Goal: Task Accomplishment & Management: Manage account settings

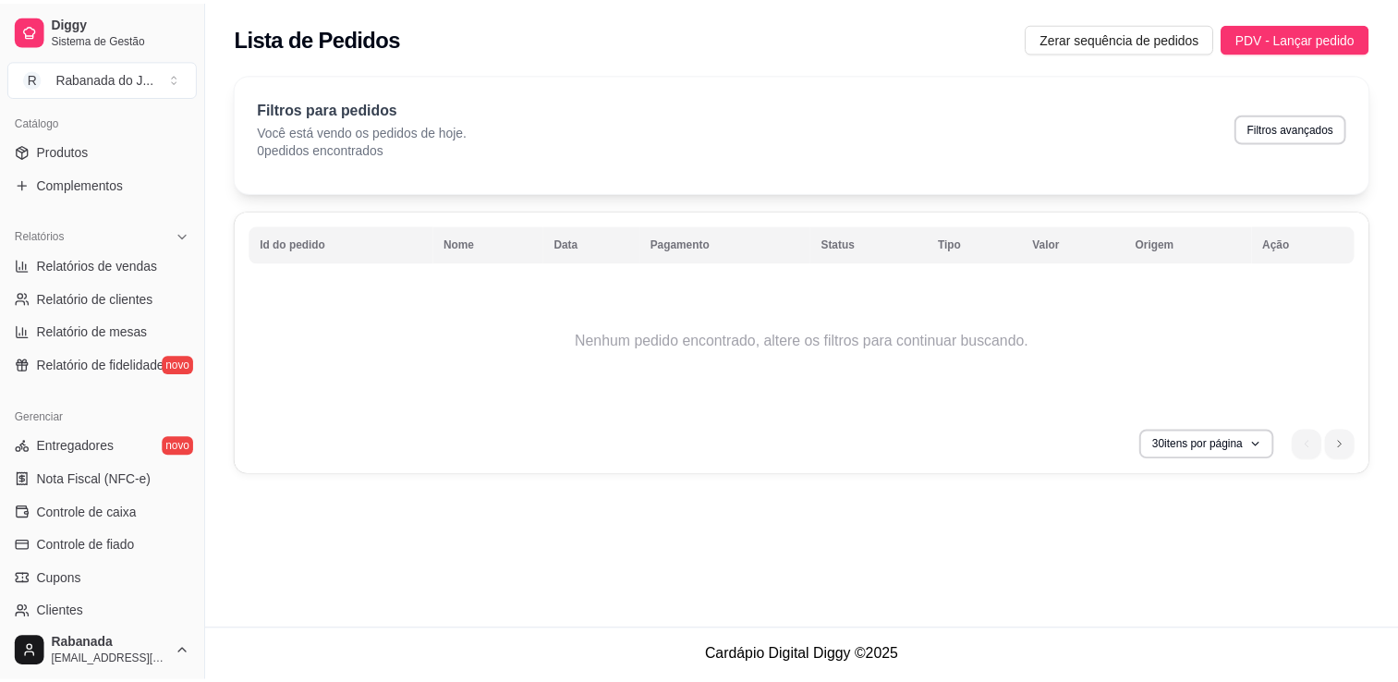
scroll to position [647, 0]
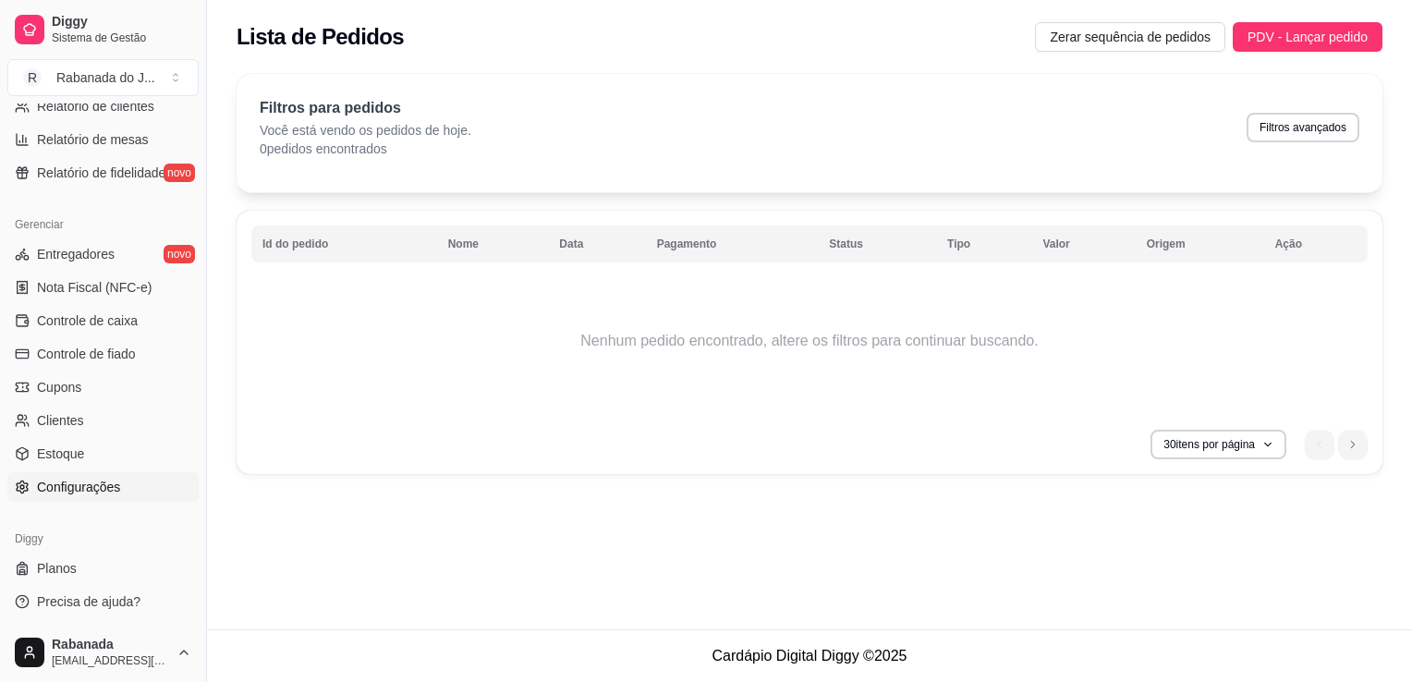
click at [78, 478] on span "Configurações" at bounding box center [78, 487] width 83 height 18
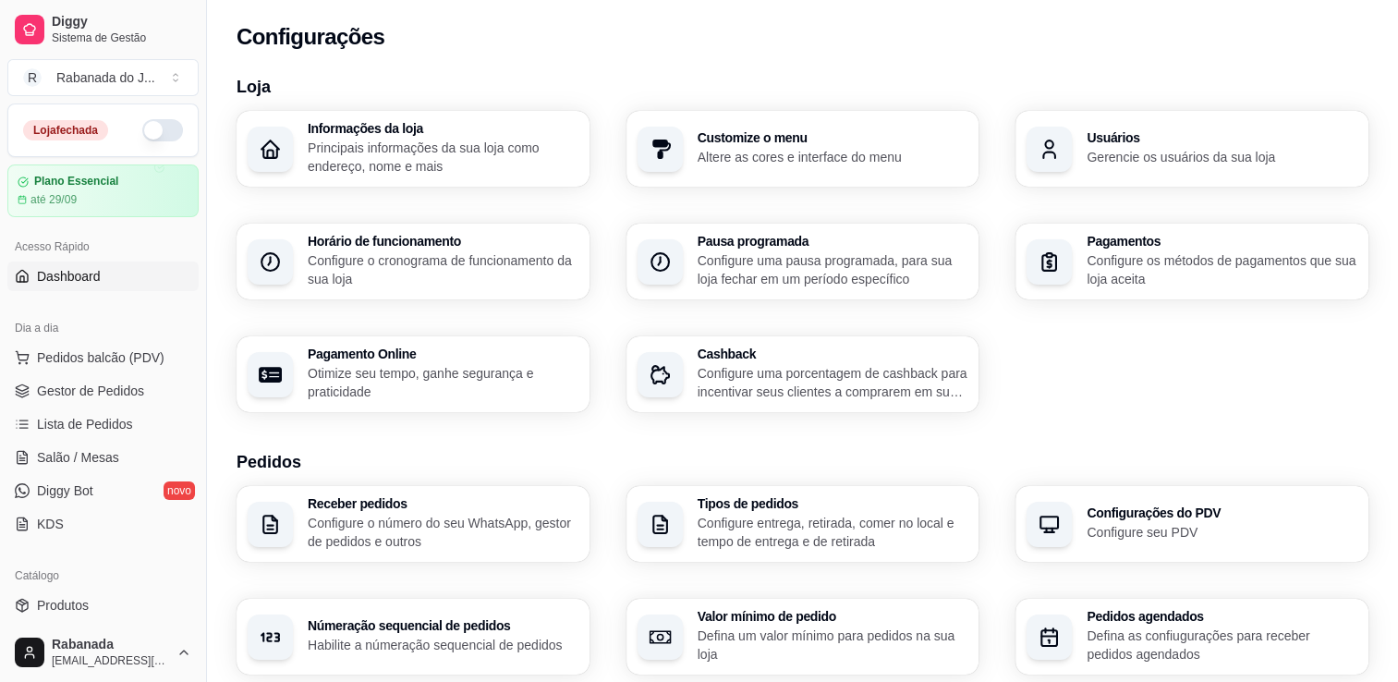
click at [126, 272] on link "Dashboard" at bounding box center [102, 277] width 191 height 30
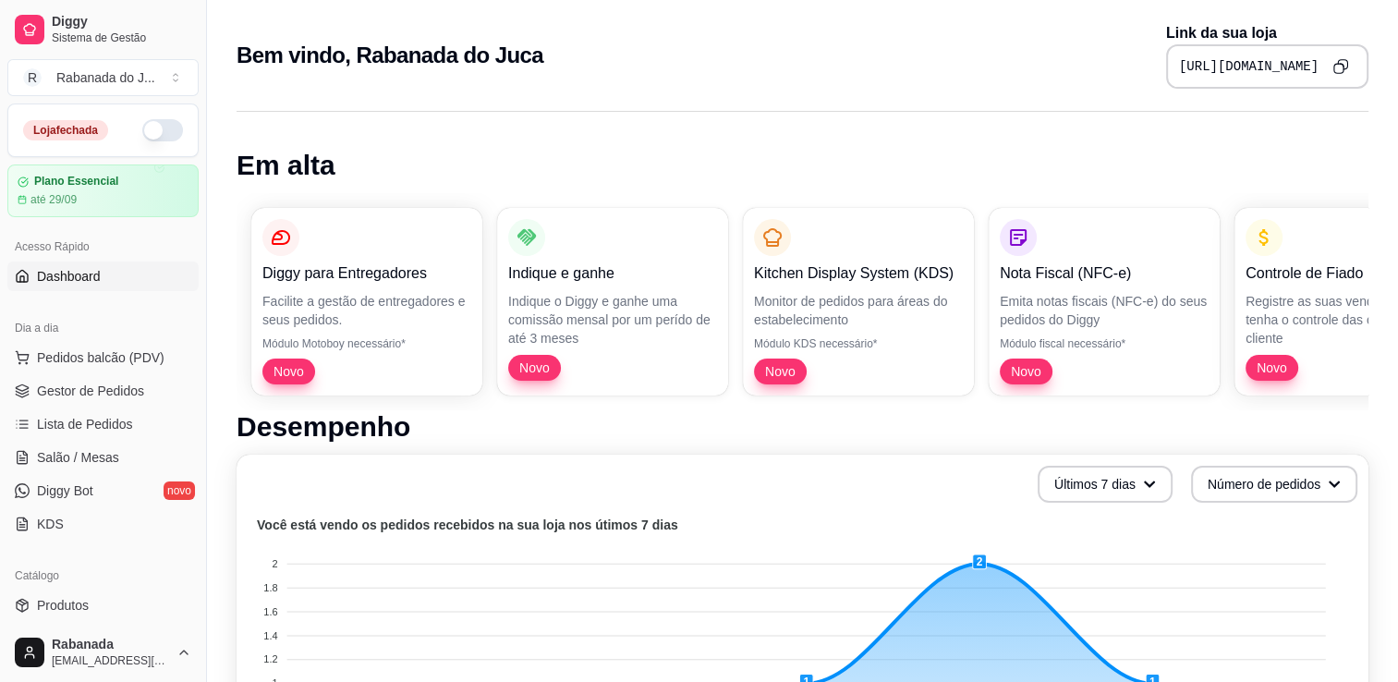
click at [951, 67] on icon "Copy to clipboard" at bounding box center [1341, 66] width 16 height 16
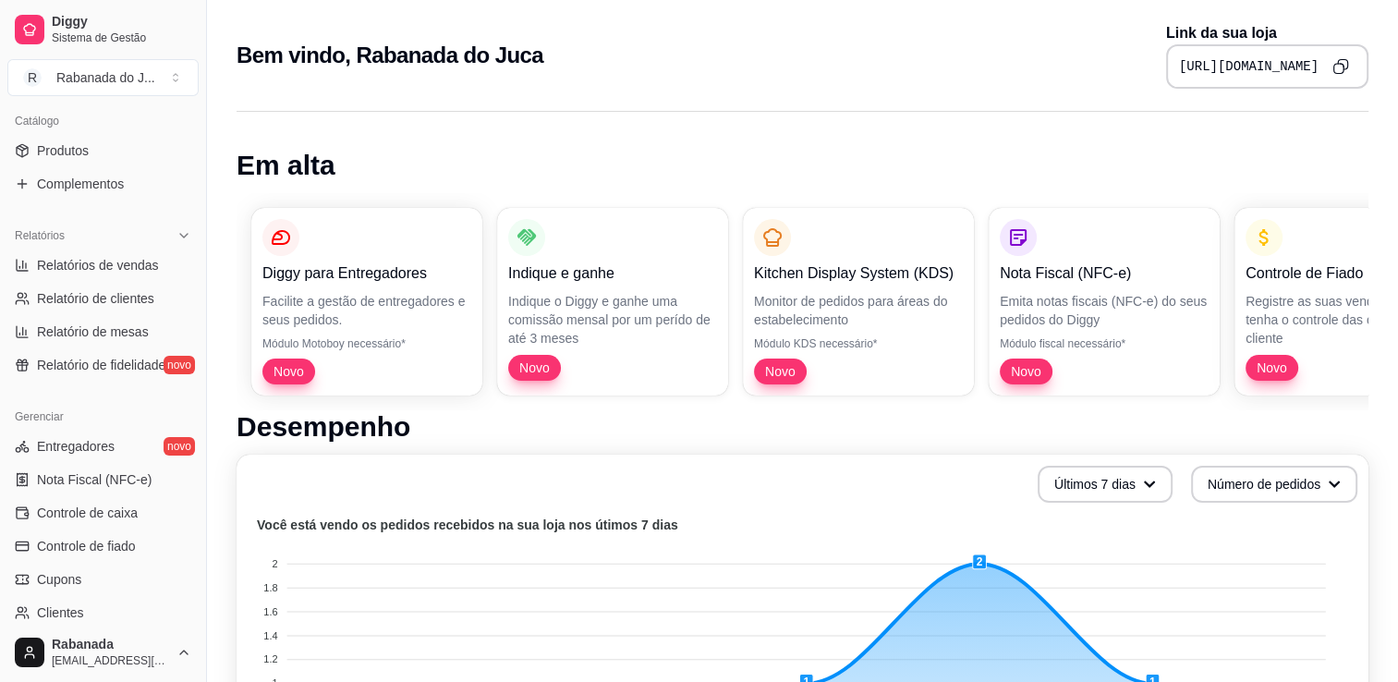
scroll to position [647, 0]
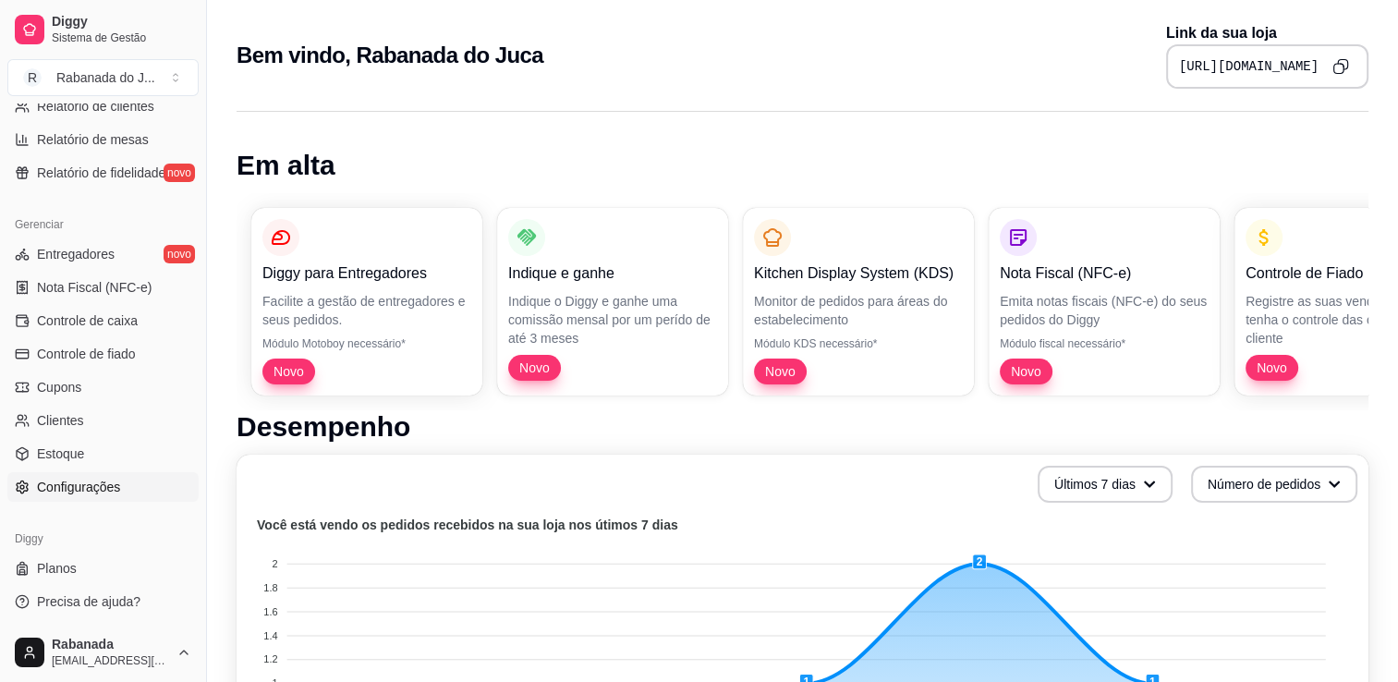
click at [94, 481] on span "Configurações" at bounding box center [78, 487] width 83 height 18
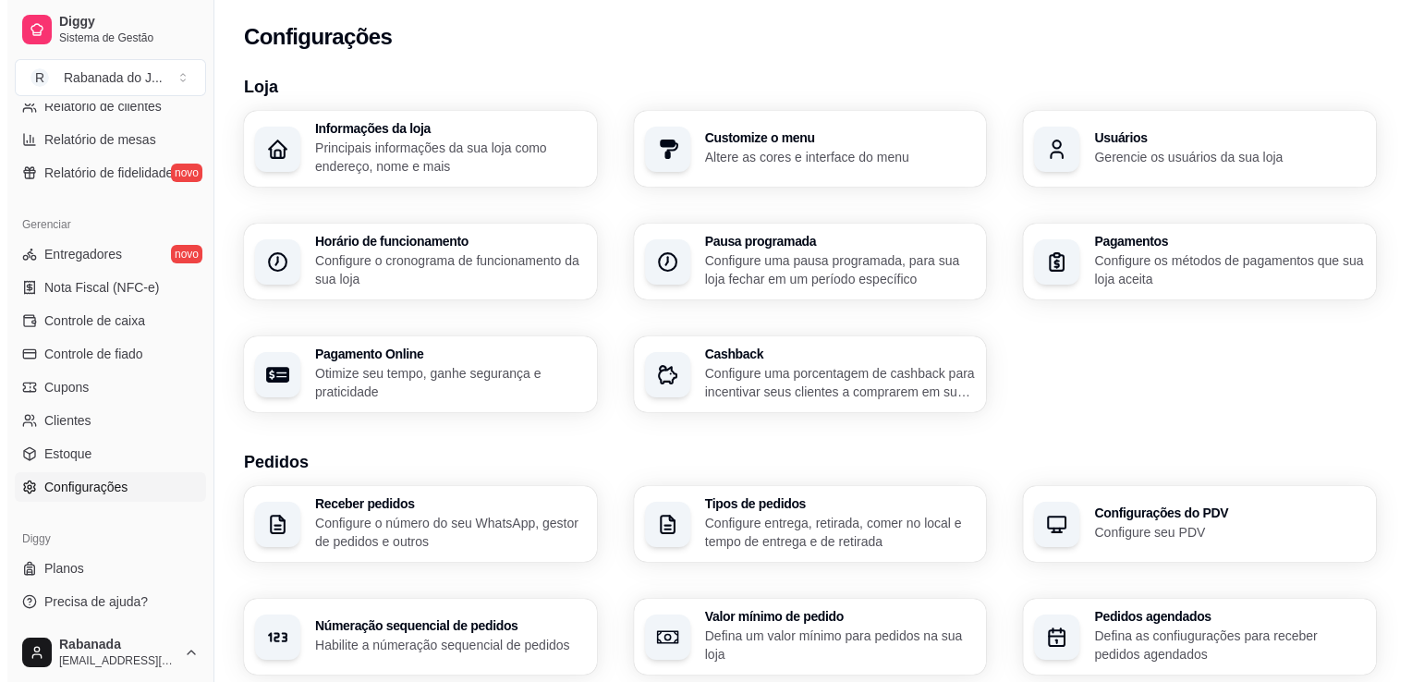
scroll to position [596, 0]
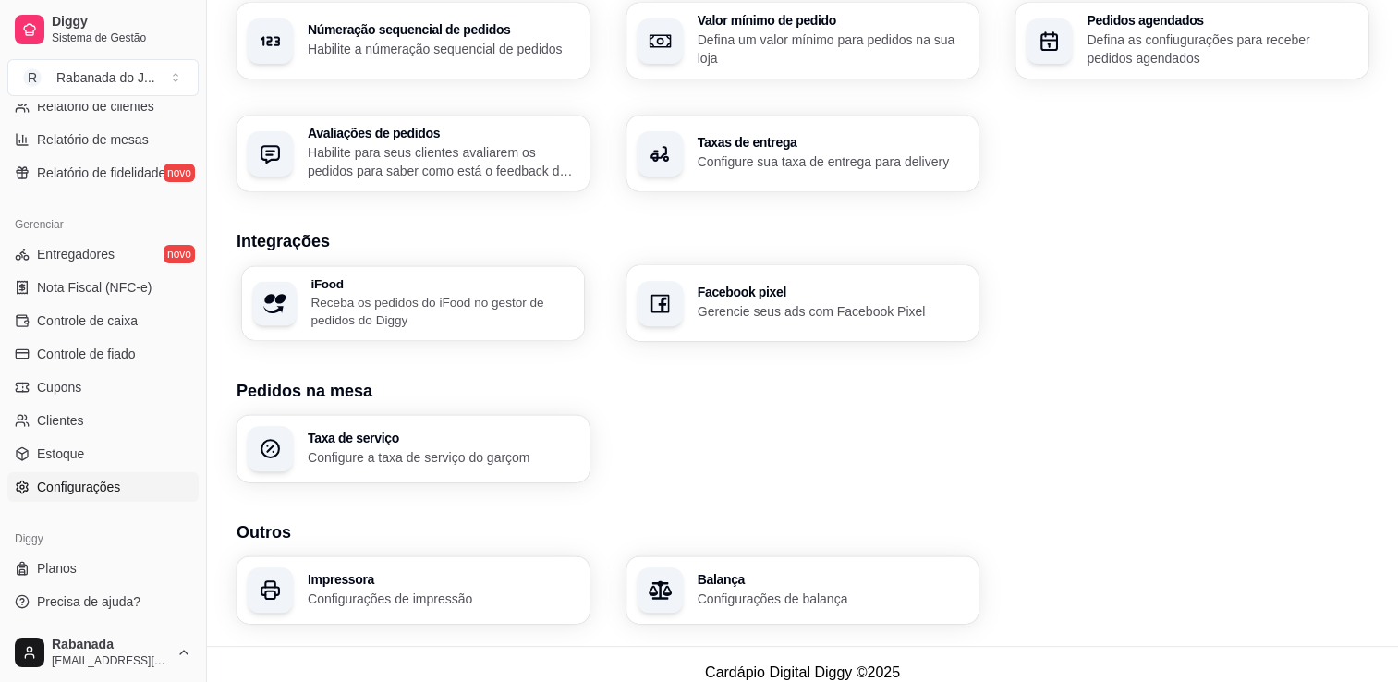
click at [521, 287] on h3 "iFood" at bounding box center [441, 283] width 262 height 13
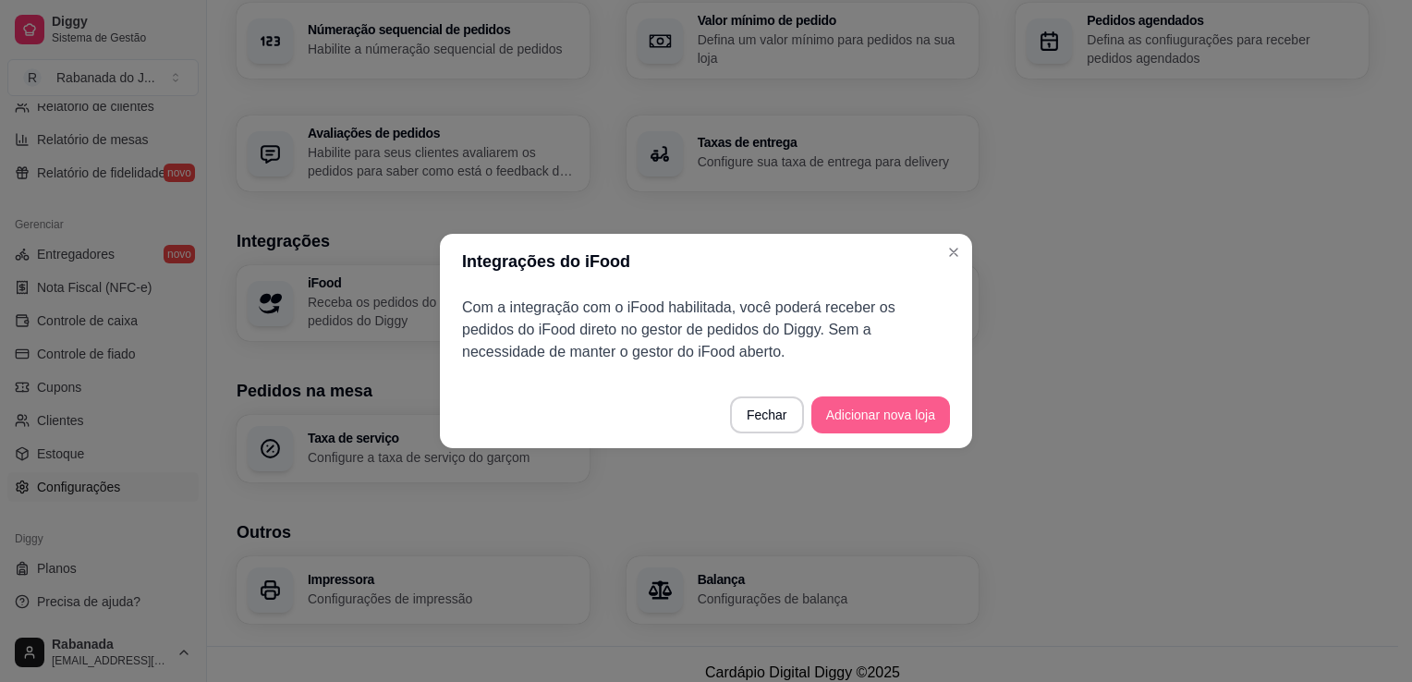
click at [902, 418] on button "Adicionar nova loja" at bounding box center [880, 414] width 139 height 37
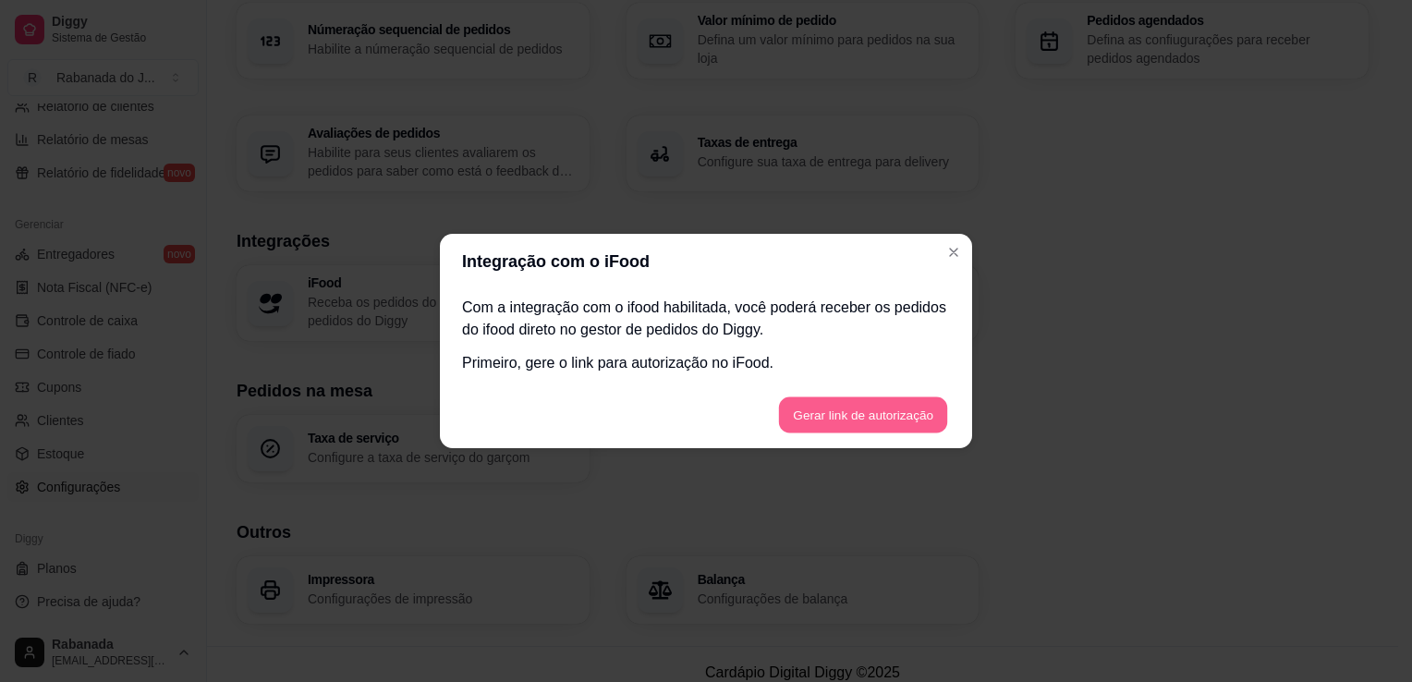
click at [883, 427] on button "Gerar link de autorização" at bounding box center [862, 415] width 169 height 36
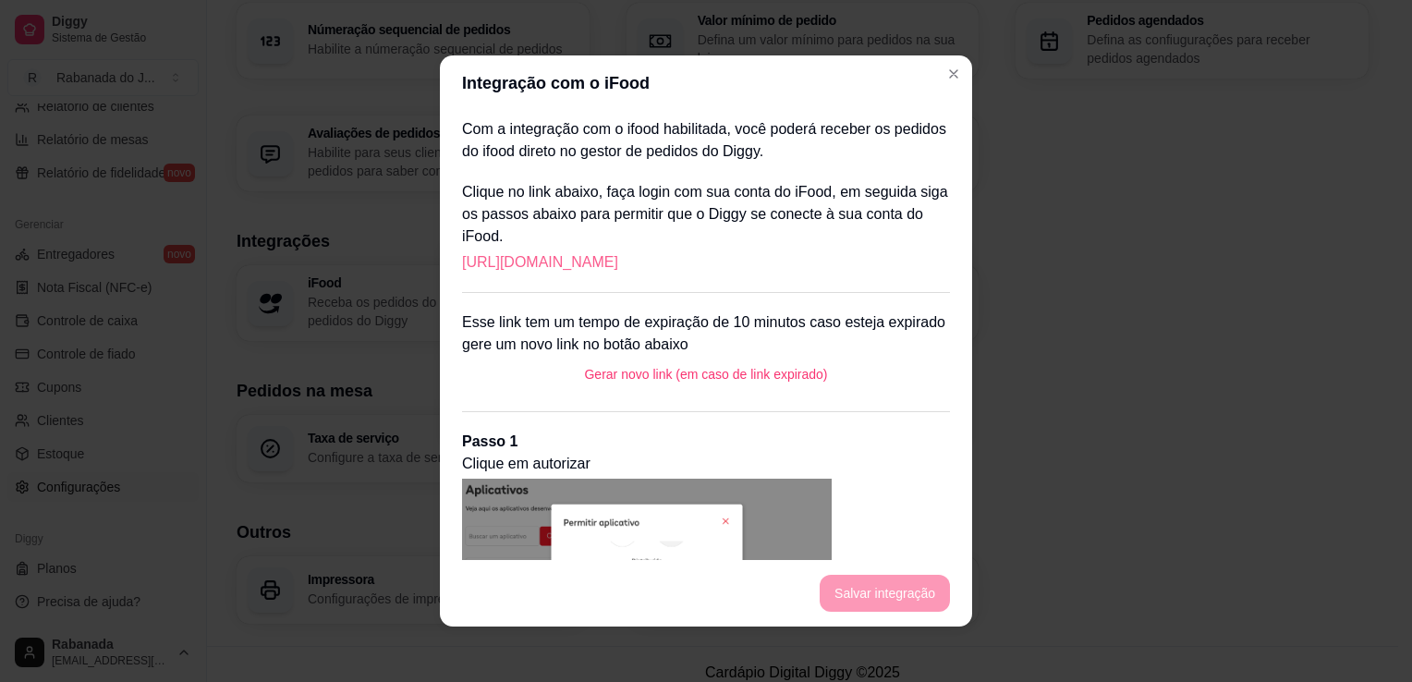
click at [618, 266] on link "https://portal.ifood.com.br/apps/code?c=HQMB-HHPQ" at bounding box center [540, 262] width 156 height 22
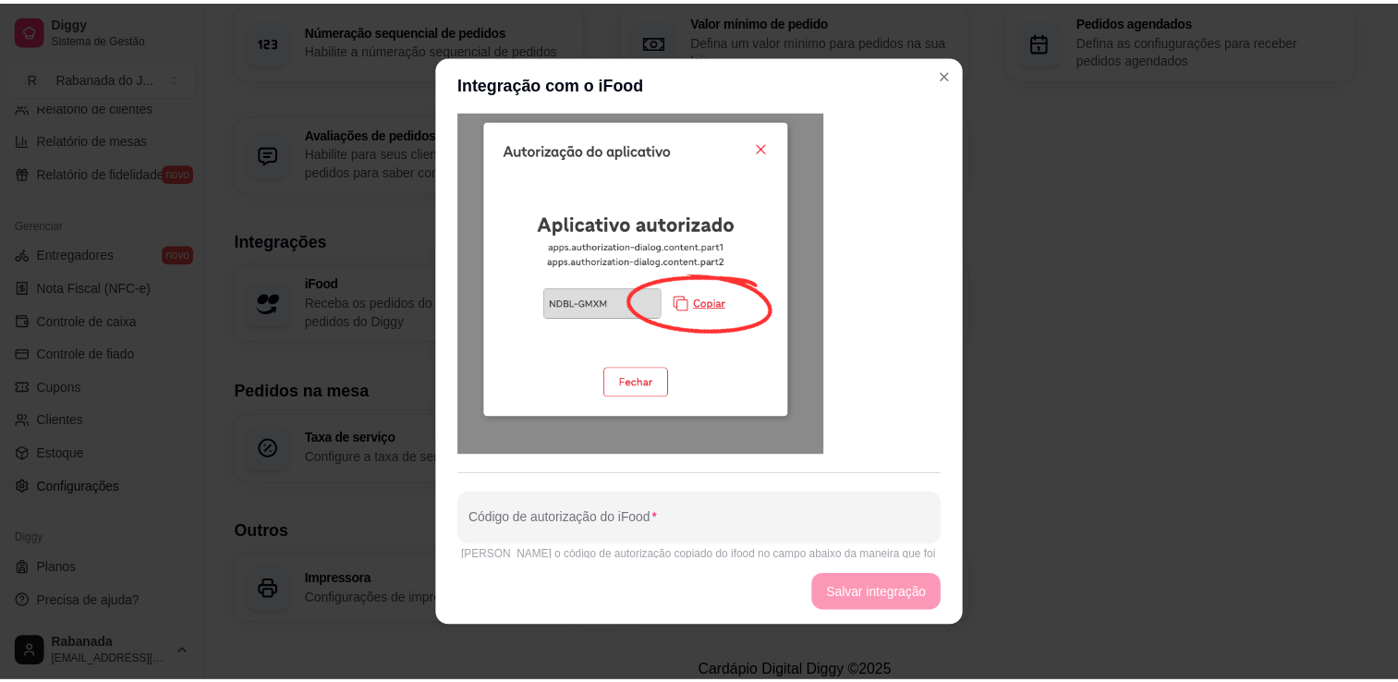
scroll to position [866, 0]
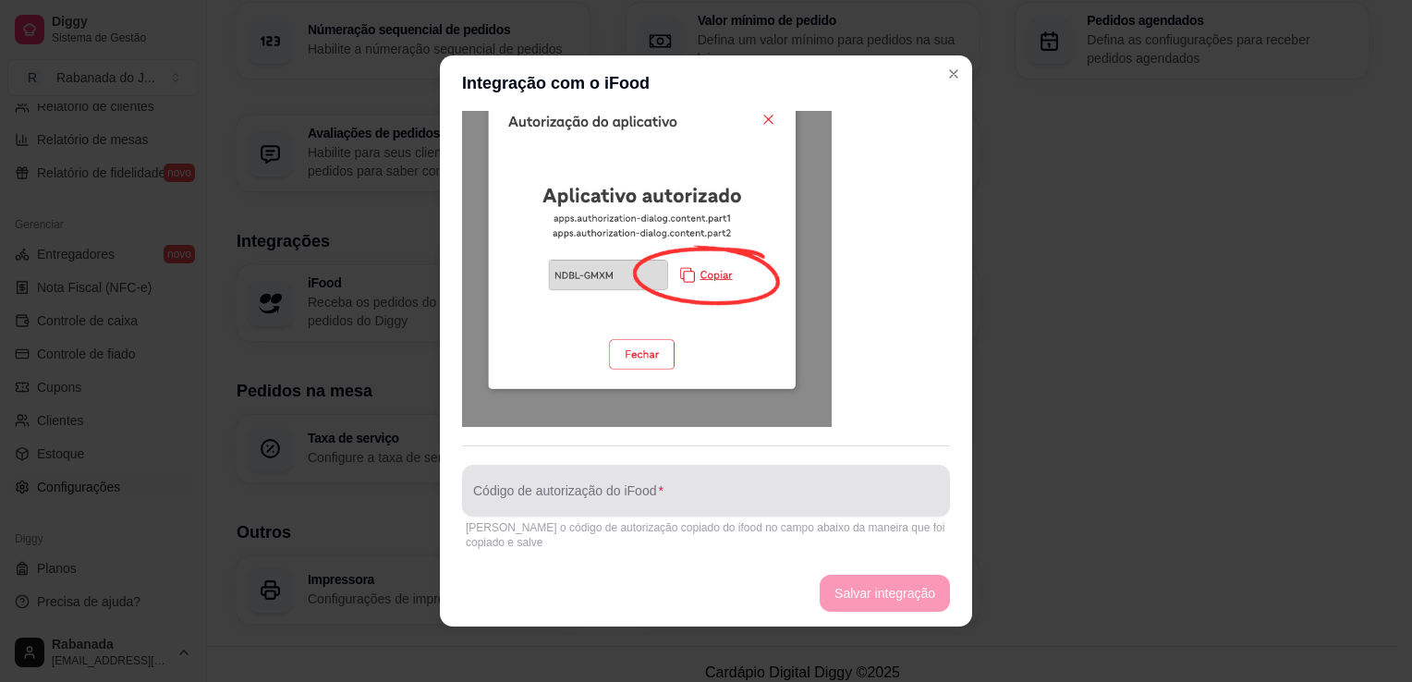
click at [700, 507] on div at bounding box center [706, 490] width 466 height 37
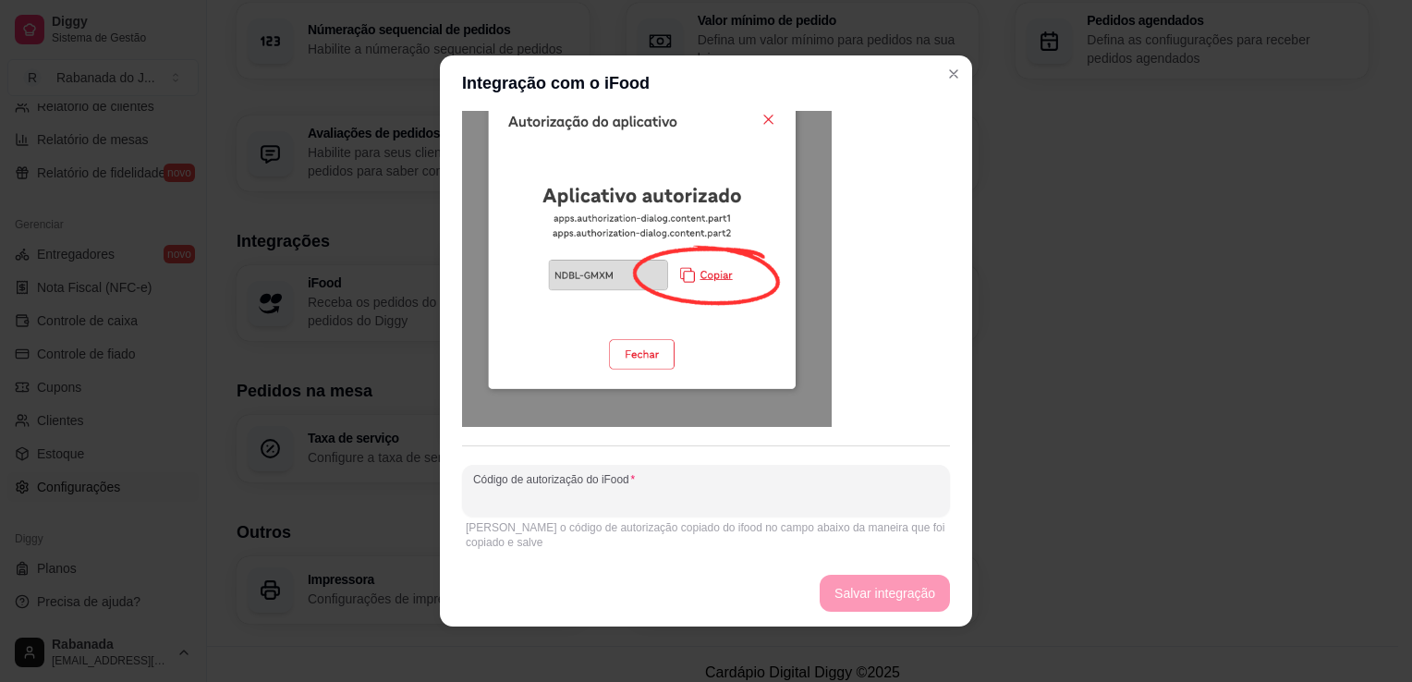
paste input "LCNT-PJBH"
type input "LCNT-PJBH"
click at [883, 600] on button "Salvar integração" at bounding box center [885, 594] width 127 height 36
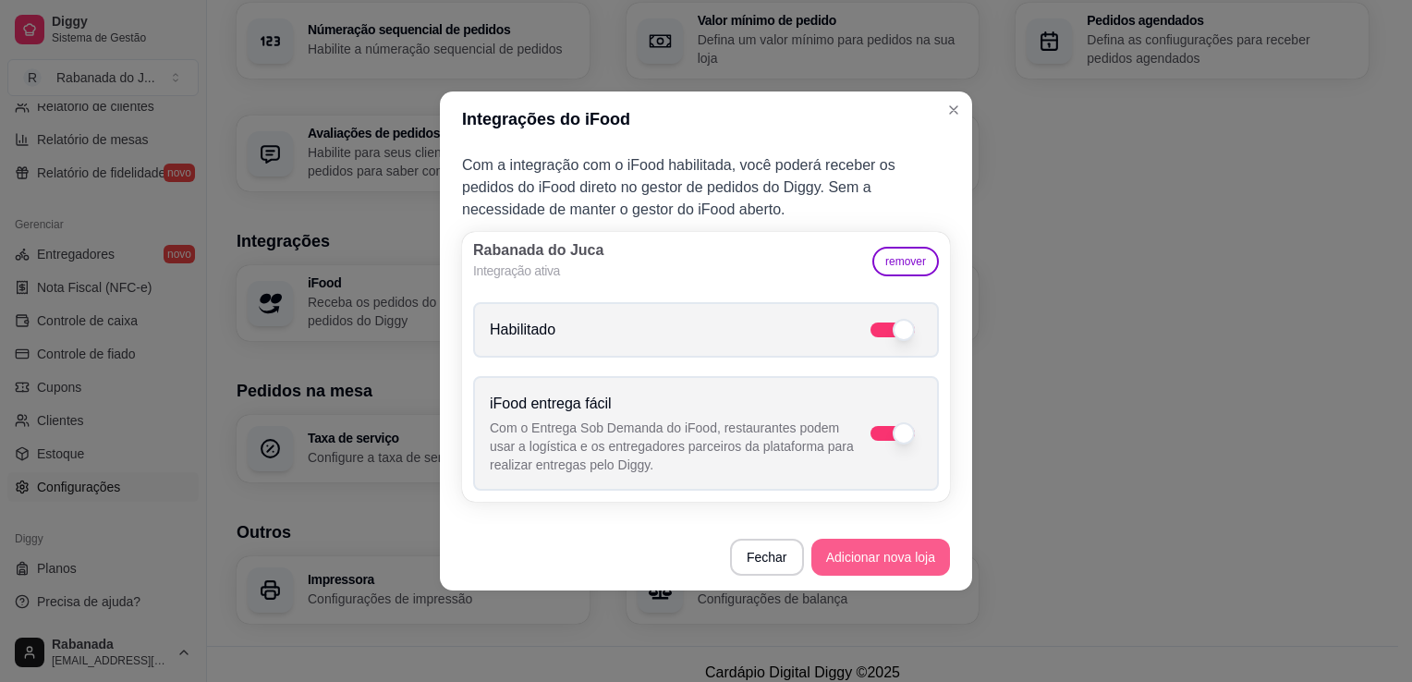
click at [887, 563] on button "Adicionar nova loja" at bounding box center [880, 557] width 139 height 37
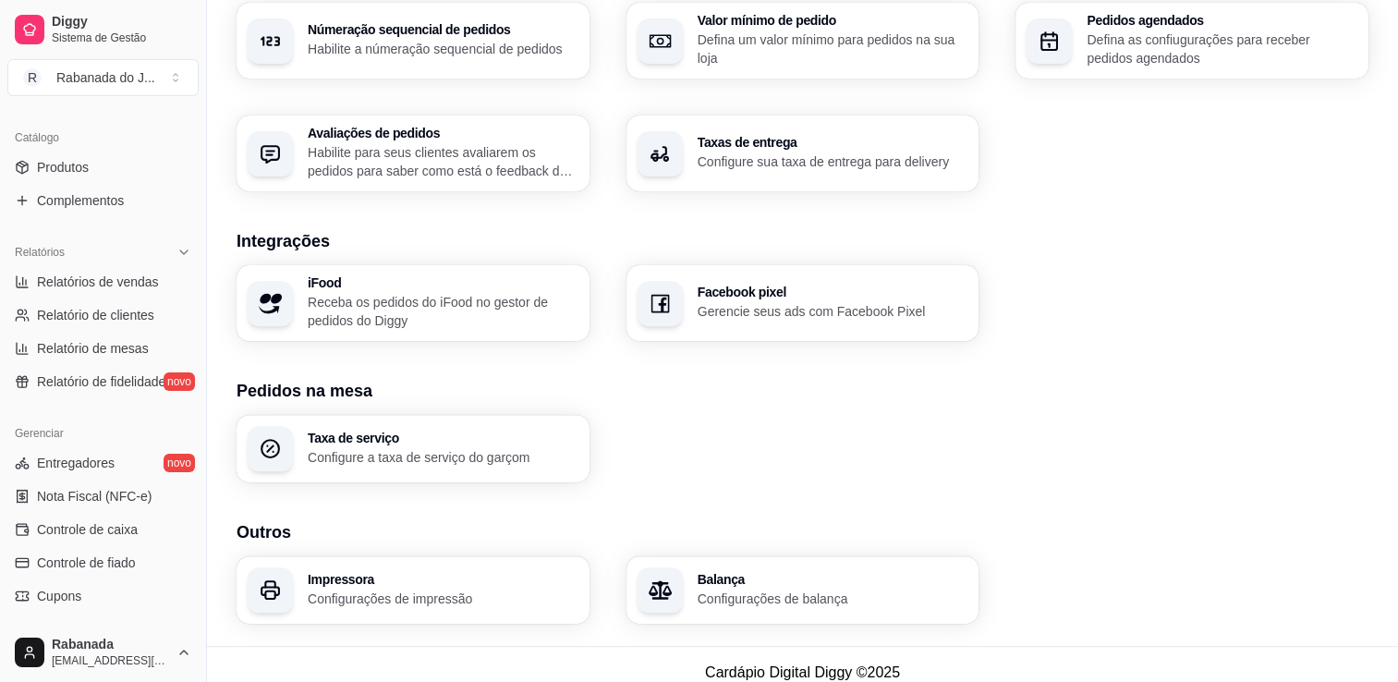
scroll to position [451, 0]
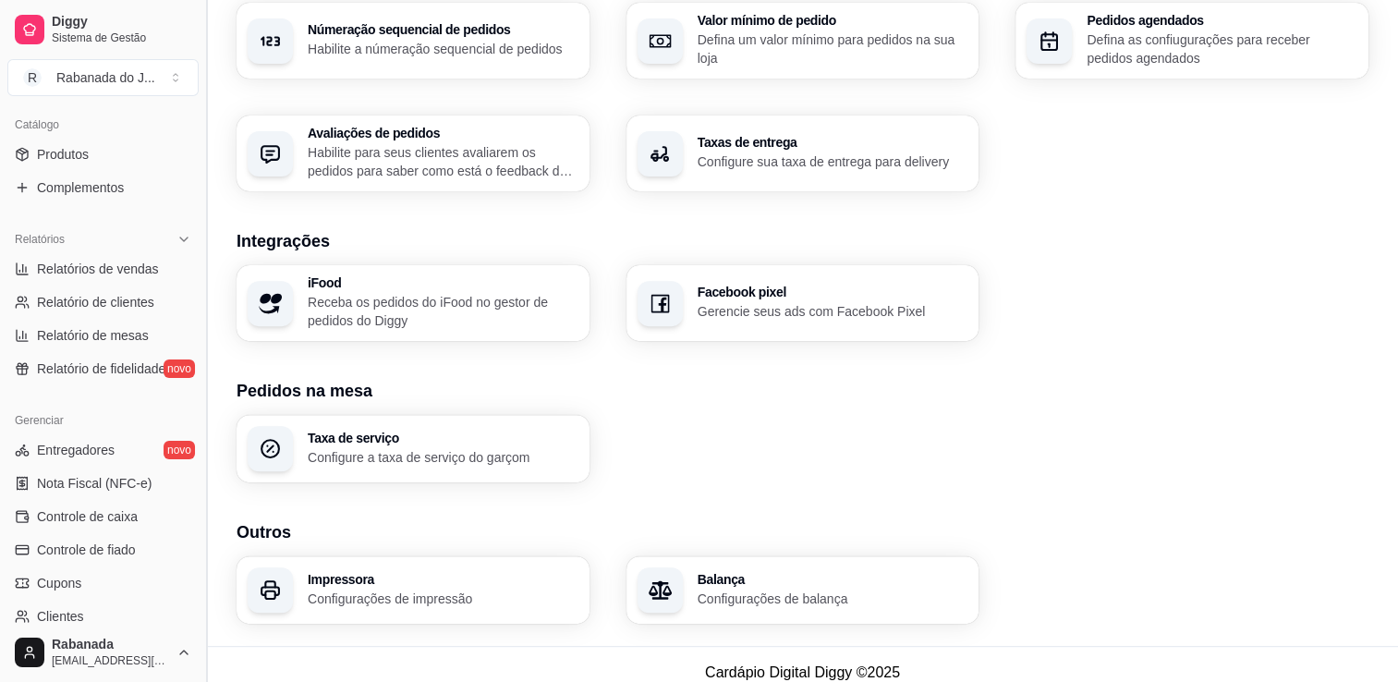
click at [199, 112] on button "Toggle Sidebar" at bounding box center [206, 341] width 15 height 682
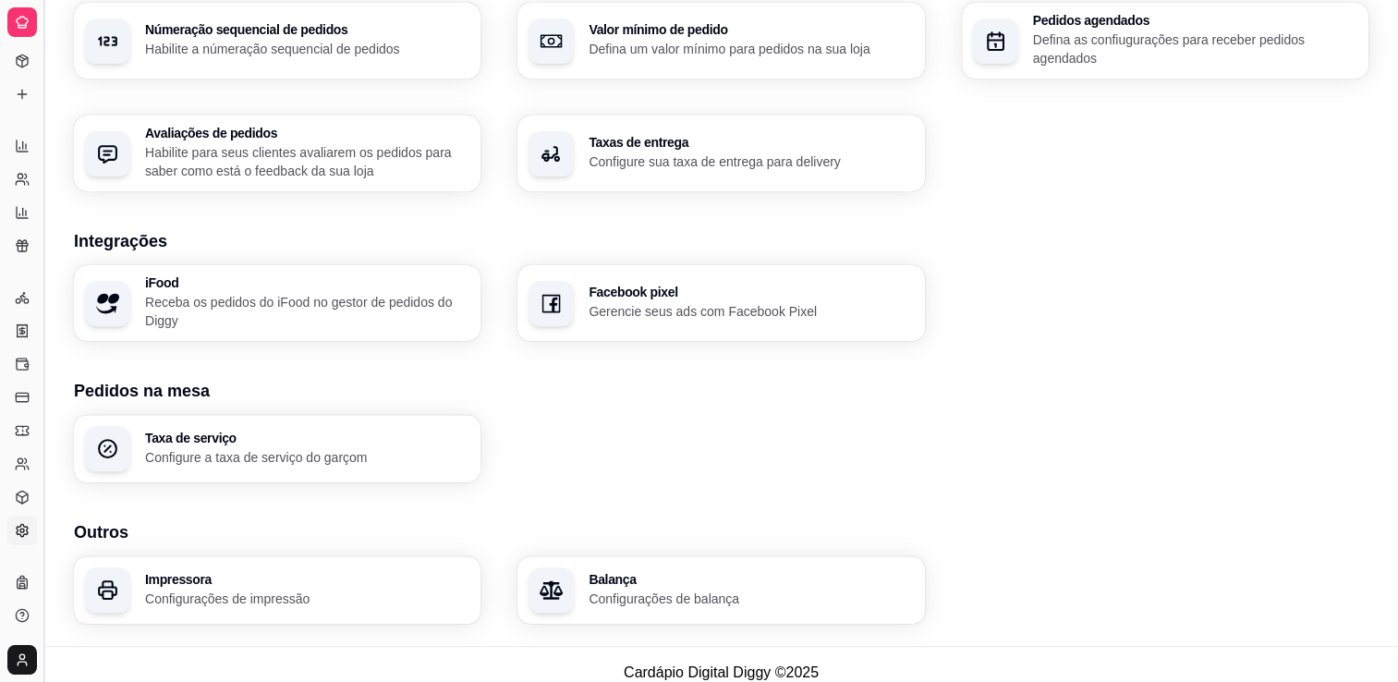
scroll to position [274, 0]
click at [199, 112] on div "Receber pedidos Configure o número do seu WhatsApp, gestor de pedidos e outros …" at bounding box center [721, 40] width 1295 height 301
click at [45, 172] on button "Toggle Sidebar" at bounding box center [43, 341] width 15 height 682
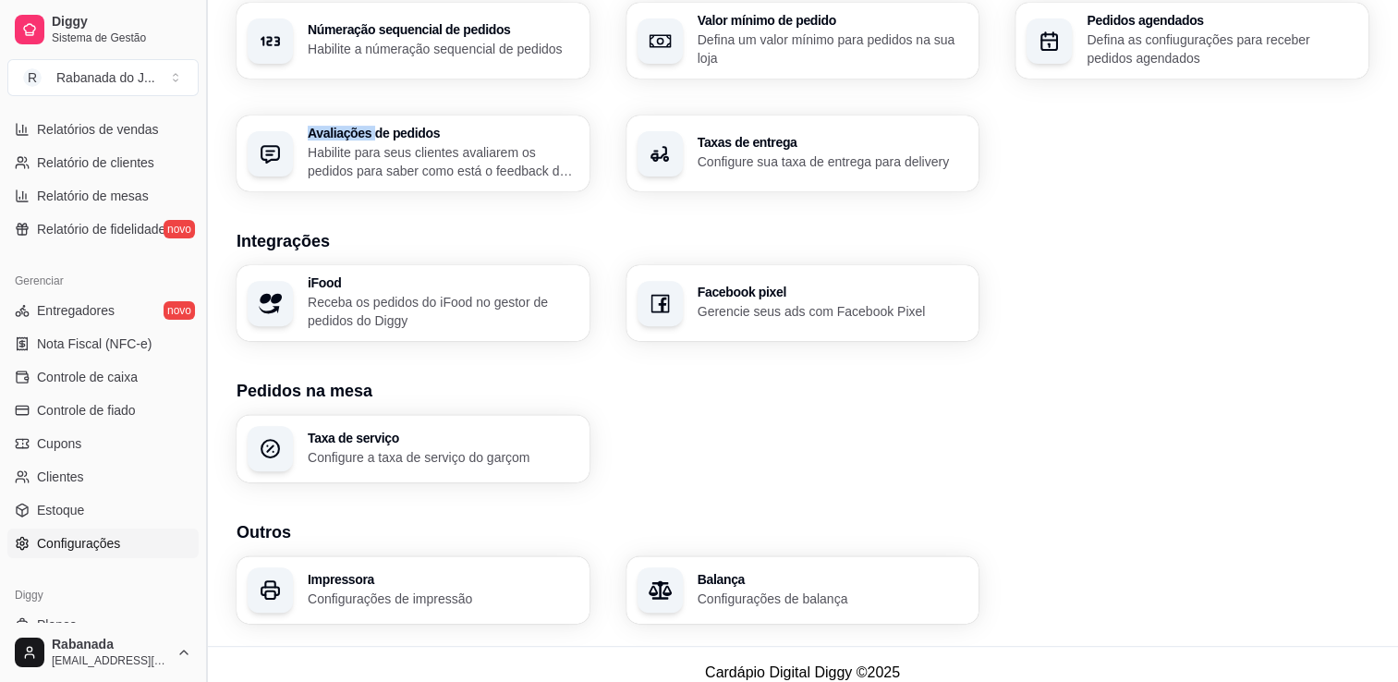
click at [201, 114] on button "Toggle Sidebar" at bounding box center [206, 341] width 15 height 682
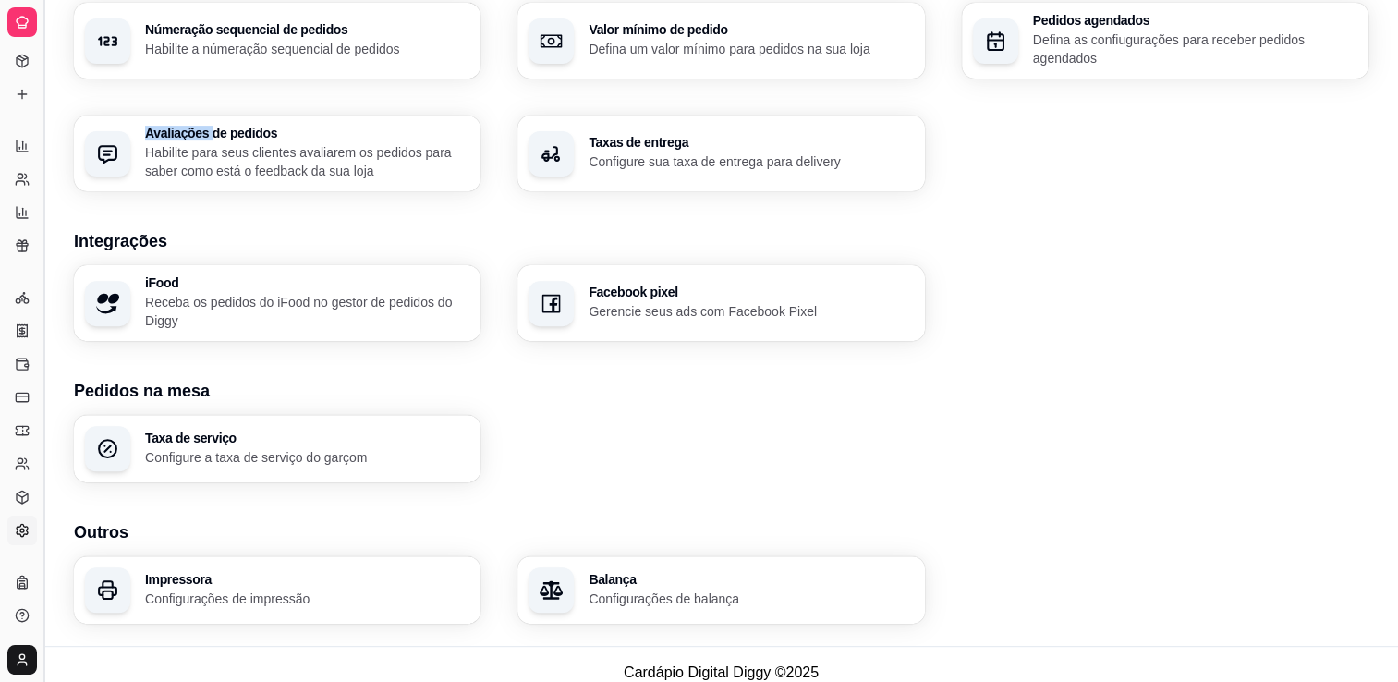
click at [201, 114] on div "Receber pedidos Configure o número do seu WhatsApp, gestor de pedidos e outros …" at bounding box center [721, 40] width 1295 height 301
click at [44, 109] on button "Toggle Sidebar" at bounding box center [43, 341] width 15 height 682
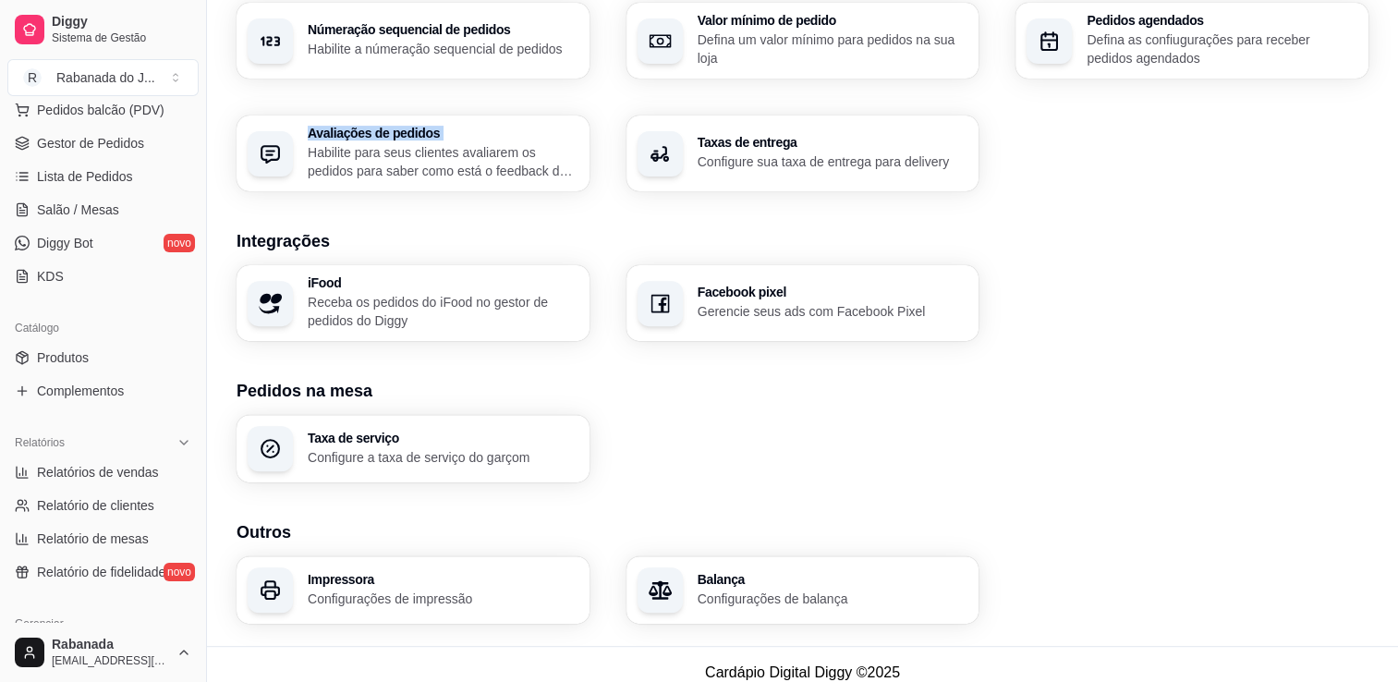
scroll to position [236, 0]
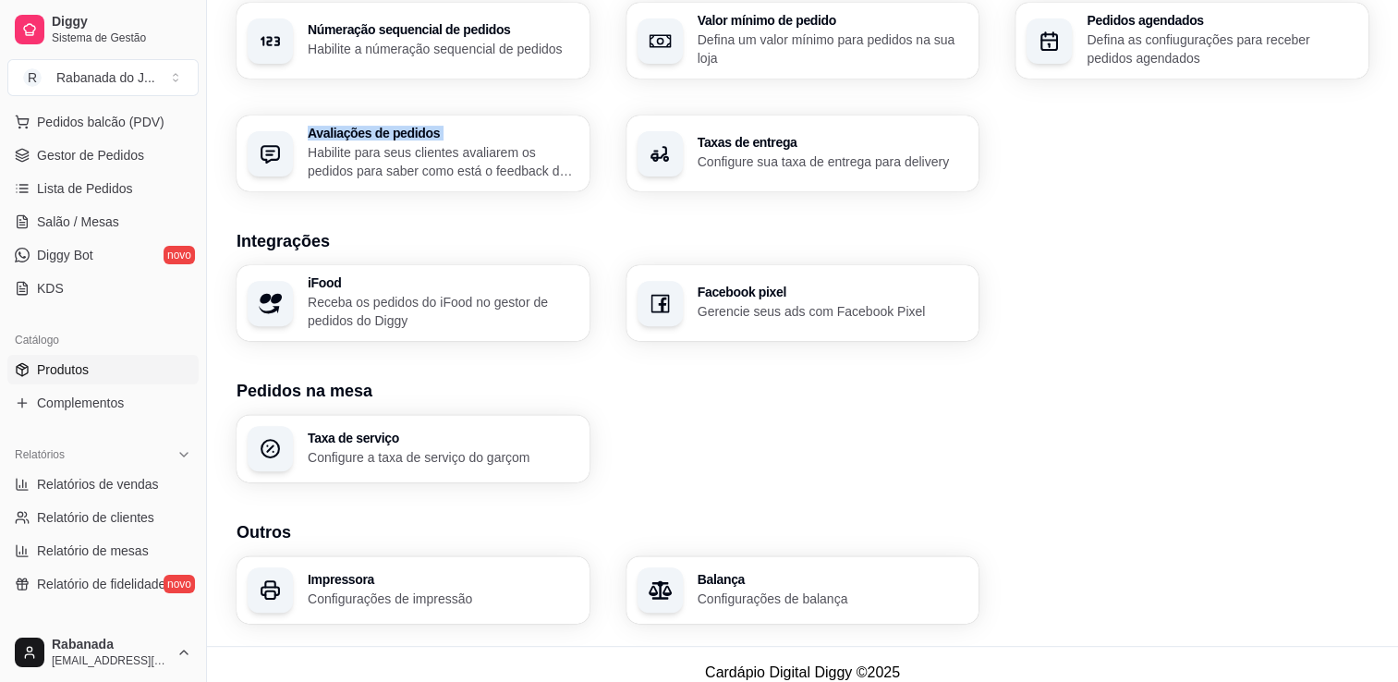
click at [81, 382] on link "Produtos" at bounding box center [102, 370] width 191 height 30
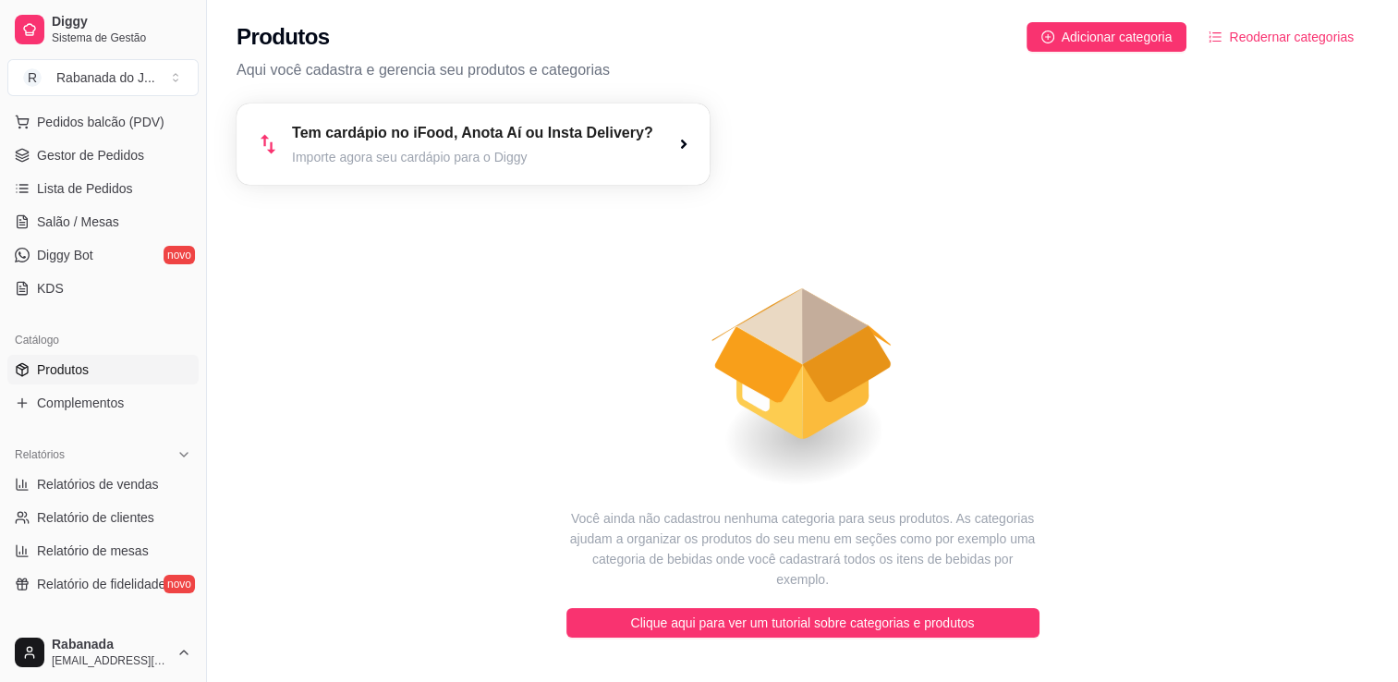
click at [724, 397] on icon "animation" at bounding box center [803, 346] width 1132 height 323
click at [665, 142] on div "Tem cardápio no iFood, Anota Aí ou Insta Delivery? Importe agora seu cardápio p…" at bounding box center [473, 143] width 459 height 79
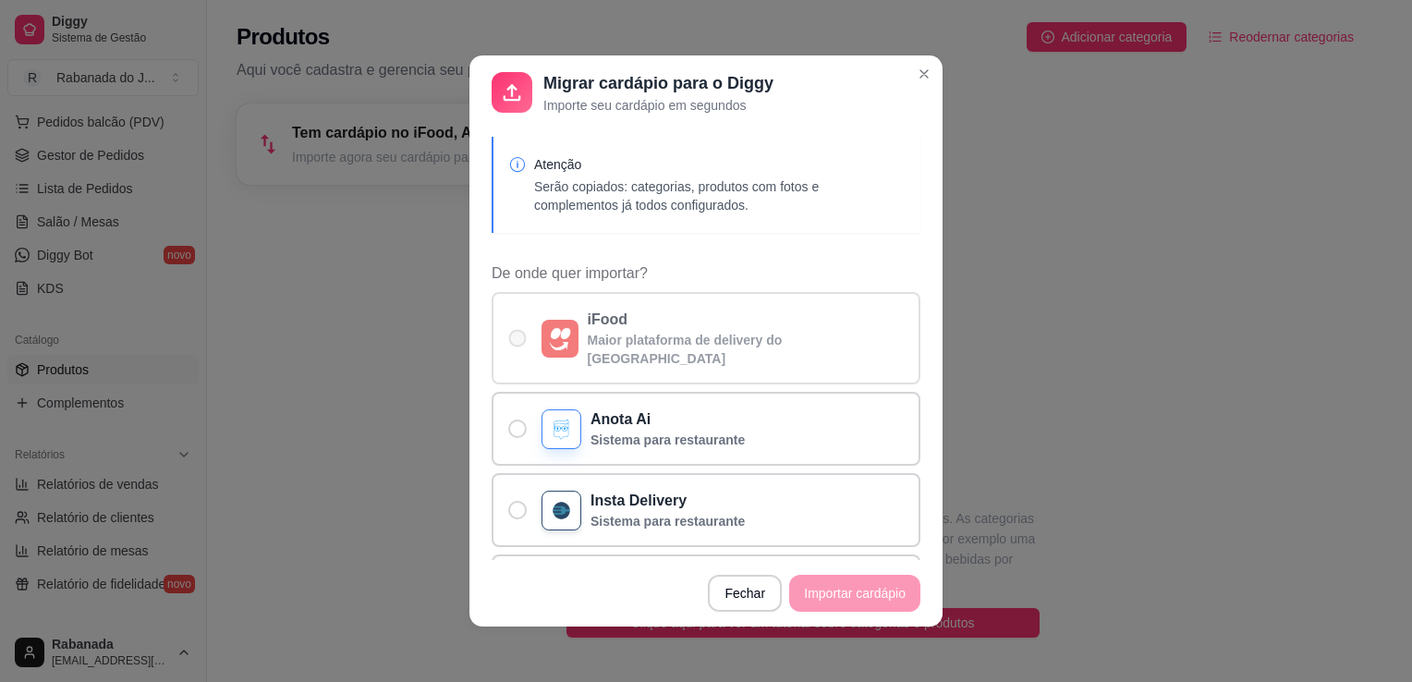
click at [511, 335] on span "De onde quer importar?" at bounding box center [518, 339] width 18 height 18
click at [511, 342] on input "iFood Maior plataforma de delivery do Brasil" at bounding box center [513, 348] width 12 height 12
radio input "true"
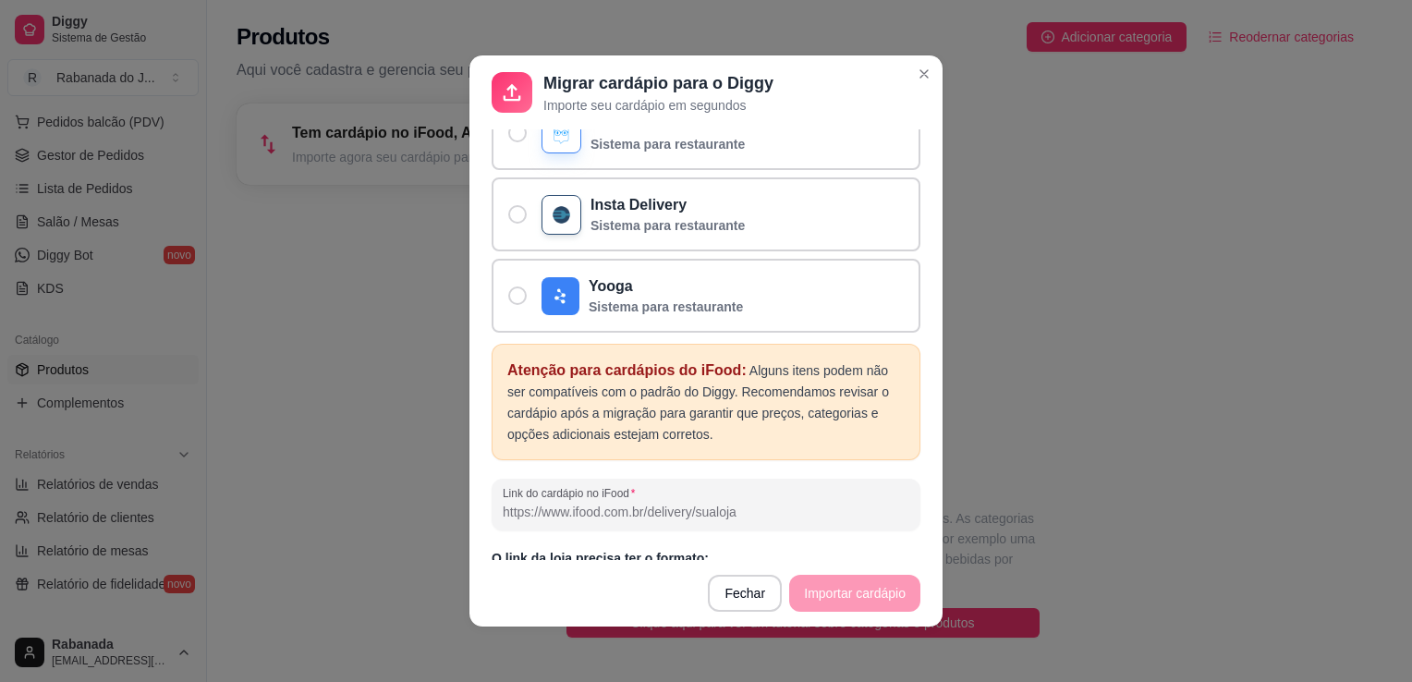
scroll to position [310, 0]
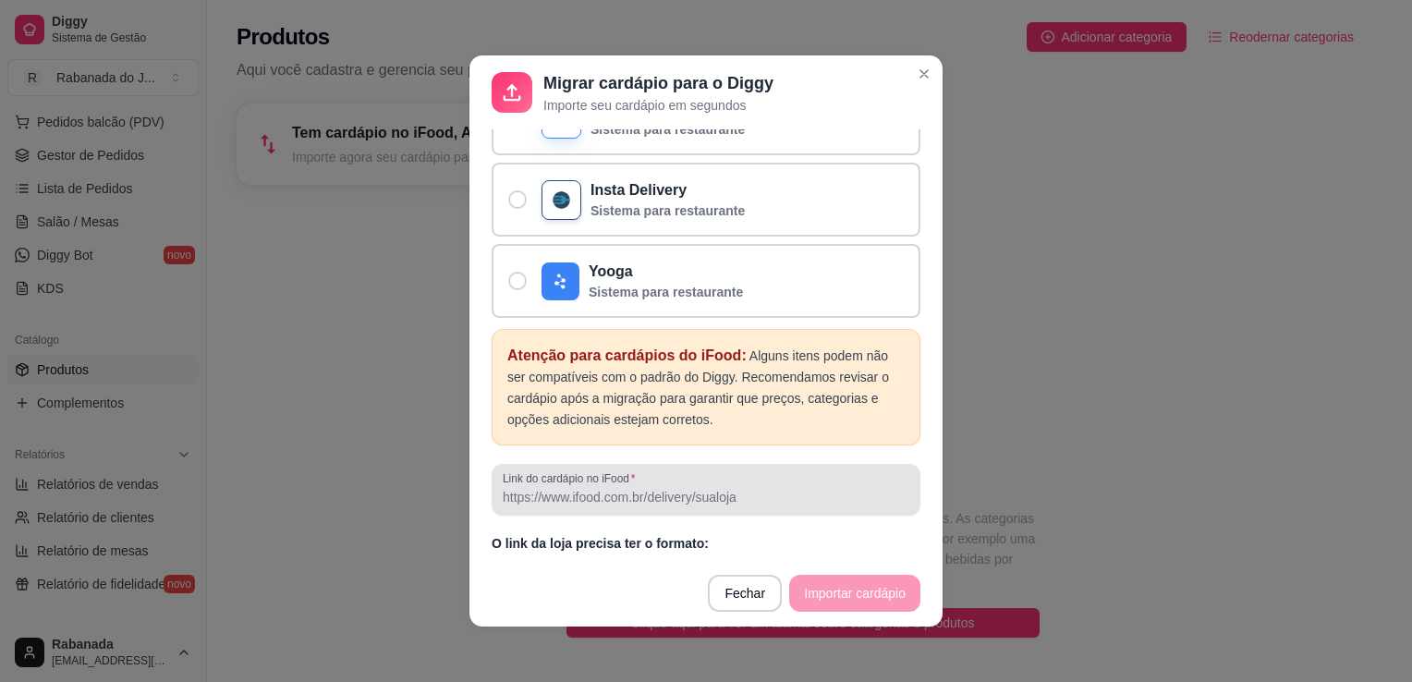
click at [708, 487] on div "Link do cardápio no iFood" at bounding box center [706, 490] width 429 height 52
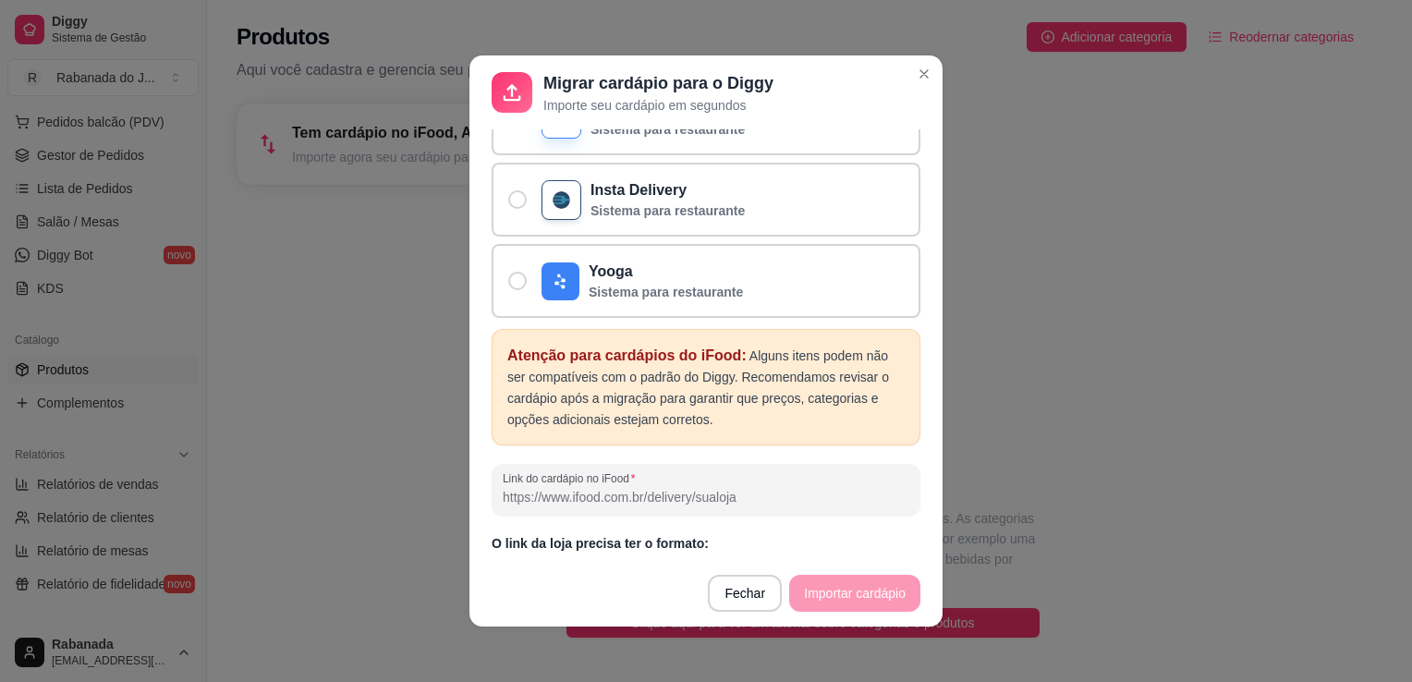
paste input "https://www.ifood.com.br/delivery/rio-de-janeiro-rj/rabanada-do-juca-camorim/65…"
click at [838, 488] on input "https://www.ifood.com.br/delivery/rio-de-janeiro-rj/rabanada-do-juca-camorim/65…" at bounding box center [706, 497] width 407 height 18
click at [872, 488] on input "a-do-juca-camorim/657b91e3-8175-4b90-b8b9-da7b107a9429?UTM_Medium=share" at bounding box center [706, 497] width 407 height 18
click at [858, 488] on input "a-do-juca-camorim/657b91e3TM_Medium=share" at bounding box center [706, 497] width 407 height 18
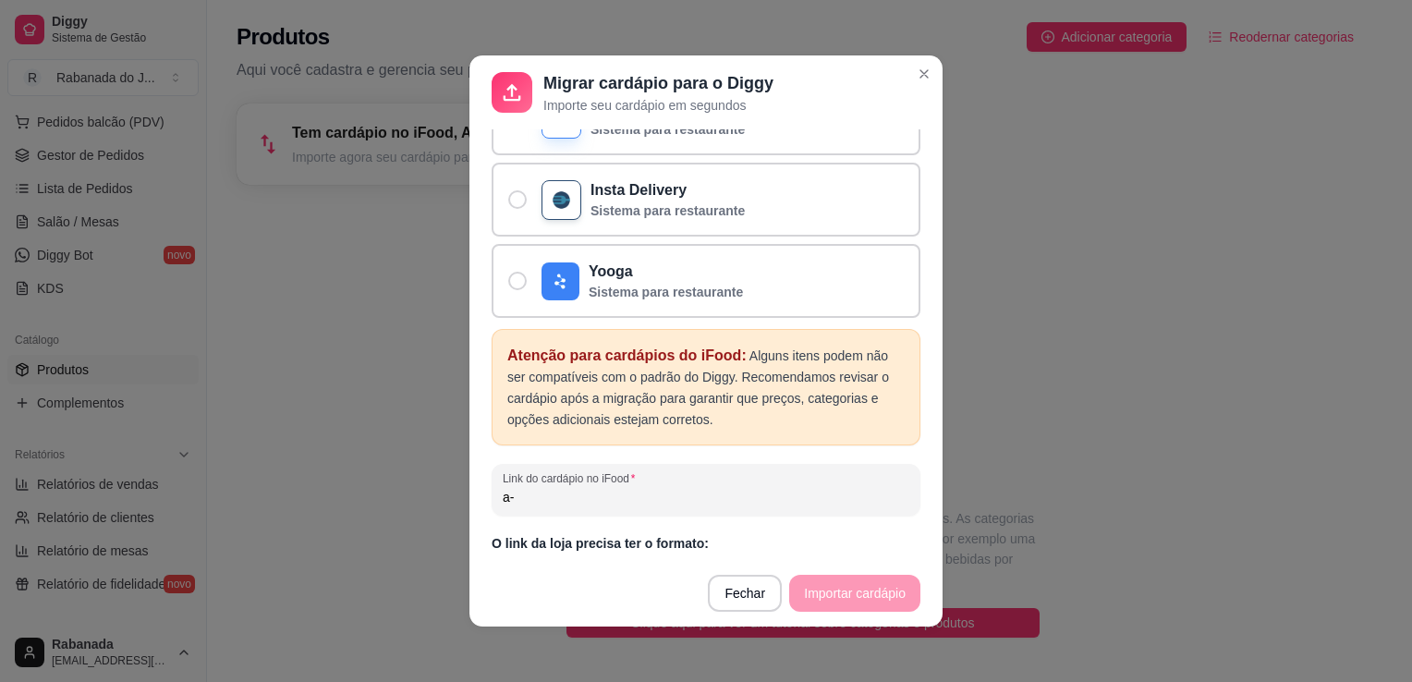
type input "a"
click at [650, 488] on input "Link do cardápio no iFood" at bounding box center [706, 497] width 407 height 18
paste input "https://portal.ifood.com.br/menu/list"
type input "h"
click at [724, 488] on input "Link do cardápio no iFood" at bounding box center [706, 497] width 407 height 18
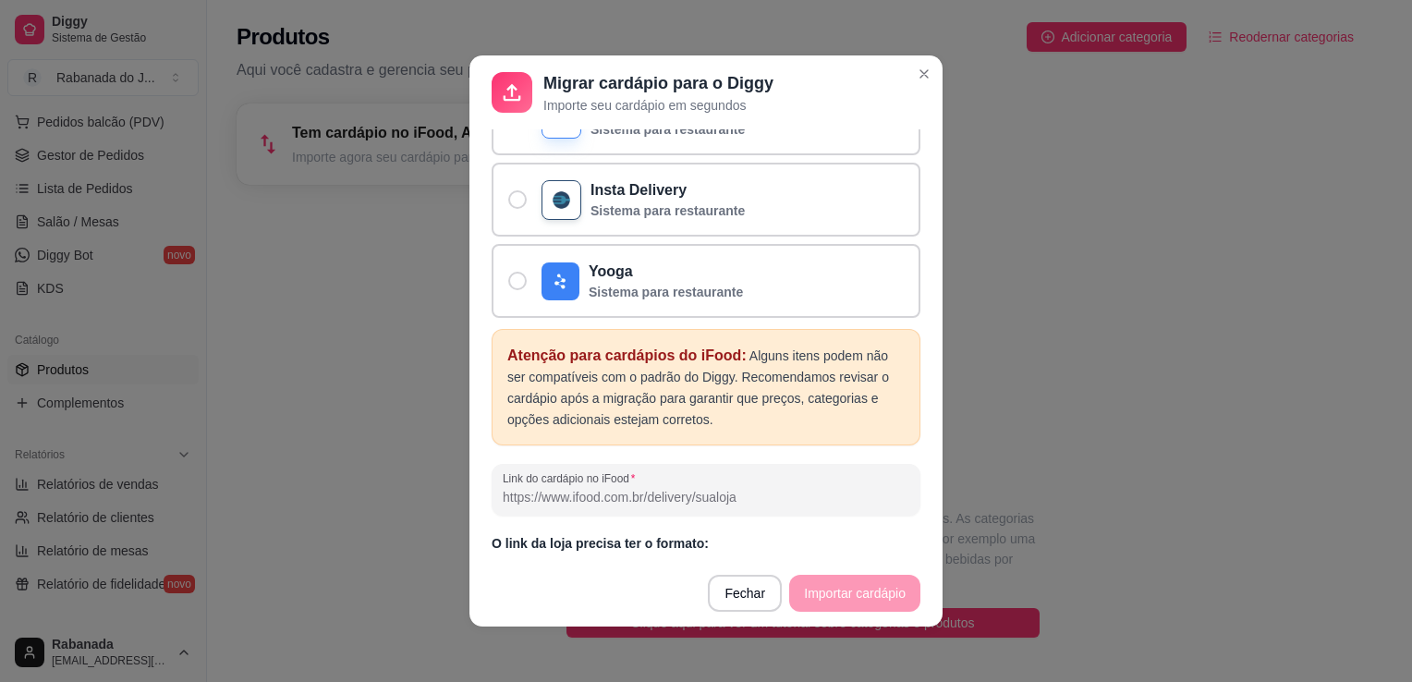
paste input "https://www.ifood.com.br/delivery/rio-de-janeiro-rj/rabanada-do-juca-camorim/65…"
type input "https://www.ifood.com.br/delivery/rio-de-janeiro-rj/rabanada-do-juca-camorim/65…"
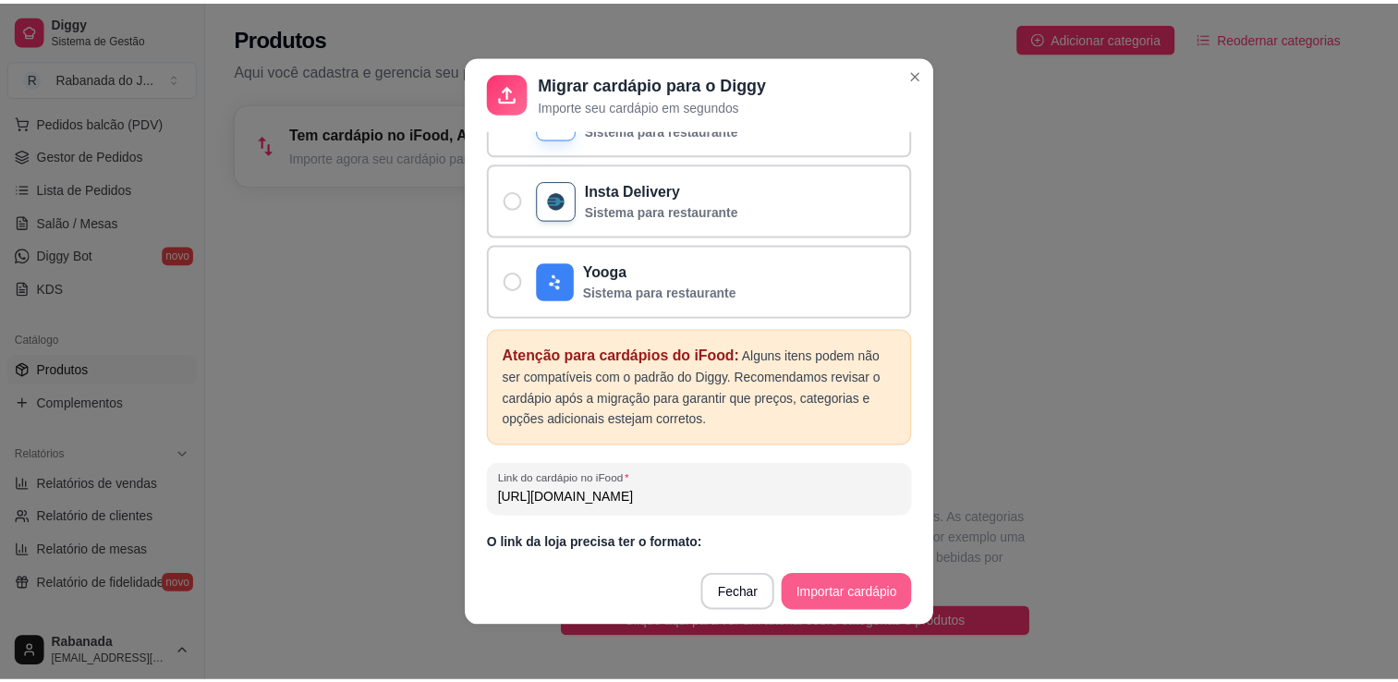
scroll to position [0, 0]
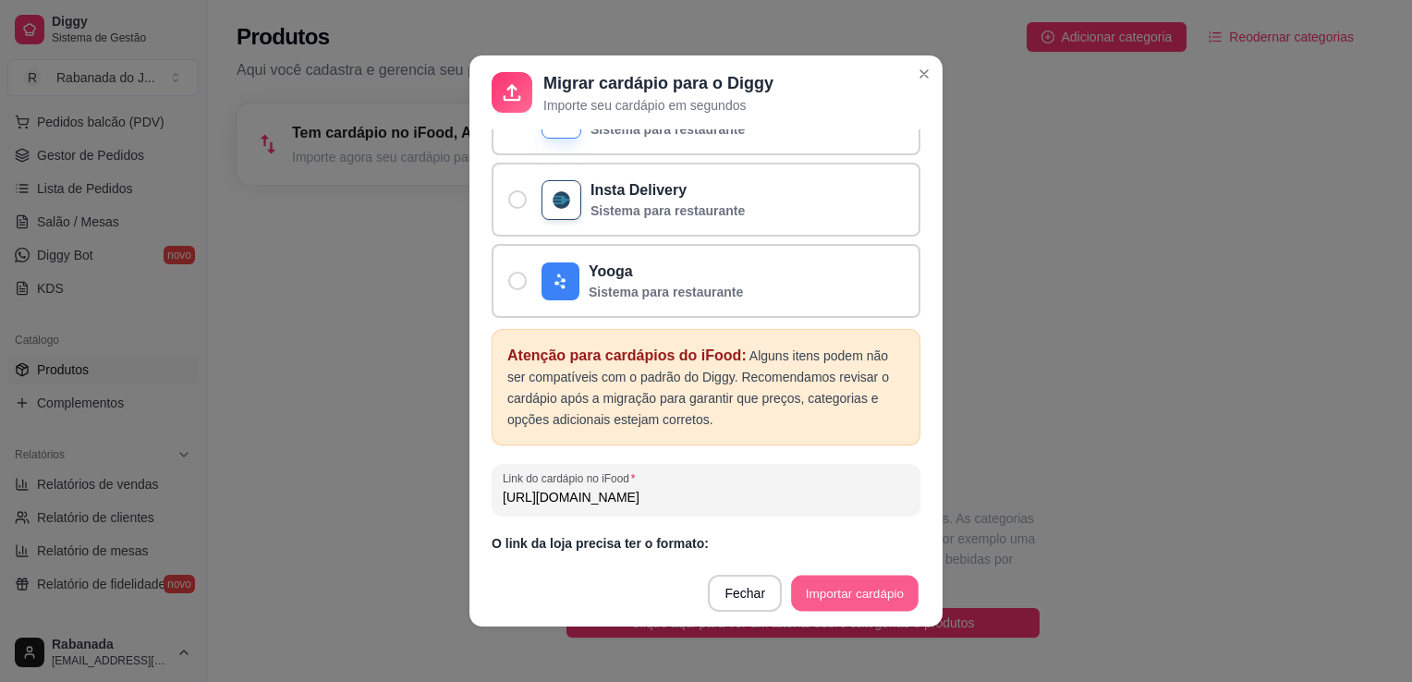
click at [835, 594] on button "Importar cardápio" at bounding box center [854, 594] width 127 height 36
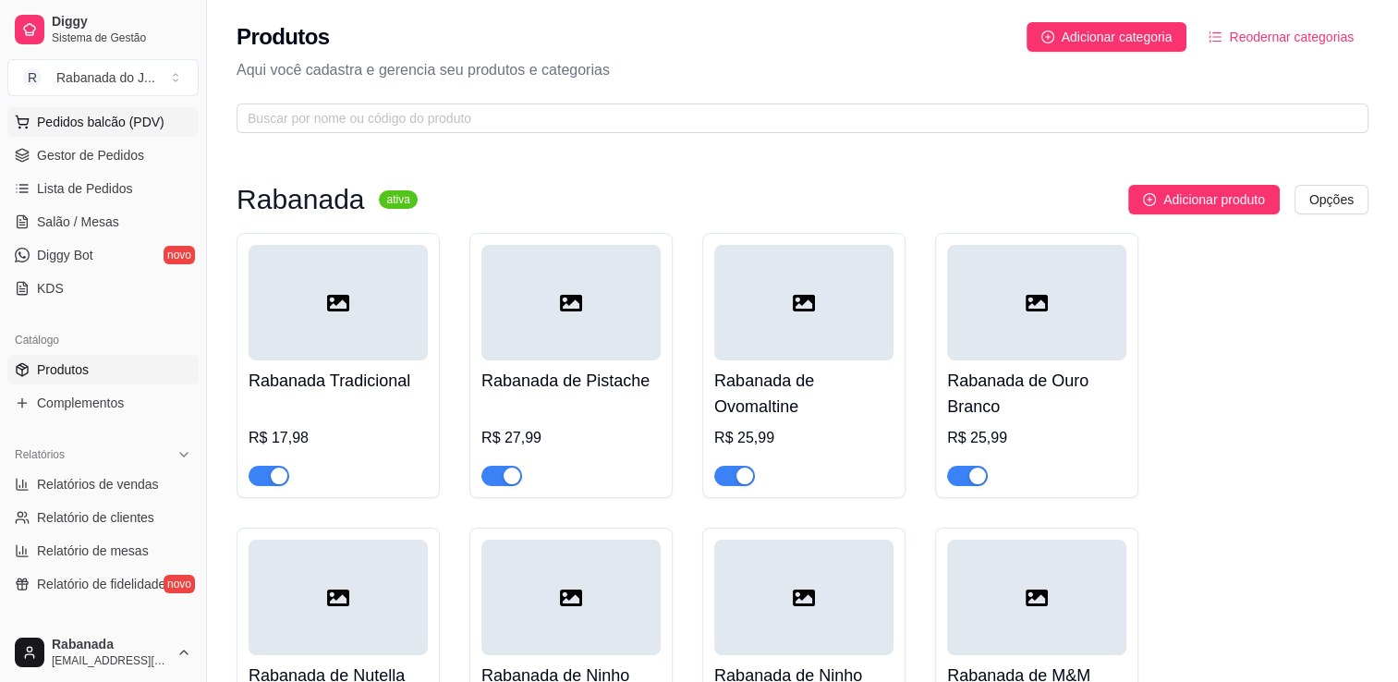
click at [95, 120] on span "Pedidos balcão (PDV)" at bounding box center [101, 122] width 128 height 18
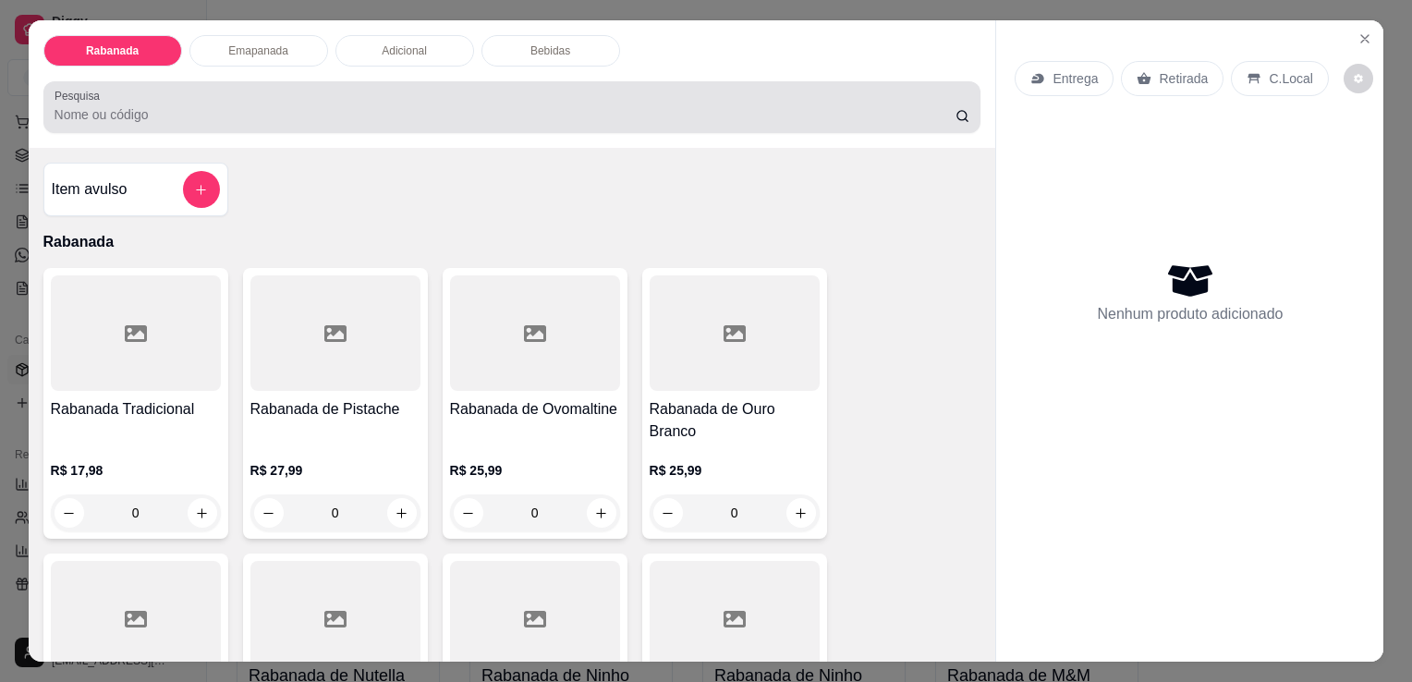
click at [951, 109] on icon at bounding box center [963, 116] width 15 height 15
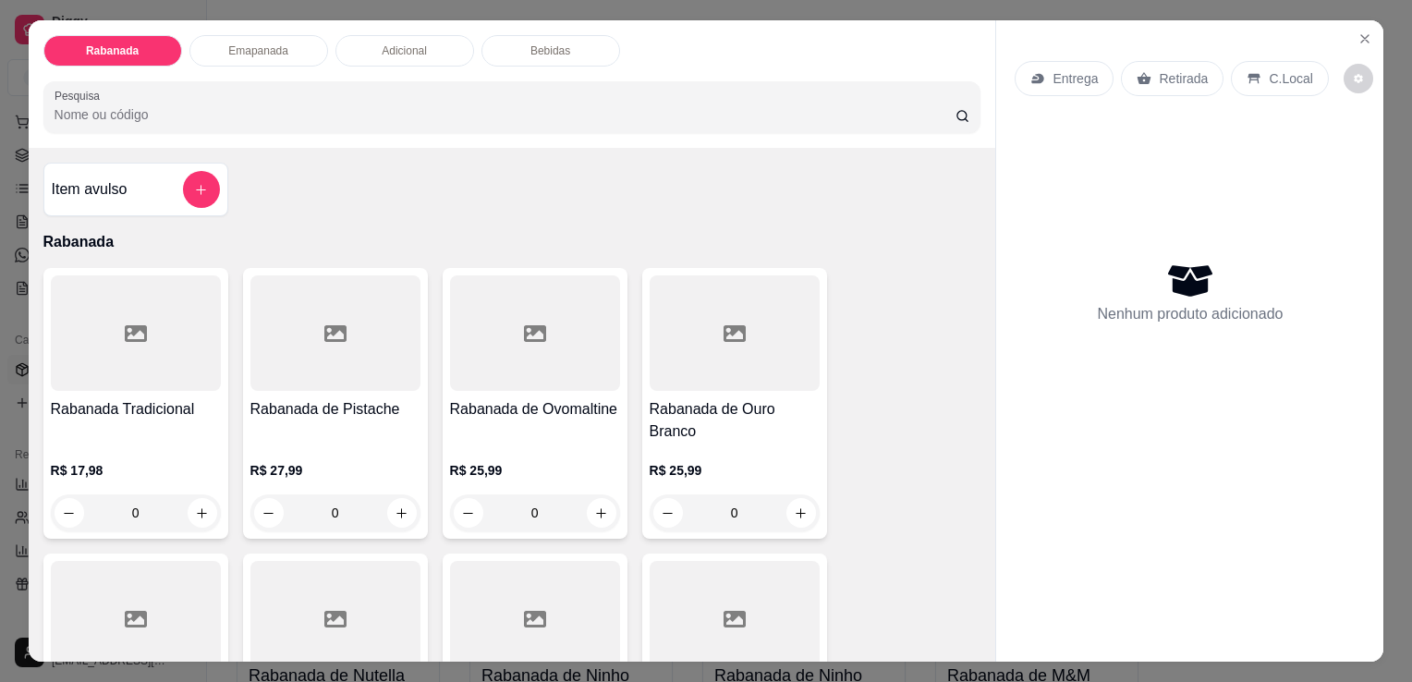
click at [901, 109] on input "Pesquisa" at bounding box center [505, 114] width 901 height 18
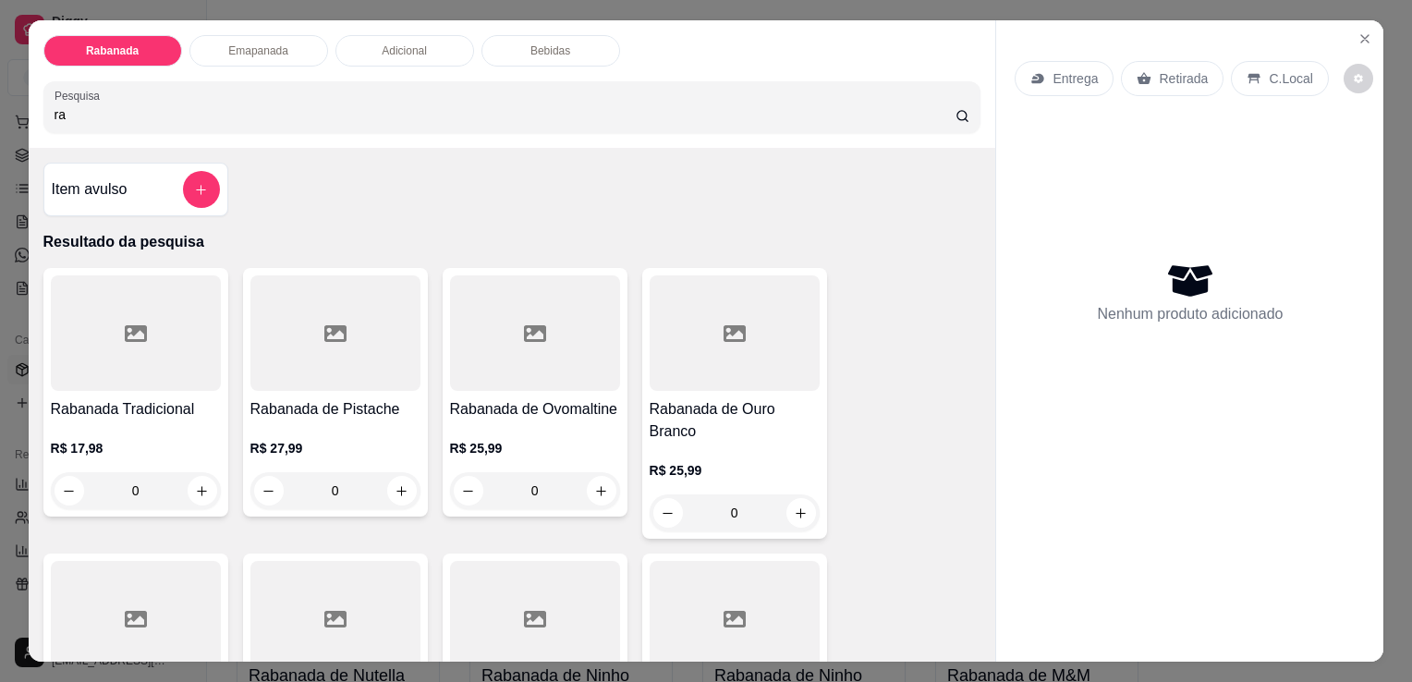
type input "r"
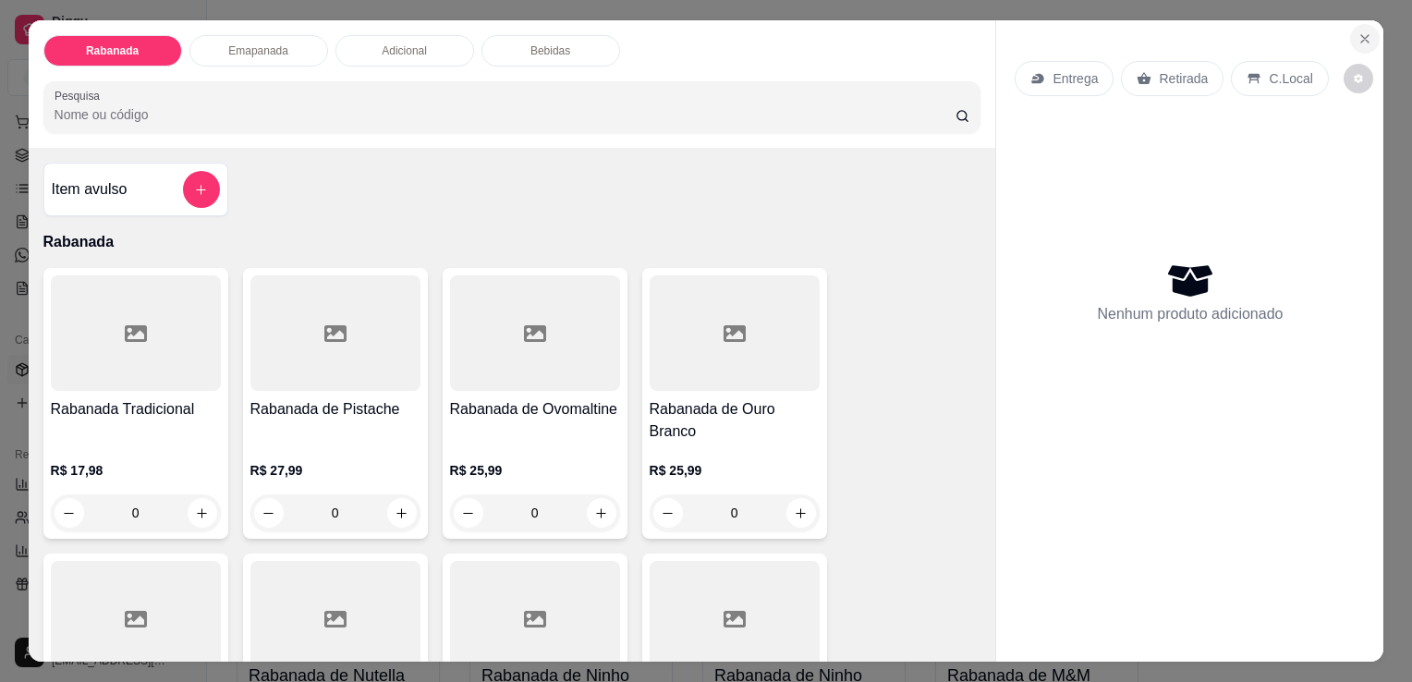
click at [951, 33] on icon "Close" at bounding box center [1365, 38] width 15 height 15
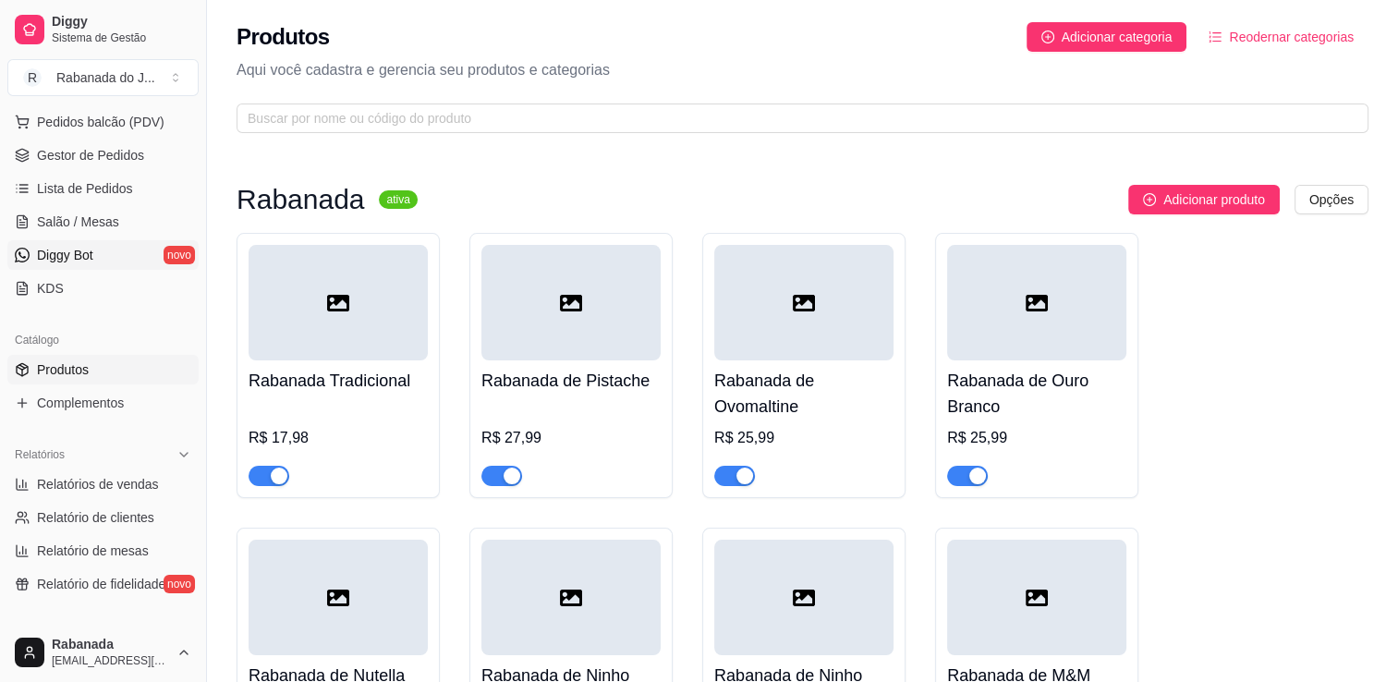
click at [89, 264] on link "Diggy Bot novo" at bounding box center [102, 255] width 191 height 30
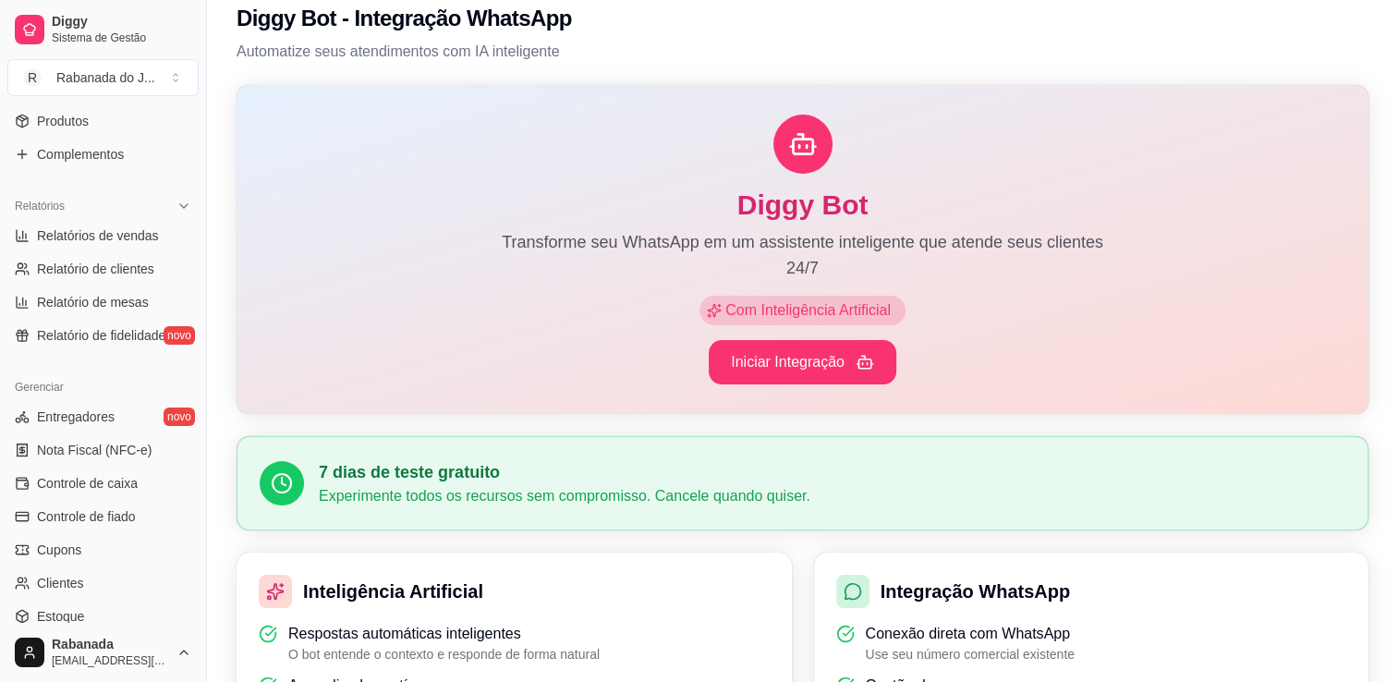
scroll to position [494, 0]
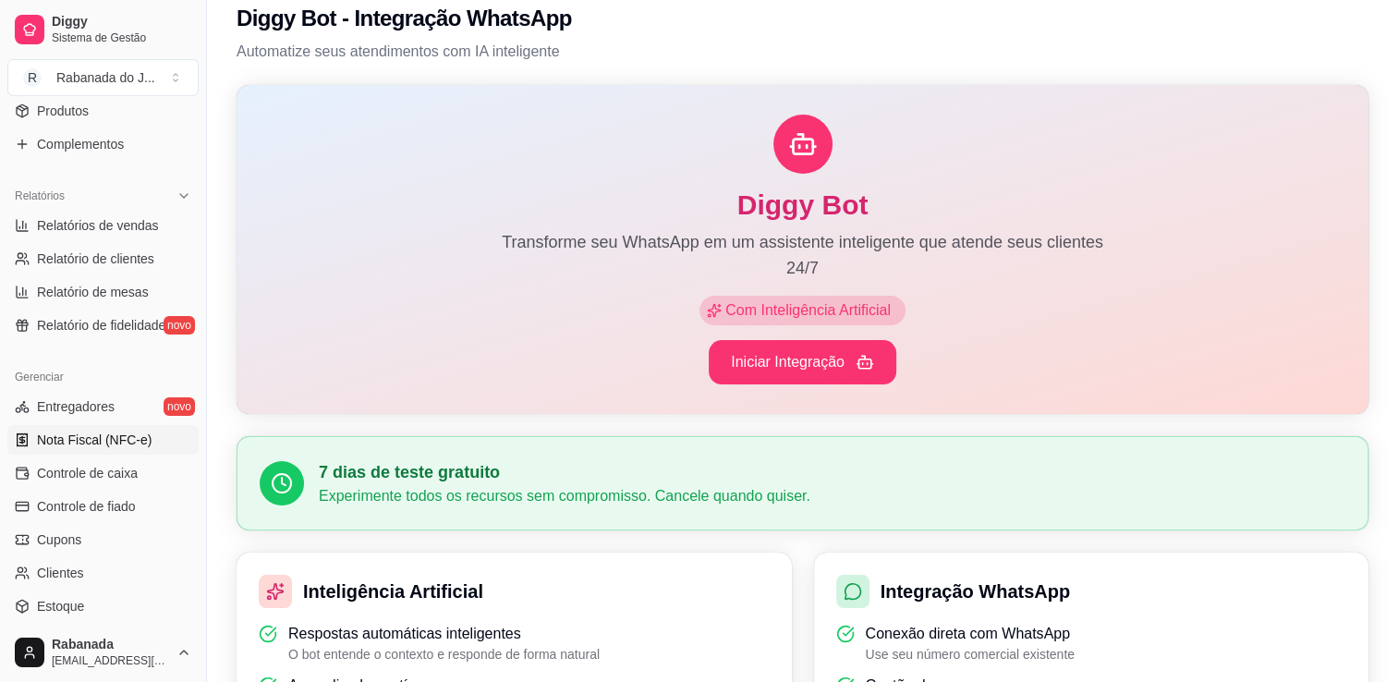
click at [110, 447] on span "Nota Fiscal (NFC-e)" at bounding box center [94, 440] width 115 height 18
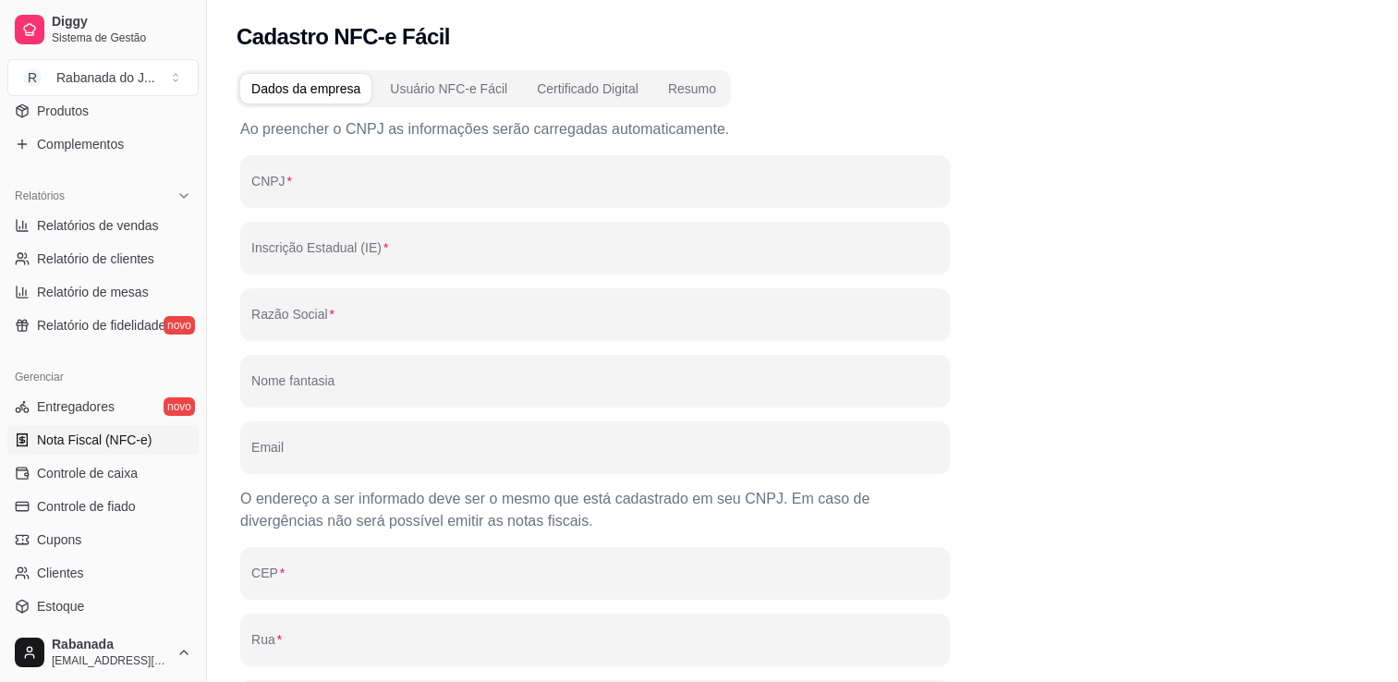
click at [375, 210] on div "Ao preencher o CNPJ as informações serão carregadas automaticamente. CNPJ Inscr…" at bounding box center [595, 550] width 710 height 865
click at [373, 188] on input "CNPJ" at bounding box center [595, 188] width 688 height 18
click at [561, 189] on input "CNPJ" at bounding box center [595, 188] width 688 height 18
paste input "58.109.725/0001-00"
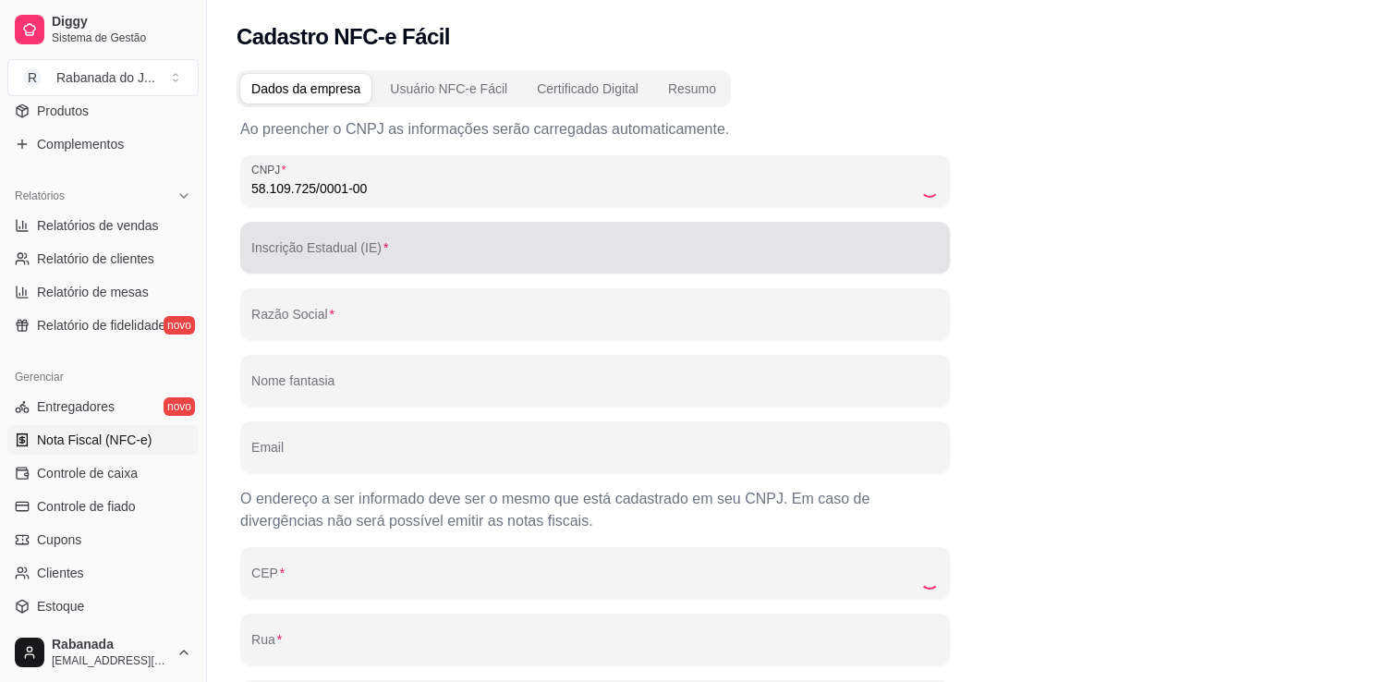
type input "58.109.725/0001-00"
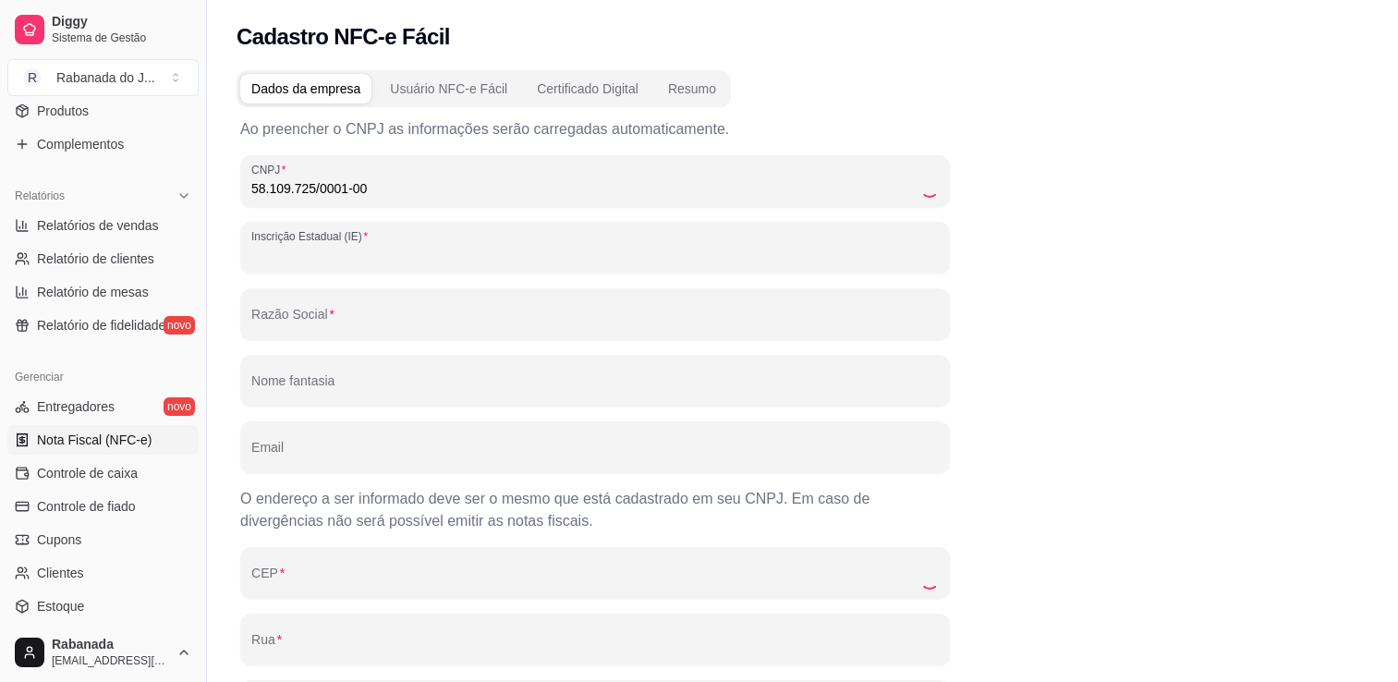
click at [504, 253] on input "Inscrição Estadual (IE)" at bounding box center [595, 255] width 688 height 18
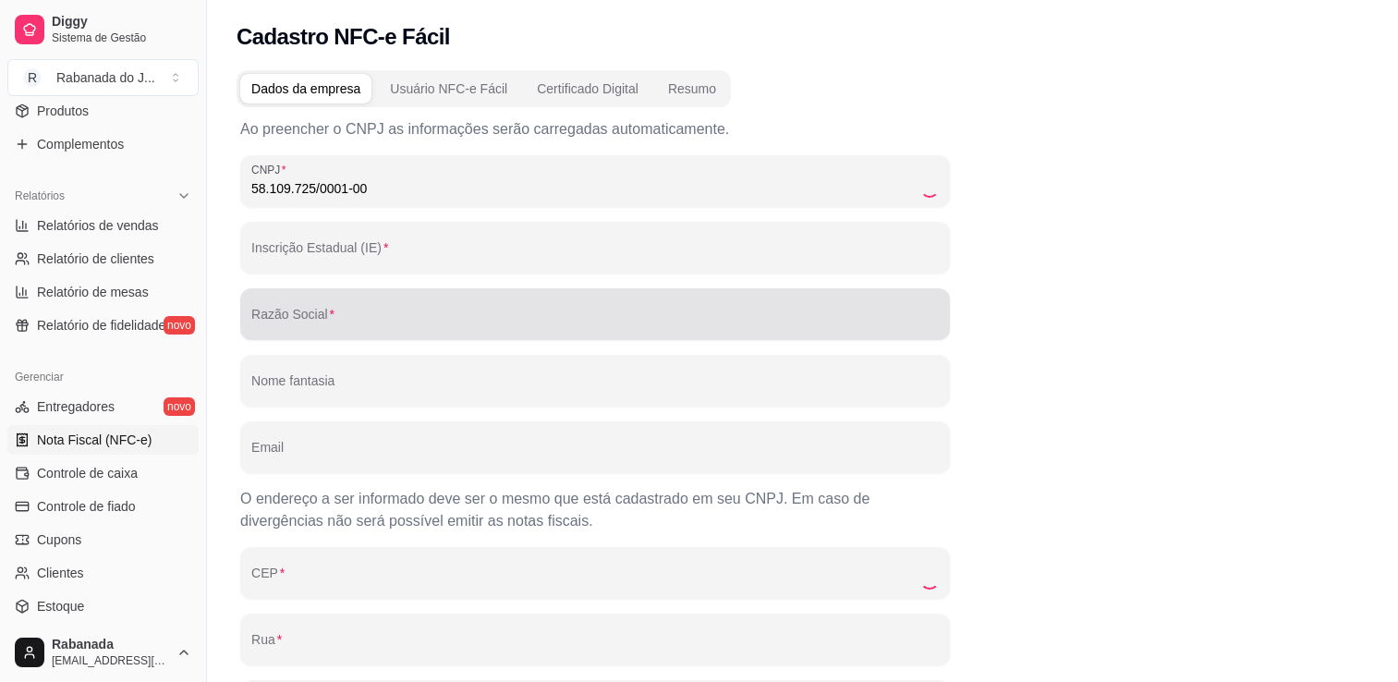
click at [441, 308] on div at bounding box center [595, 314] width 688 height 37
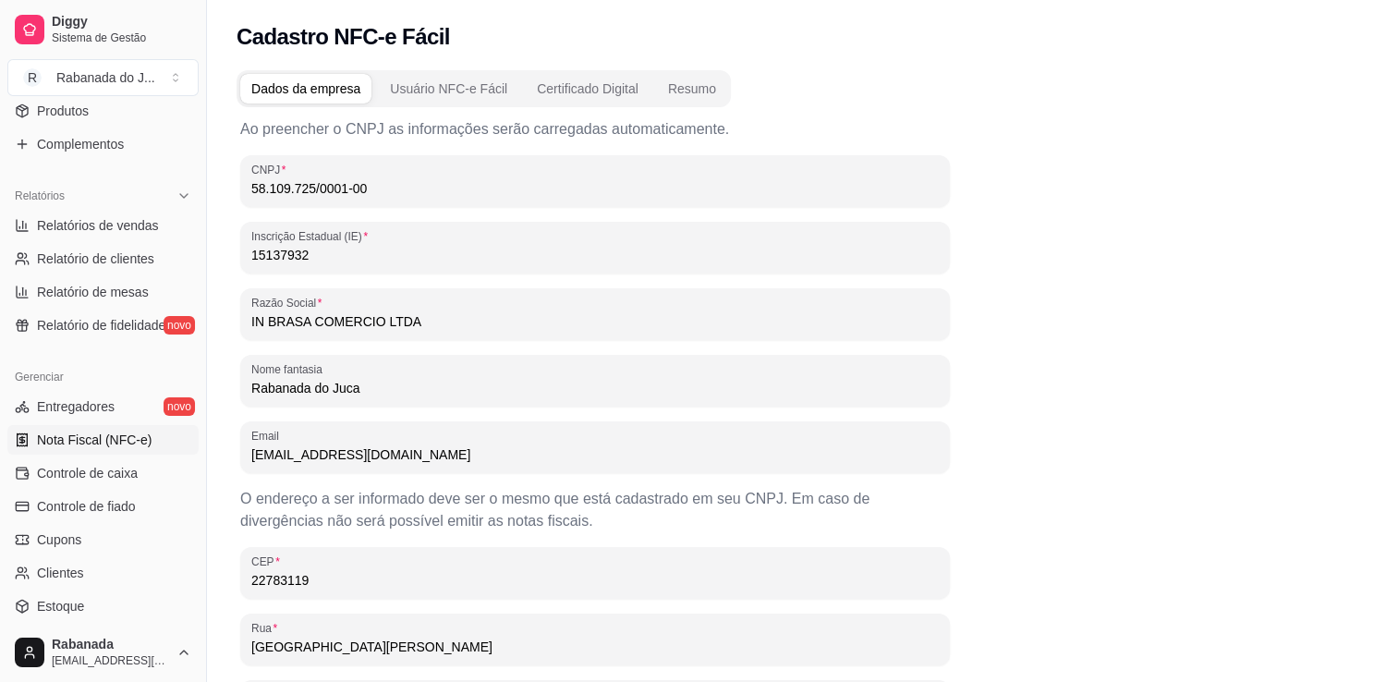
type input "15137932"
type input "IN BRASA COMERCIO LTDA"
type input "Rabanada do Juca"
type input "tiagoaccioly@icloud.com"
type input "22783119"
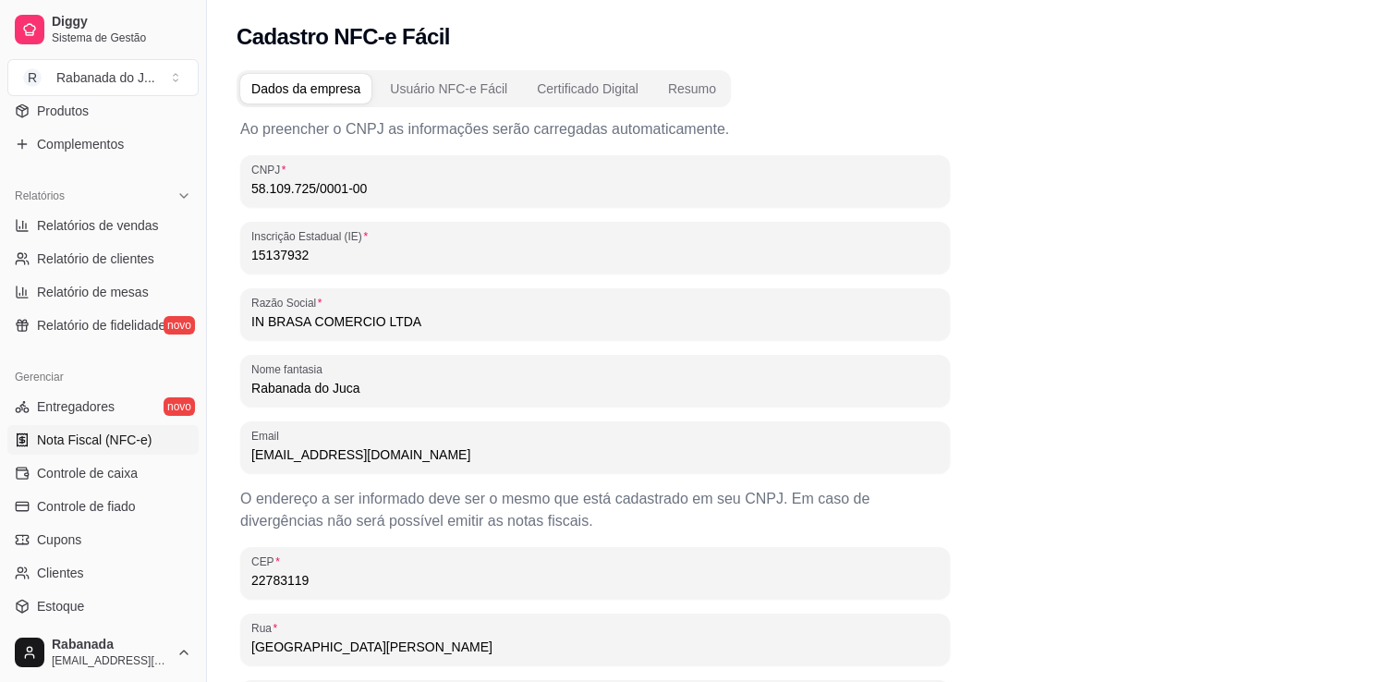
type input "AVENIDA OLOF PALME"
type input "00765"
type input "CAMORIM"
type input "RIO DE JANEIRO"
type input "RJ"
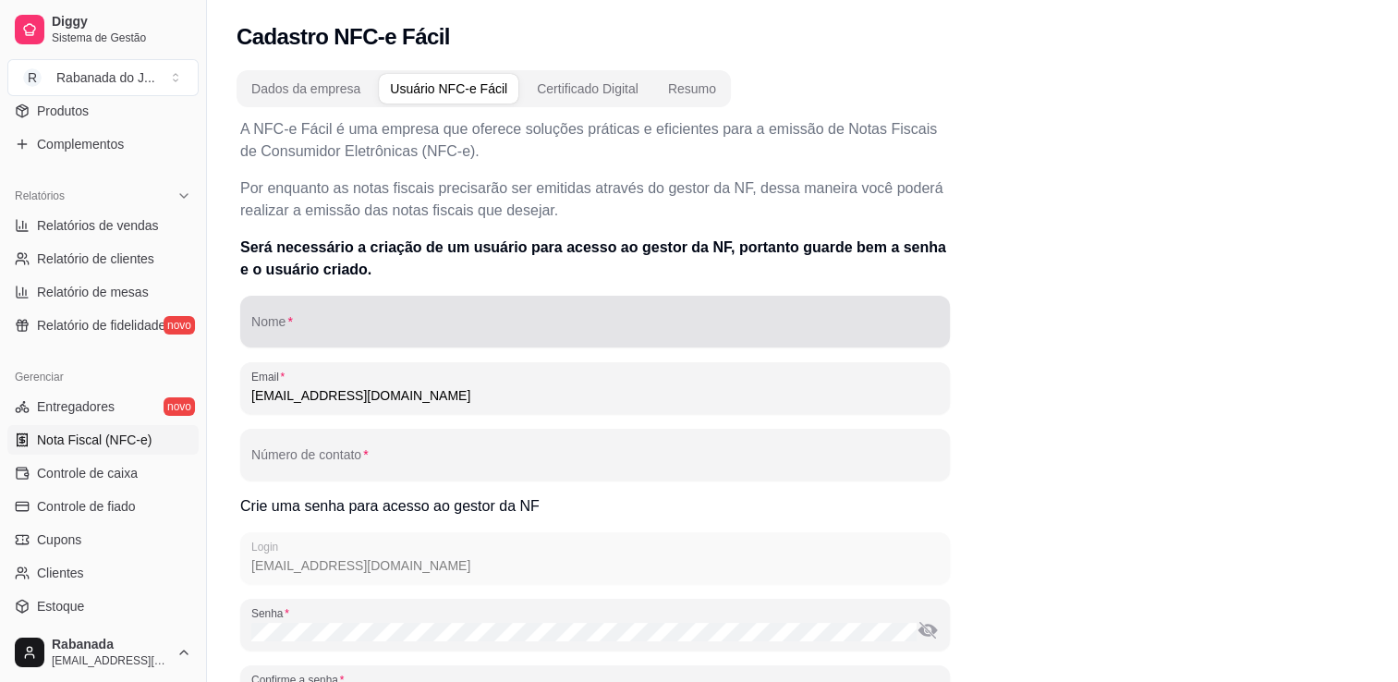
click at [798, 300] on div "Nome" at bounding box center [595, 322] width 710 height 52
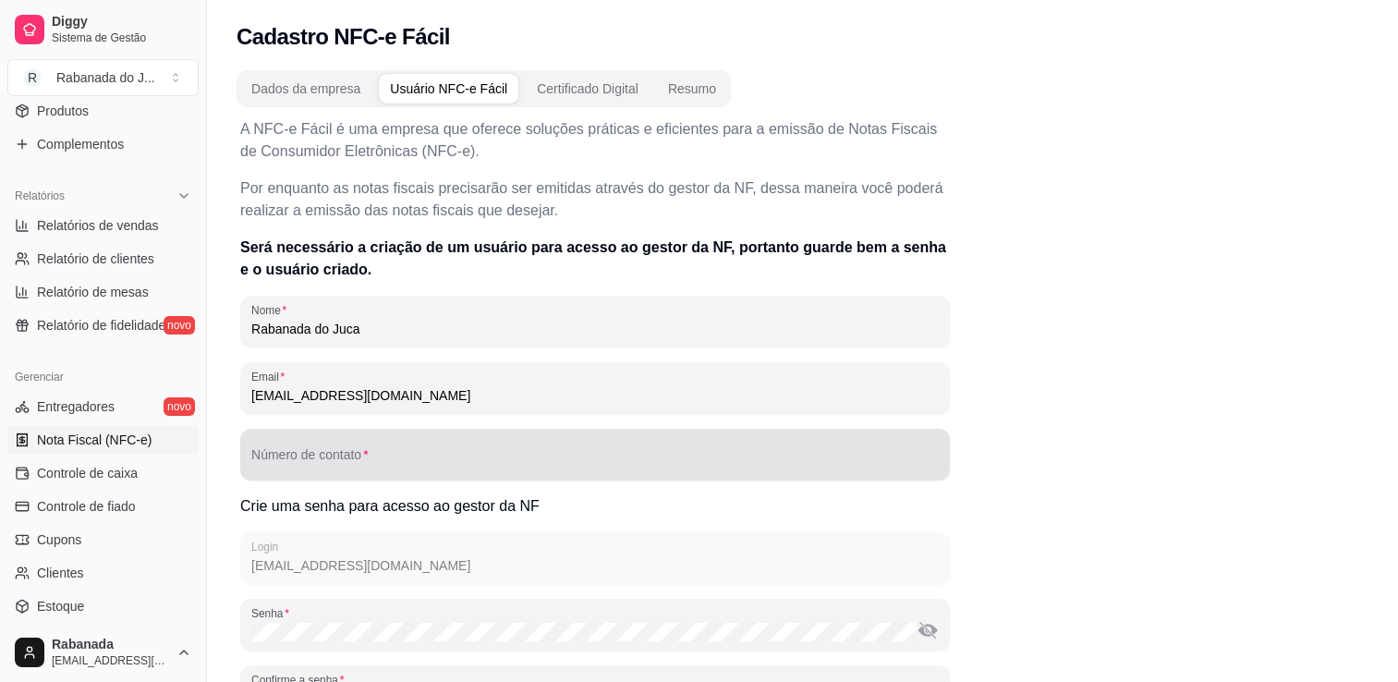
type input "Rabanada do Juca"
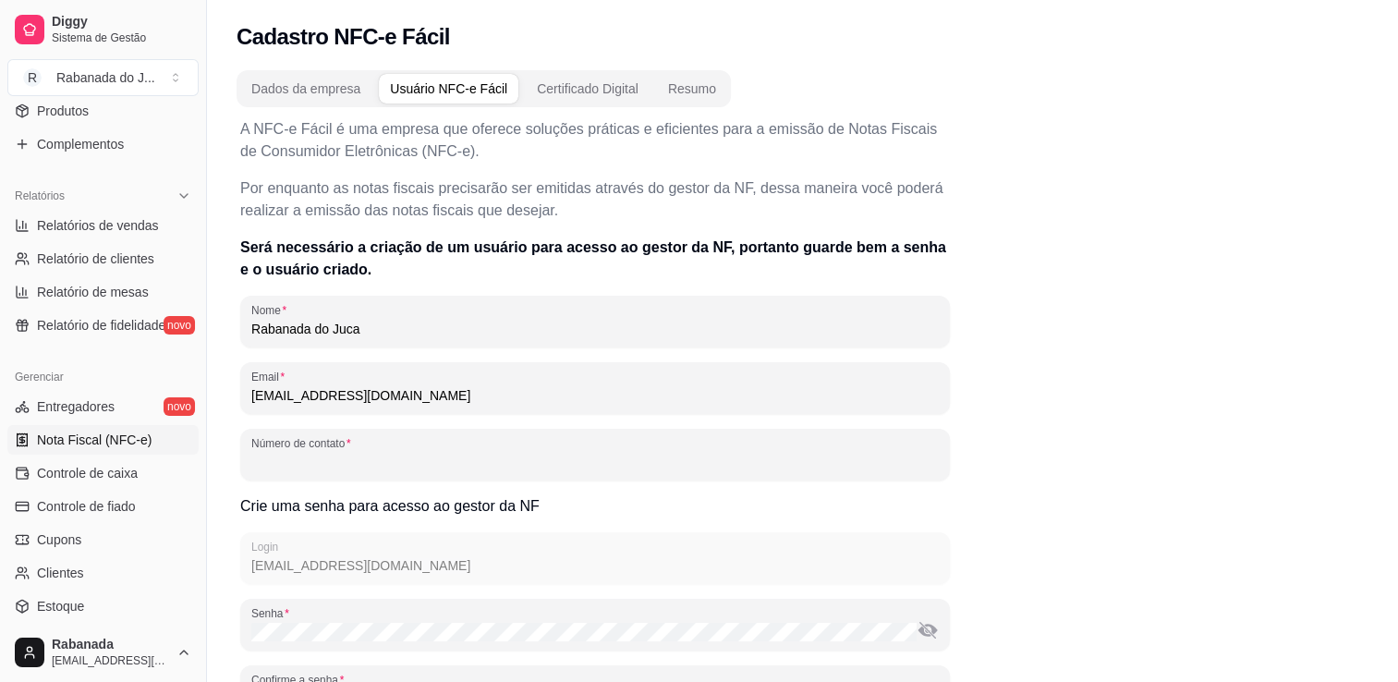
click at [594, 457] on input "Número de contato" at bounding box center [595, 462] width 688 height 18
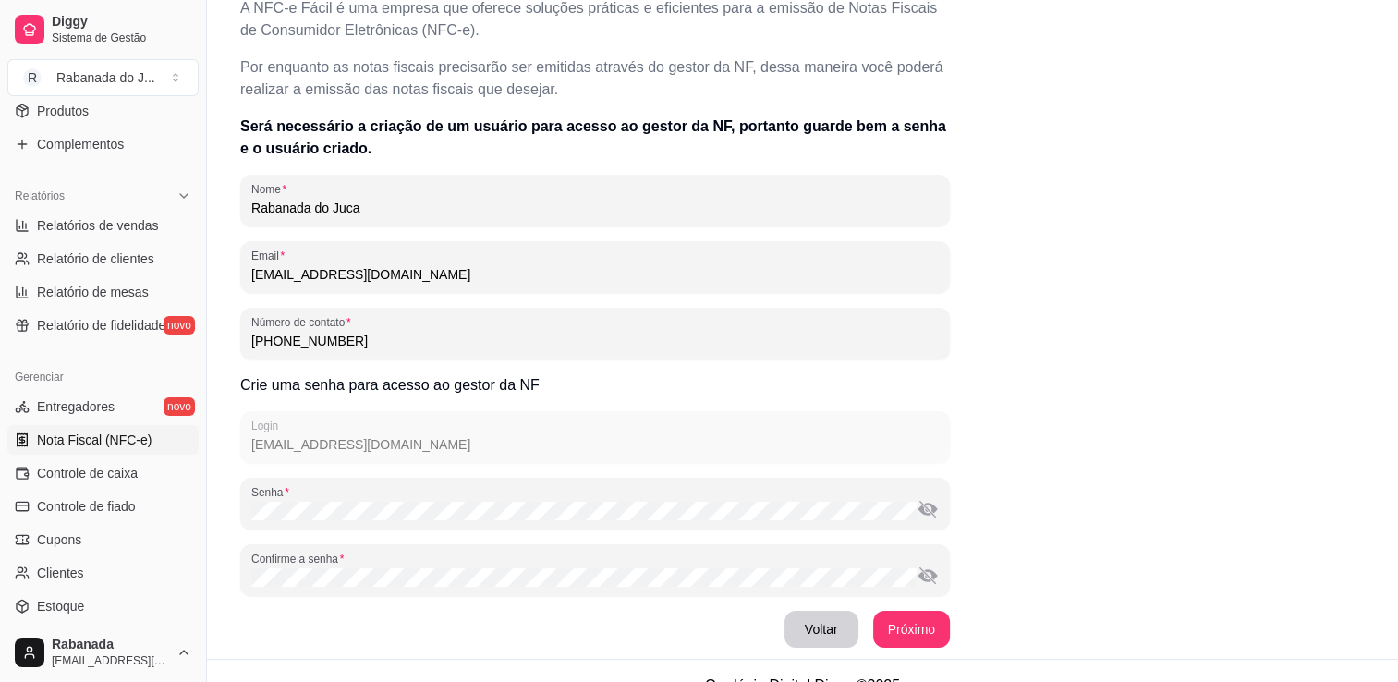
scroll to position [148, 0]
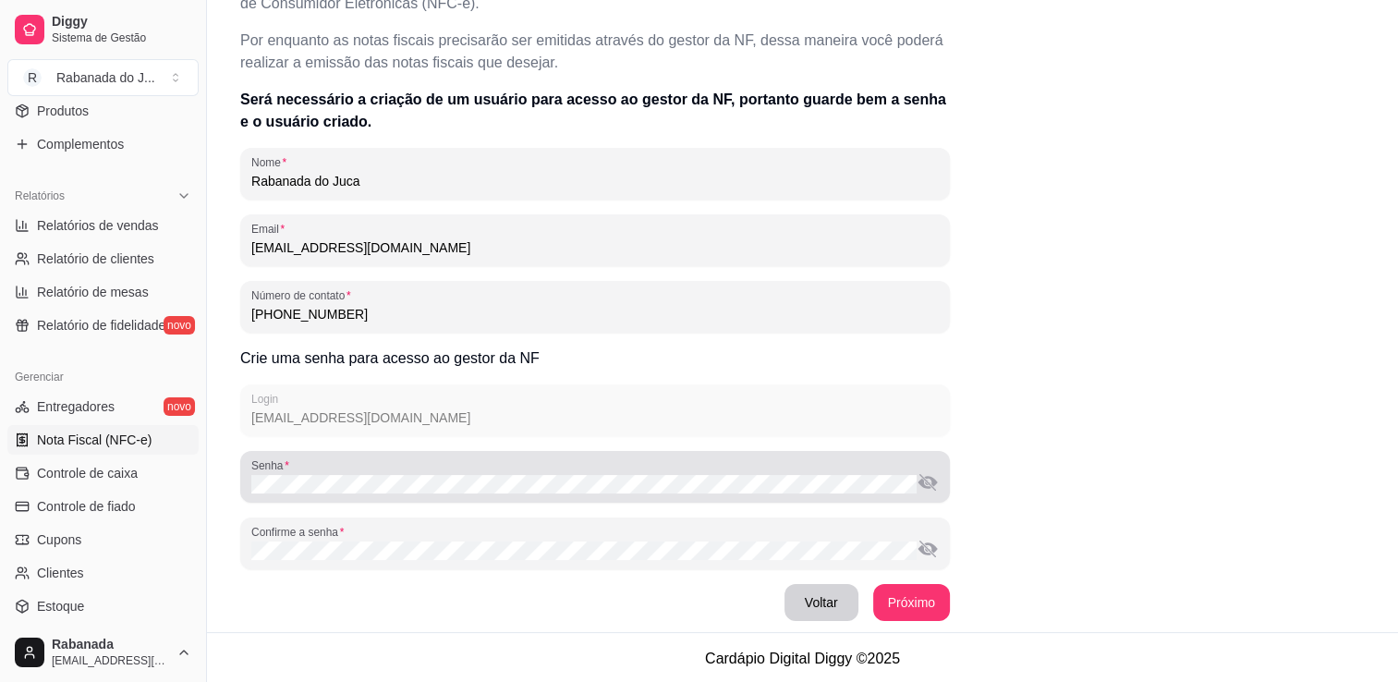
type input "[PHONE_NUMBER]"
click at [669, 472] on div at bounding box center [595, 476] width 688 height 37
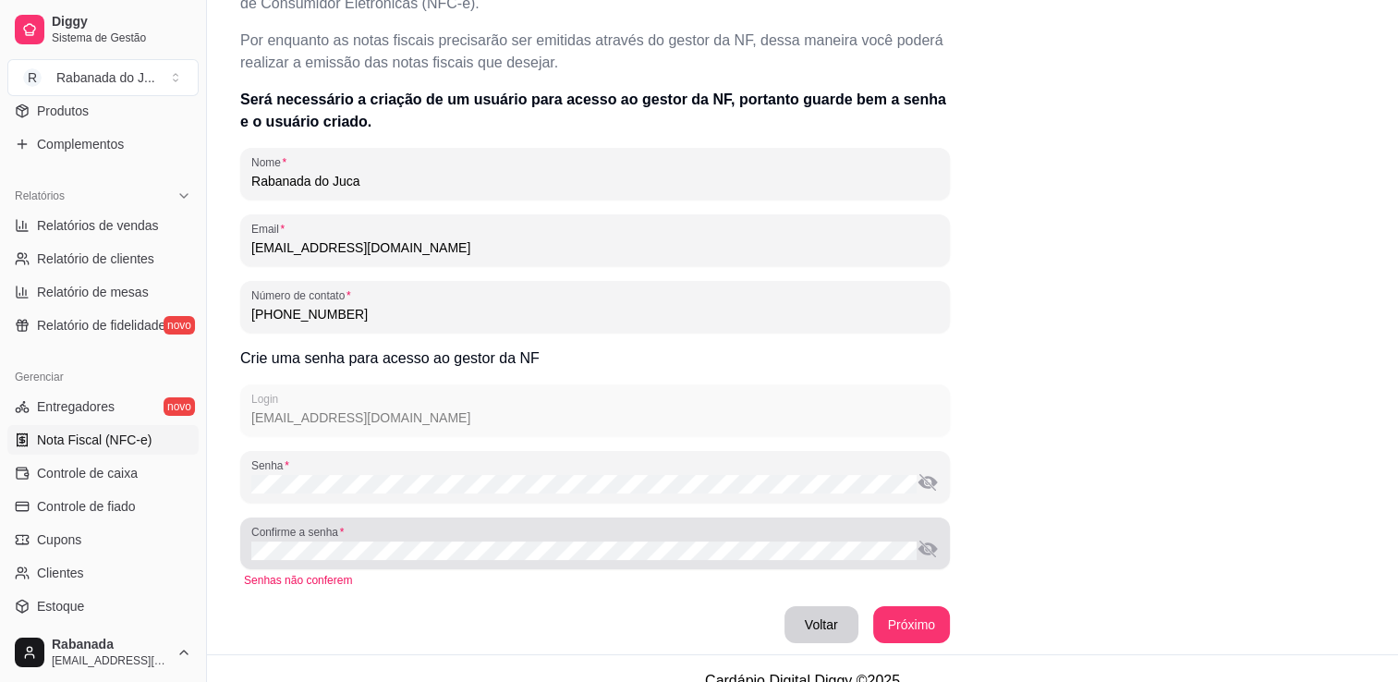
click at [615, 536] on div at bounding box center [595, 543] width 688 height 37
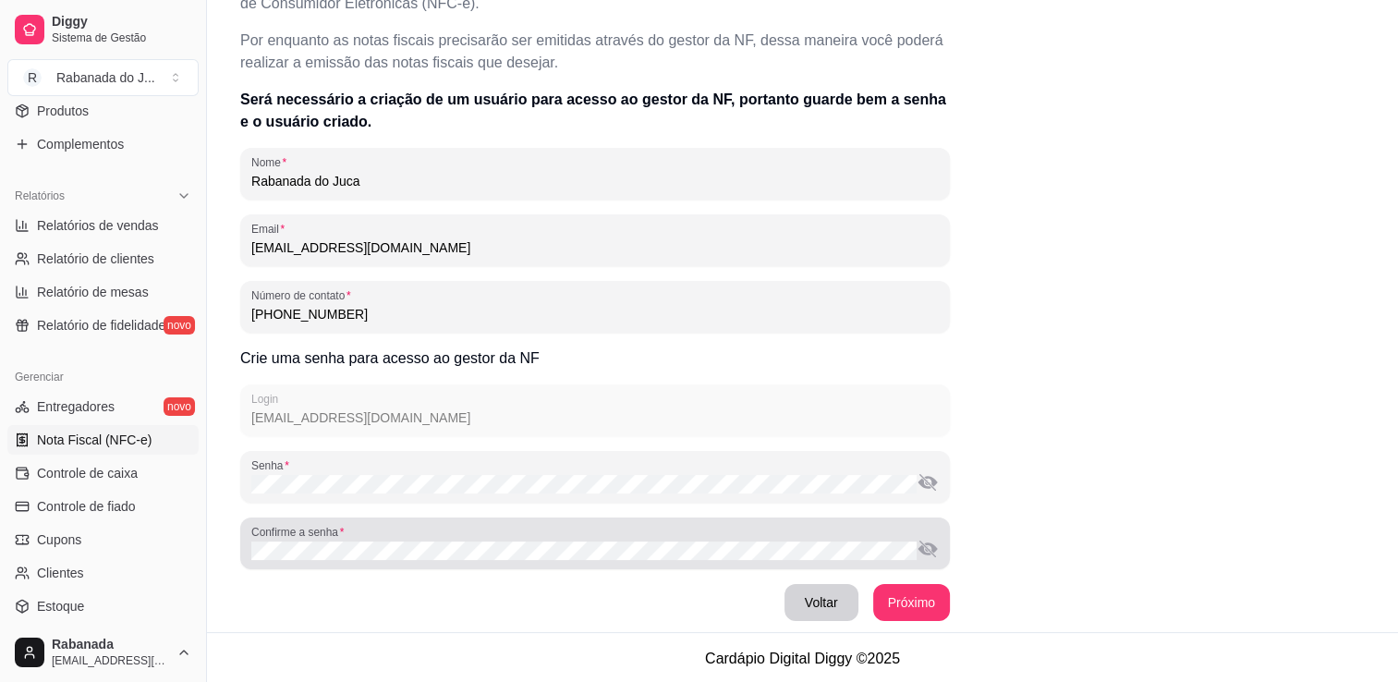
click at [931, 554] on button "toggle password visibility" at bounding box center [928, 549] width 22 height 22
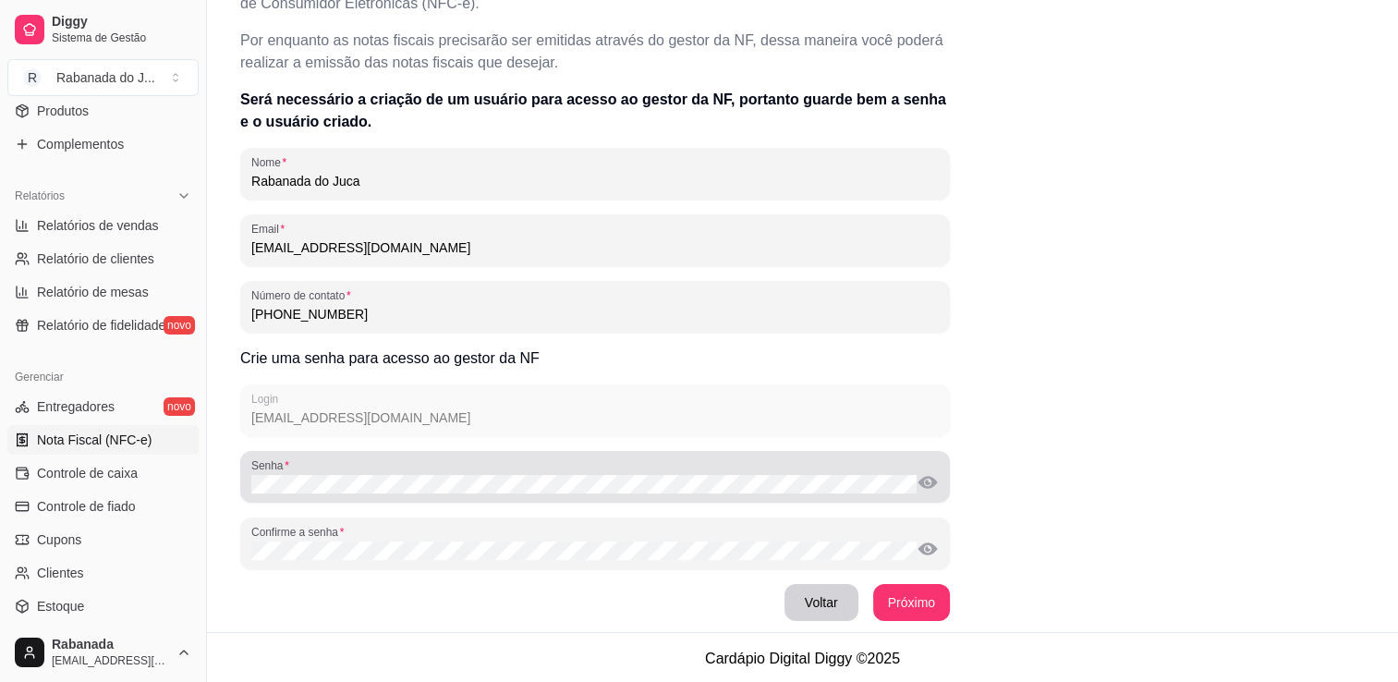
click at [934, 478] on button "toggle password visibility" at bounding box center [928, 482] width 22 height 22
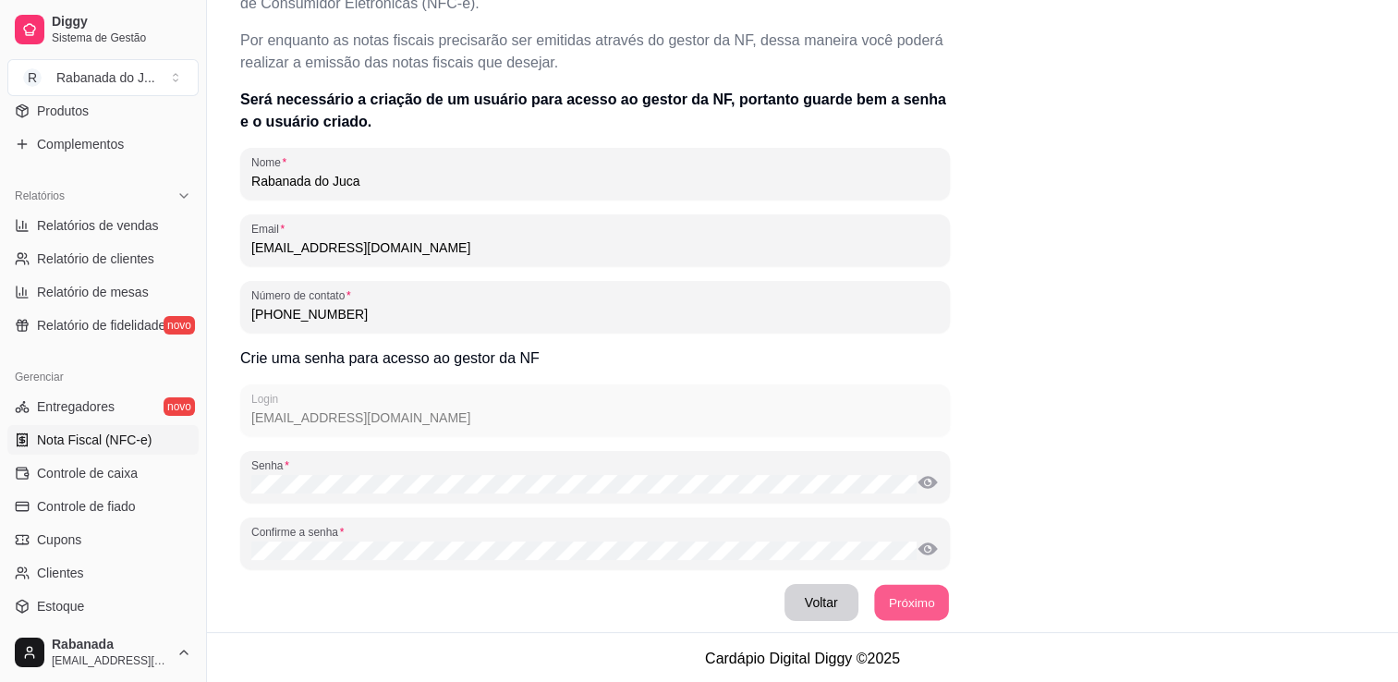
scroll to position [17, 0]
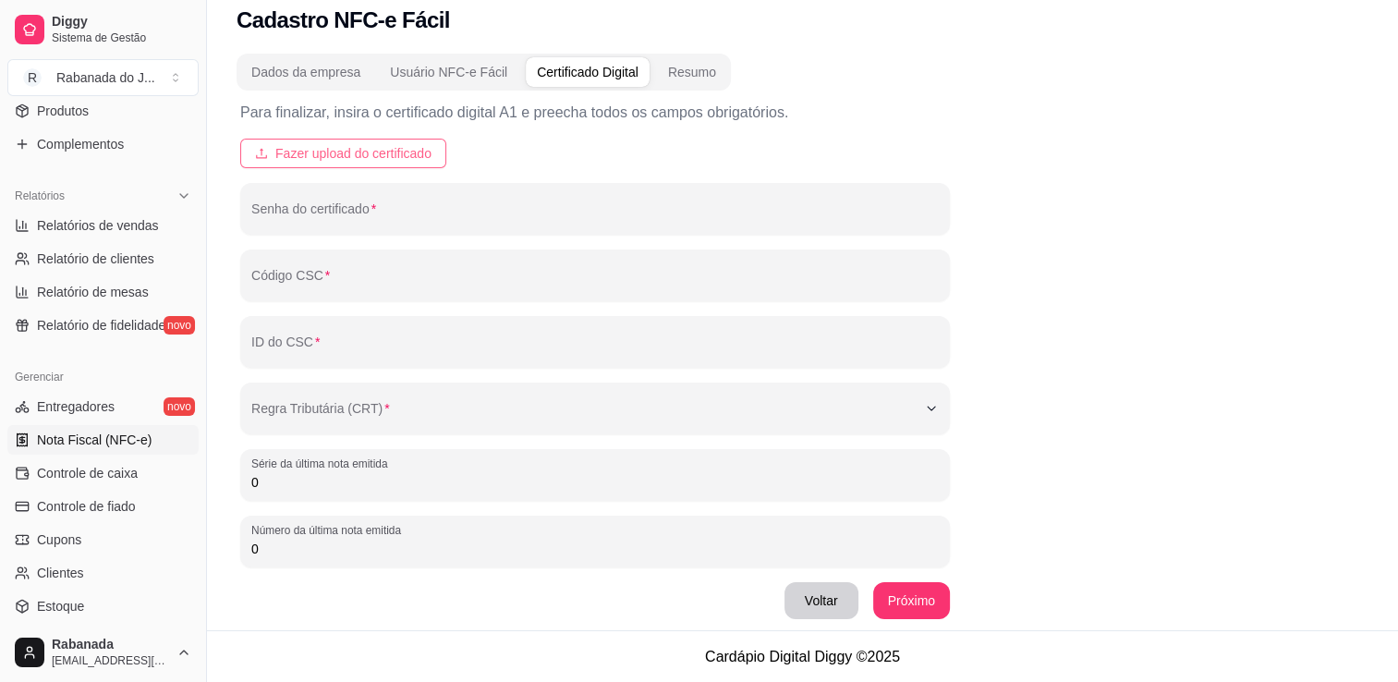
click at [399, 167] on button "Fazer upload do certificado" at bounding box center [343, 154] width 206 height 30
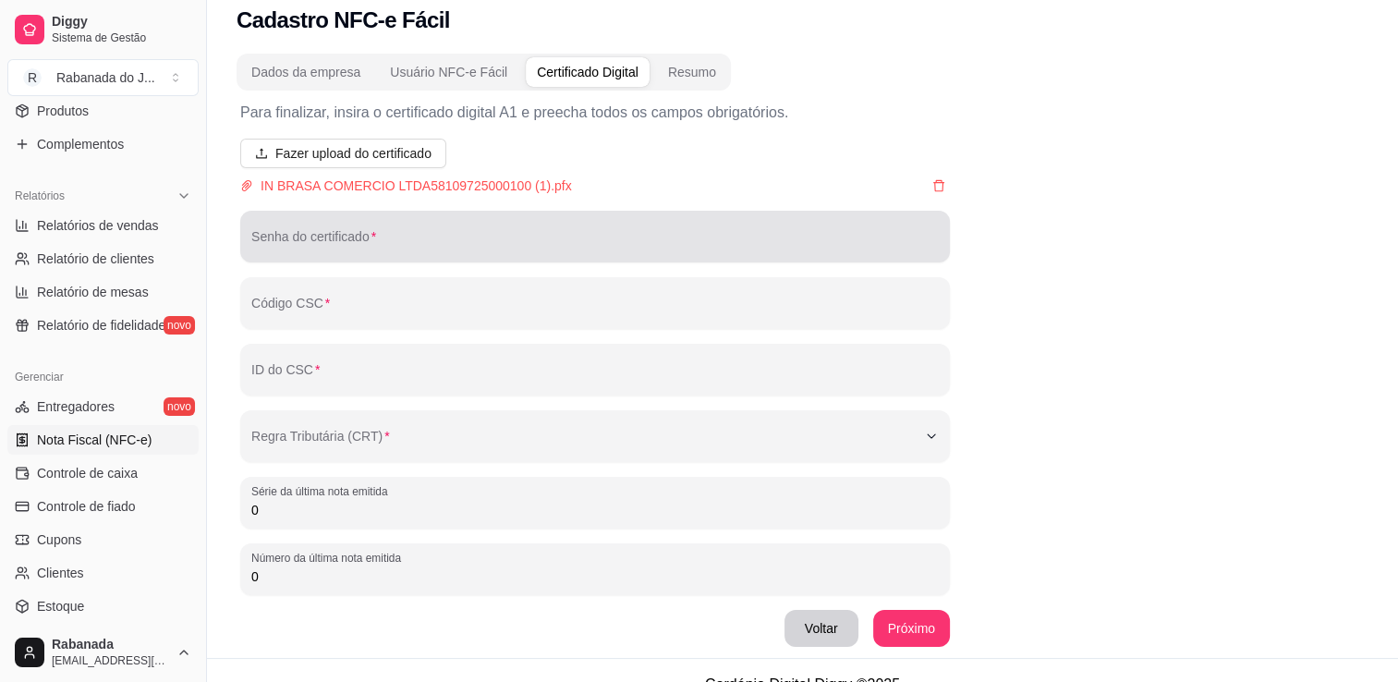
click at [774, 257] on div "Senha do certificado" at bounding box center [595, 237] width 710 height 52
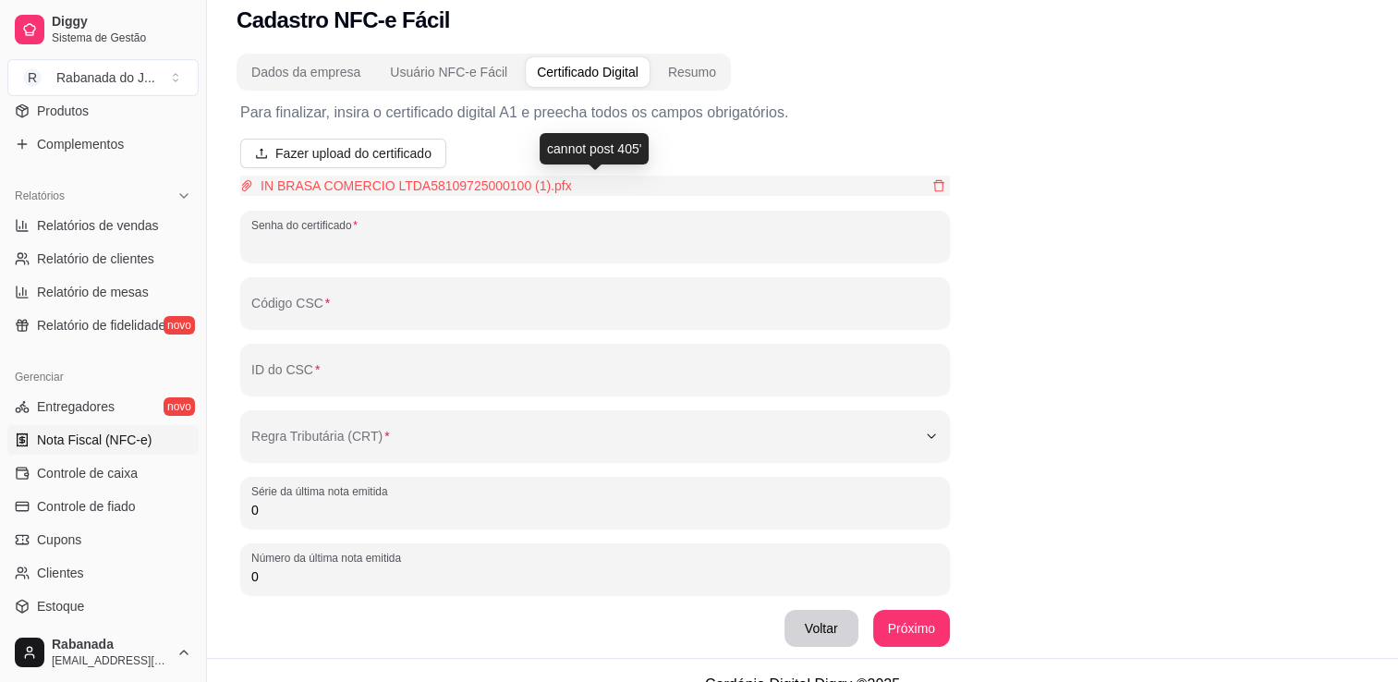
click at [506, 187] on span "IN BRASA COMERCIO LTDA58109725000100 (1).pfx" at bounding box center [590, 186] width 675 height 20
click at [951, 246] on div "Para finalizar, insira o certificado digital A1 e preecha todos os campos obrig…" at bounding box center [803, 374] width 1132 height 567
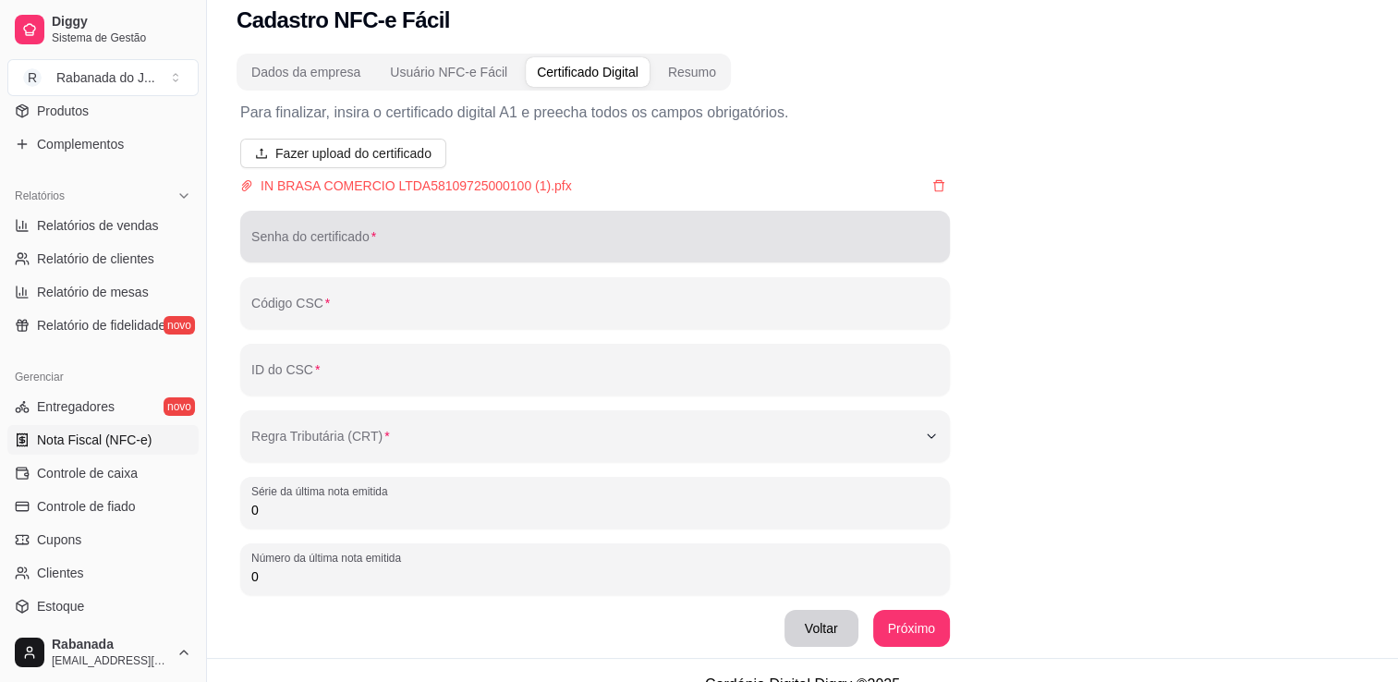
click at [698, 231] on div at bounding box center [595, 236] width 688 height 37
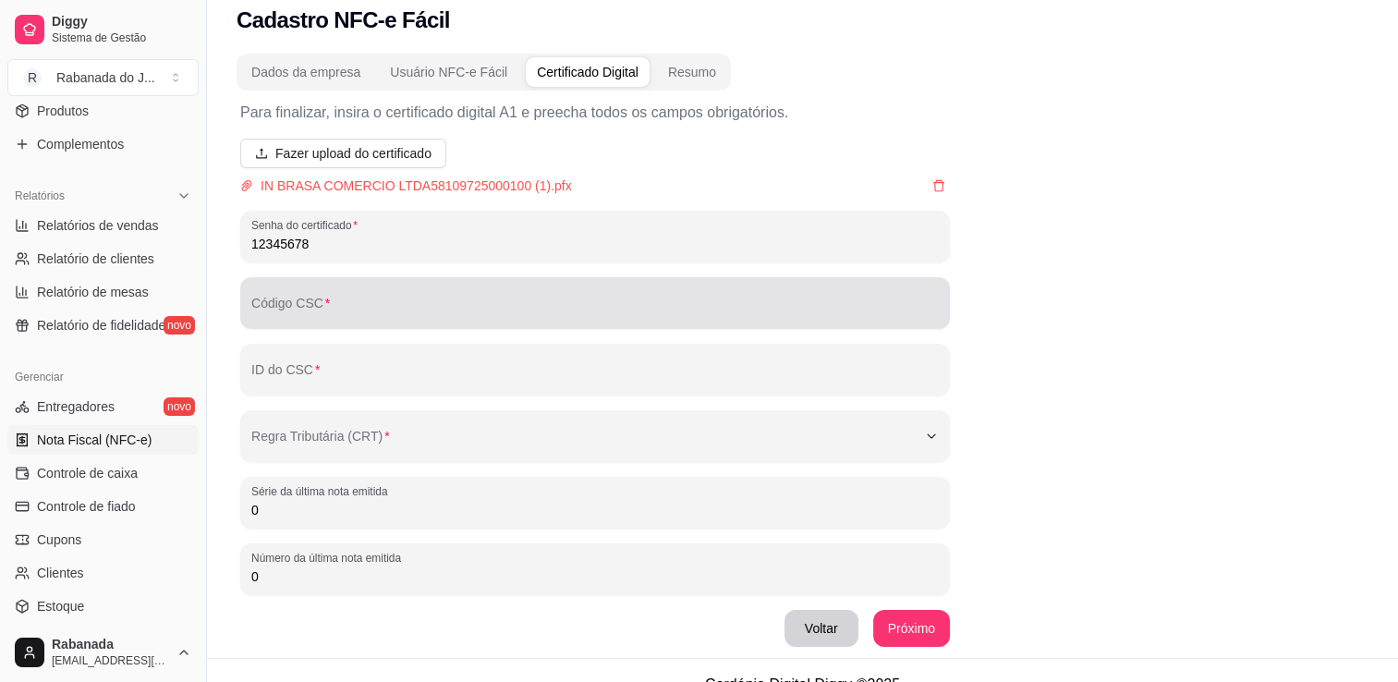
type input "12345678"
click at [682, 289] on div at bounding box center [595, 303] width 688 height 37
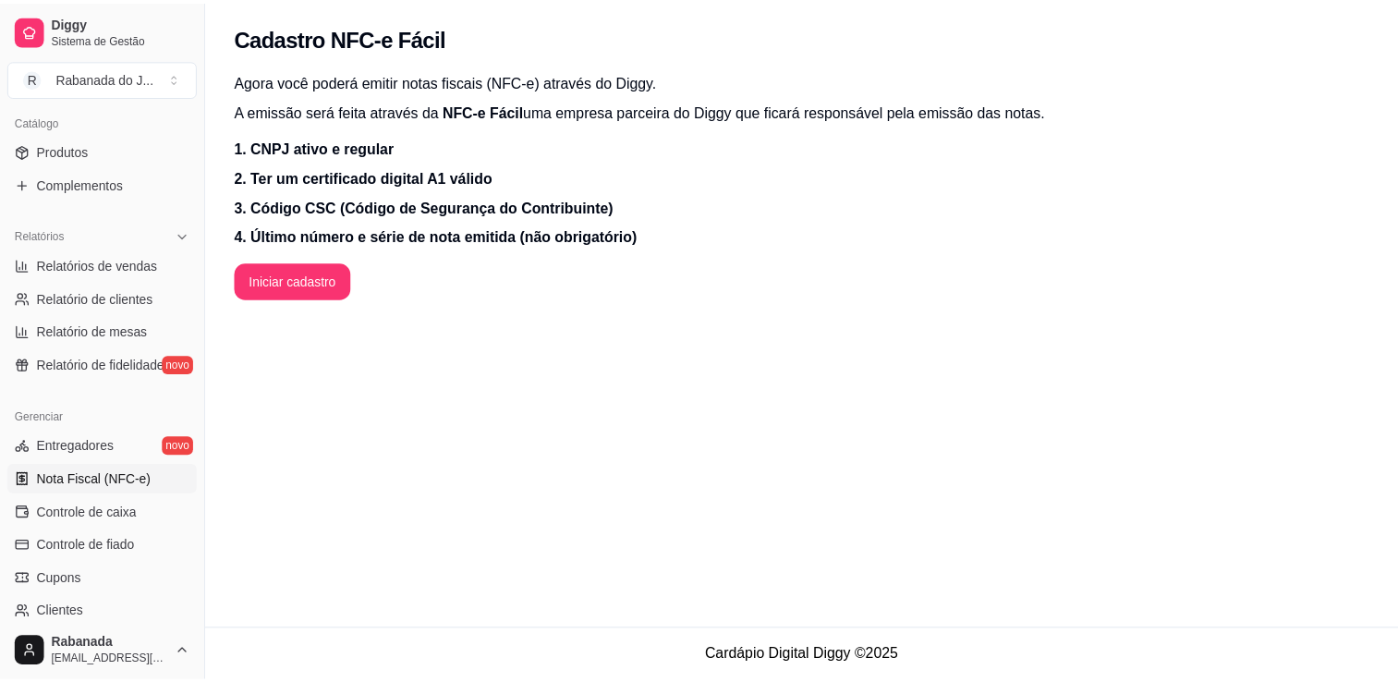
scroll to position [647, 0]
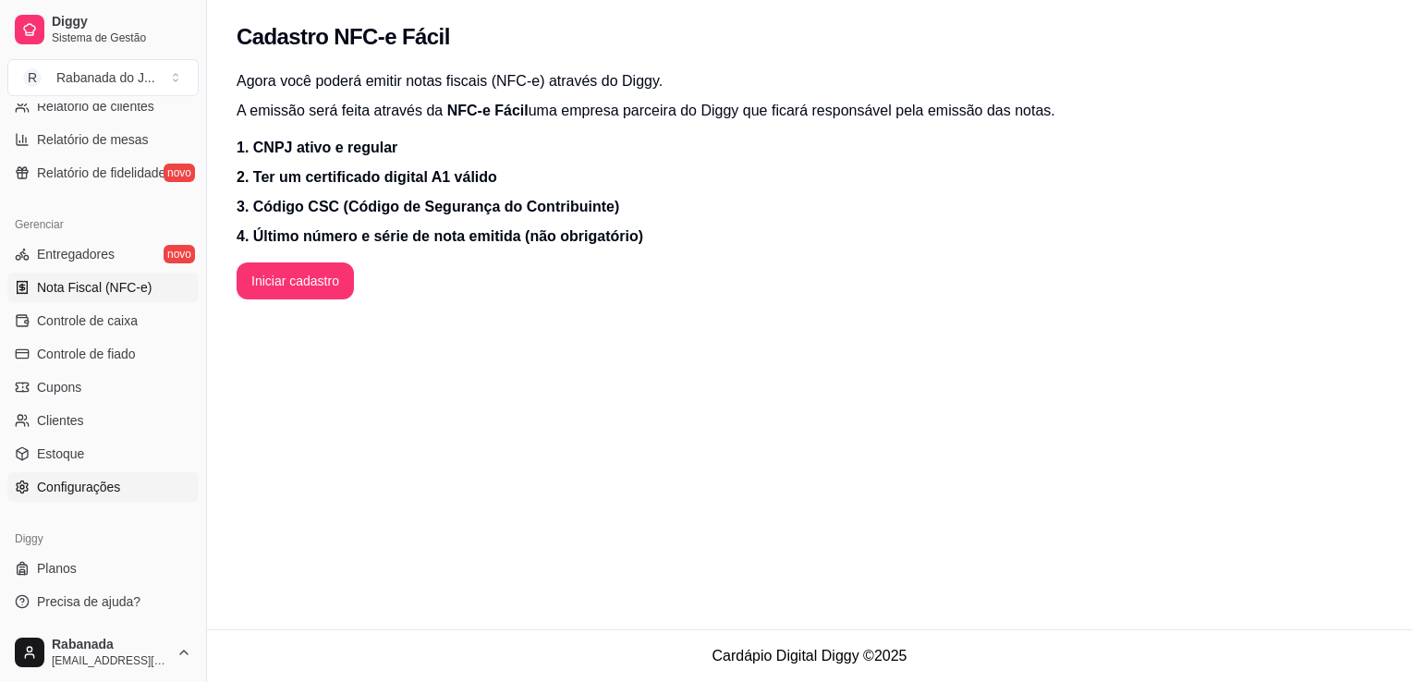
click at [67, 495] on link "Configurações" at bounding box center [102, 487] width 191 height 30
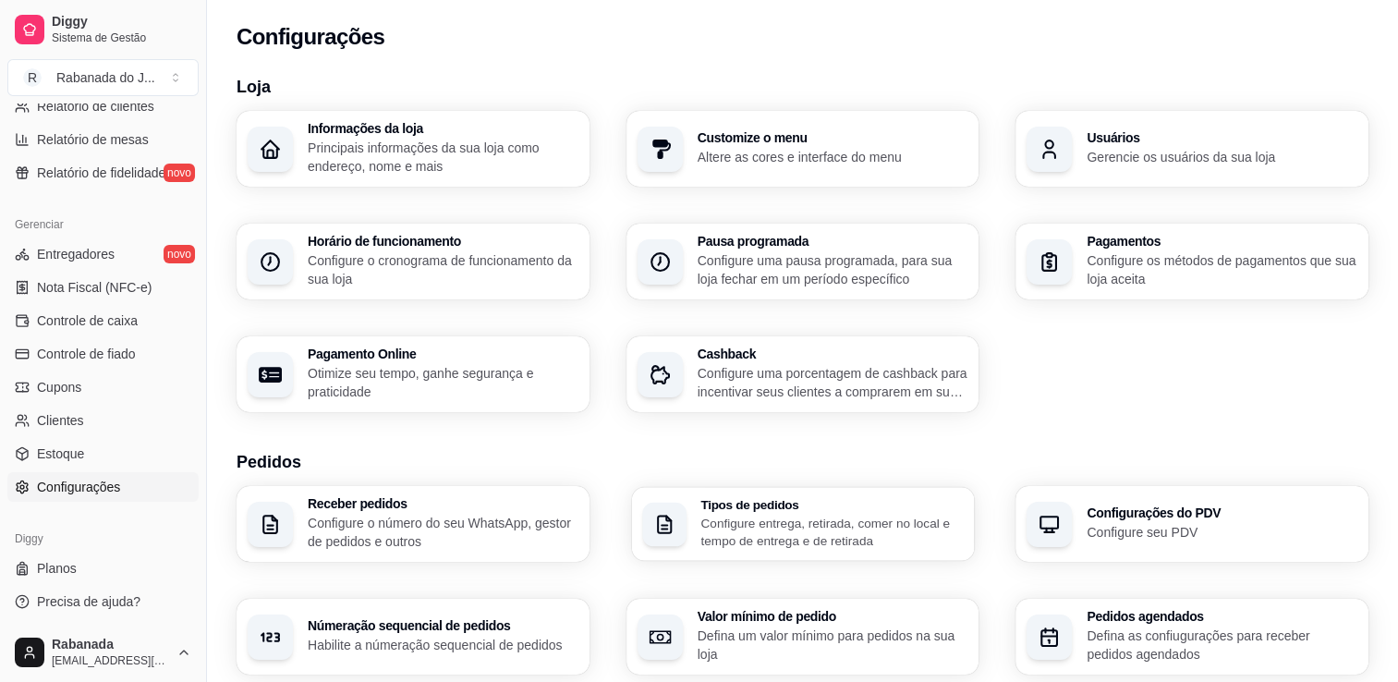
click at [858, 537] on p "Configure entrega, retirada, comer no local e tempo de entrega e de retirada" at bounding box center [831, 532] width 262 height 36
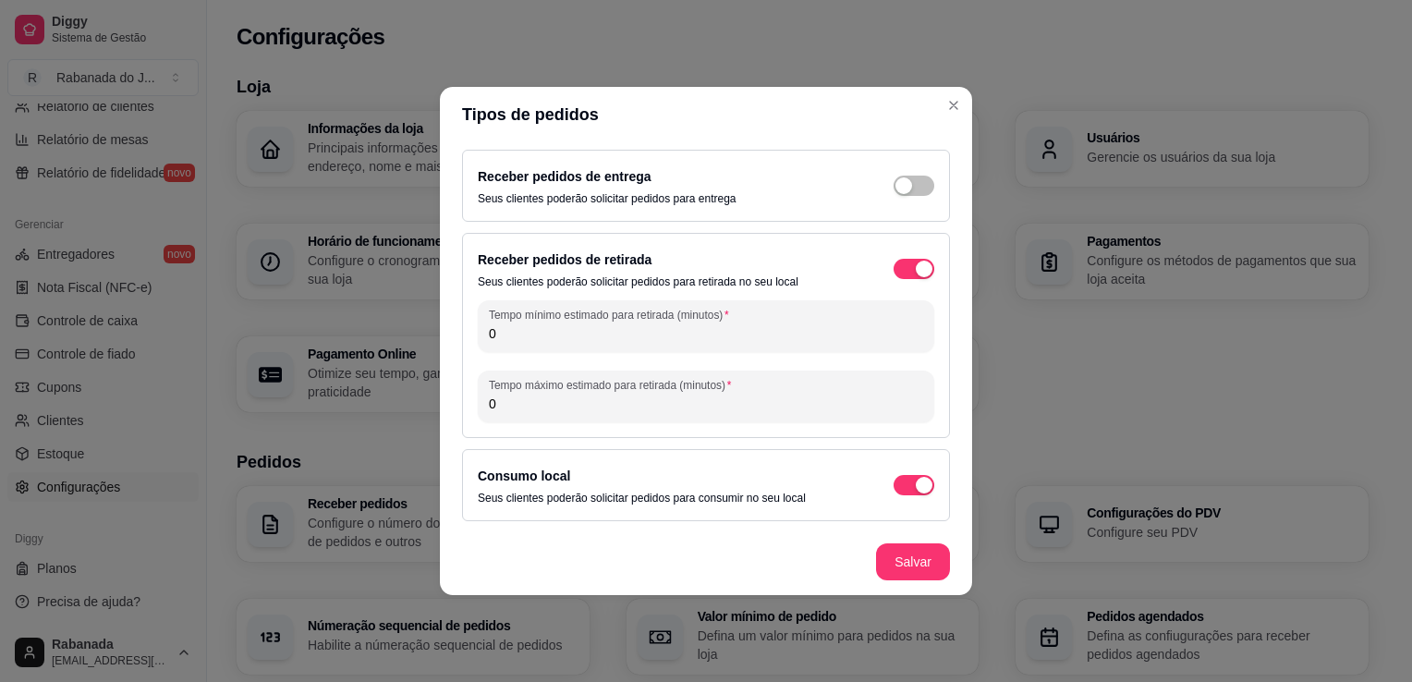
click at [958, 453] on div "Receber pedidos de entrega Seus clientes poderão solicitar pedidos para entrega…" at bounding box center [706, 335] width 532 height 386
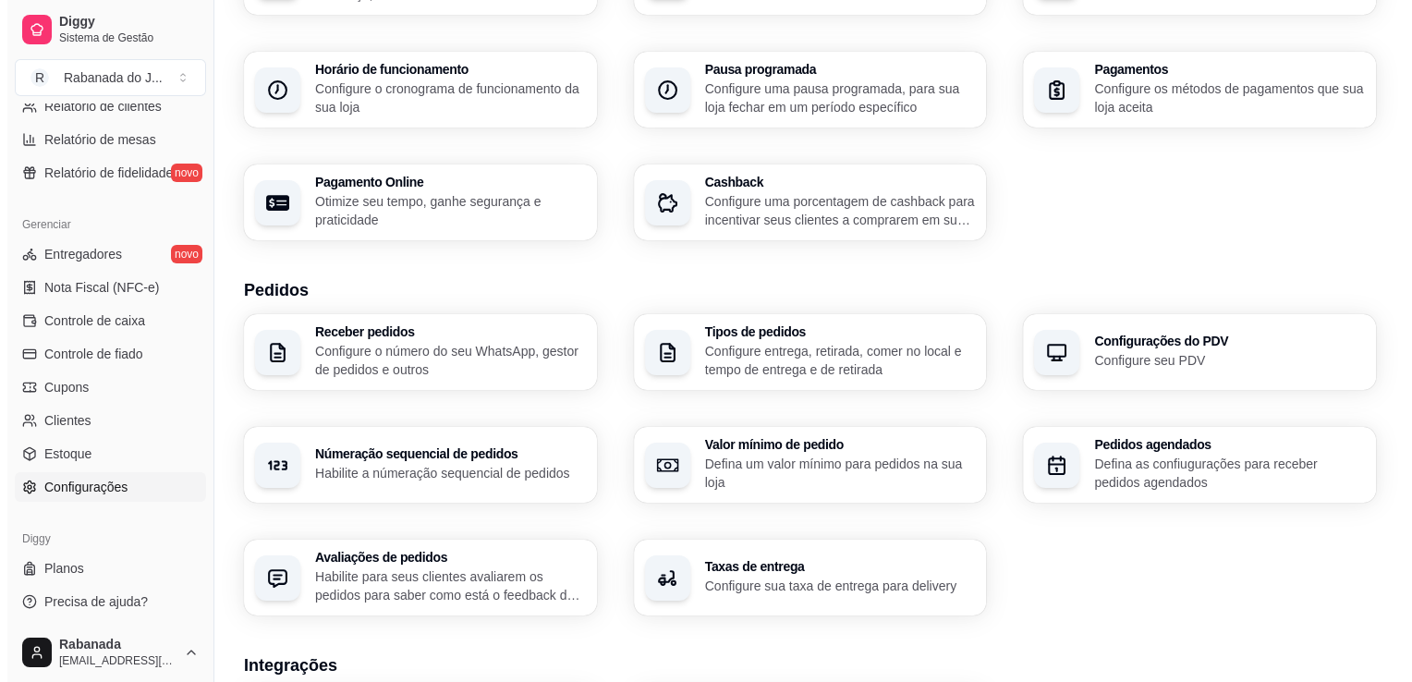
scroll to position [185, 0]
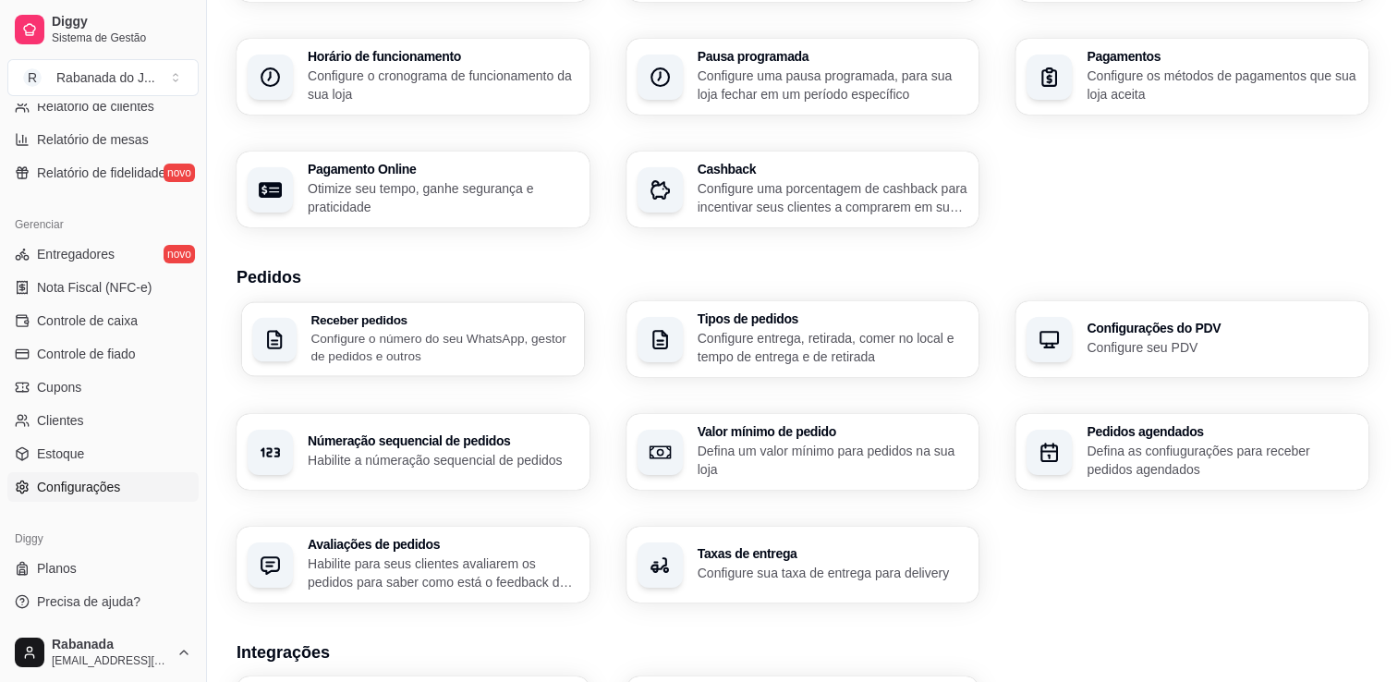
click at [495, 352] on p "Configure o número do seu WhatsApp, gestor de pedidos e outros" at bounding box center [441, 347] width 262 height 36
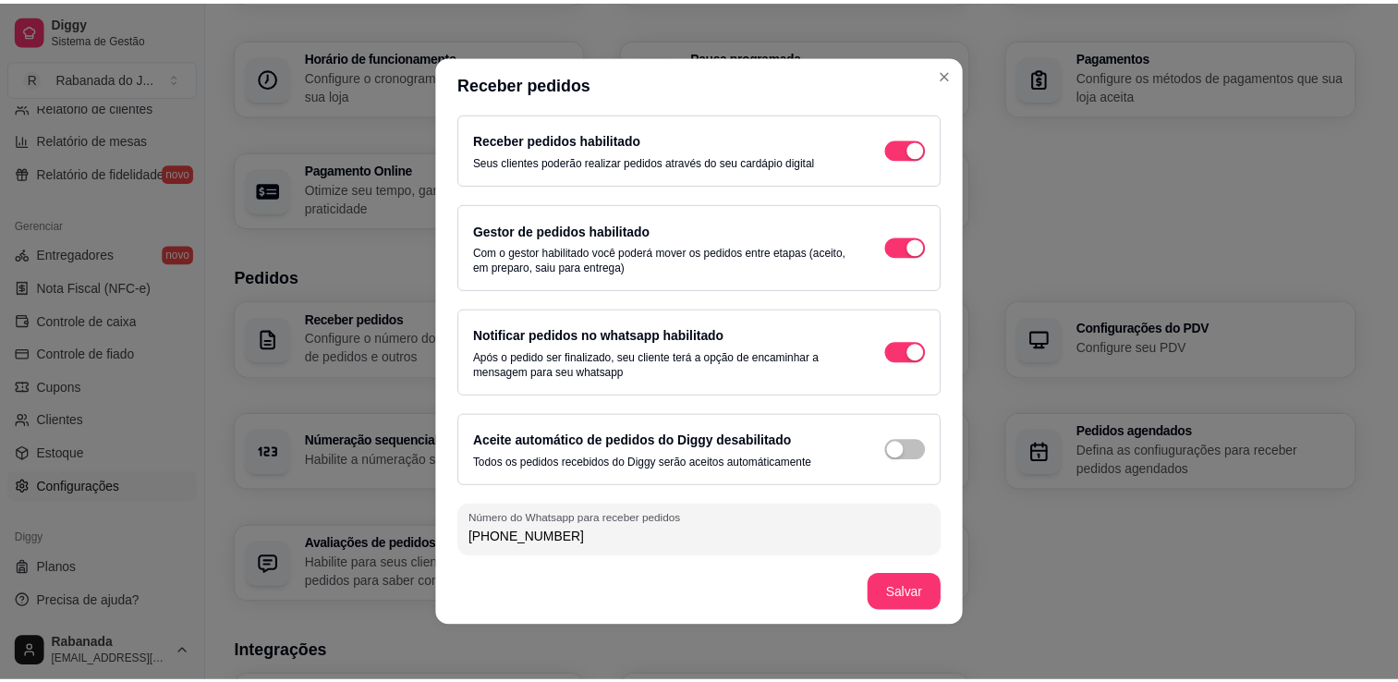
scroll to position [7, 0]
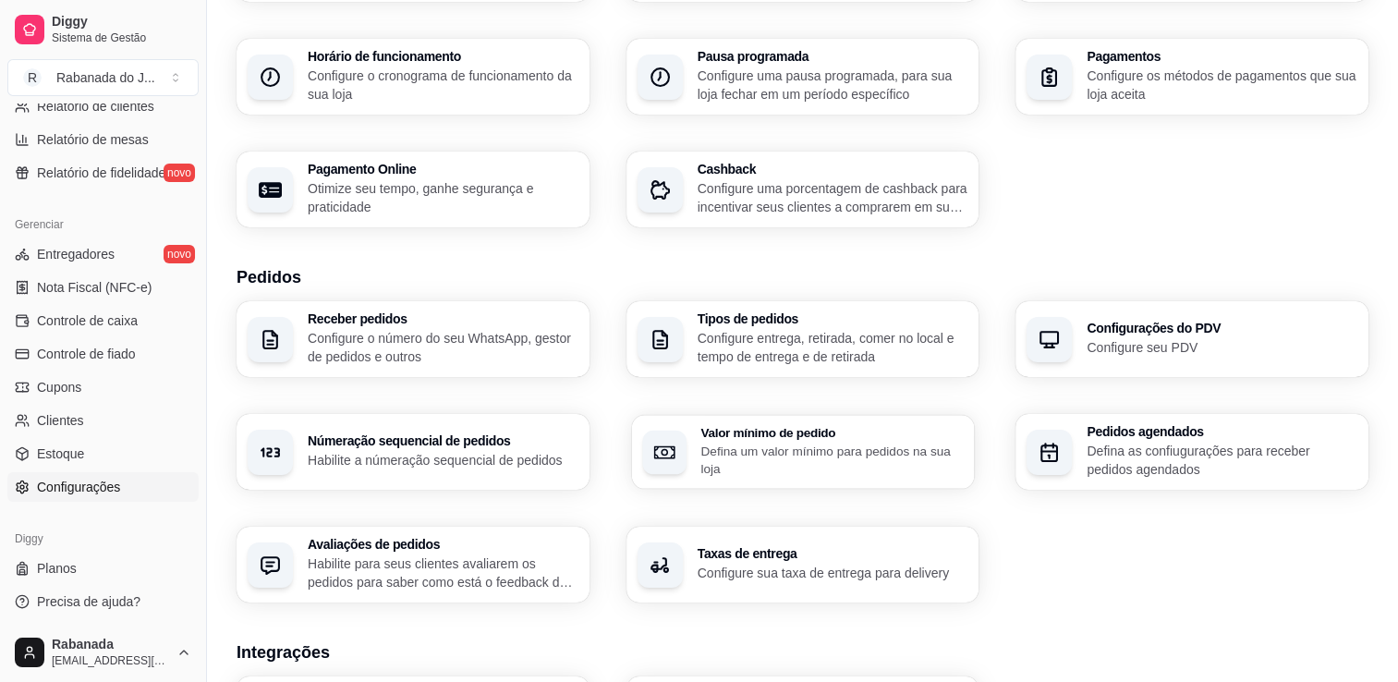
click at [839, 442] on p "Defina um valor mínimo para pedidos na sua loja" at bounding box center [831, 460] width 262 height 36
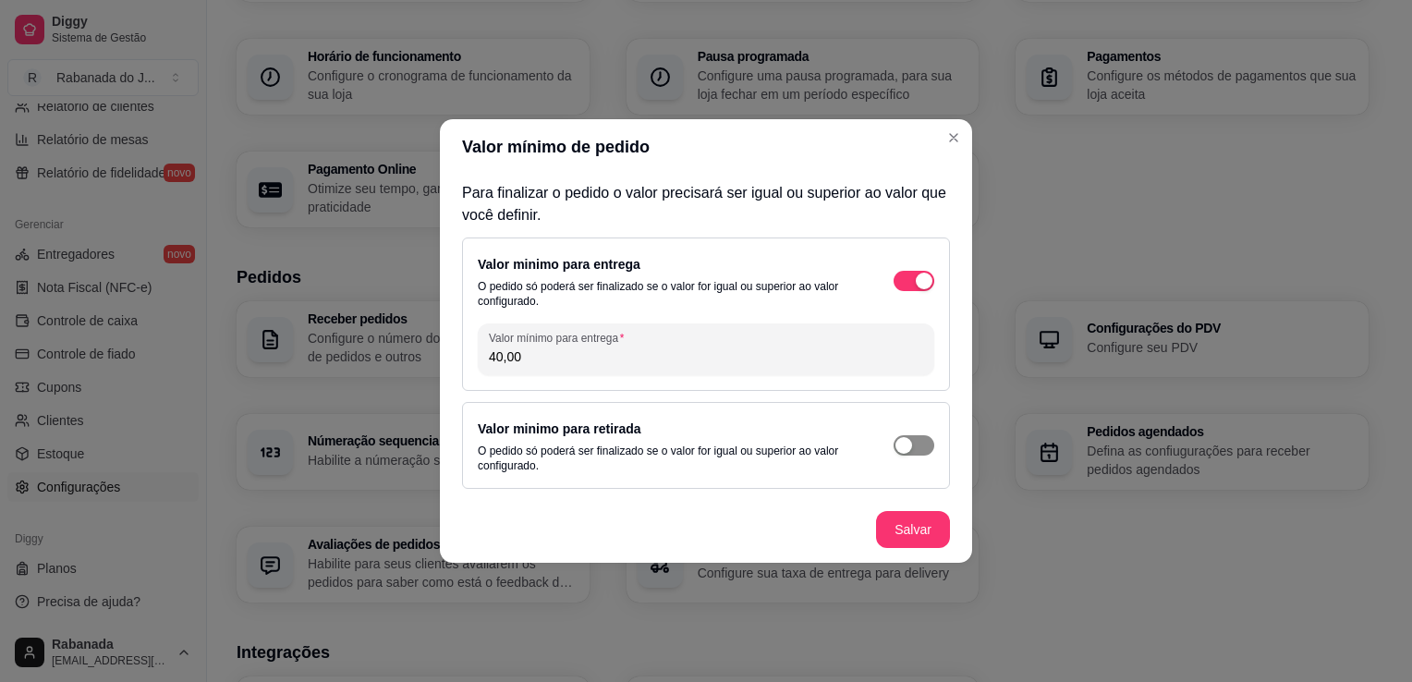
click at [917, 291] on span "button" at bounding box center [914, 281] width 41 height 20
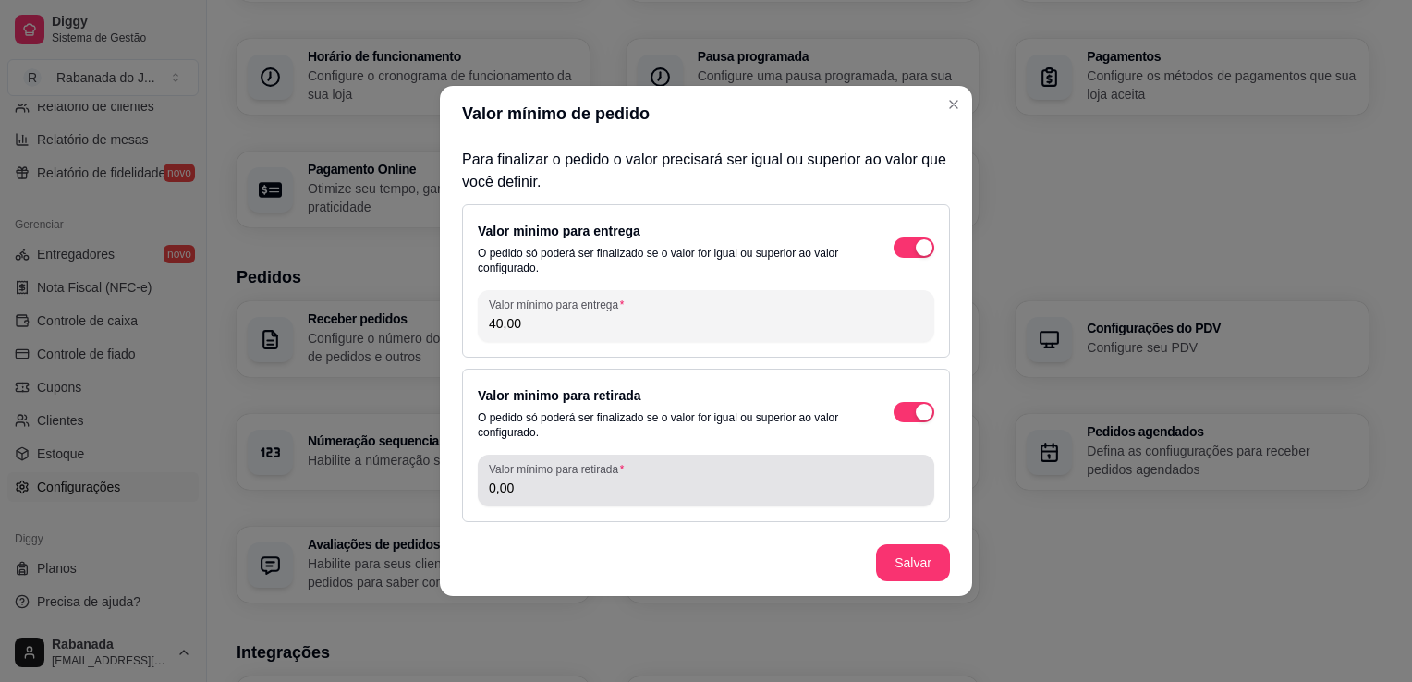
click at [673, 501] on div "Valor mínimo para retirada 0,00" at bounding box center [706, 481] width 457 height 52
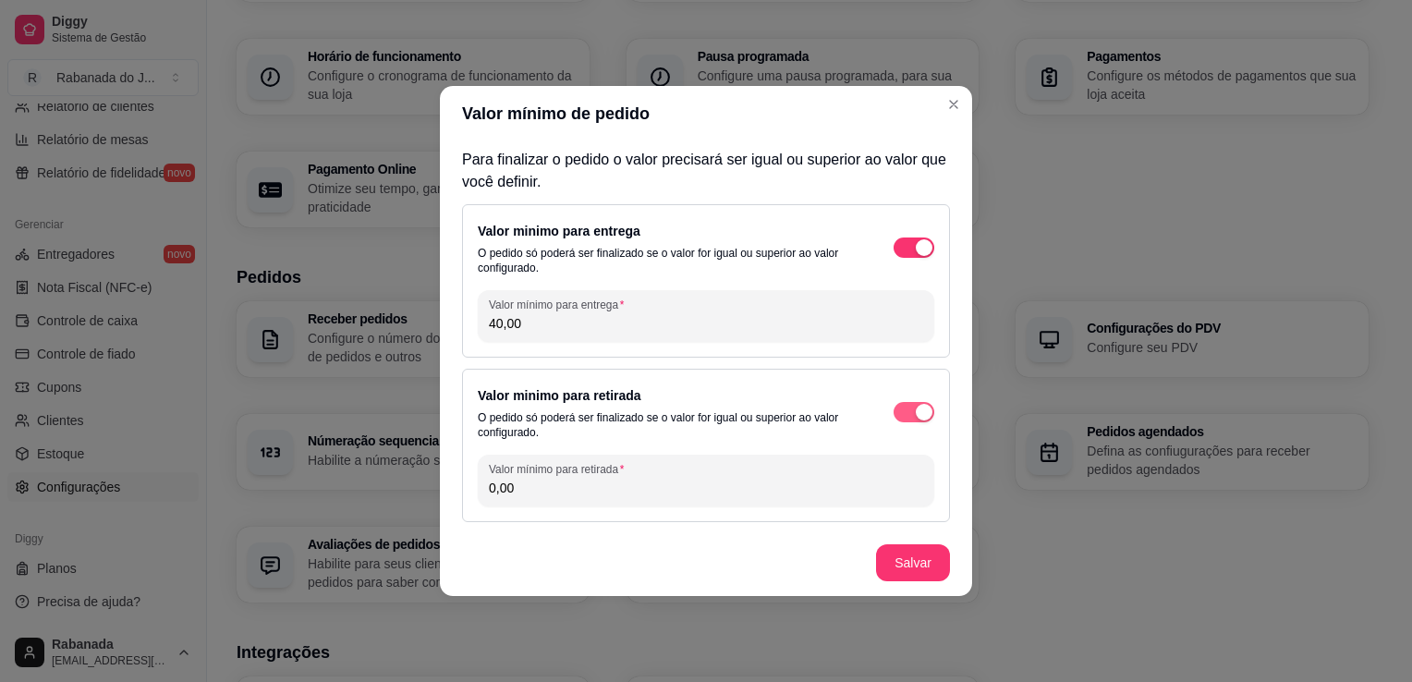
click at [907, 258] on span "button" at bounding box center [914, 247] width 41 height 20
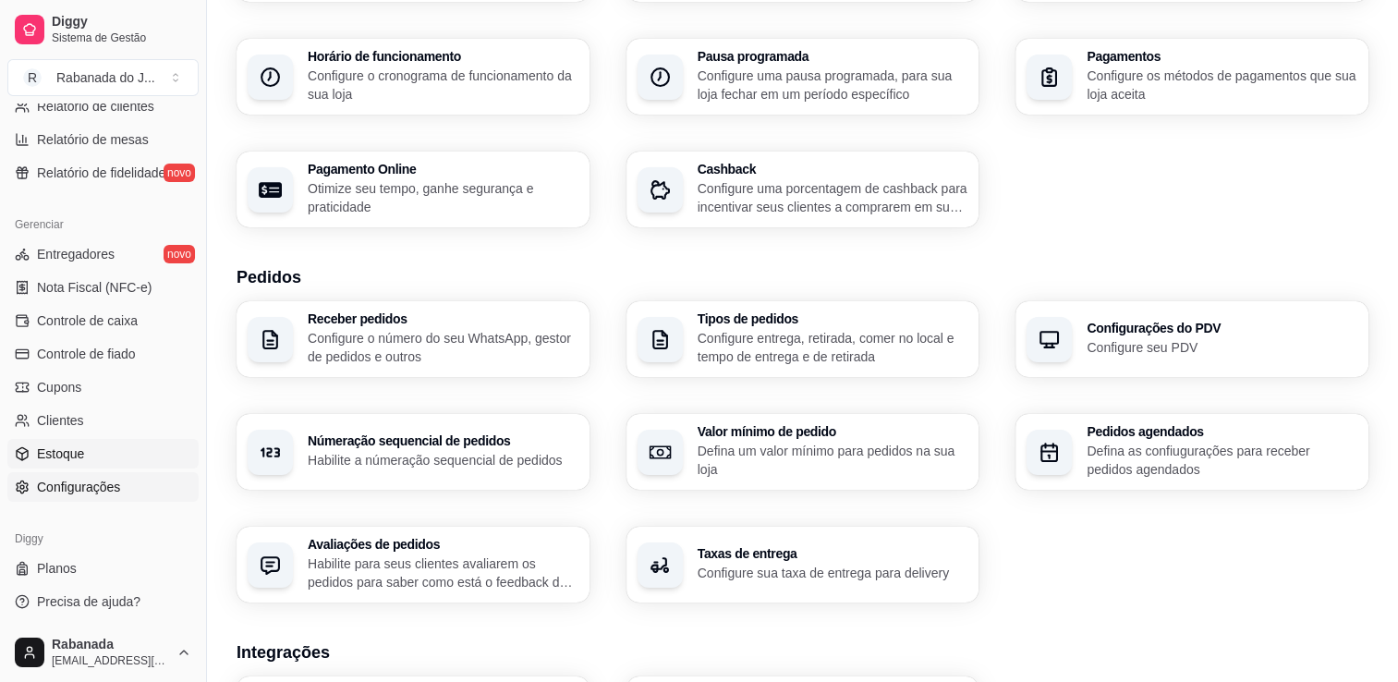
click at [88, 453] on link "Estoque" at bounding box center [102, 454] width 191 height 30
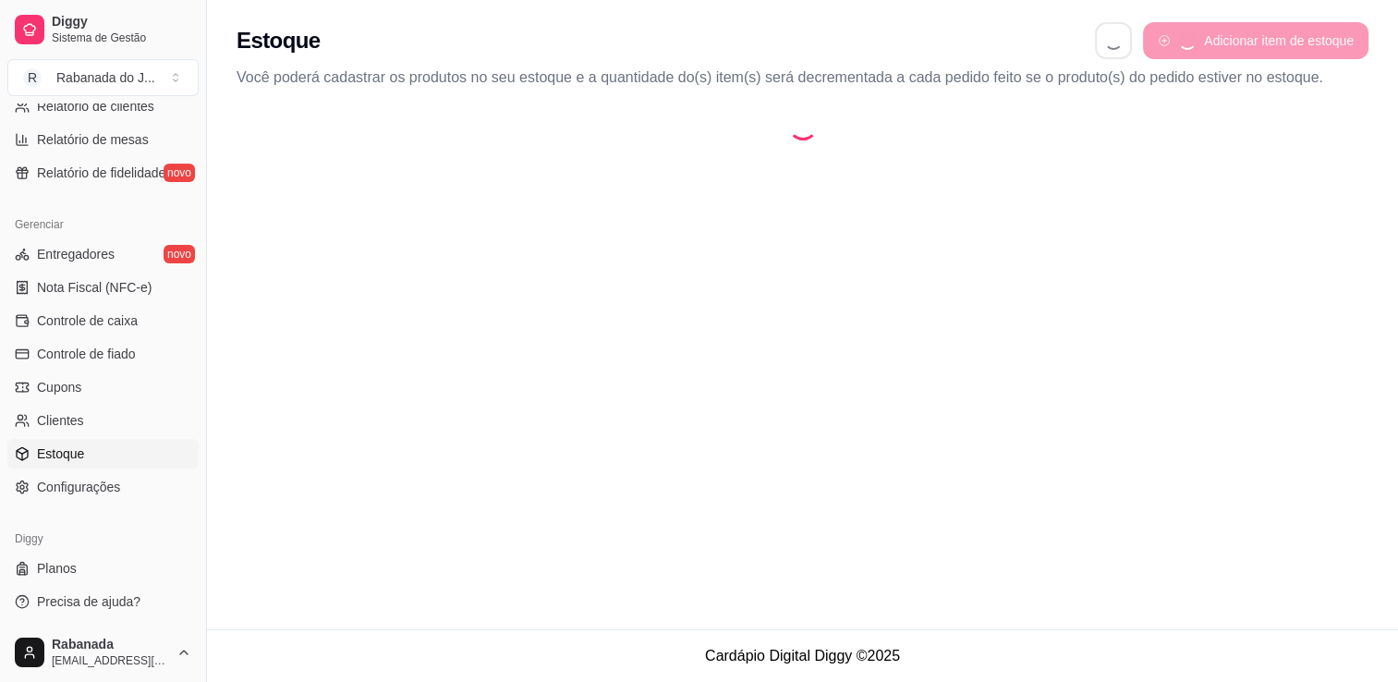
select select "QUANTITY_ORDER"
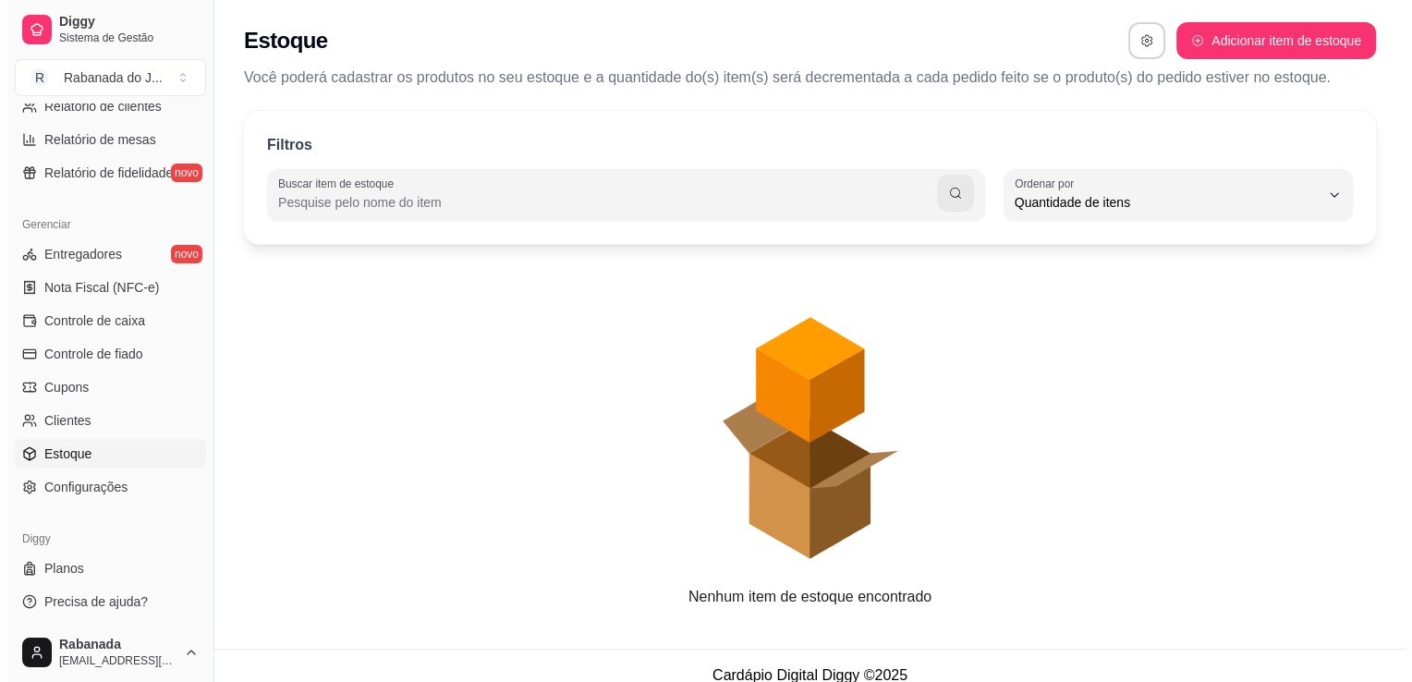
scroll to position [18, 0]
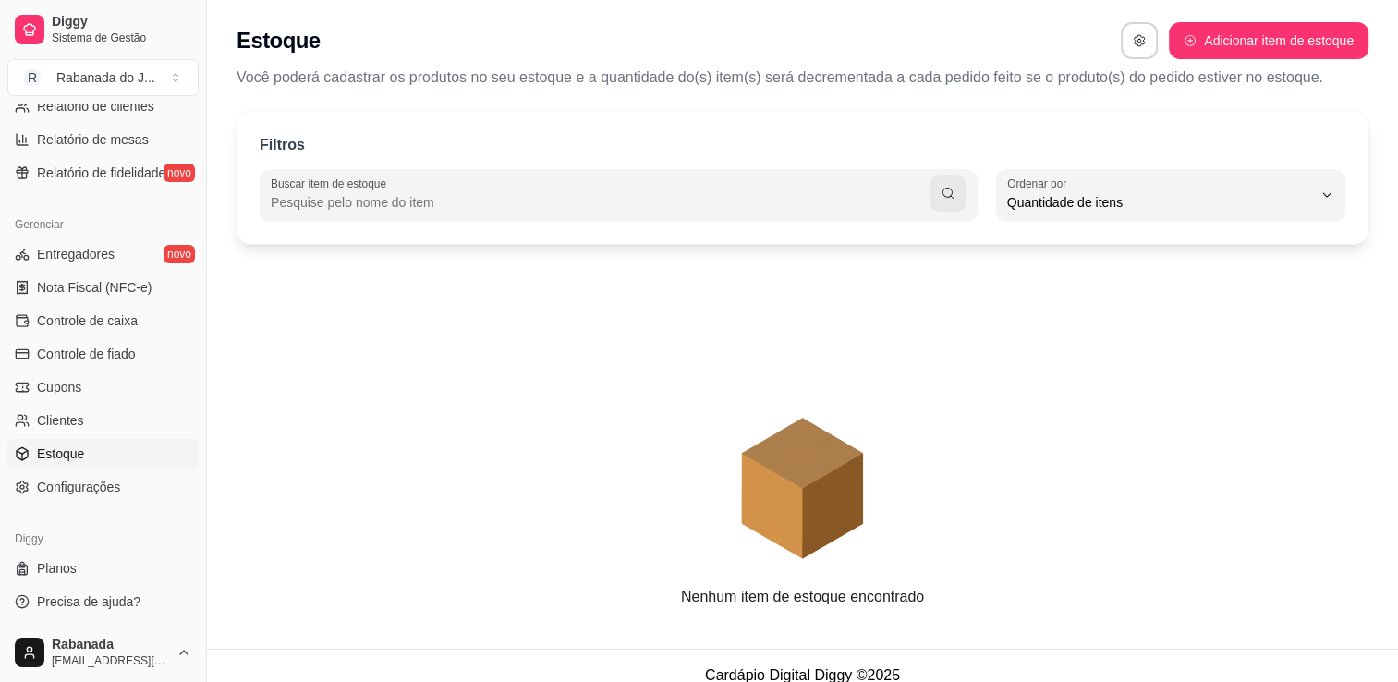
click at [871, 202] on input "Buscar item de estoque" at bounding box center [600, 202] width 659 height 18
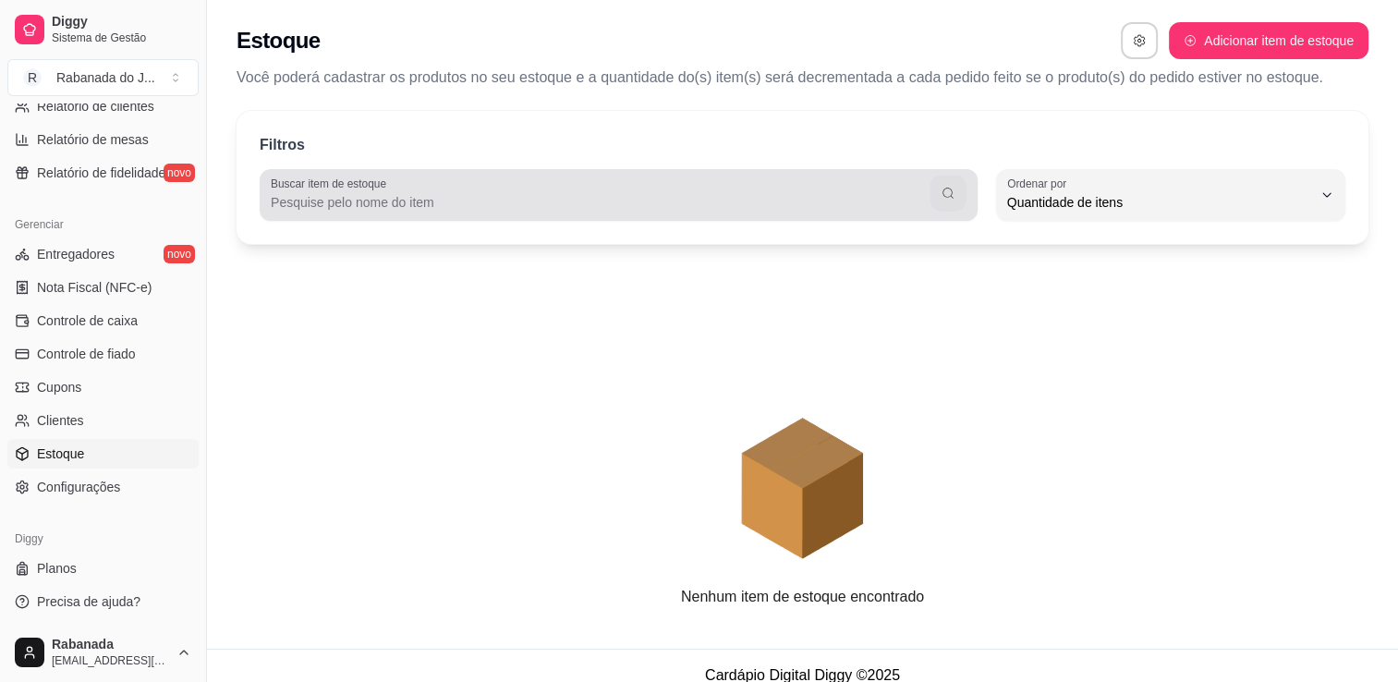
click at [938, 194] on button "button" at bounding box center [948, 194] width 36 height 36
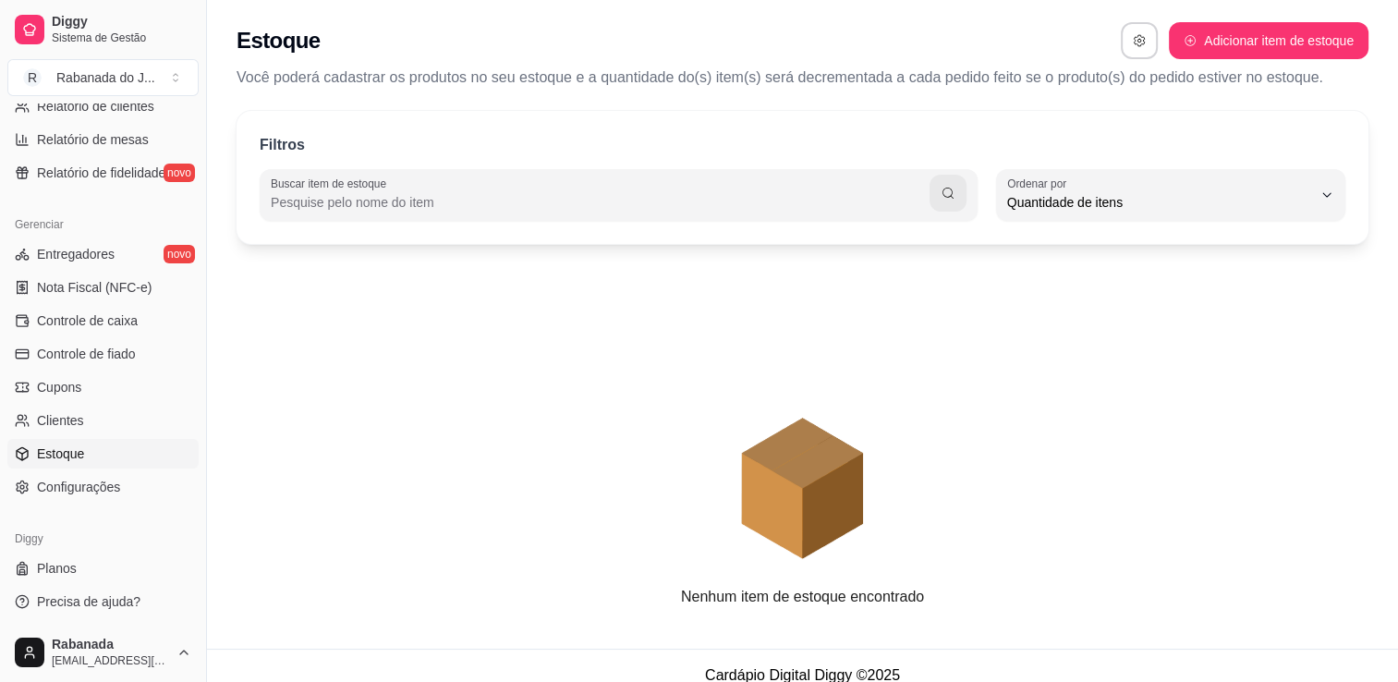
click at [872, 194] on input "Buscar item de estoque" at bounding box center [600, 202] width 659 height 18
click at [1273, 50] on button "Adicionar item de estoque" at bounding box center [1268, 41] width 193 height 36
select select "UN"
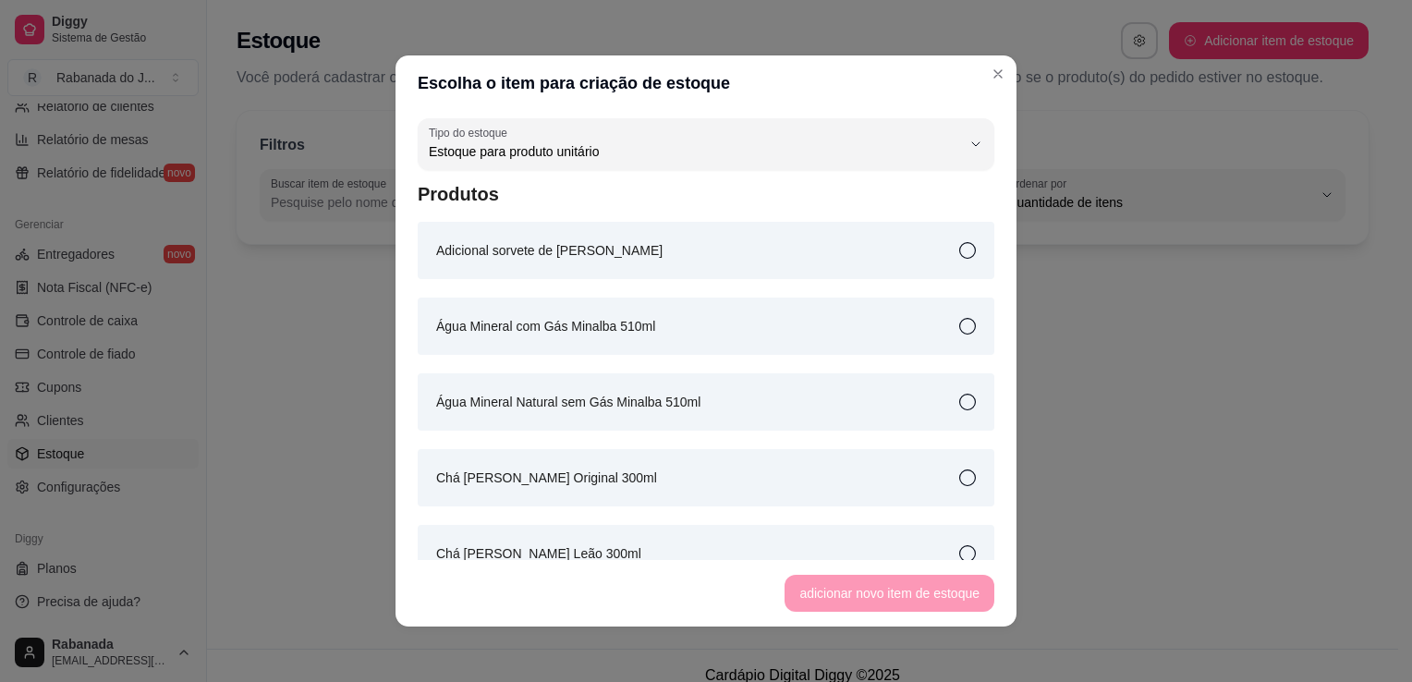
click at [955, 327] on div "Água Mineral com Gás Minalba 510ml" at bounding box center [706, 326] width 577 height 57
click at [958, 323] on icon at bounding box center [966, 326] width 17 height 17
click at [947, 338] on div "Água Mineral com Gás Minalba 510ml" at bounding box center [706, 326] width 577 height 57
click at [958, 327] on icon at bounding box center [966, 326] width 17 height 17
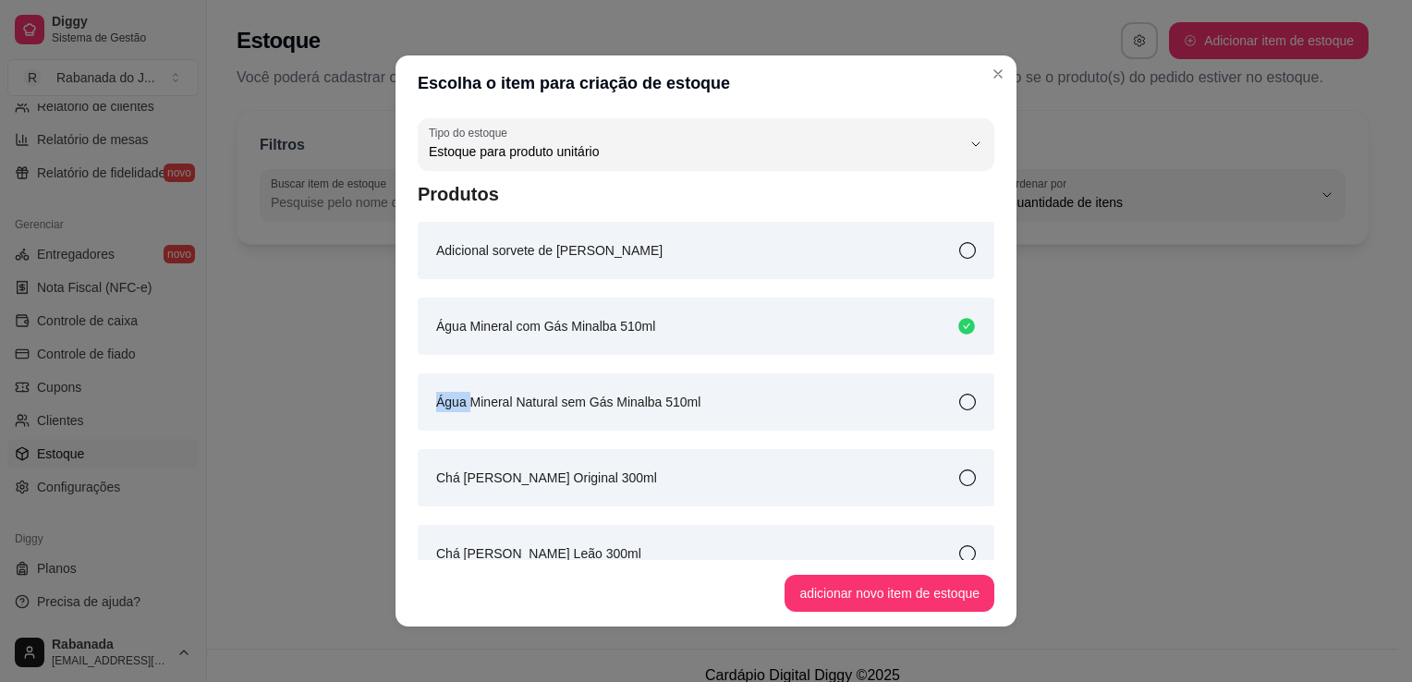
click at [958, 327] on icon at bounding box center [966, 326] width 17 height 17
click at [957, 327] on icon at bounding box center [966, 326] width 18 height 18
click at [958, 327] on icon at bounding box center [966, 326] width 17 height 17
click at [959, 399] on icon at bounding box center [967, 402] width 17 height 17
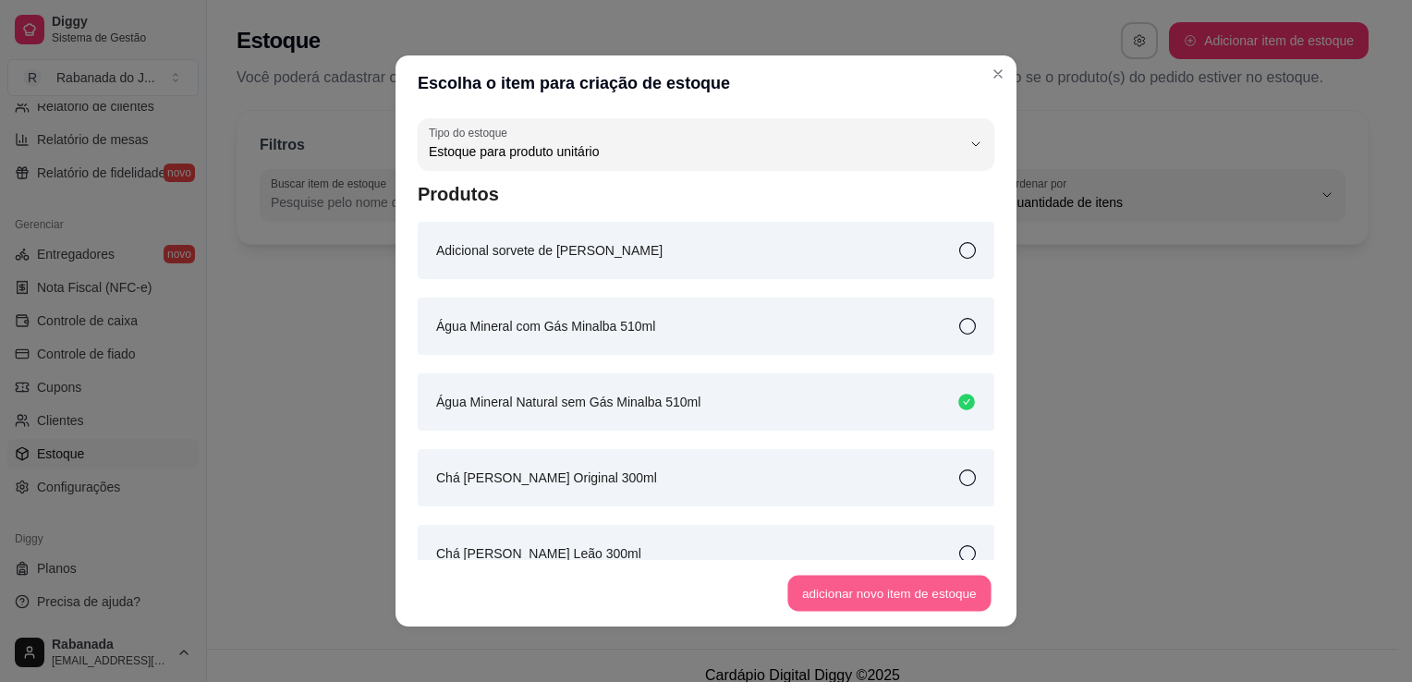
click at [843, 605] on button "adicionar novo item de estoque" at bounding box center [889, 594] width 203 height 36
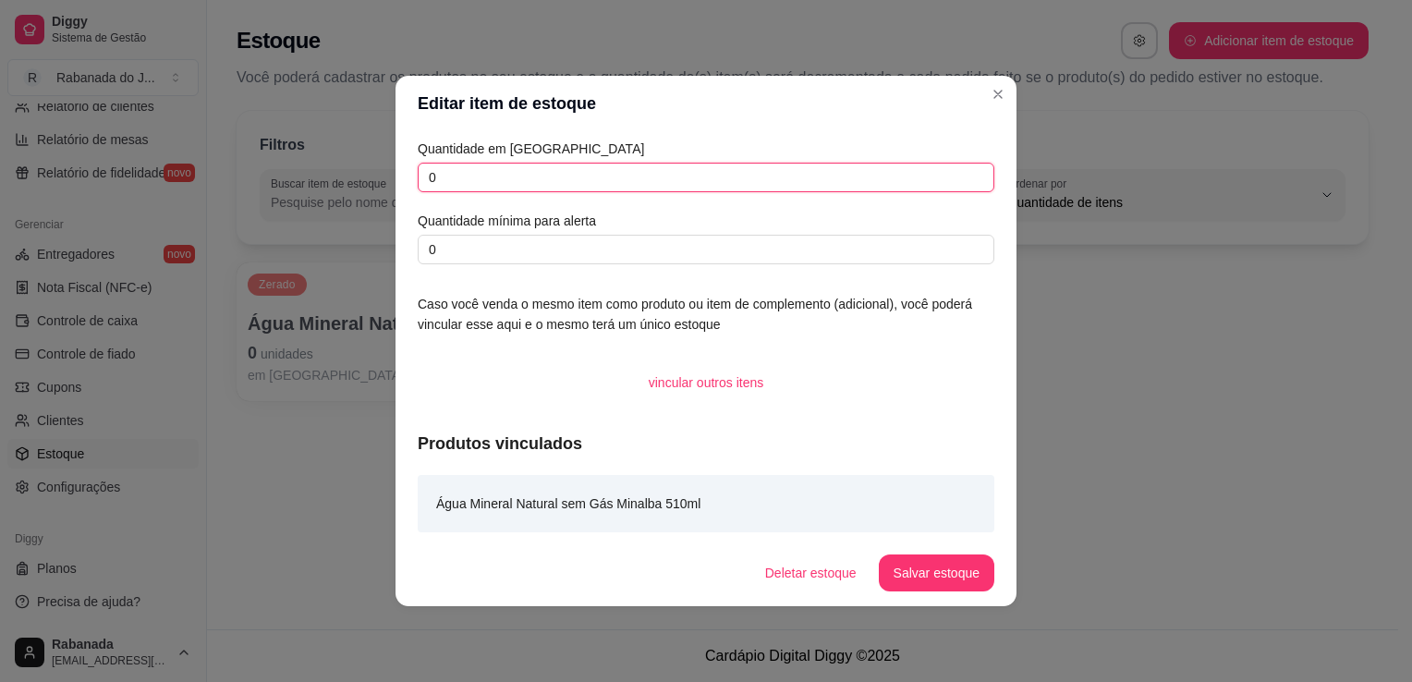
click at [467, 185] on input "0" at bounding box center [706, 178] width 577 height 30
type input "9"
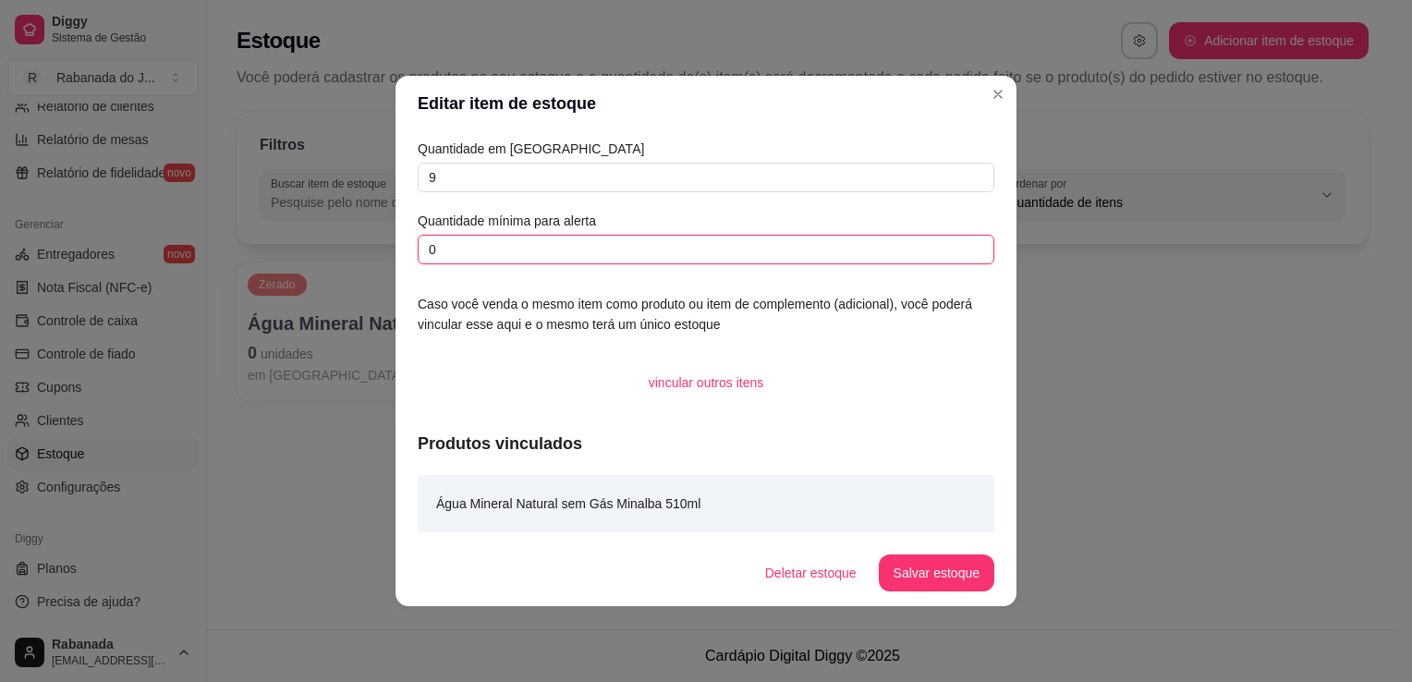
click at [466, 238] on input "0" at bounding box center [706, 250] width 577 height 30
type input "5"
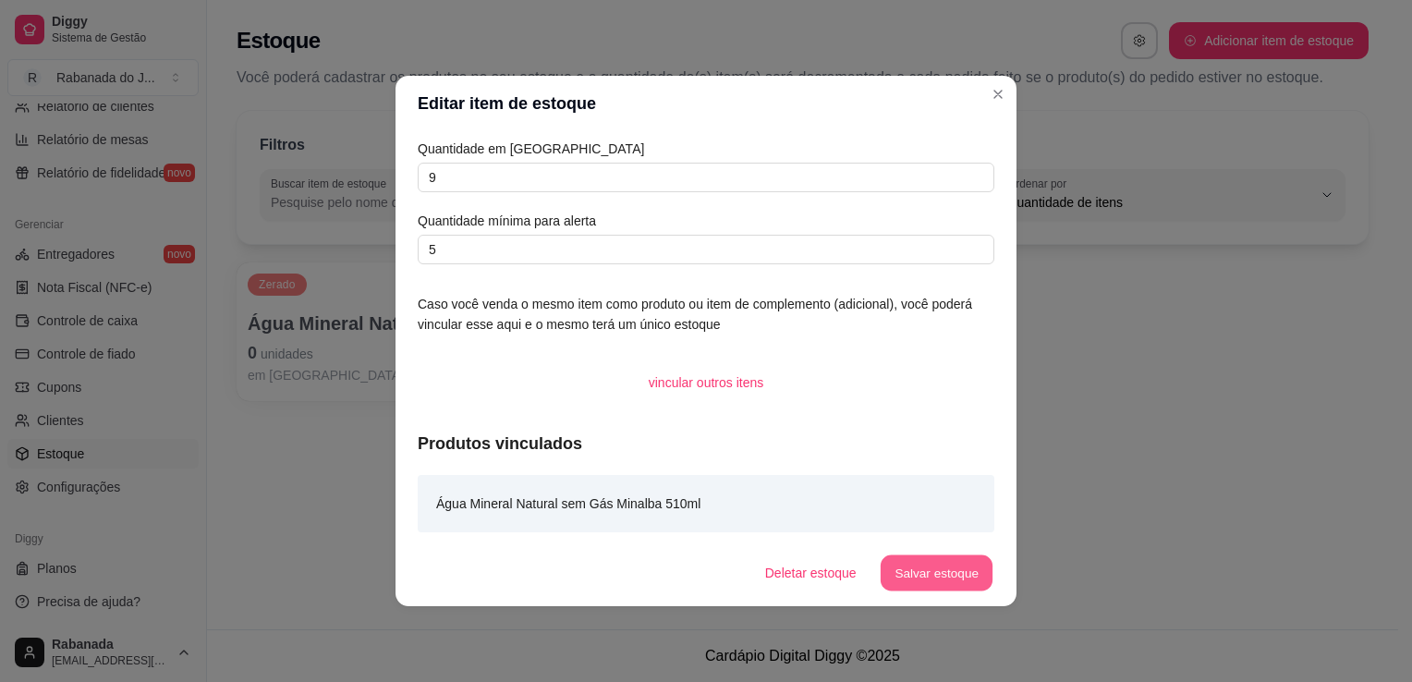
click at [942, 575] on button "Salvar estoque" at bounding box center [936, 573] width 113 height 36
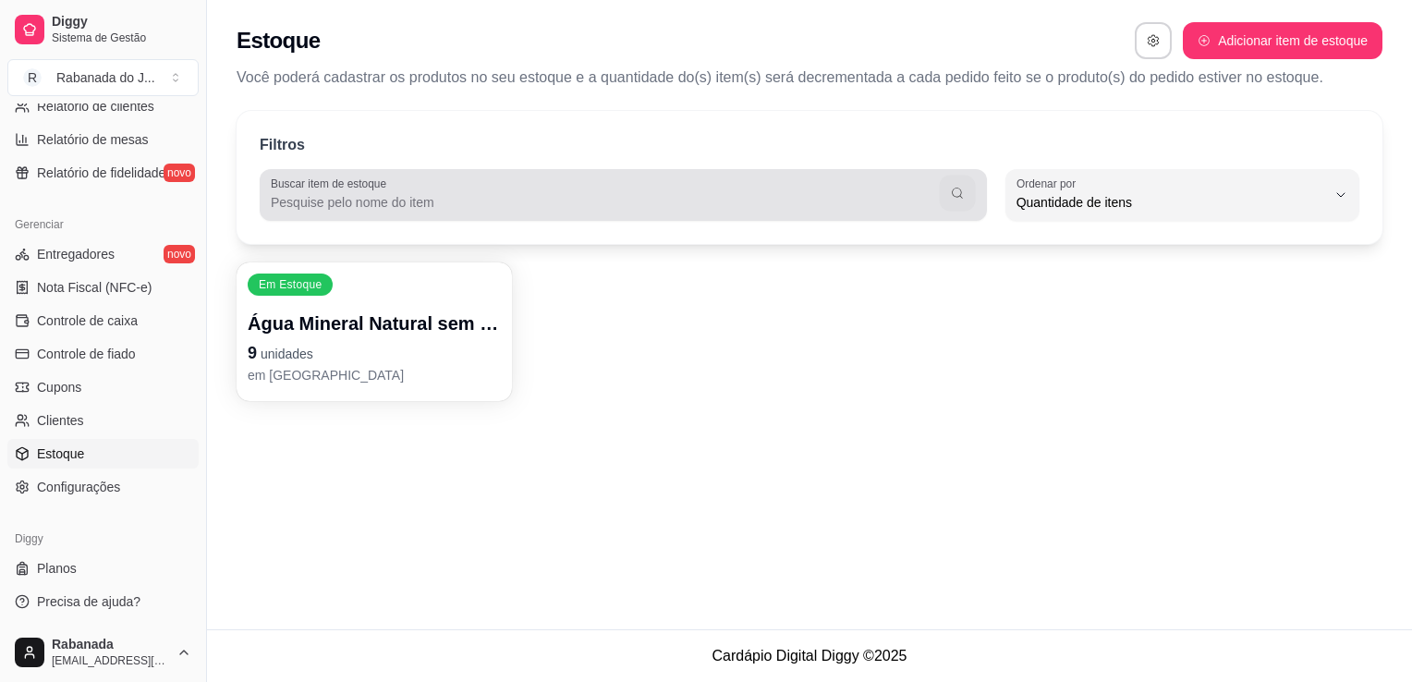
click at [968, 185] on button "button" at bounding box center [957, 194] width 36 height 36
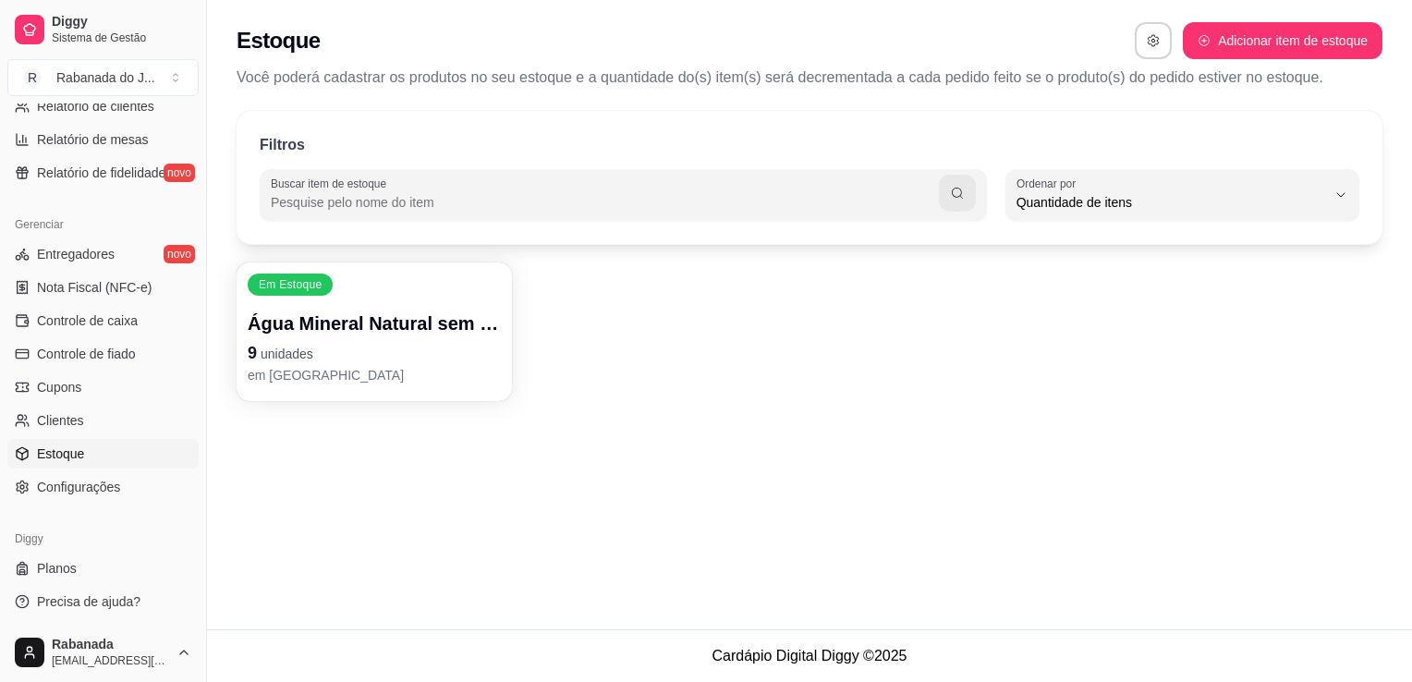
click at [900, 198] on input "Buscar item de estoque" at bounding box center [605, 202] width 668 height 18
type input "c"
type input "á"
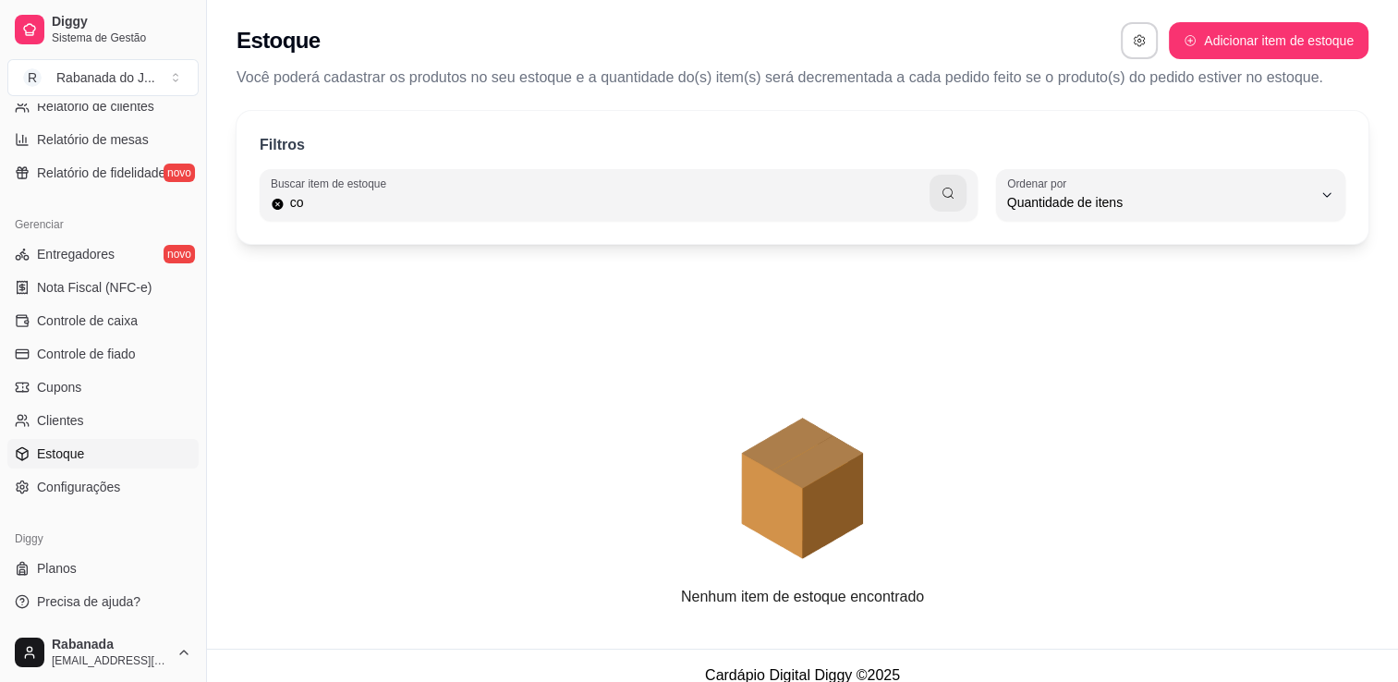
type input "c"
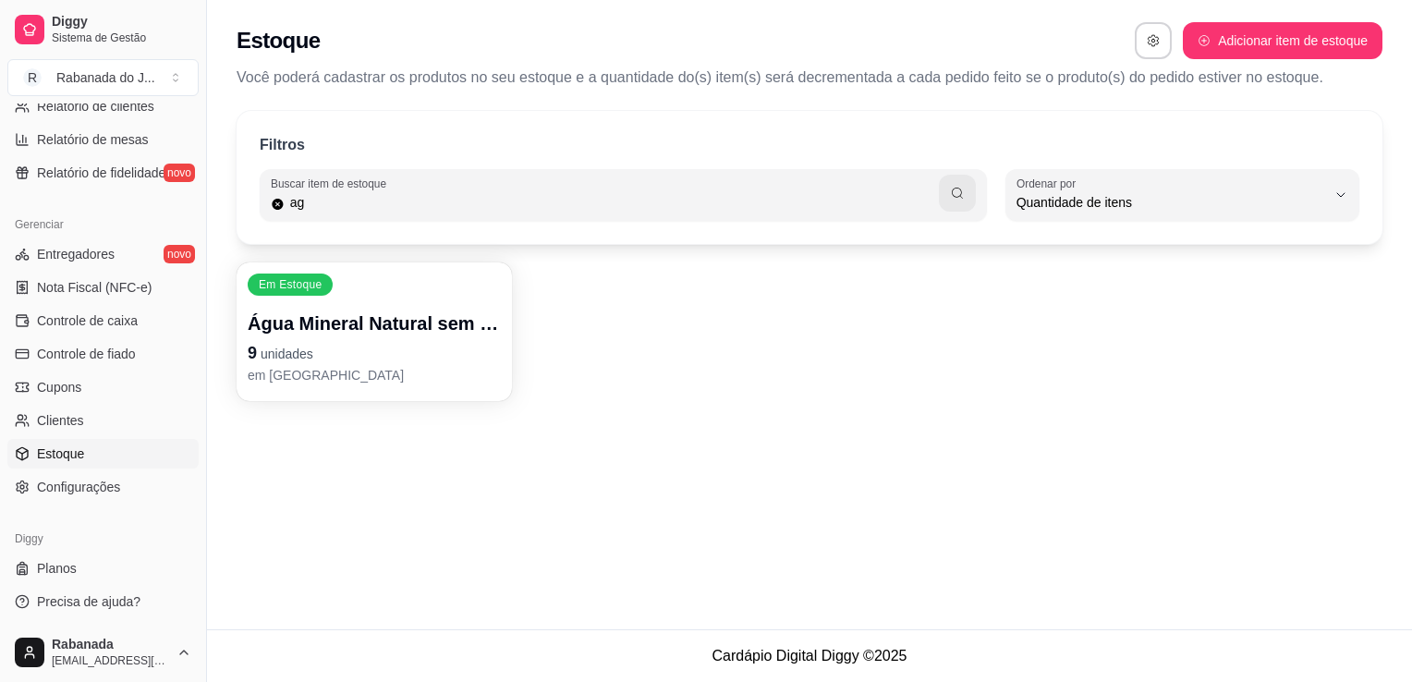
type input "a"
type input "água"
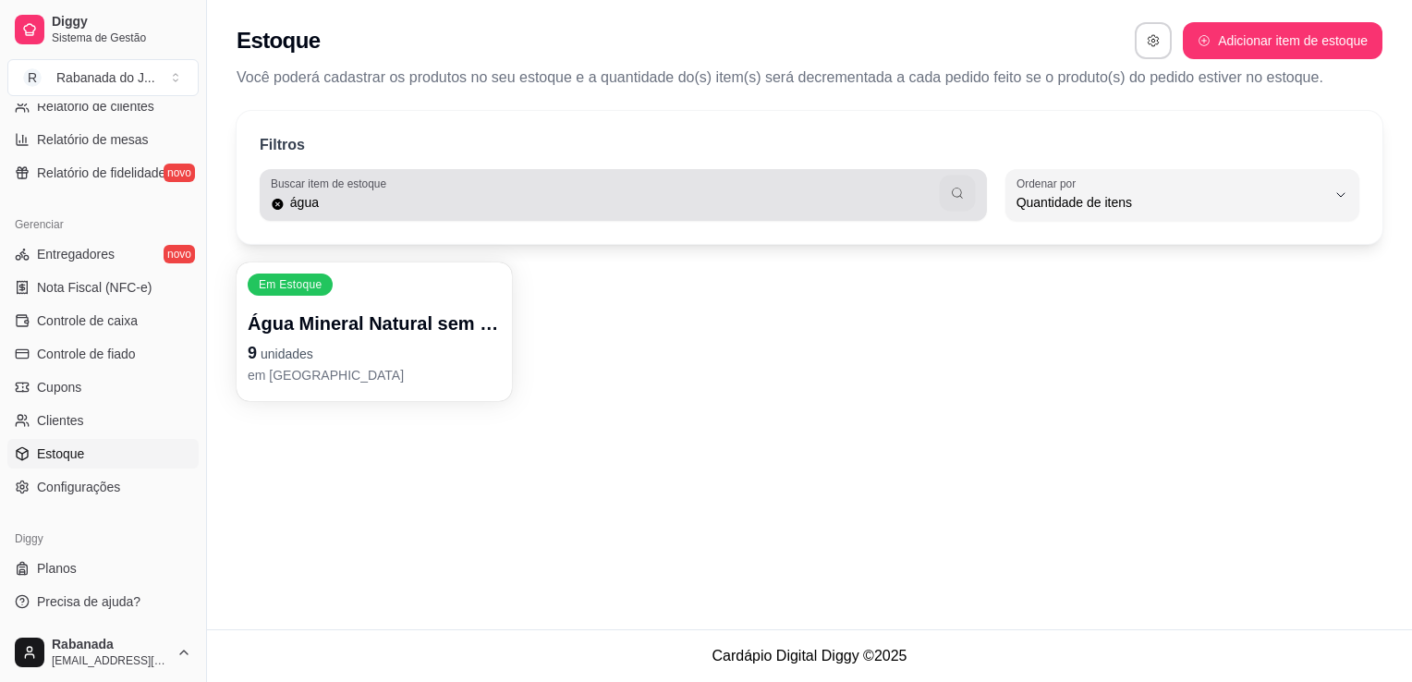
click at [945, 206] on button "button" at bounding box center [957, 194] width 36 height 36
click at [270, 201] on div "Buscar item de estoque água" at bounding box center [623, 195] width 727 height 52
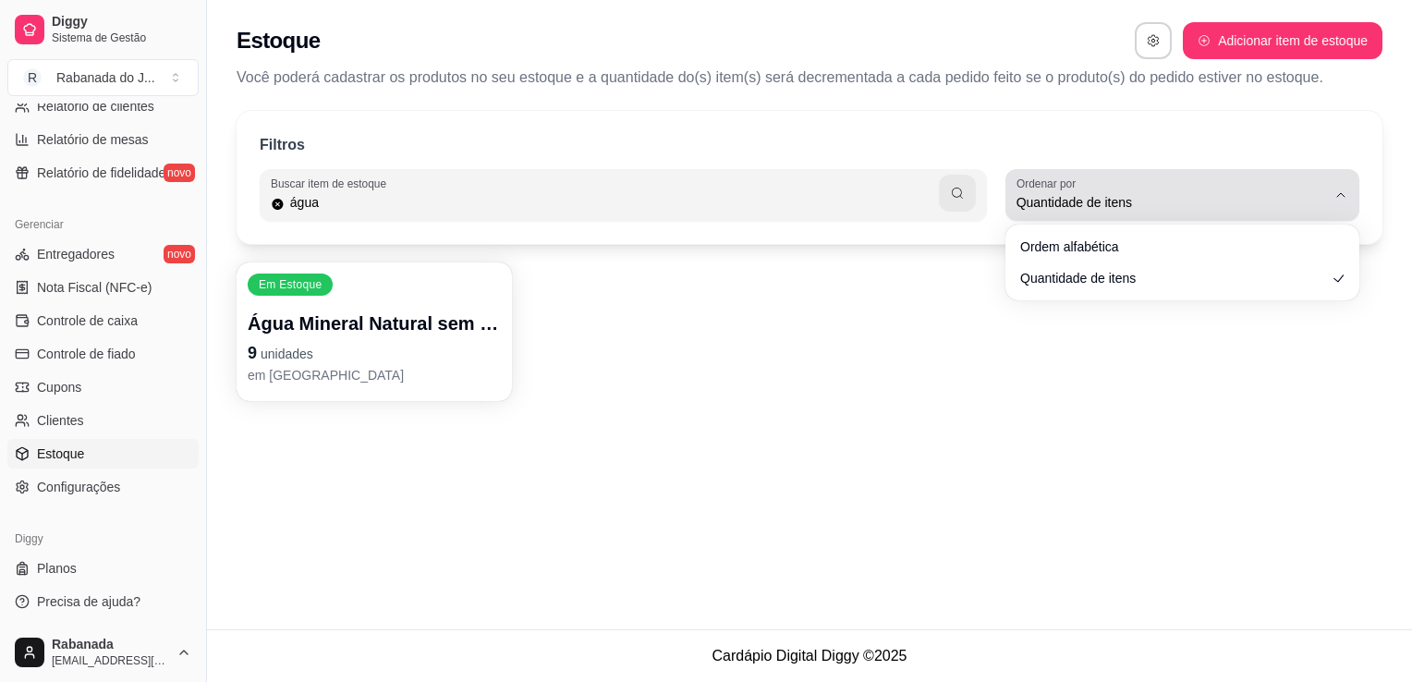
click at [1335, 188] on icon "button" at bounding box center [1340, 195] width 15 height 15
click at [1332, 204] on button "Ordenar por Quantidade de itens" at bounding box center [1182, 195] width 354 height 52
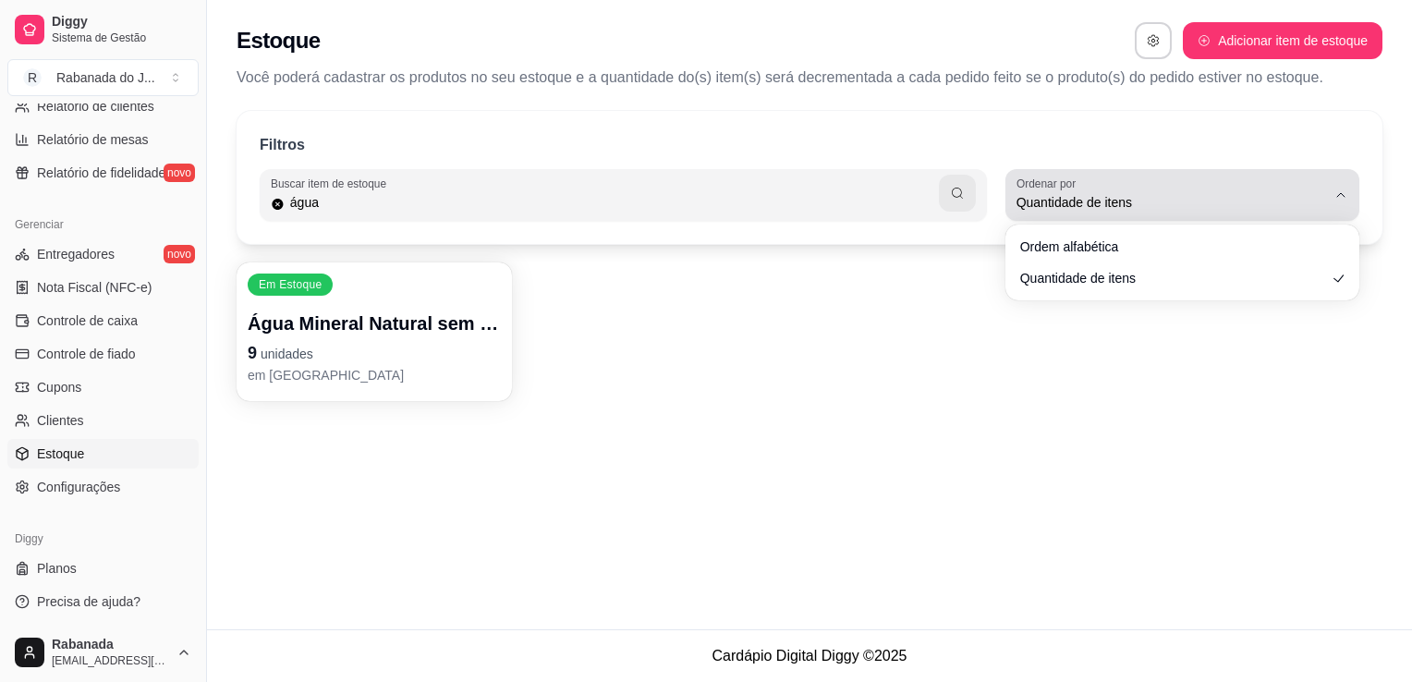
click at [1353, 197] on button "Ordenar por Quantidade de itens" at bounding box center [1182, 195] width 354 height 52
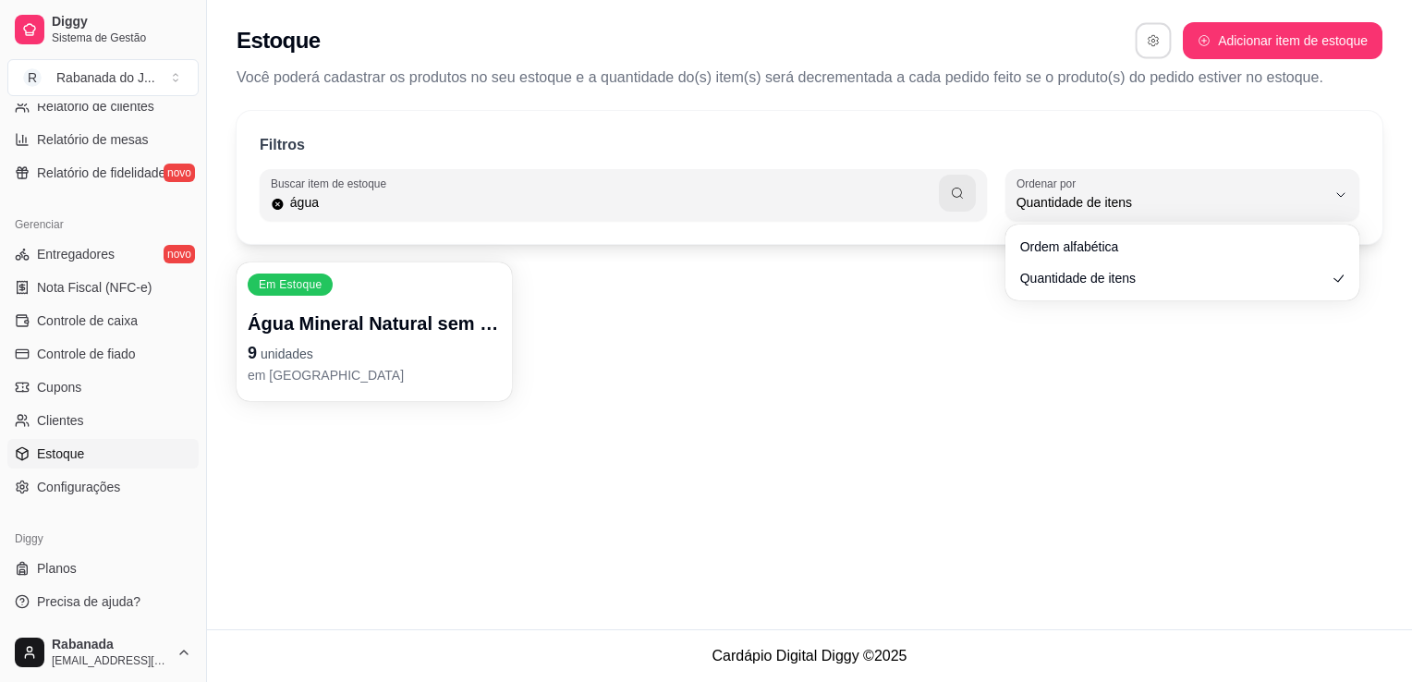
click at [1156, 50] on button "button" at bounding box center [1154, 41] width 36 height 36
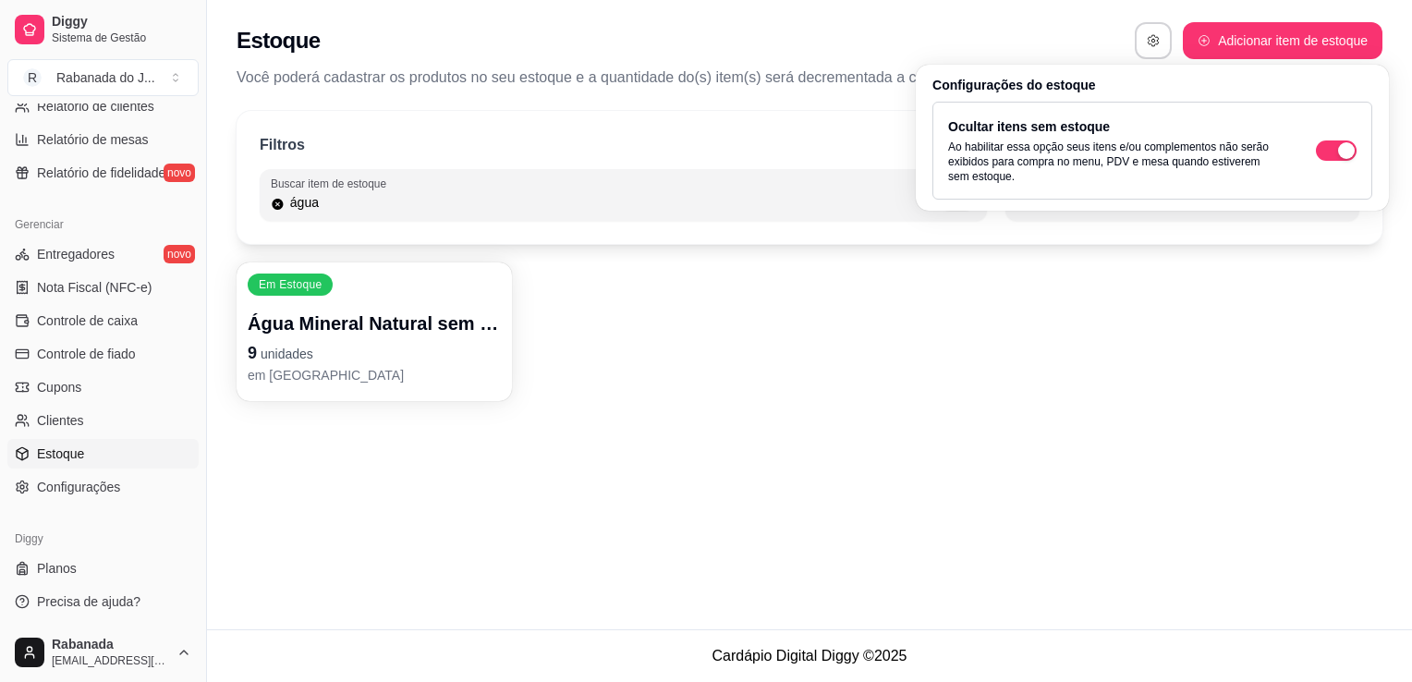
click at [1153, 306] on div "Em Estoque Água Mineral Natural sem Gás Minalba 510ml 9 unidades em [GEOGRAPHIC…" at bounding box center [810, 331] width 1146 height 139
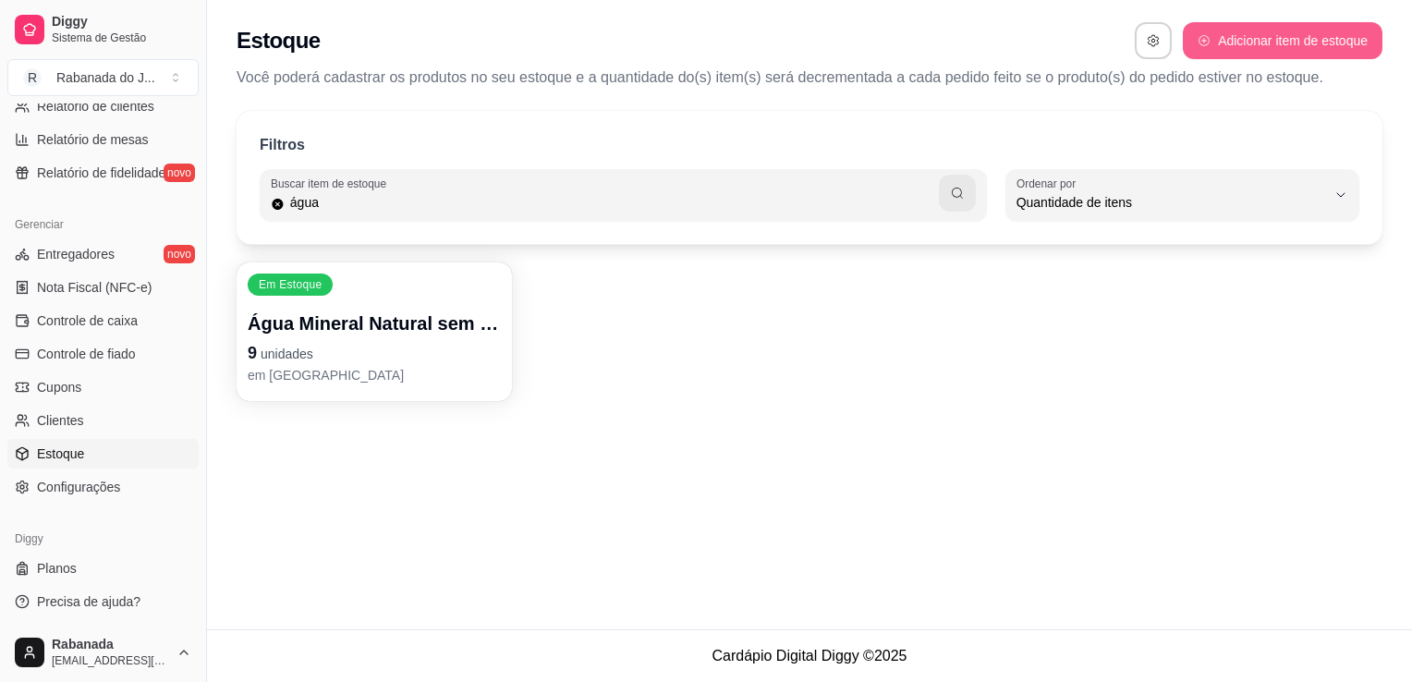
click at [1249, 37] on button "Adicionar item de estoque" at bounding box center [1283, 40] width 200 height 37
select select "UN"
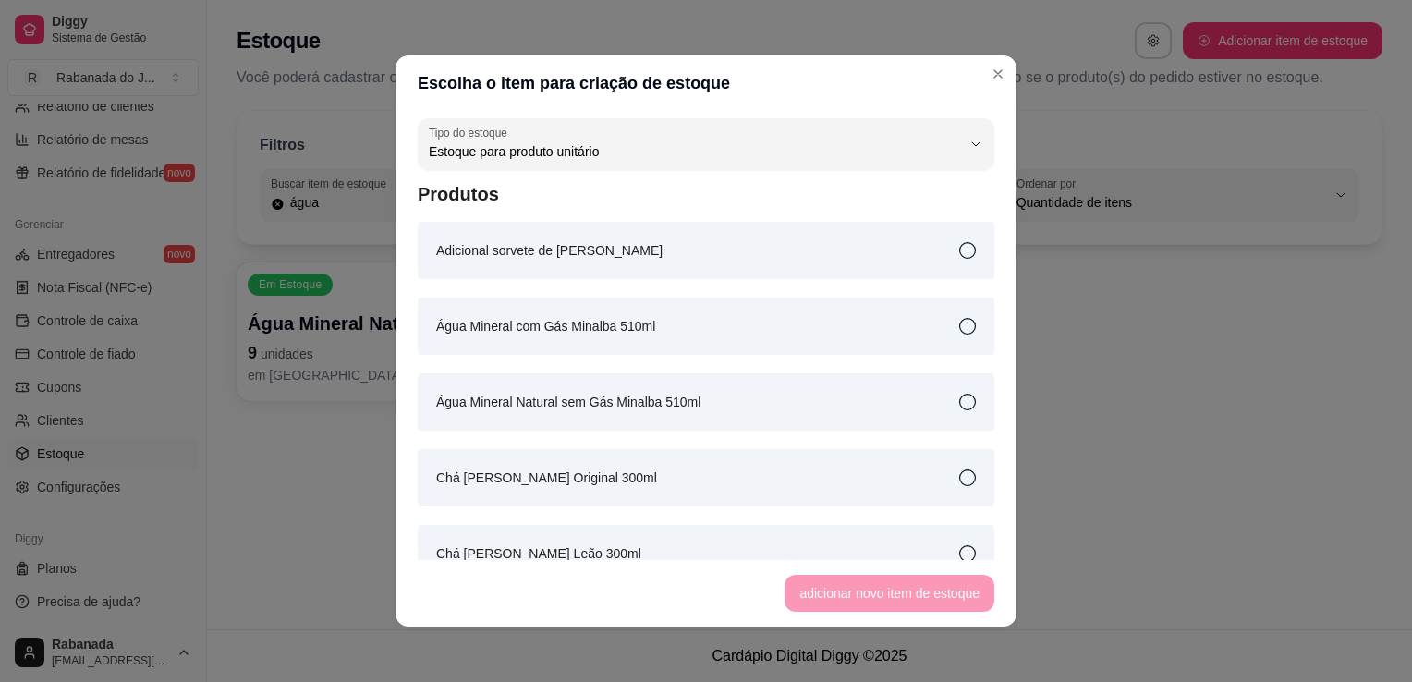
click at [959, 326] on icon at bounding box center [967, 326] width 17 height 17
click at [834, 589] on button "adicionar novo item de estoque" at bounding box center [889, 594] width 203 height 36
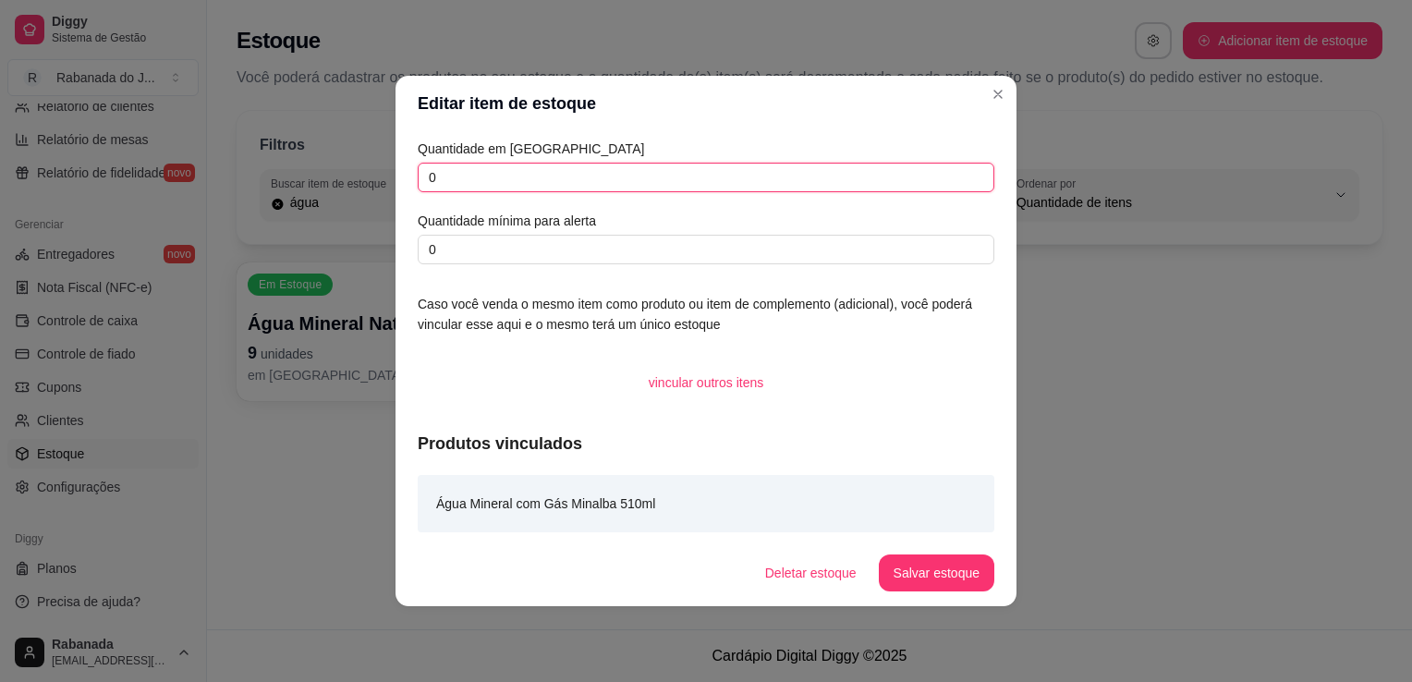
click at [495, 175] on input "0" at bounding box center [706, 178] width 577 height 30
type input "0"
type input "12"
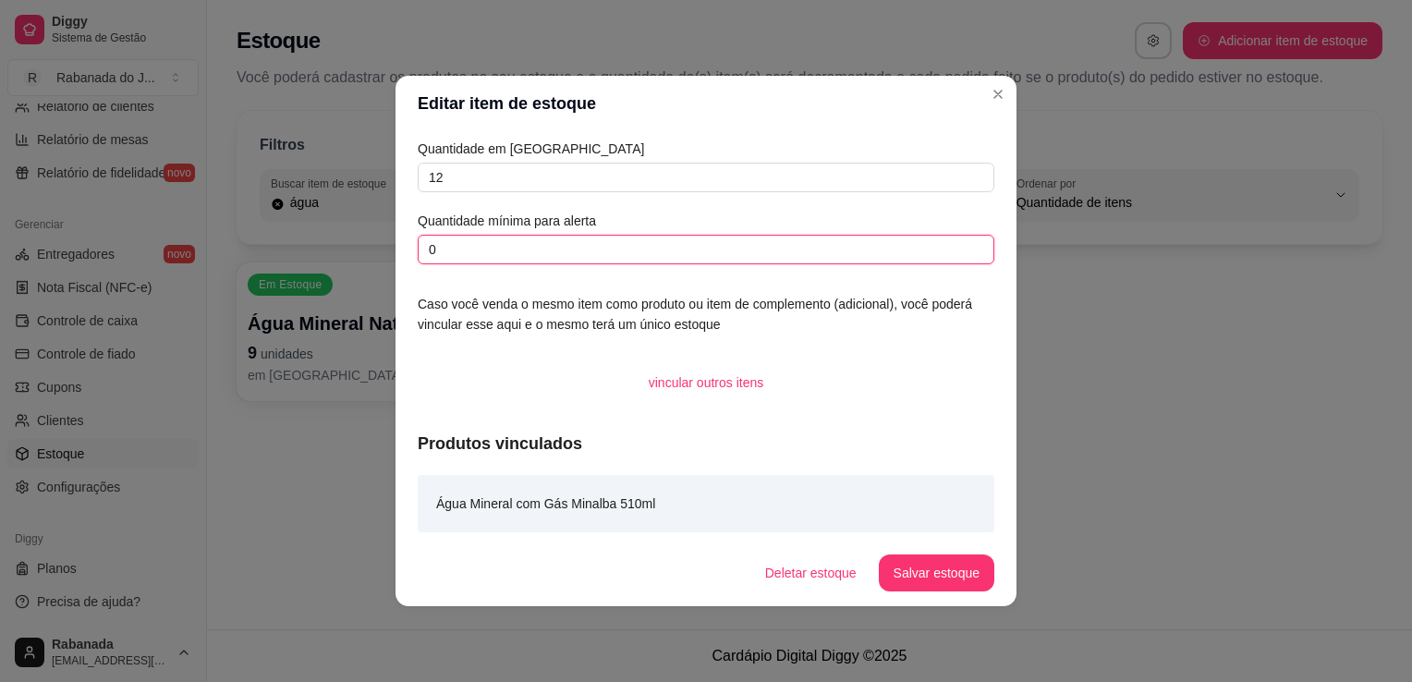
click at [469, 237] on input "0" at bounding box center [706, 250] width 577 height 30
type input "5"
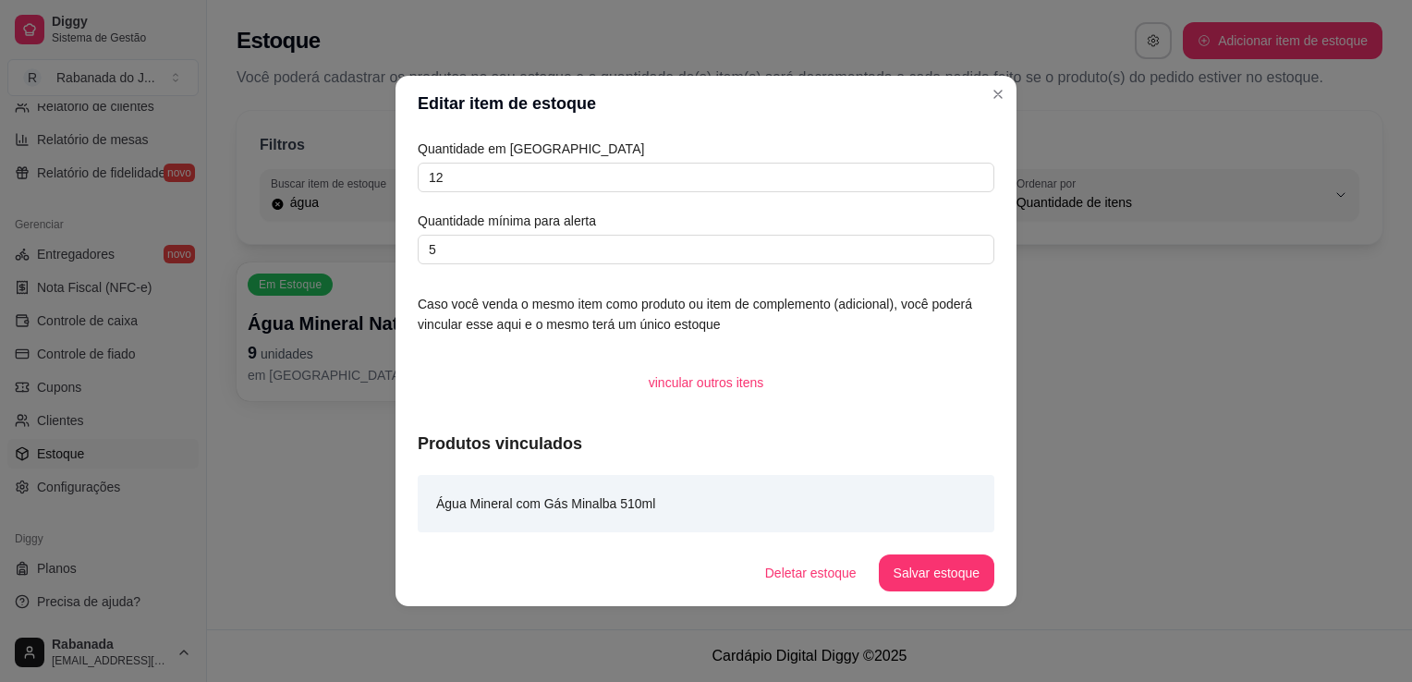
click at [614, 503] on article "Água Mineral com Gás Minalba 510ml" at bounding box center [545, 503] width 219 height 20
click at [615, 493] on article "Água Mineral com Gás Minalba 510ml" at bounding box center [545, 503] width 219 height 20
click at [907, 569] on button "Salvar estoque" at bounding box center [936, 573] width 113 height 36
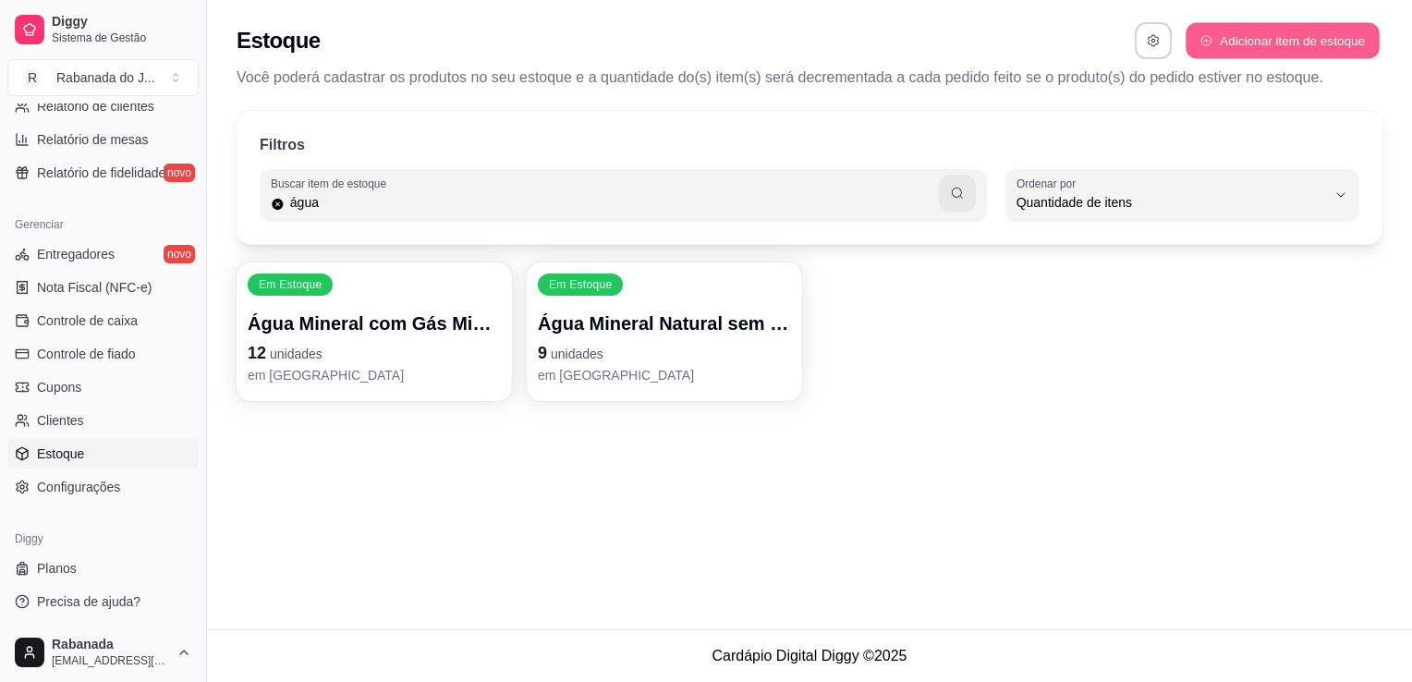
click at [1306, 29] on button "Adicionar item de estoque" at bounding box center [1282, 41] width 193 height 36
select select "UN"
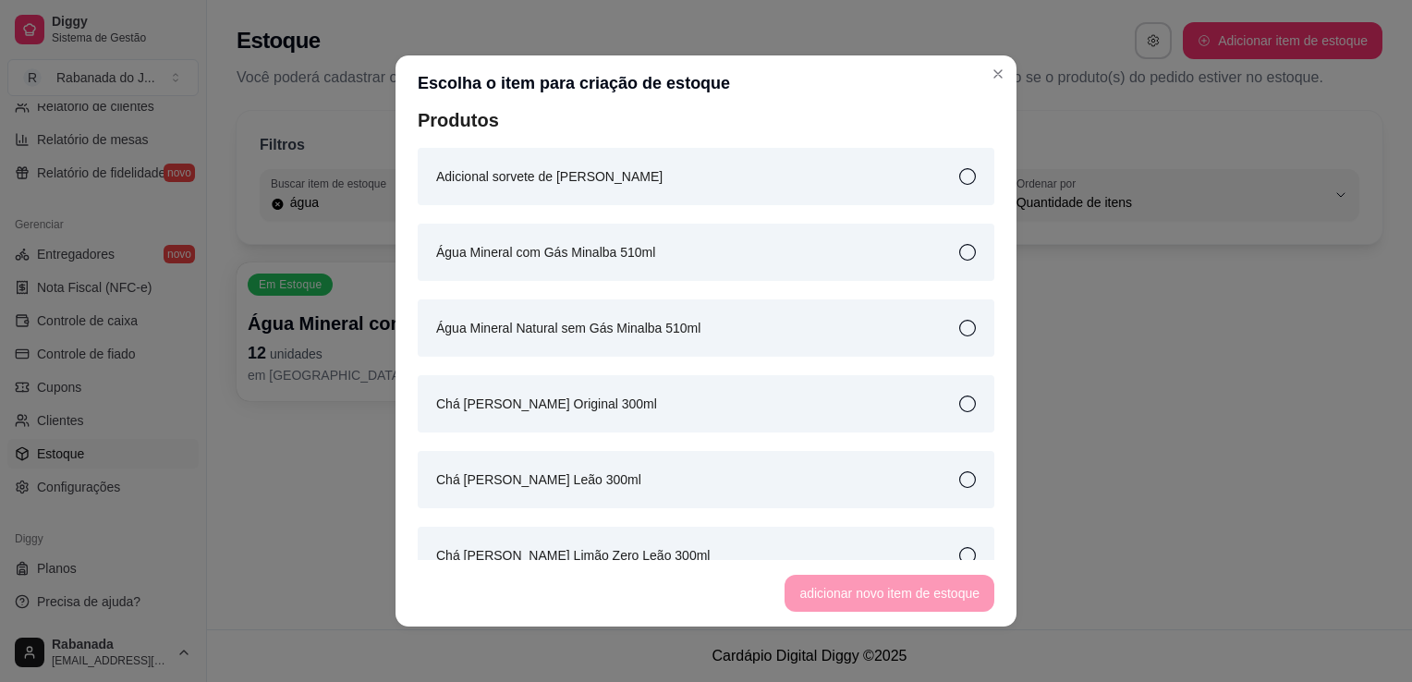
scroll to position [111, 0]
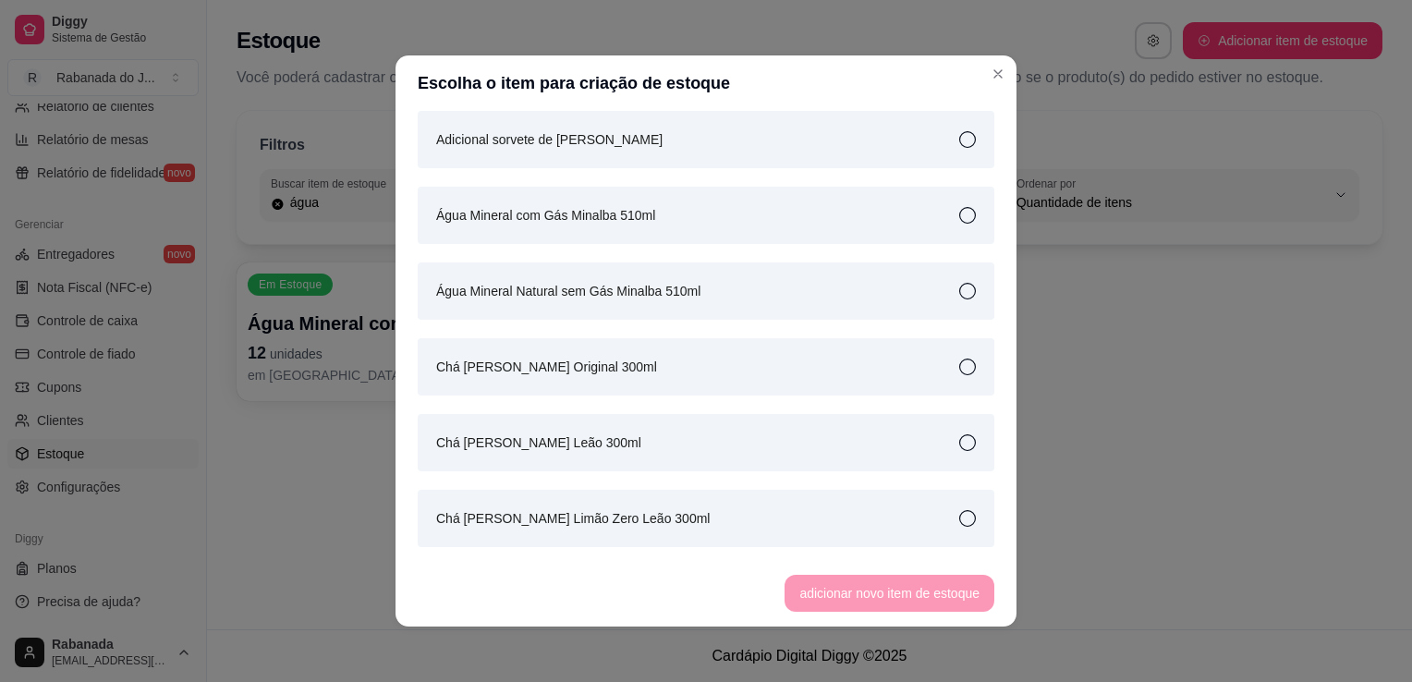
click at [959, 368] on icon at bounding box center [967, 367] width 17 height 17
click at [920, 583] on button "adicionar novo item de estoque" at bounding box center [889, 594] width 203 height 36
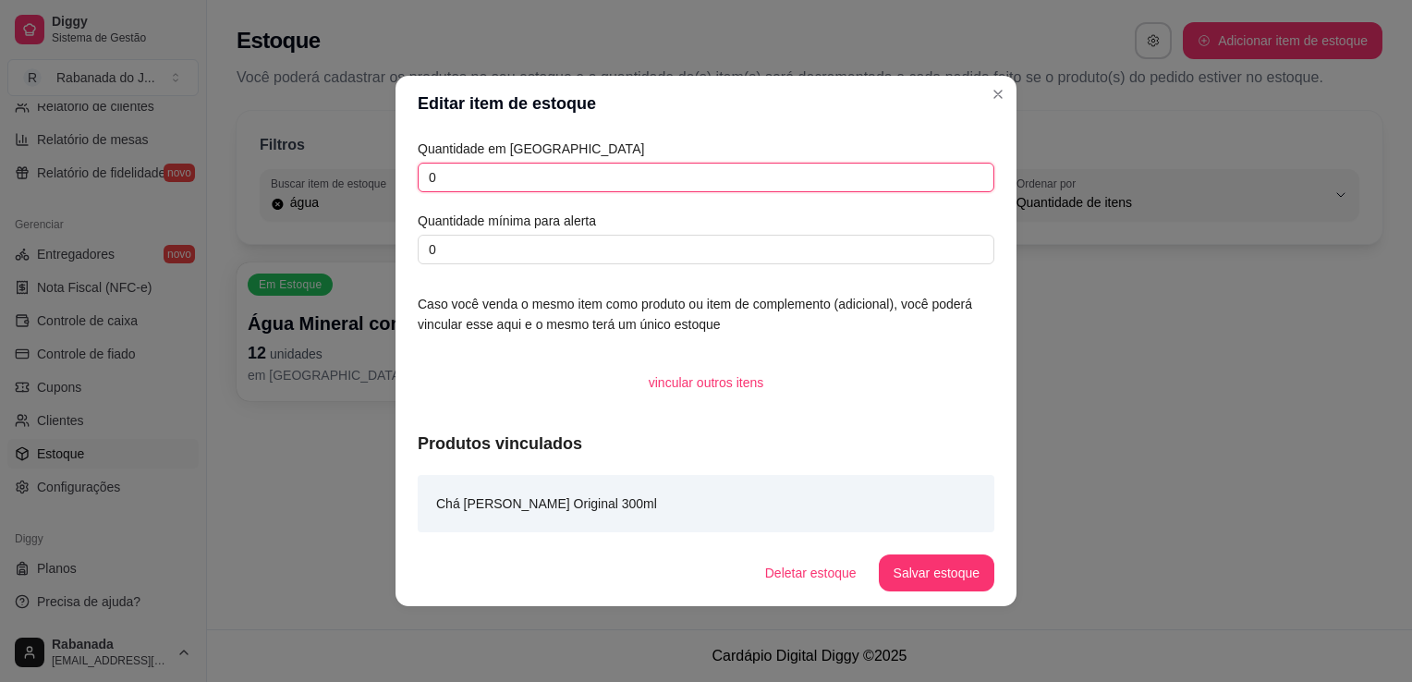
click at [573, 171] on input "0" at bounding box center [706, 178] width 577 height 30
type input "7"
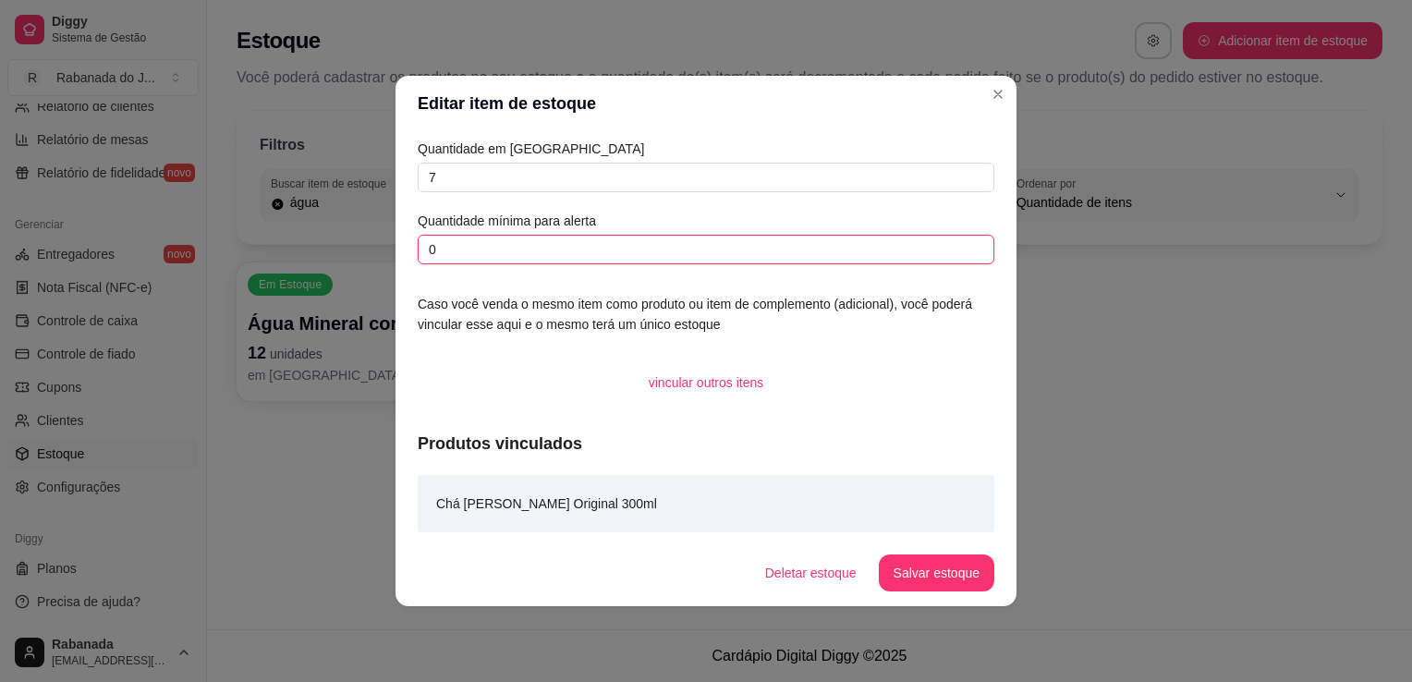
click at [525, 250] on input "0" at bounding box center [706, 250] width 577 height 30
type input "5"
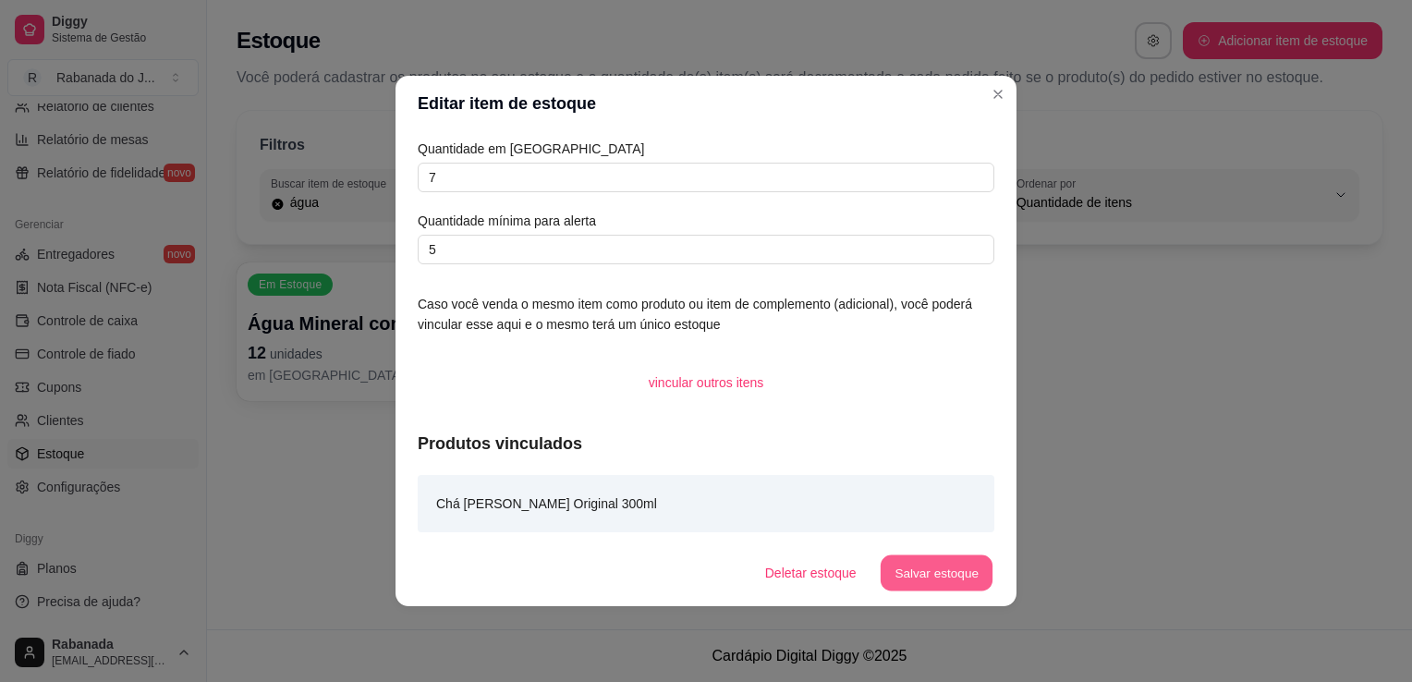
click at [933, 575] on button "Salvar estoque" at bounding box center [936, 573] width 113 height 36
click at [956, 580] on button "Salvar estoque" at bounding box center [936, 573] width 113 height 36
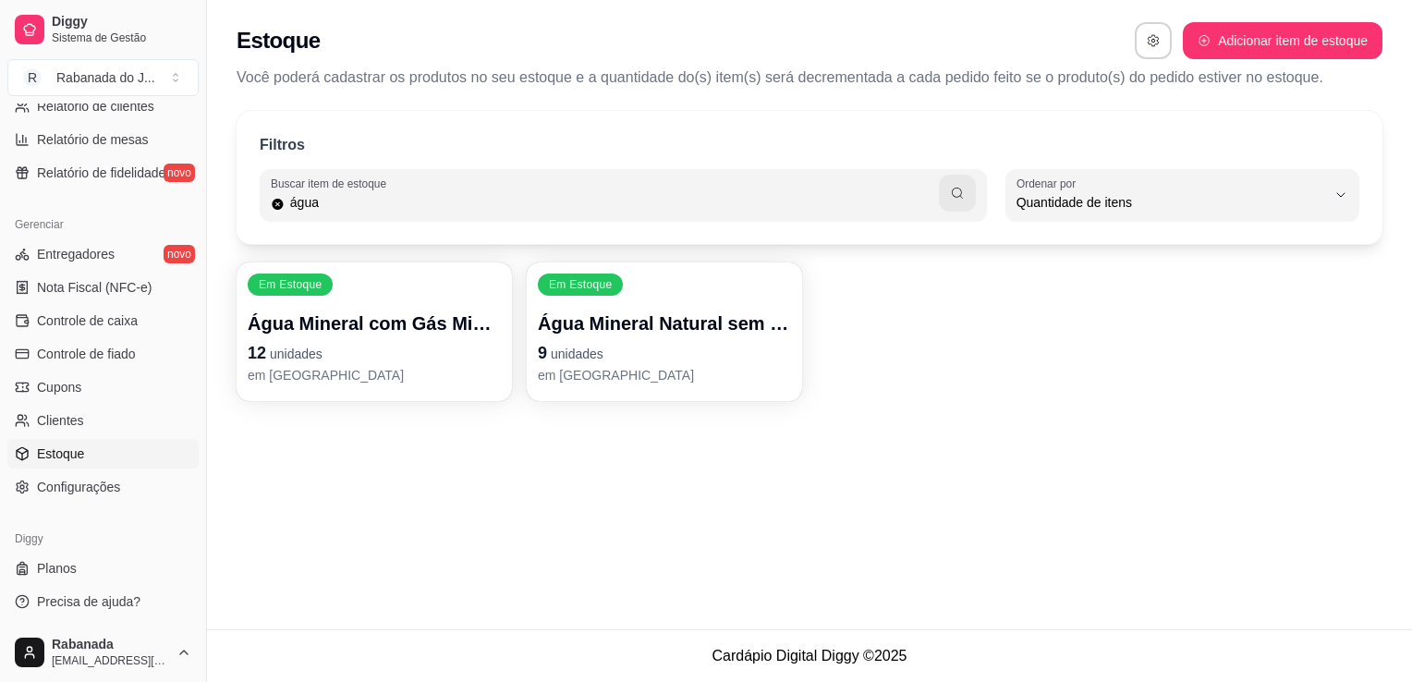
click at [987, 329] on div "Em Estoque Água Mineral com Gás Minalba 510ml 12 unidades em estoque Em Estoque…" at bounding box center [810, 331] width 1146 height 139
click at [840, 201] on input "água" at bounding box center [612, 202] width 654 height 18
type input "á"
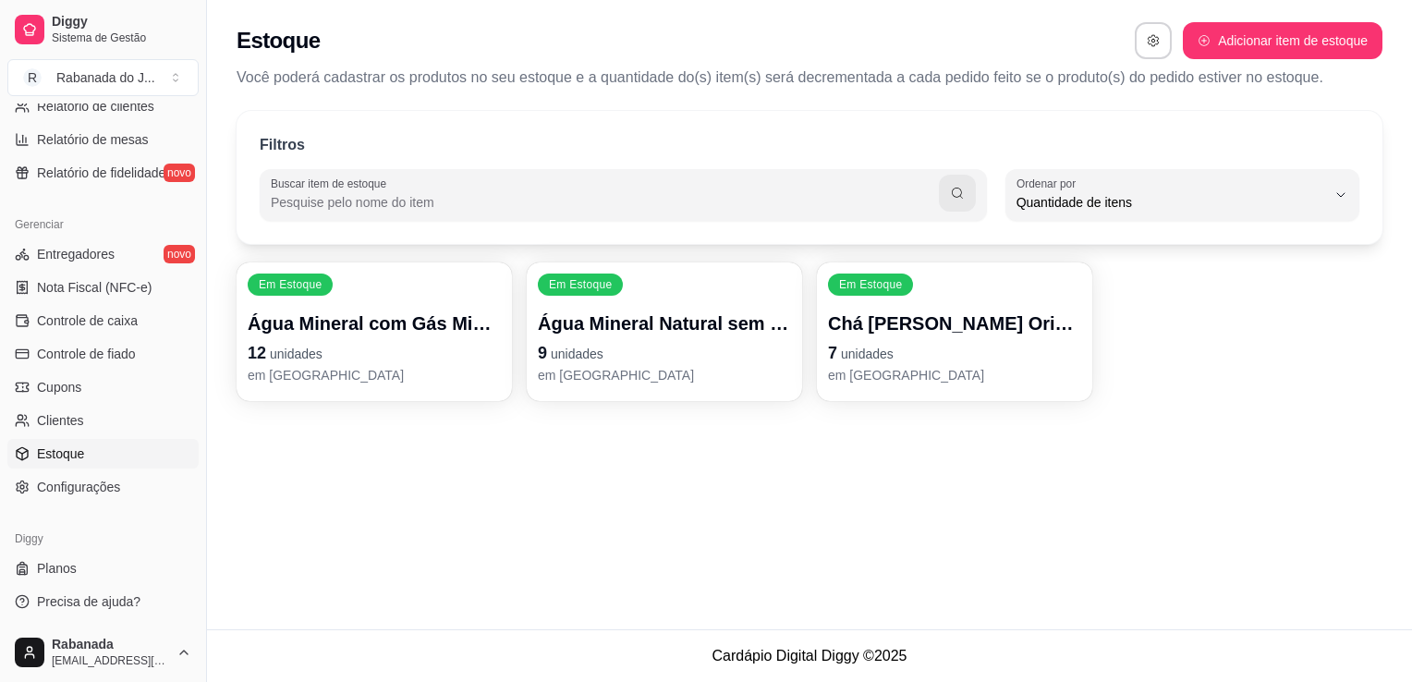
click at [940, 523] on div "Estoque Adicionar item de estoque Você poderá cadastrar os produtos no seu esto…" at bounding box center [809, 314] width 1205 height 629
click at [1239, 45] on button "Adicionar item de estoque" at bounding box center [1282, 41] width 193 height 36
select select "UN"
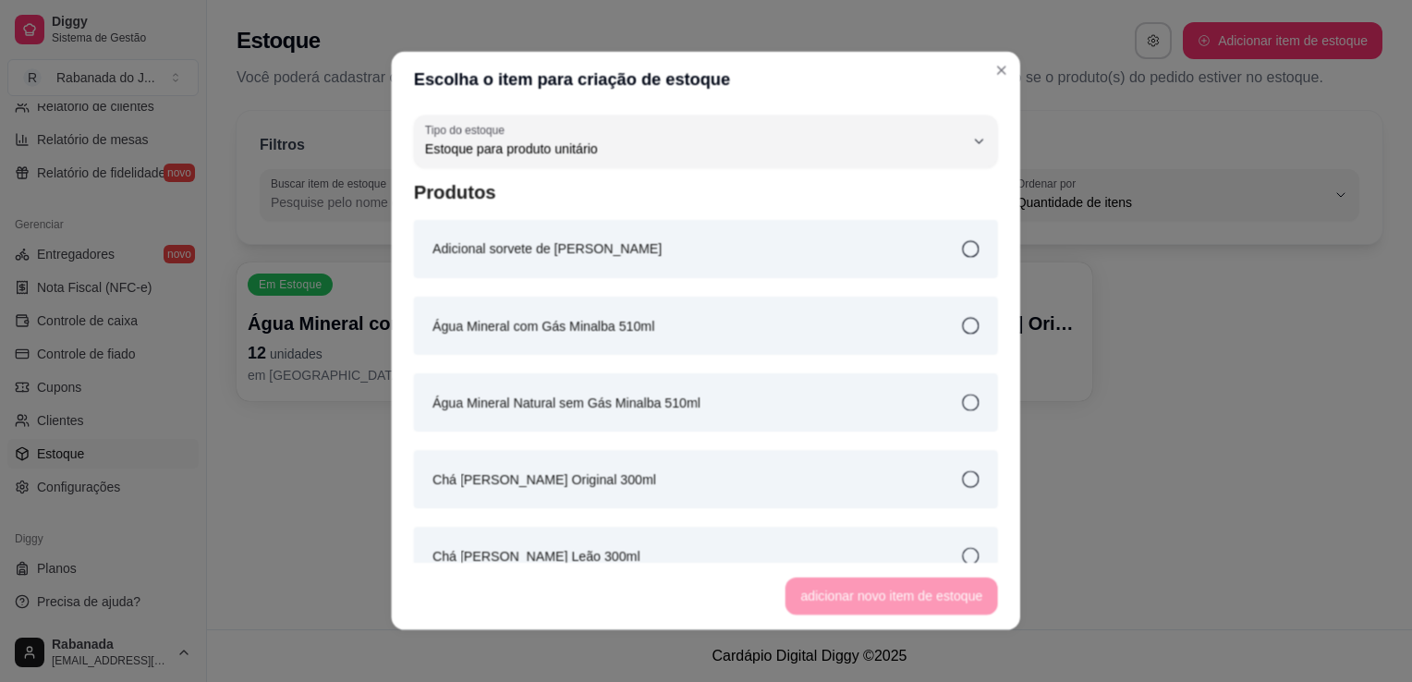
scroll to position [18, 0]
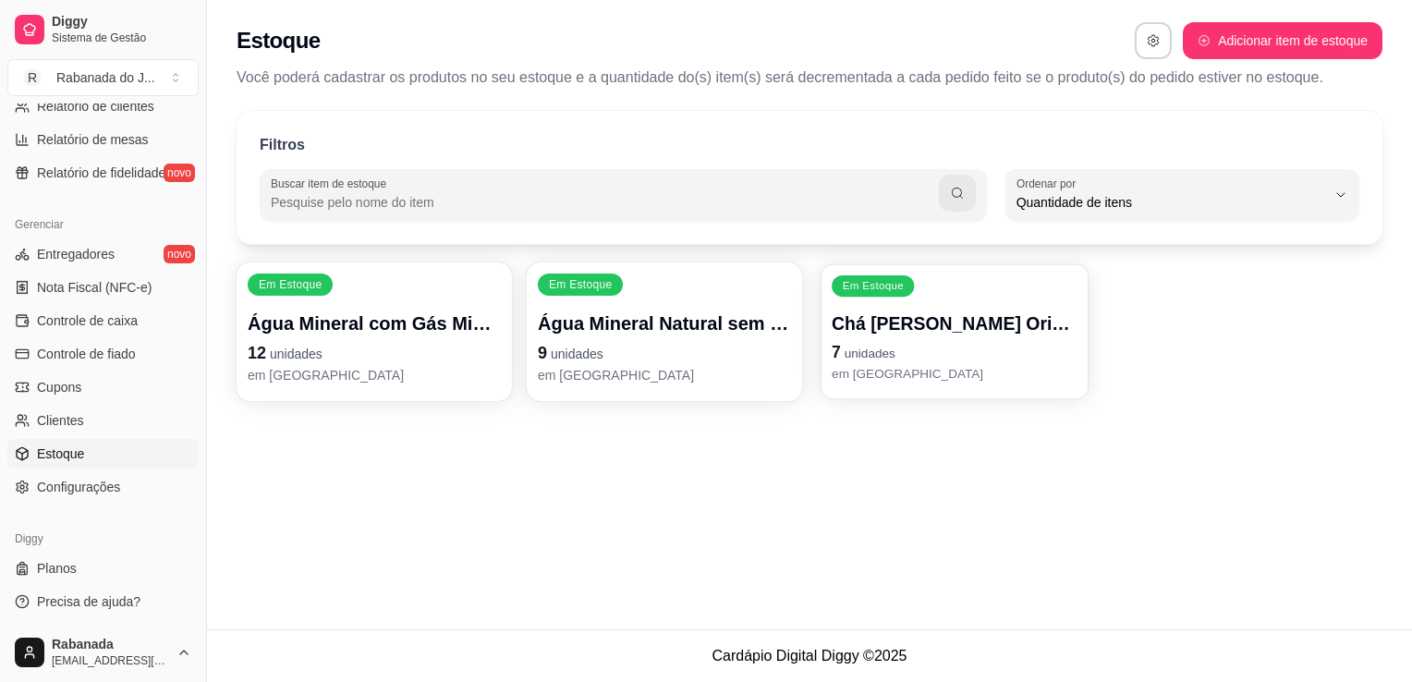
click at [997, 324] on p "Chá [PERSON_NAME] Original 300ml" at bounding box center [955, 323] width 246 height 25
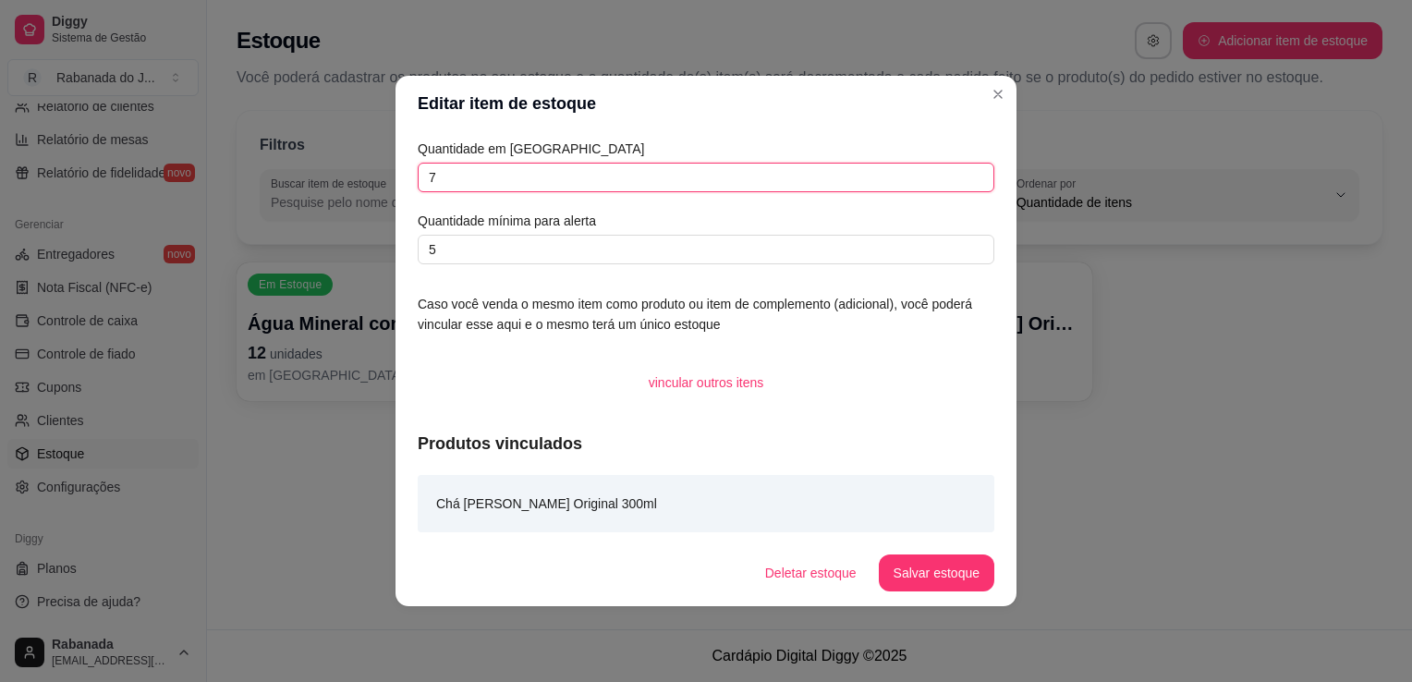
click at [591, 174] on input "7" at bounding box center [706, 178] width 577 height 30
type input "0"
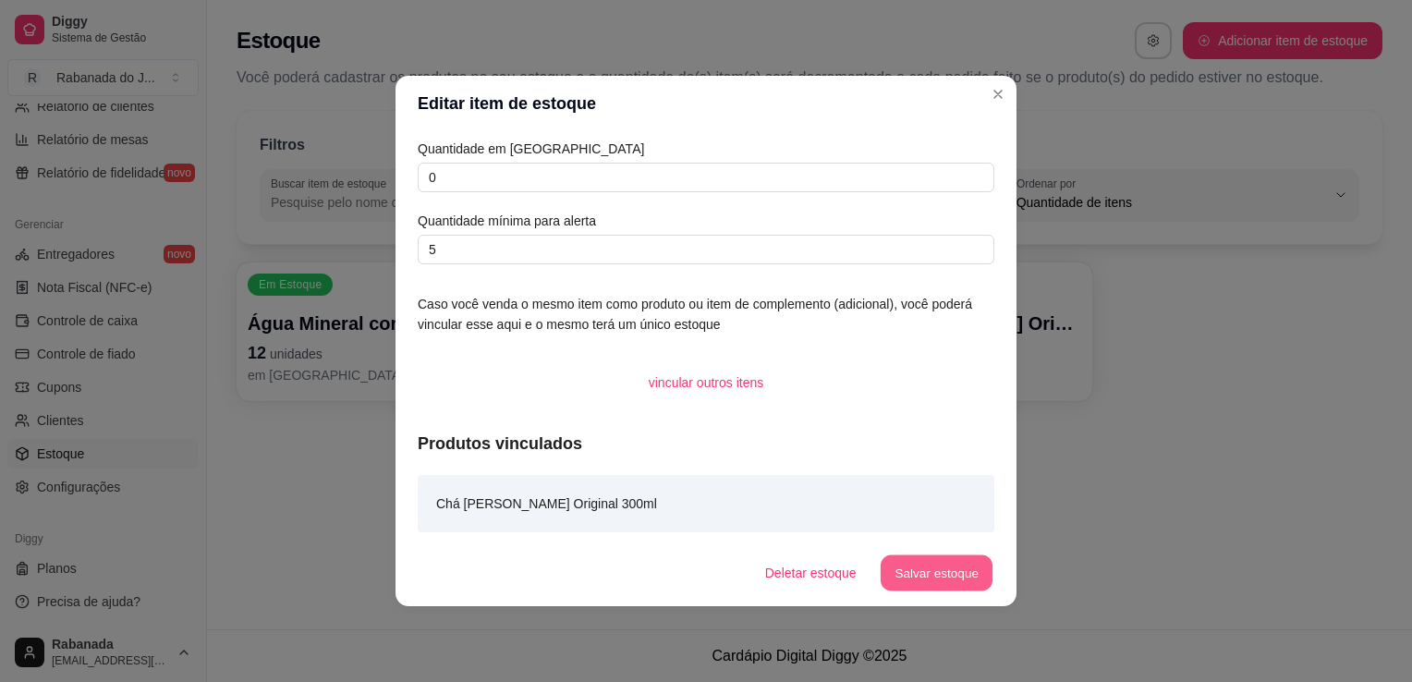
click at [946, 587] on button "Salvar estoque" at bounding box center [936, 573] width 113 height 36
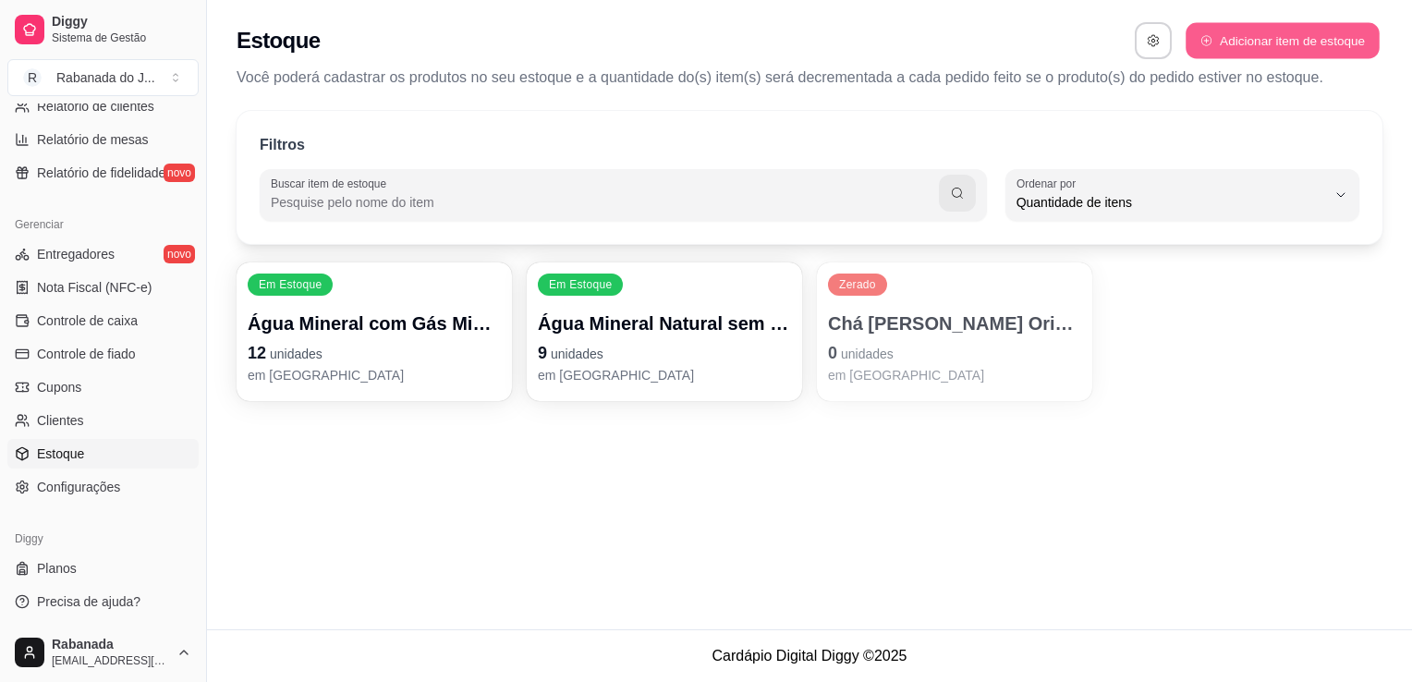
click at [1248, 50] on button "Adicionar item de estoque" at bounding box center [1282, 41] width 193 height 36
select select "UN"
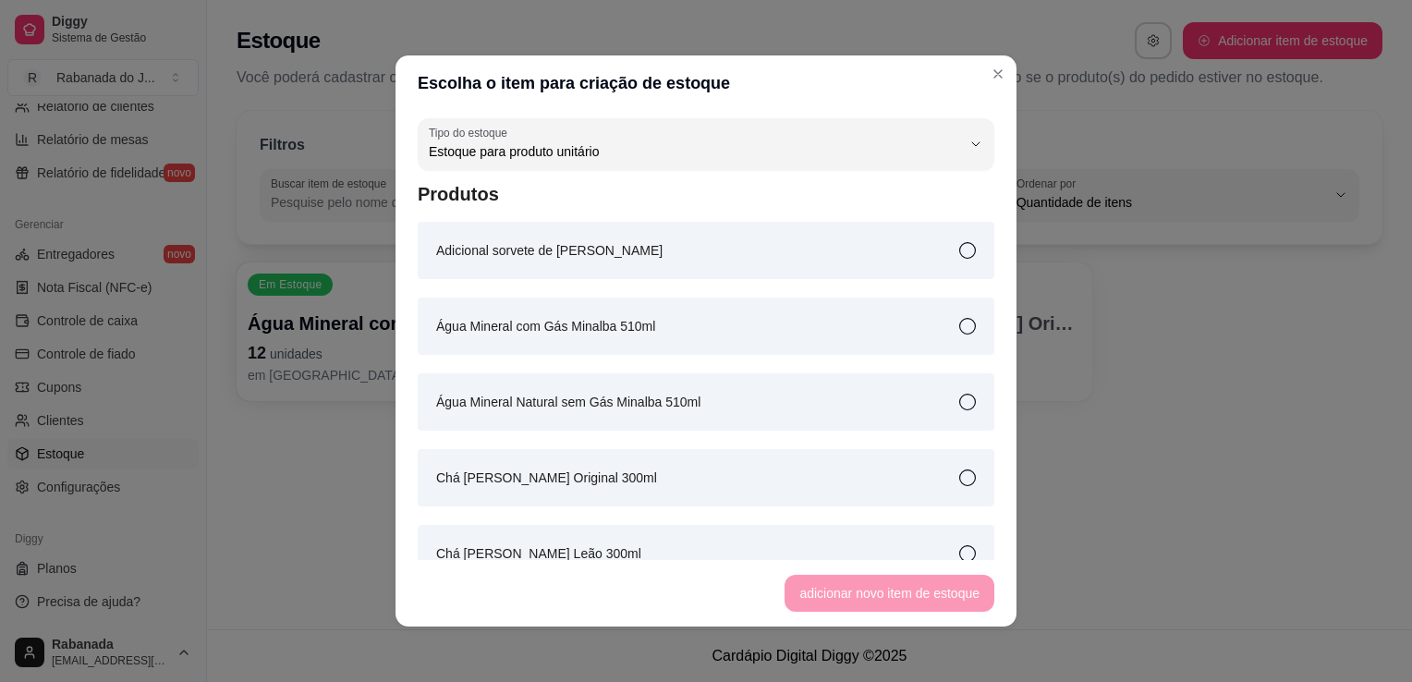
click at [959, 552] on icon at bounding box center [967, 553] width 17 height 17
click at [935, 592] on button "adicionar novo item de estoque" at bounding box center [889, 594] width 203 height 36
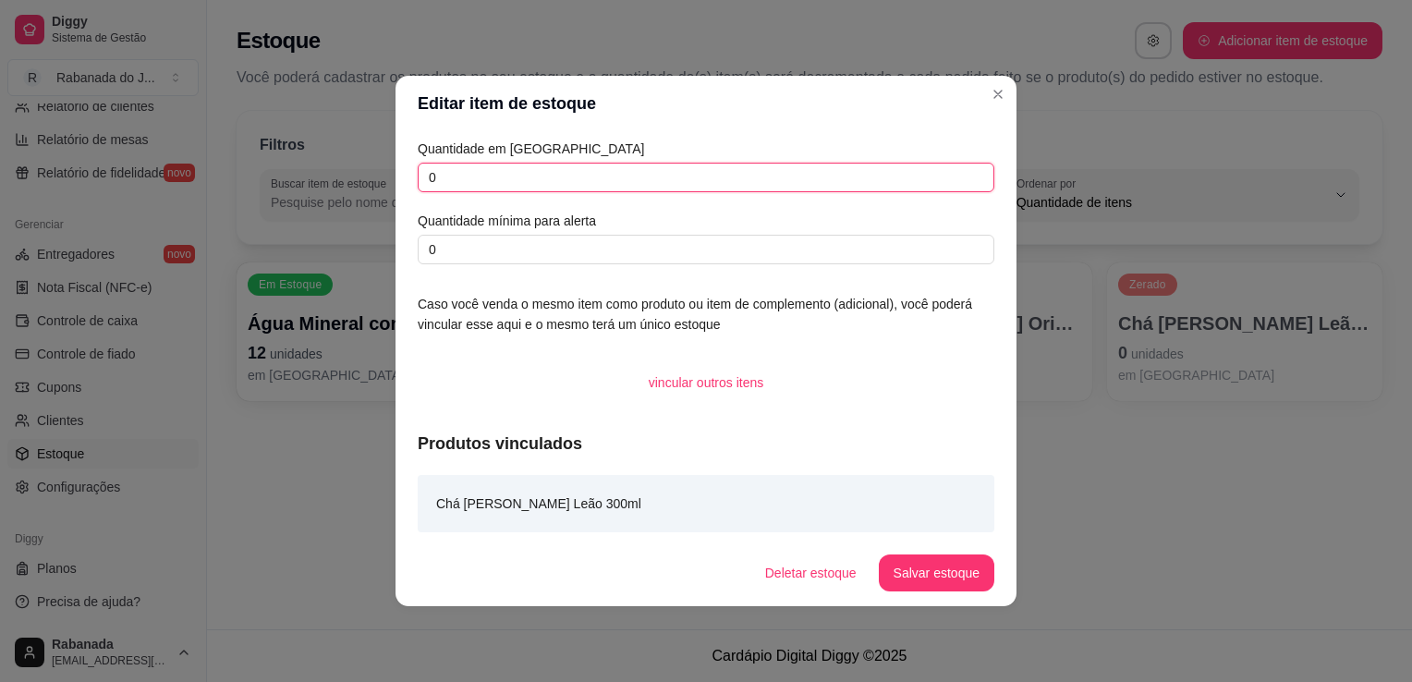
click at [516, 183] on input "0" at bounding box center [706, 178] width 577 height 30
type input "7"
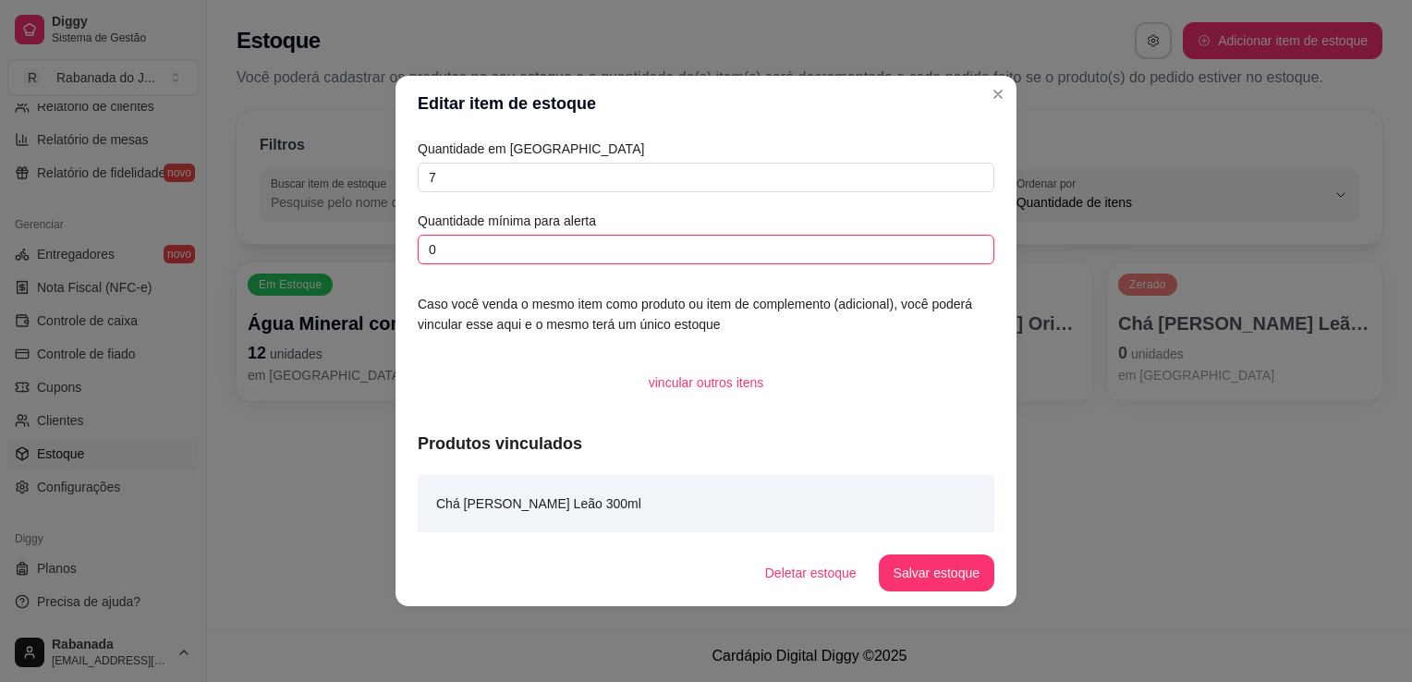
click at [465, 248] on input "0" at bounding box center [706, 250] width 577 height 30
type input "5"
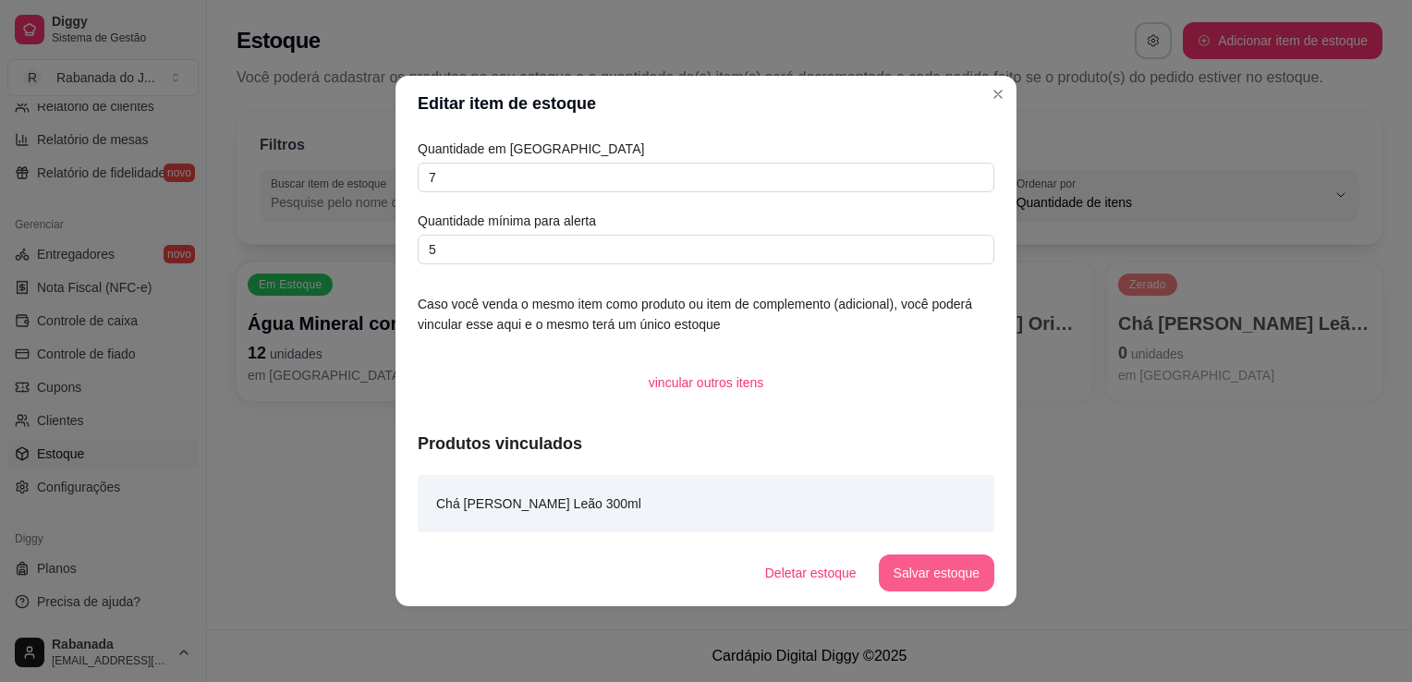
click at [919, 566] on button "Salvar estoque" at bounding box center [937, 572] width 116 height 37
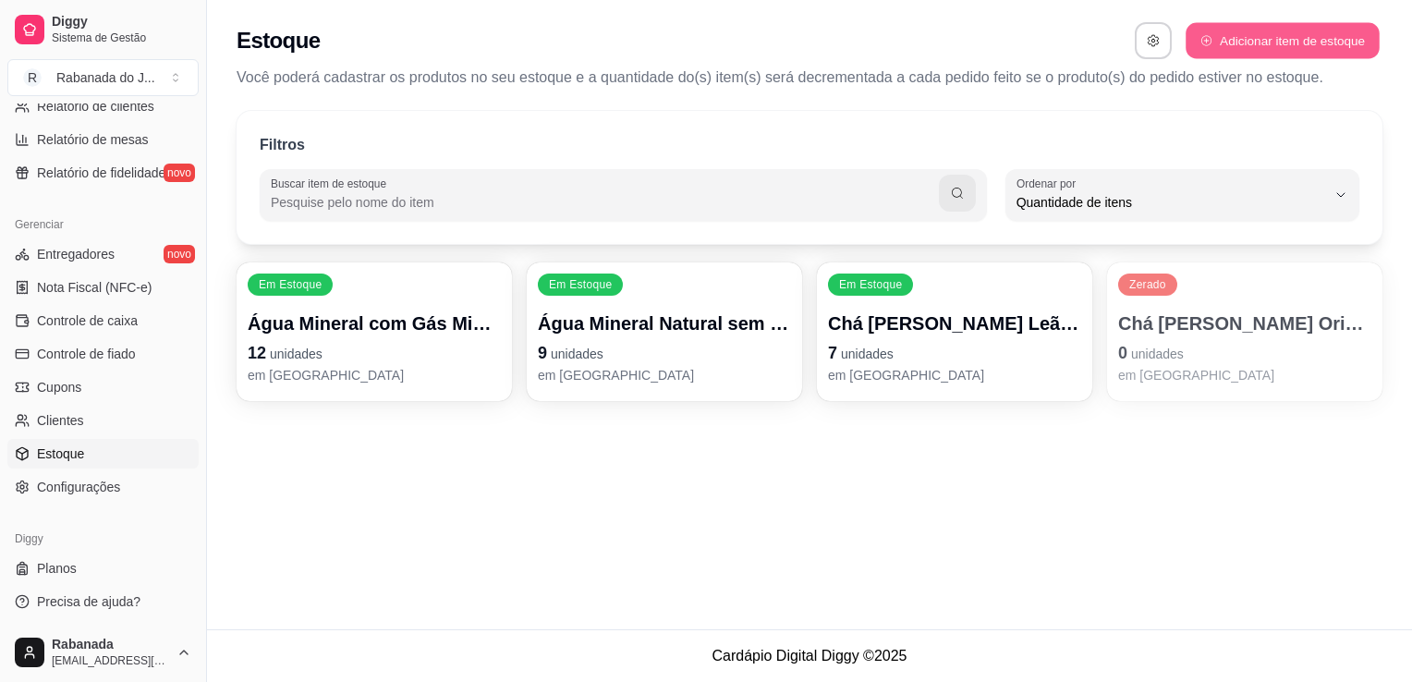
click at [1272, 35] on button "Adicionar item de estoque" at bounding box center [1282, 41] width 193 height 36
select select "UN"
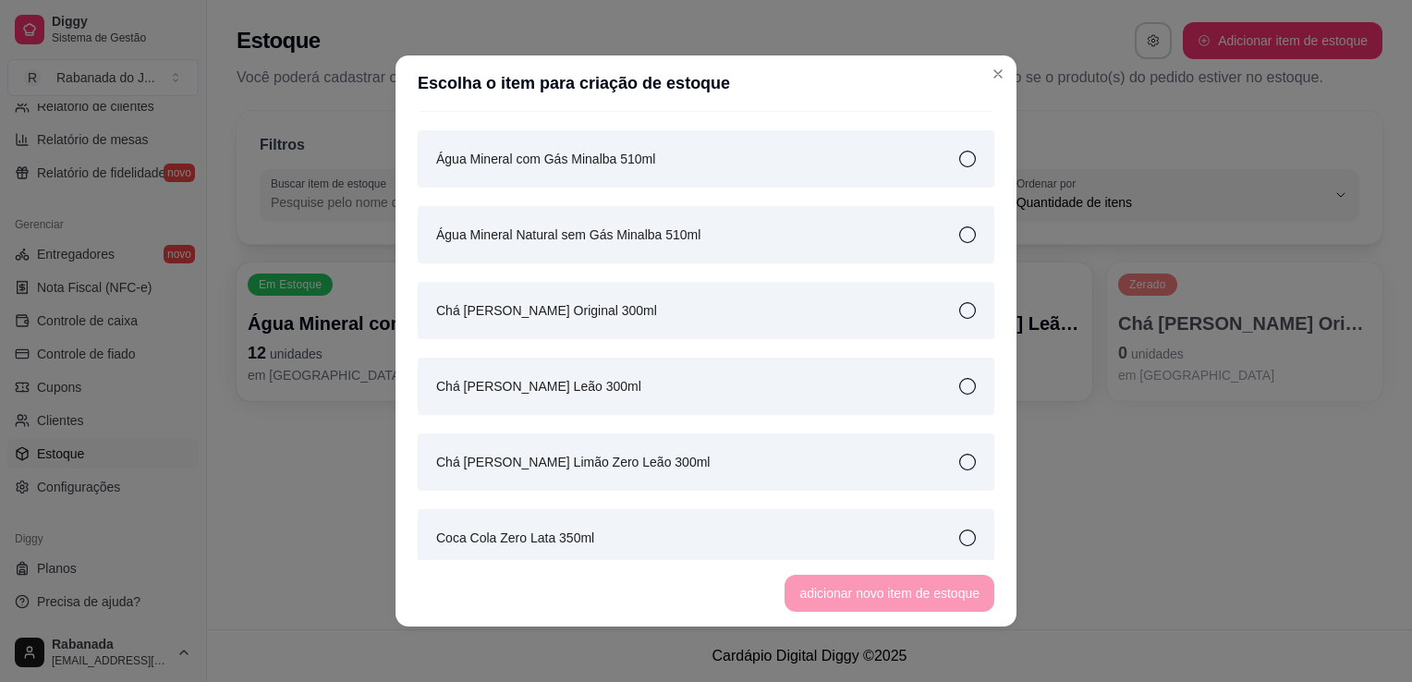
scroll to position [185, 0]
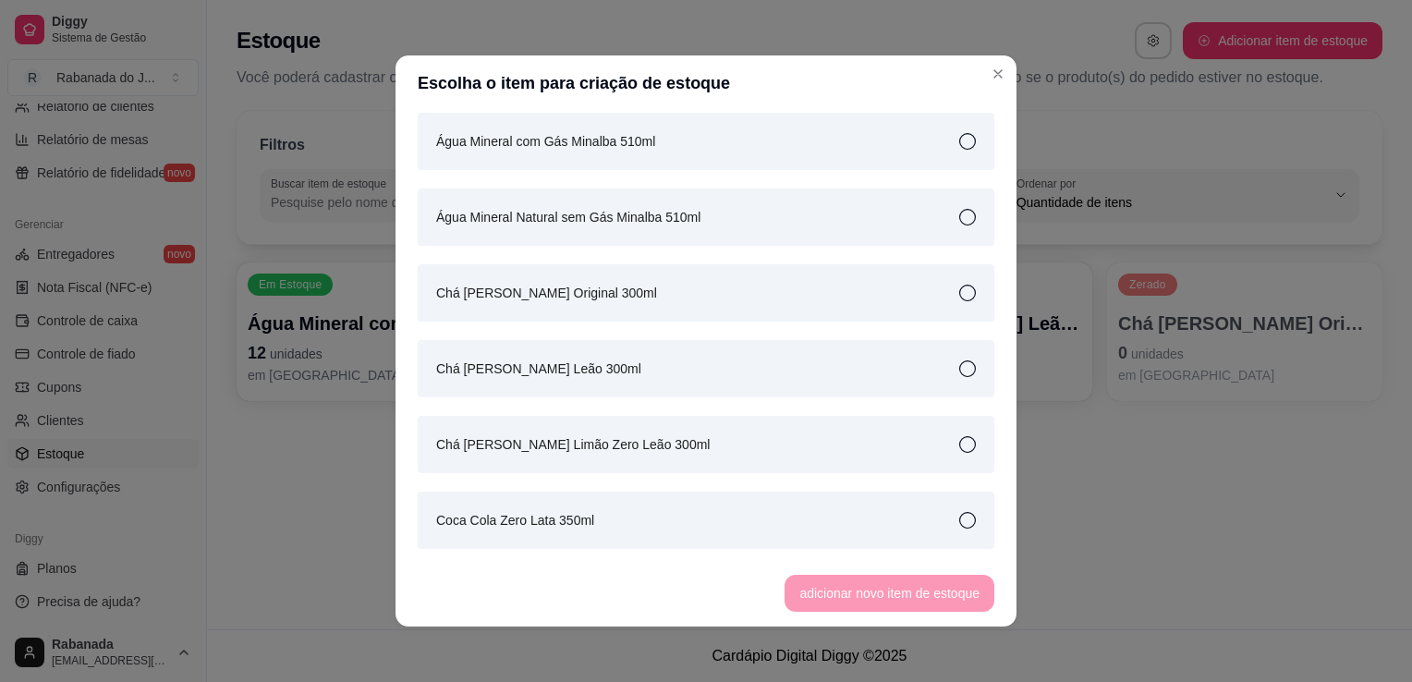
click at [959, 447] on icon at bounding box center [967, 444] width 17 height 17
click at [957, 590] on button "adicionar novo item de estoque" at bounding box center [889, 594] width 203 height 36
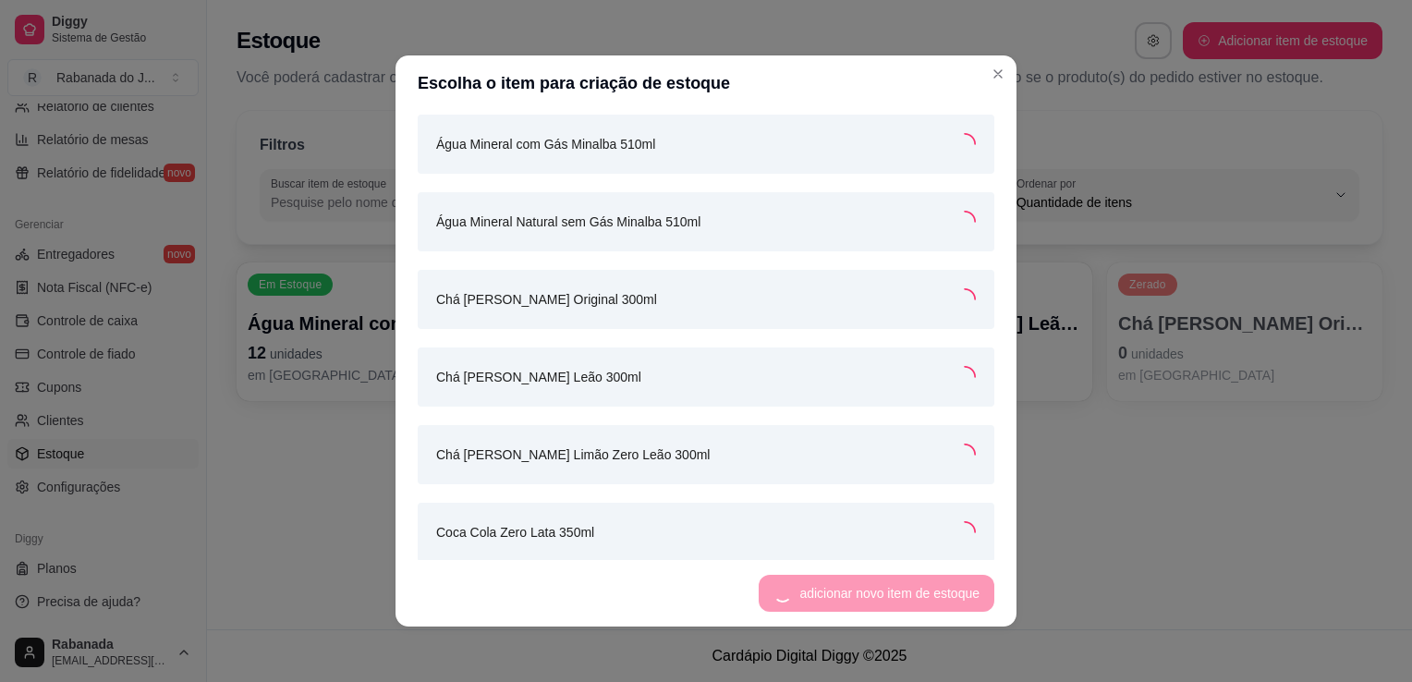
scroll to position [186, 0]
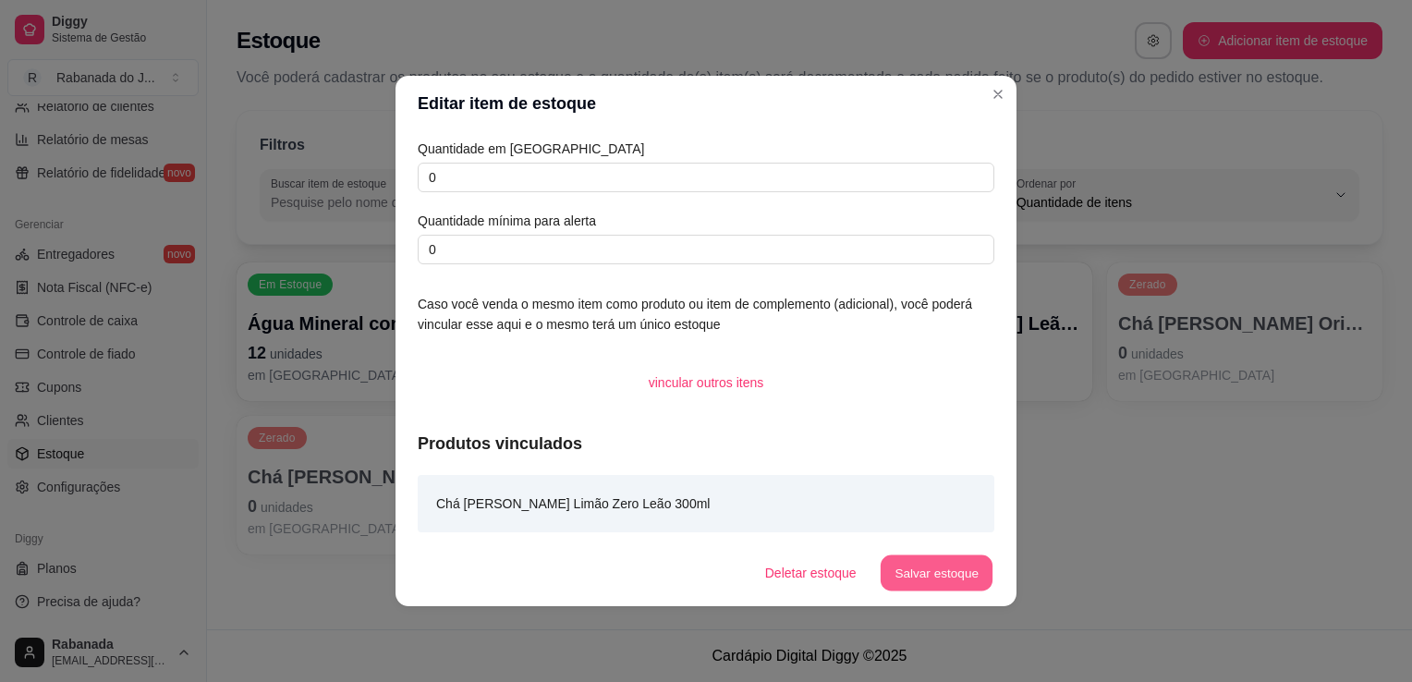
click at [940, 555] on button "Salvar estoque" at bounding box center [936, 573] width 113 height 36
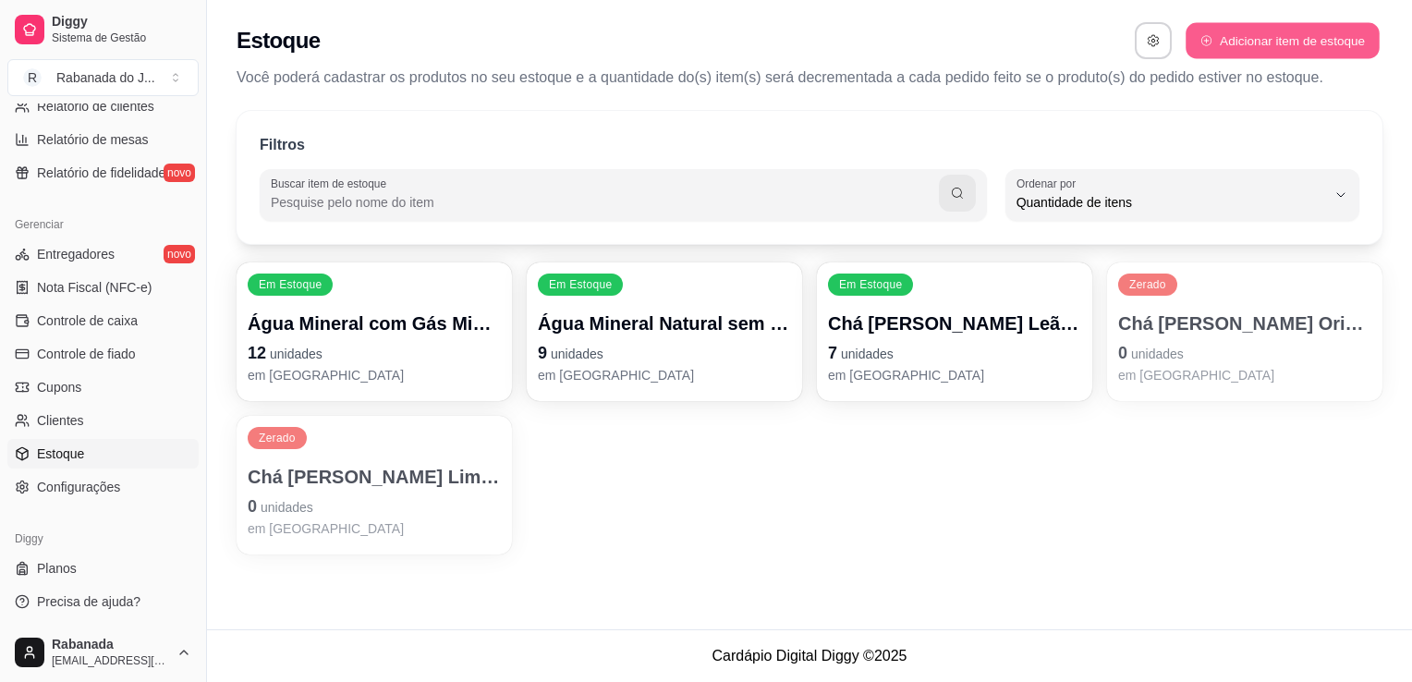
click at [1279, 45] on button "Adicionar item de estoque" at bounding box center [1282, 41] width 193 height 36
select select "UN"
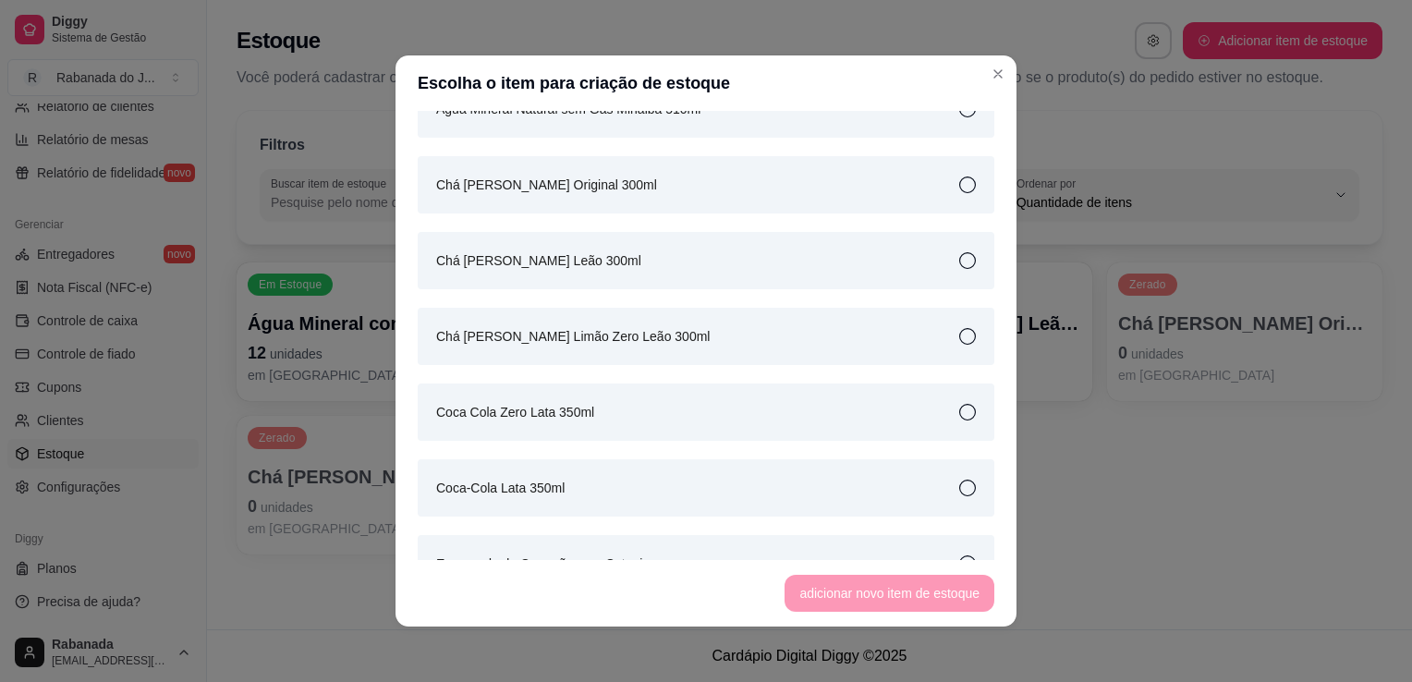
scroll to position [296, 0]
click at [959, 481] on icon at bounding box center [967, 485] width 17 height 17
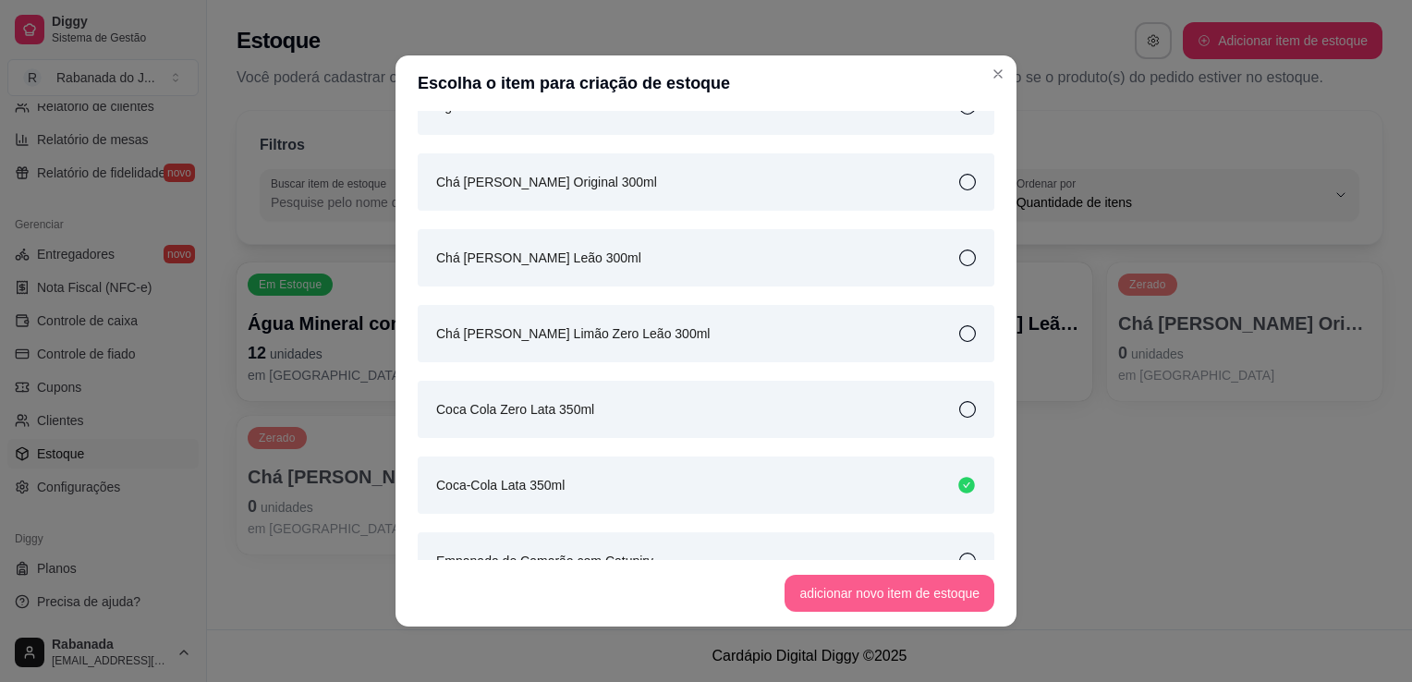
click at [913, 585] on button "adicionar novo item de estoque" at bounding box center [890, 593] width 210 height 37
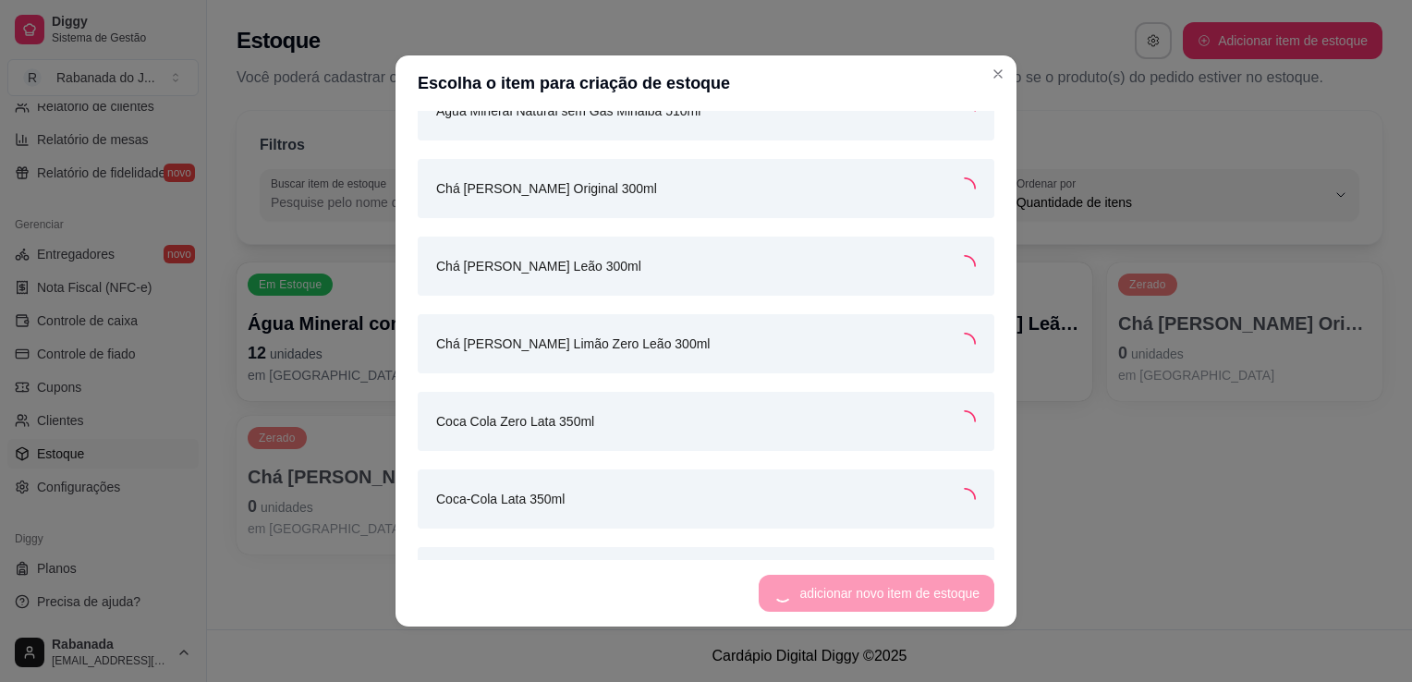
scroll to position [299, 0]
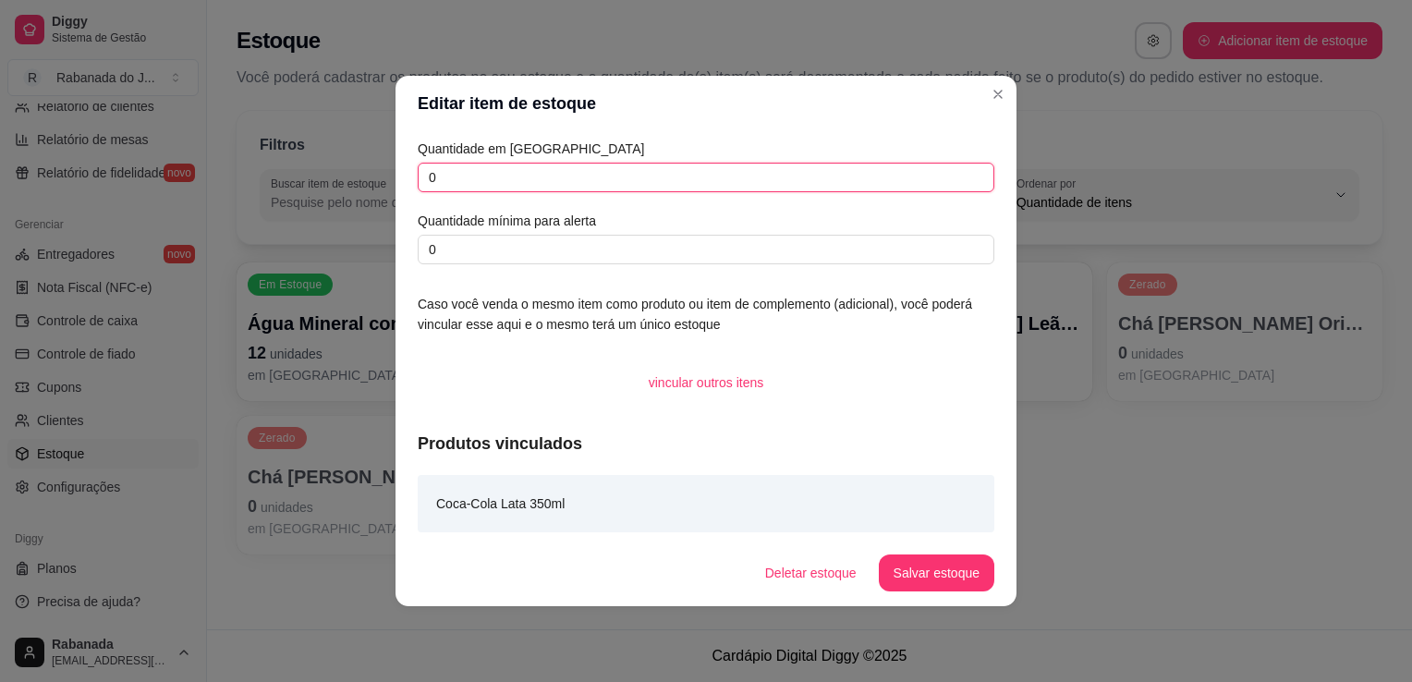
click at [775, 175] on input "0" at bounding box center [706, 178] width 577 height 30
type input "22"
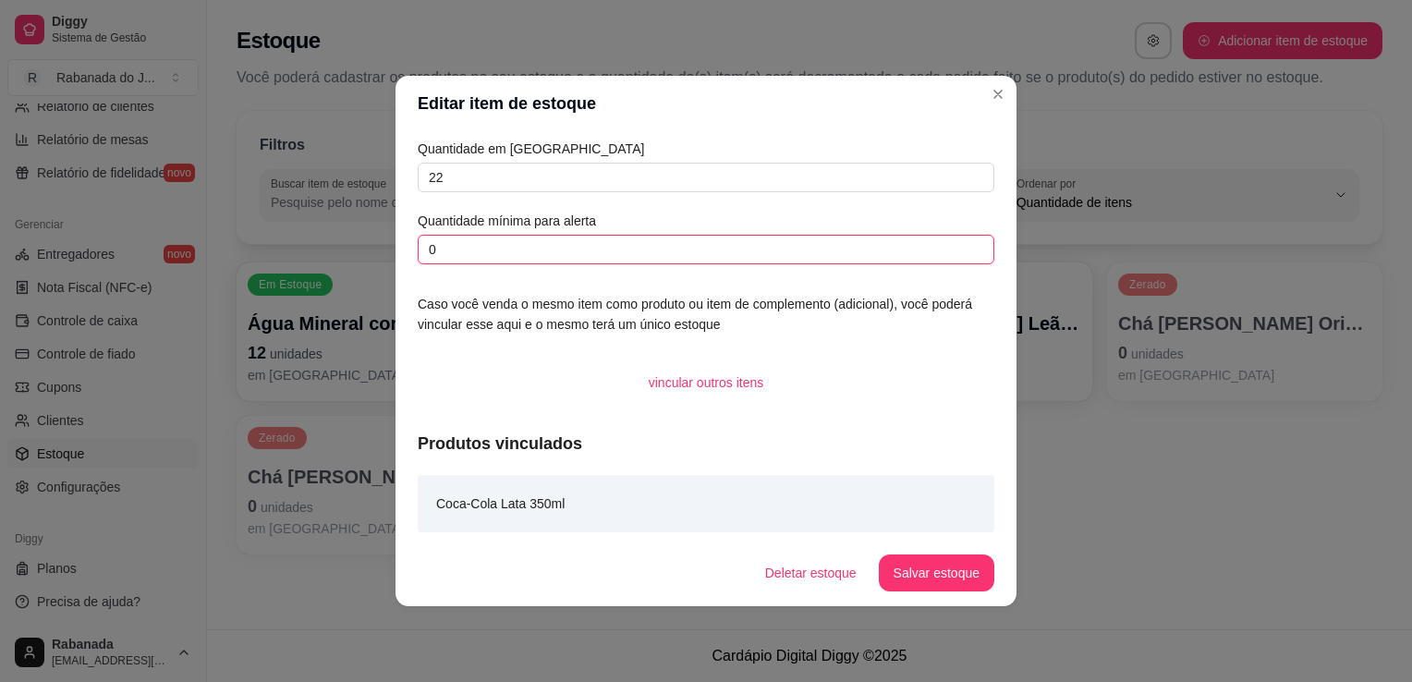
click at [731, 237] on input "0" at bounding box center [706, 250] width 577 height 30
type input "10"
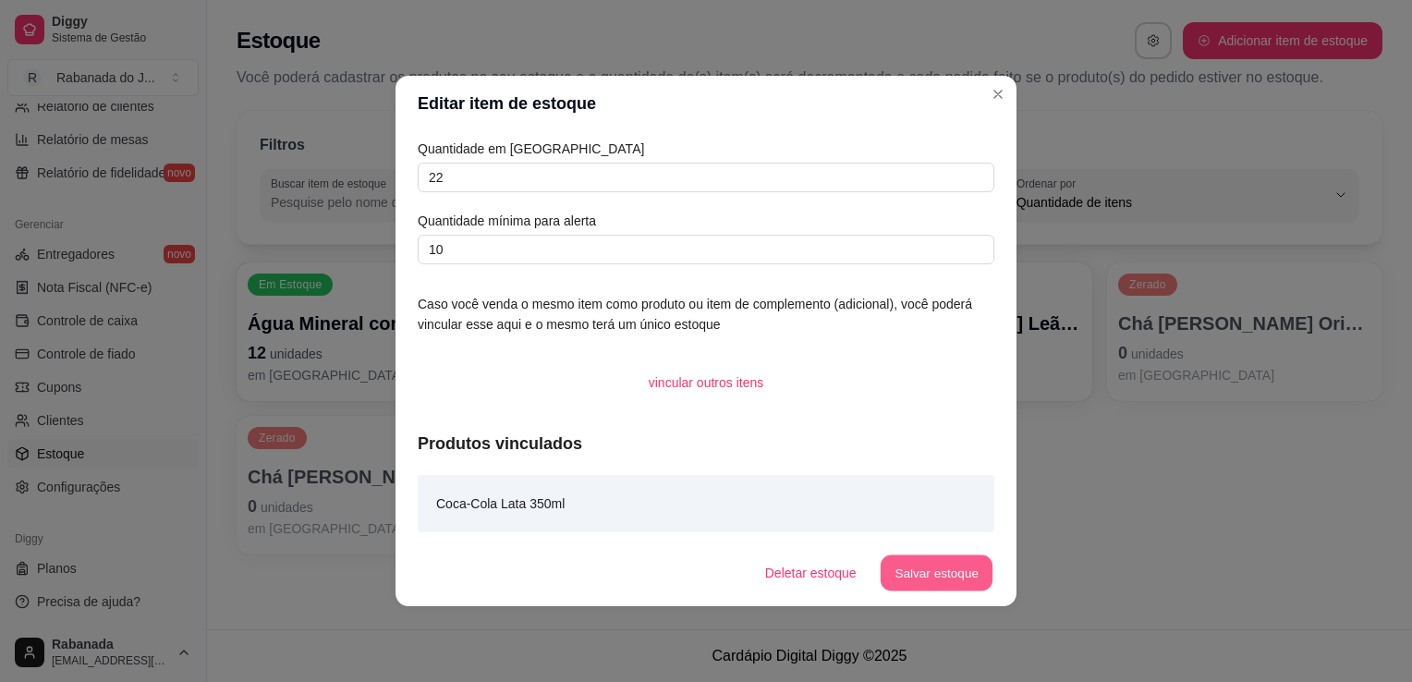
click at [919, 581] on button "Salvar estoque" at bounding box center [936, 573] width 113 height 36
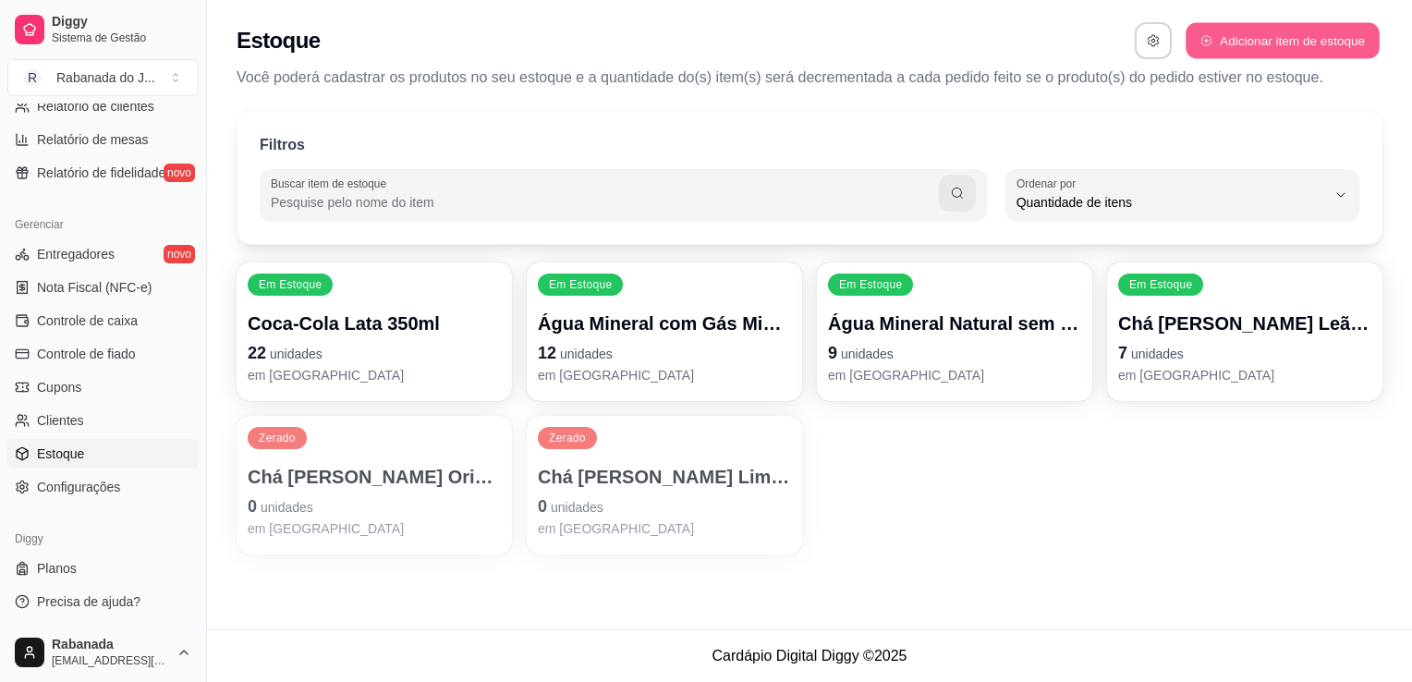
click at [1259, 31] on button "Adicionar item de estoque" at bounding box center [1282, 41] width 193 height 36
select select "UN"
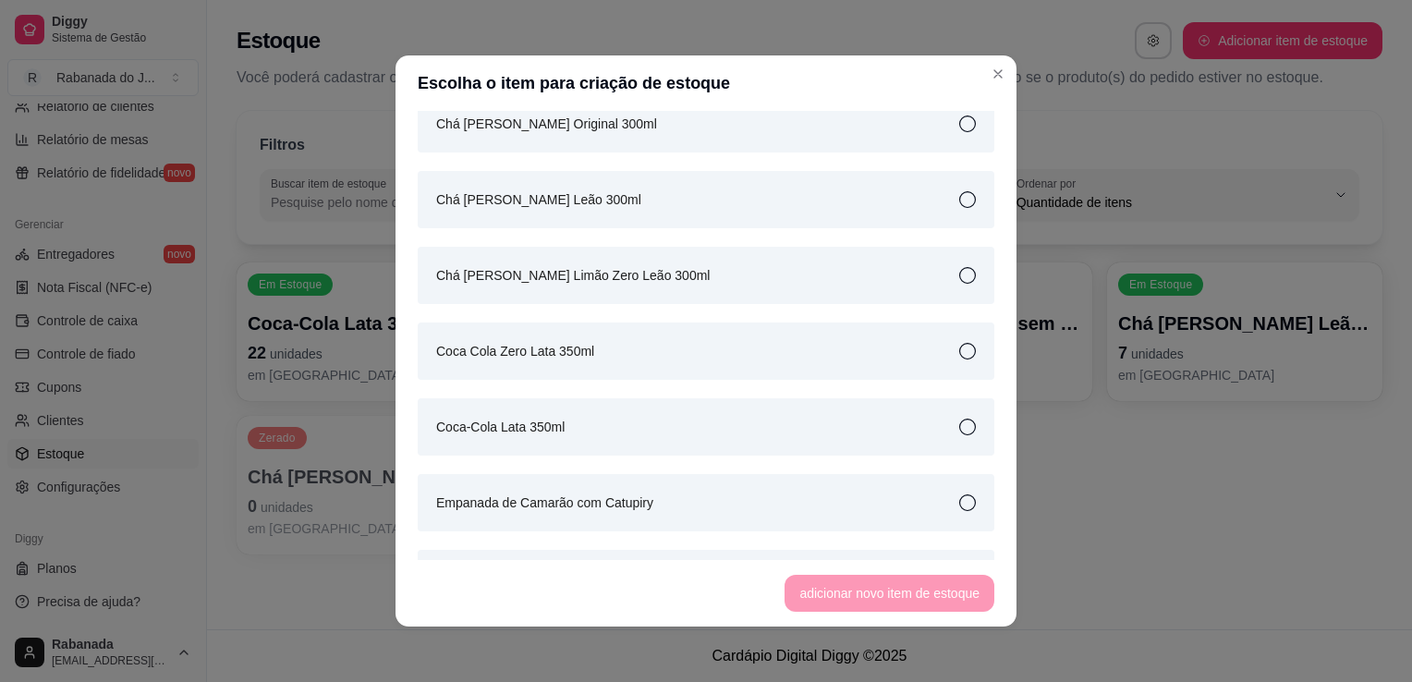
scroll to position [370, 0]
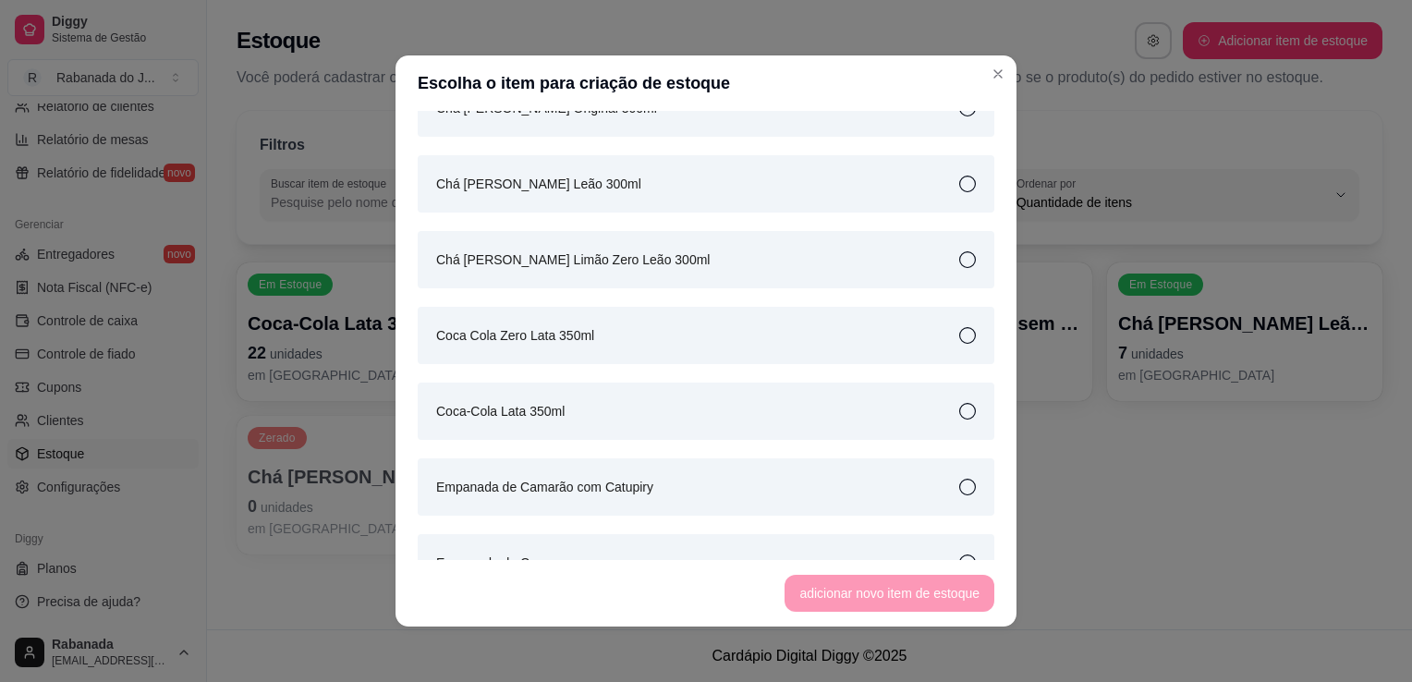
click at [959, 331] on icon at bounding box center [967, 335] width 17 height 17
click at [906, 591] on button "adicionar novo item de estoque" at bounding box center [889, 594] width 203 height 36
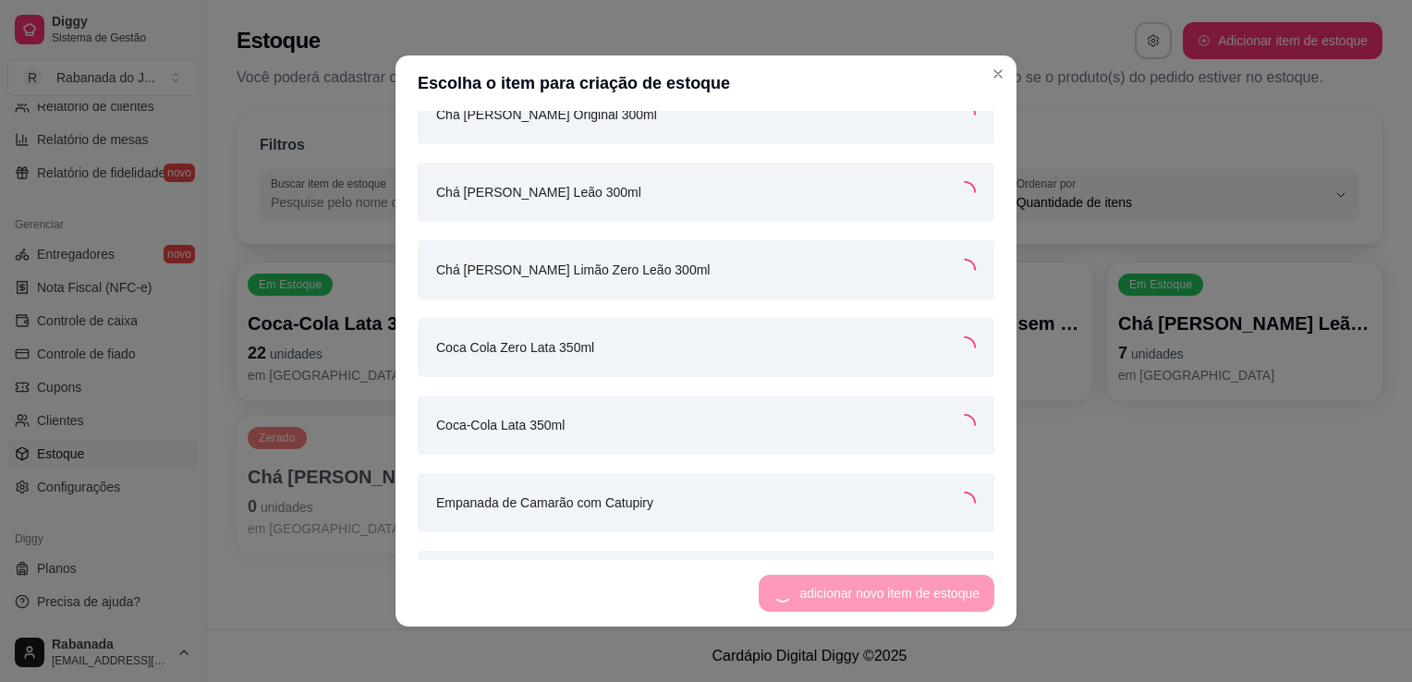
scroll to position [375, 0]
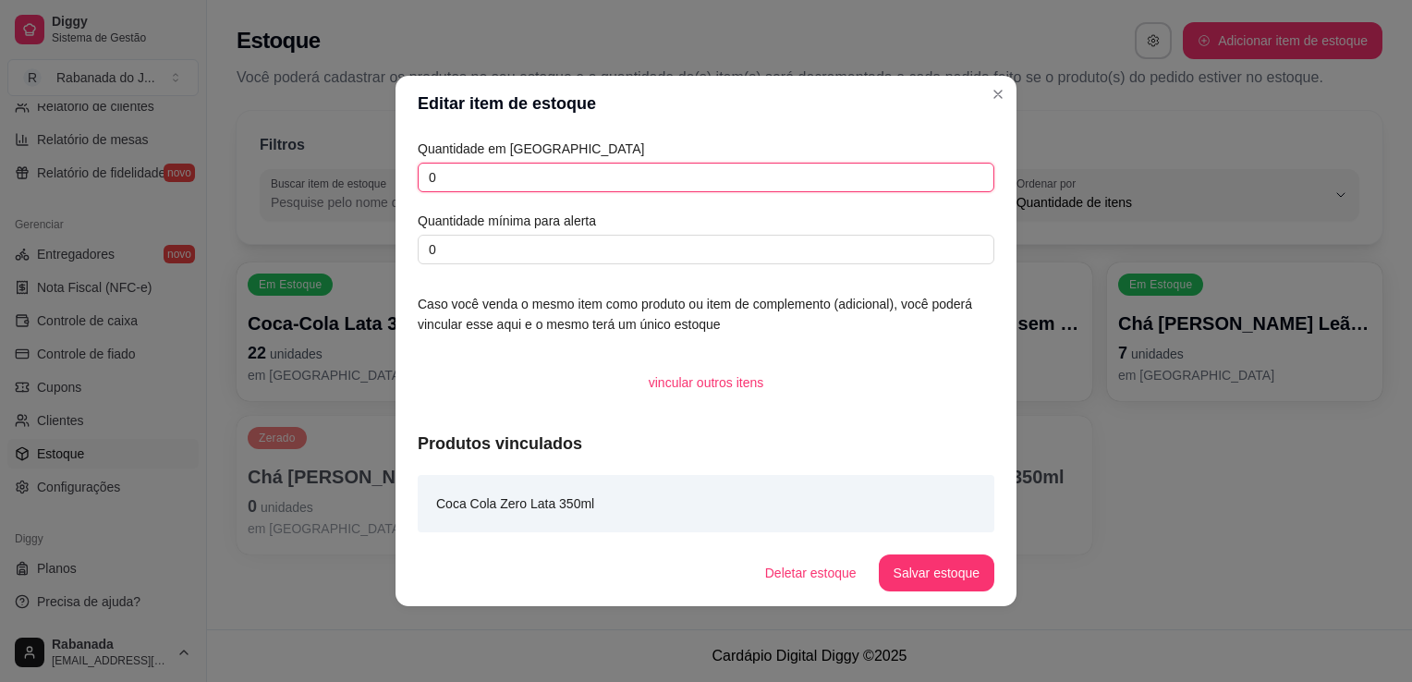
click at [625, 179] on input "0" at bounding box center [706, 178] width 577 height 30
type input "18"
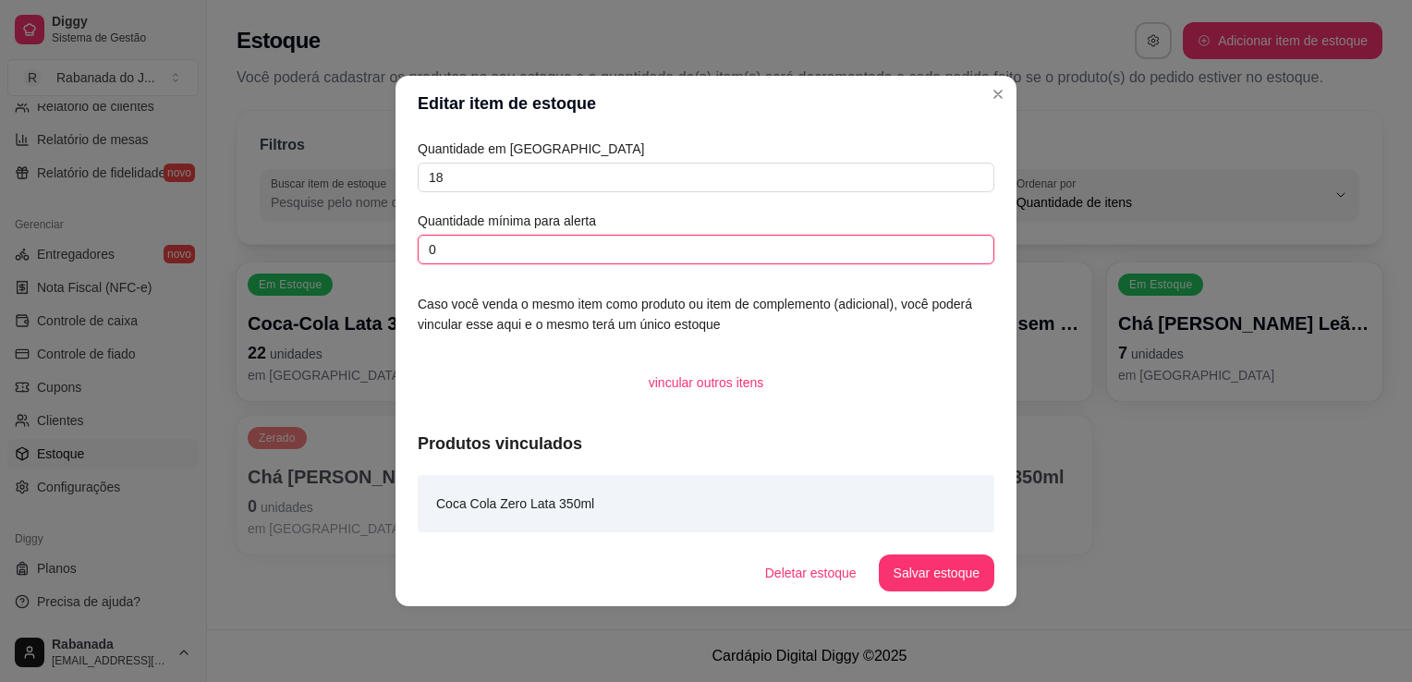
click at [585, 250] on input "0" at bounding box center [706, 250] width 577 height 30
type input "10"
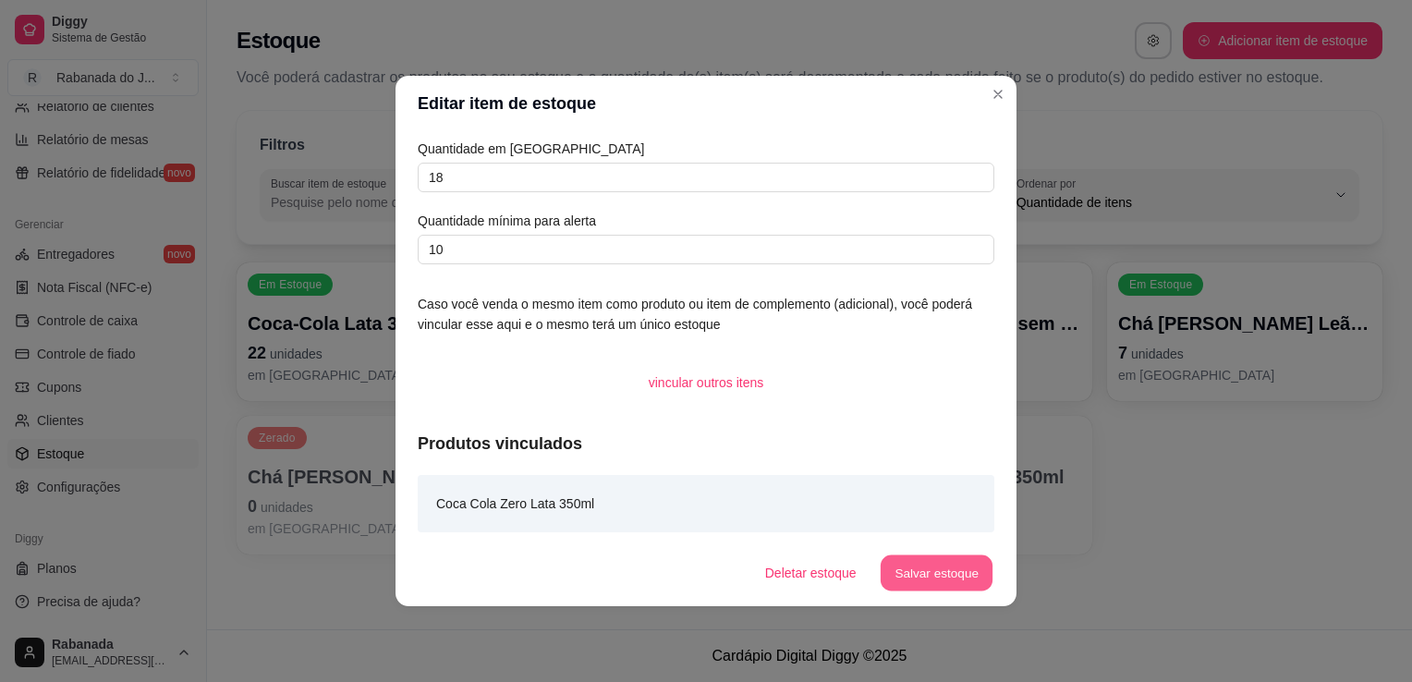
click at [938, 576] on button "Salvar estoque" at bounding box center [936, 573] width 113 height 36
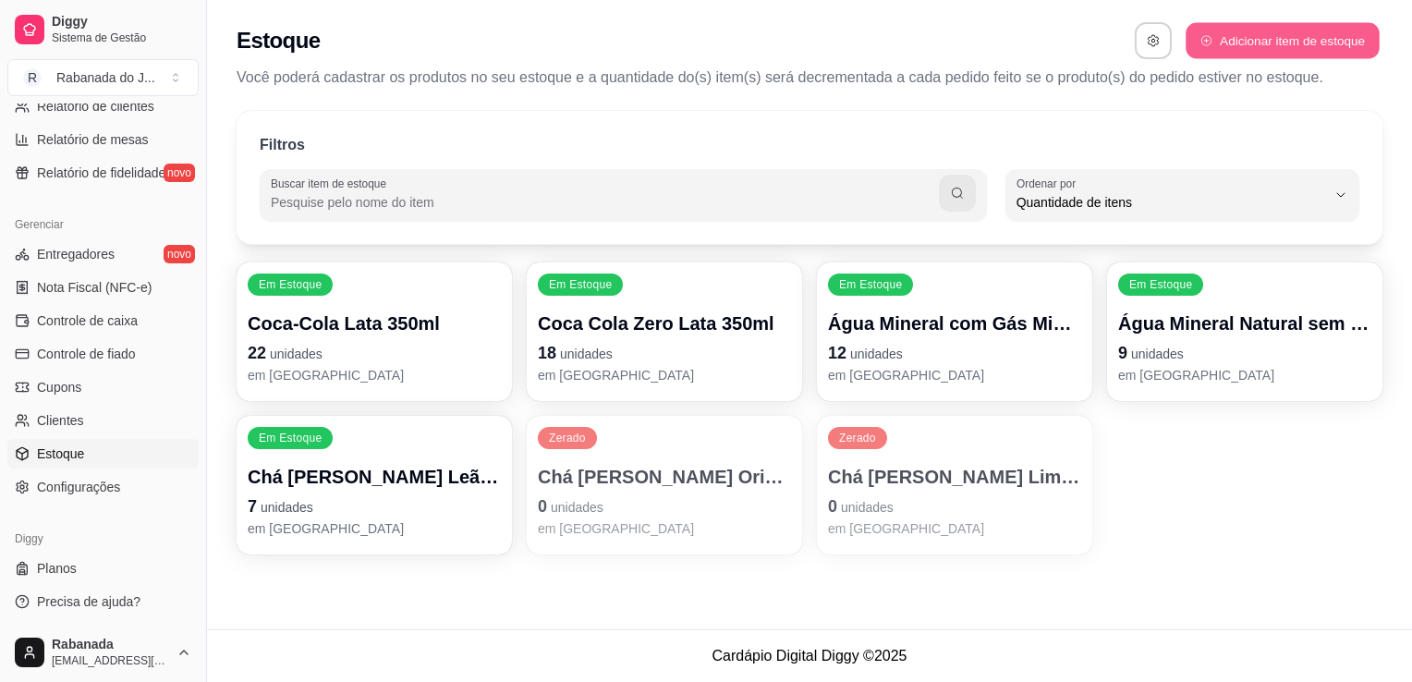
click at [1301, 45] on button "Adicionar item de estoque" at bounding box center [1282, 41] width 193 height 36
select select "UN"
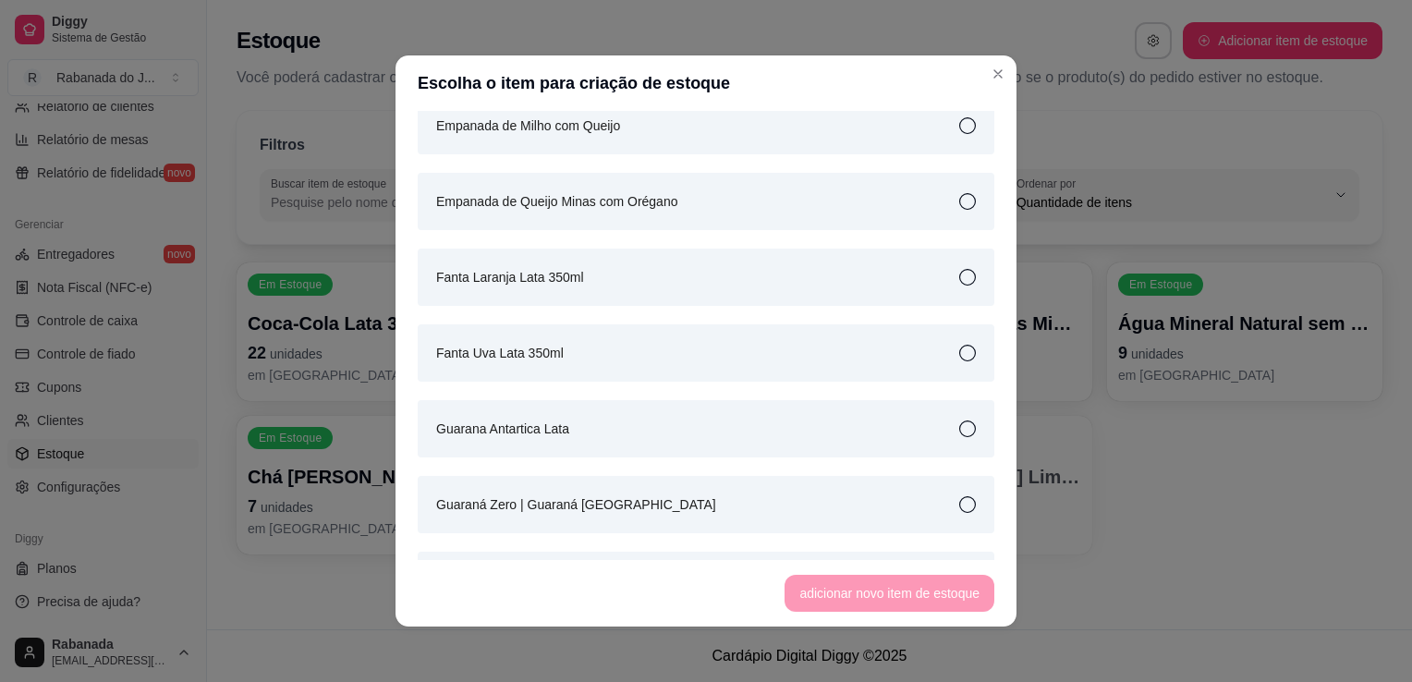
scroll to position [1021, 0]
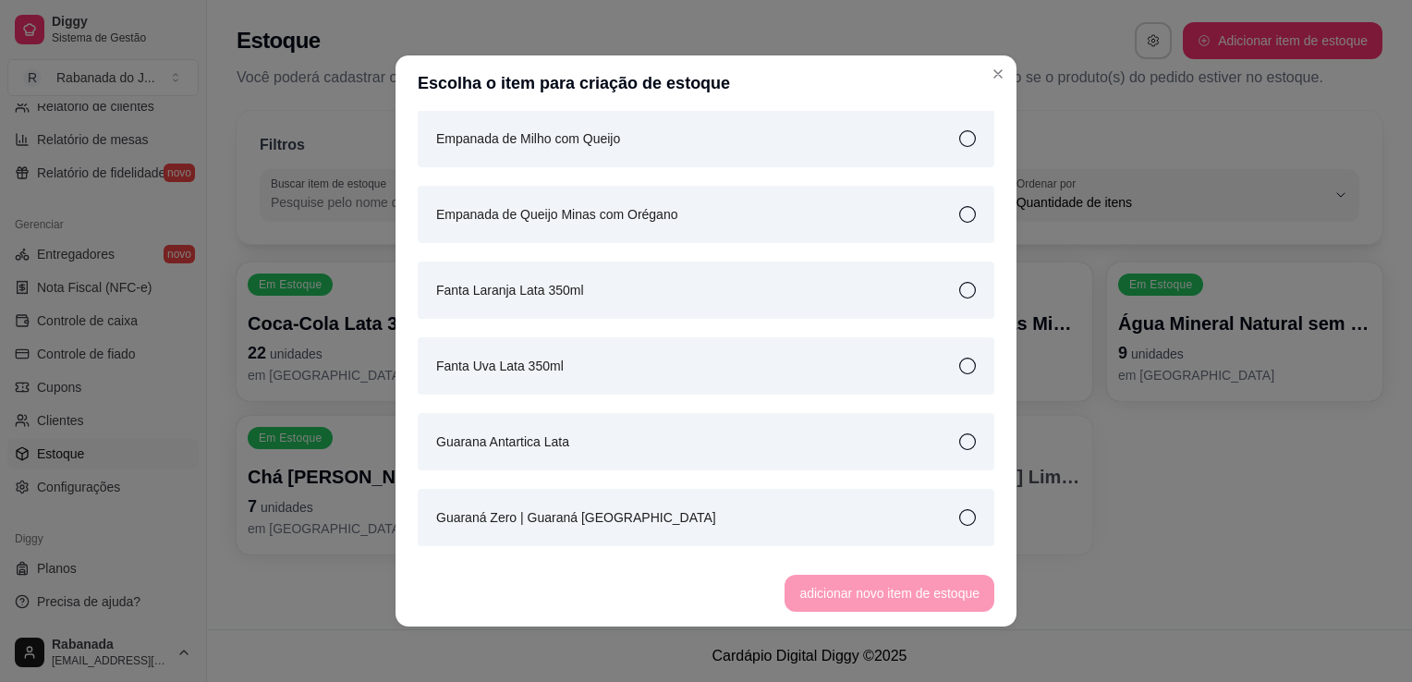
click at [959, 282] on icon at bounding box center [967, 290] width 17 height 17
click at [925, 598] on button "adicionar novo item de estoque" at bounding box center [889, 594] width 203 height 36
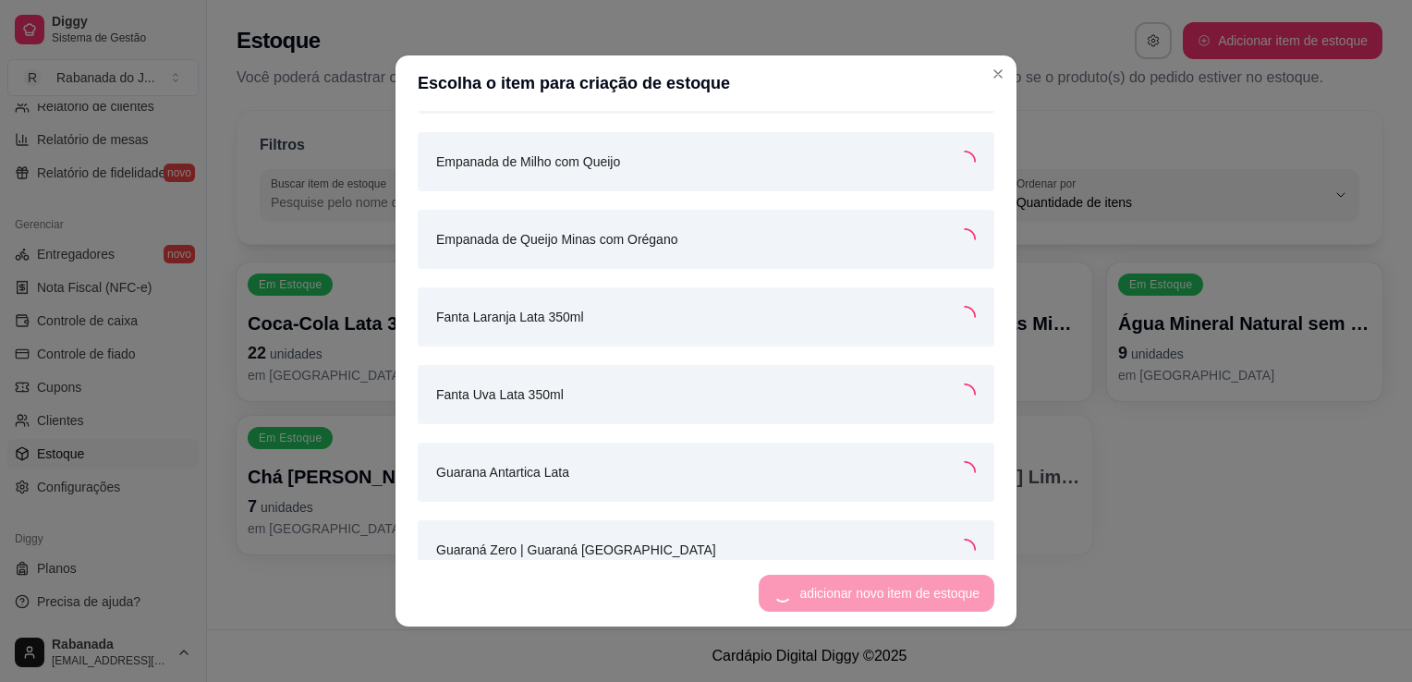
scroll to position [1044, 0]
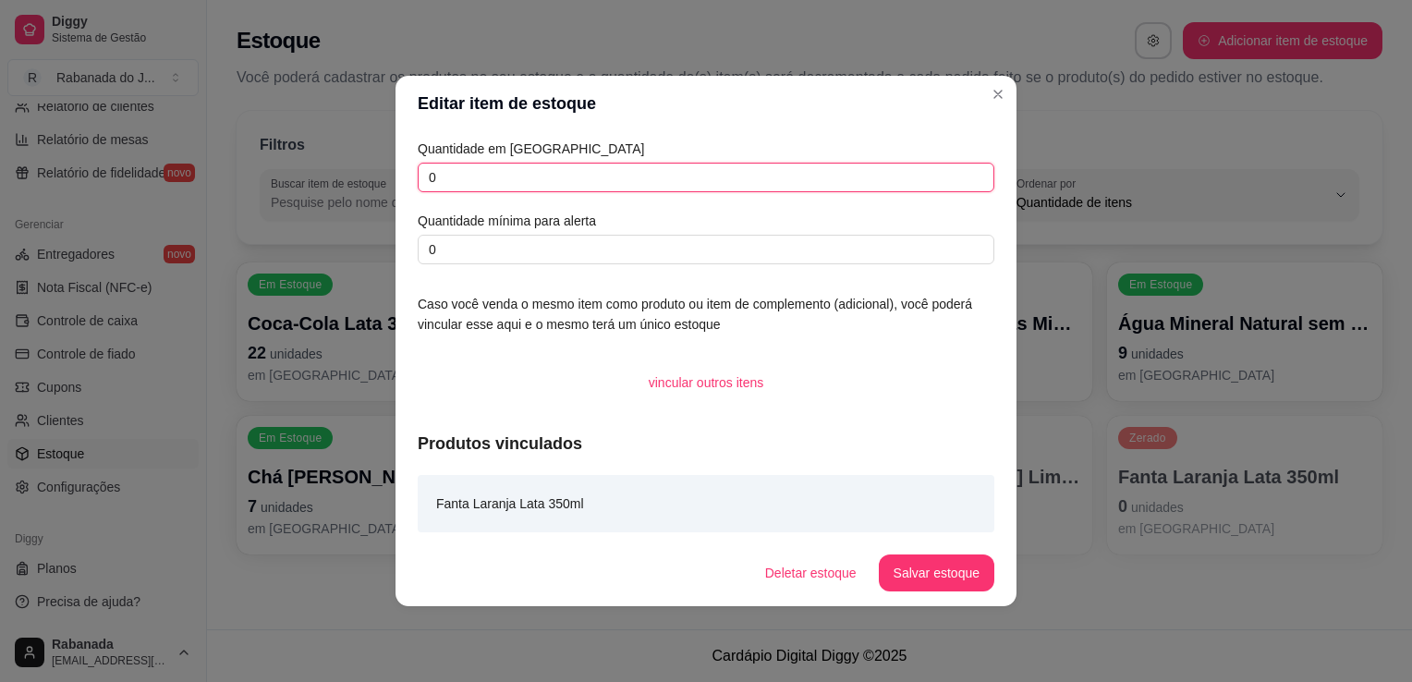
click at [628, 189] on input "0" at bounding box center [706, 178] width 577 height 30
type input "5"
click at [590, 264] on div "Quantidade em estoque 5 Quantidade mínima para alerta 0 Caso você venda o mesmo…" at bounding box center [706, 335] width 621 height 408
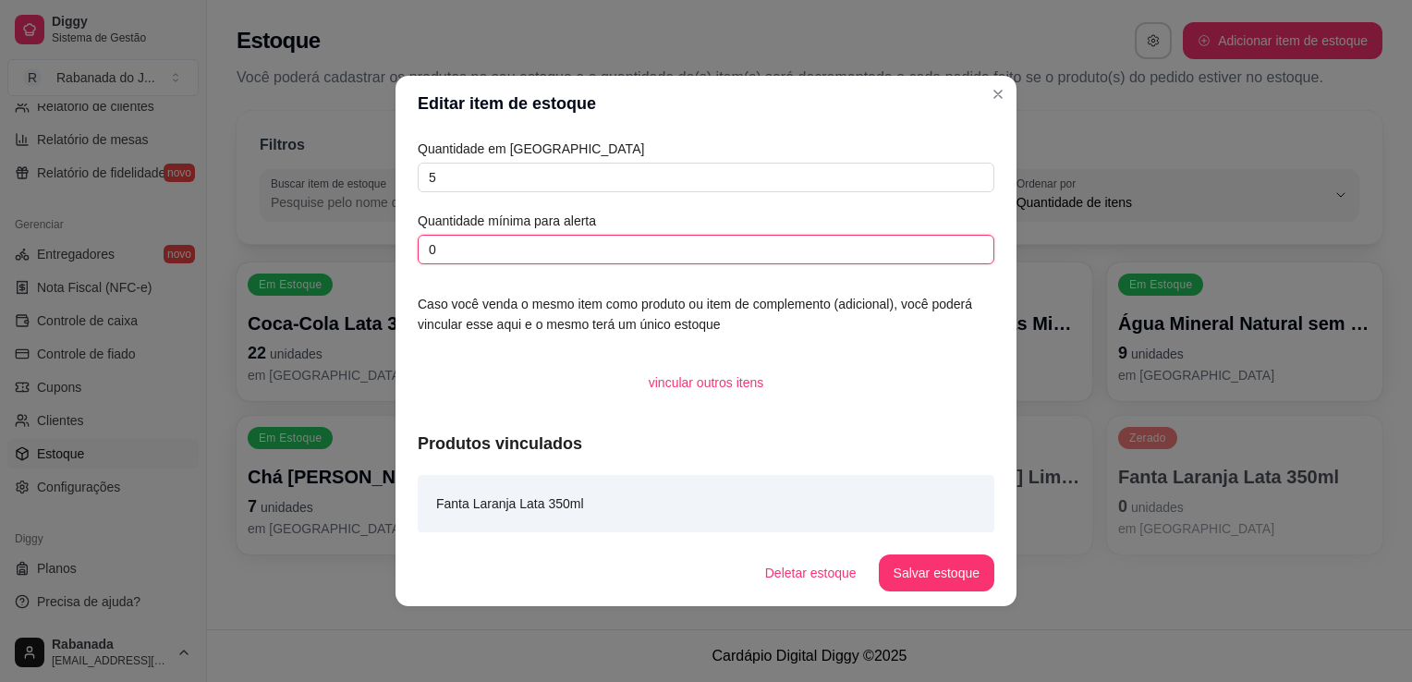
click at [586, 257] on input "0" at bounding box center [706, 250] width 577 height 30
type input "10"
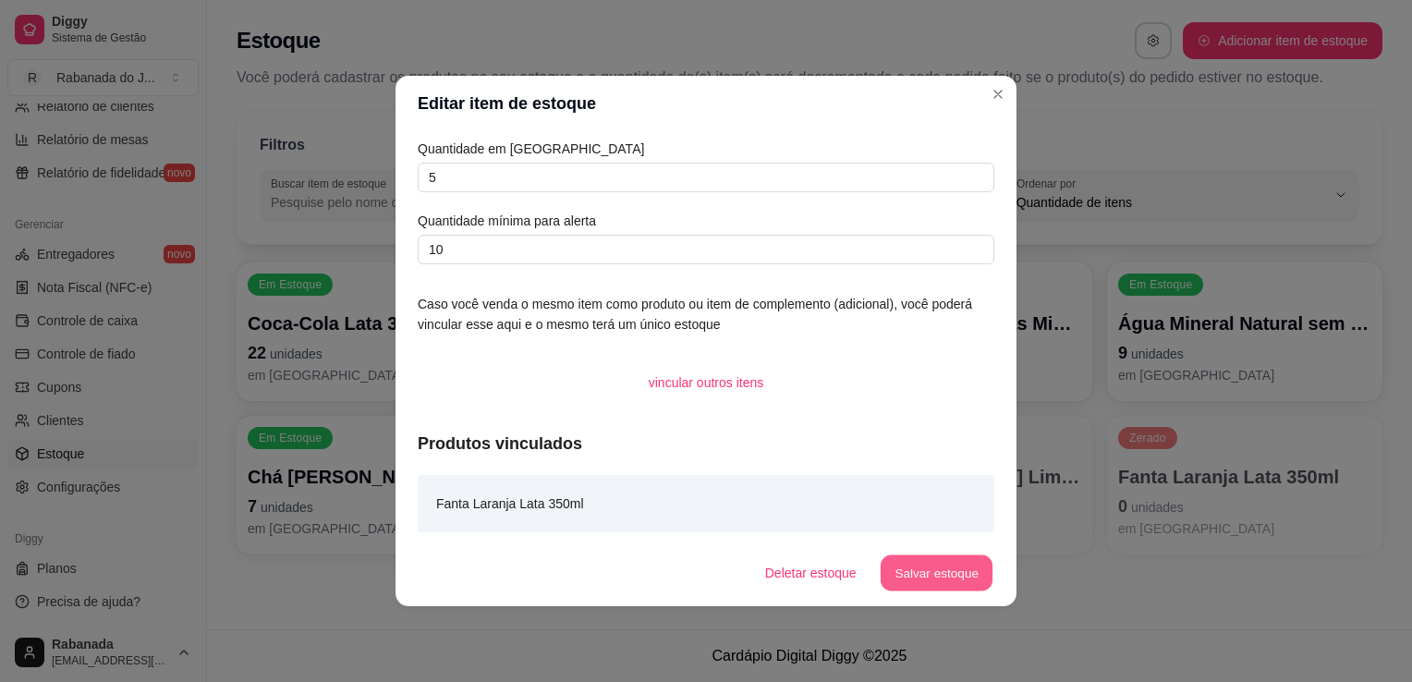
click at [946, 584] on button "Salvar estoque" at bounding box center [936, 573] width 113 height 36
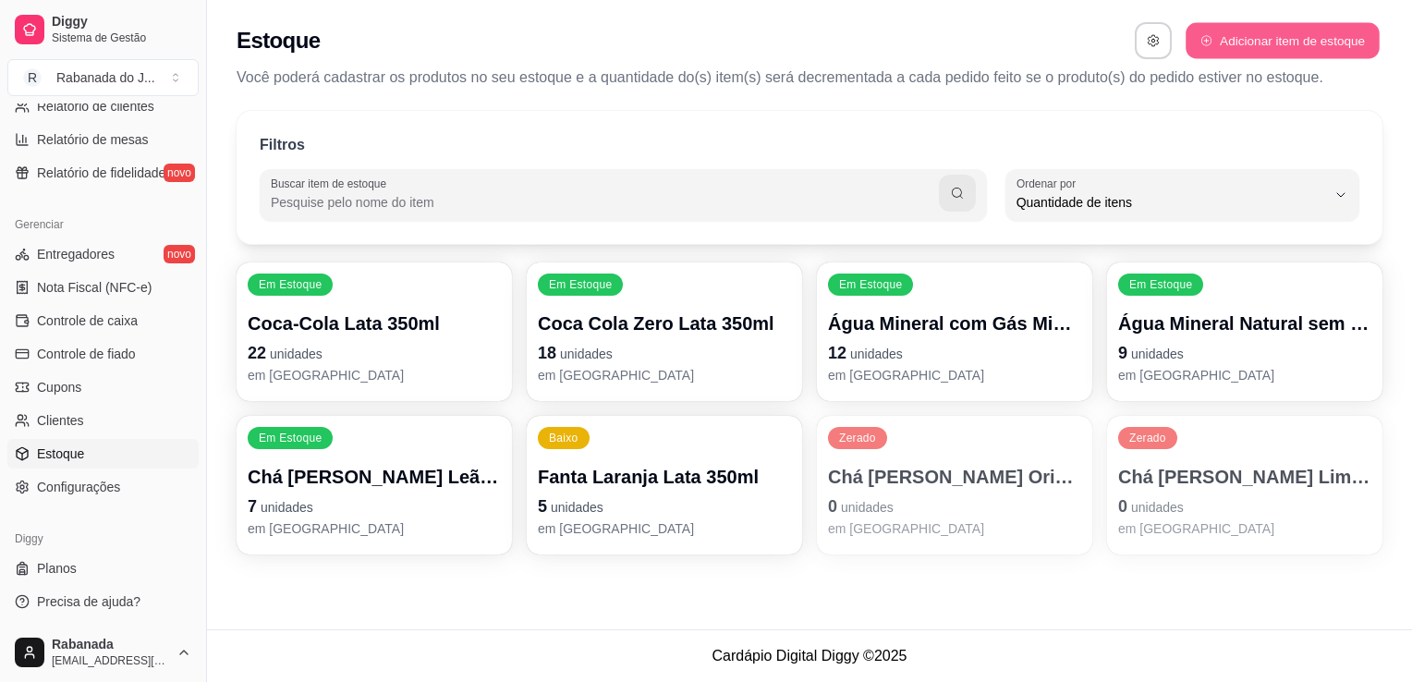
click at [1256, 43] on button "Adicionar item de estoque" at bounding box center [1282, 41] width 193 height 36
select select "UN"
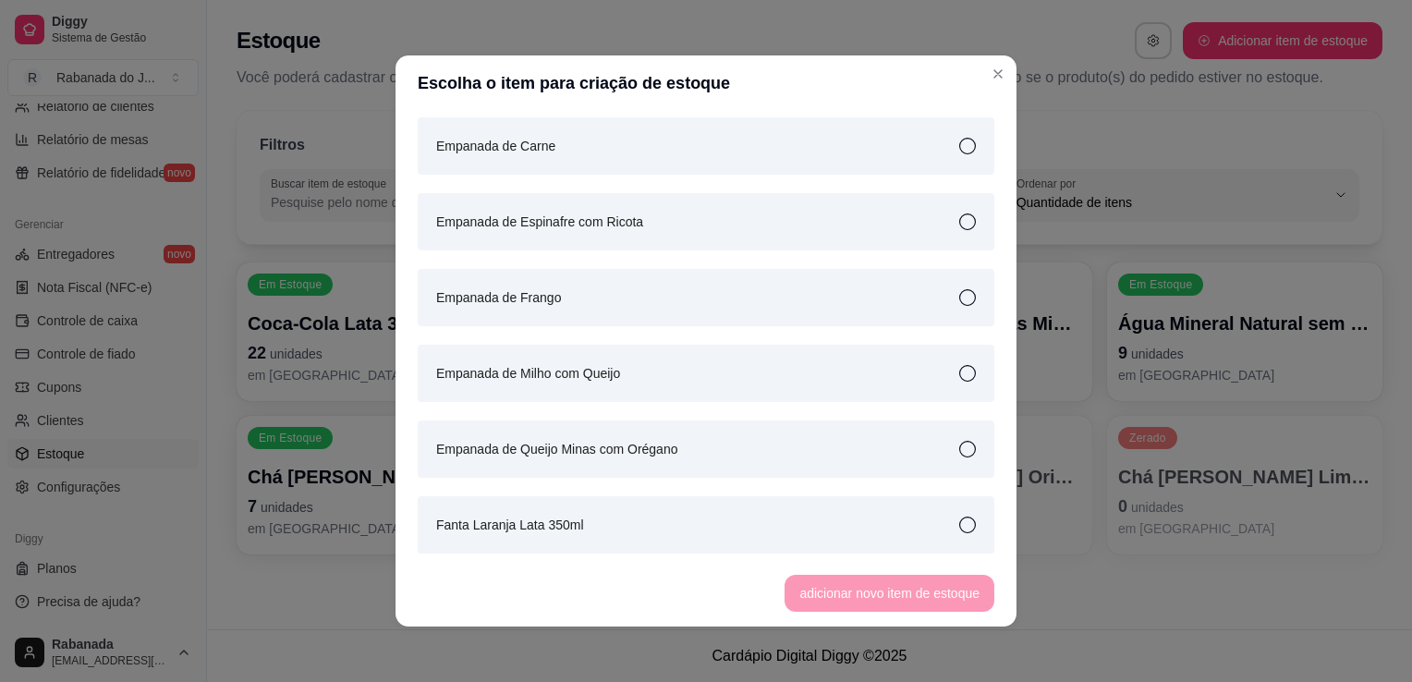
scroll to position [1179, 0]
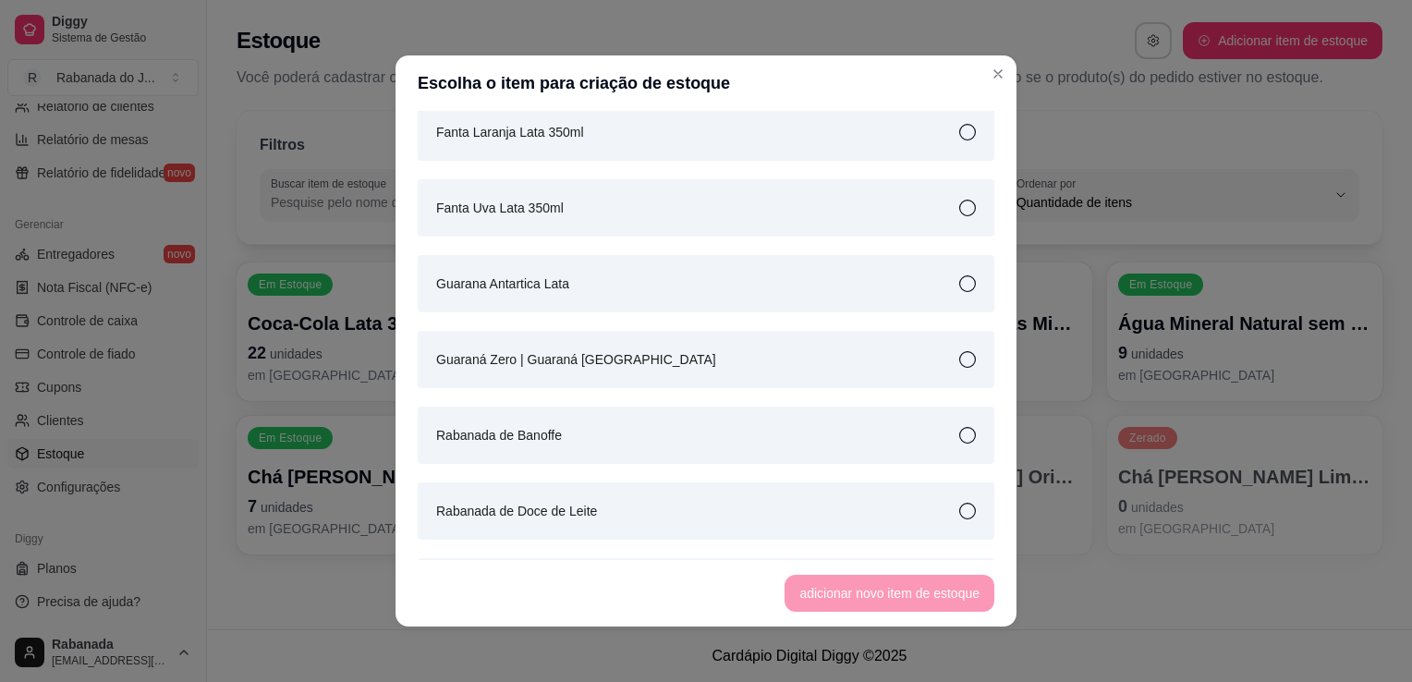
click at [959, 210] on icon at bounding box center [967, 208] width 17 height 17
click at [908, 593] on button "adicionar novo item de estoque" at bounding box center [889, 594] width 203 height 36
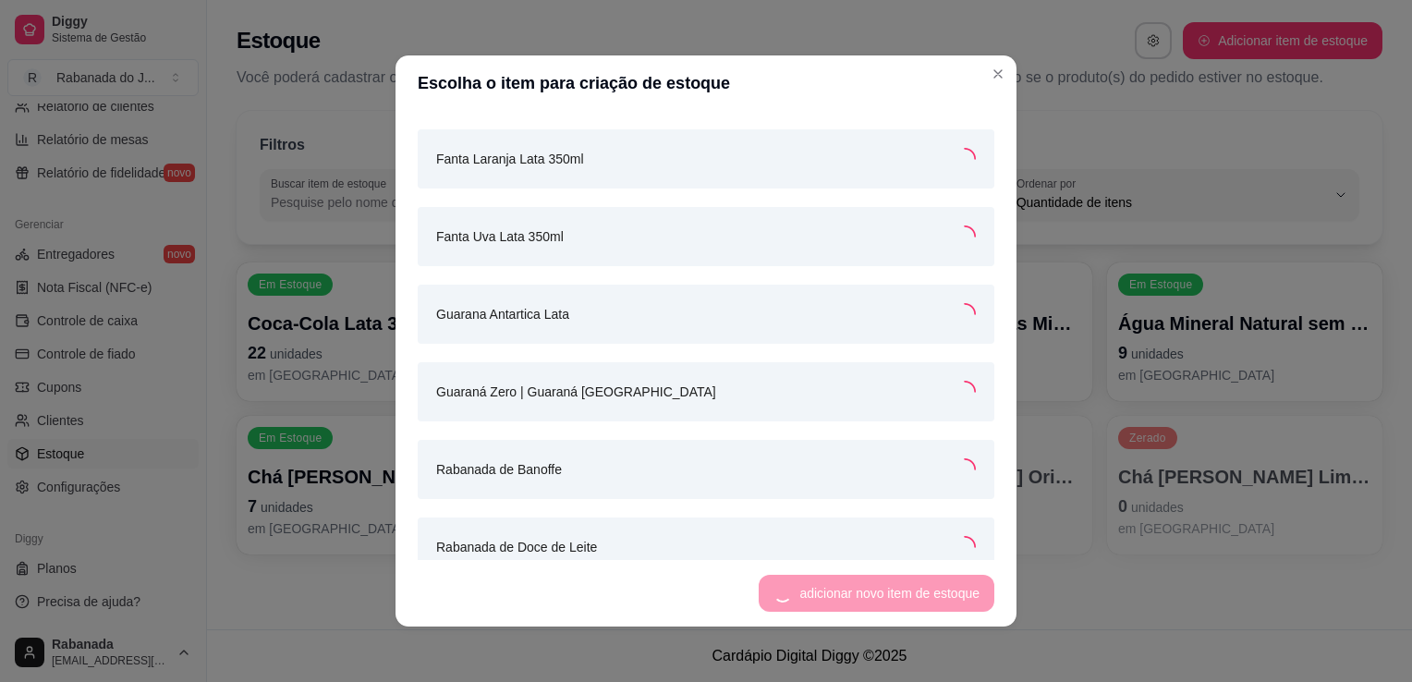
scroll to position [1206, 0]
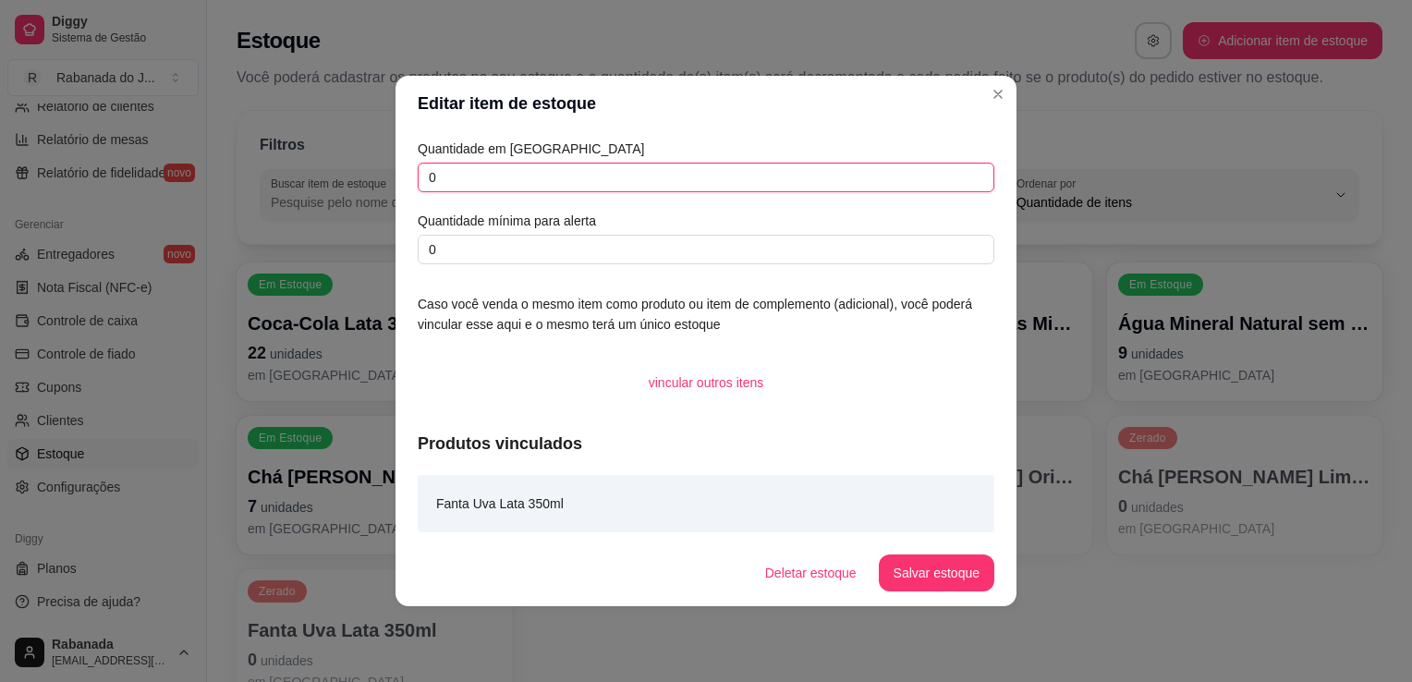
click at [678, 176] on input "0" at bounding box center [706, 178] width 577 height 30
type input "5"
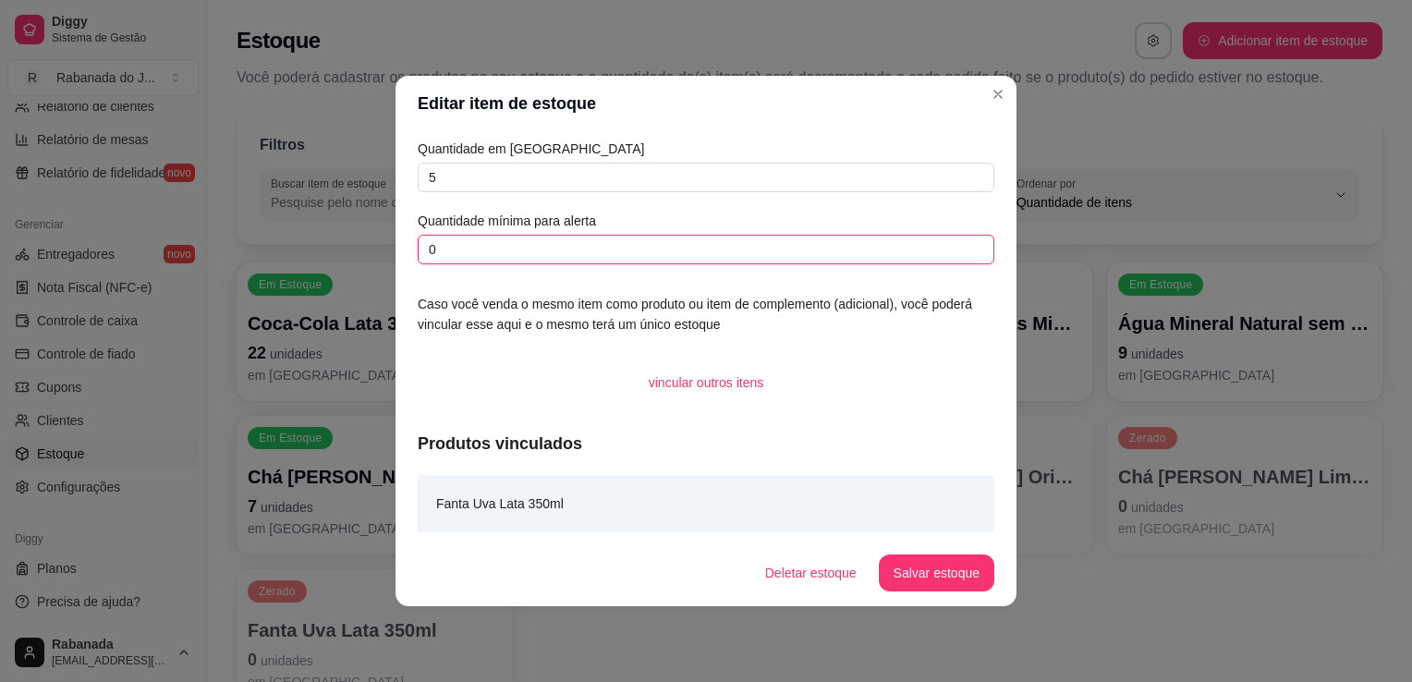
click at [639, 244] on input "0" at bounding box center [706, 250] width 577 height 30
type input "10"
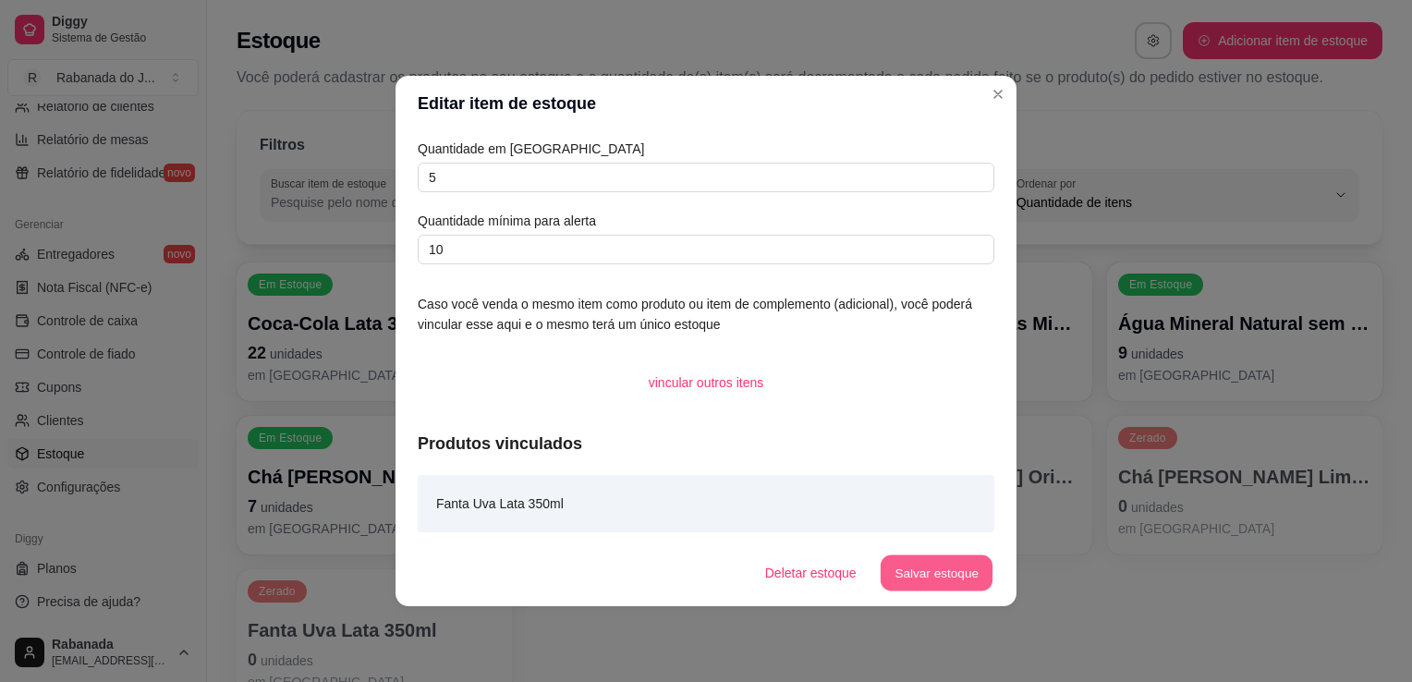
click at [920, 564] on button "Salvar estoque" at bounding box center [936, 573] width 113 height 36
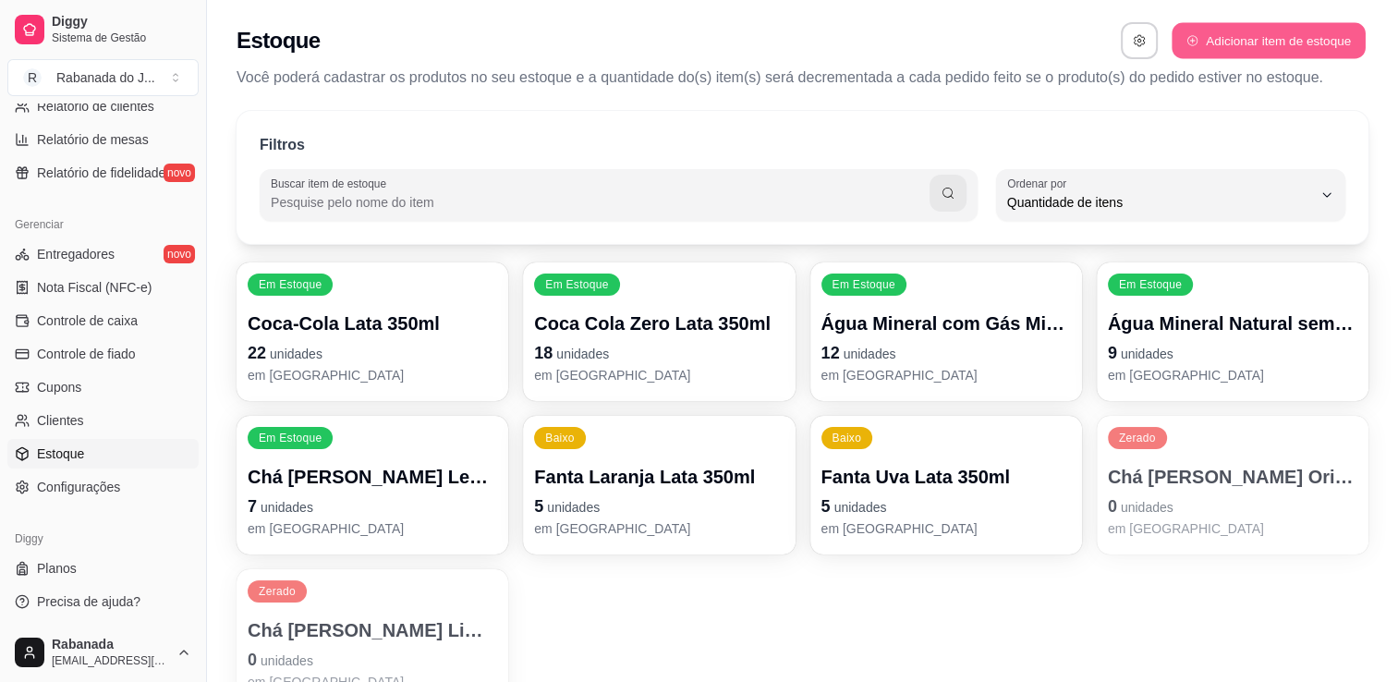
click at [1285, 37] on button "Adicionar item de estoque" at bounding box center [1268, 41] width 193 height 36
select select "UN"
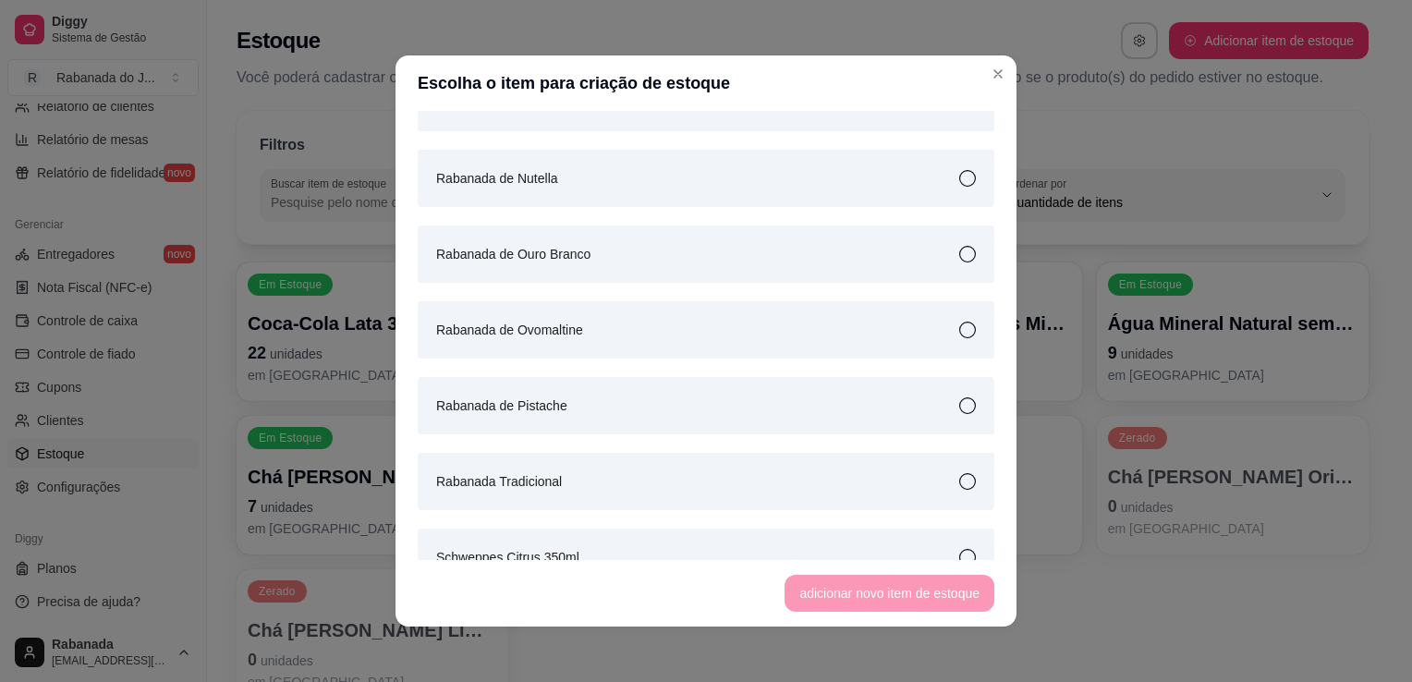
scroll to position [2093, 0]
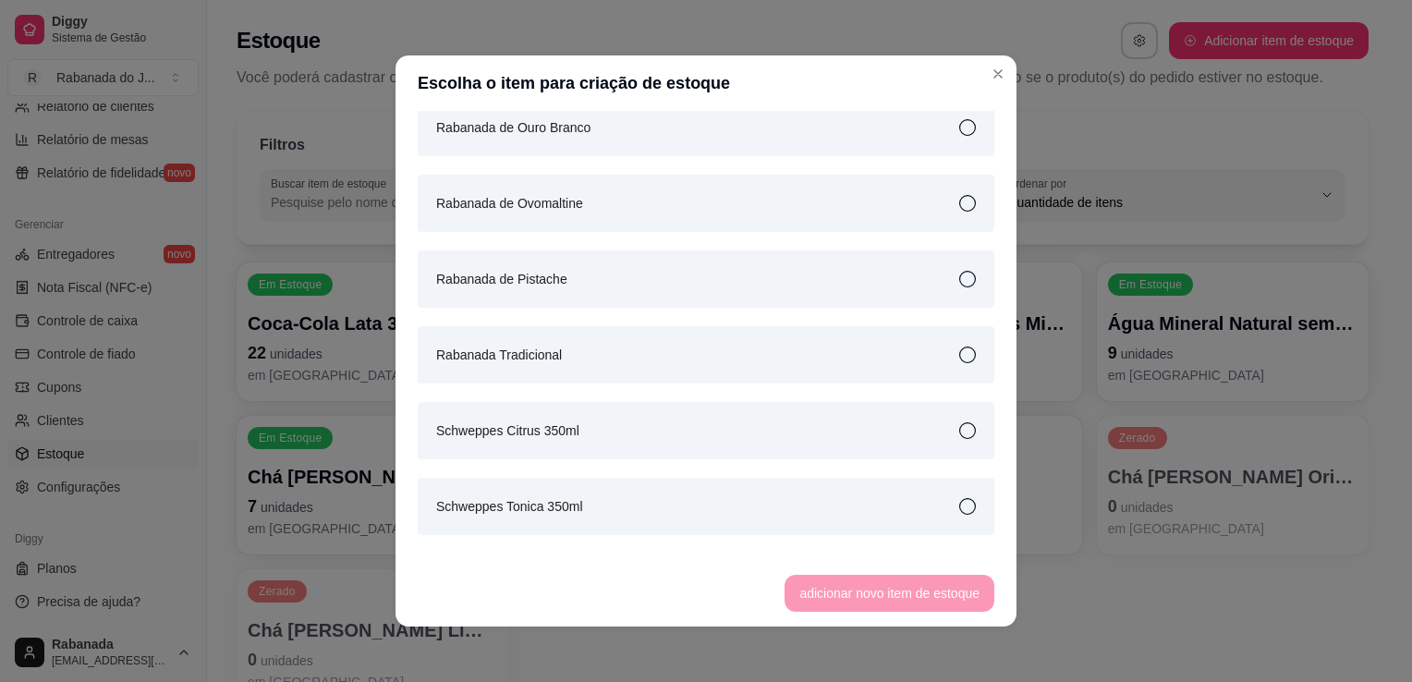
click at [959, 505] on icon at bounding box center [967, 506] width 17 height 17
click at [914, 586] on button "adicionar novo item de estoque" at bounding box center [889, 594] width 203 height 36
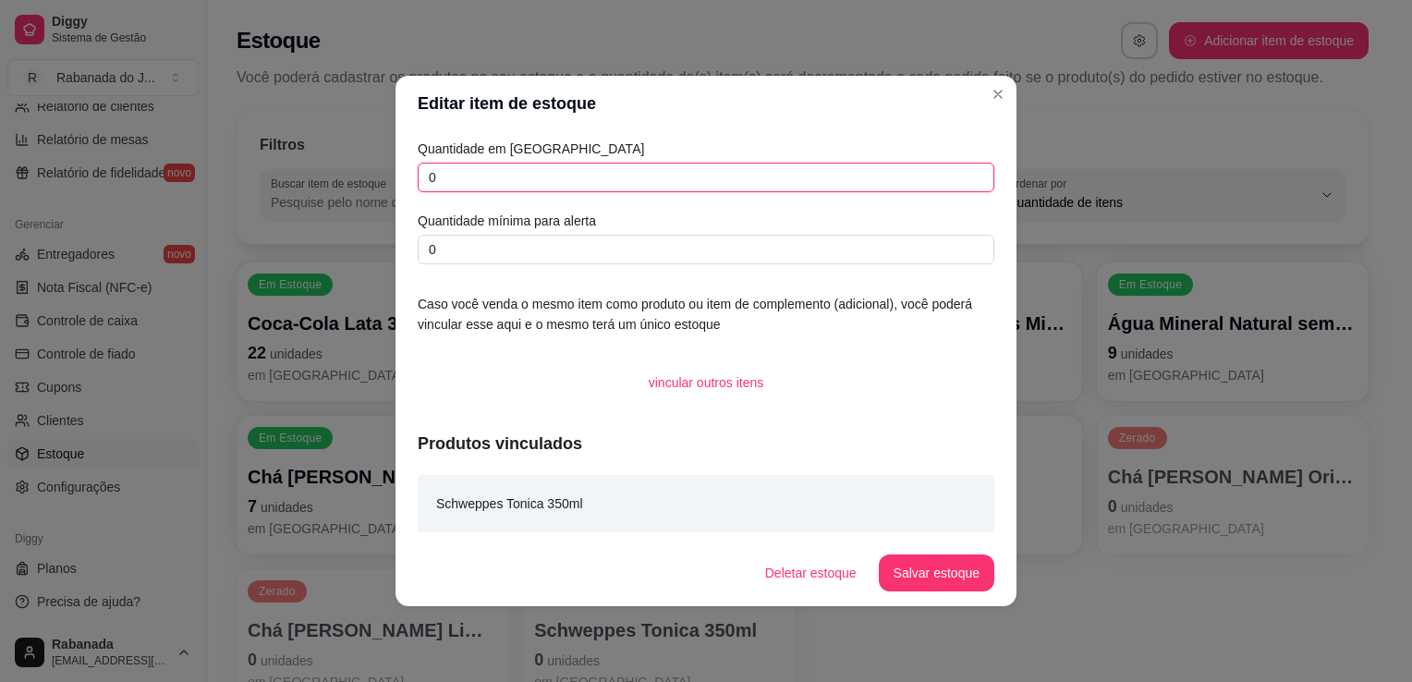
click at [516, 181] on input "0" at bounding box center [706, 178] width 577 height 30
type input "5"
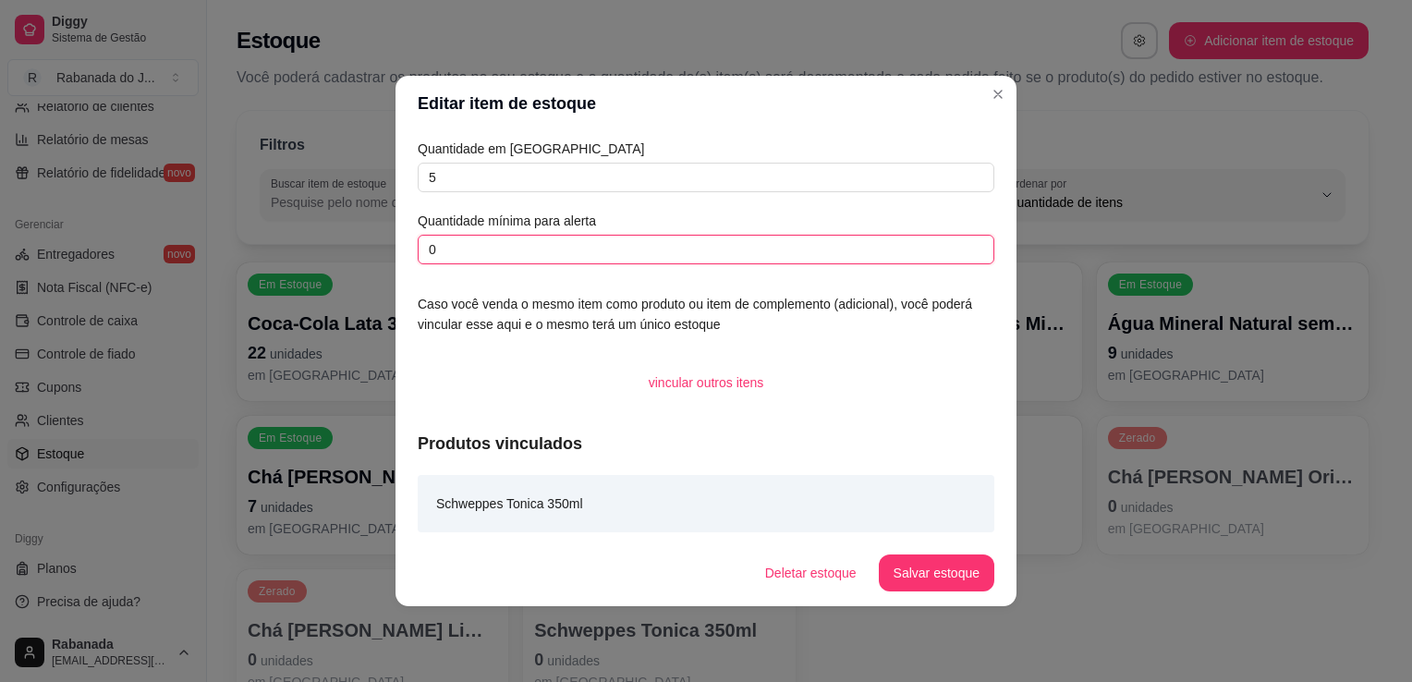
click at [485, 261] on input "0" at bounding box center [706, 250] width 577 height 30
type input "5"
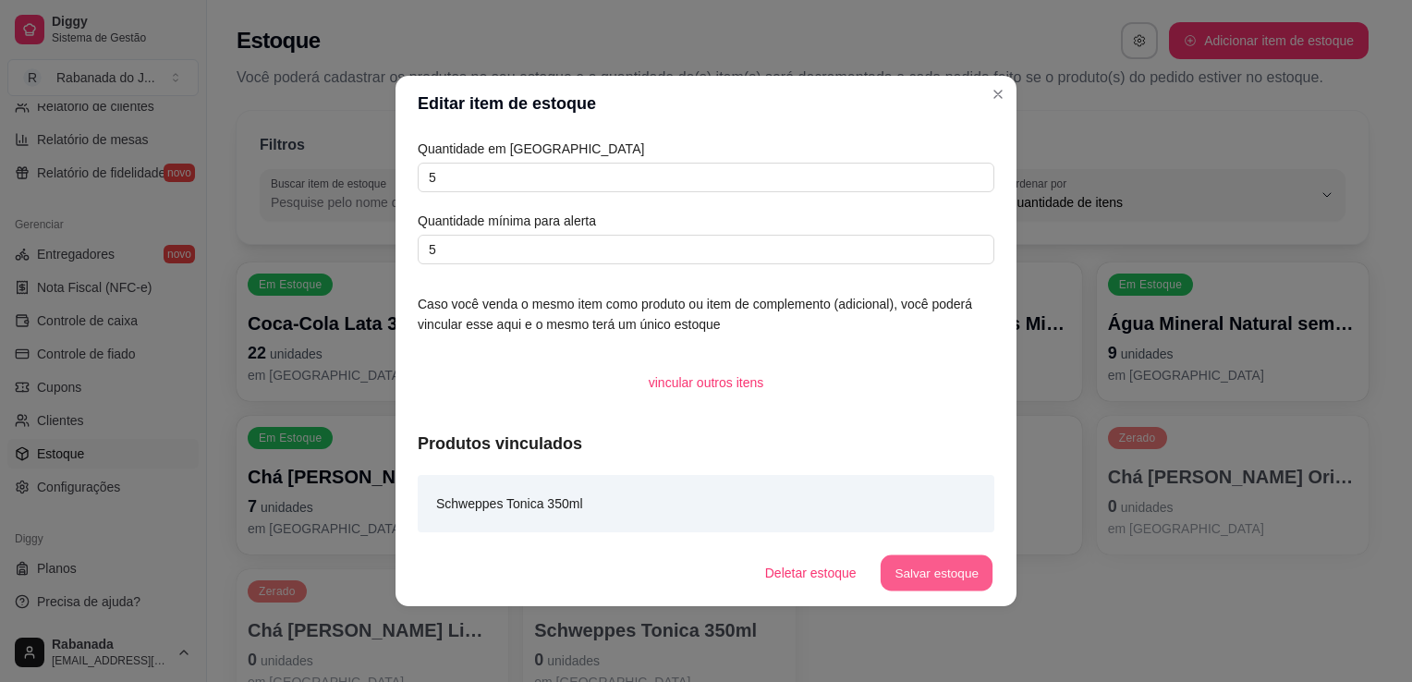
click at [946, 568] on button "Salvar estoque" at bounding box center [936, 573] width 113 height 36
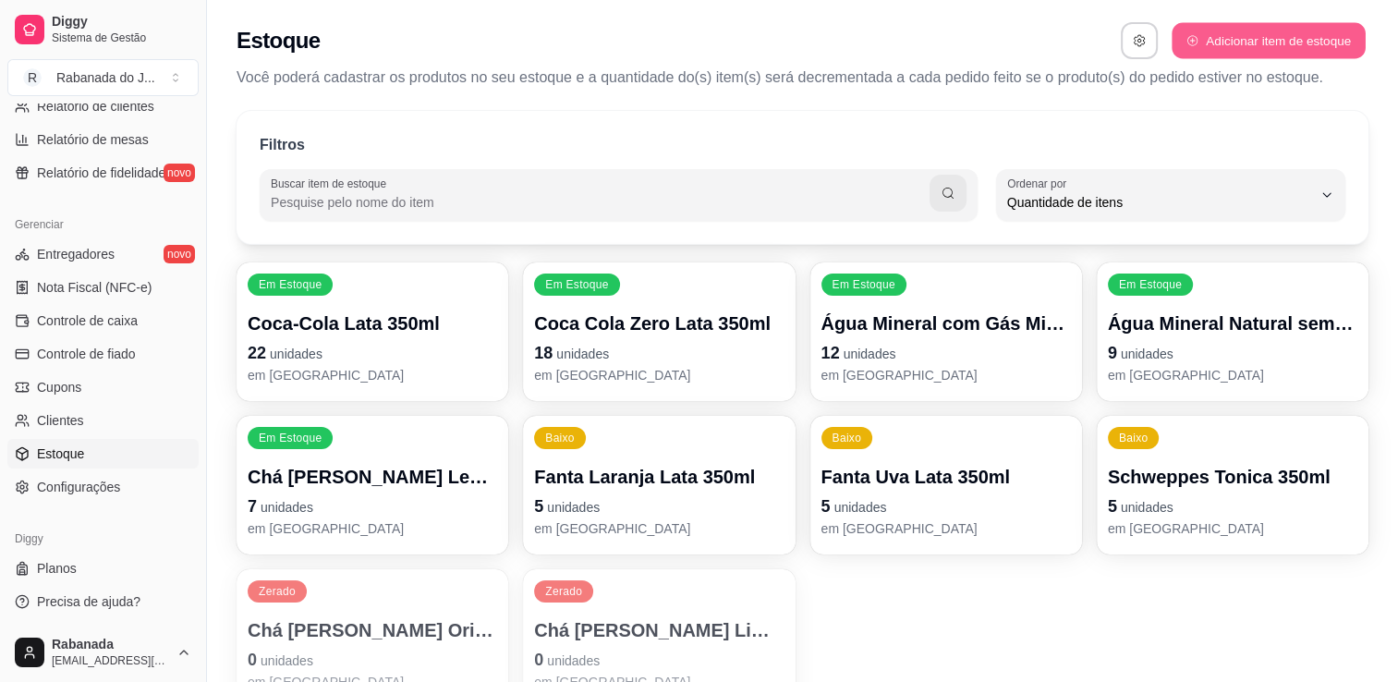
click at [1333, 51] on button "Adicionar item de estoque" at bounding box center [1268, 41] width 193 height 36
select select "UN"
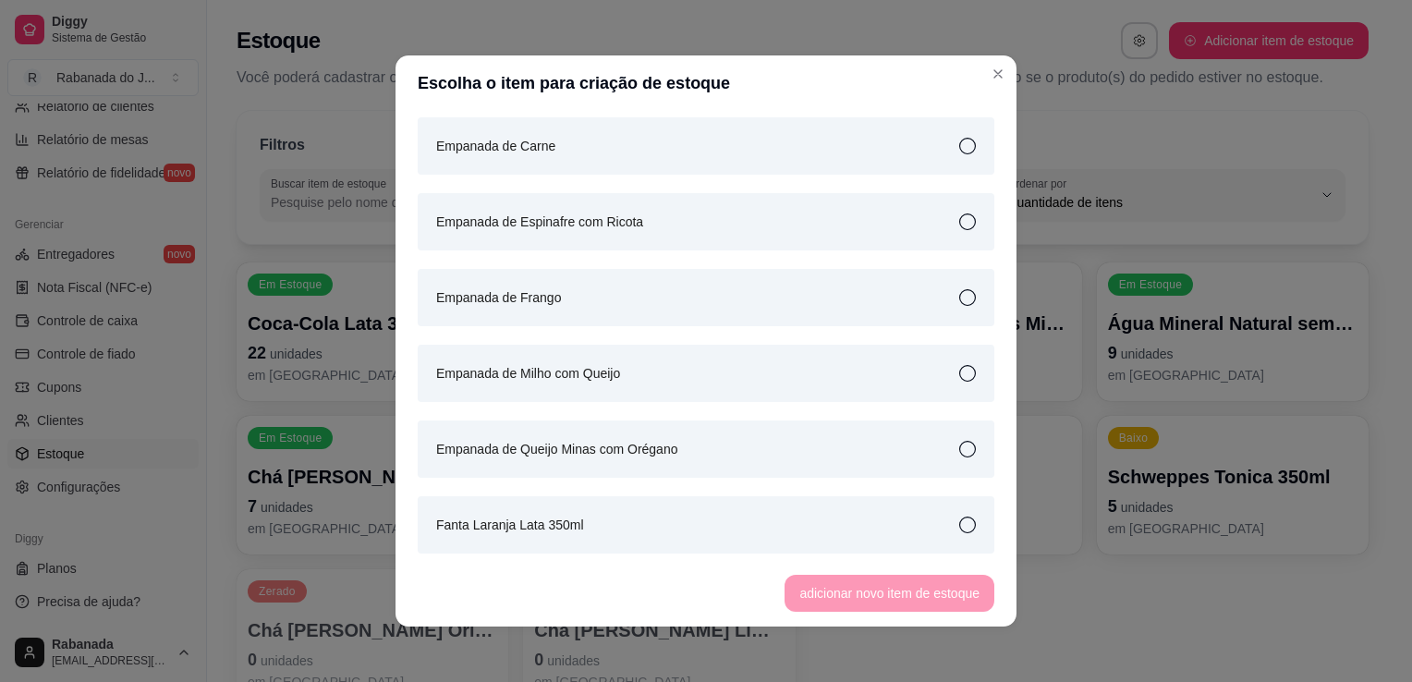
scroll to position [1179, 0]
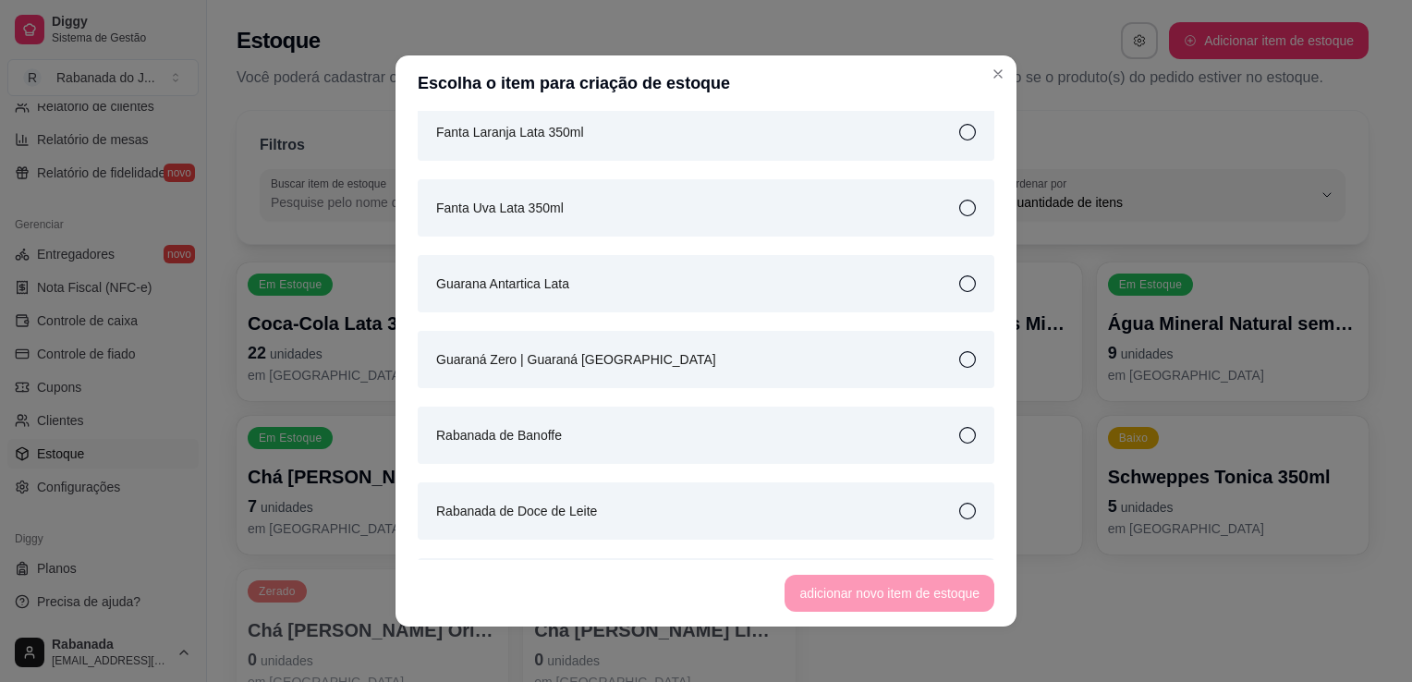
click at [959, 285] on icon at bounding box center [967, 283] width 17 height 17
click at [931, 583] on button "adicionar novo item de estoque" at bounding box center [889, 594] width 203 height 36
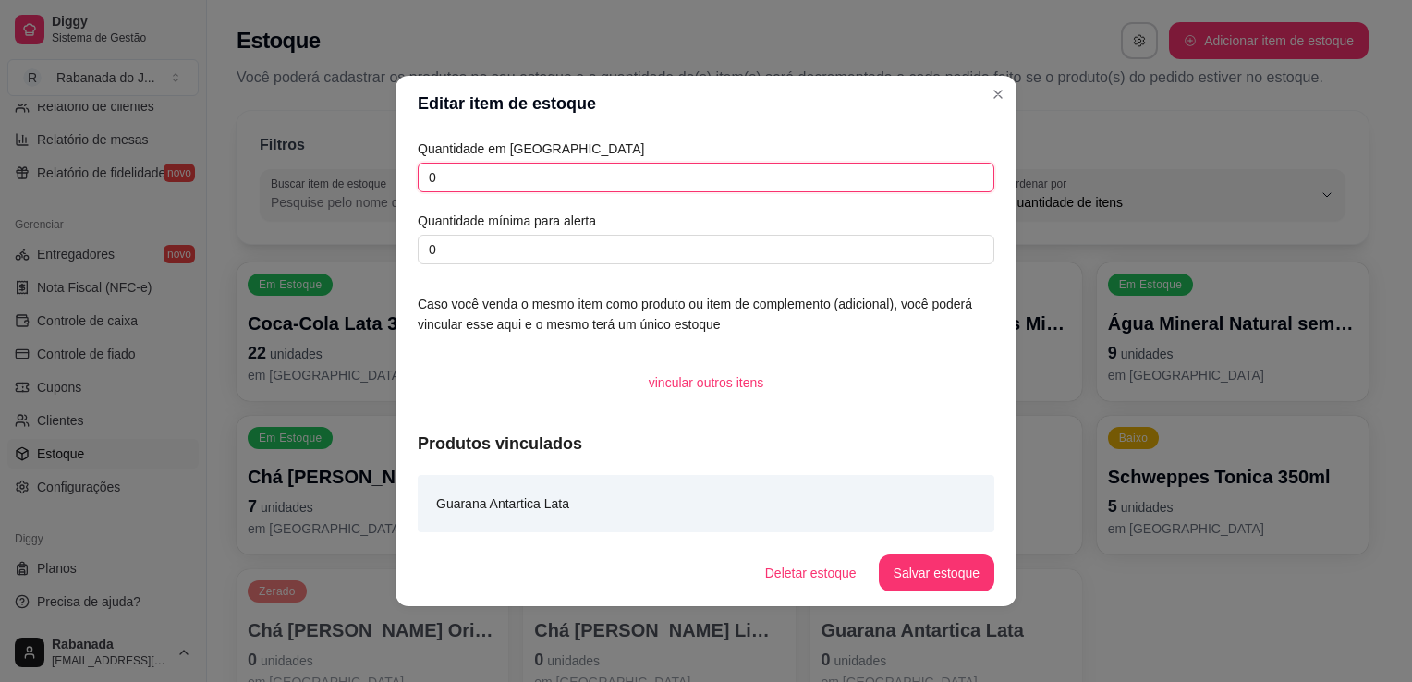
click at [648, 178] on input "0" at bounding box center [706, 178] width 577 height 30
type input "11"
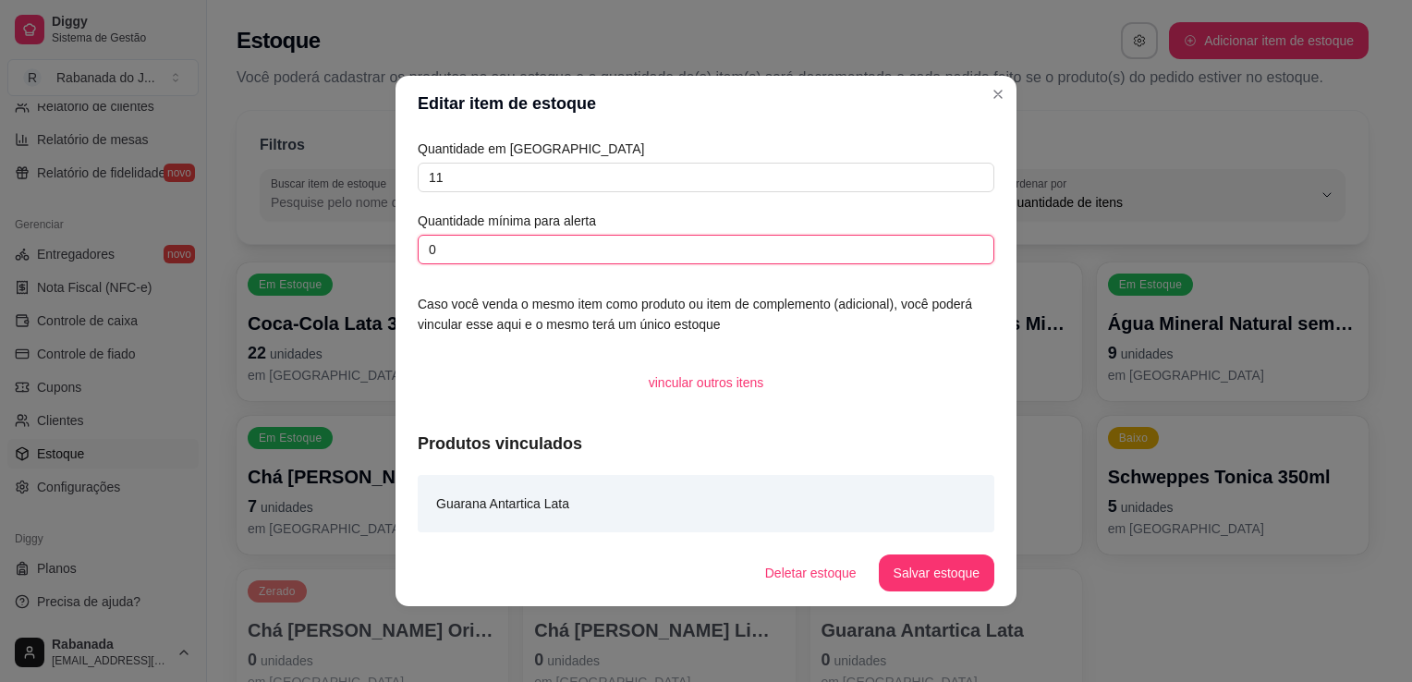
click at [582, 246] on input "0" at bounding box center [706, 250] width 577 height 30
type input "5"
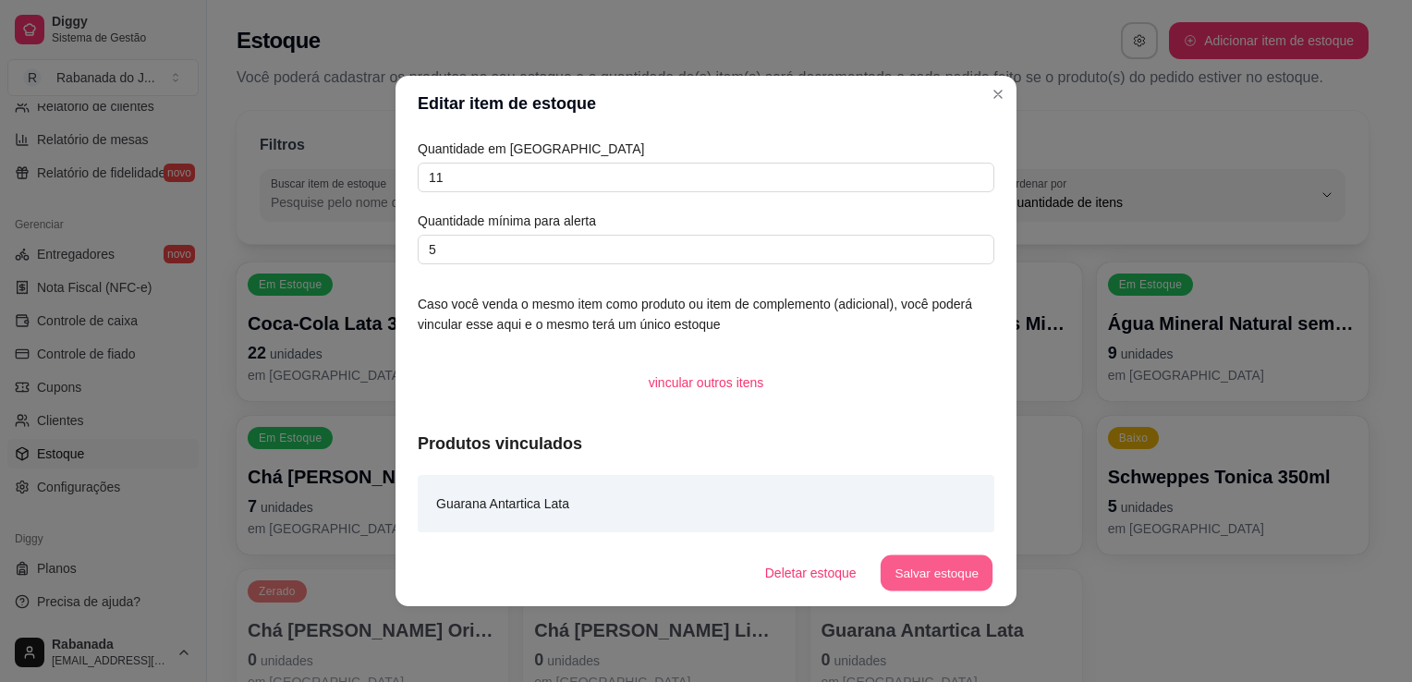
click at [933, 568] on button "Salvar estoque" at bounding box center [936, 573] width 113 height 36
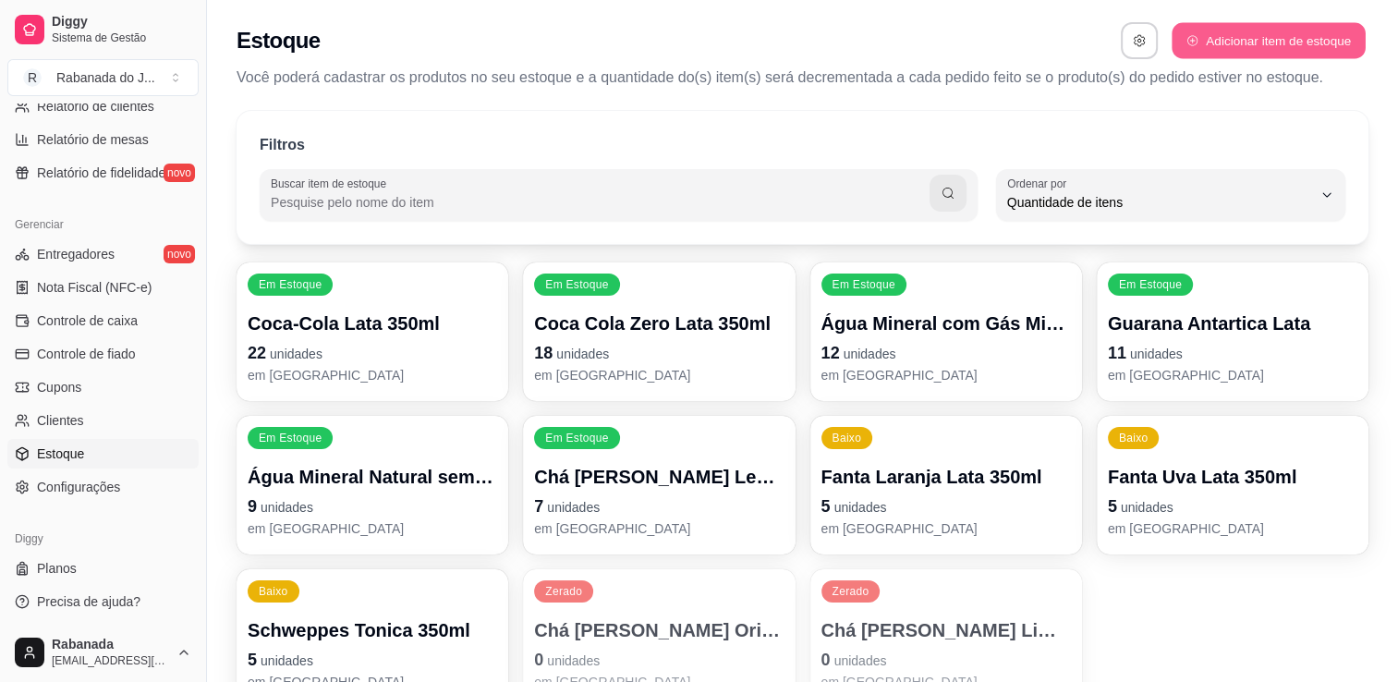
click at [1274, 30] on button "Adicionar item de estoque" at bounding box center [1268, 41] width 193 height 36
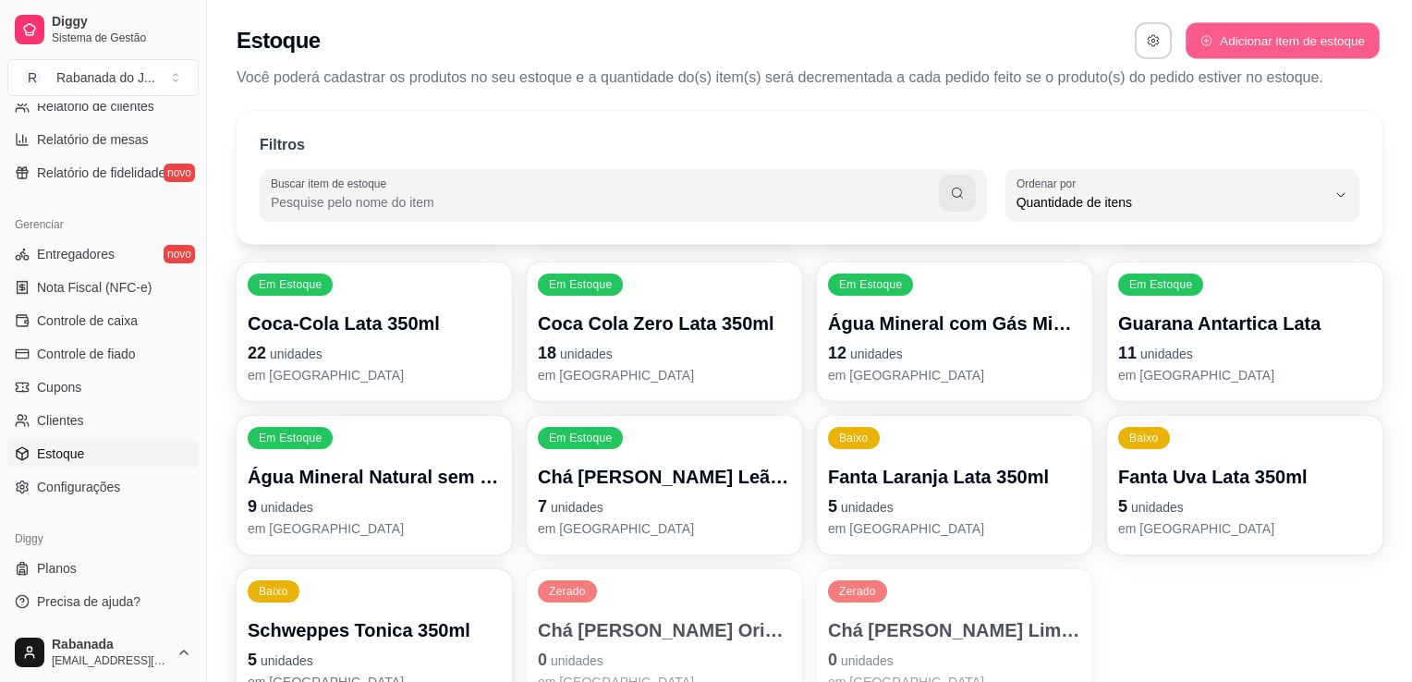
select select "UN"
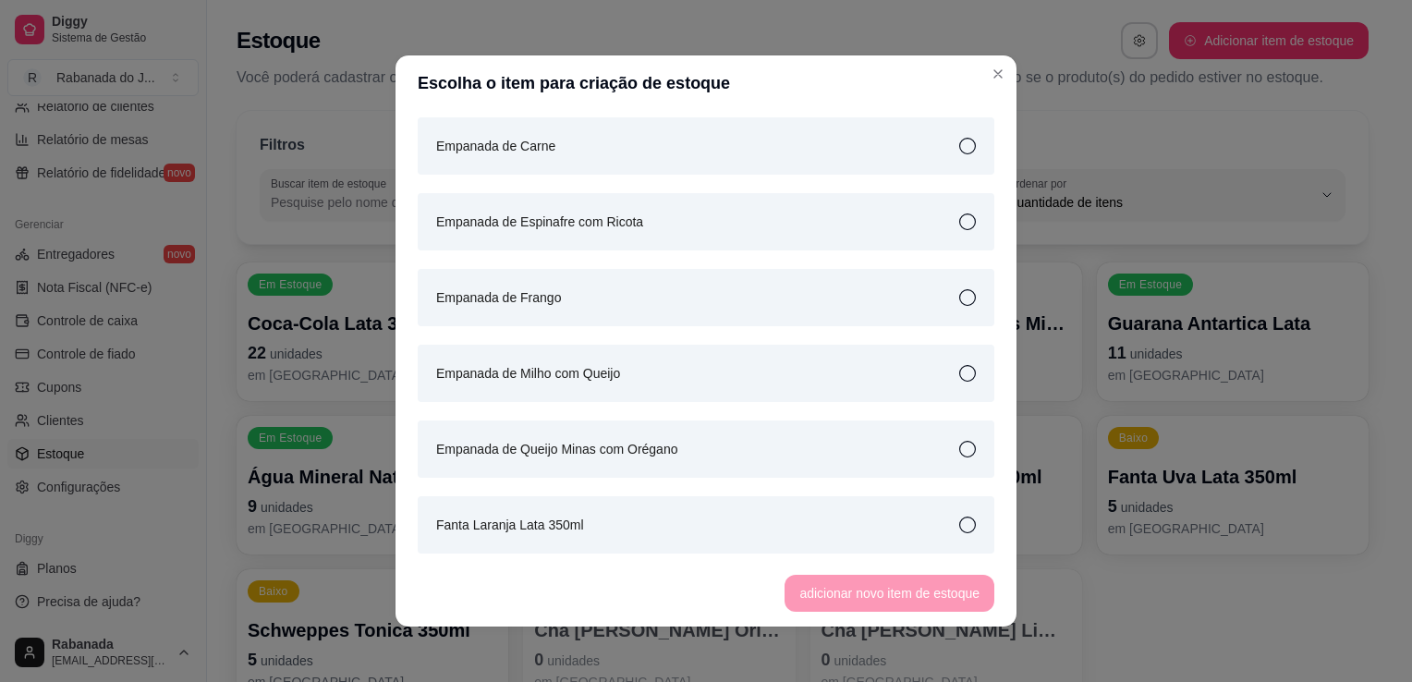
scroll to position [1179, 0]
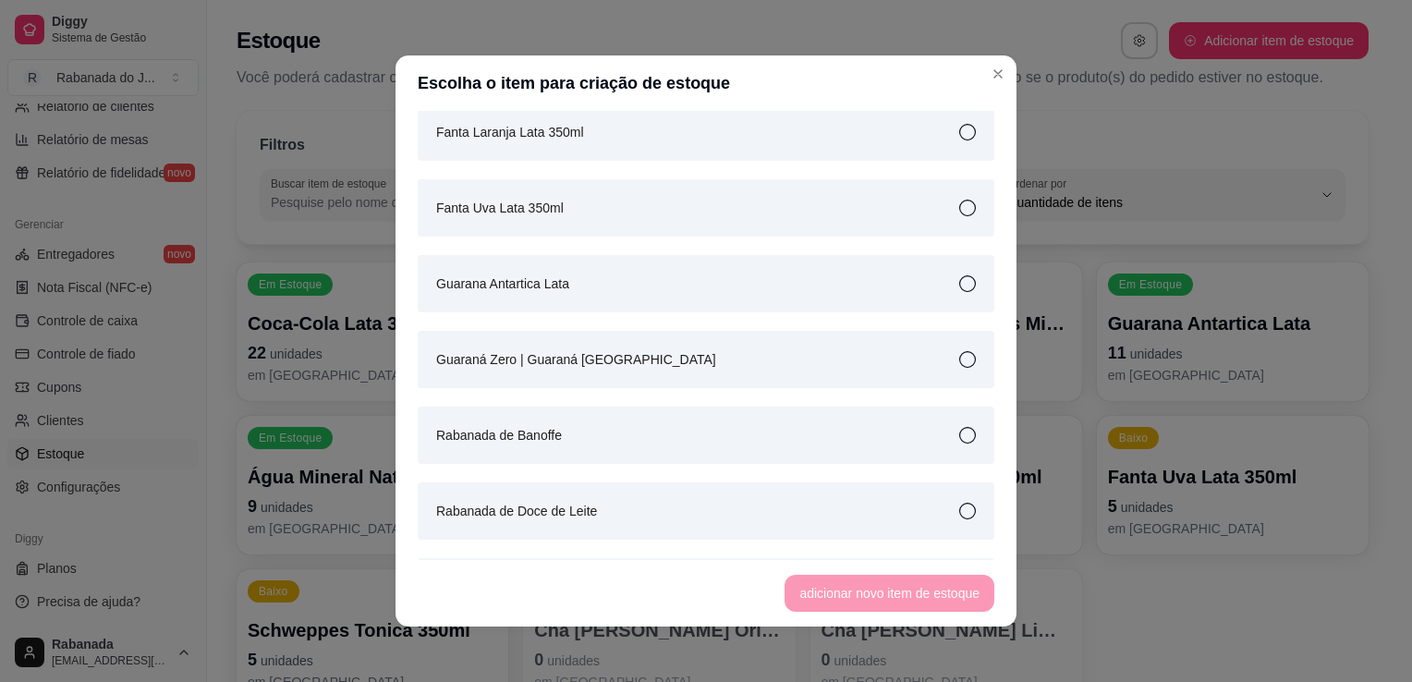
click at [959, 356] on icon at bounding box center [967, 359] width 17 height 17
click at [903, 599] on button "adicionar novo item de estoque" at bounding box center [889, 594] width 203 height 36
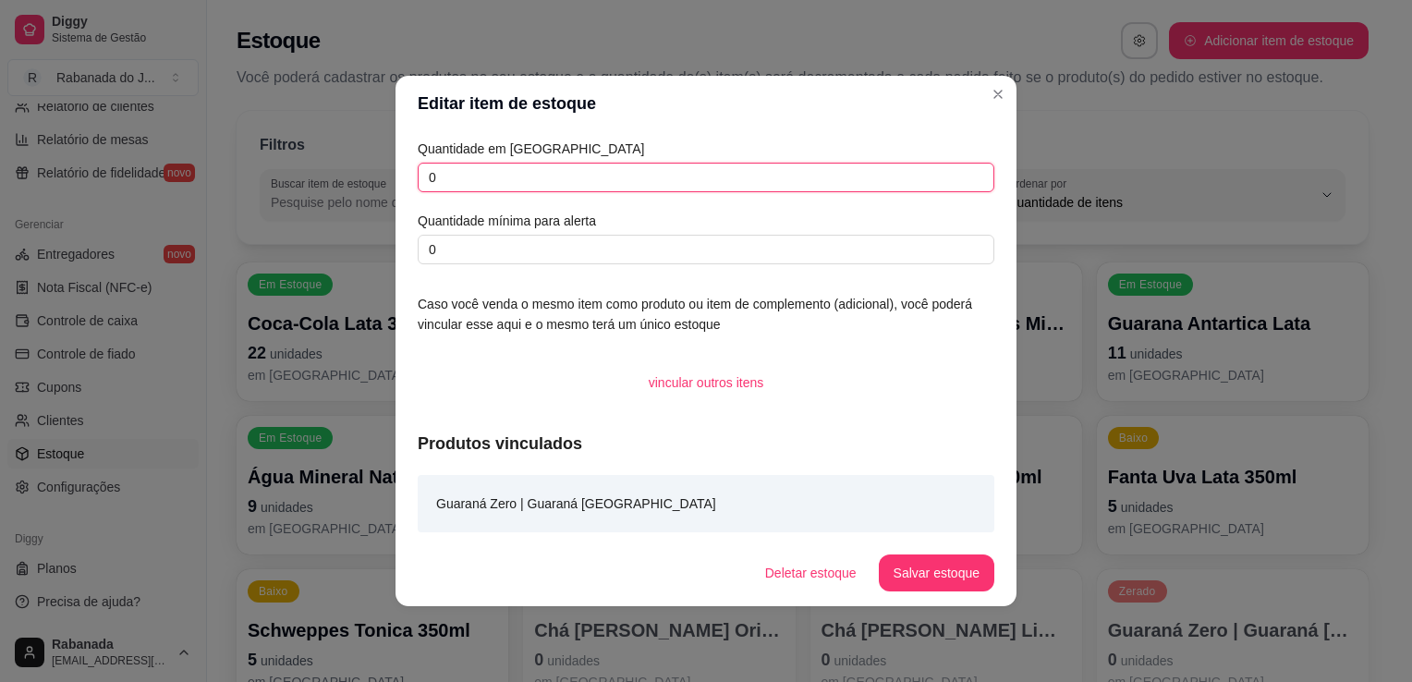
click at [594, 167] on input "0" at bounding box center [706, 178] width 577 height 30
type input "12"
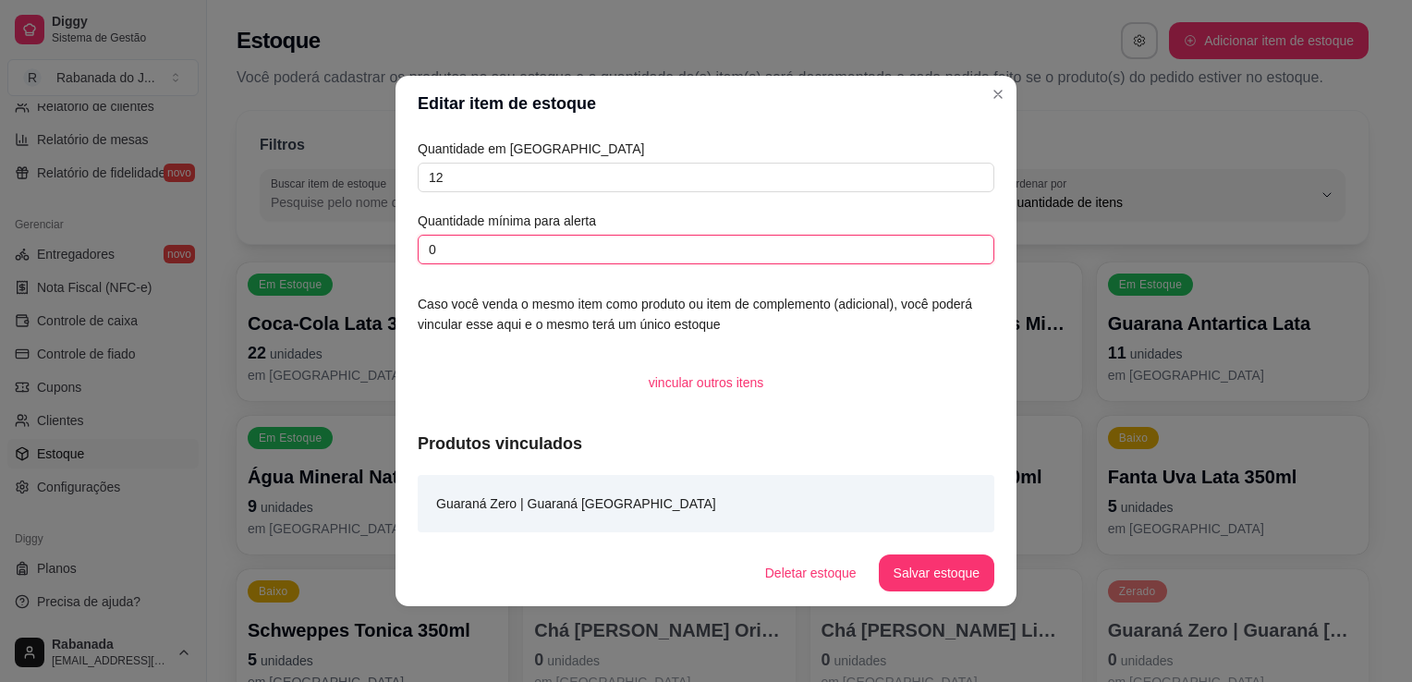
click at [573, 250] on input "0" at bounding box center [706, 250] width 577 height 30
type input "5"
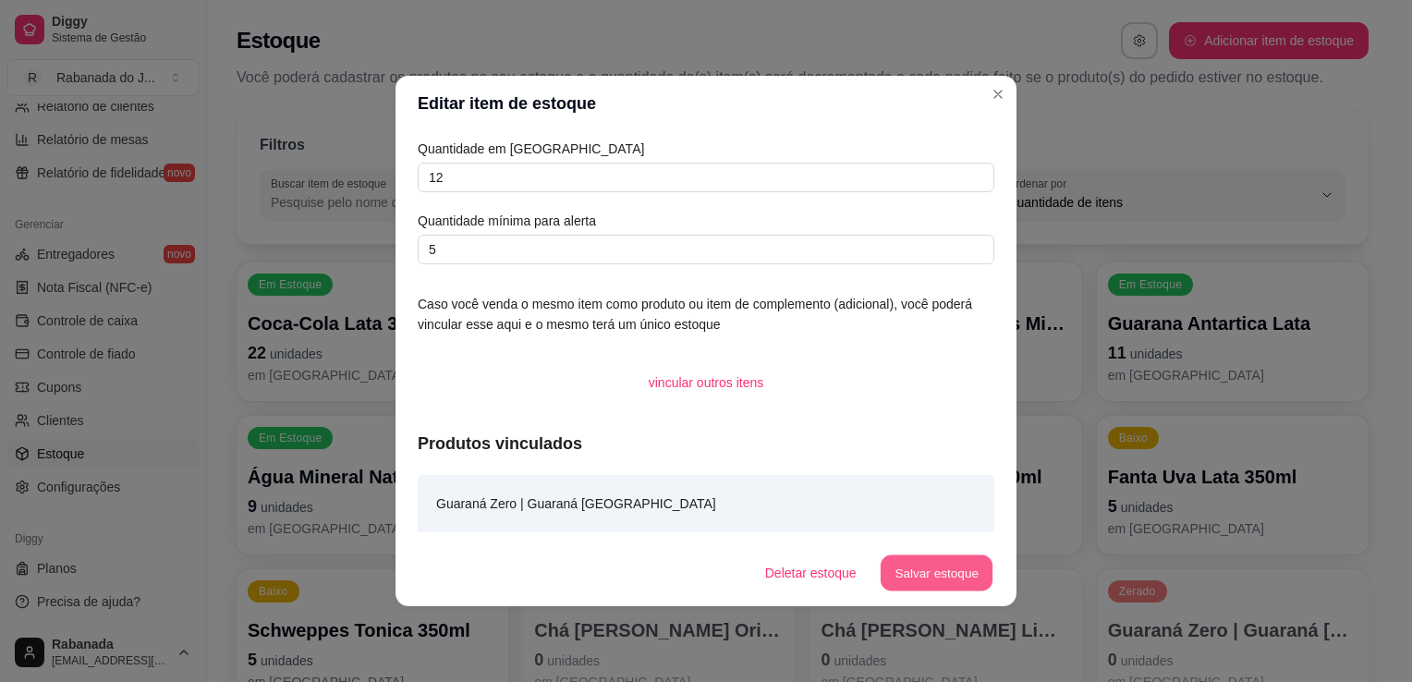
click at [949, 574] on button "Salvar estoque" at bounding box center [936, 573] width 113 height 36
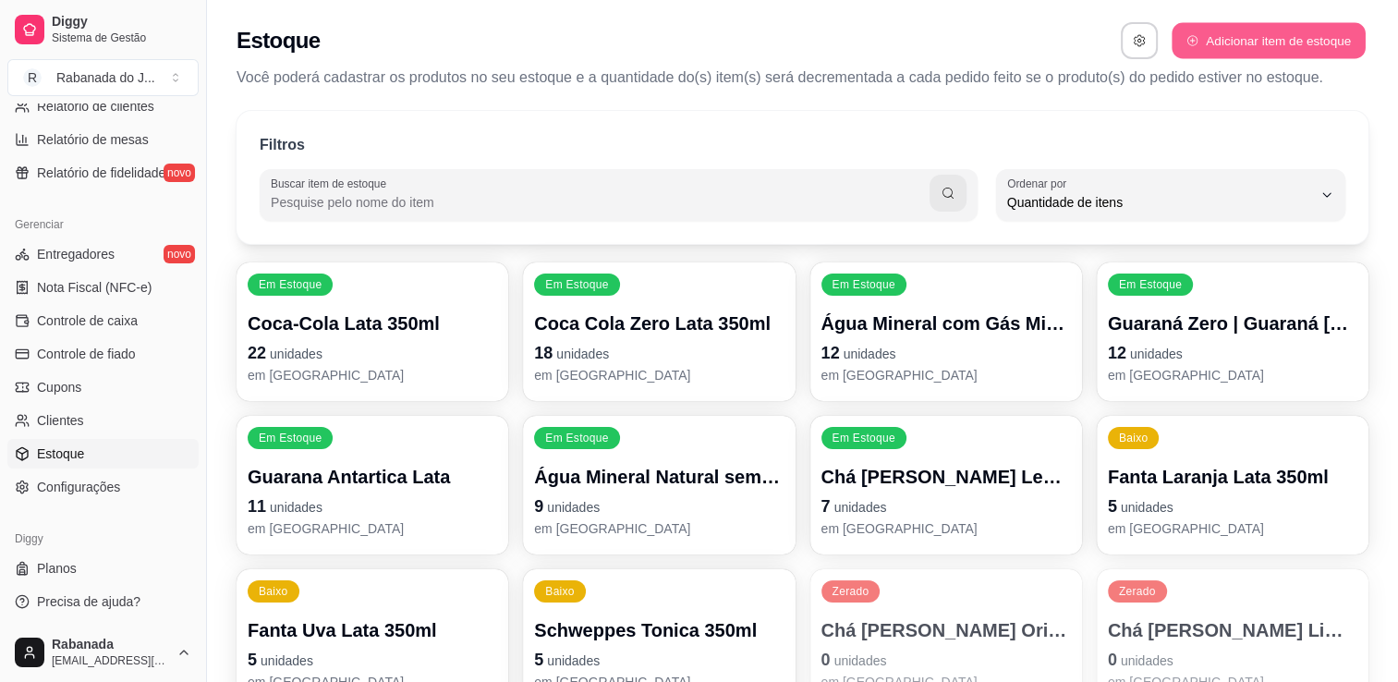
click at [1305, 48] on button "Adicionar item de estoque" at bounding box center [1268, 41] width 193 height 36
select select "UN"
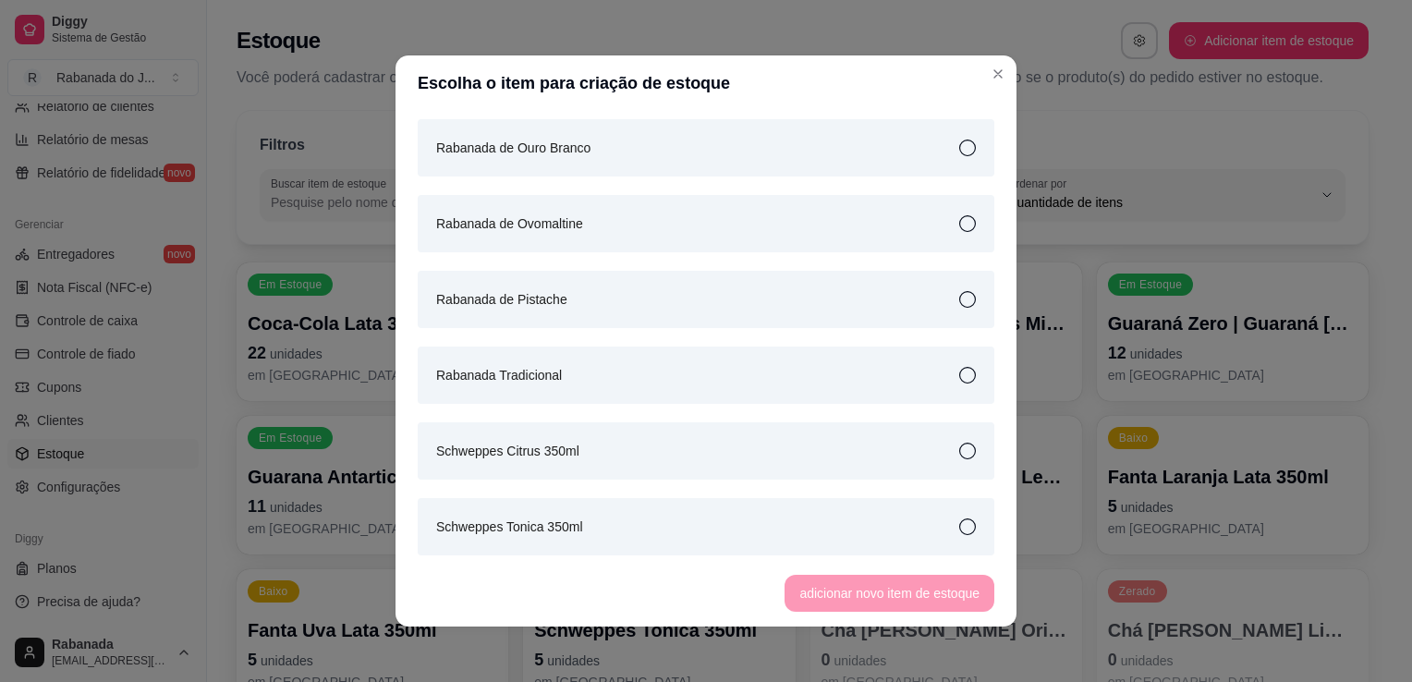
scroll to position [2093, 0]
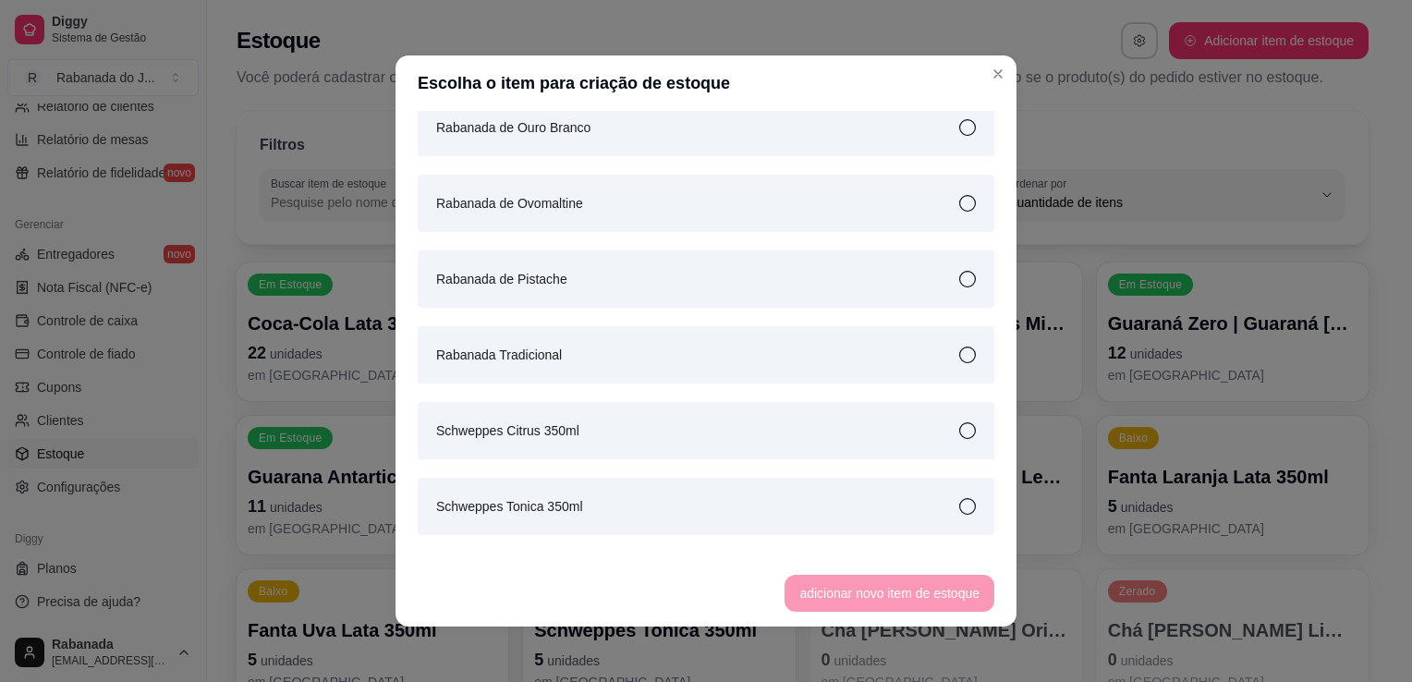
click at [959, 427] on icon at bounding box center [967, 430] width 17 height 17
click at [909, 598] on button "adicionar novo item de estoque" at bounding box center [889, 594] width 203 height 36
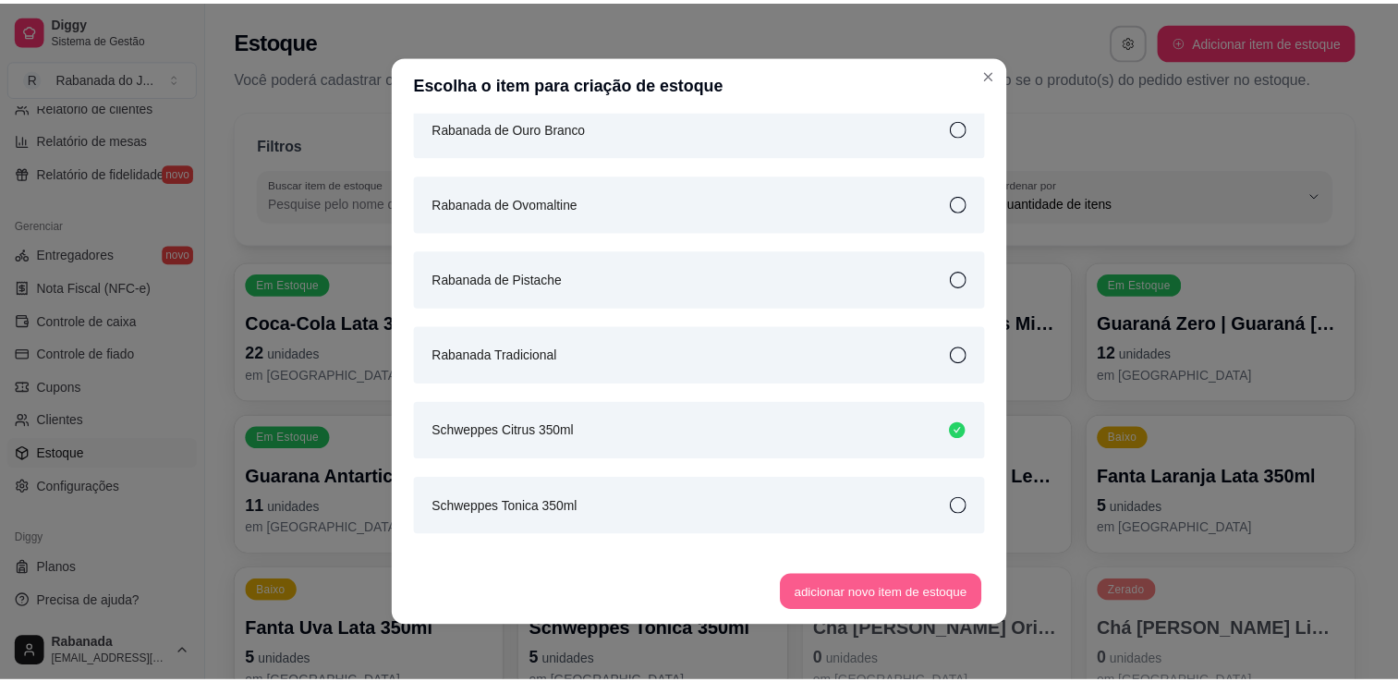
scroll to position [2142, 0]
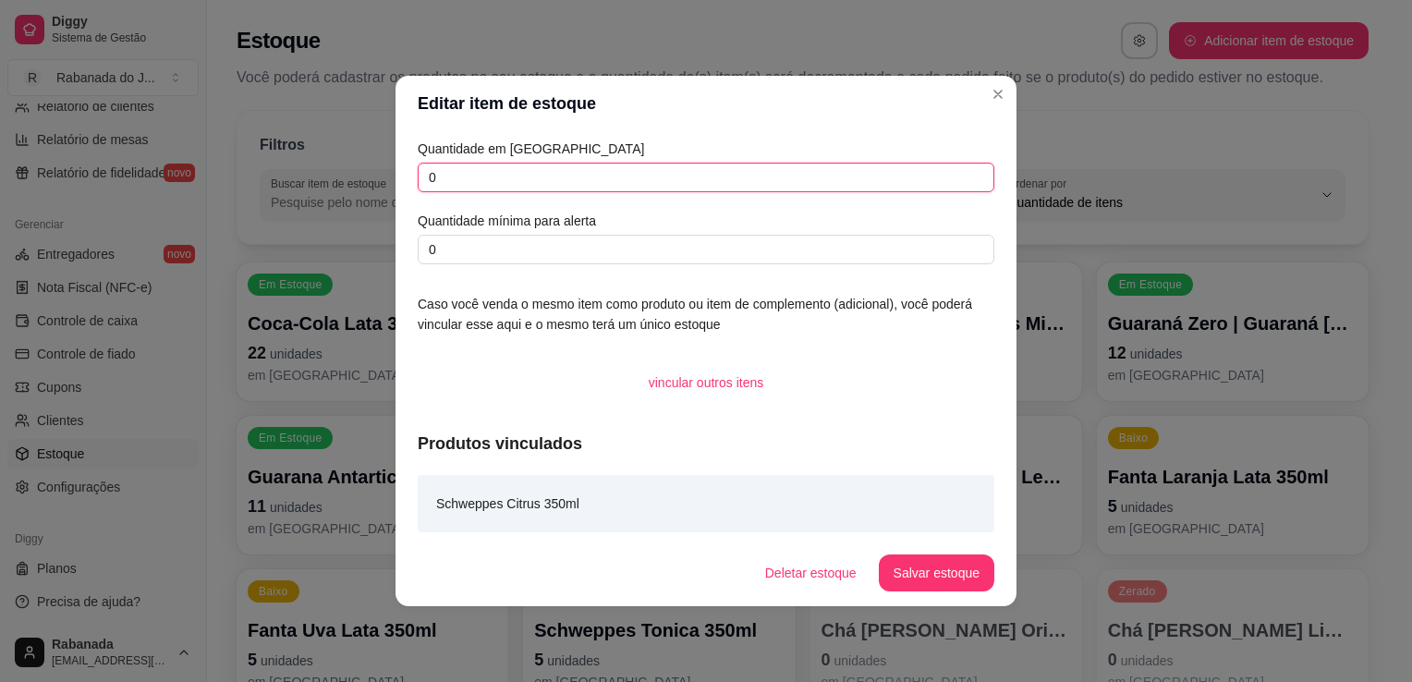
click at [596, 167] on input "0" at bounding box center [706, 178] width 577 height 30
type input "12"
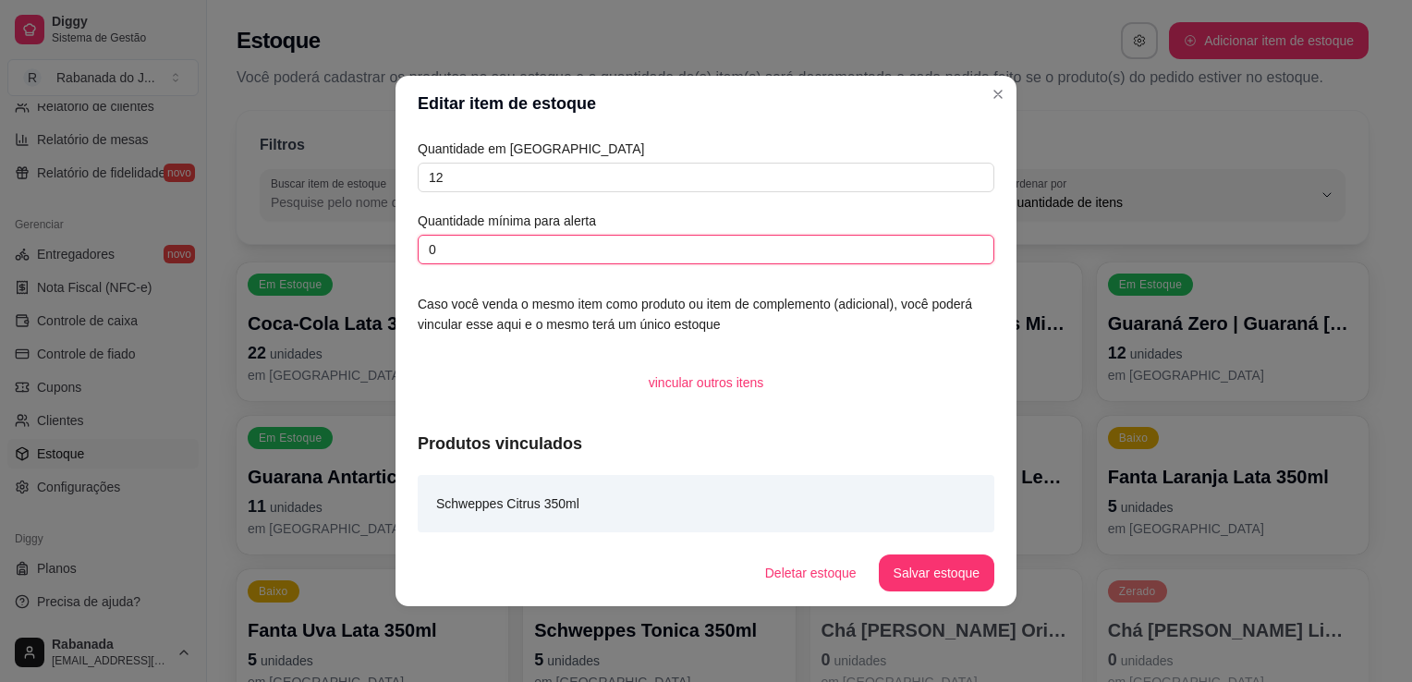
click at [562, 257] on input "0" at bounding box center [706, 250] width 577 height 30
type input "5"
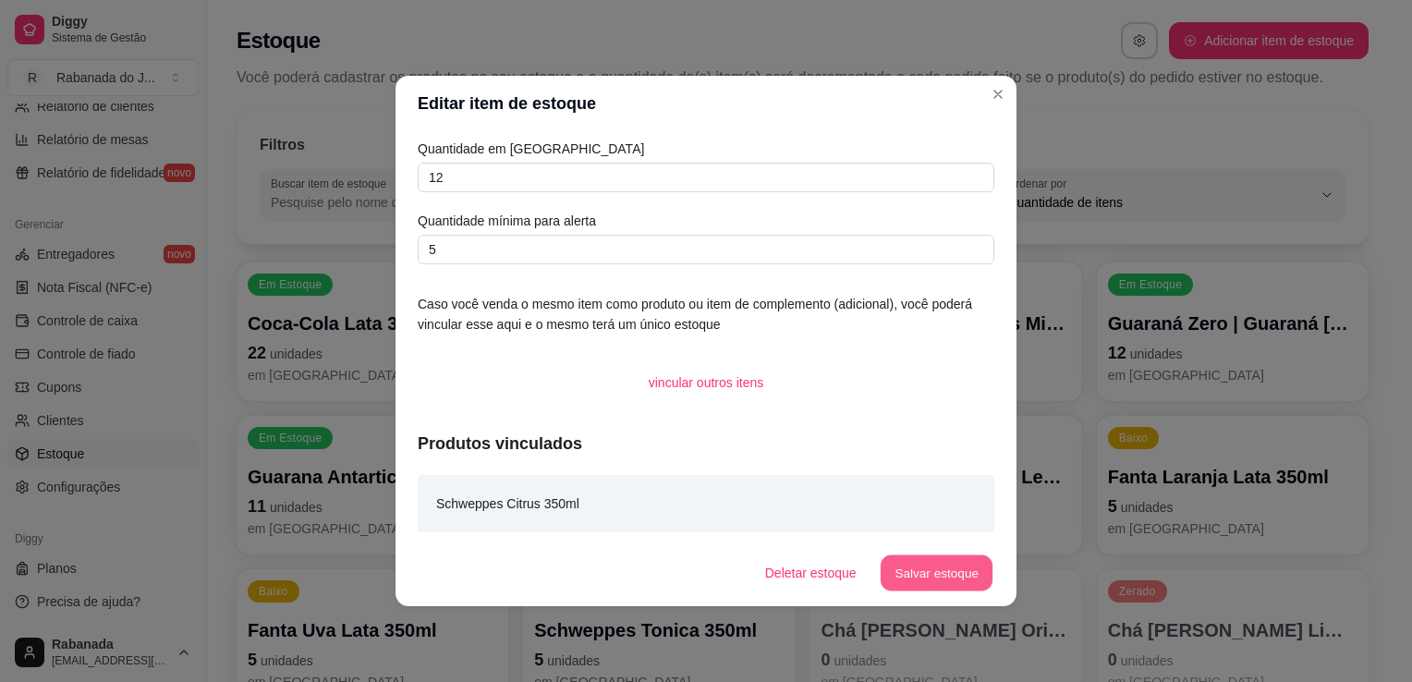
click at [926, 587] on button "Salvar estoque" at bounding box center [936, 573] width 113 height 36
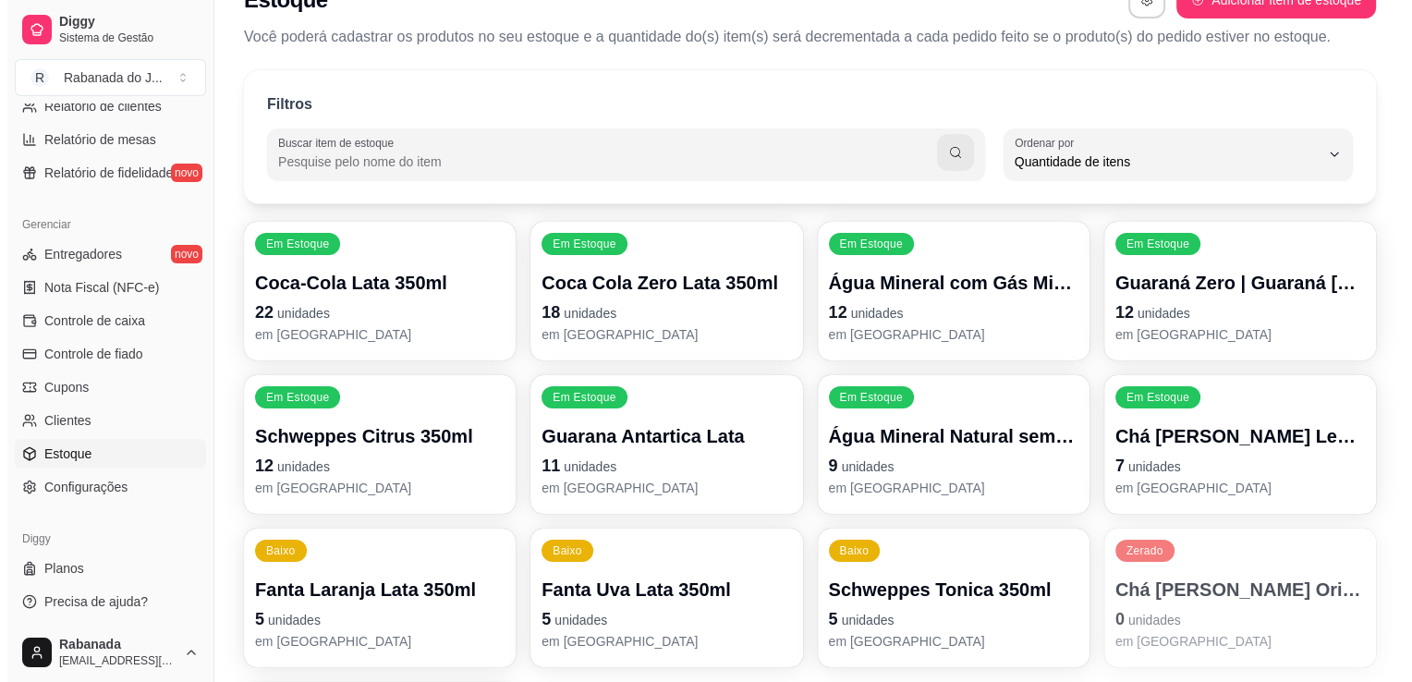
scroll to position [0, 0]
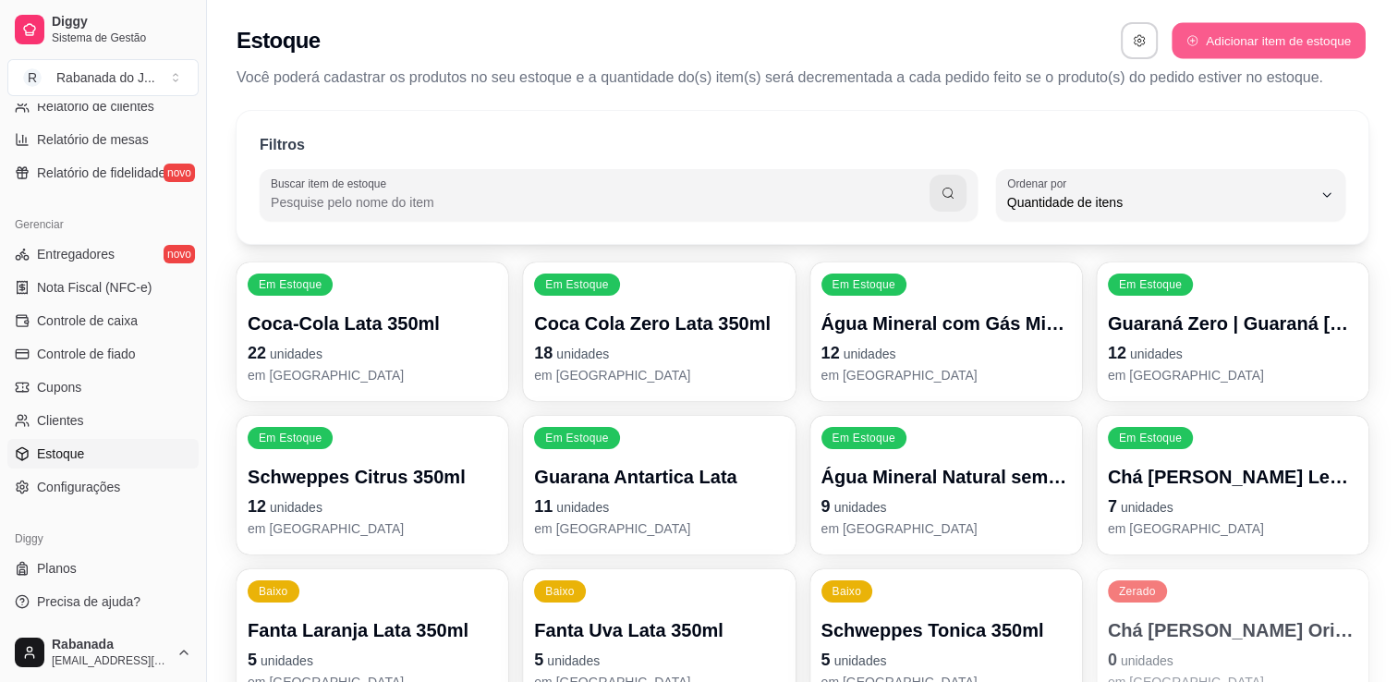
click at [1301, 46] on button "Adicionar item de estoque" at bounding box center [1268, 41] width 193 height 36
select select "UN"
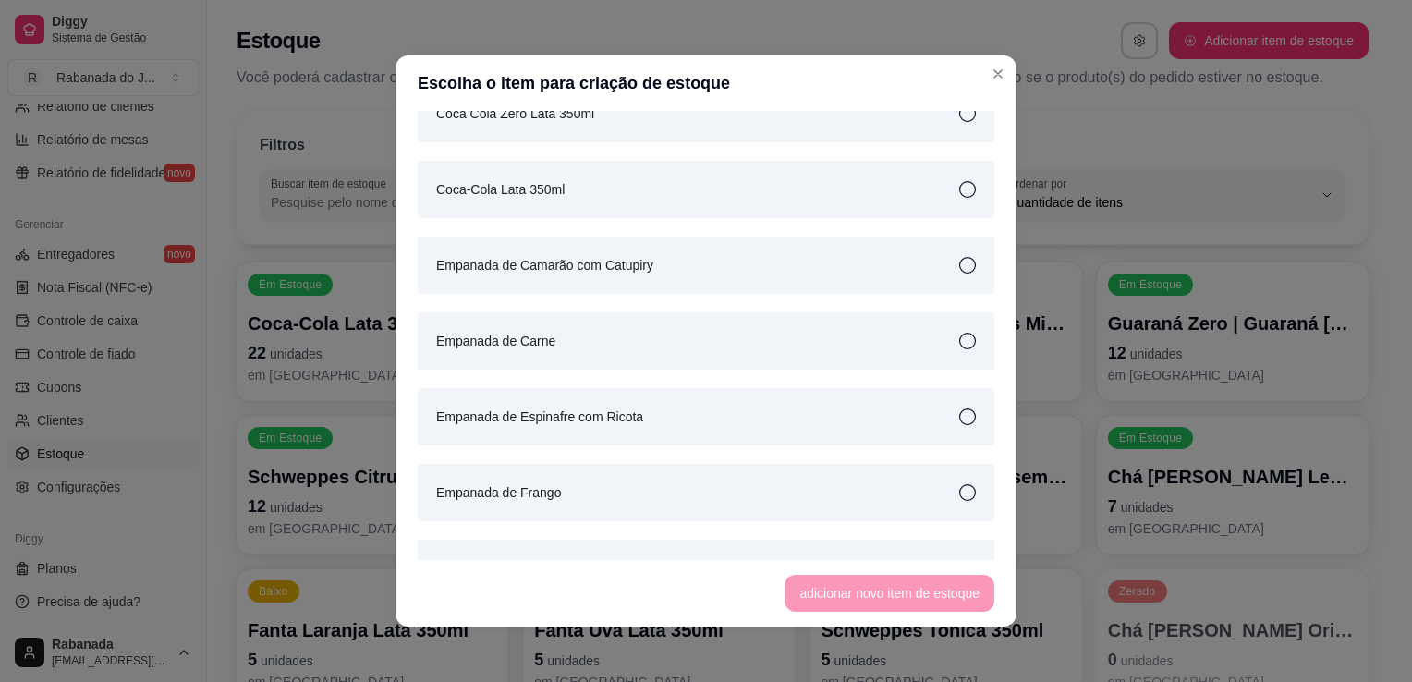
scroll to position [628, 0]
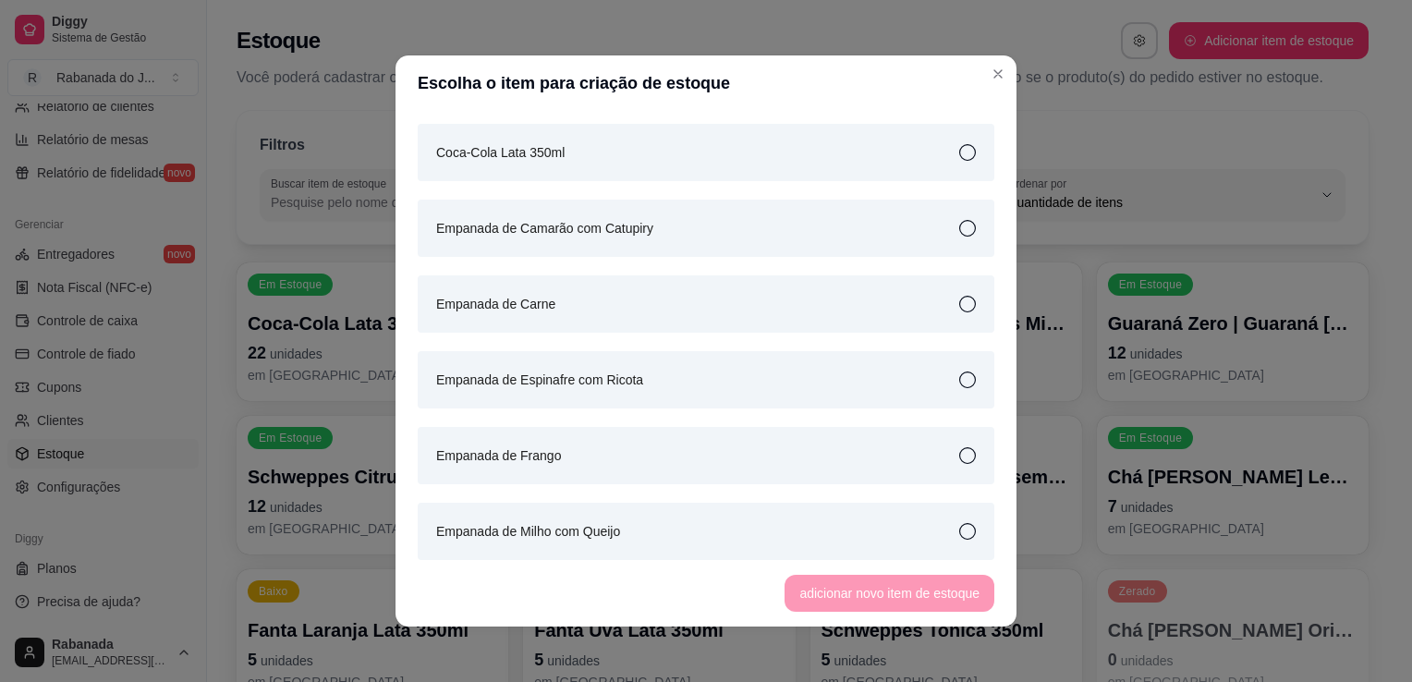
click at [959, 234] on icon at bounding box center [967, 228] width 17 height 17
click at [942, 597] on button "adicionar novo item de estoque" at bounding box center [889, 594] width 203 height 36
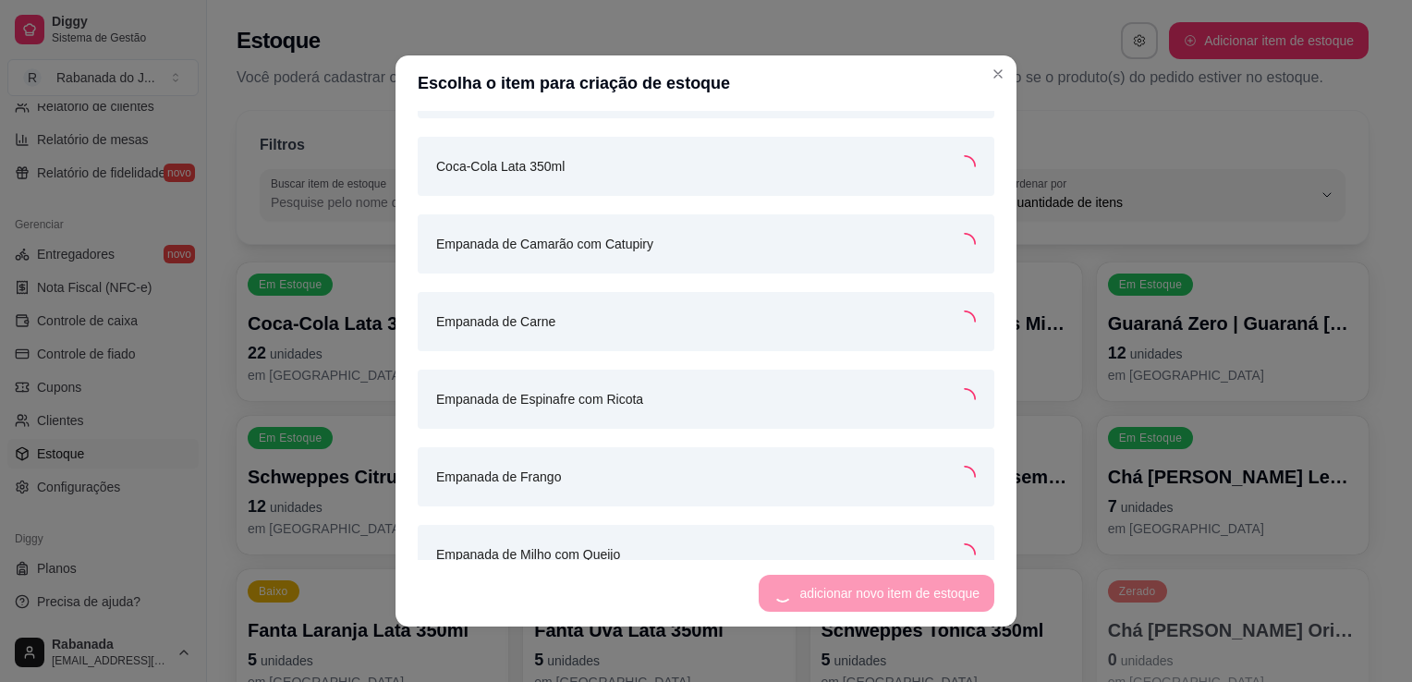
scroll to position [640, 0]
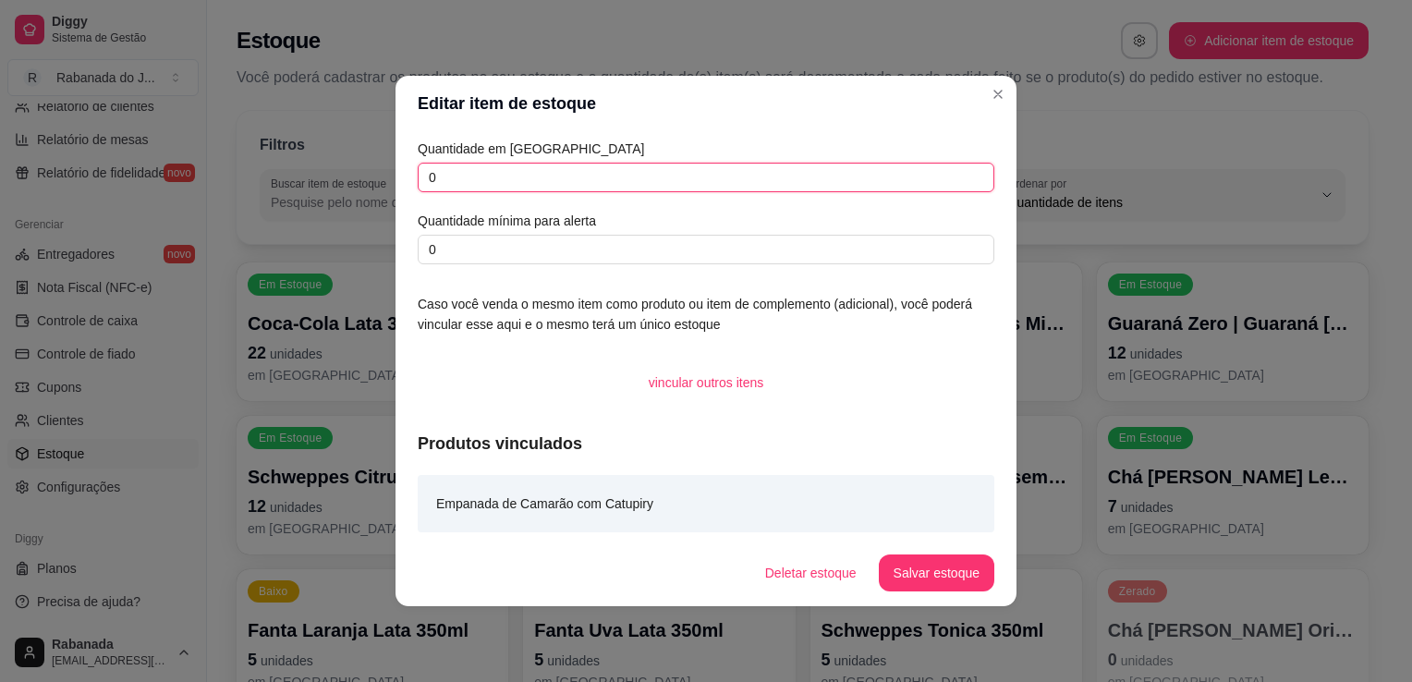
click at [482, 176] on input "0" at bounding box center [706, 178] width 577 height 30
type input "96"
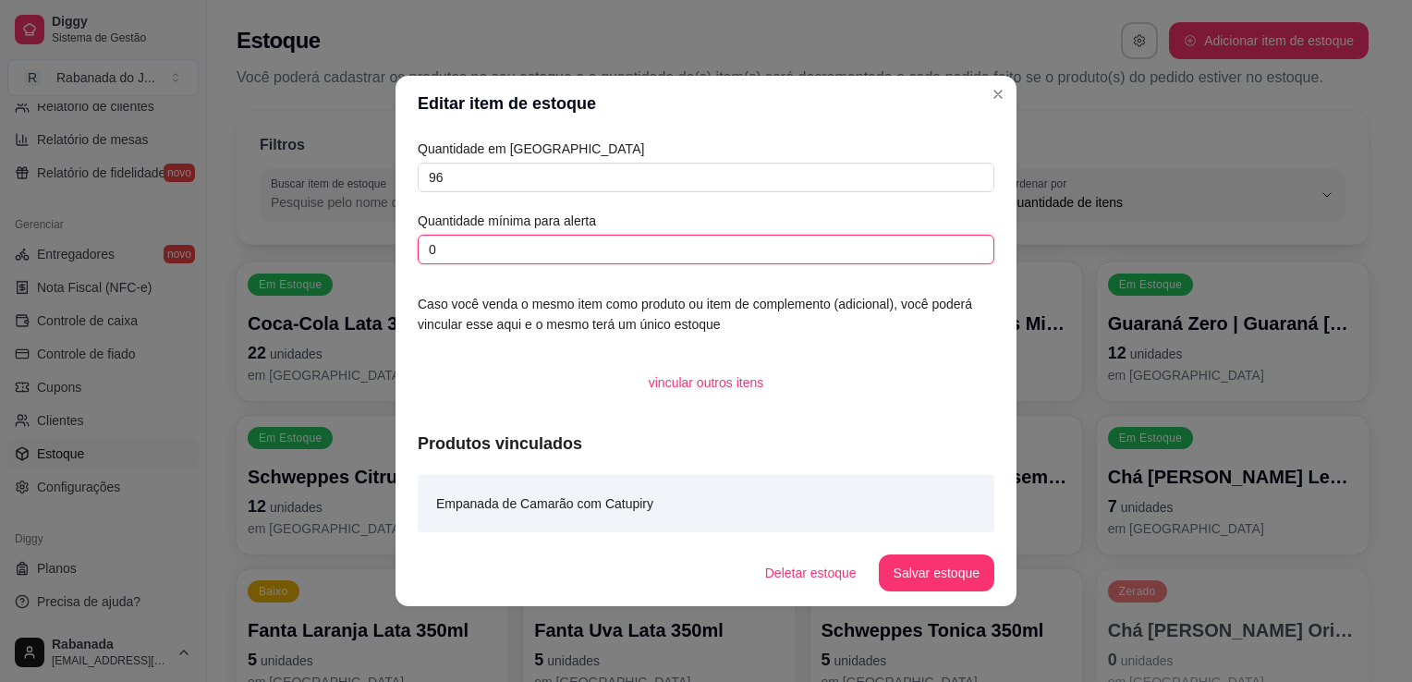
click at [479, 251] on input "0" at bounding box center [706, 250] width 577 height 30
type input "20"
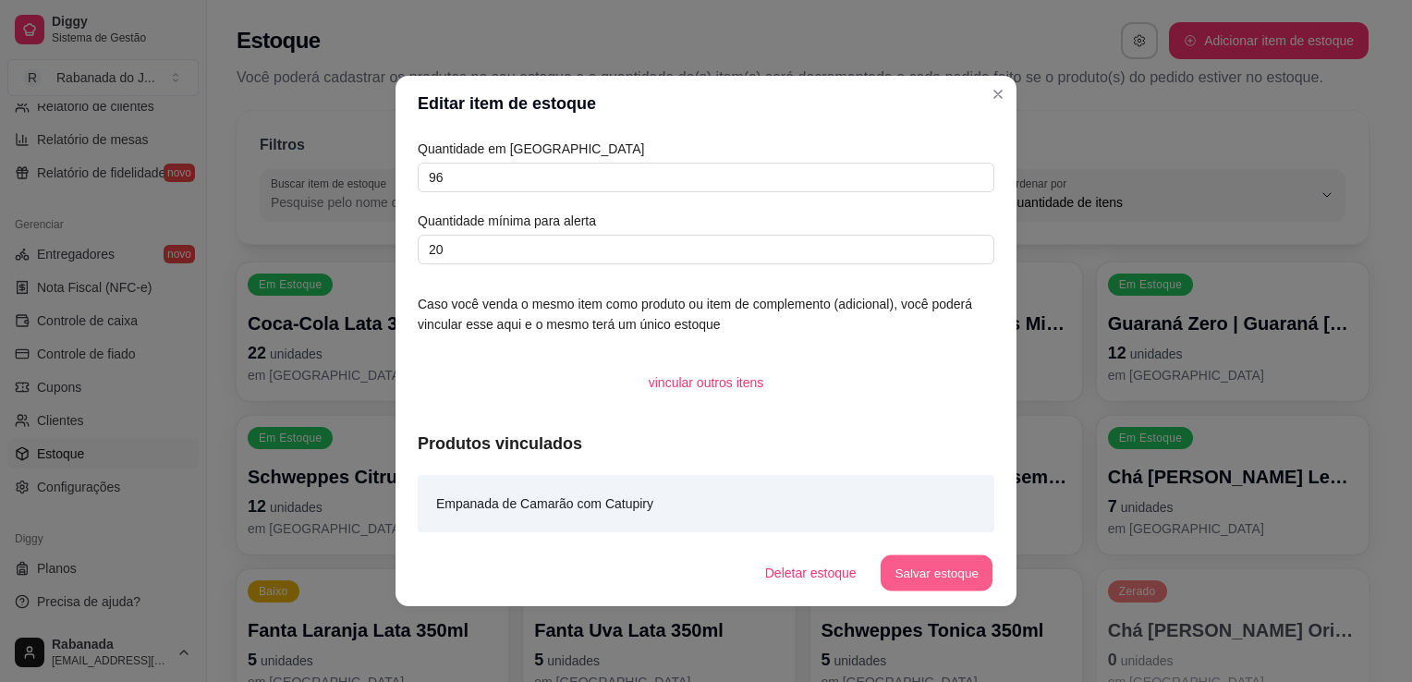
click at [934, 578] on button "Salvar estoque" at bounding box center [936, 573] width 113 height 36
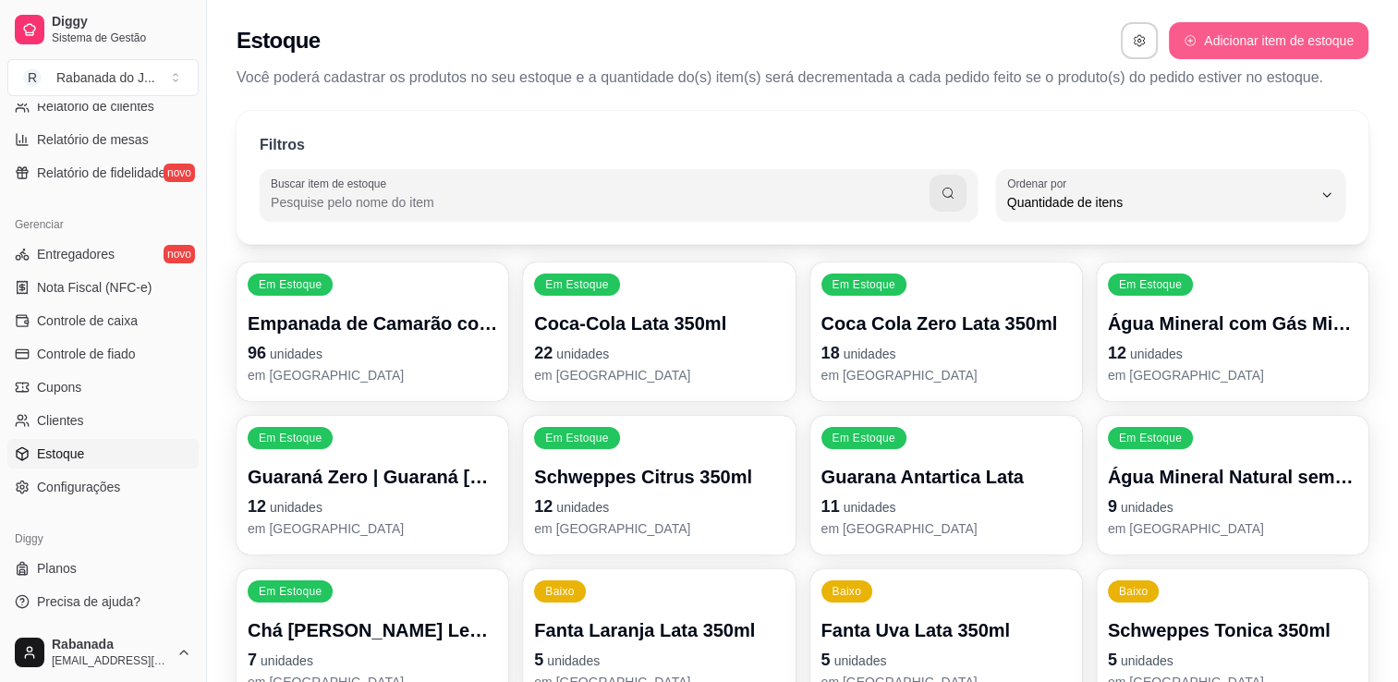
click at [1283, 35] on button "Adicionar item de estoque" at bounding box center [1269, 40] width 200 height 37
select select "UN"
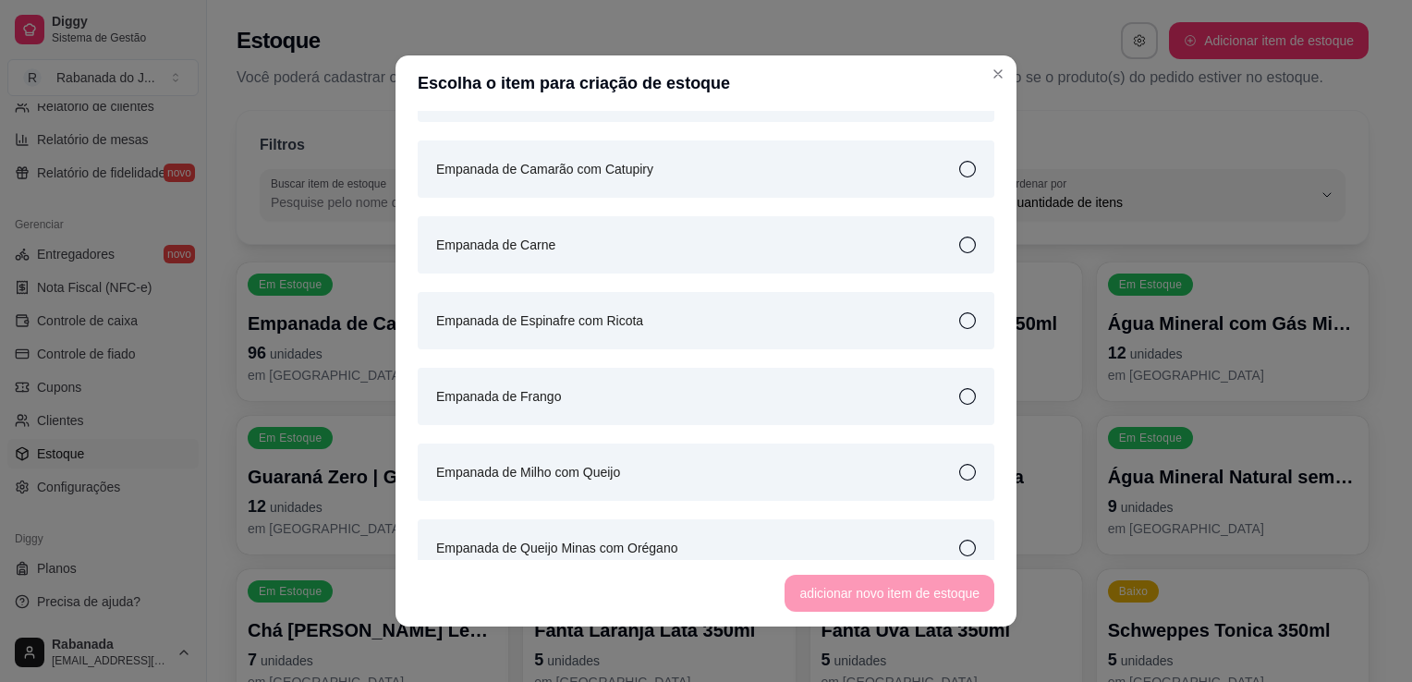
scroll to position [725, 0]
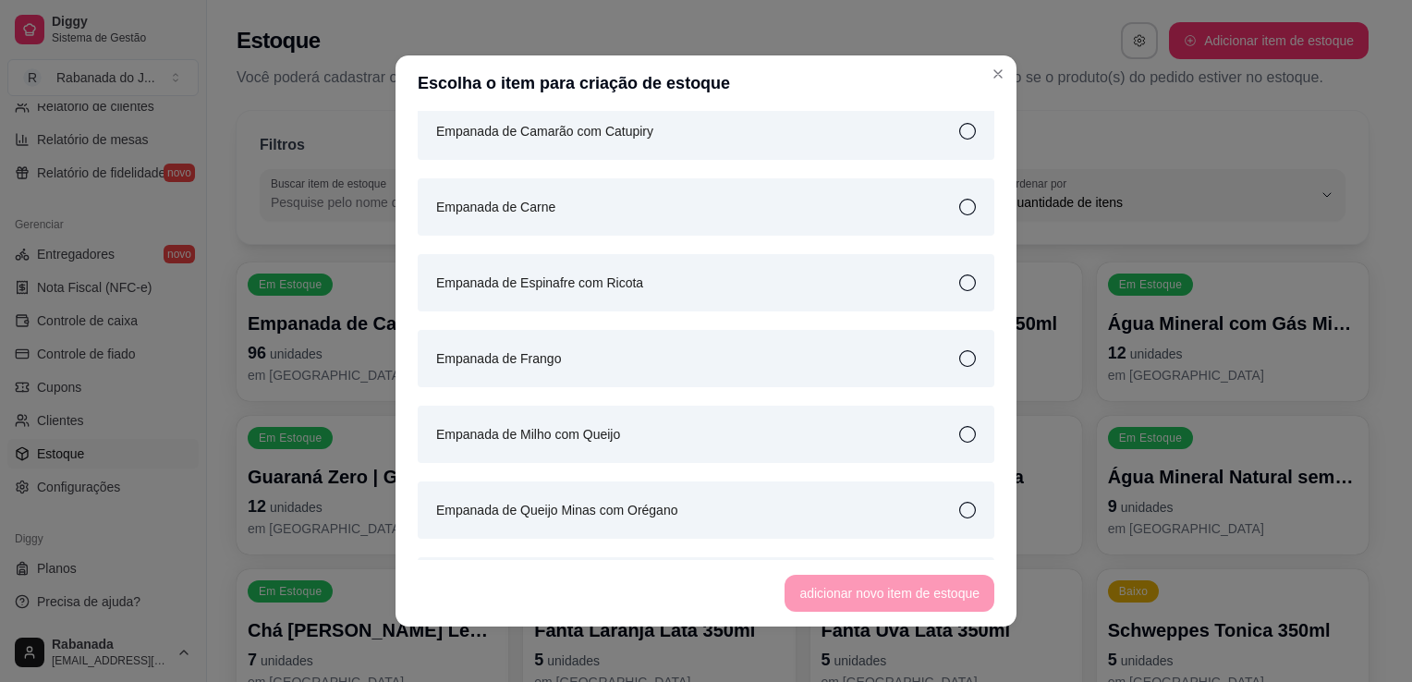
click at [959, 365] on icon at bounding box center [967, 358] width 17 height 17
click at [918, 598] on button "adicionar novo item de estoque" at bounding box center [889, 594] width 203 height 36
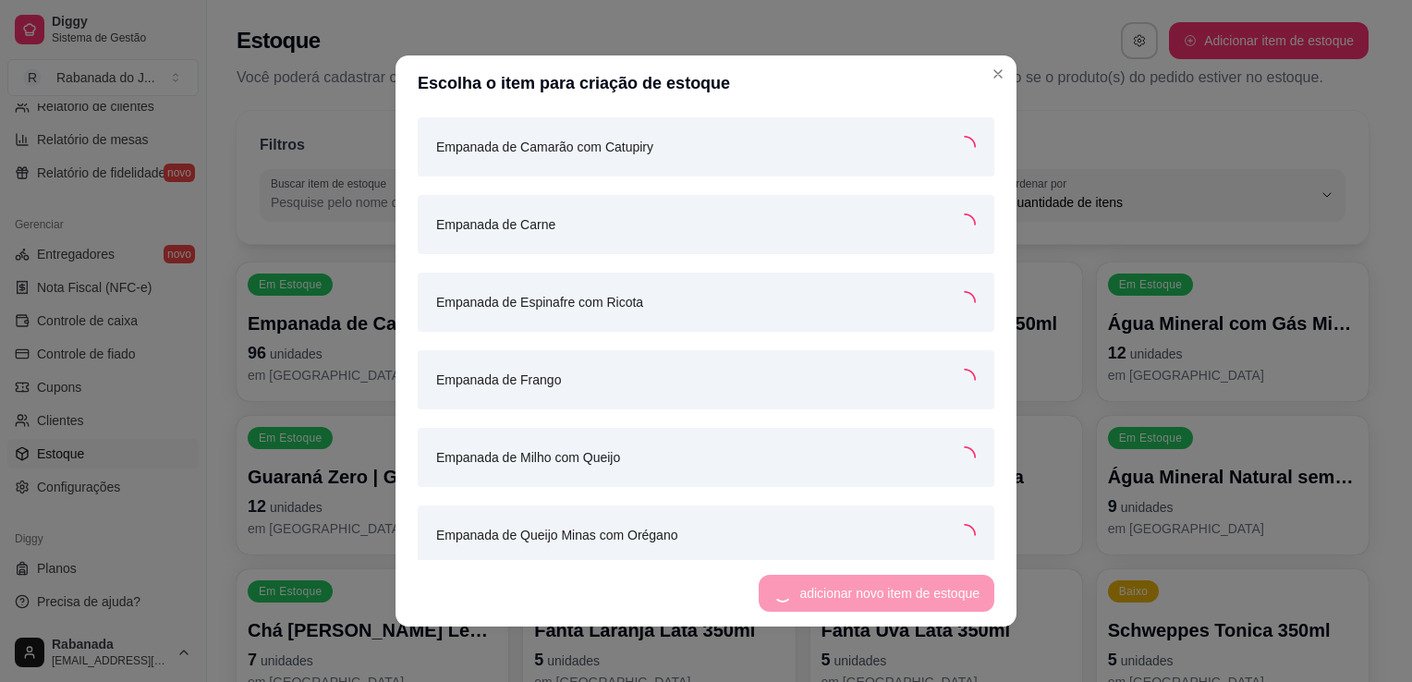
scroll to position [741, 0]
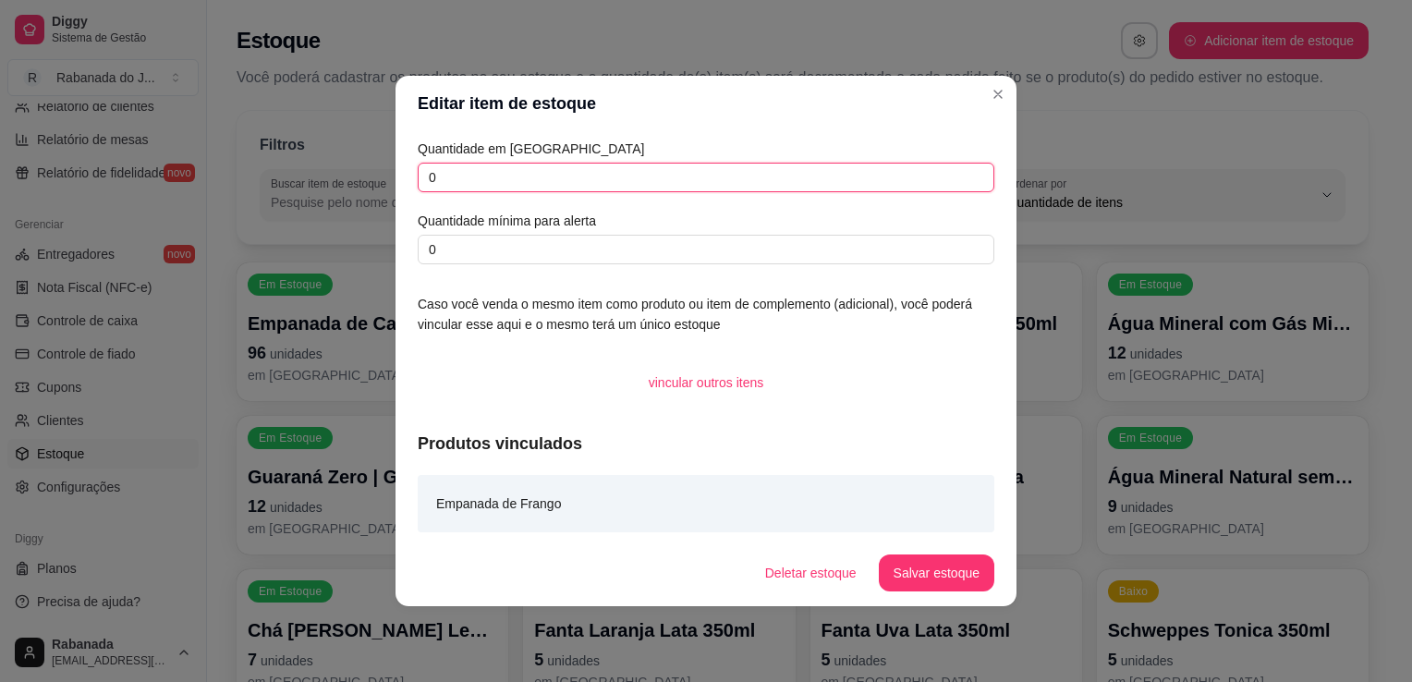
click at [681, 177] on input "0" at bounding box center [706, 178] width 577 height 30
type input "38"
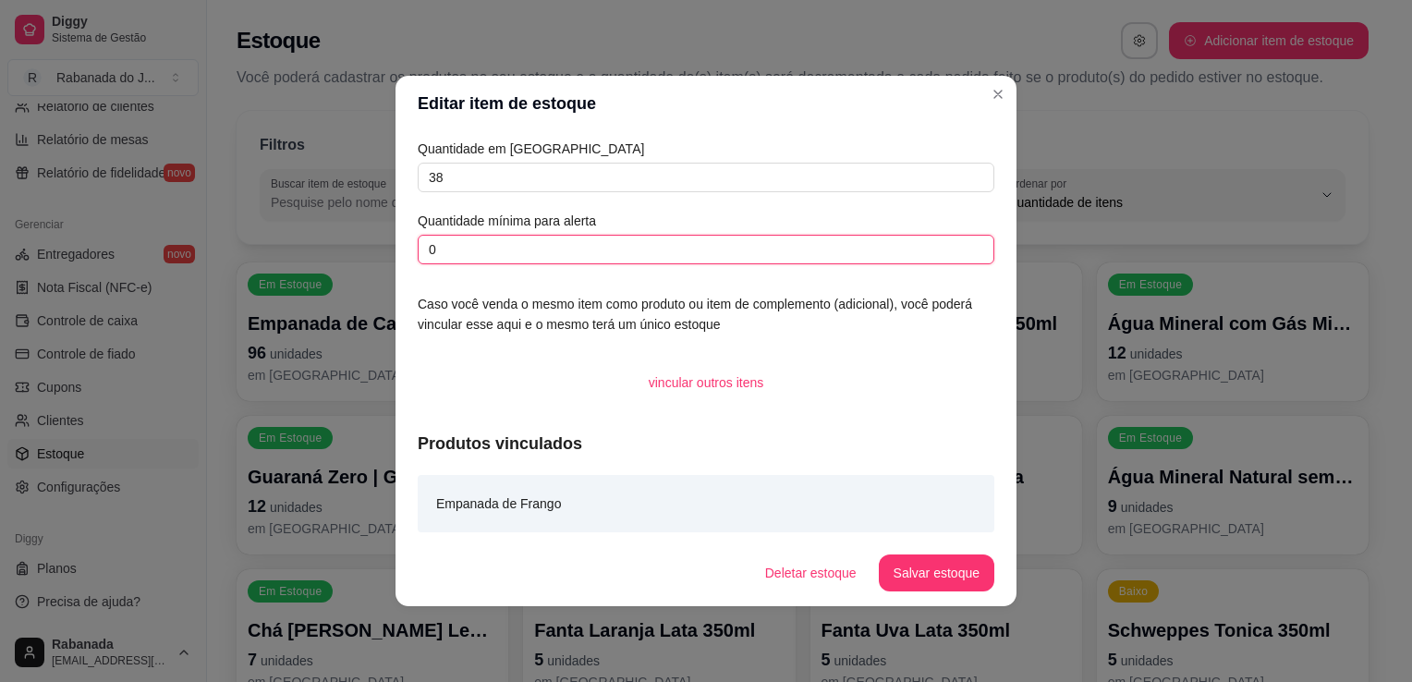
click at [627, 238] on input "0" at bounding box center [706, 250] width 577 height 30
type input "20"
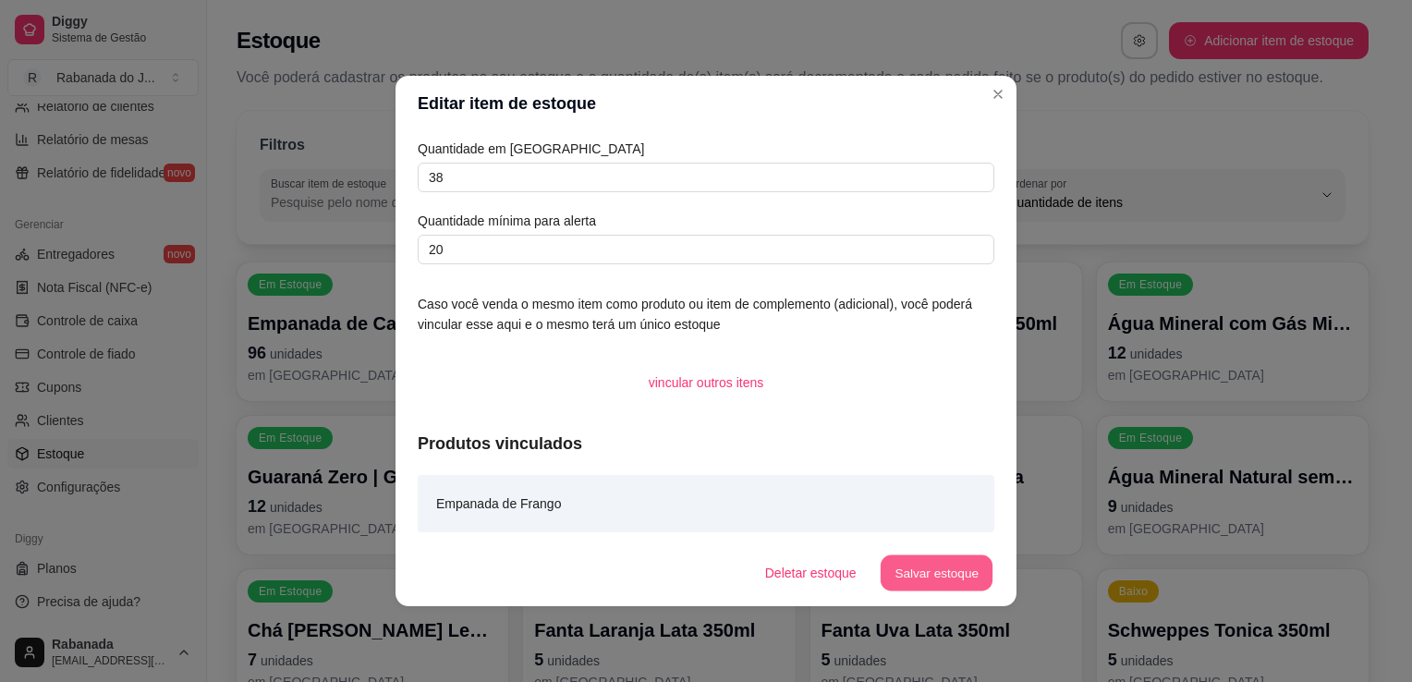
click at [917, 578] on button "Salvar estoque" at bounding box center [936, 573] width 113 height 36
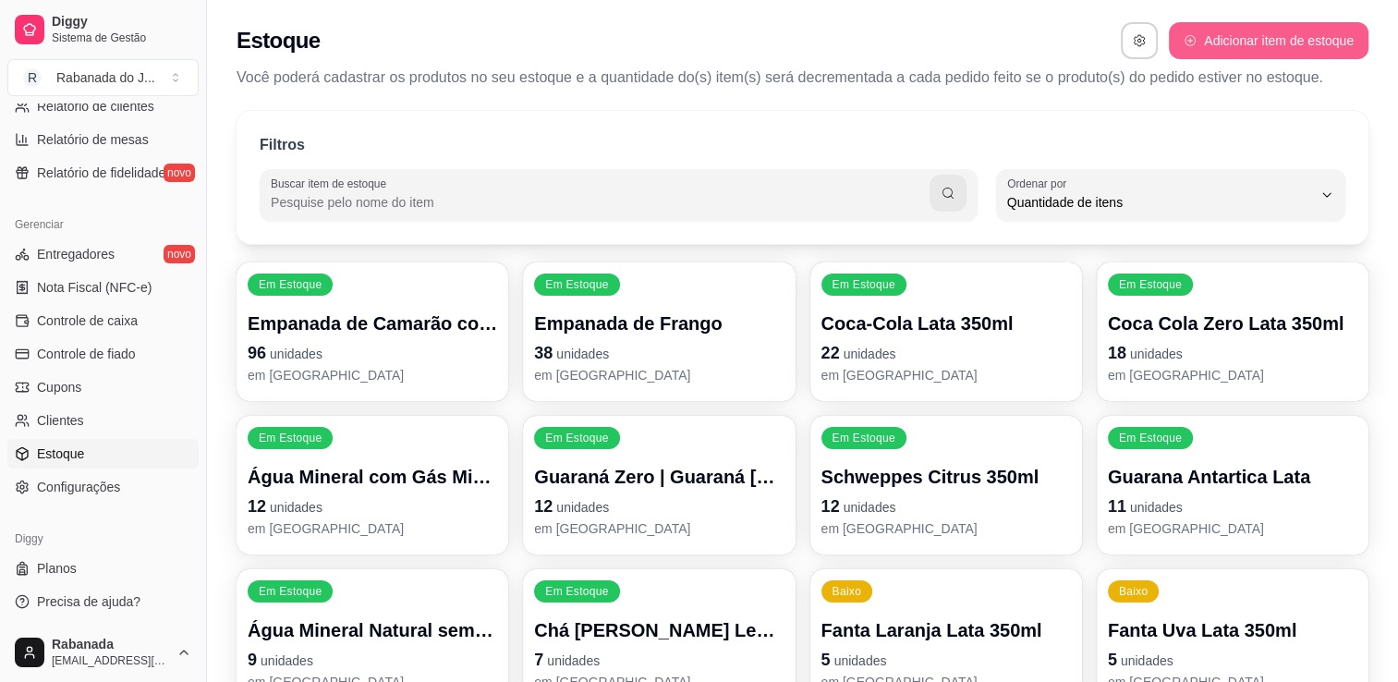
click at [1190, 54] on button "Adicionar item de estoque" at bounding box center [1269, 40] width 200 height 37
select select "UN"
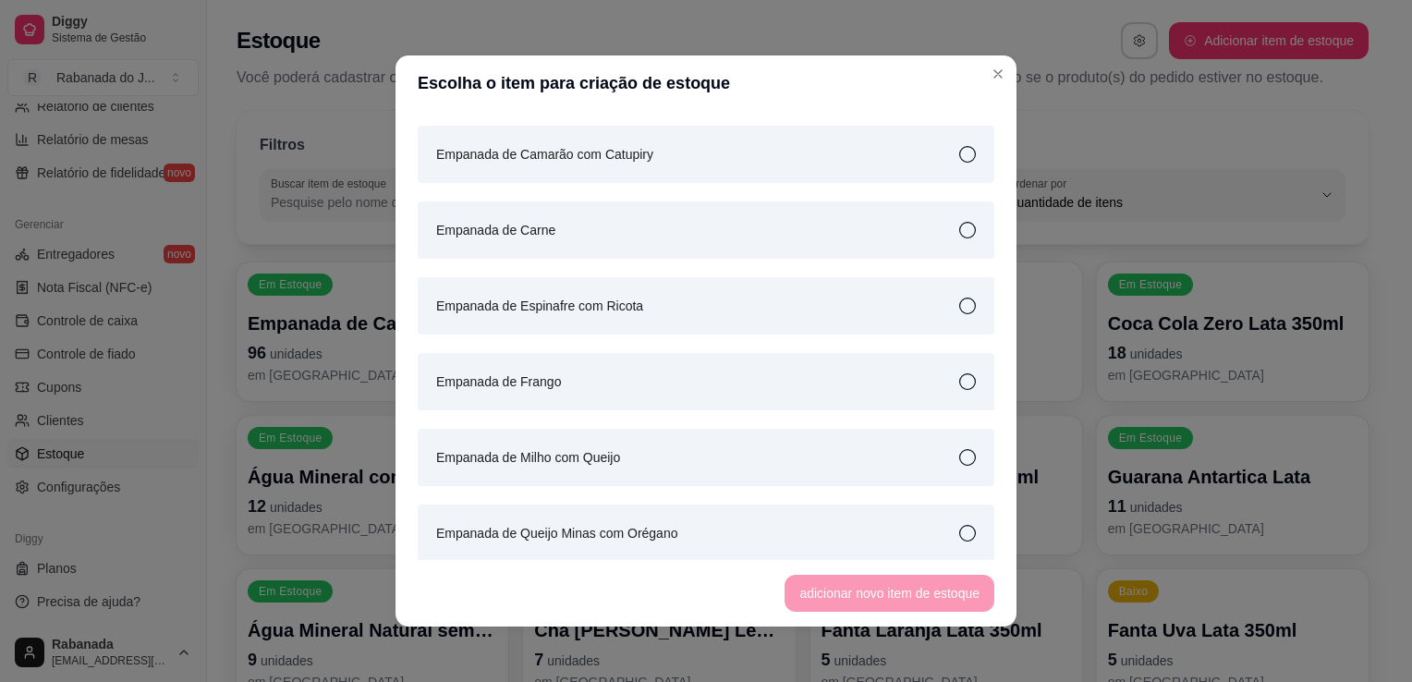
scroll to position [725, 0]
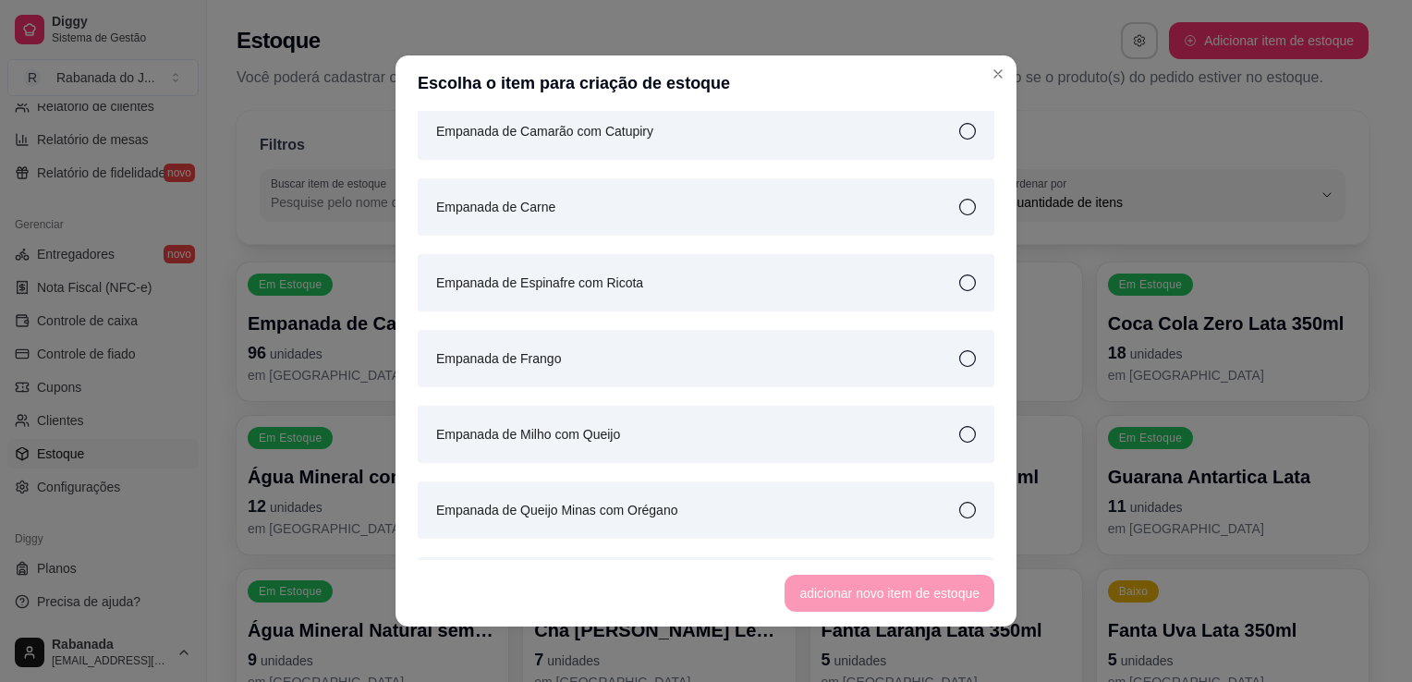
click at [959, 513] on icon at bounding box center [967, 510] width 17 height 17
click at [938, 592] on button "adicionar novo item de estoque" at bounding box center [890, 593] width 210 height 37
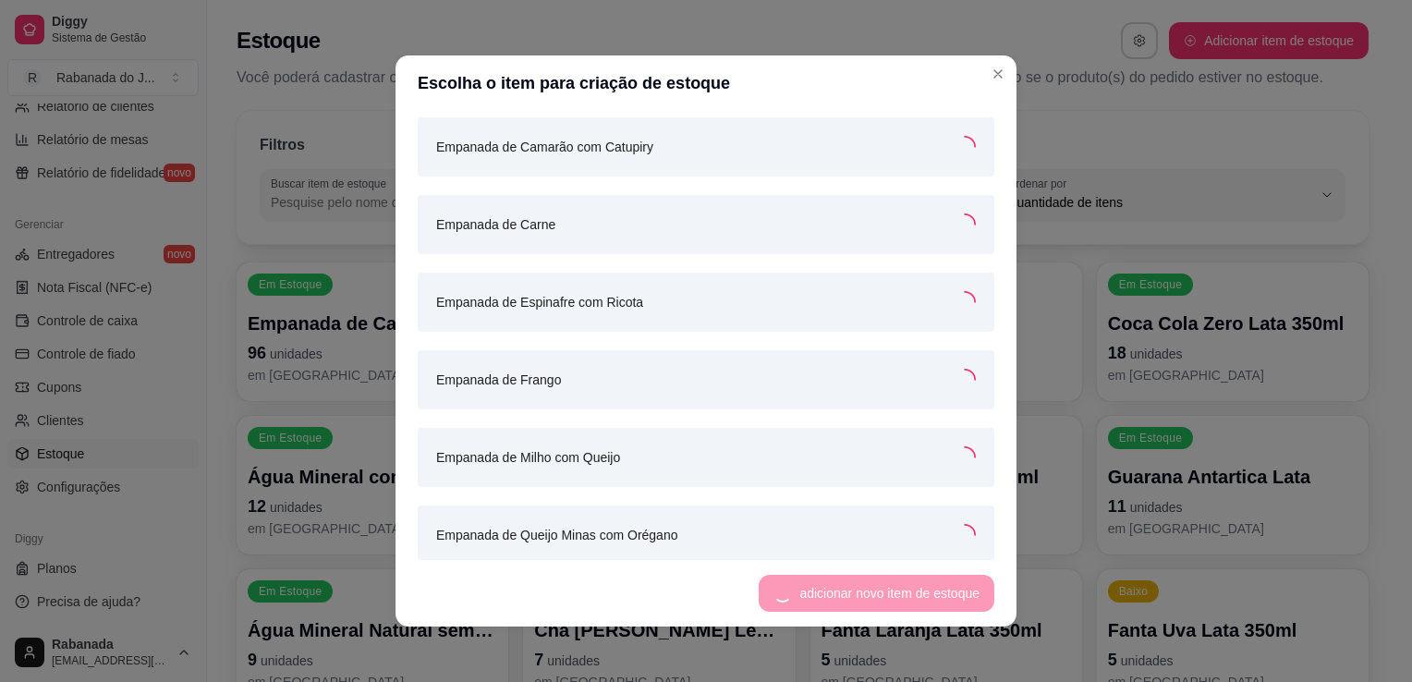
scroll to position [741, 0]
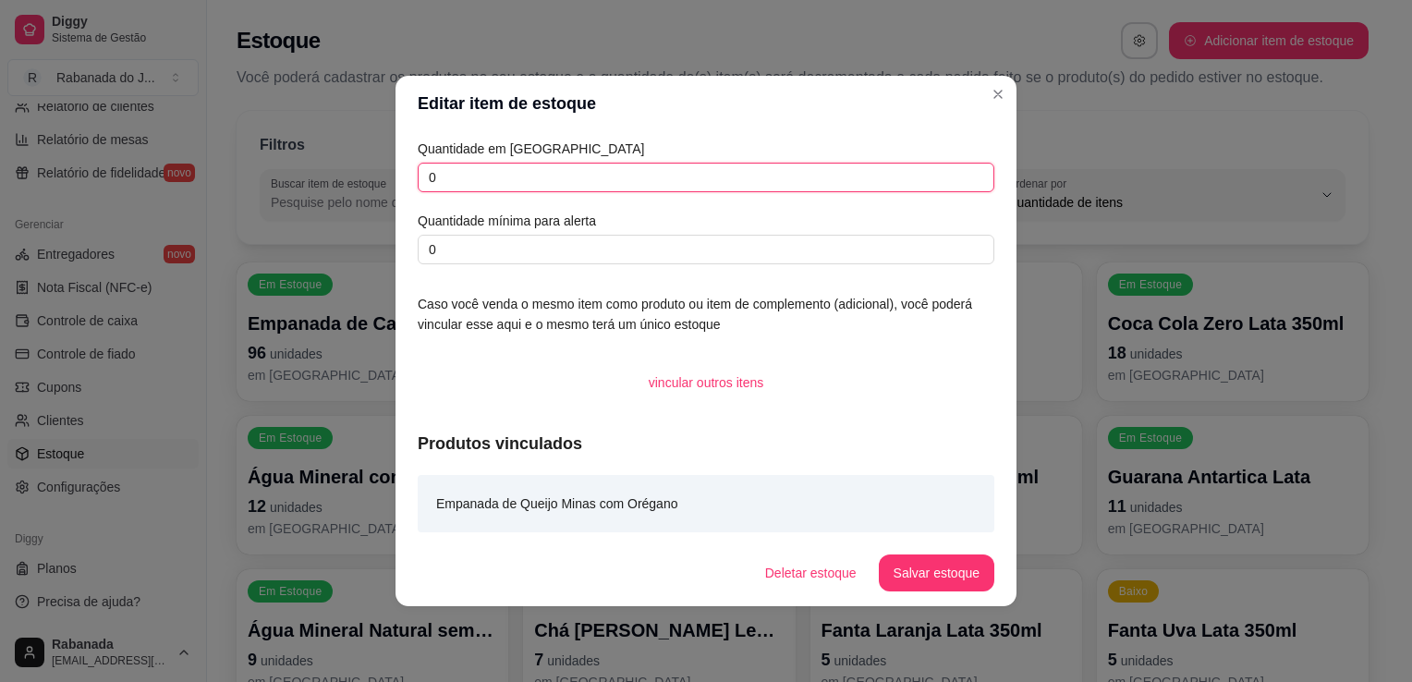
click at [639, 172] on input "0" at bounding box center [706, 178] width 577 height 30
type input "49"
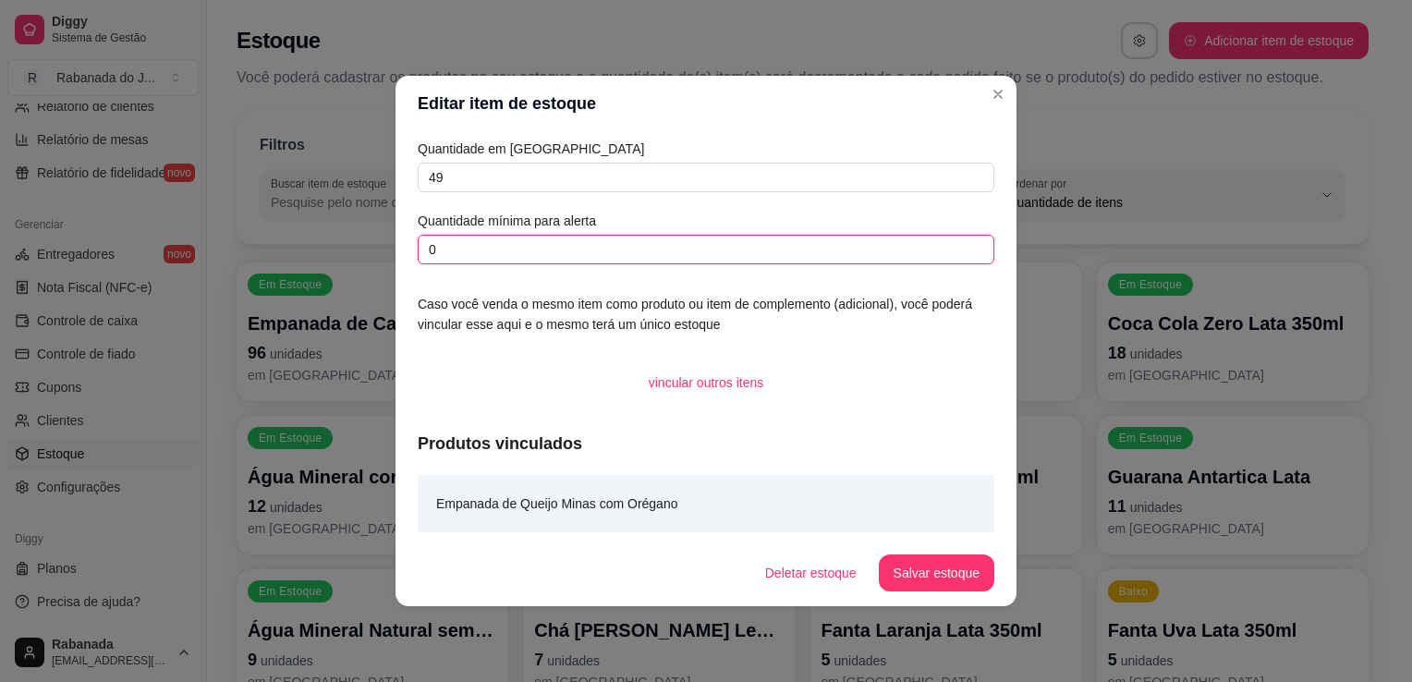
click at [568, 260] on input "0" at bounding box center [706, 250] width 577 height 30
type input "20"
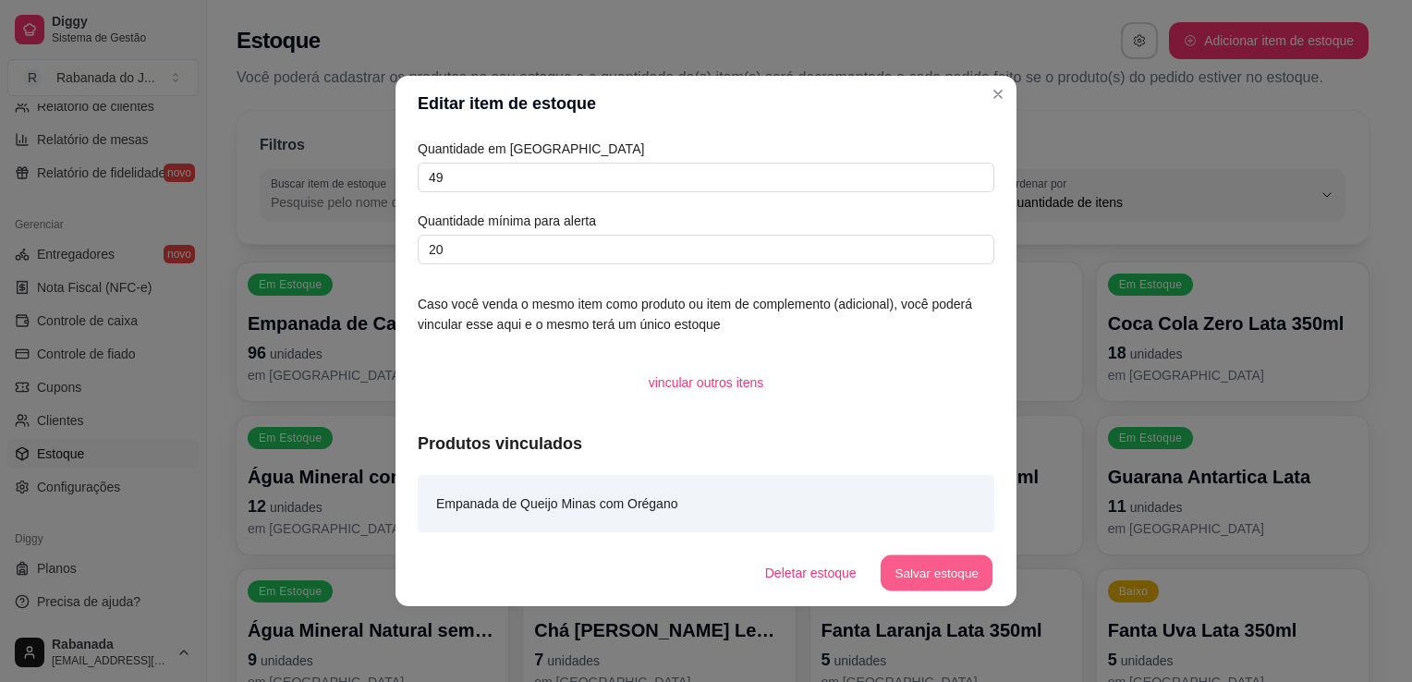
click at [951, 566] on button "Salvar estoque" at bounding box center [936, 573] width 113 height 36
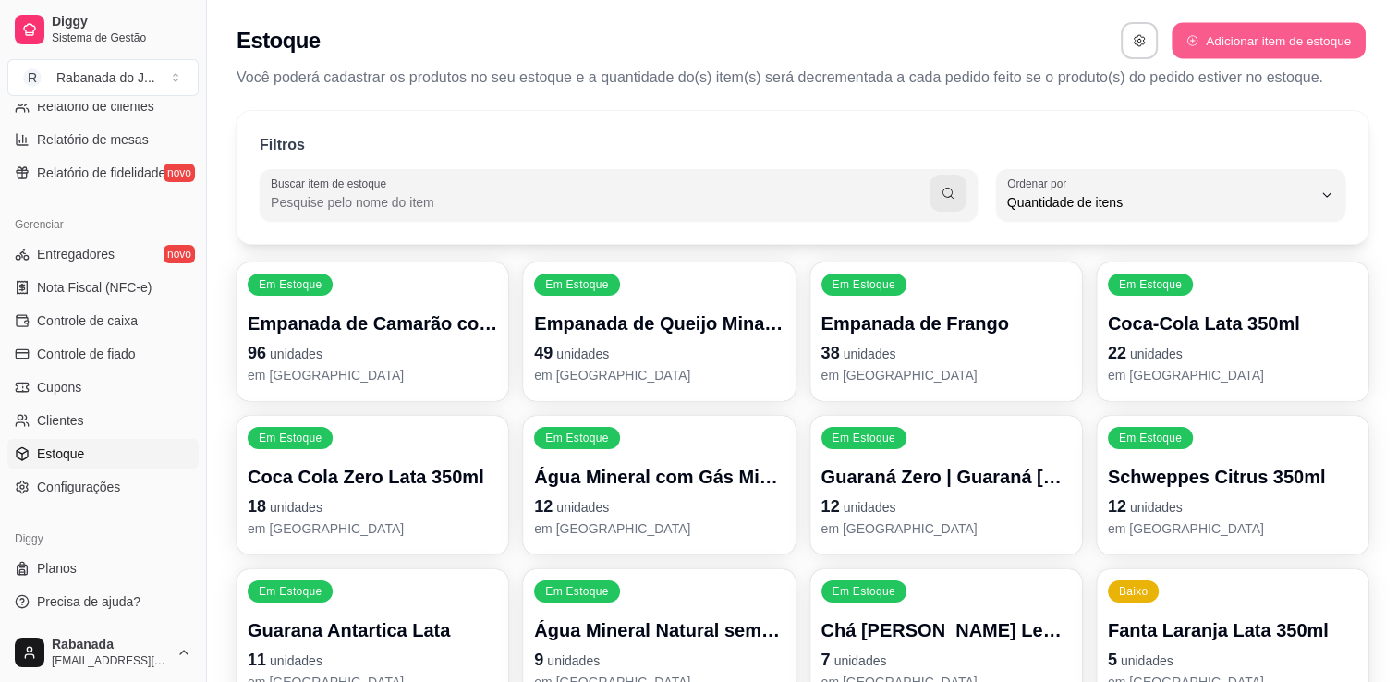
click at [1294, 36] on button "Adicionar item de estoque" at bounding box center [1268, 41] width 193 height 36
select select "UN"
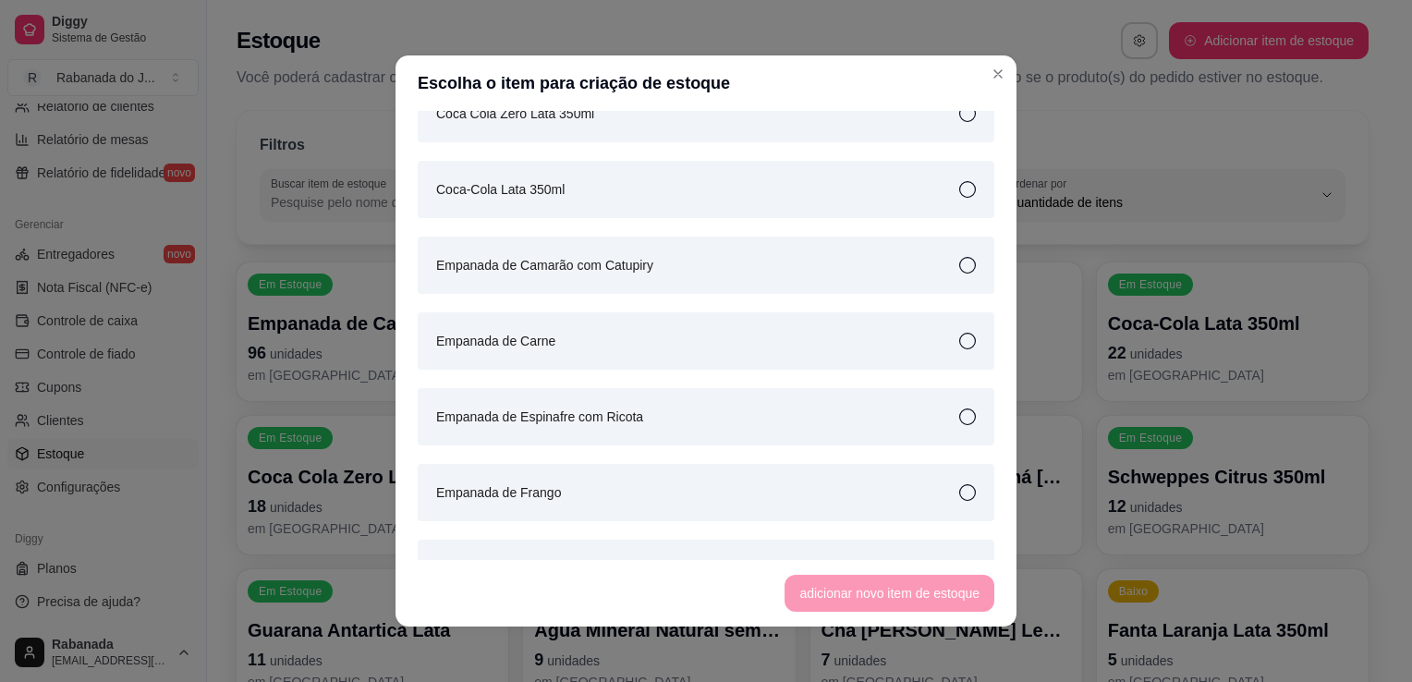
scroll to position [601, 0]
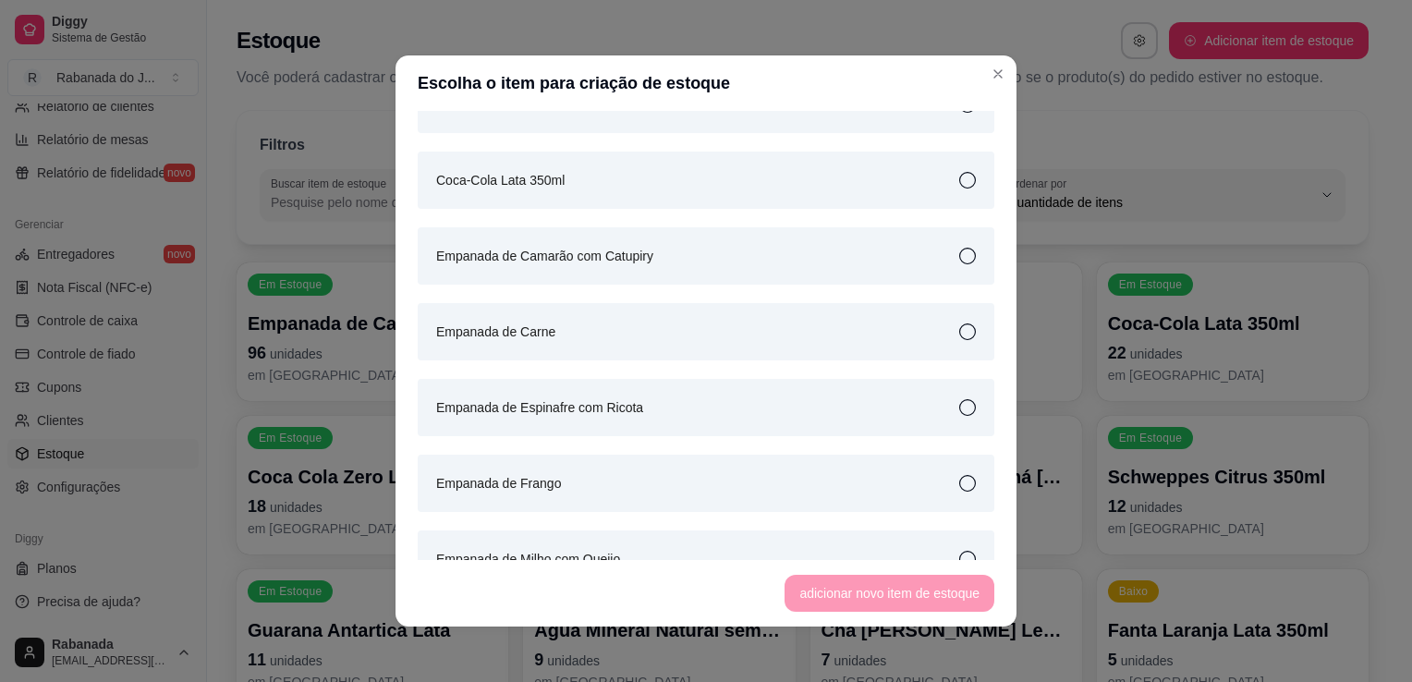
click at [959, 414] on icon at bounding box center [967, 407] width 17 height 17
click at [898, 590] on button "adicionar novo item de estoque" at bounding box center [890, 593] width 210 height 37
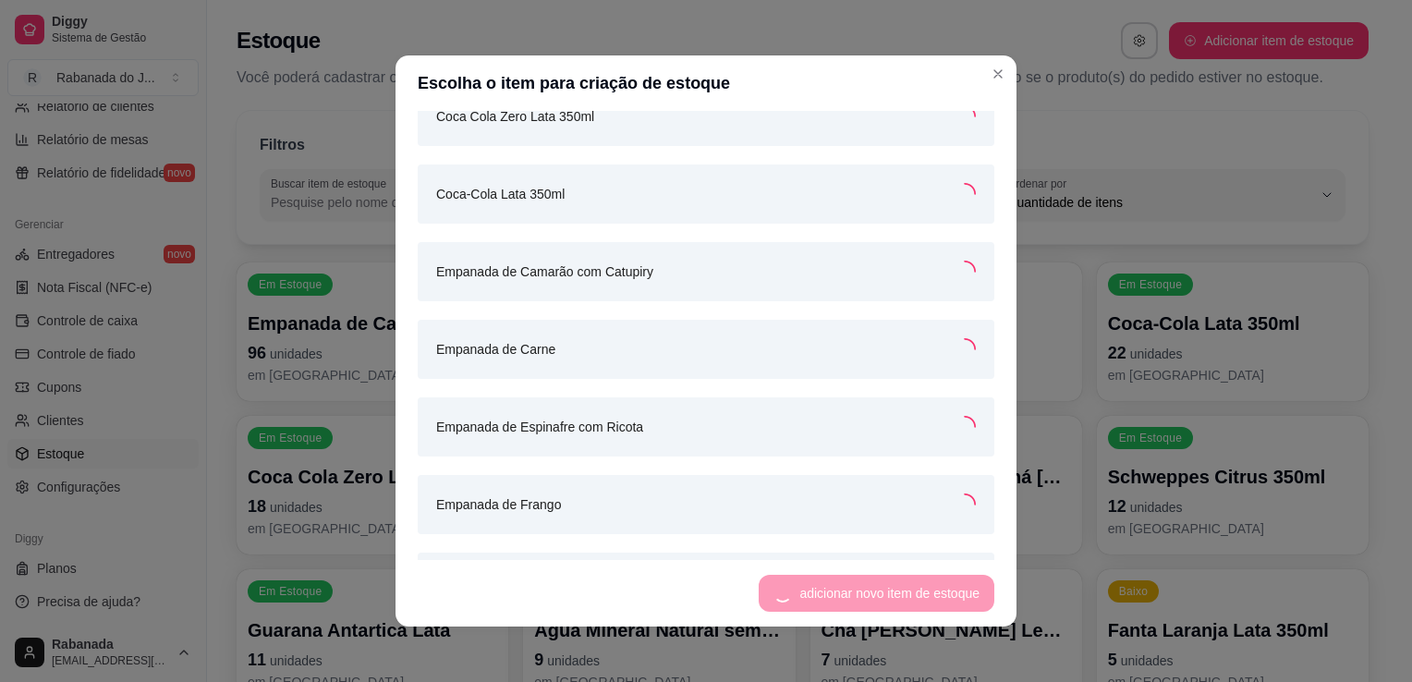
scroll to position [613, 0]
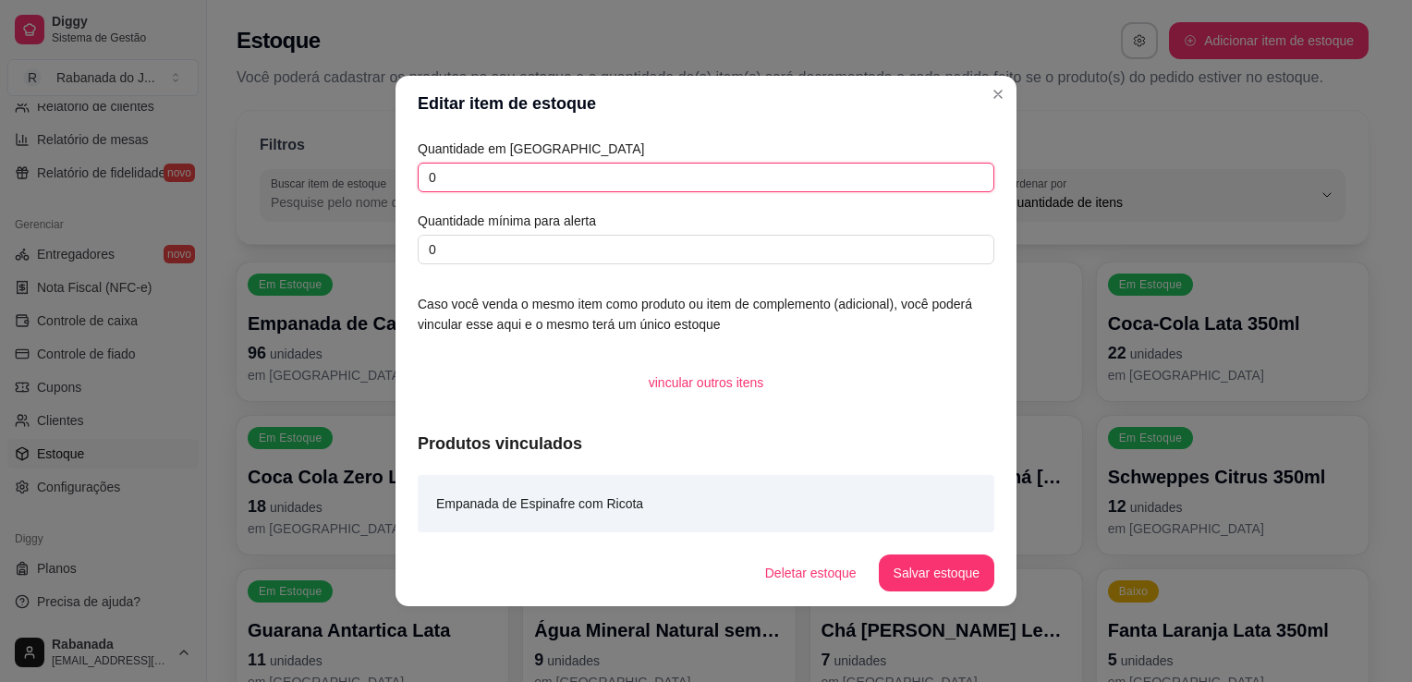
click at [595, 179] on input "0" at bounding box center [706, 178] width 577 height 30
type input "55"
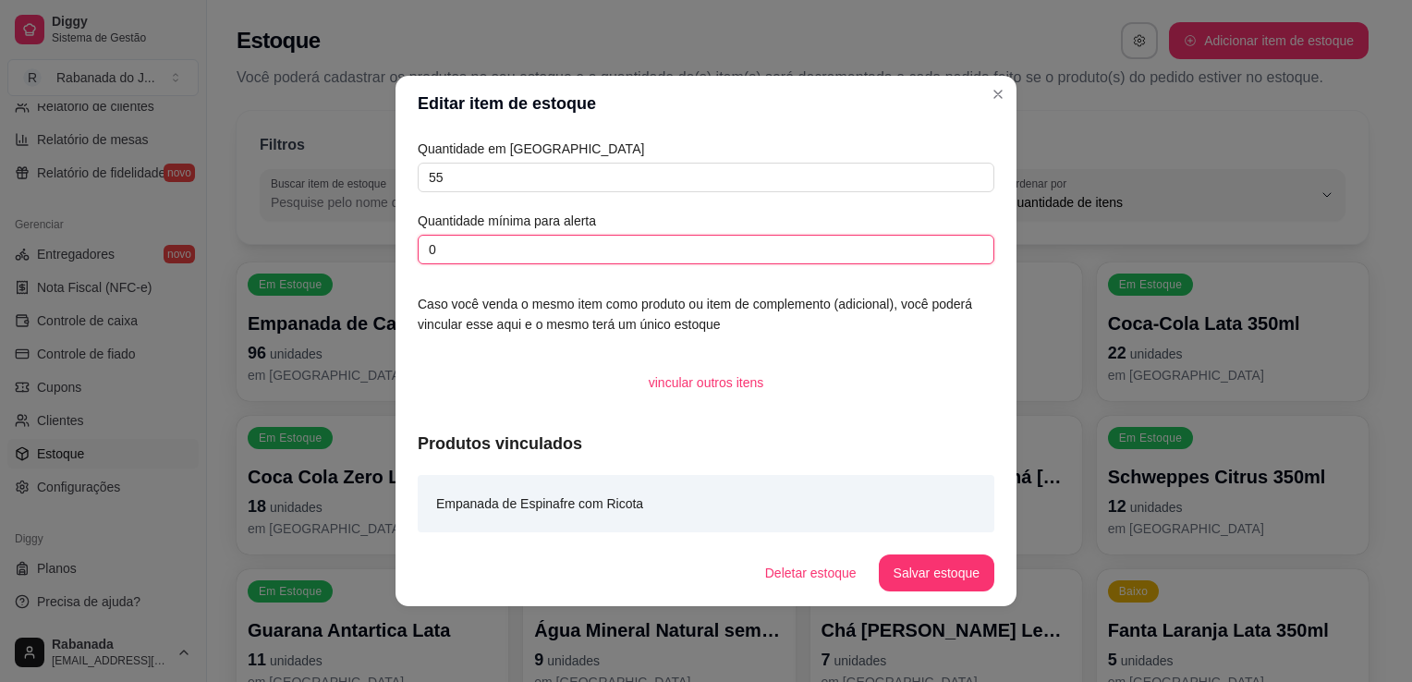
click at [535, 251] on input "0" at bounding box center [706, 250] width 577 height 30
type input "20"
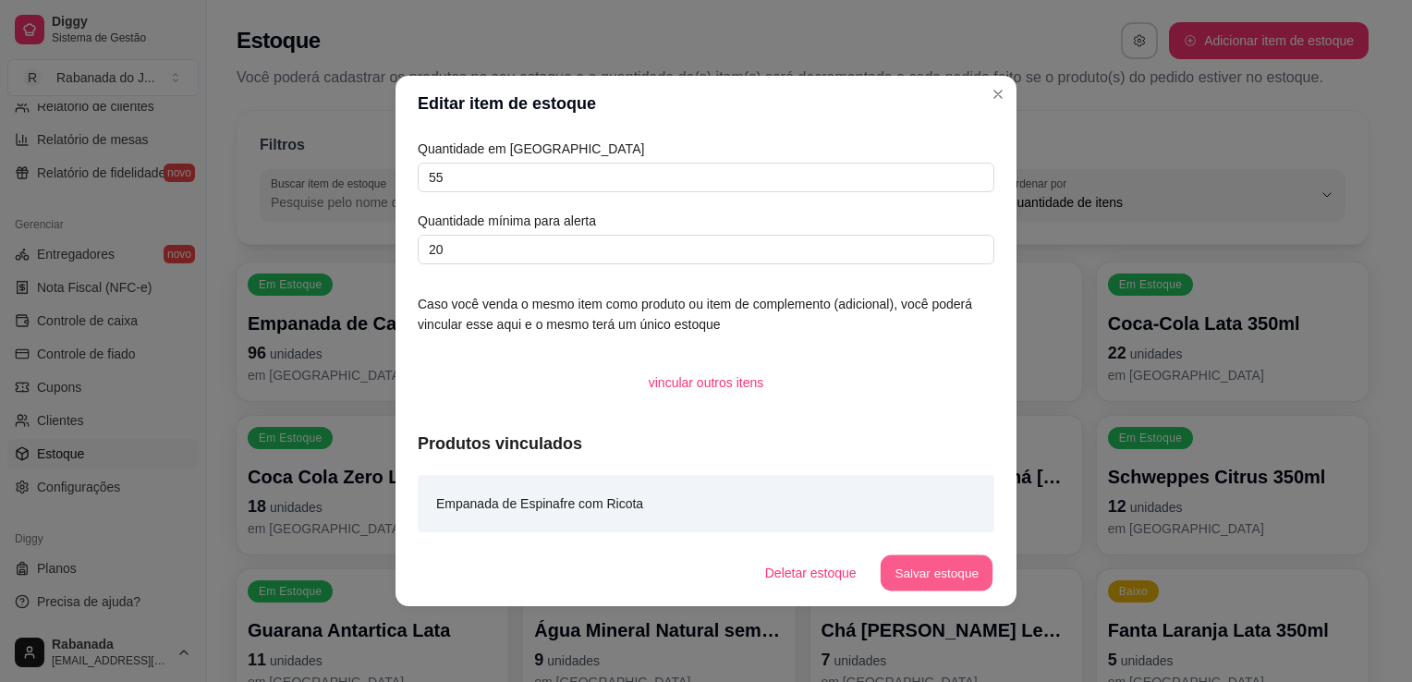
click at [936, 578] on button "Salvar estoque" at bounding box center [936, 573] width 113 height 36
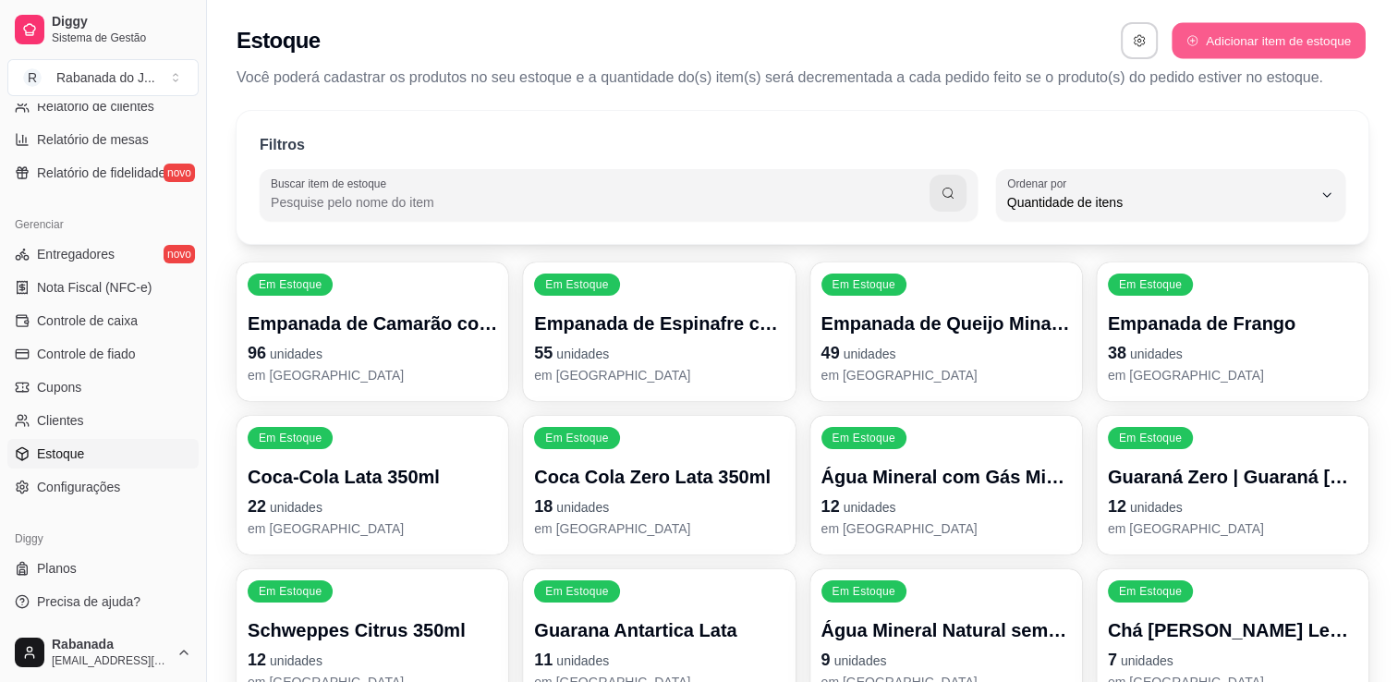
click at [1288, 35] on button "Adicionar item de estoque" at bounding box center [1268, 41] width 193 height 36
select select "UN"
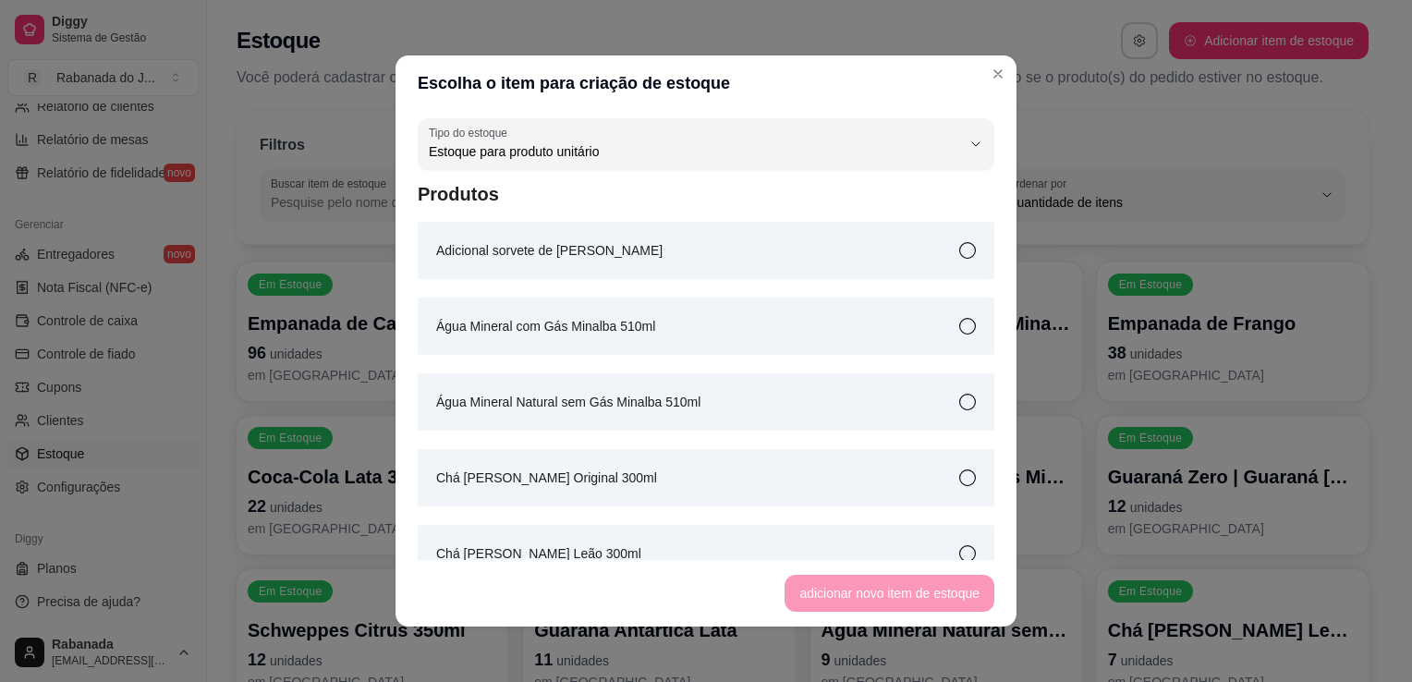
scroll to position [393, 0]
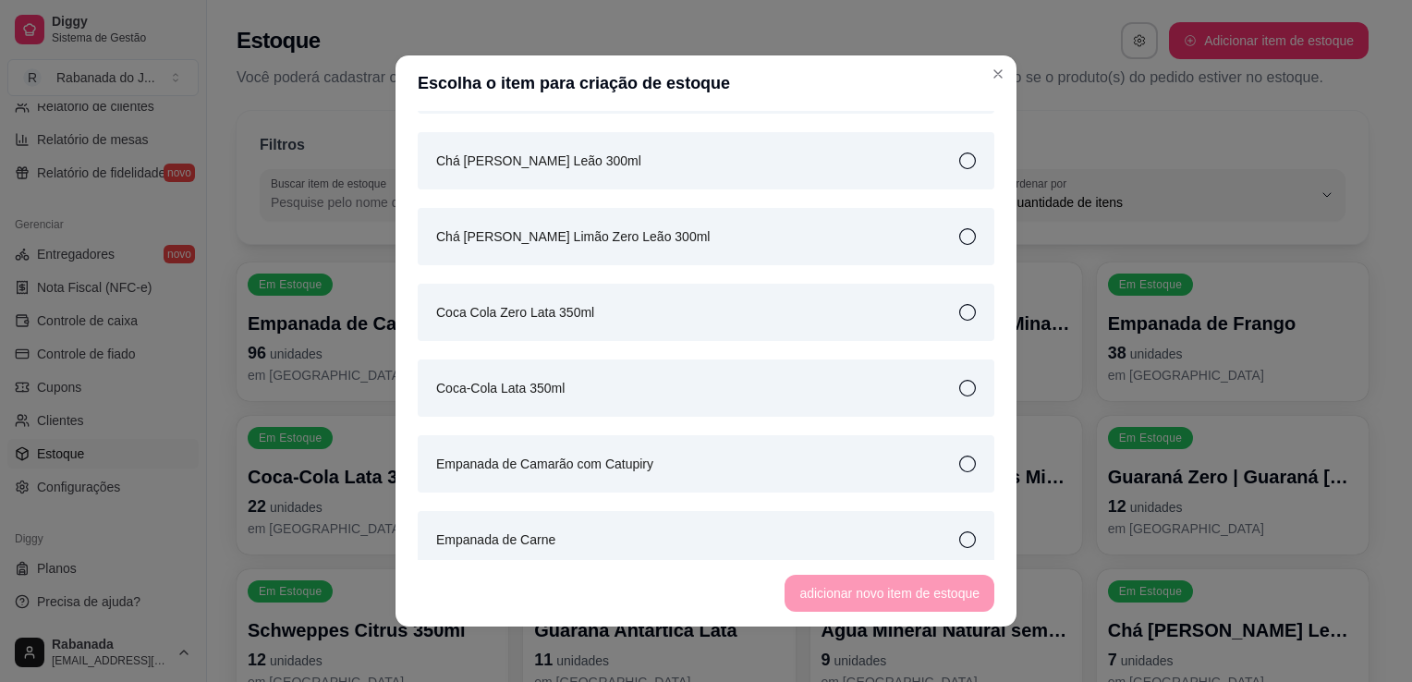
click at [959, 534] on icon at bounding box center [967, 539] width 17 height 17
click at [943, 599] on button "adicionar novo item de estoque" at bounding box center [889, 594] width 203 height 36
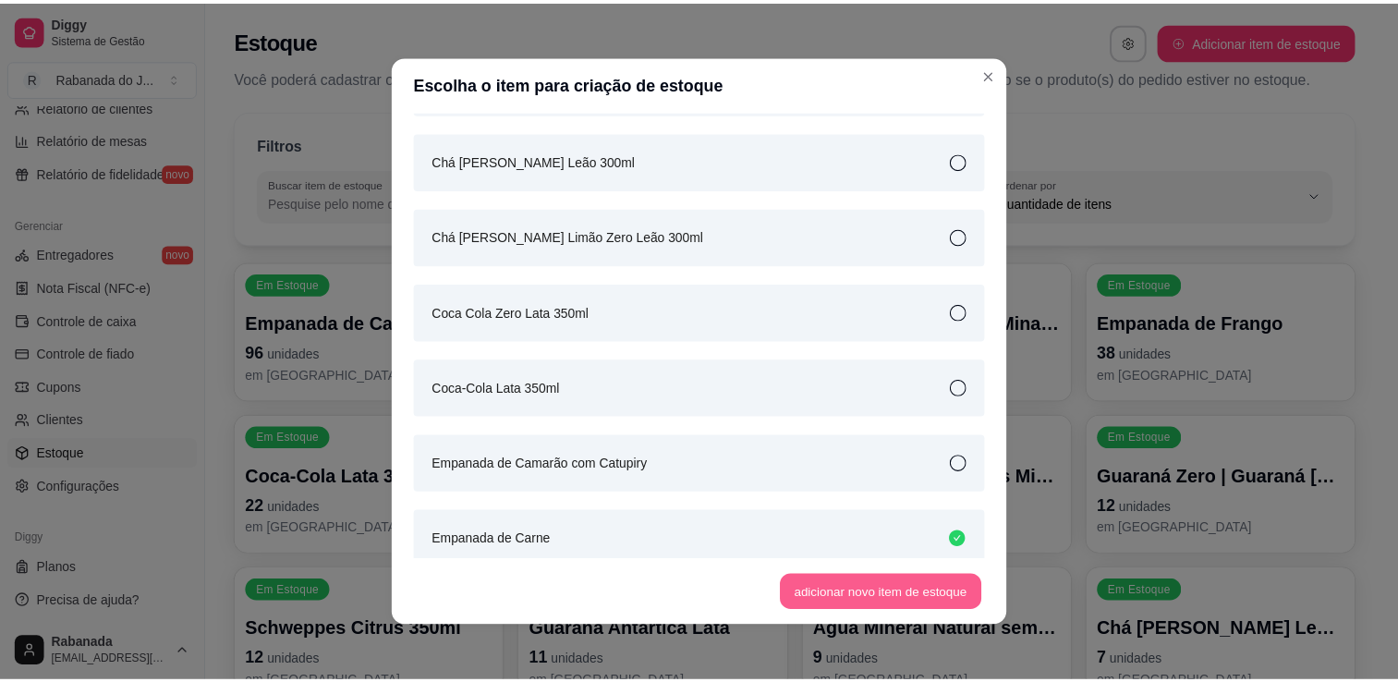
scroll to position [398, 0]
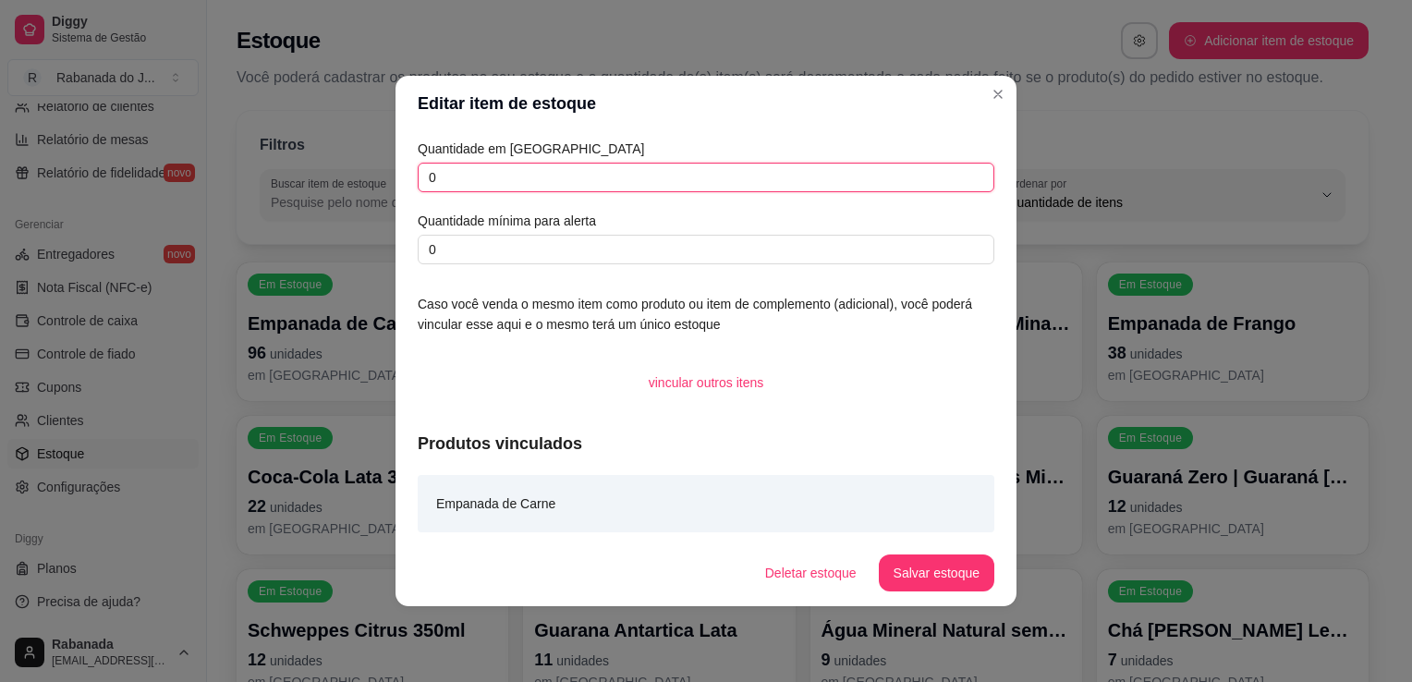
click at [673, 176] on input "0" at bounding box center [706, 178] width 577 height 30
type input "40"
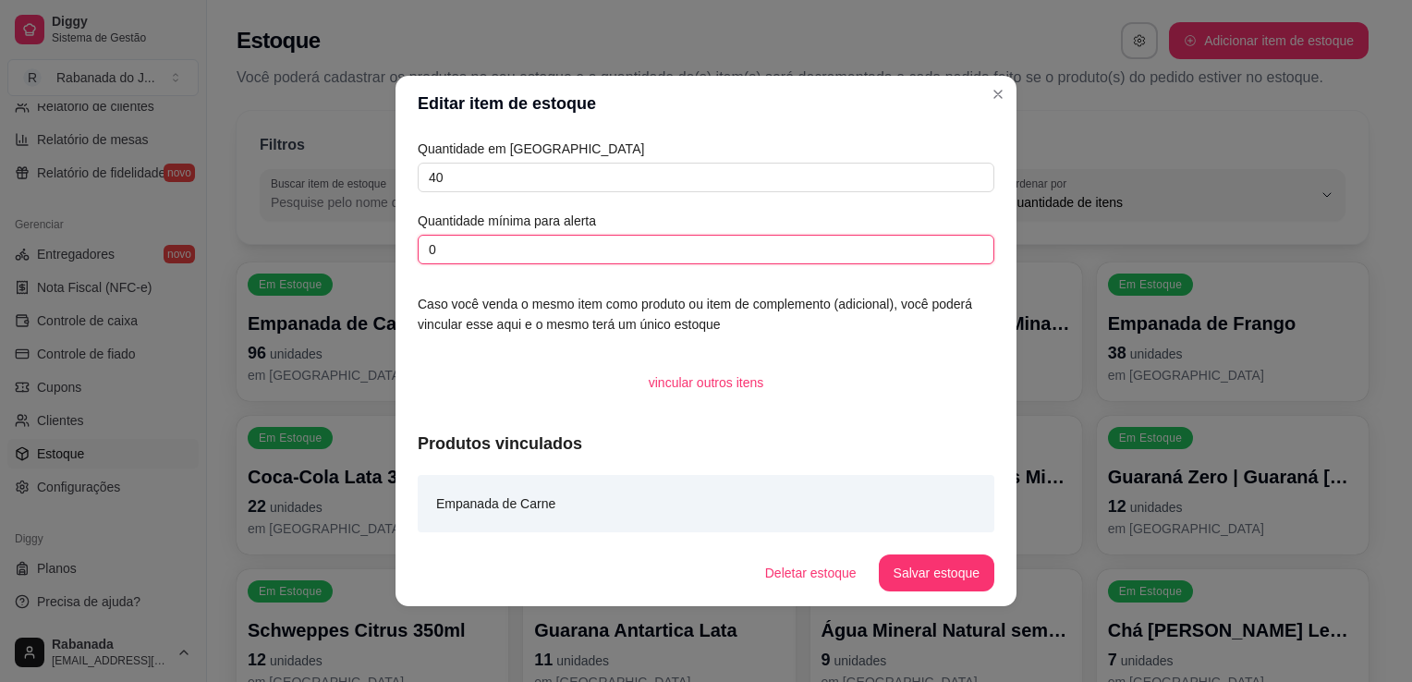
click at [634, 250] on input "0" at bounding box center [706, 250] width 577 height 30
type input "20"
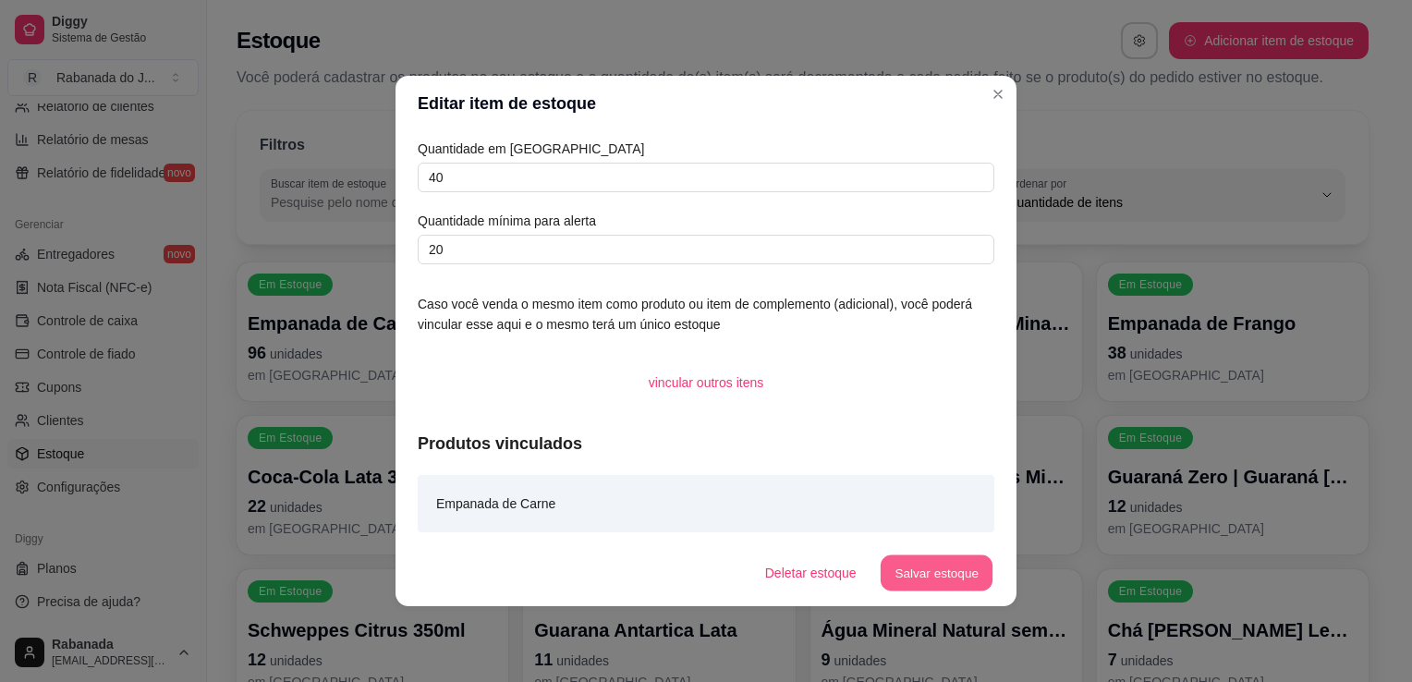
click at [940, 567] on button "Salvar estoque" at bounding box center [936, 573] width 113 height 36
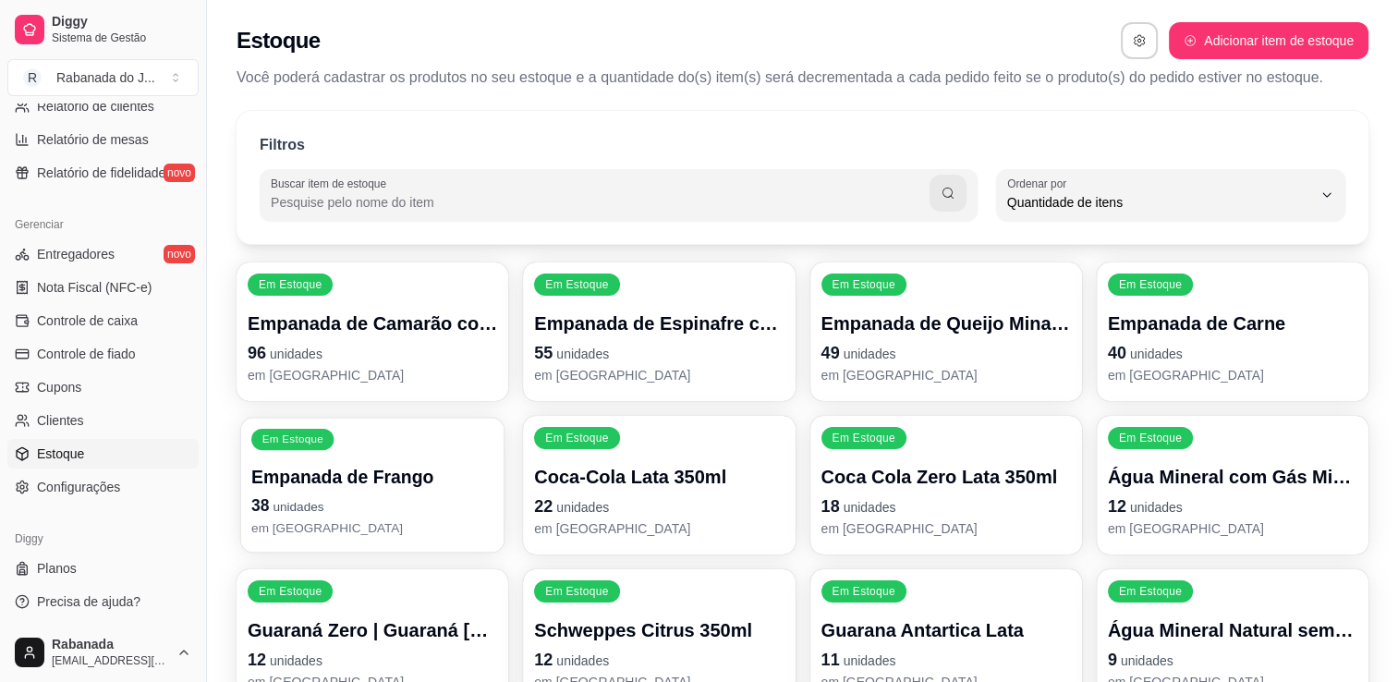
click at [303, 439] on p "Em Estoque" at bounding box center [292, 439] width 61 height 15
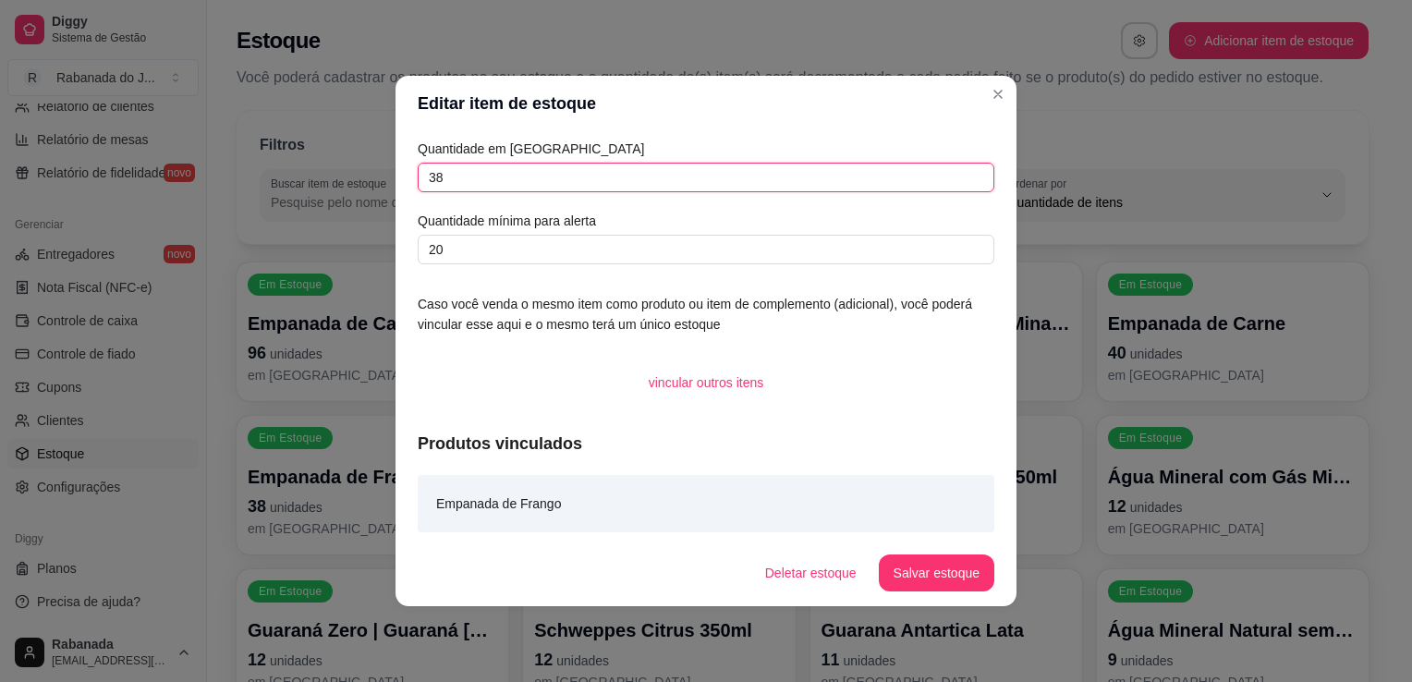
click at [540, 174] on input "38" at bounding box center [706, 178] width 577 height 30
type input "3"
type input "45"
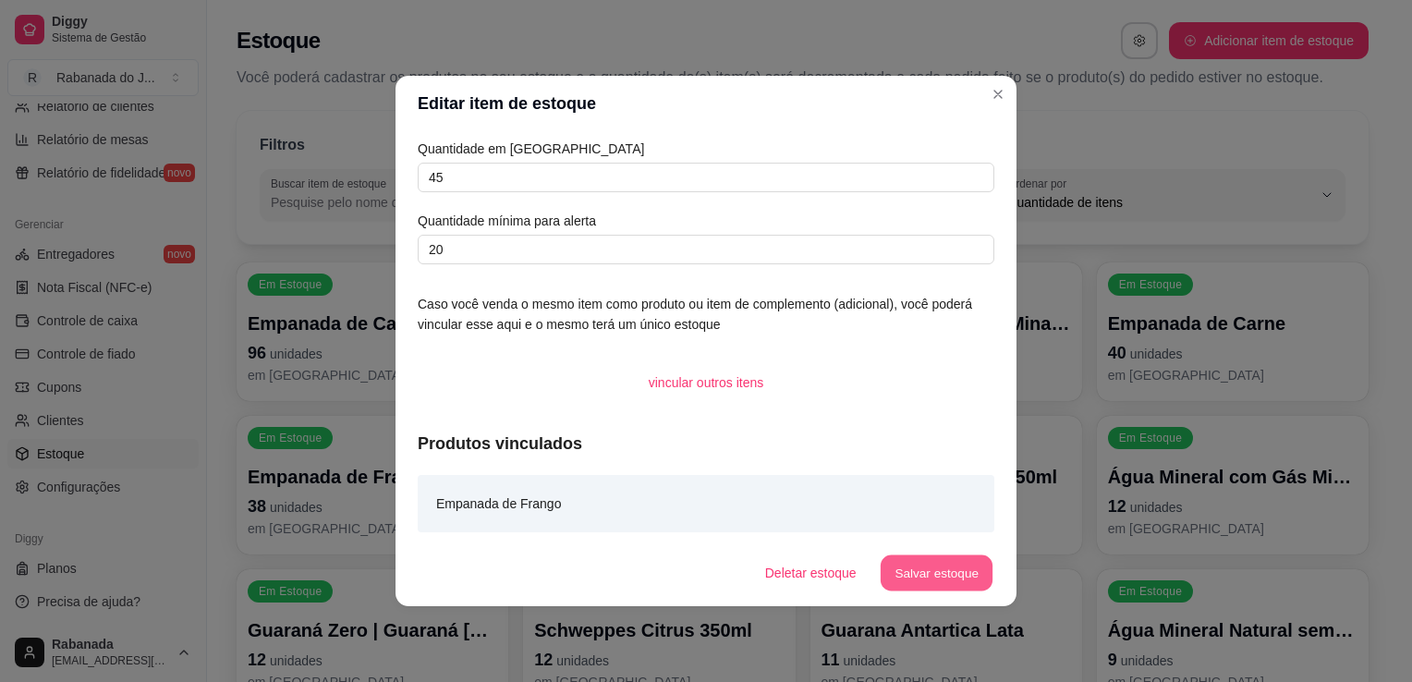
click at [949, 575] on button "Salvar estoque" at bounding box center [936, 573] width 113 height 36
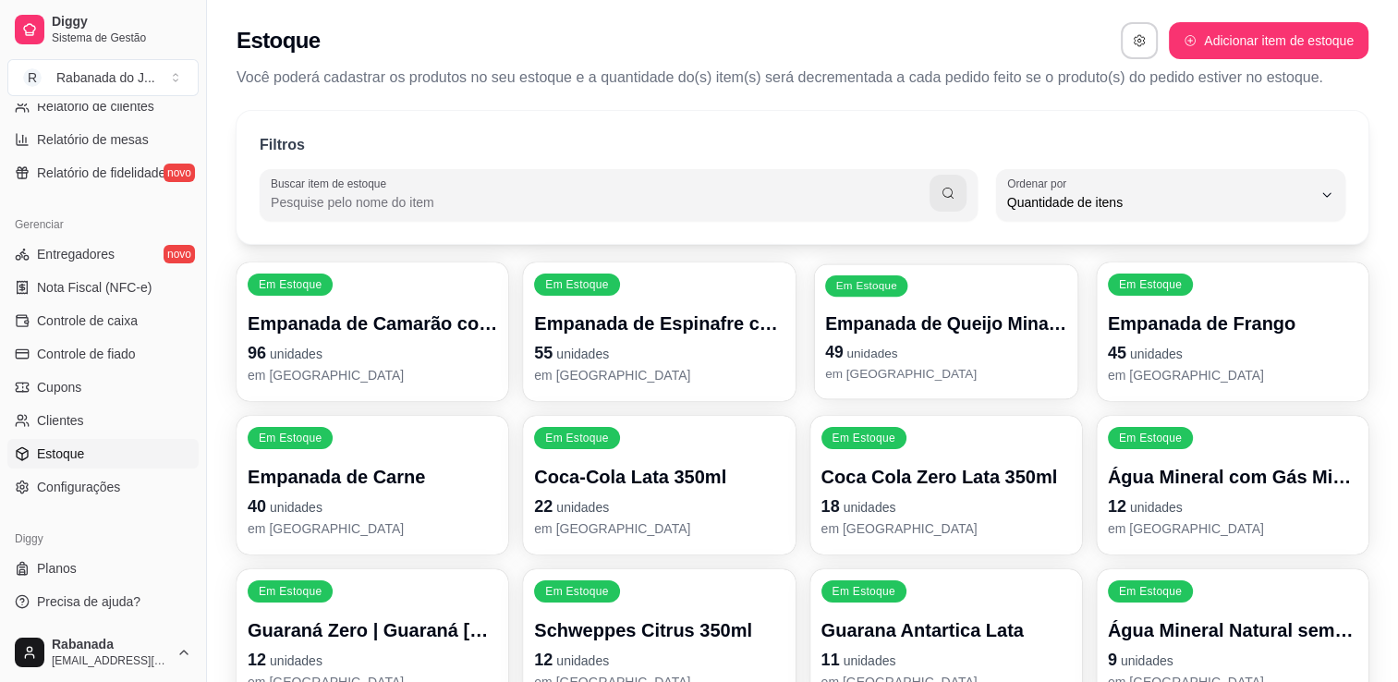
click at [870, 291] on div "Em Estoque" at bounding box center [866, 285] width 83 height 21
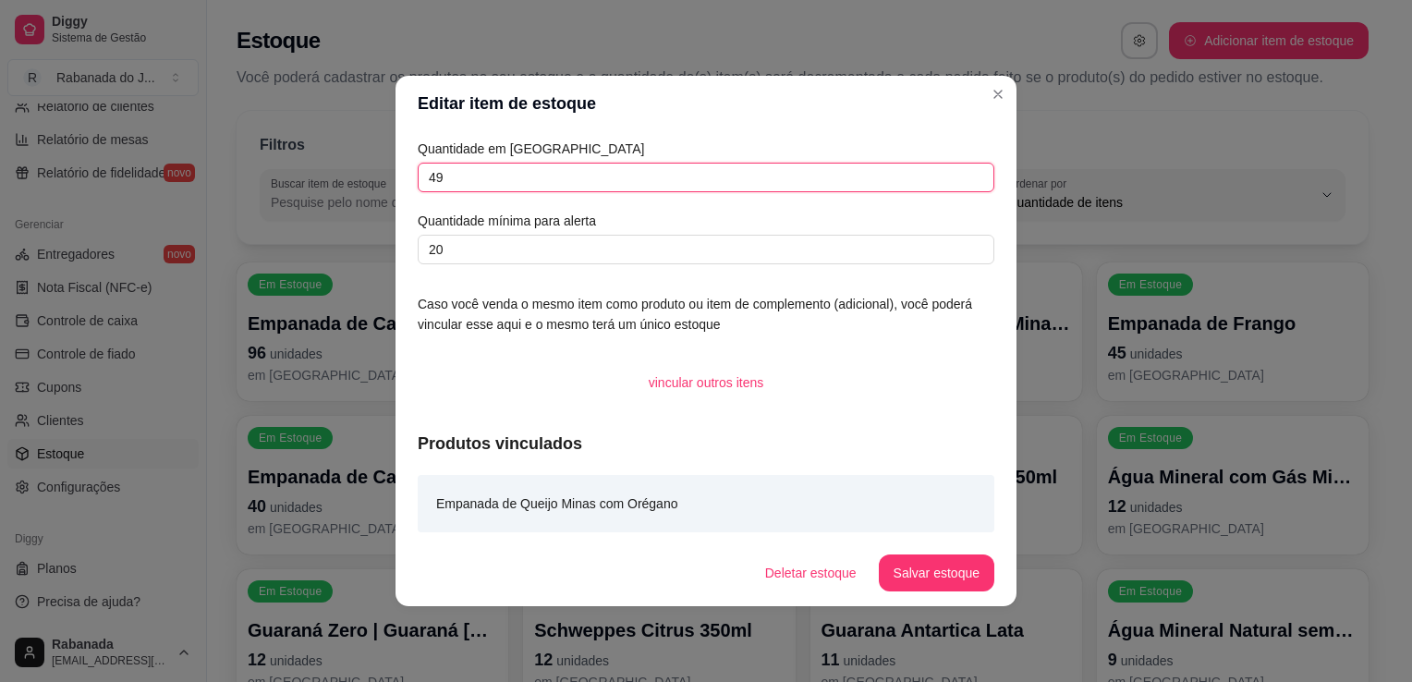
click at [652, 177] on input "49" at bounding box center [706, 178] width 577 height 30
type input "46"
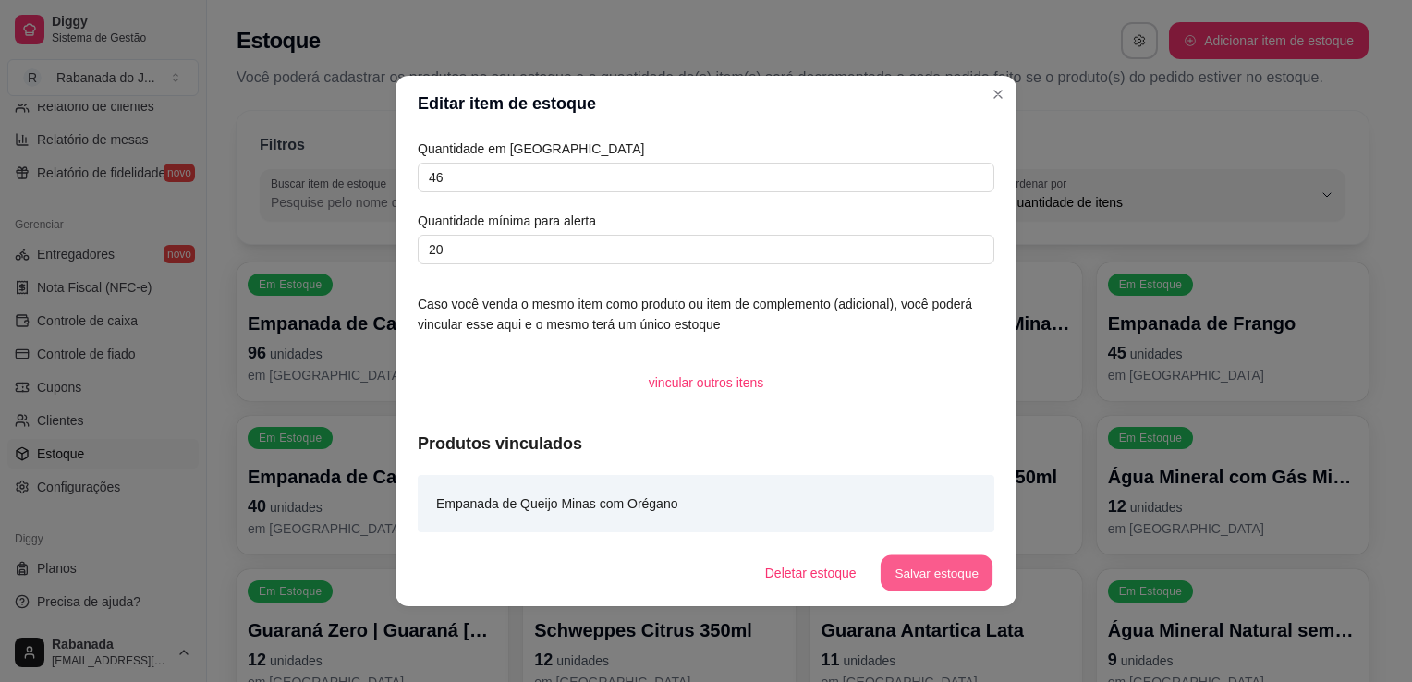
click at [930, 570] on button "Salvar estoque" at bounding box center [936, 573] width 113 height 36
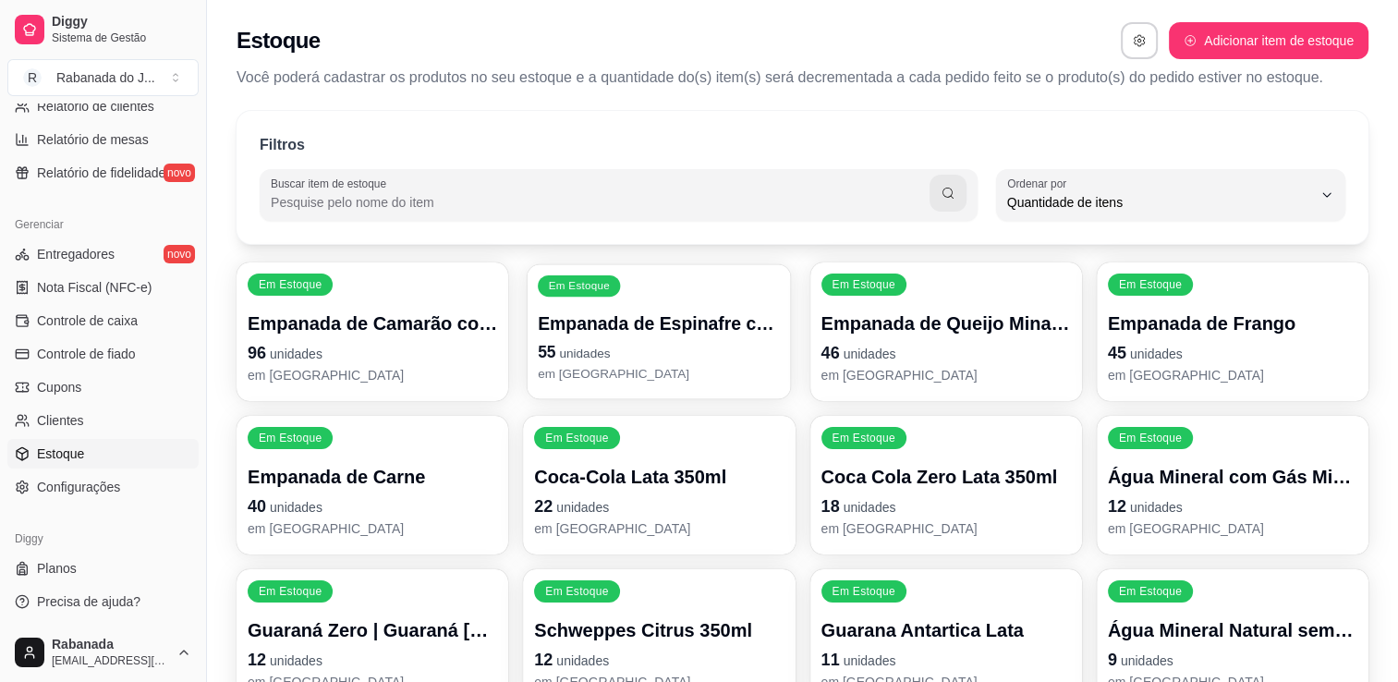
click at [587, 283] on p "Em Estoque" at bounding box center [579, 286] width 61 height 15
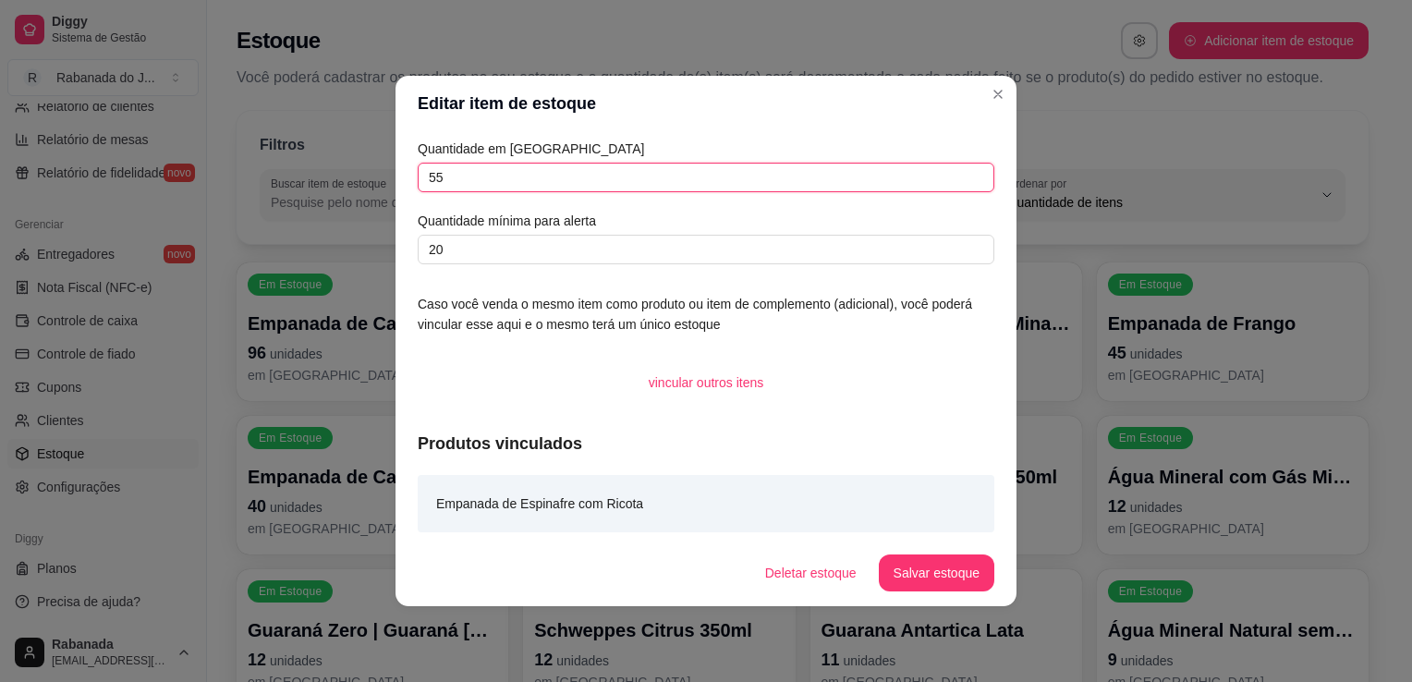
click at [517, 179] on input "55" at bounding box center [706, 178] width 577 height 30
type input "5"
type input "47"
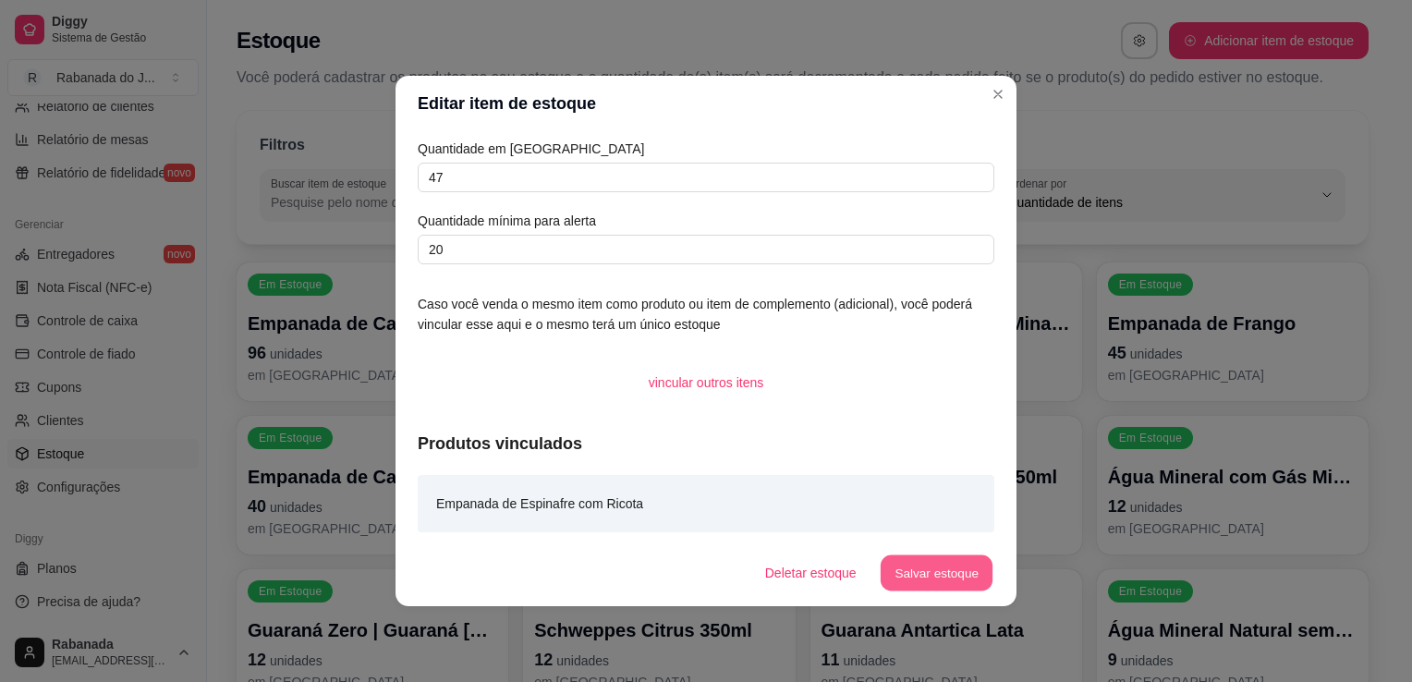
click at [939, 563] on button "Salvar estoque" at bounding box center [936, 573] width 113 height 36
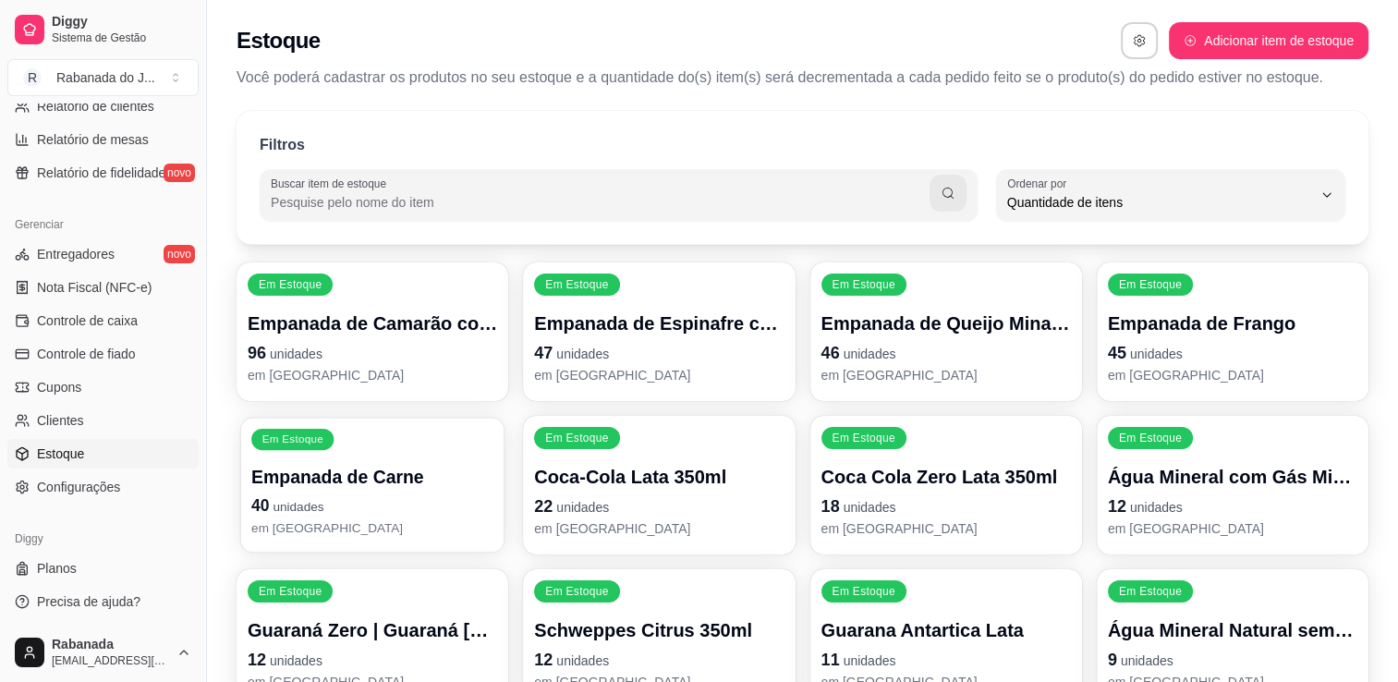
click at [302, 435] on p "Em Estoque" at bounding box center [292, 439] width 61 height 15
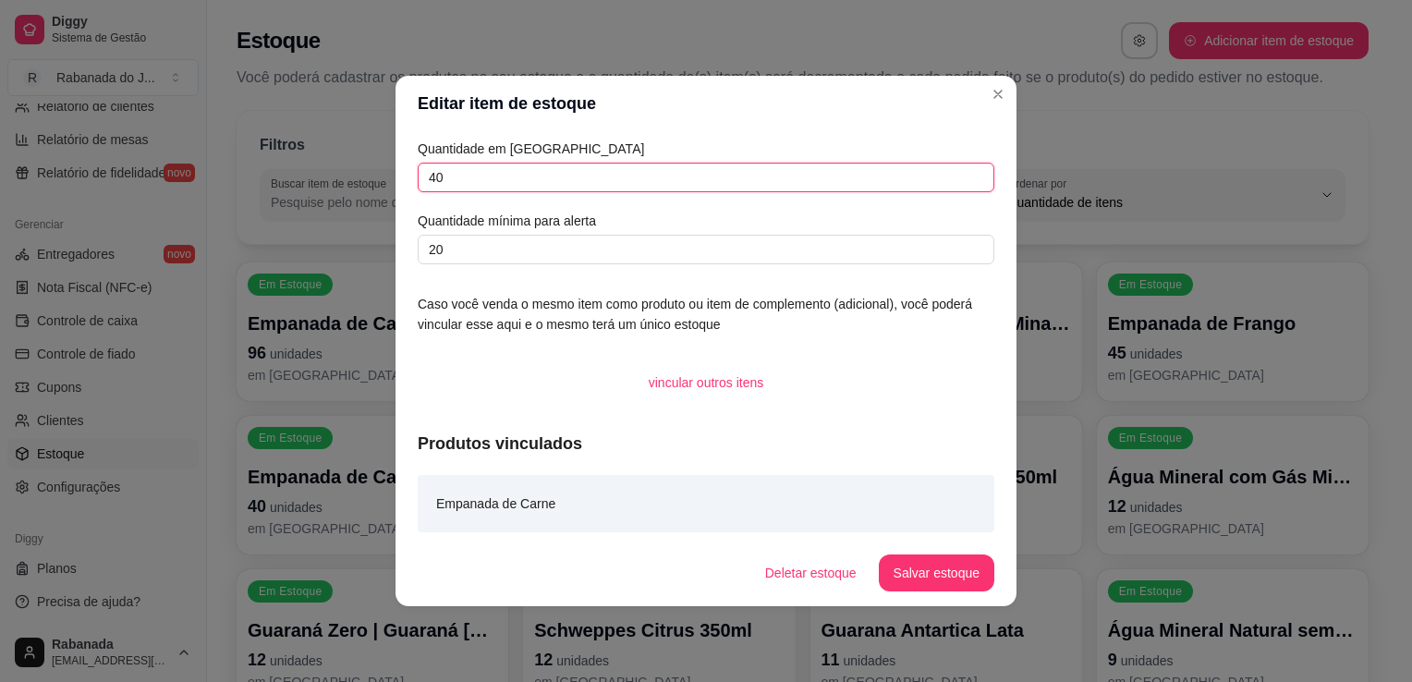
click at [495, 179] on input "40" at bounding box center [706, 178] width 577 height 30
type input "46"
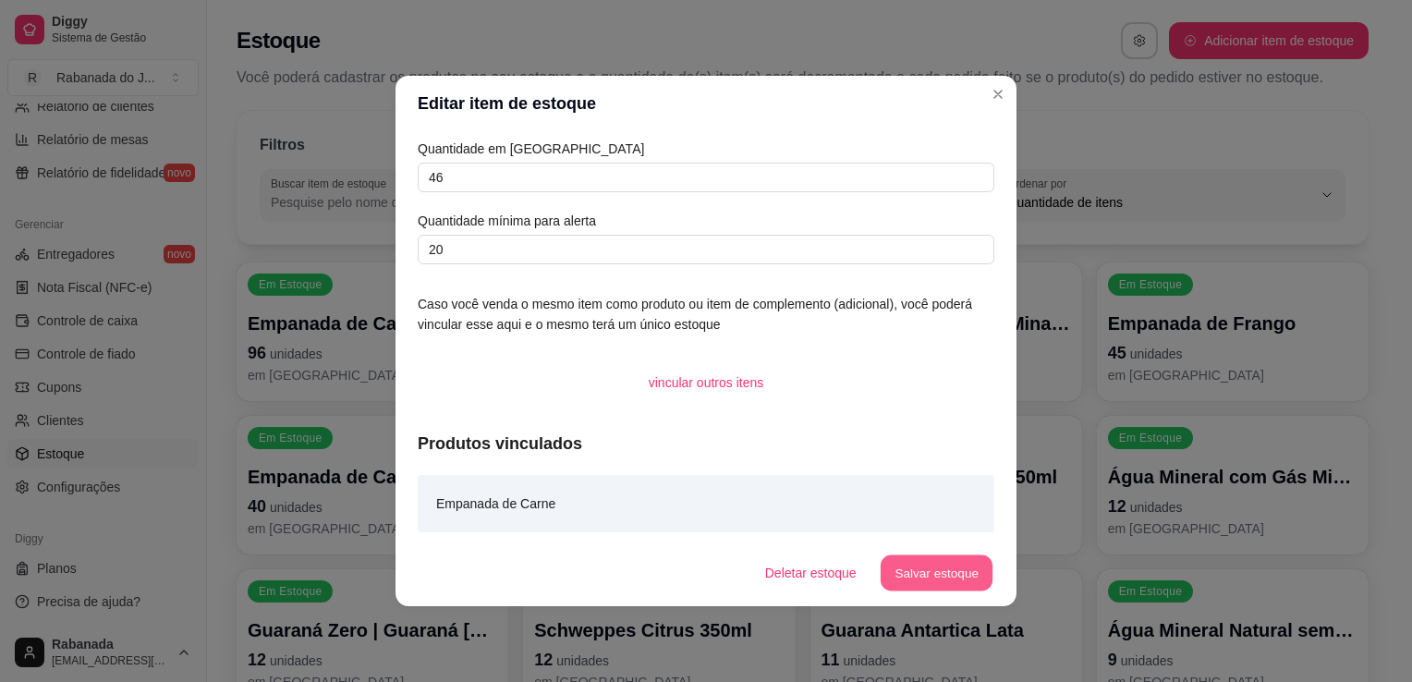
click at [934, 575] on button "Salvar estoque" at bounding box center [936, 573] width 113 height 36
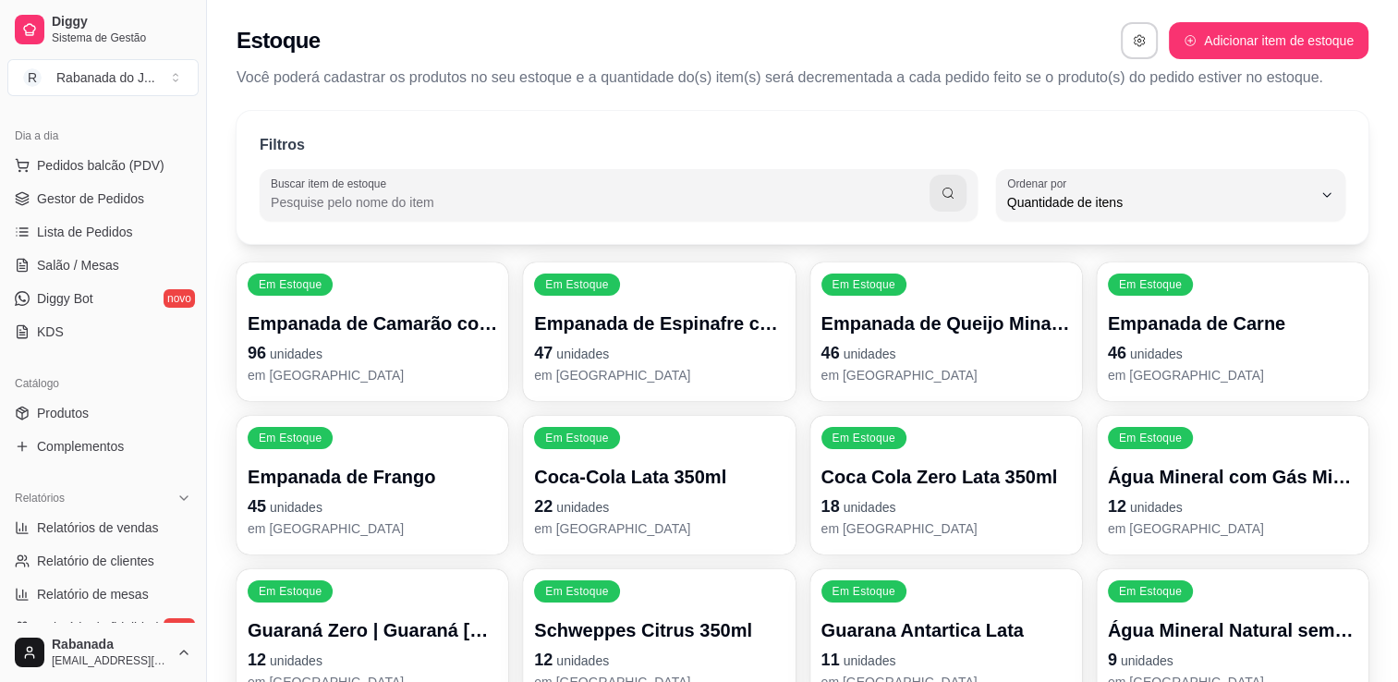
scroll to position [0, 0]
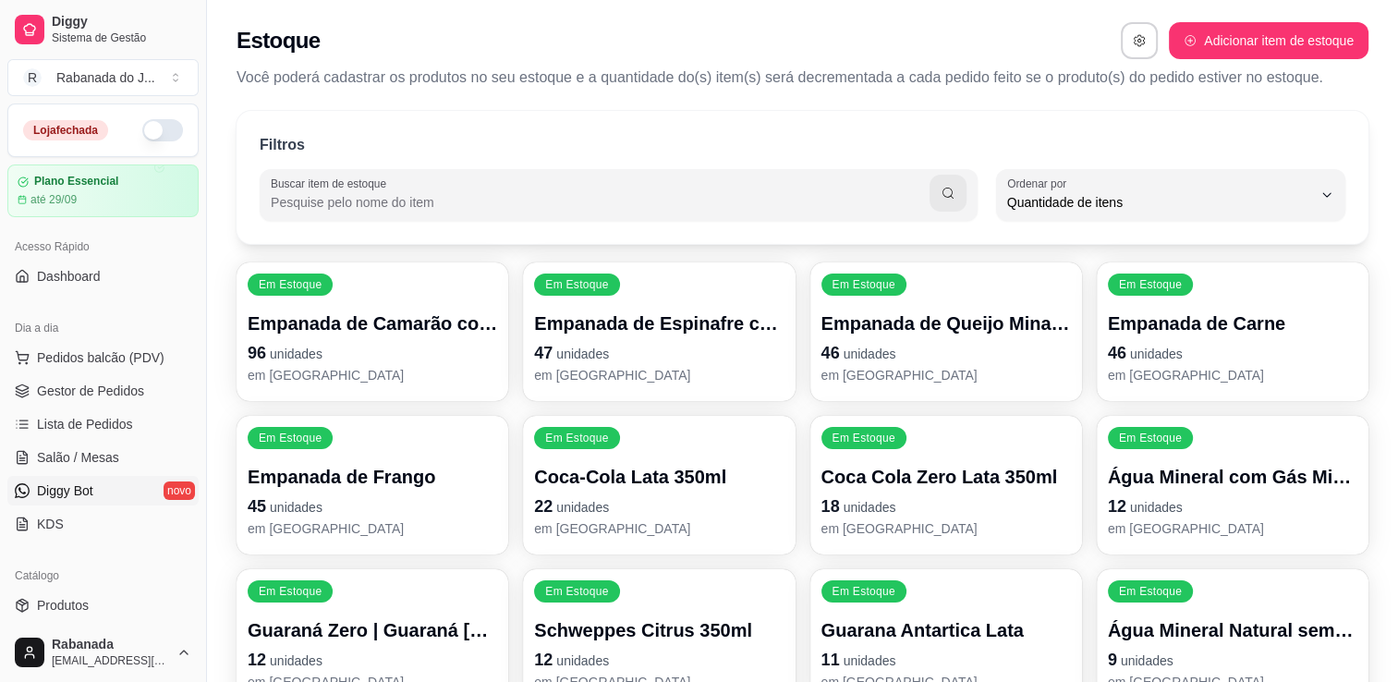
click at [67, 486] on span "Diggy Bot" at bounding box center [65, 490] width 56 height 18
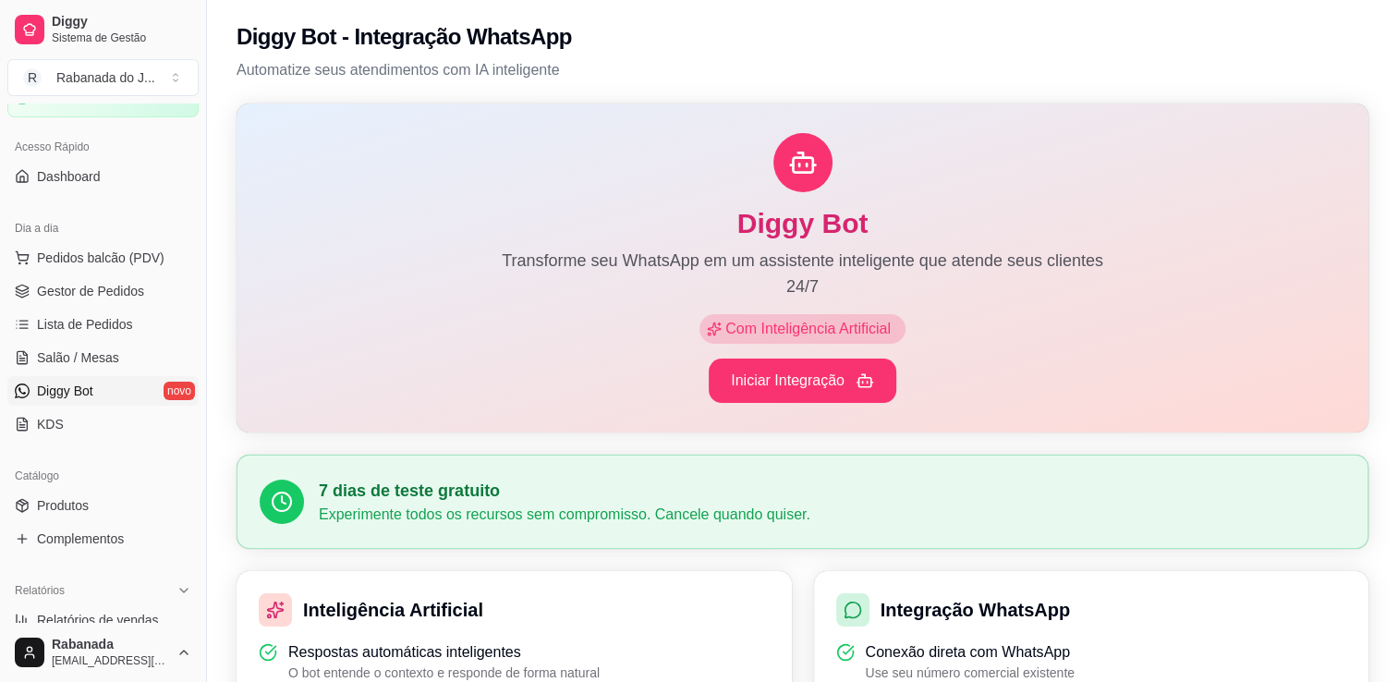
scroll to position [111, 0]
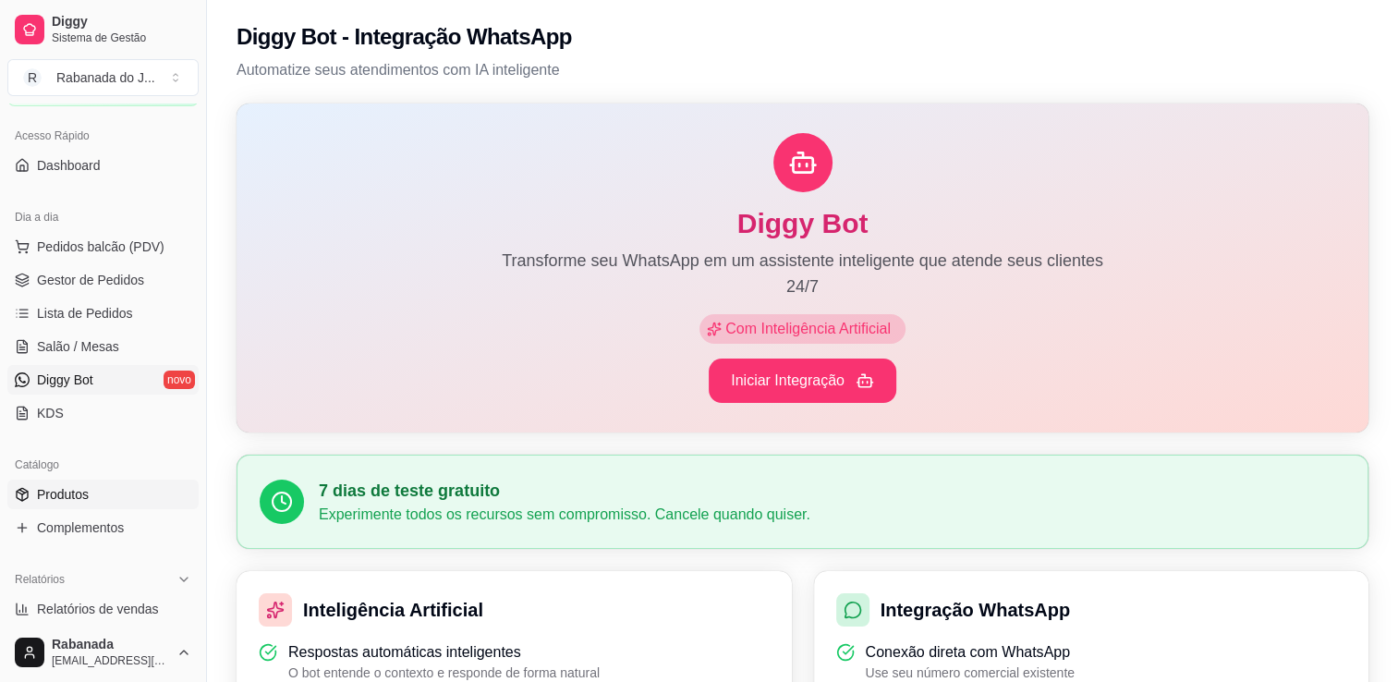
click at [85, 498] on span "Produtos" at bounding box center [63, 494] width 52 height 18
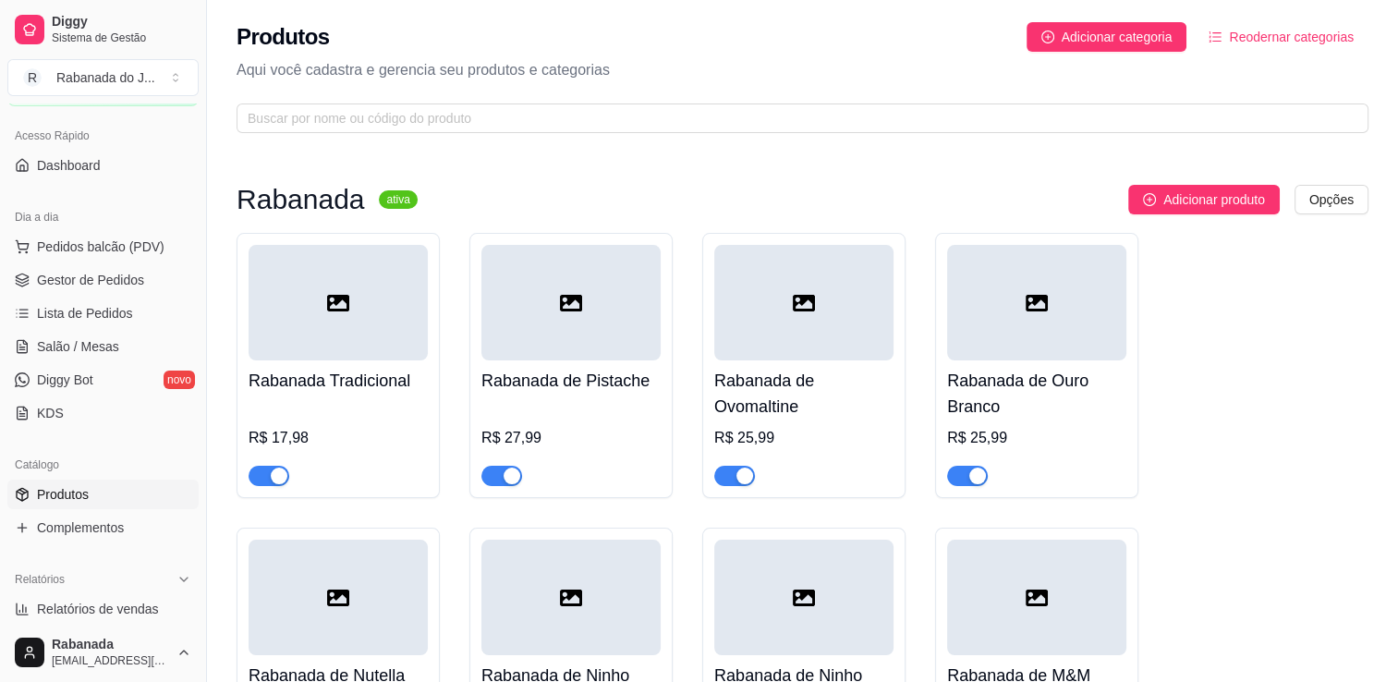
click at [314, 289] on div at bounding box center [338, 303] width 179 height 116
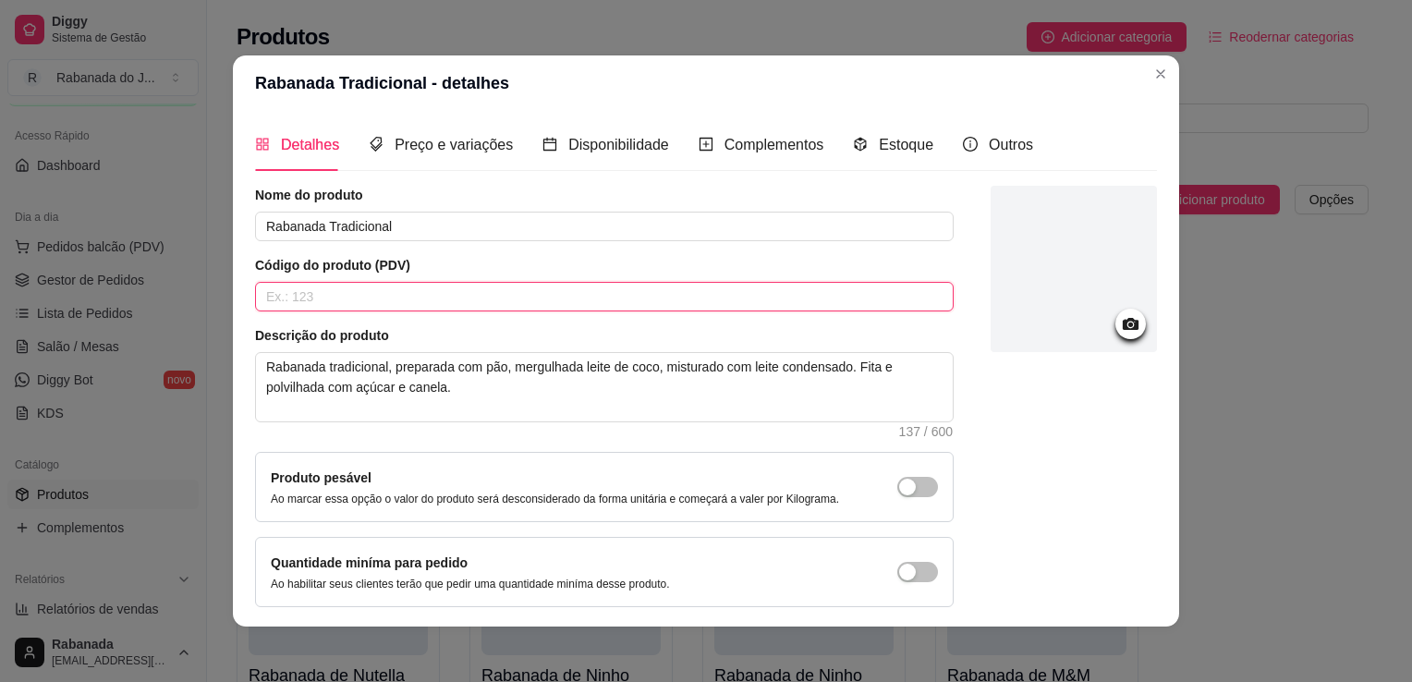
click at [584, 309] on input "text" at bounding box center [604, 297] width 699 height 30
type input "1"
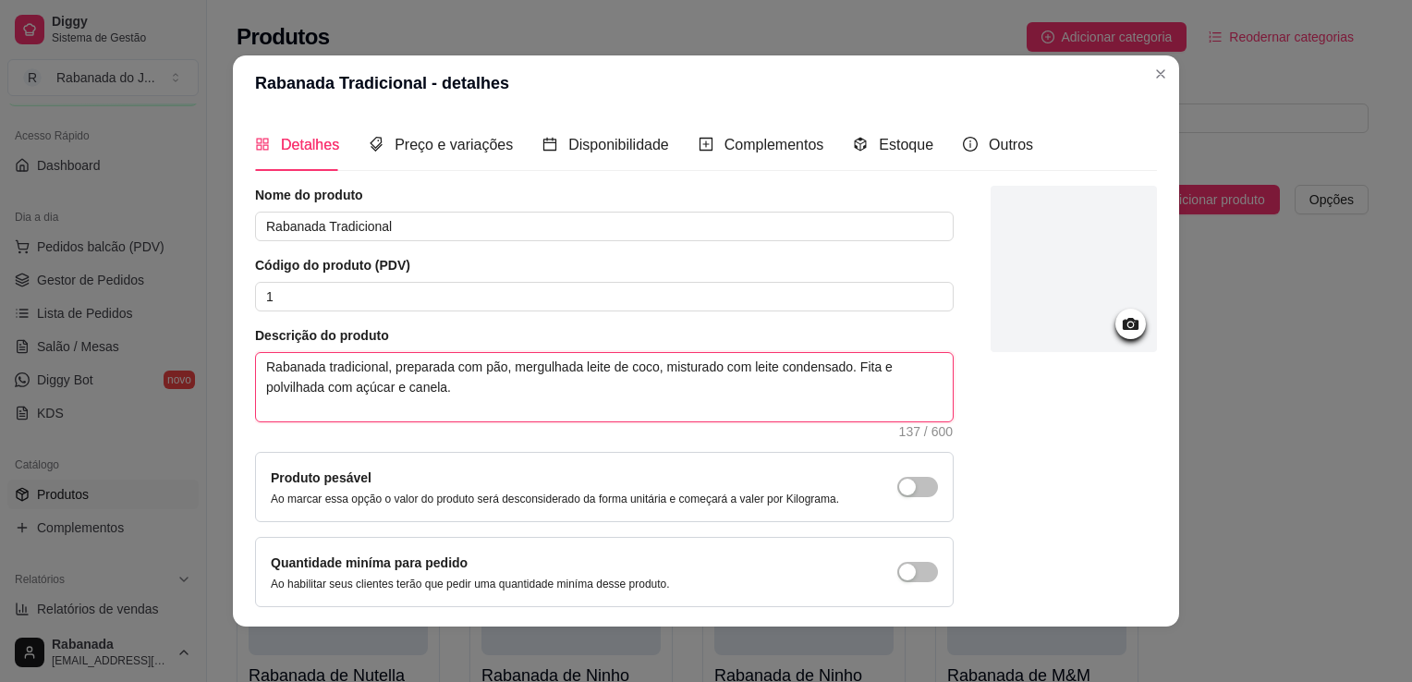
click at [521, 395] on textarea "Rabanada tradicional, preparada com pão, mergulhada leite de coco, misturado co…" at bounding box center [604, 387] width 697 height 68
type textarea "Rabanada tradicional, preparada com pão, mergulhada leite de coco, misturado co…"
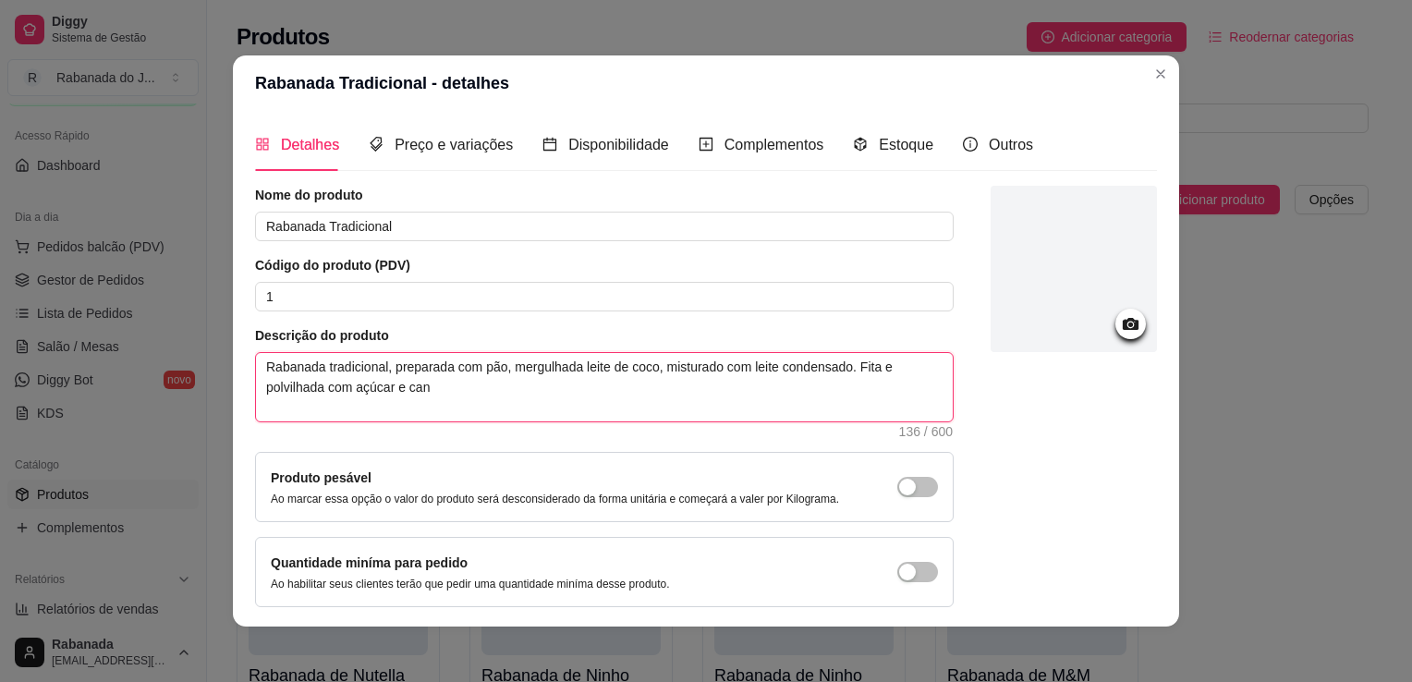
type textarea "Rabanada tradicional, preparada com pão, mergulhada leite de coco, misturado co…"
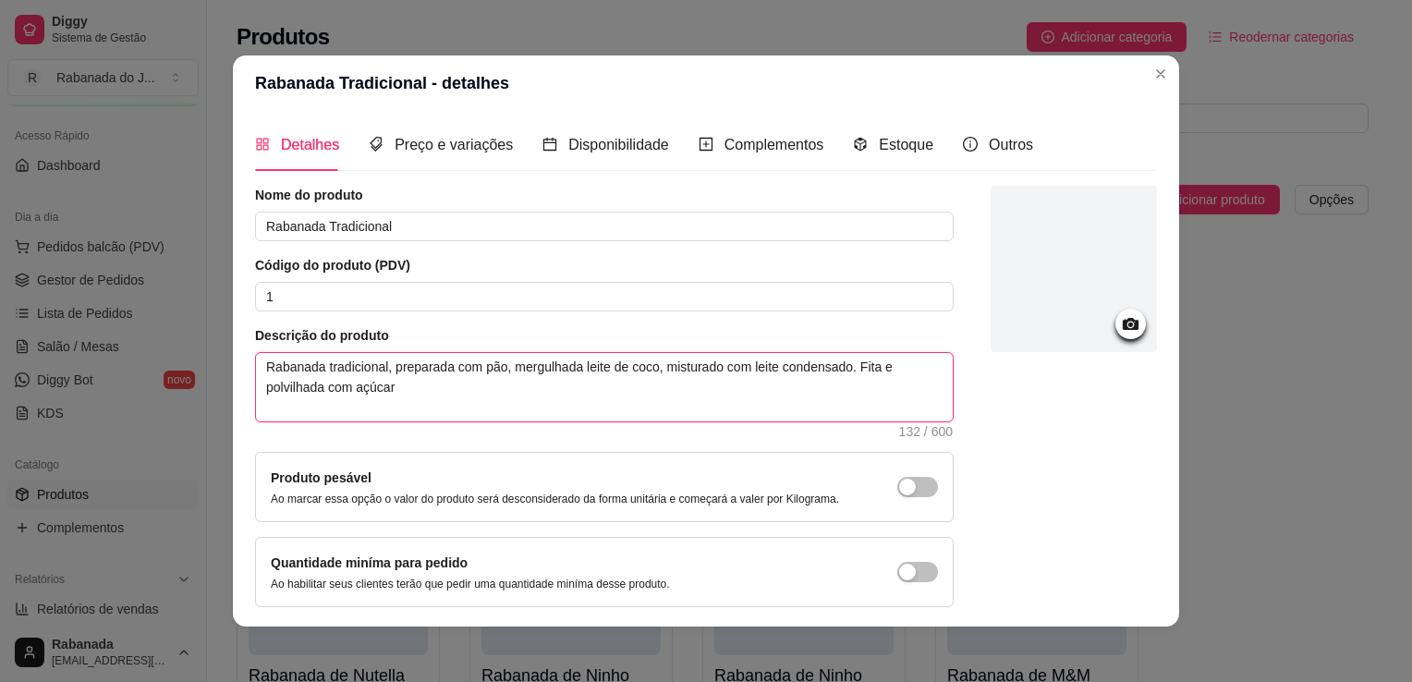
type textarea "Rabanada tradicional, preparada com pão, mergulhada leite de coco, misturado co…"
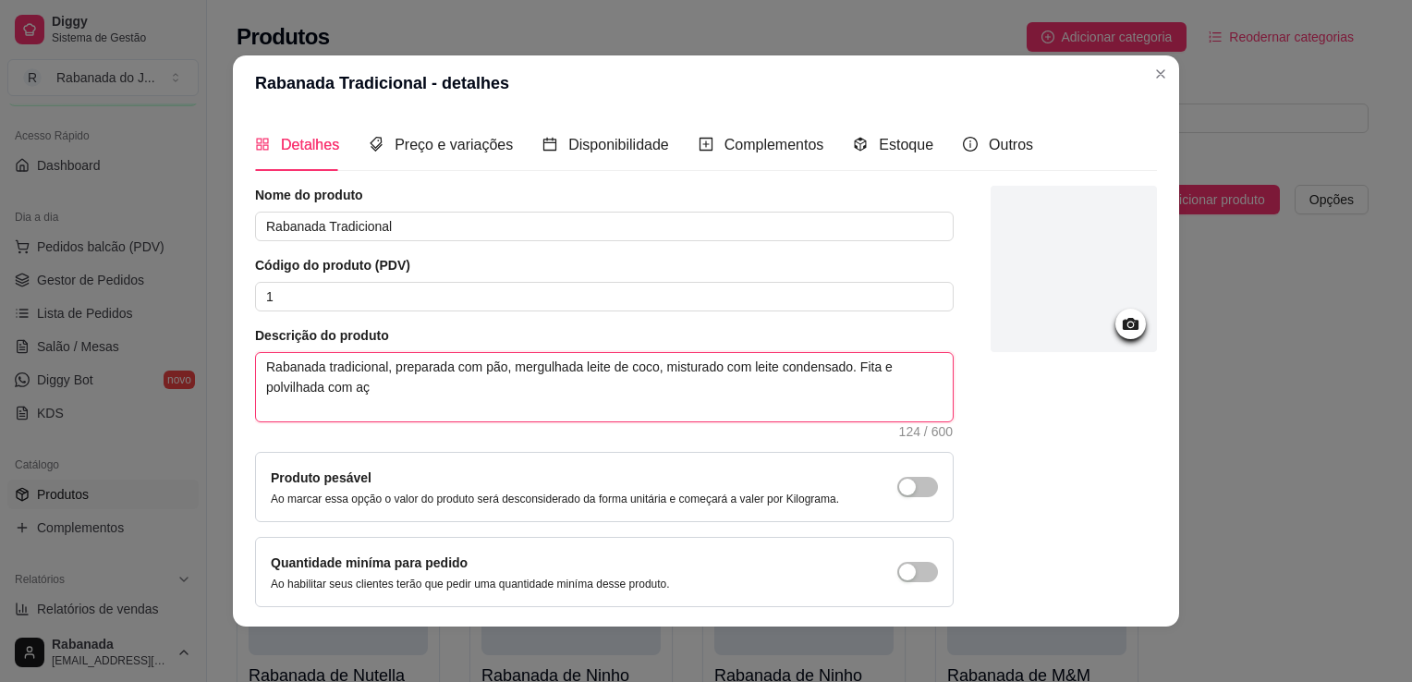
type textarea "Rabanada tradicional, preparada com pão, mergulhada leite de coco, misturado co…"
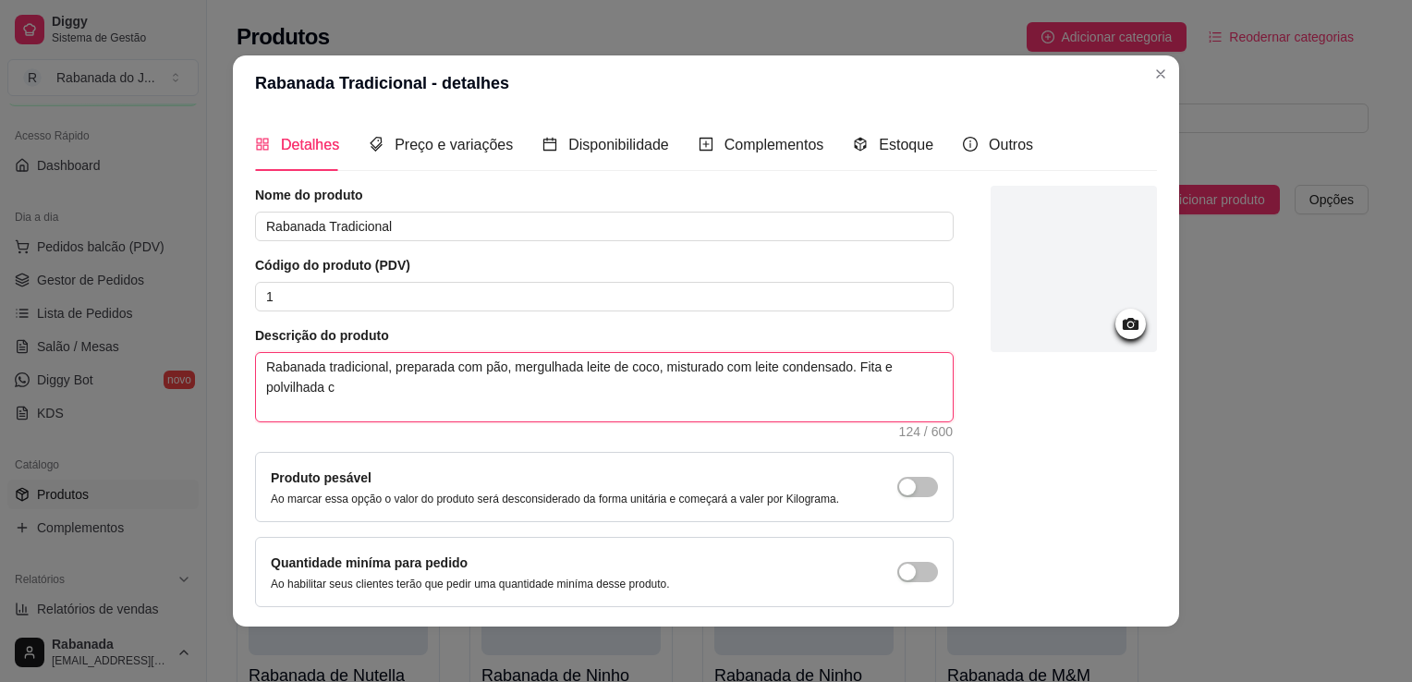
type textarea "Rabanada tradicional, preparada com pão, mergulhada leite de coco, misturado co…"
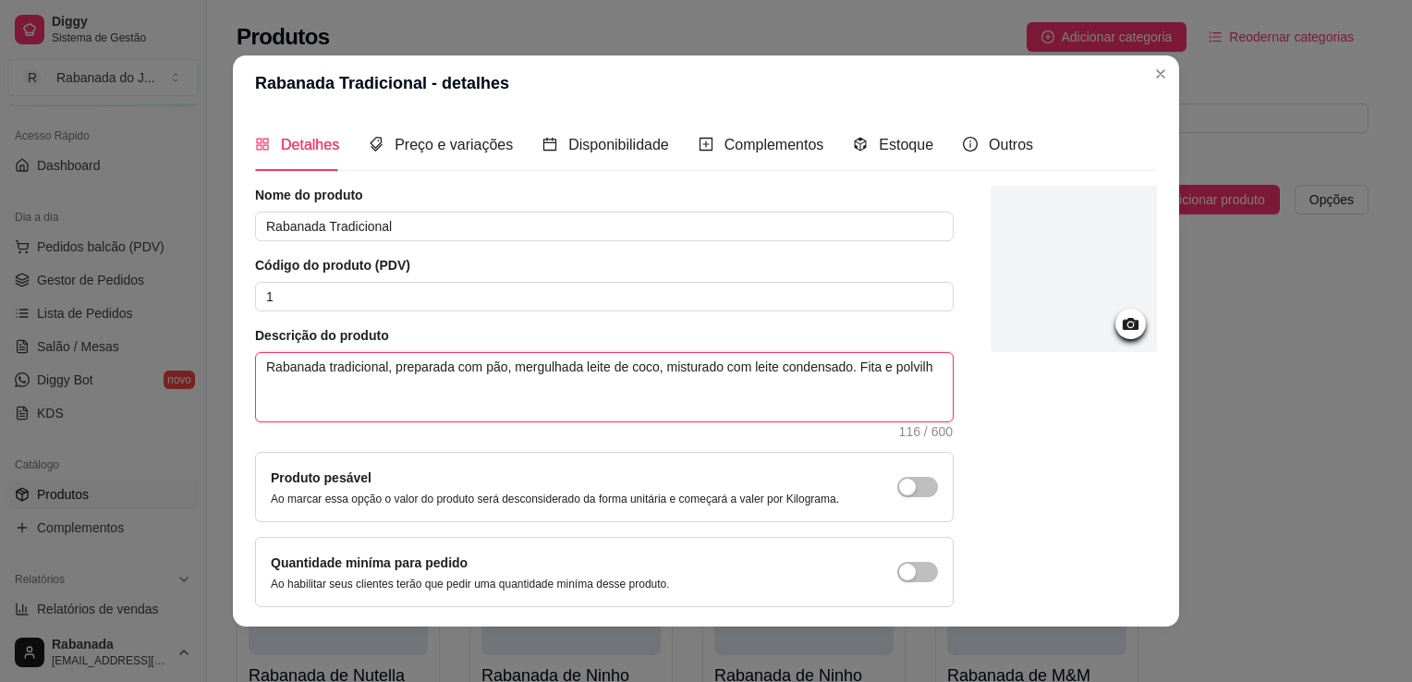
type textarea "Rabanada tradicional, preparada com pão, mergulhada leite de coco, misturado co…"
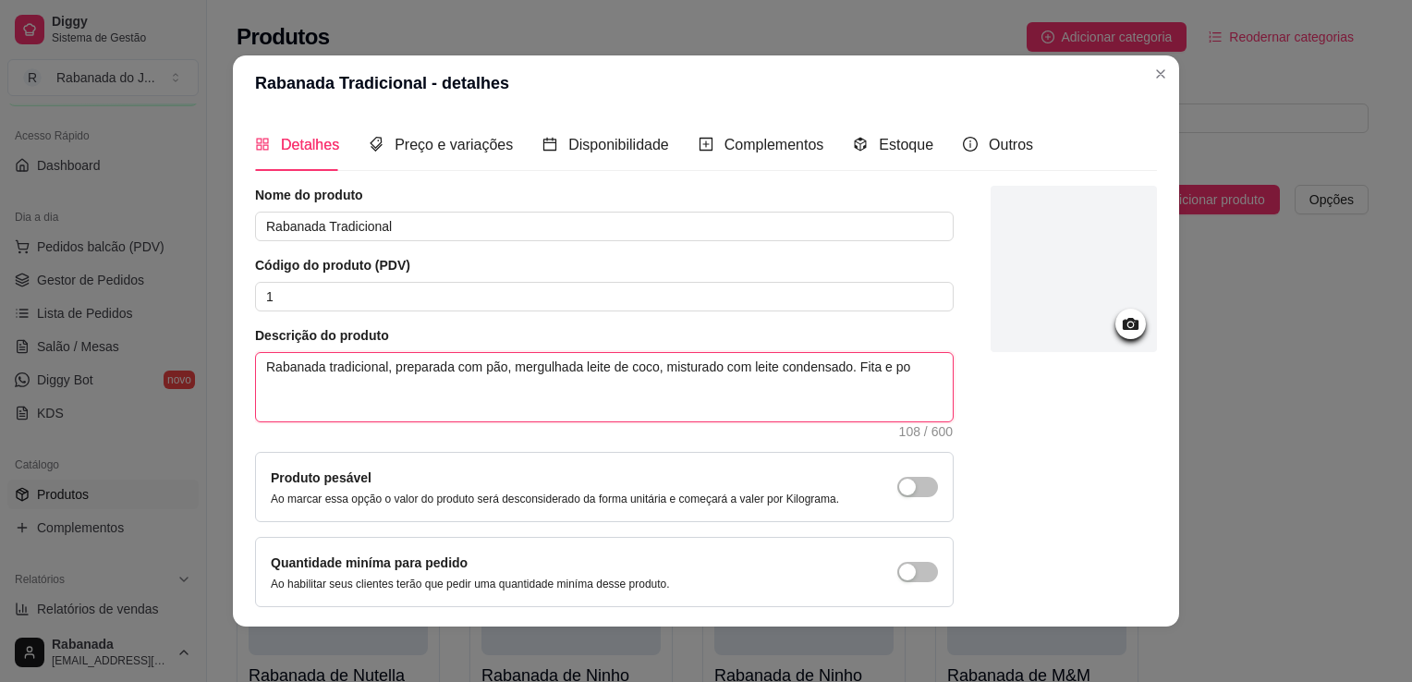
type textarea "Rabanada tradicional, preparada com pão, mergulhada leite de coco, misturado co…"
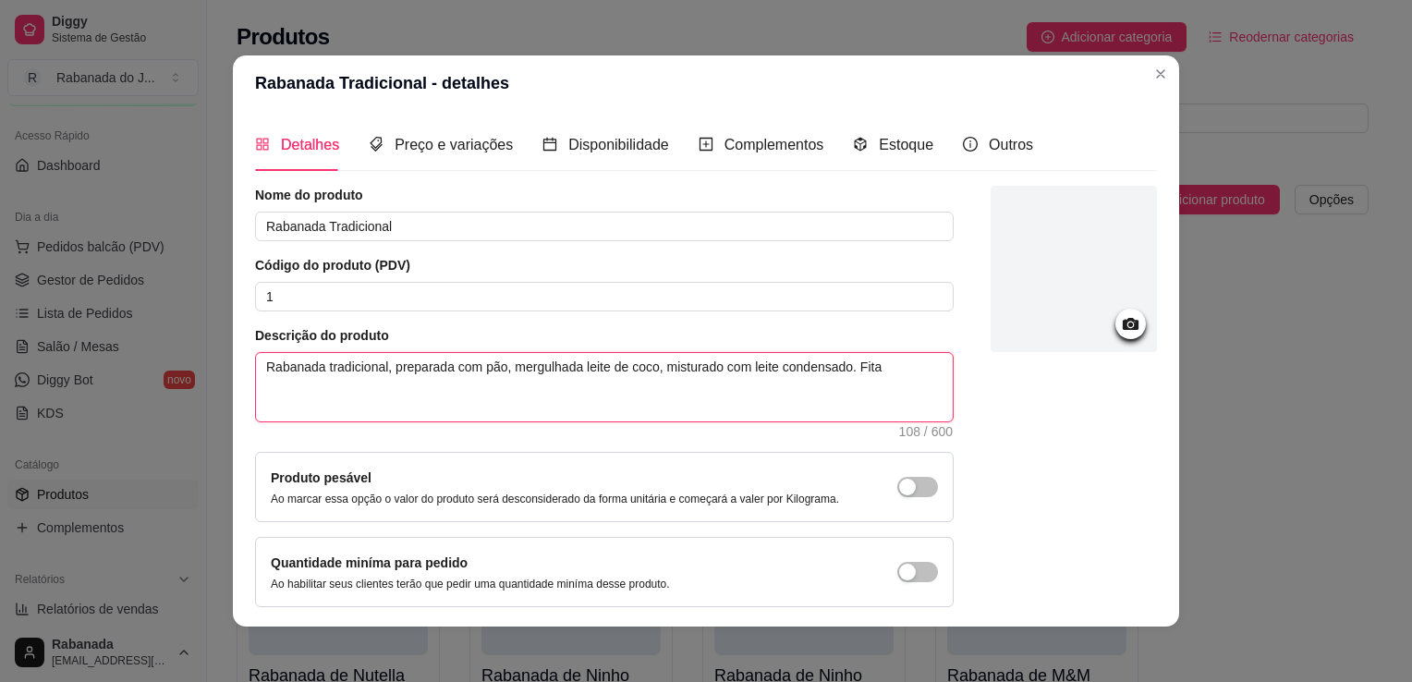
type textarea "Rabanada tradicional, preparada com pão, mergulhada leite de coco, misturado co…"
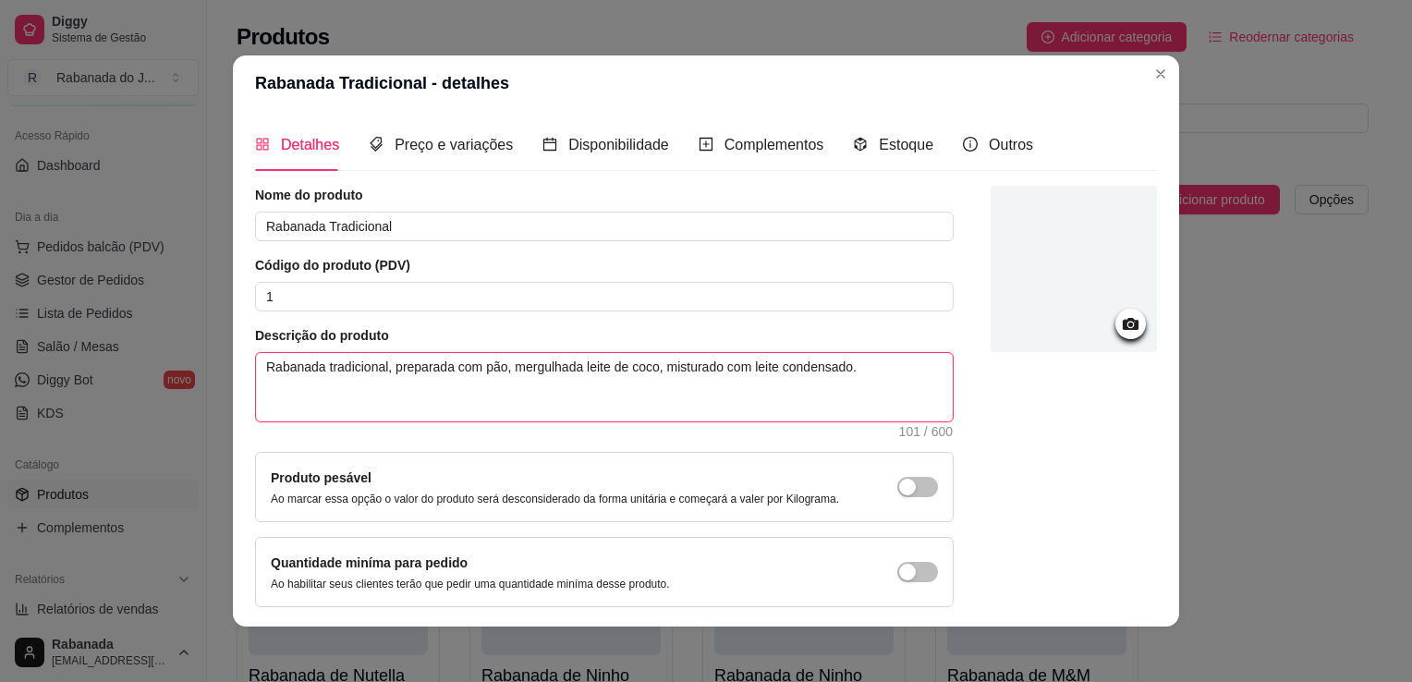
type textarea "Rabanada tradicional, preparada com pão, mergulhada leite de coco, misturado co…"
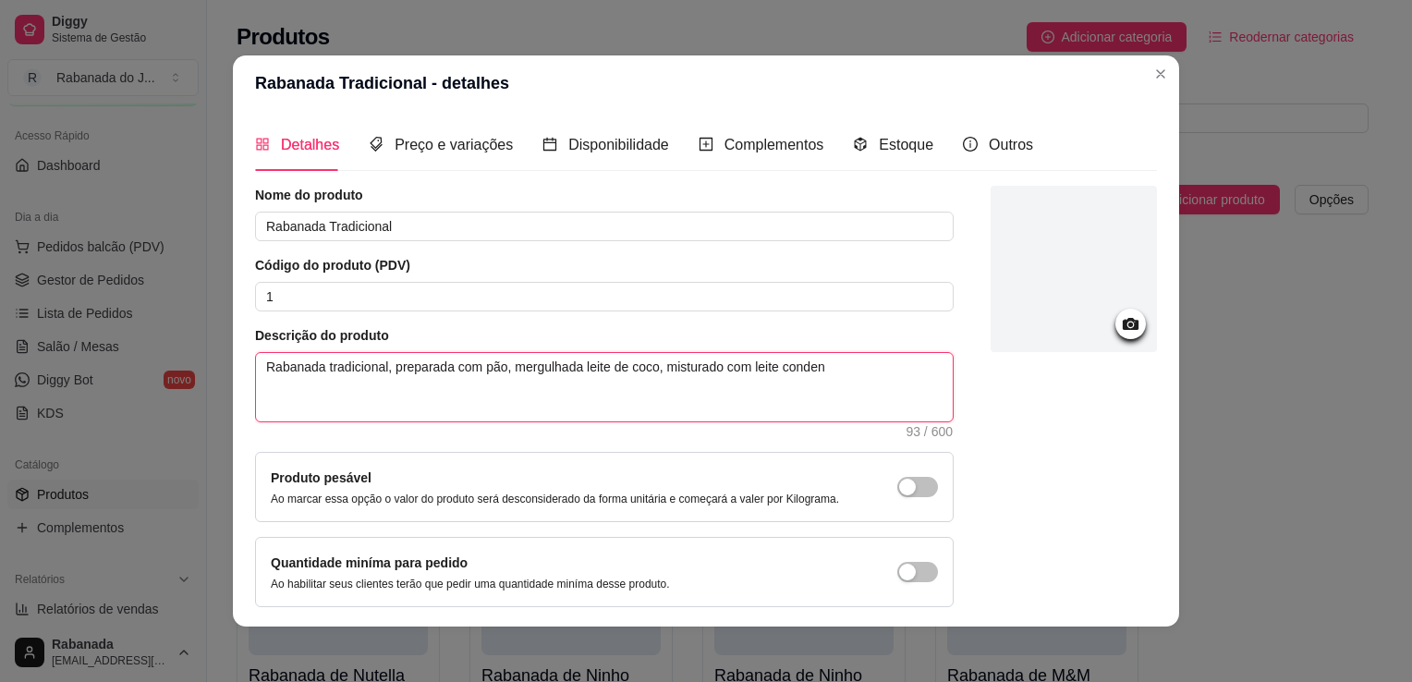
type textarea "Rabanada tradicional, preparada com pão, mergulhada leite de coco, misturado co…"
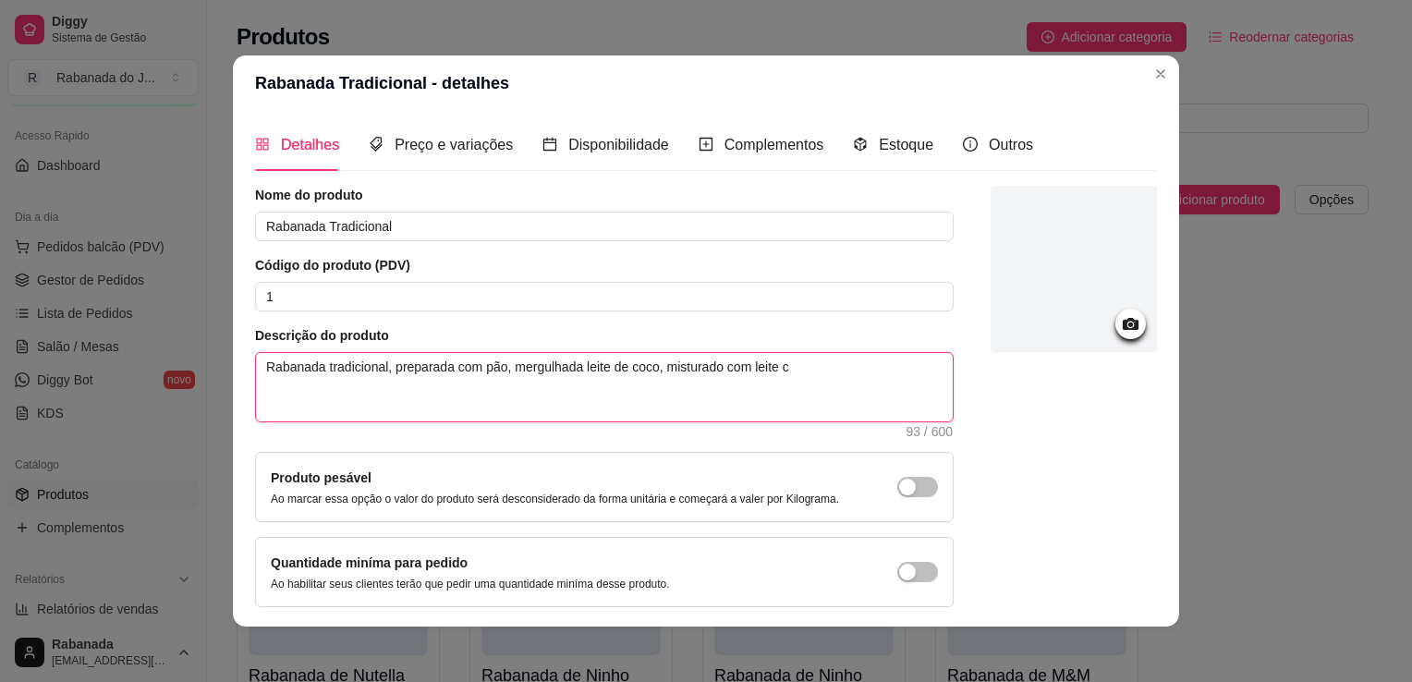
type textarea "Rabanada tradicional, preparada com pão, mergulhada leite de coco, misturado co…"
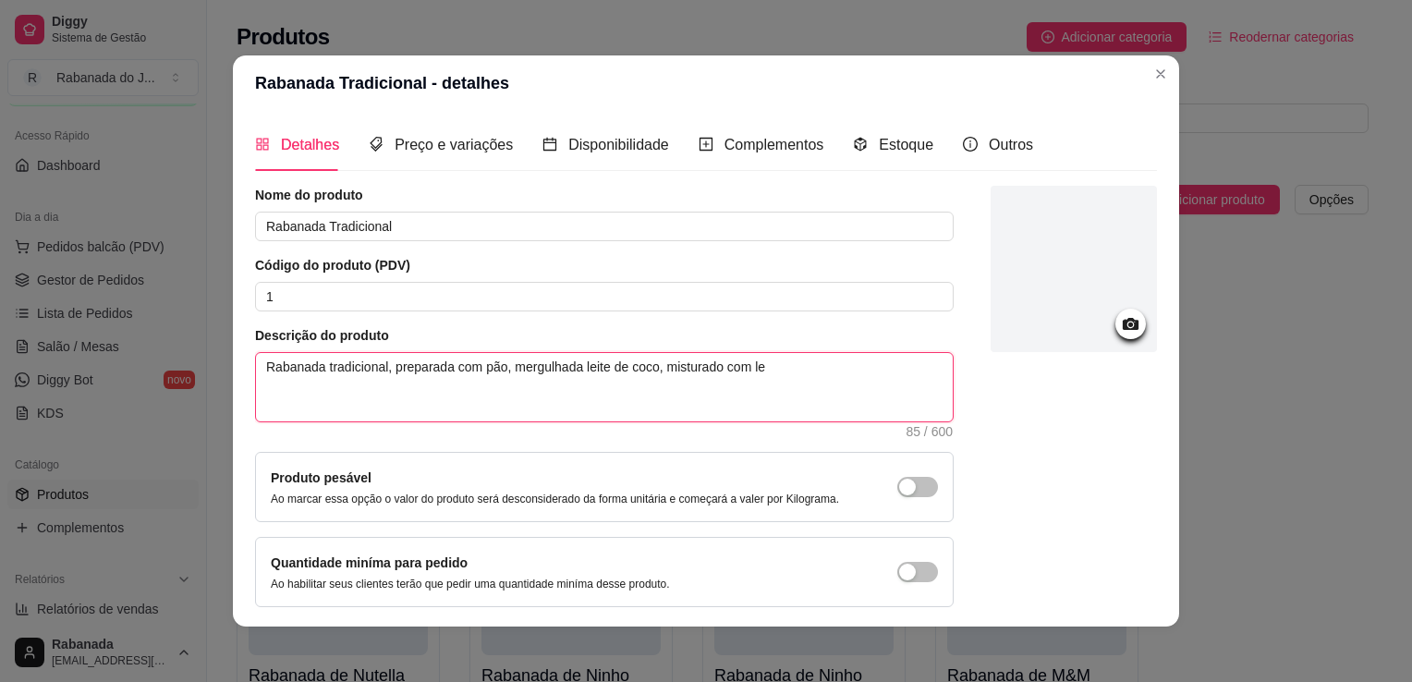
type textarea "Rabanada tradicional, preparada com pão, mergulhada leite de coco, misturado co…"
type textarea "Rabanada tradicional, preparada com pão, mergulhada leite de coco, misturado com"
type textarea "Rabanada tradicional, preparada com pão, mergulhada leite de coco, misturado co"
type textarea "Rabanada tradicional, preparada com pão, mergulhada leite de coco, misturado c"
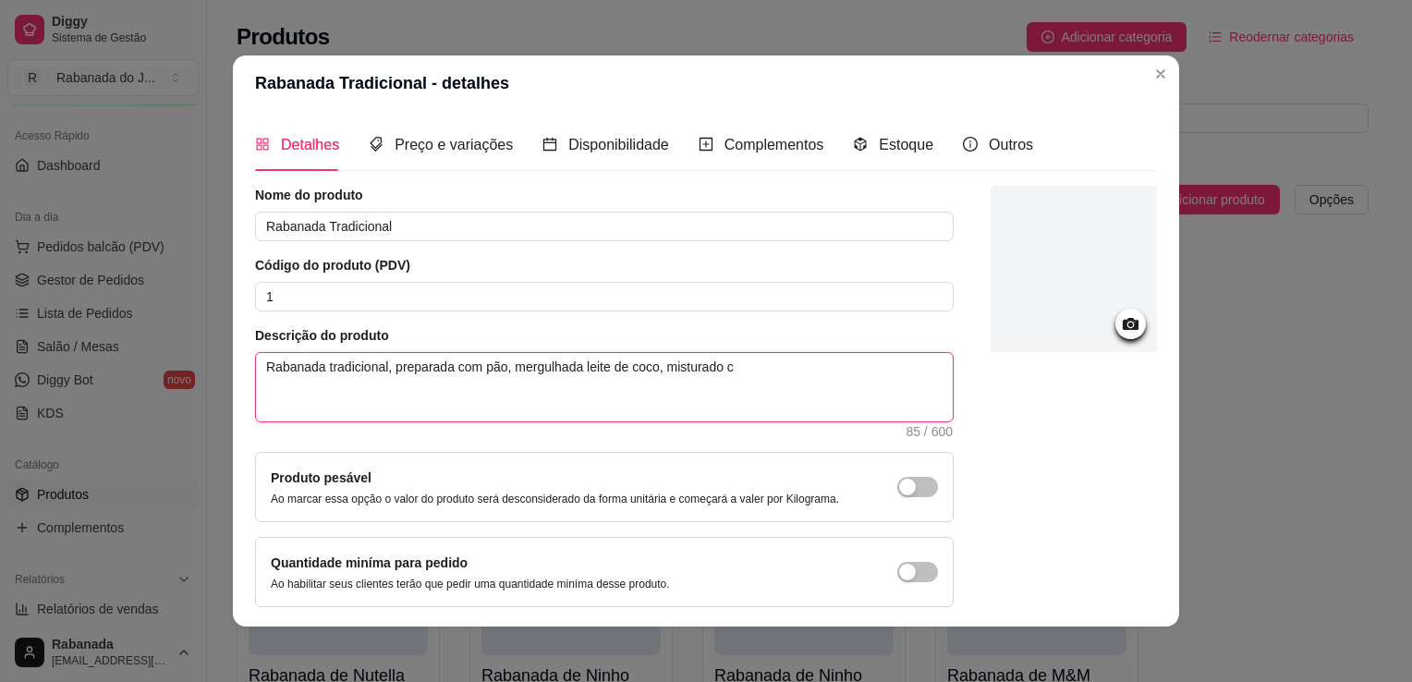
type textarea "Rabanada tradicional, preparada com pão, mergulhada leite de coco, misturado"
type textarea "Rabanada tradicional, preparada com pão, mergulhada leite de coco, misturad"
type textarea "Rabanada tradicional, preparada com pão, mergulhada leite de coco, mistura"
type textarea "Rabanada tradicional, preparada com pão, mergulhada leite de coco, mistur"
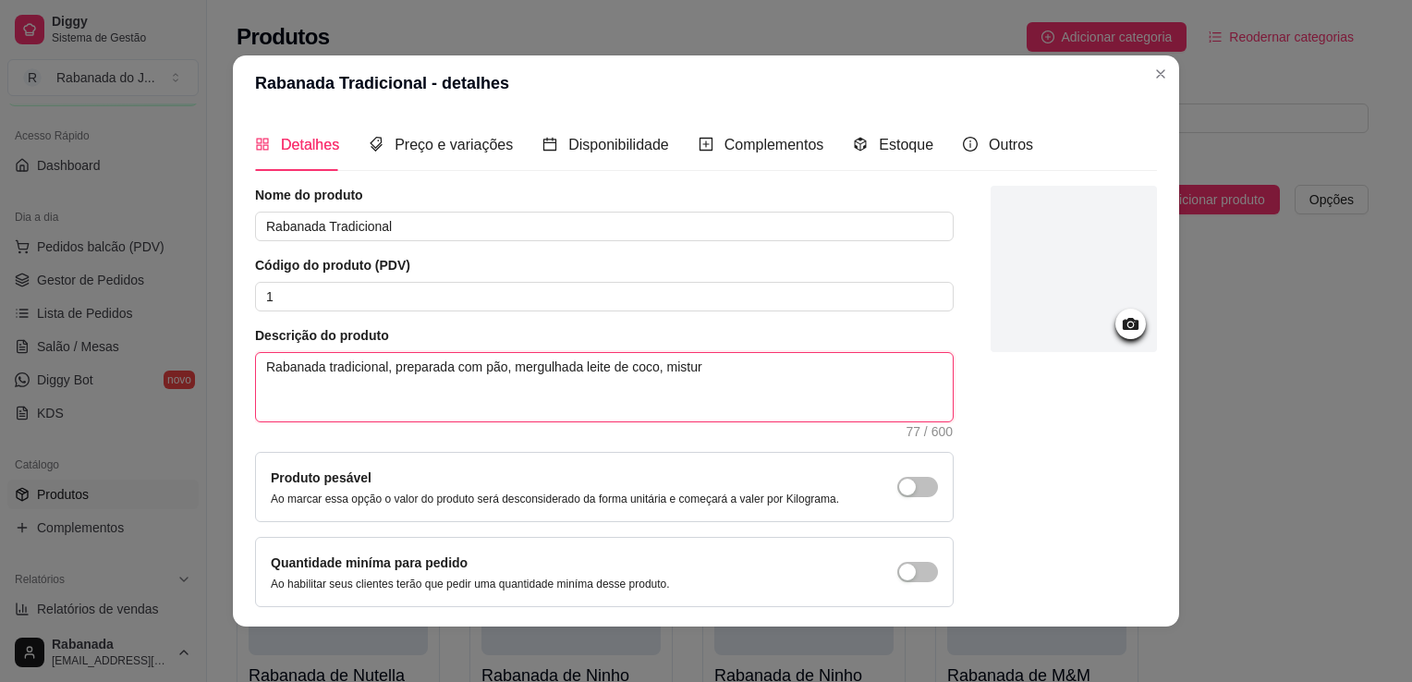
type textarea "Rabanada tradicional, preparada com pão, mergulhada leite de coco, mistu"
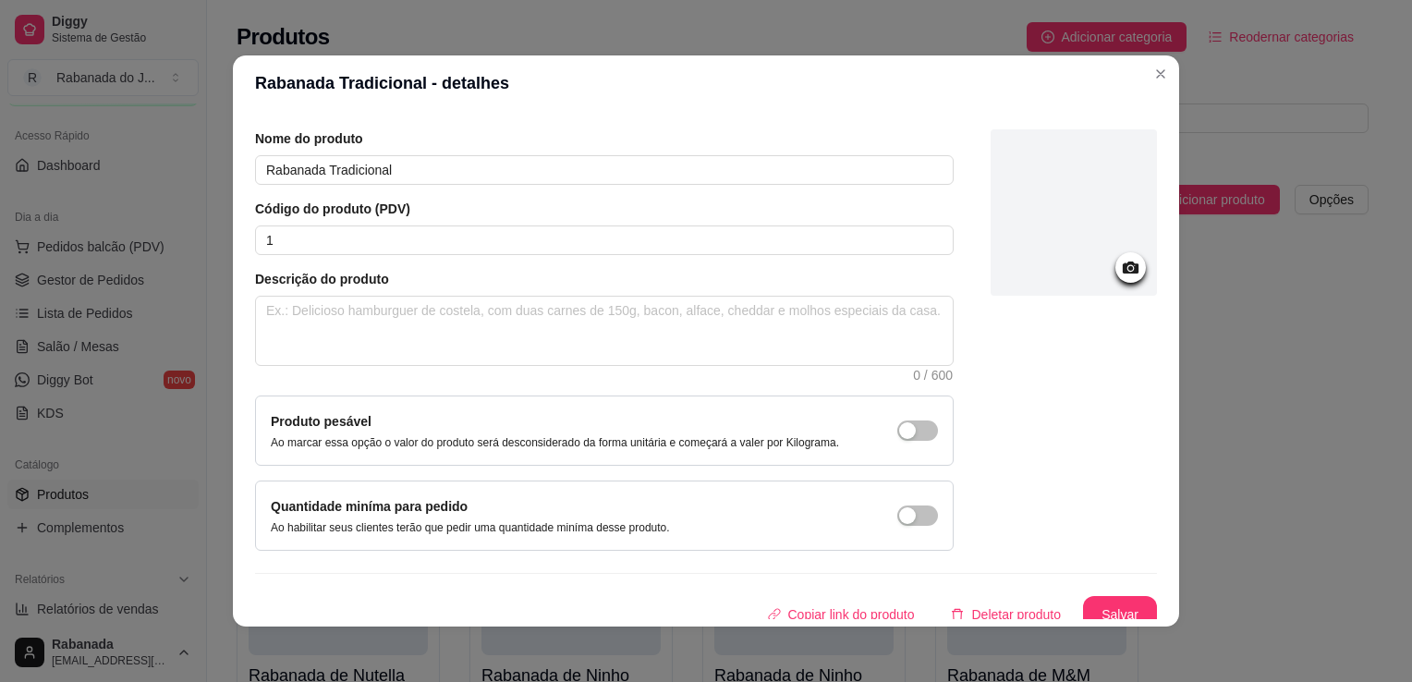
scroll to position [67, 0]
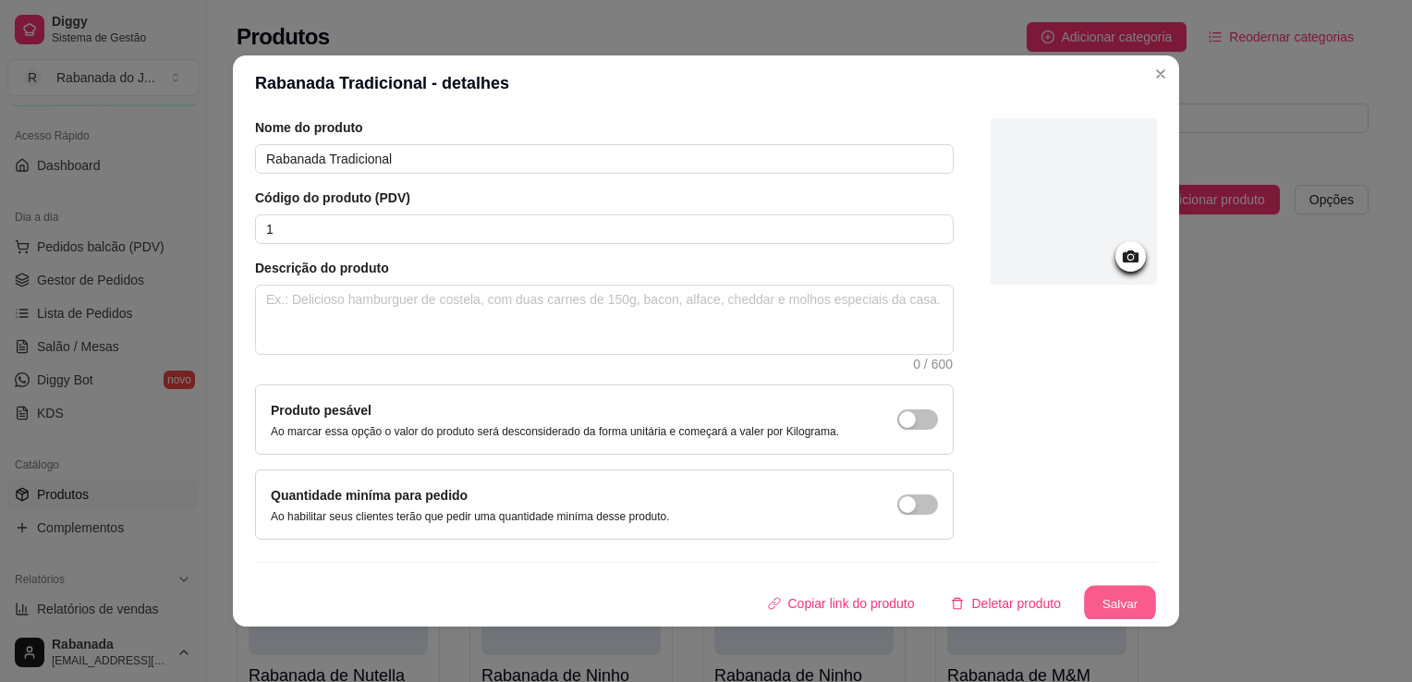
click at [1095, 604] on button "Salvar" at bounding box center [1120, 604] width 72 height 36
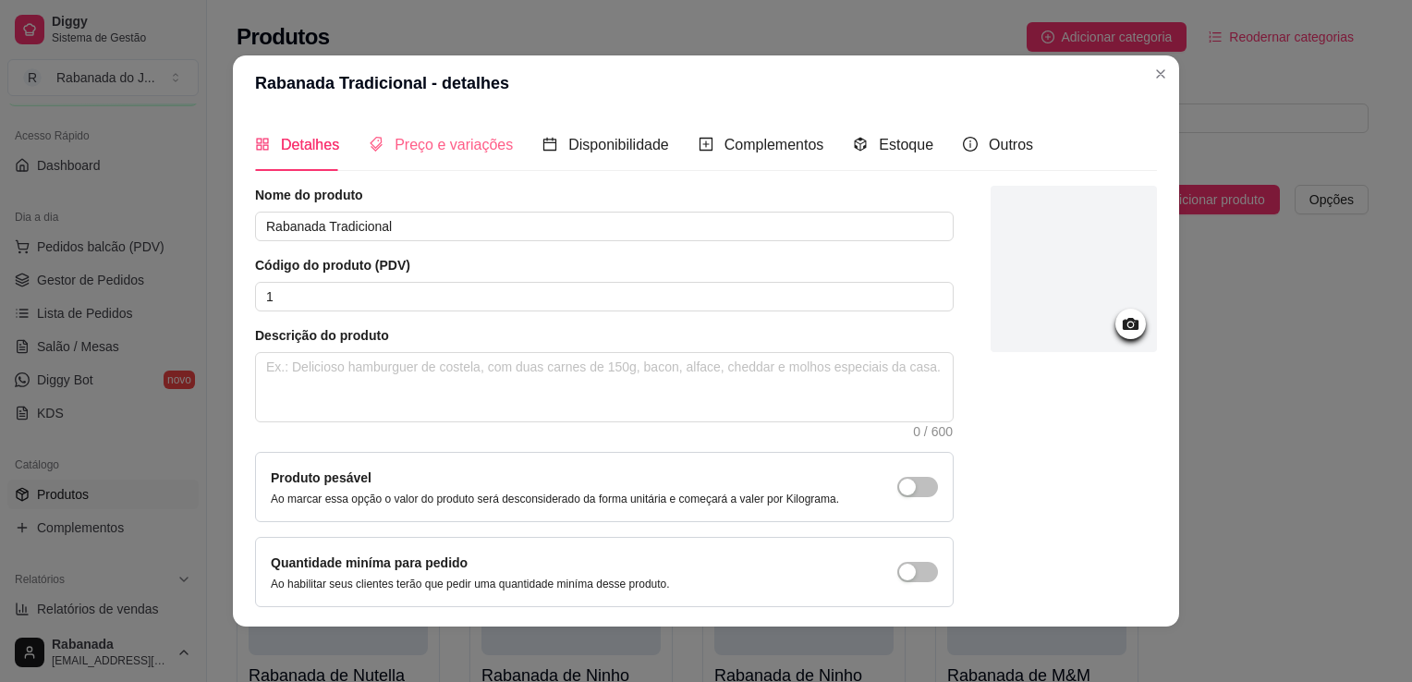
click at [454, 131] on div "Preço e variações" at bounding box center [441, 144] width 144 height 53
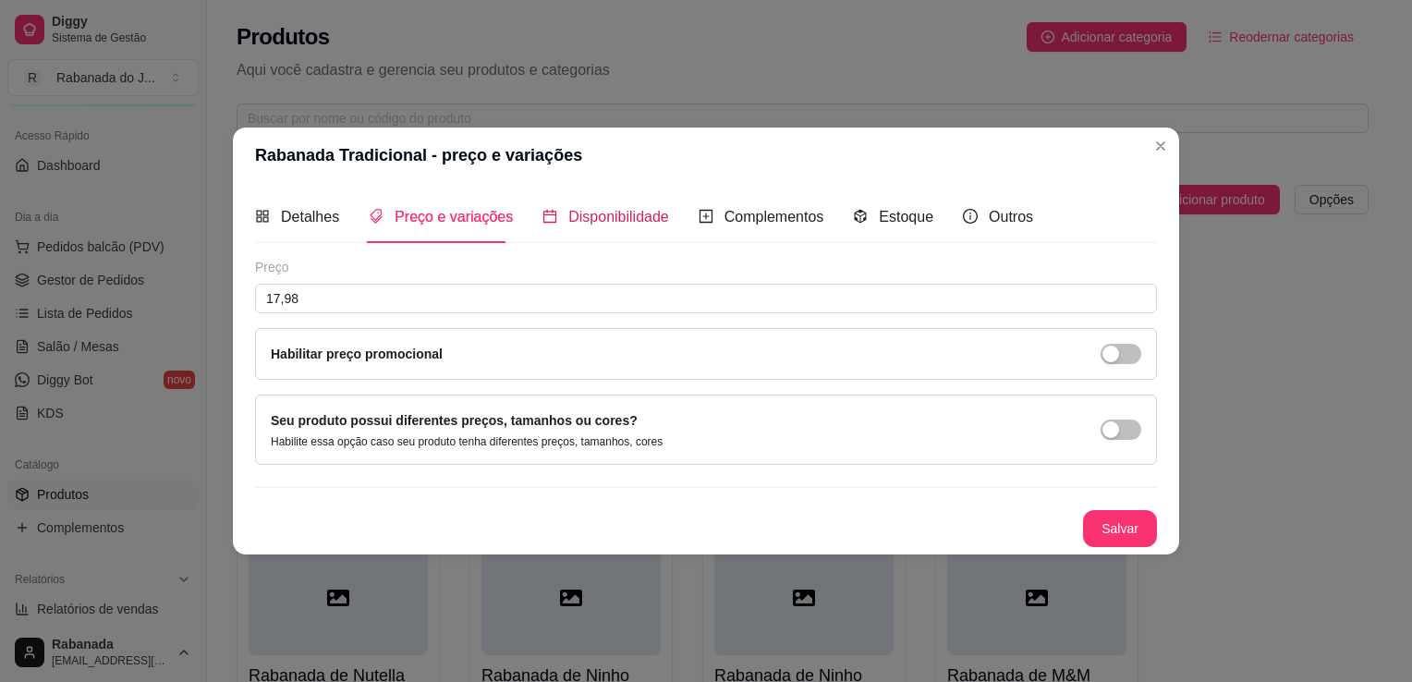
click at [628, 211] on span "Disponibilidade" at bounding box center [618, 217] width 101 height 16
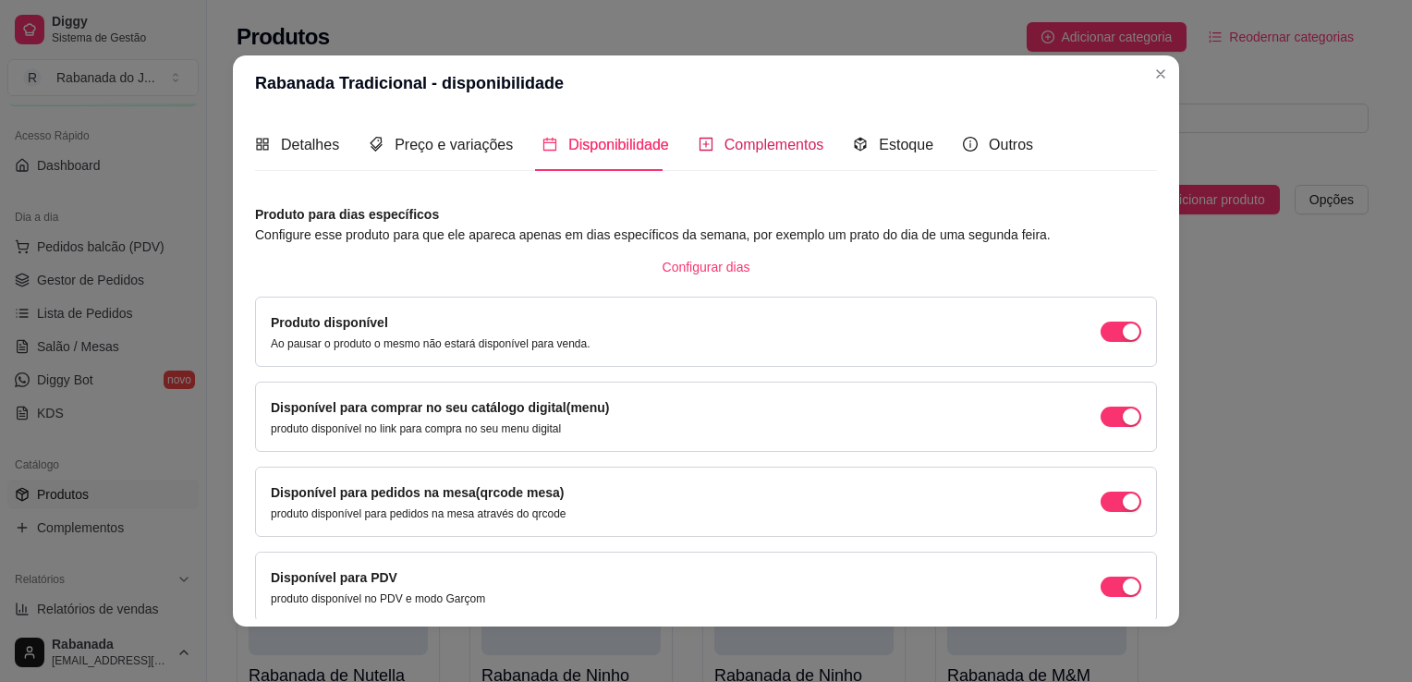
click at [765, 139] on span "Complementos" at bounding box center [774, 145] width 100 height 16
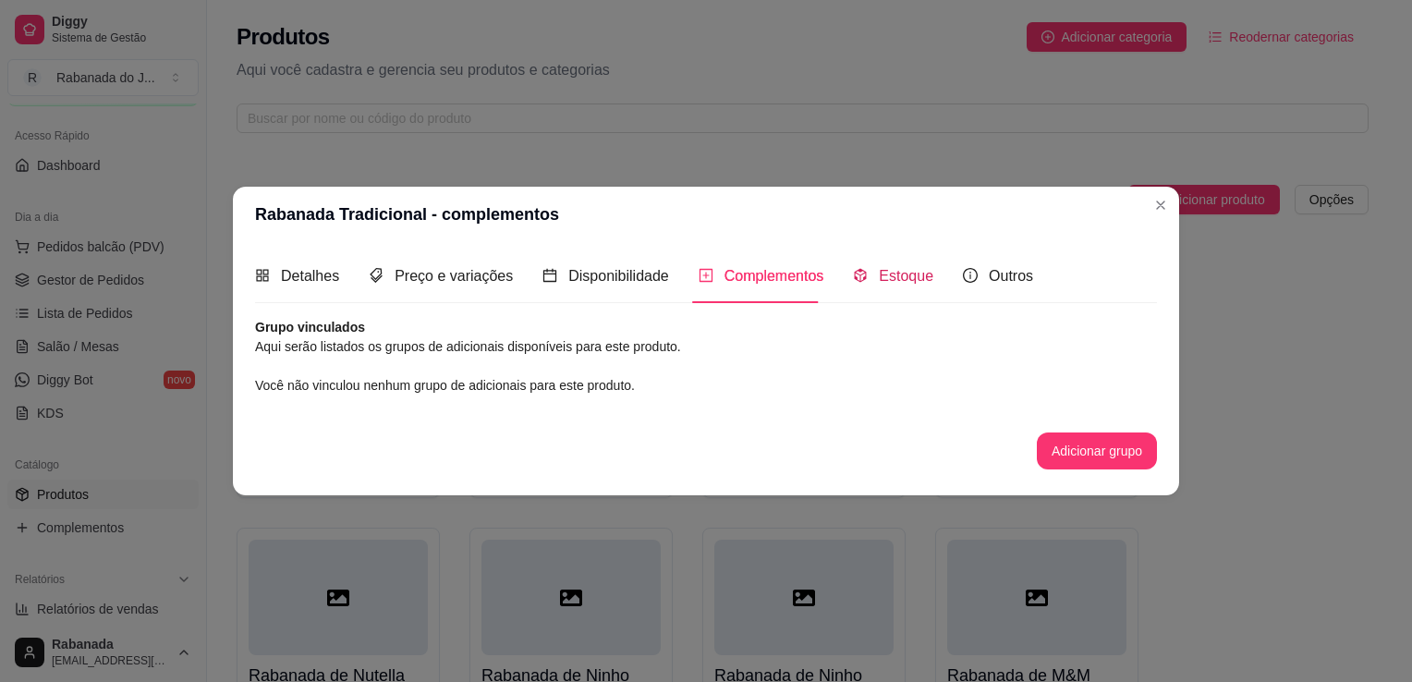
click at [888, 275] on span "Estoque" at bounding box center [906, 276] width 55 height 16
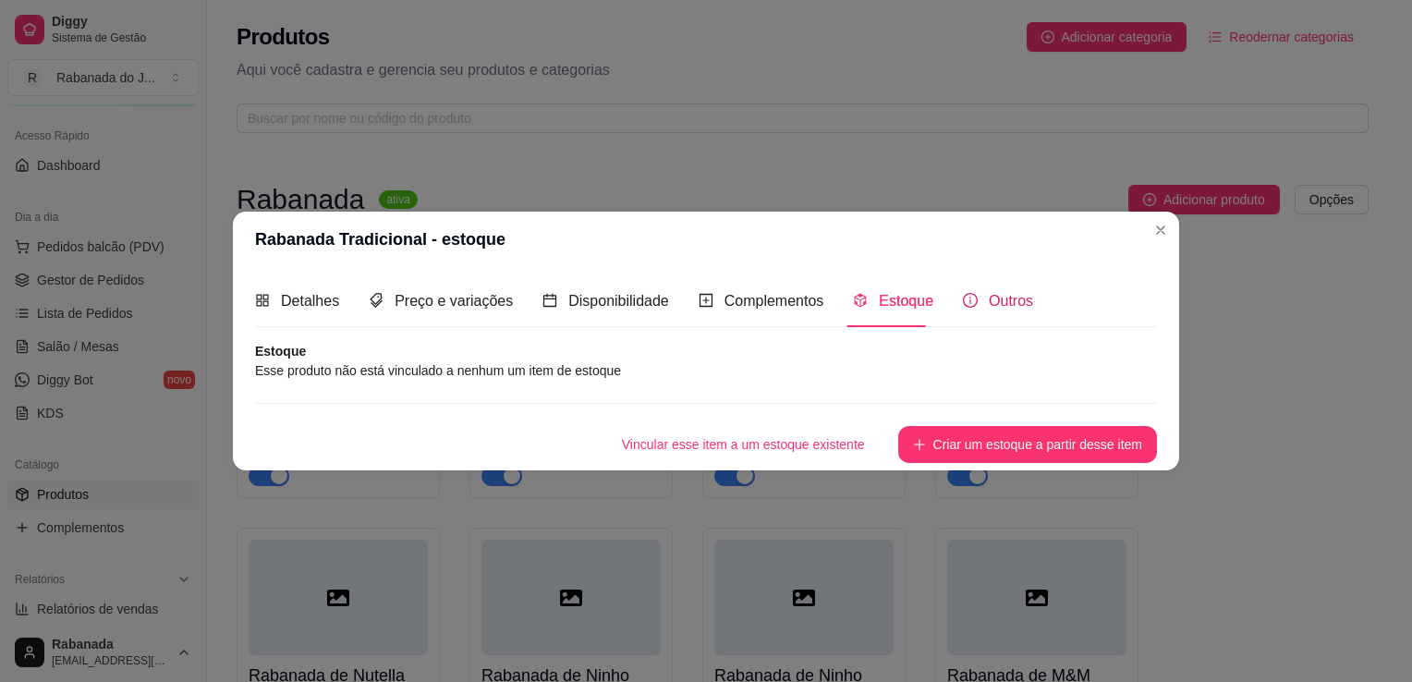
click at [989, 298] on span "Outros" at bounding box center [1011, 301] width 44 height 16
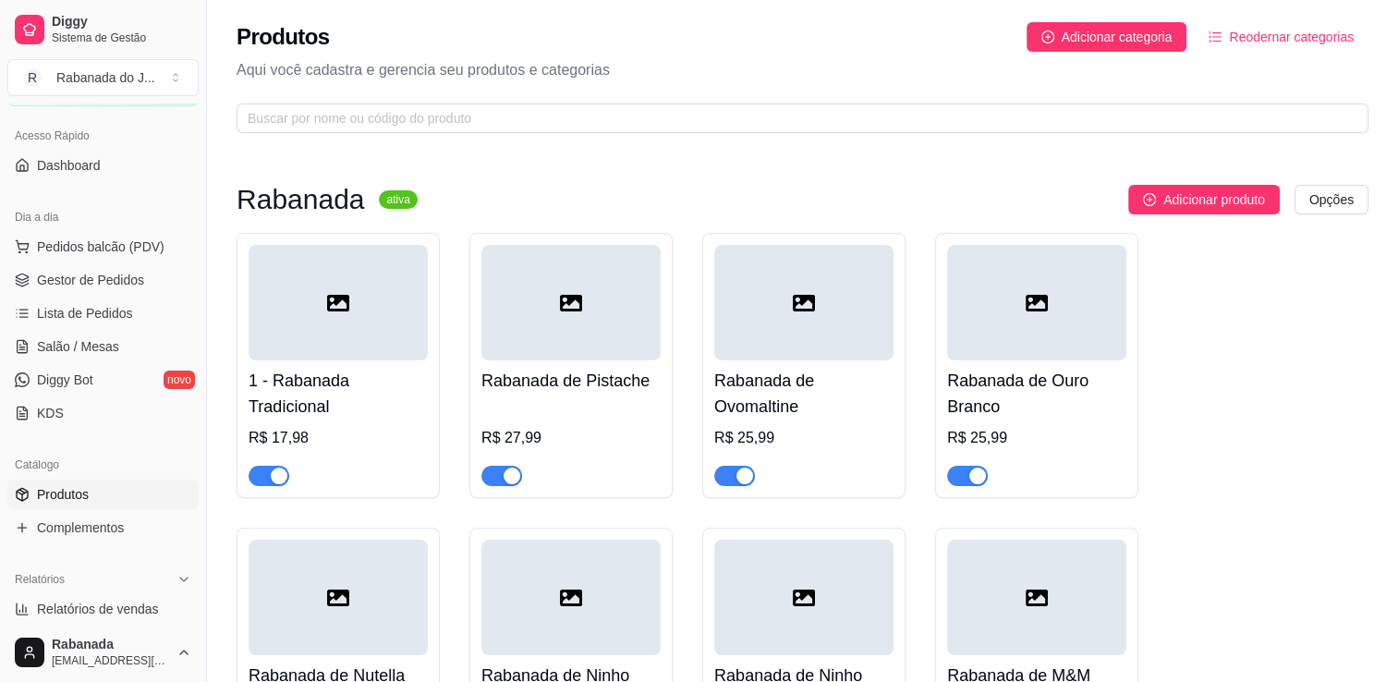
click at [317, 275] on div at bounding box center [338, 303] width 179 height 116
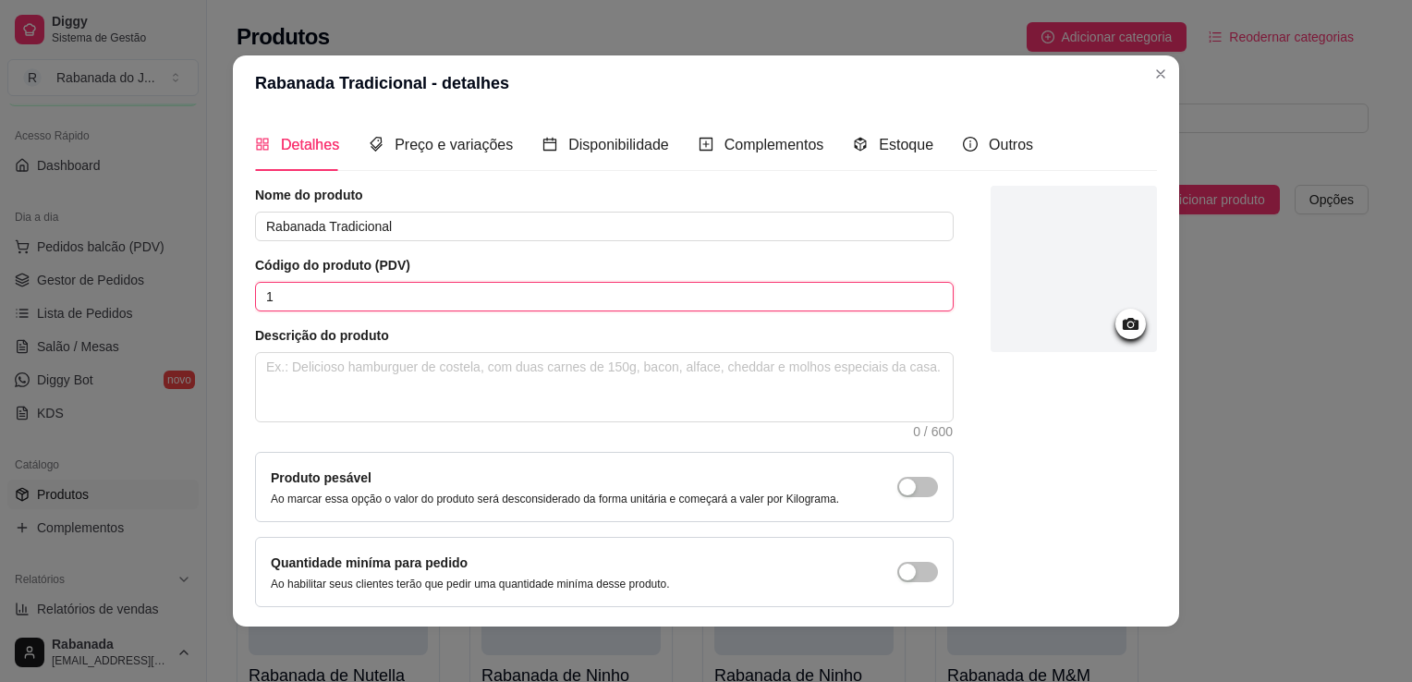
click at [256, 296] on input "1" at bounding box center [604, 297] width 699 height 30
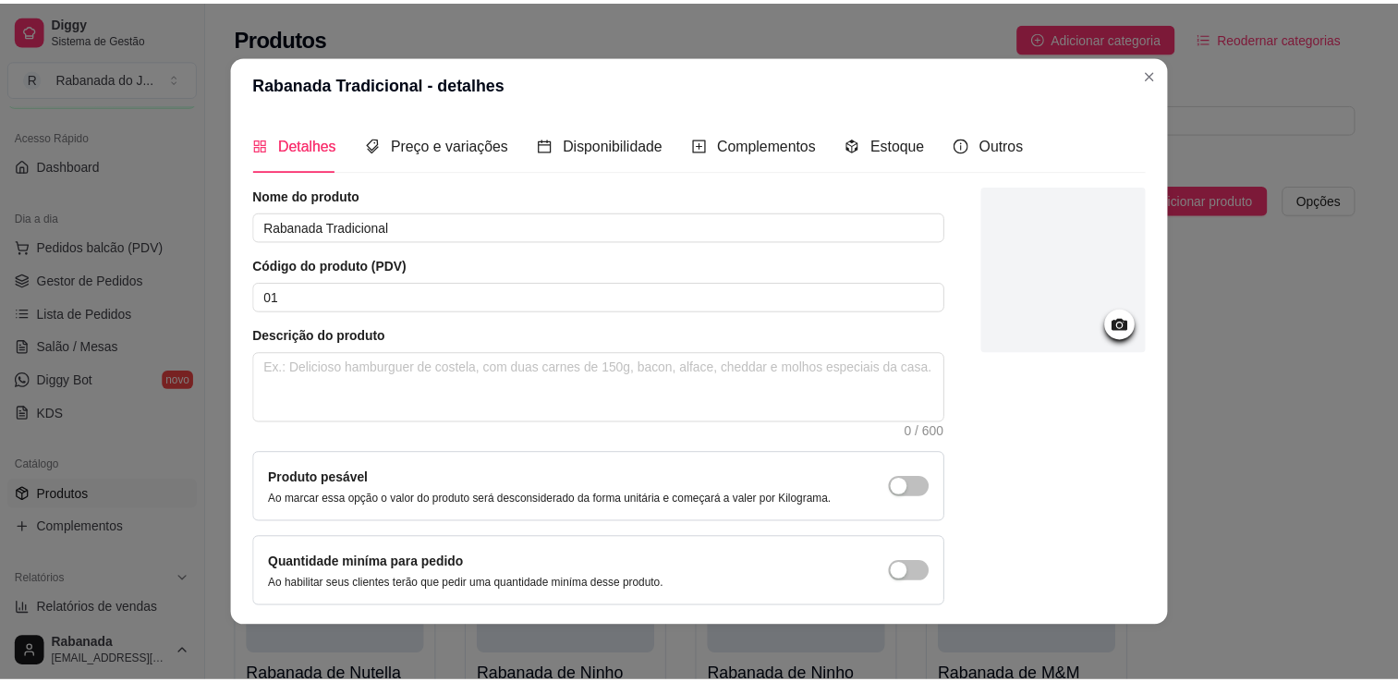
scroll to position [67, 0]
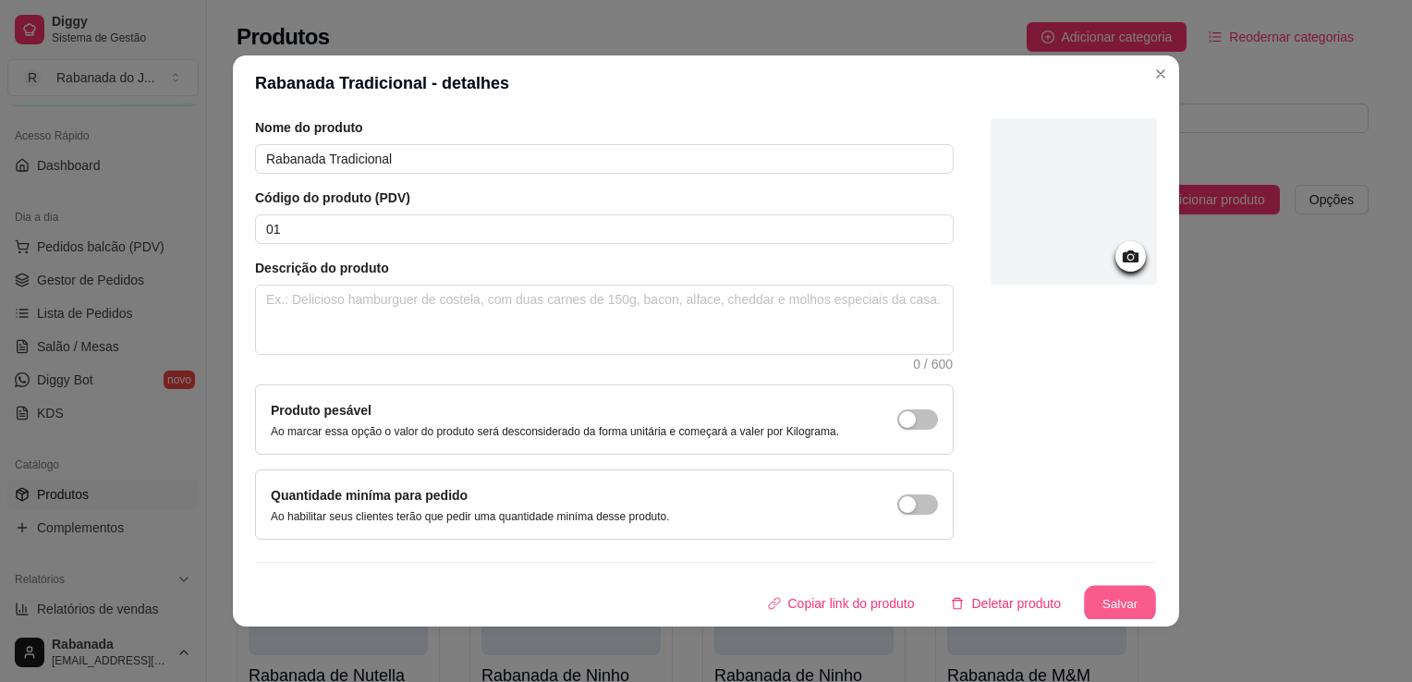
click at [1097, 602] on button "Salvar" at bounding box center [1120, 604] width 72 height 36
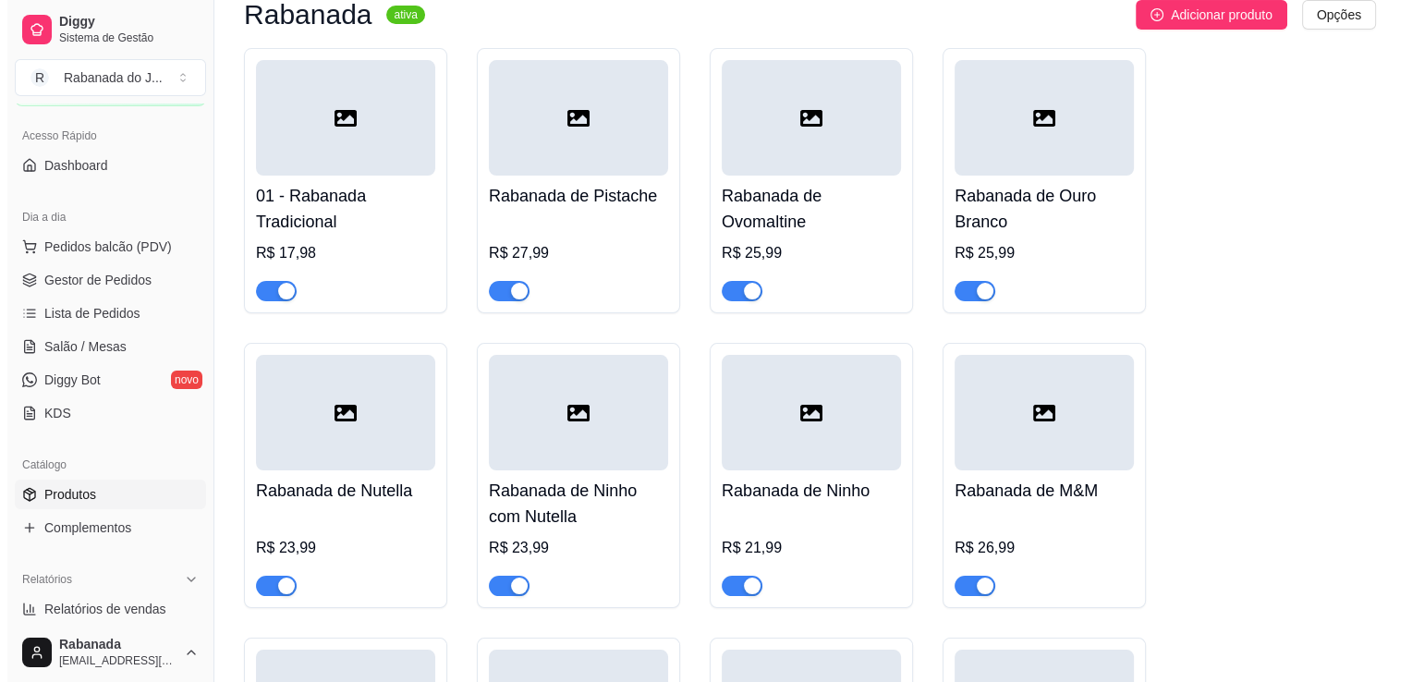
scroll to position [781, 0]
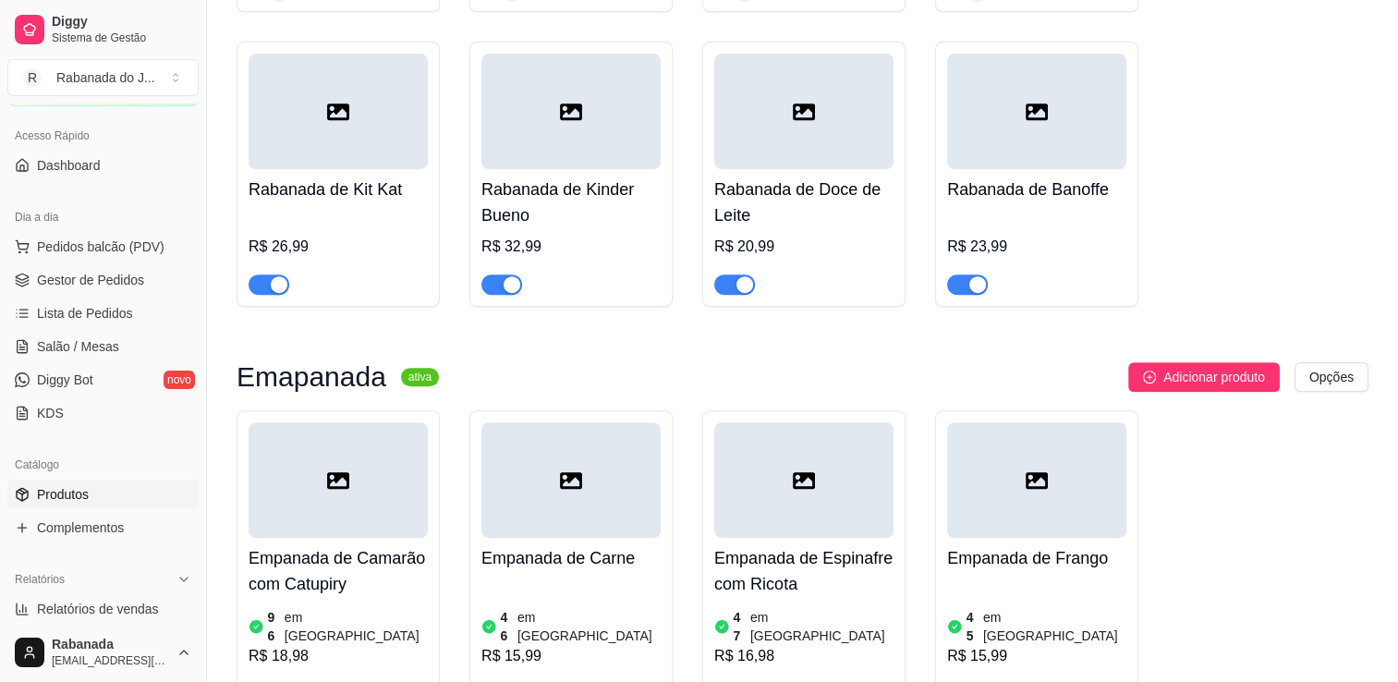
click at [852, 166] on div at bounding box center [803, 112] width 179 height 116
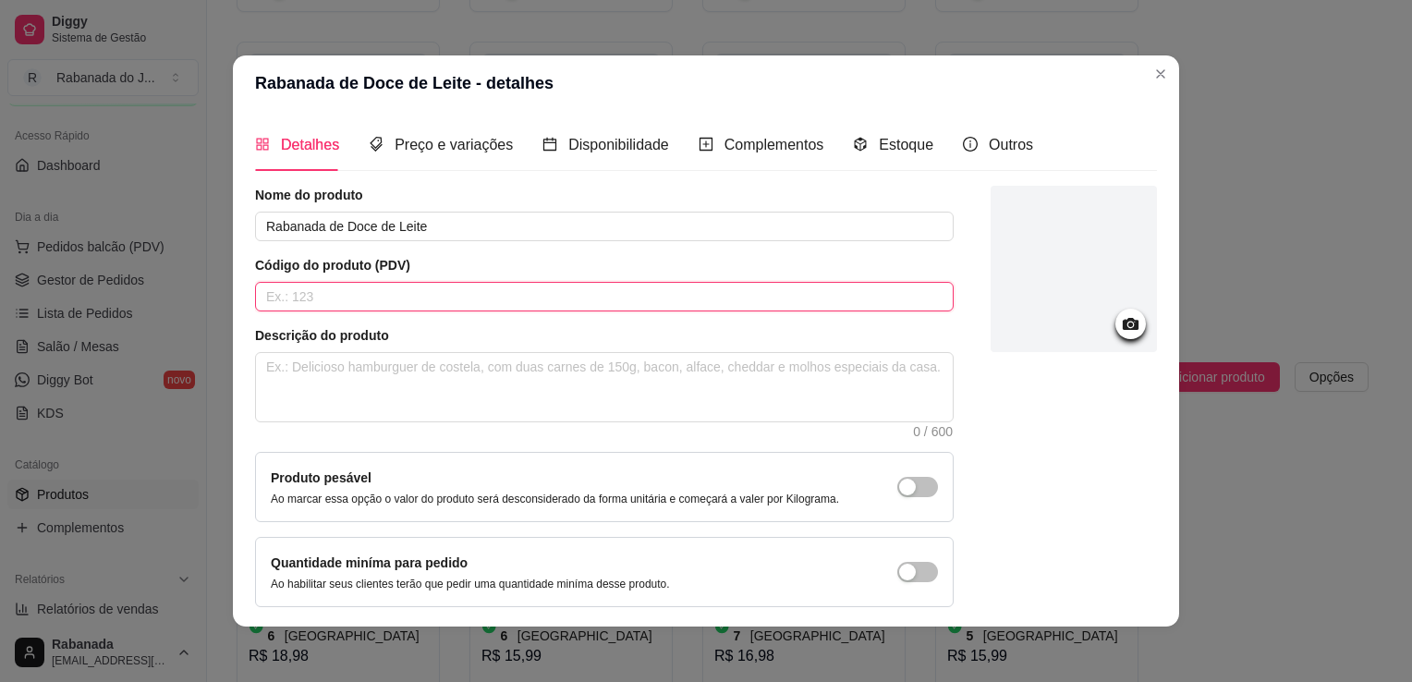
click at [520, 284] on input "text" at bounding box center [604, 297] width 699 height 30
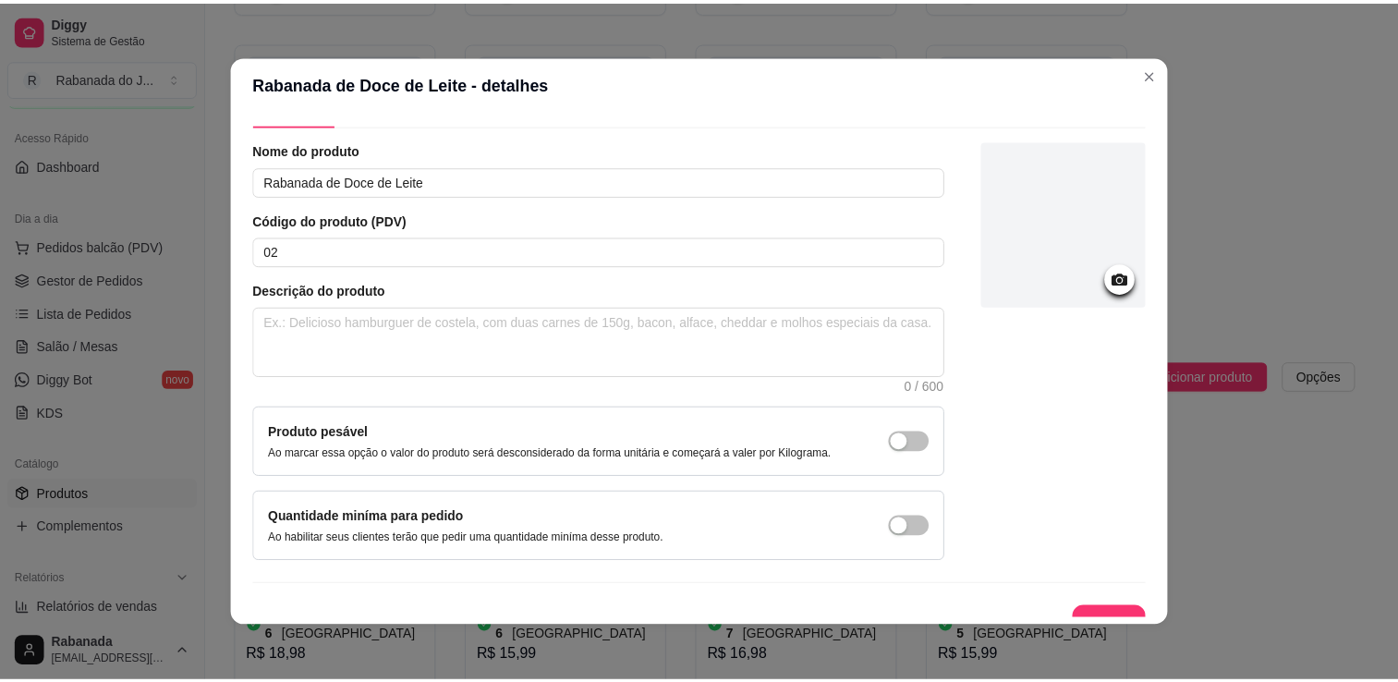
scroll to position [67, 0]
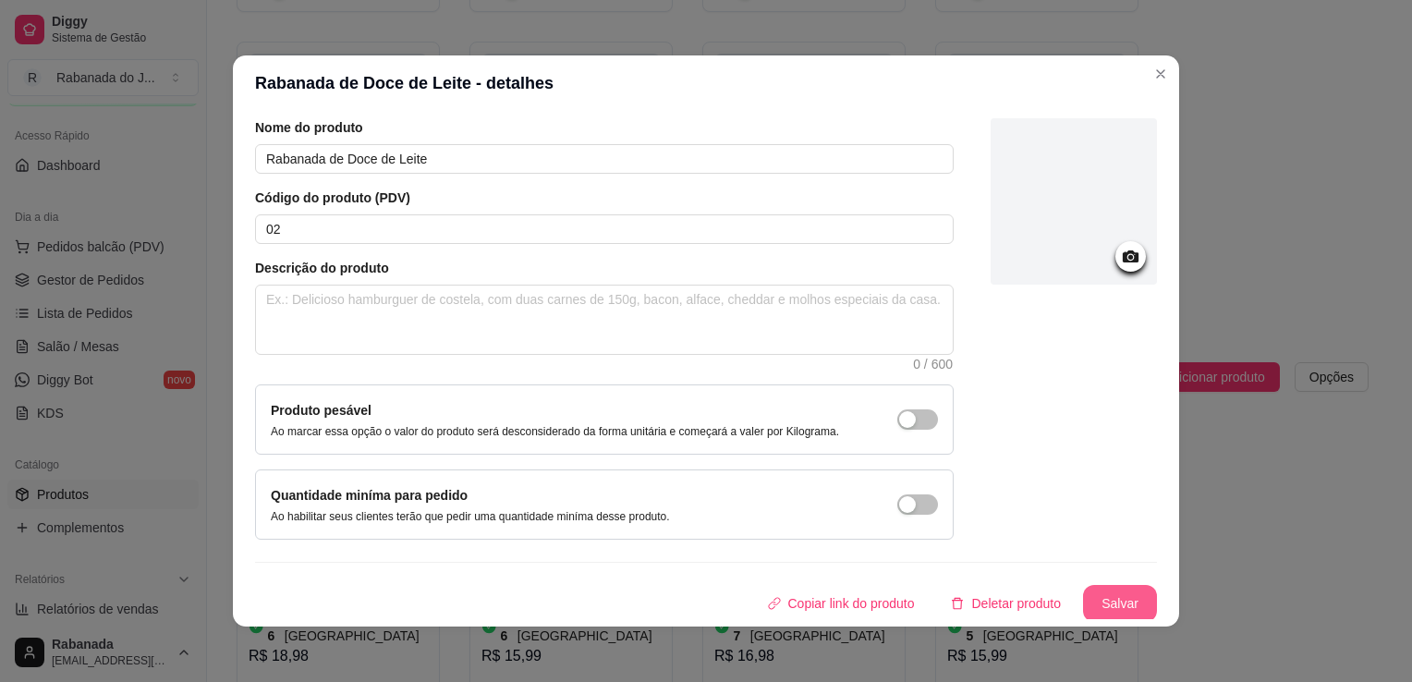
click at [1094, 603] on button "Salvar" at bounding box center [1120, 603] width 74 height 37
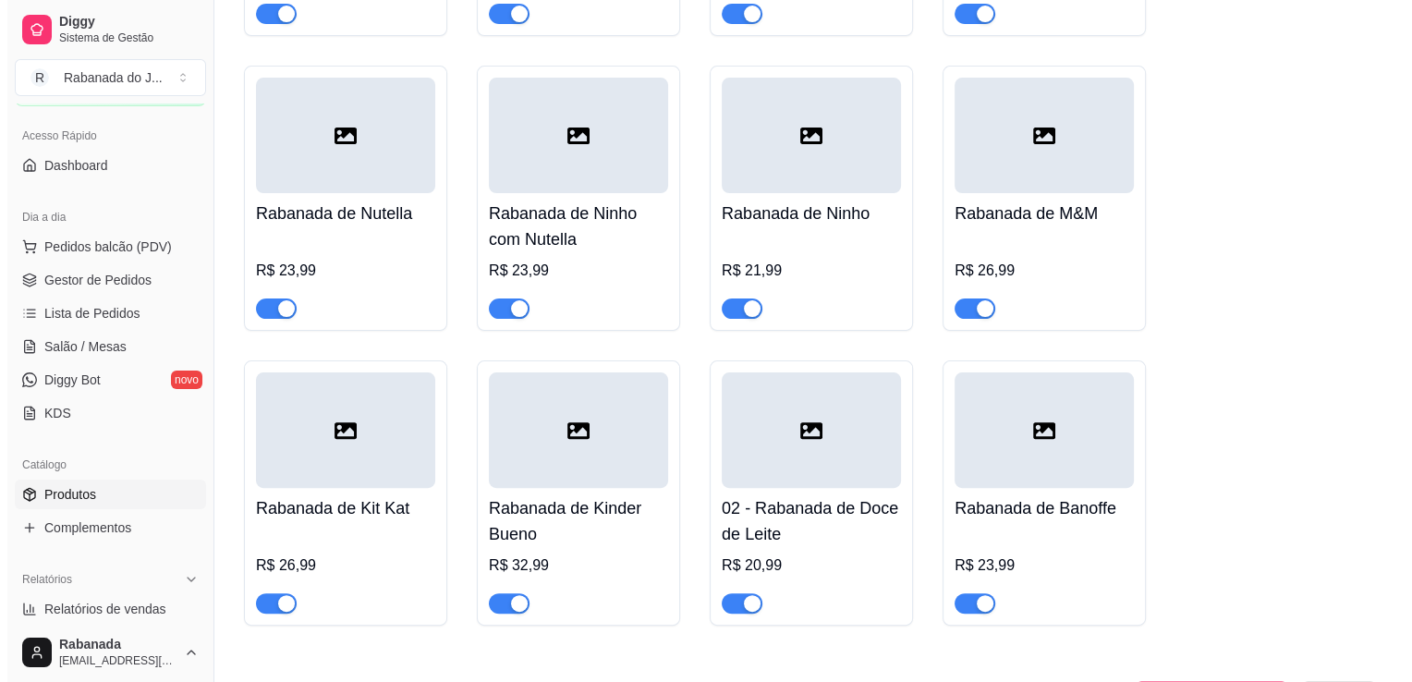
scroll to position [454, 0]
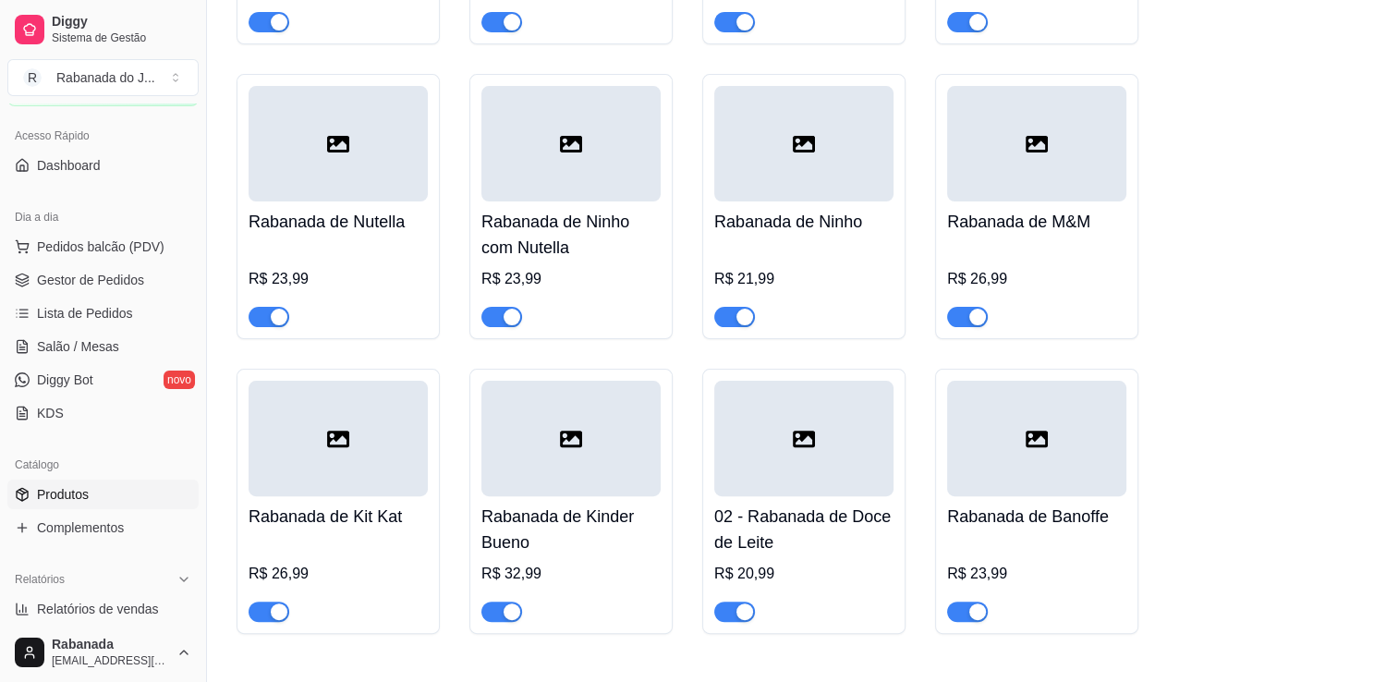
click at [614, 160] on div at bounding box center [570, 144] width 179 height 116
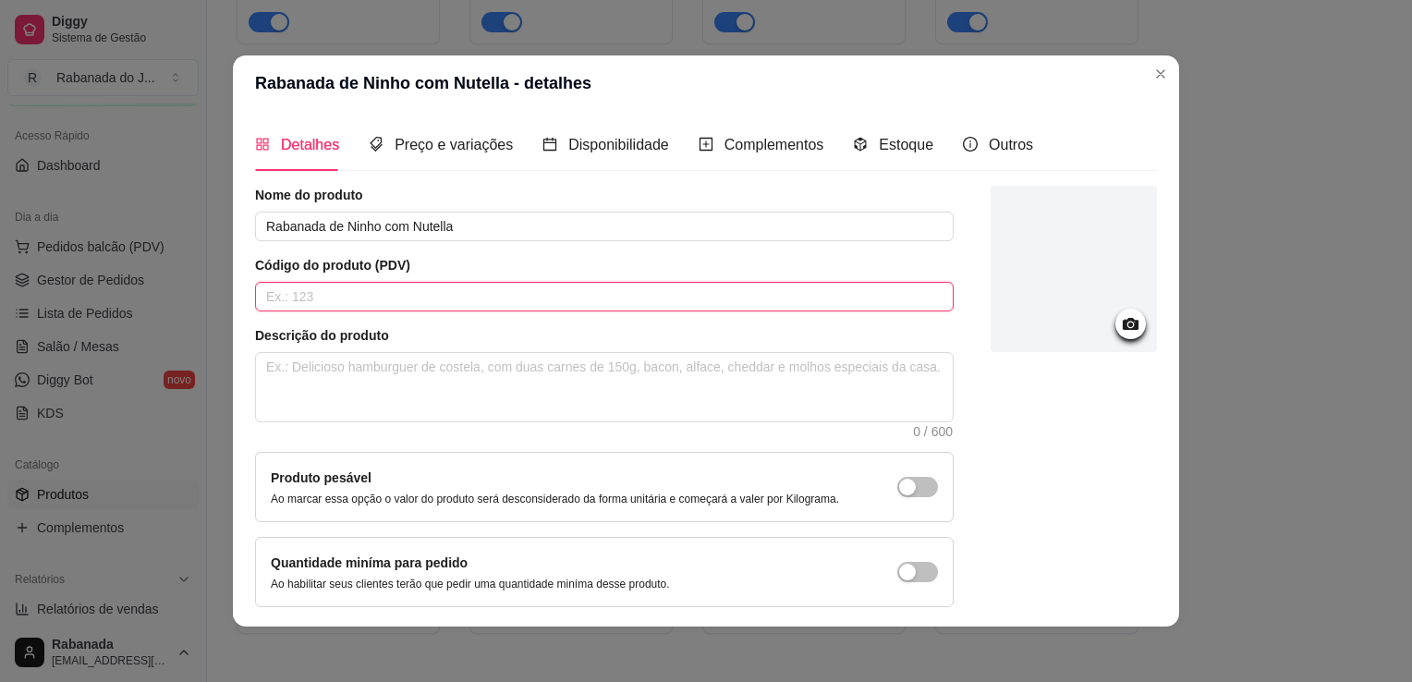
click at [446, 300] on input "text" at bounding box center [604, 297] width 699 height 30
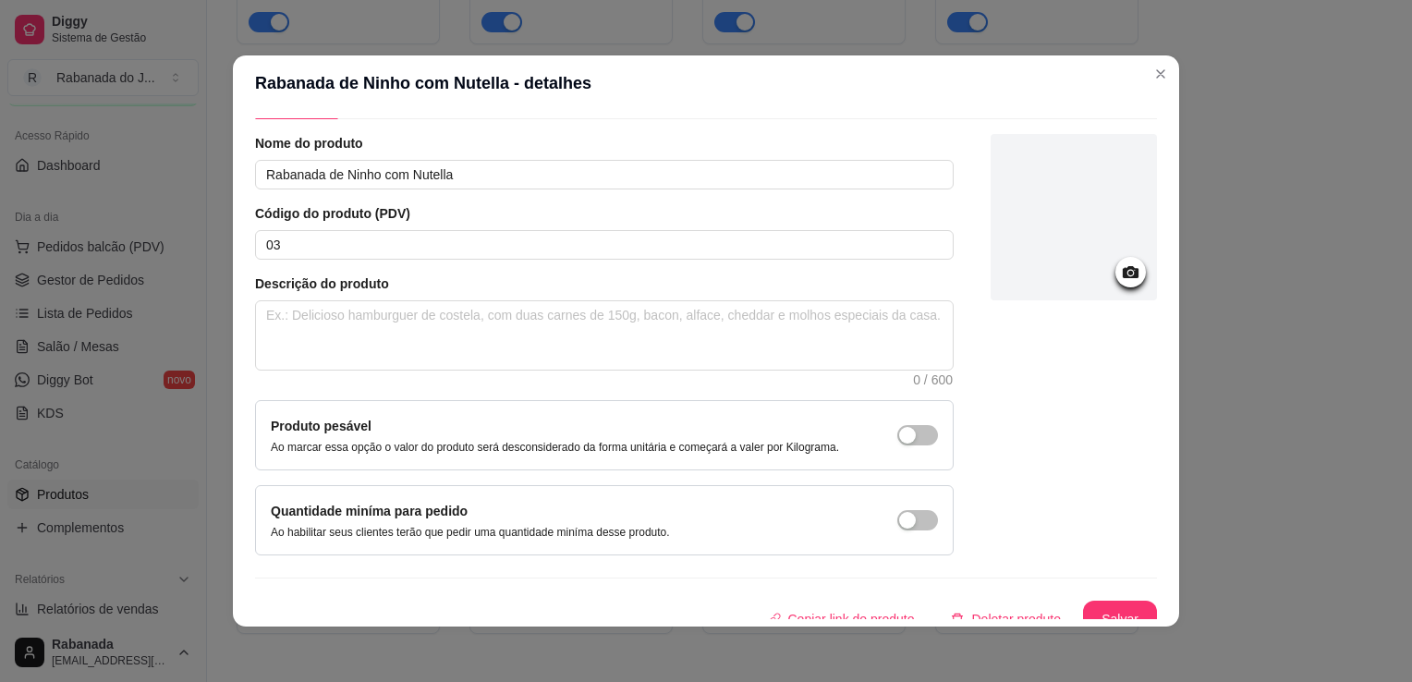
scroll to position [67, 0]
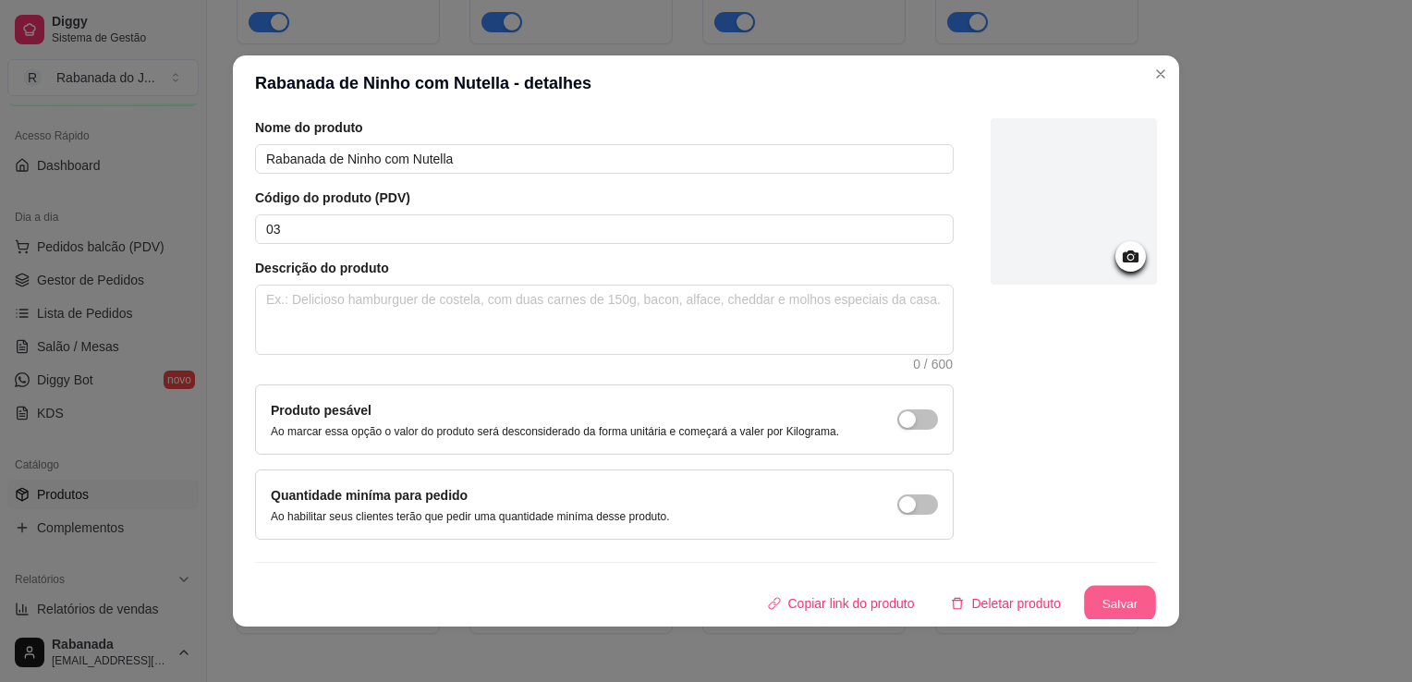
click at [1099, 599] on button "Salvar" at bounding box center [1120, 604] width 72 height 36
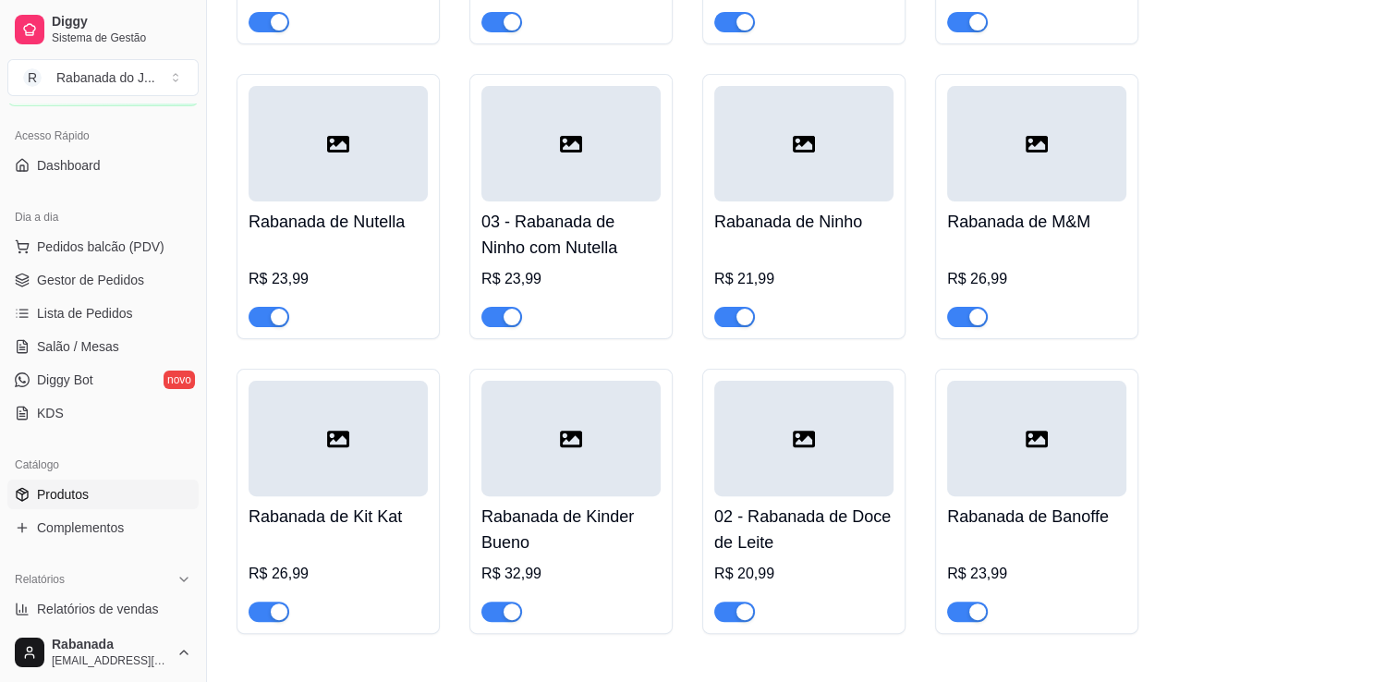
click at [1050, 473] on div at bounding box center [1036, 439] width 179 height 116
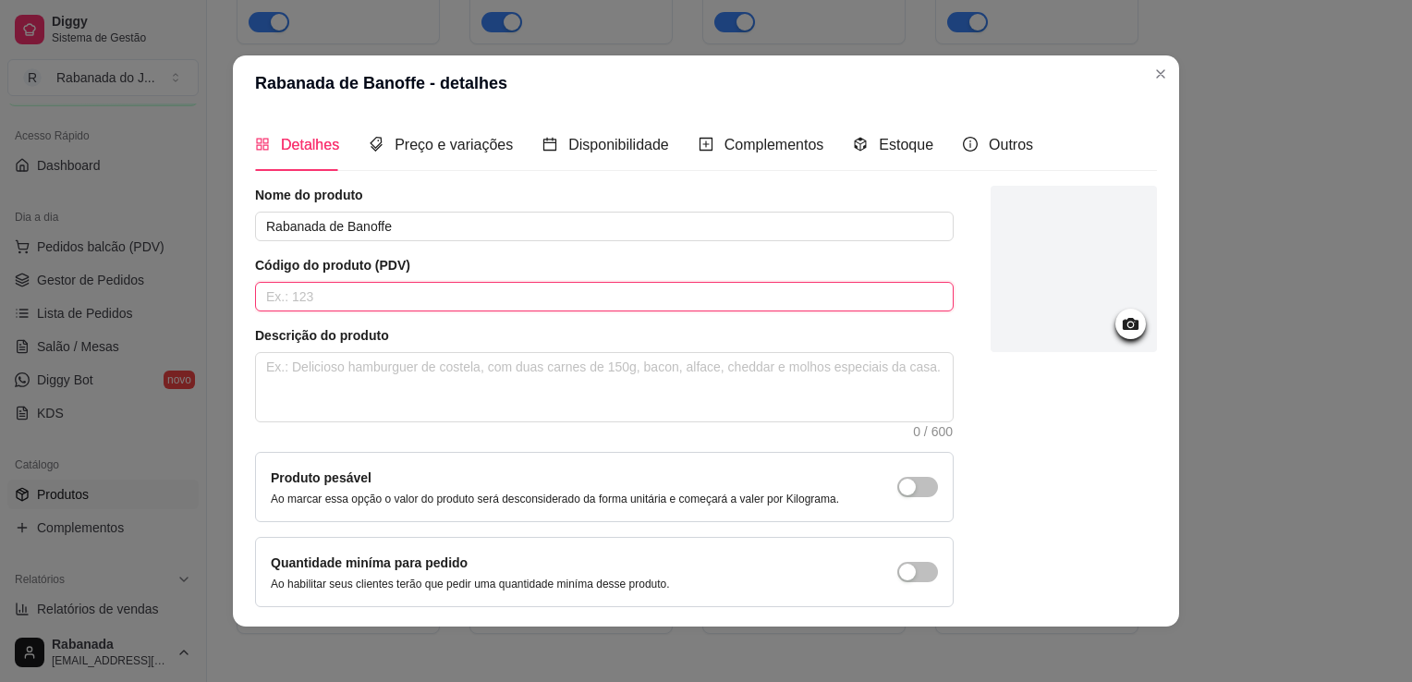
click at [598, 283] on input "text" at bounding box center [604, 297] width 699 height 30
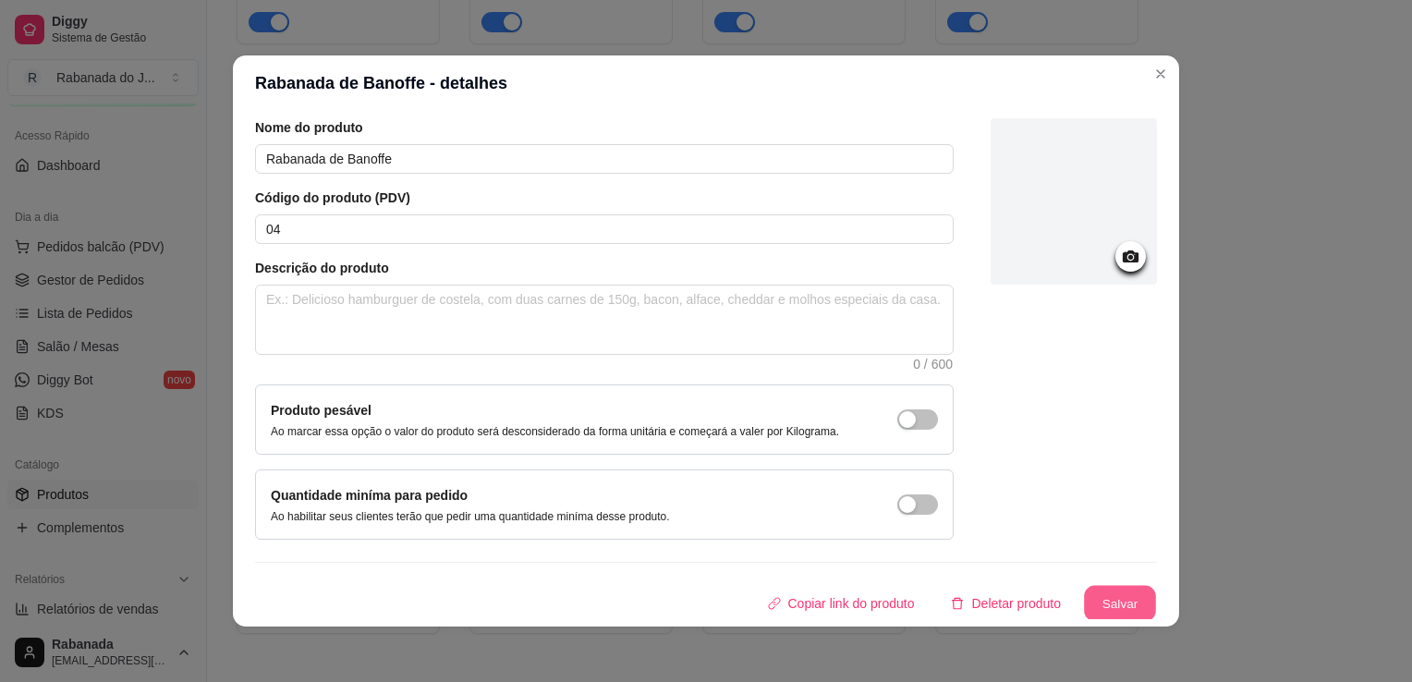
click at [1110, 603] on button "Salvar" at bounding box center [1120, 604] width 72 height 36
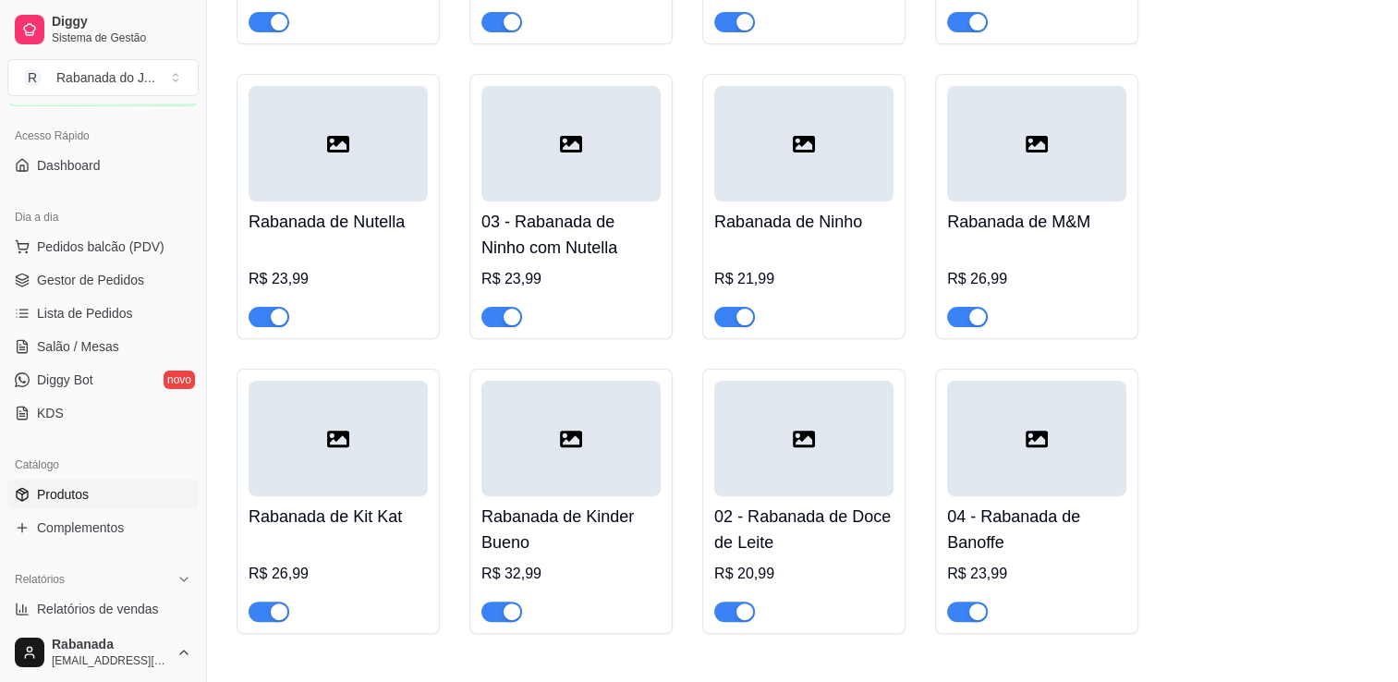
click at [297, 479] on div at bounding box center [338, 439] width 179 height 116
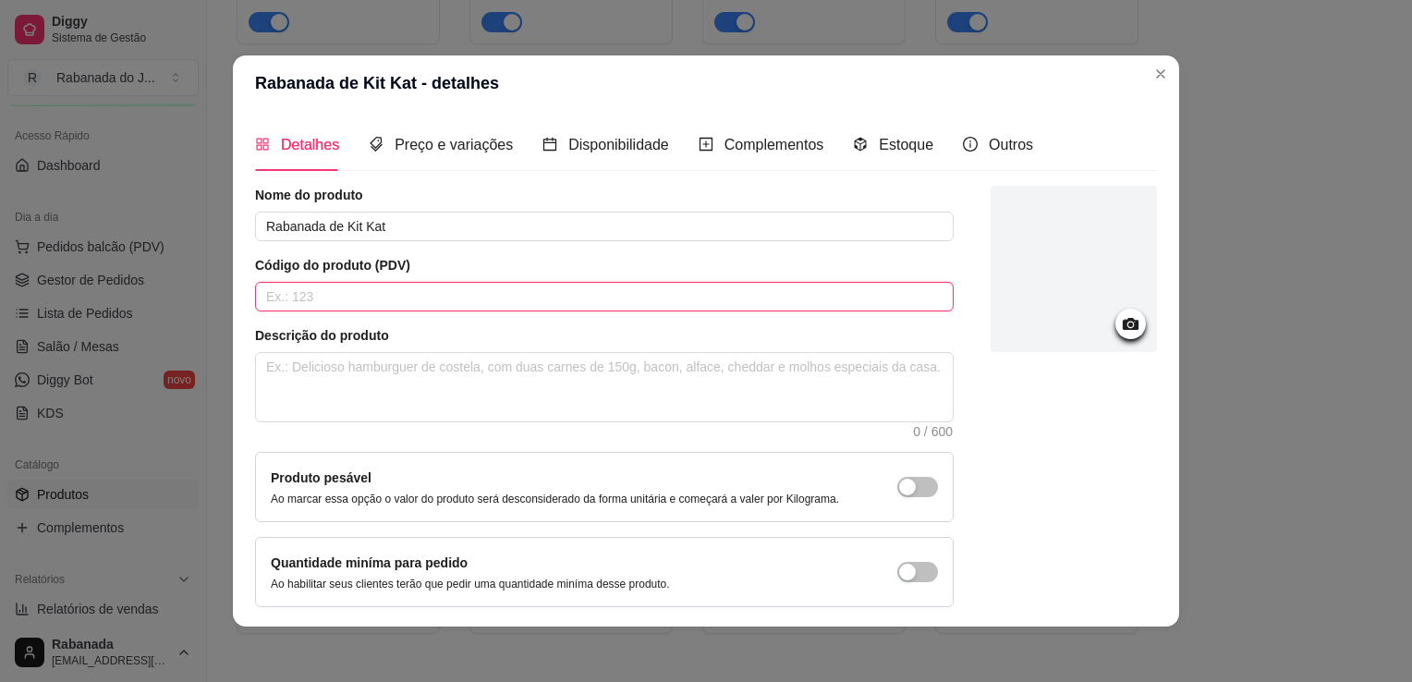
click at [333, 296] on input "text" at bounding box center [604, 297] width 699 height 30
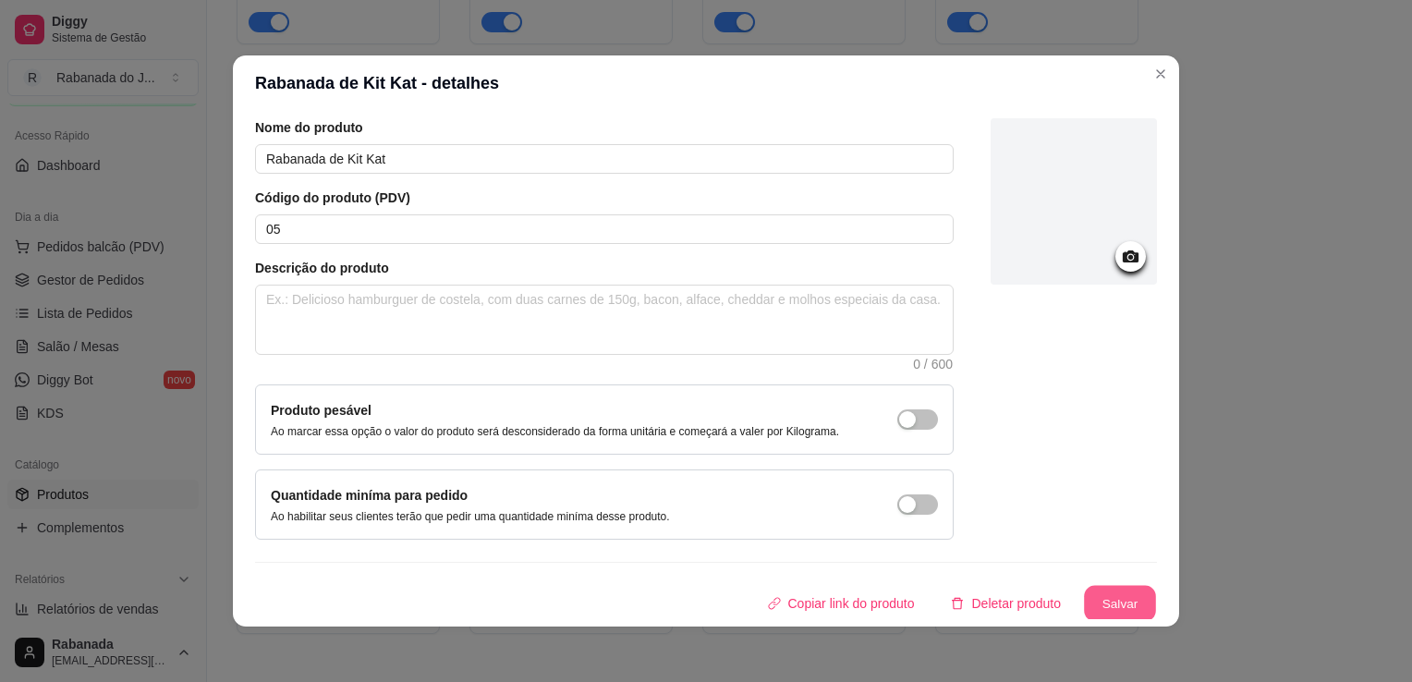
click at [1098, 605] on button "Salvar" at bounding box center [1120, 604] width 72 height 36
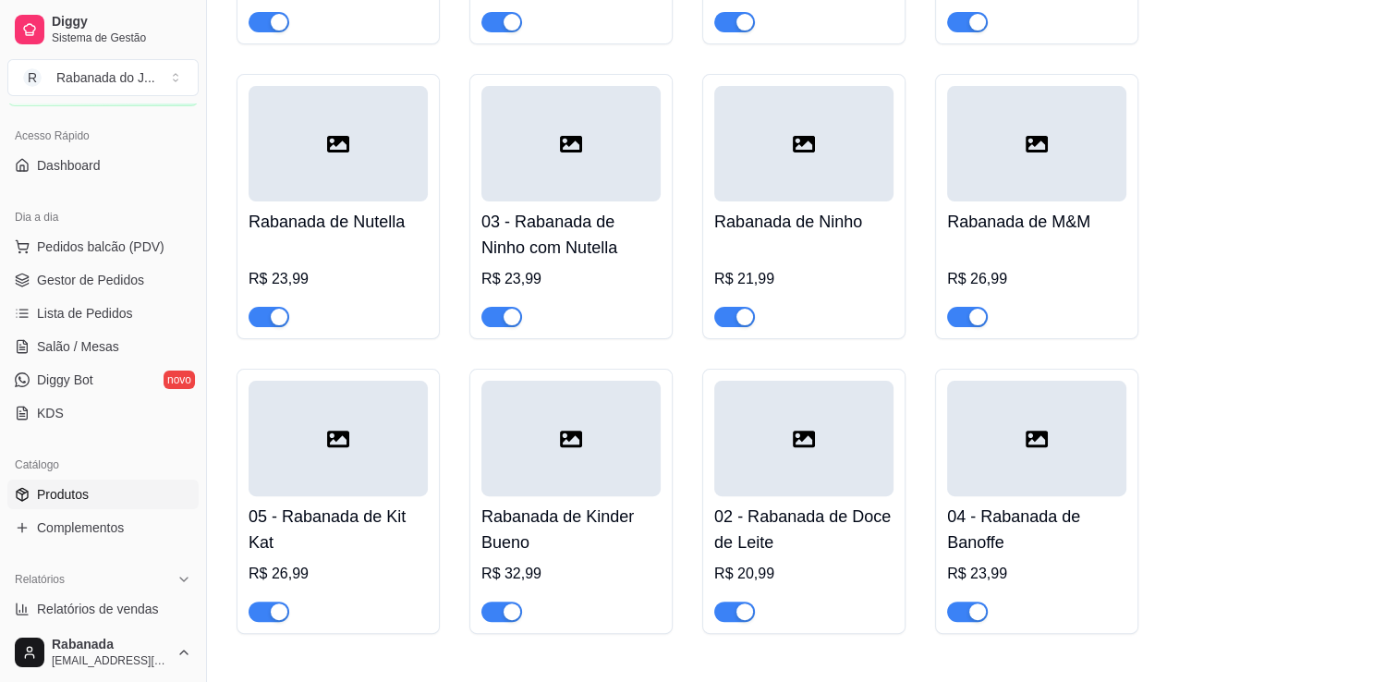
click at [982, 164] on div at bounding box center [1036, 144] width 179 height 116
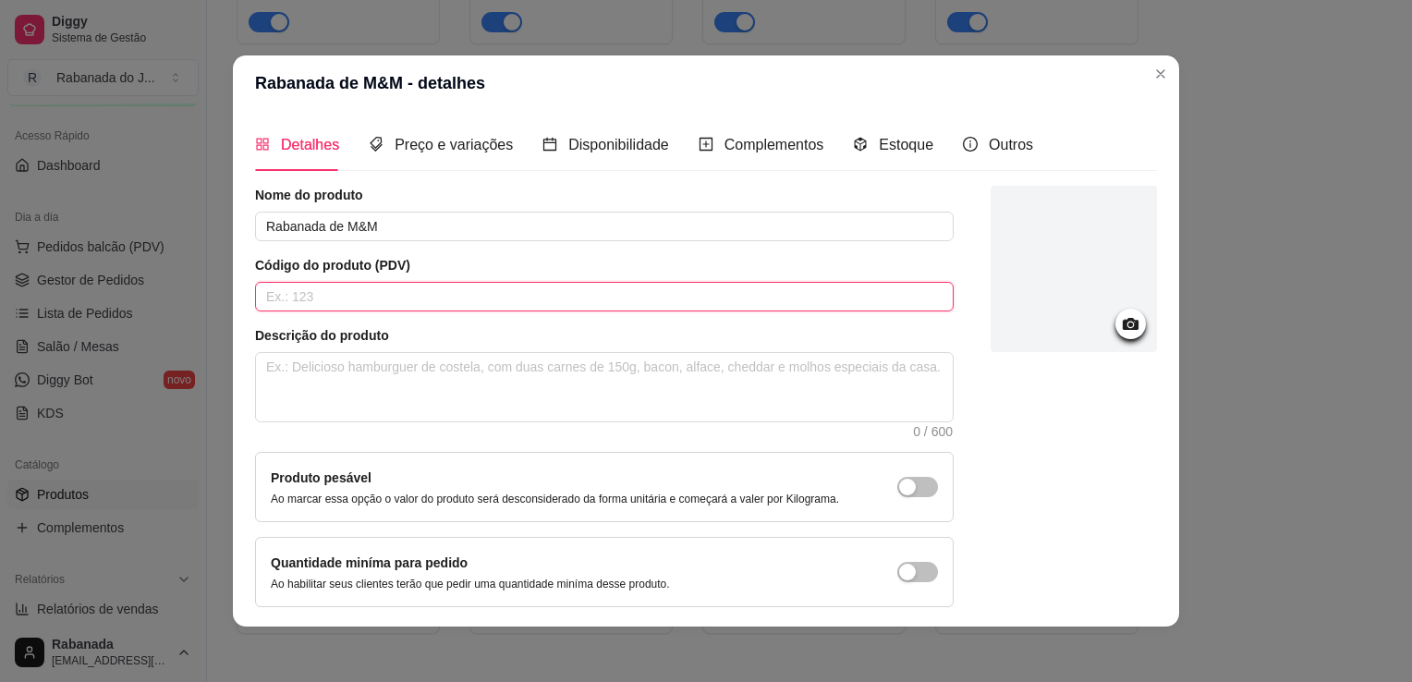
click at [671, 309] on input "text" at bounding box center [604, 297] width 699 height 30
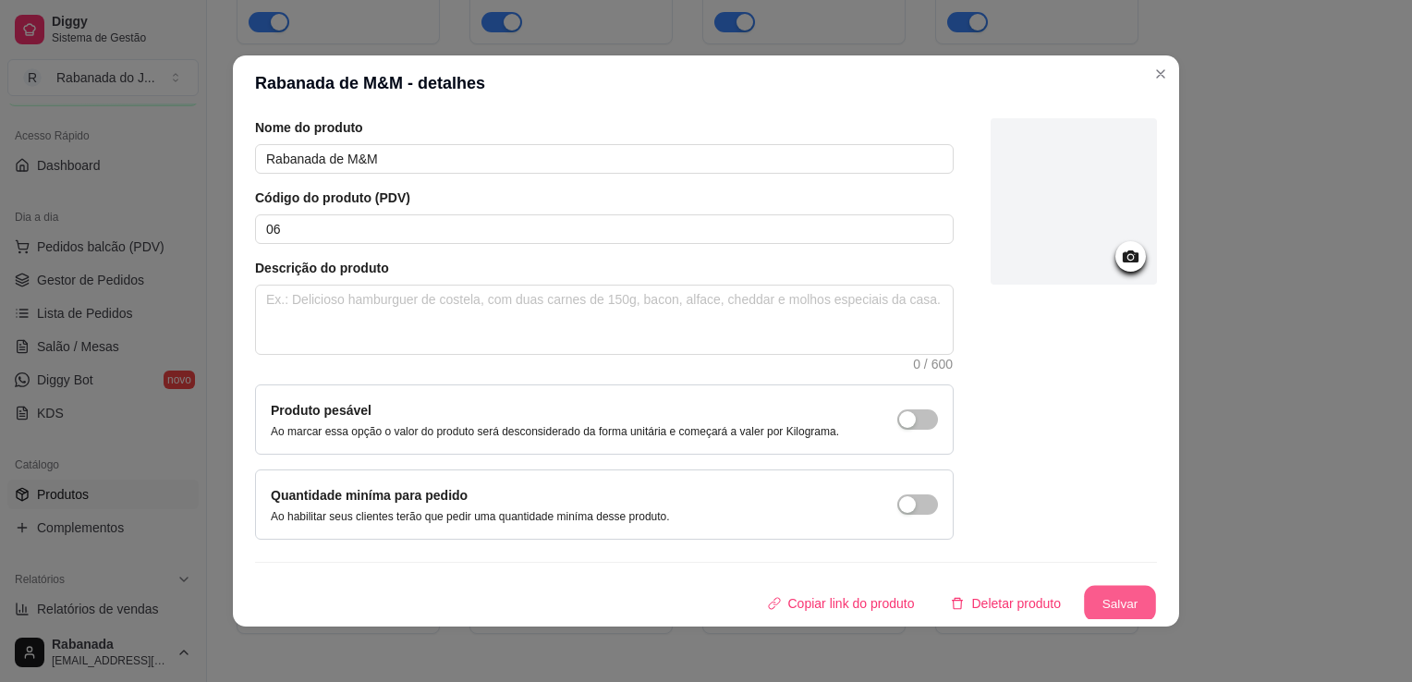
click at [1091, 598] on button "Salvar" at bounding box center [1120, 604] width 72 height 36
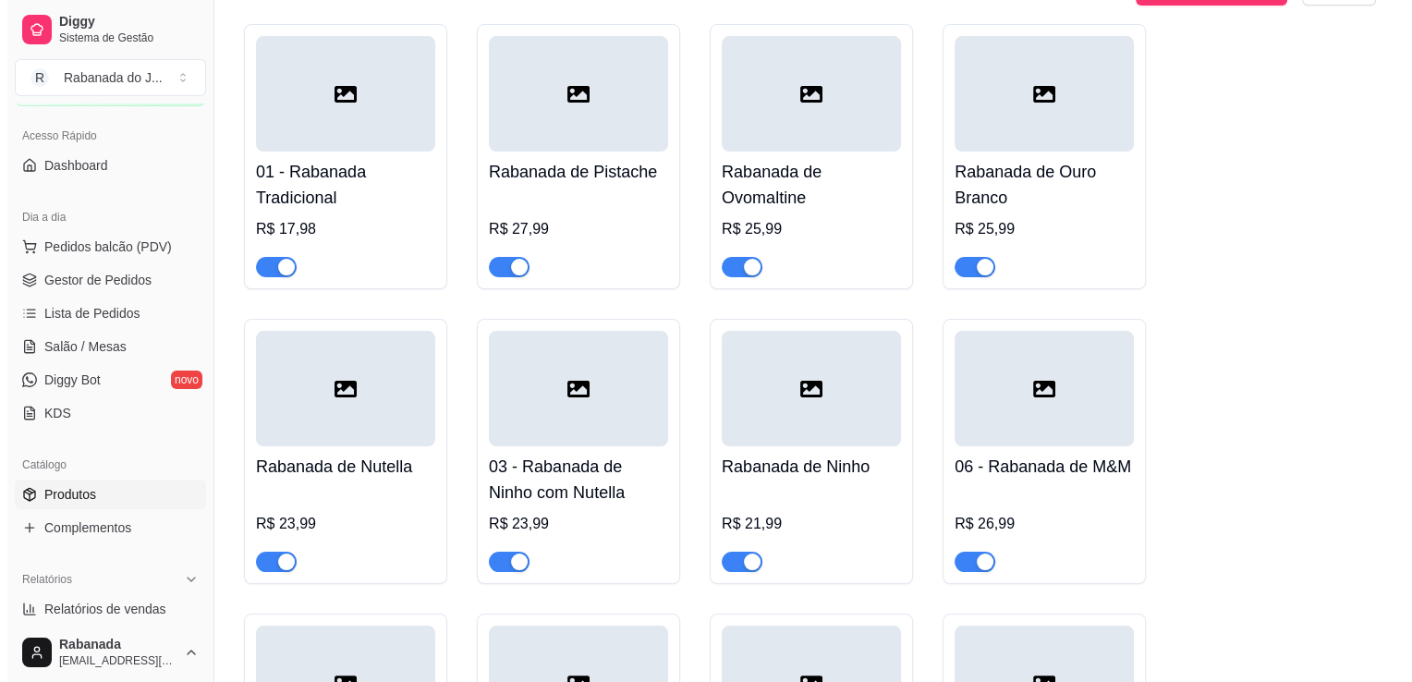
scroll to position [205, 0]
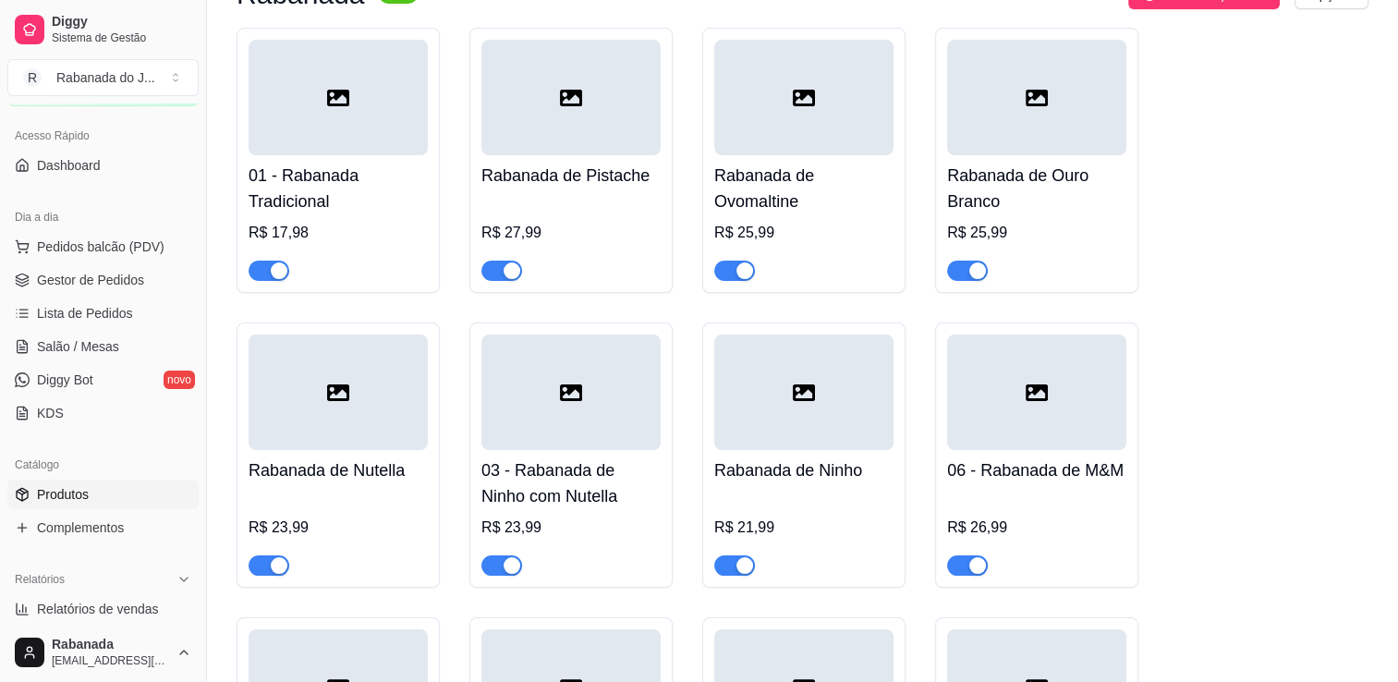
click at [627, 126] on div at bounding box center [570, 98] width 179 height 116
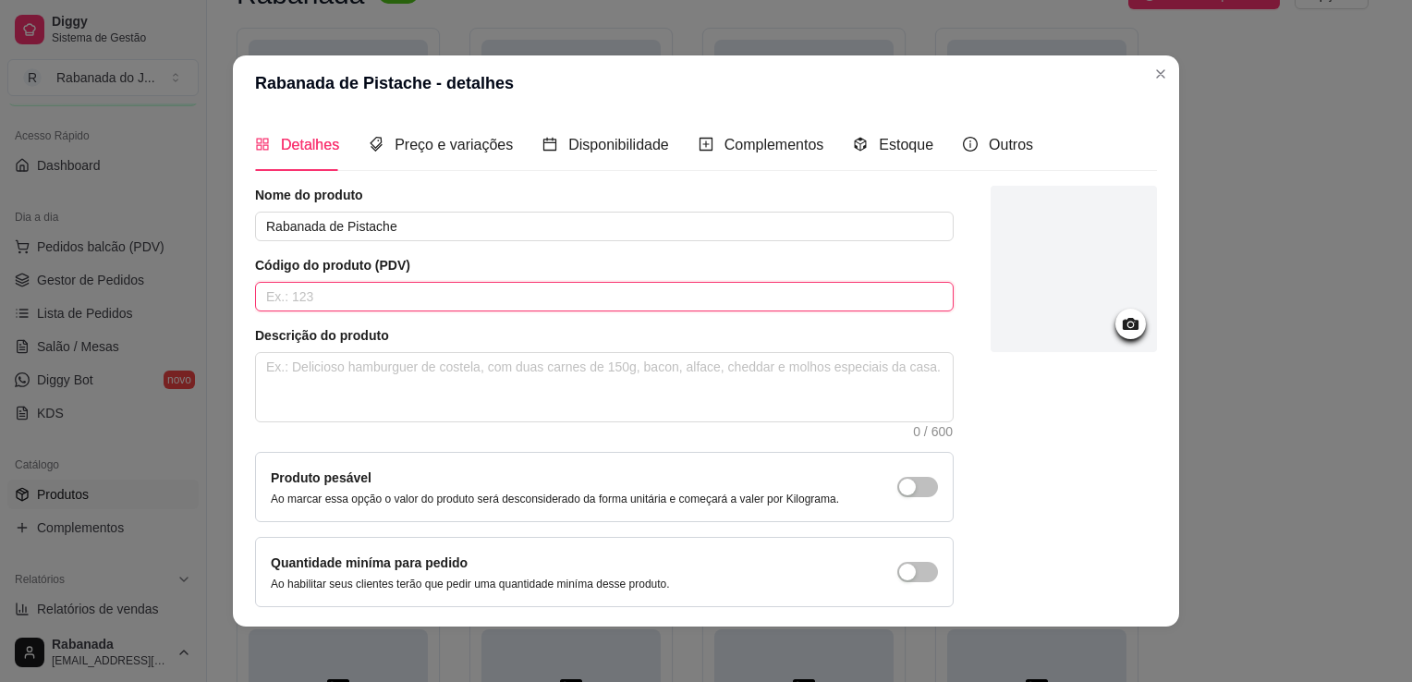
click at [554, 291] on input "text" at bounding box center [604, 297] width 699 height 30
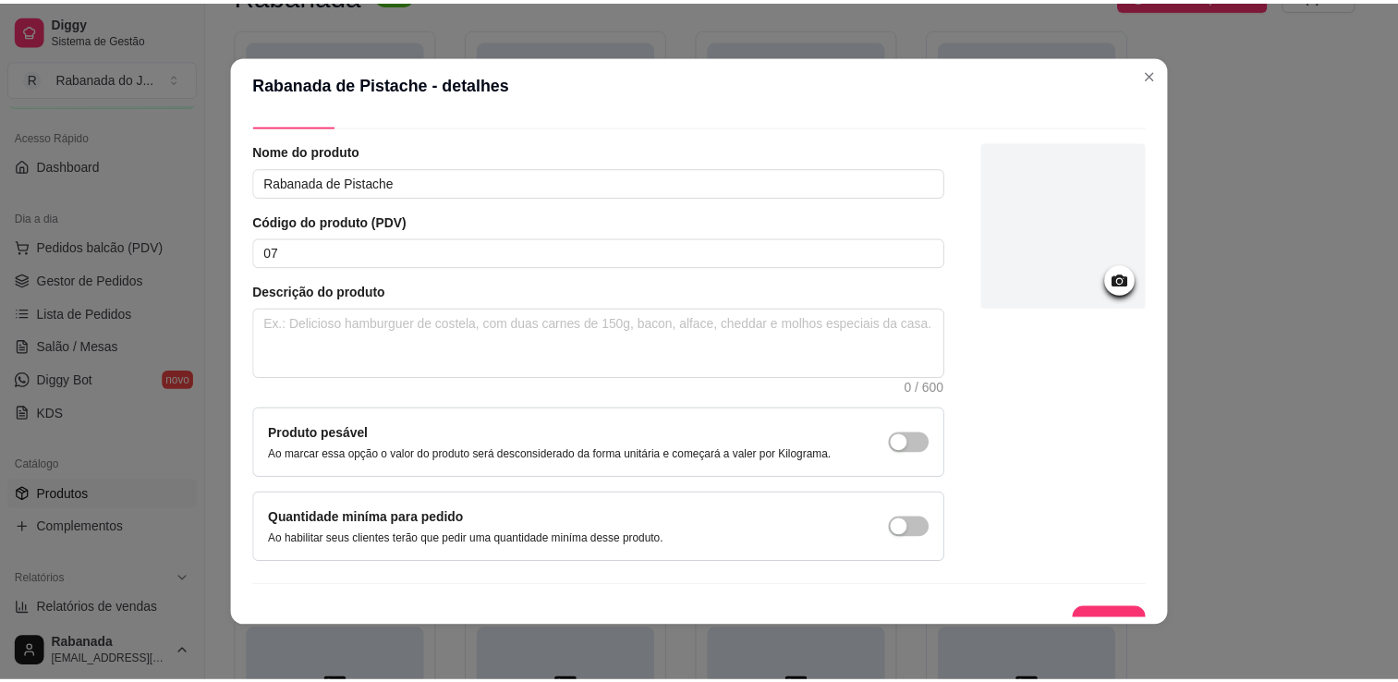
scroll to position [67, 0]
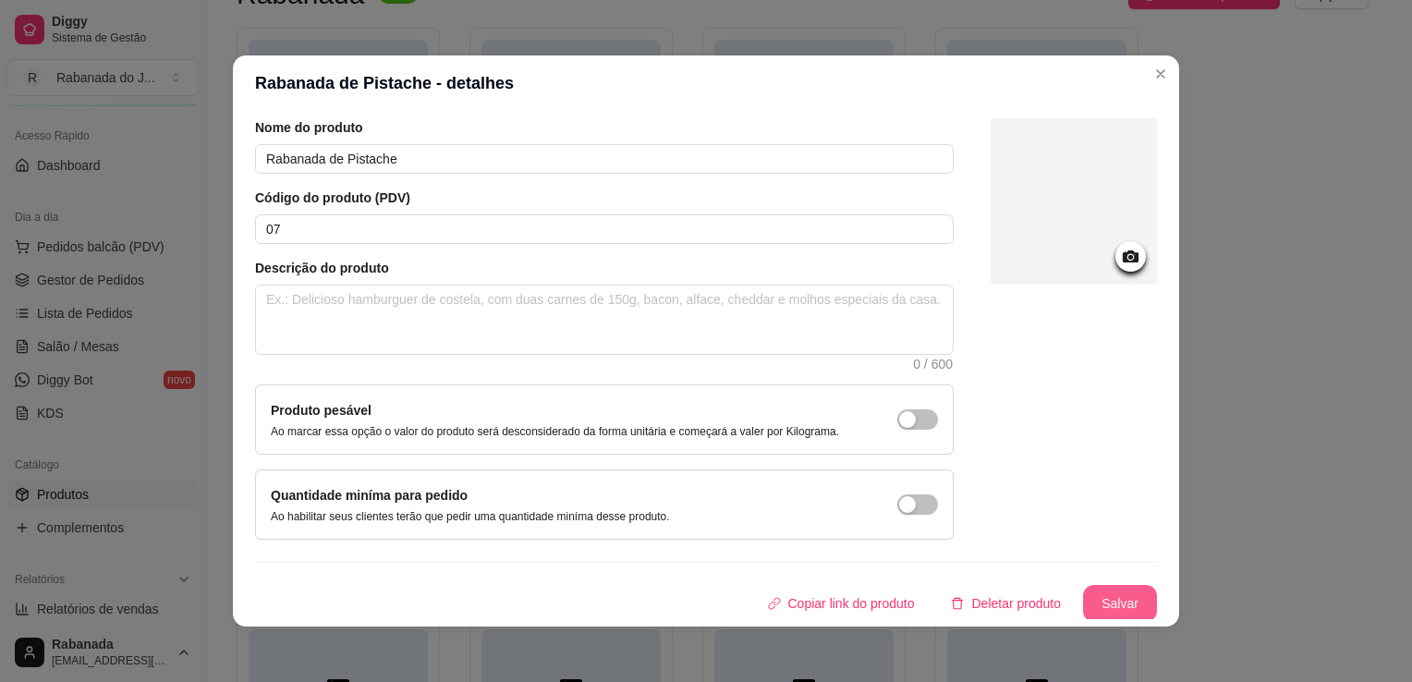
click at [1102, 592] on button "Salvar" at bounding box center [1120, 603] width 74 height 37
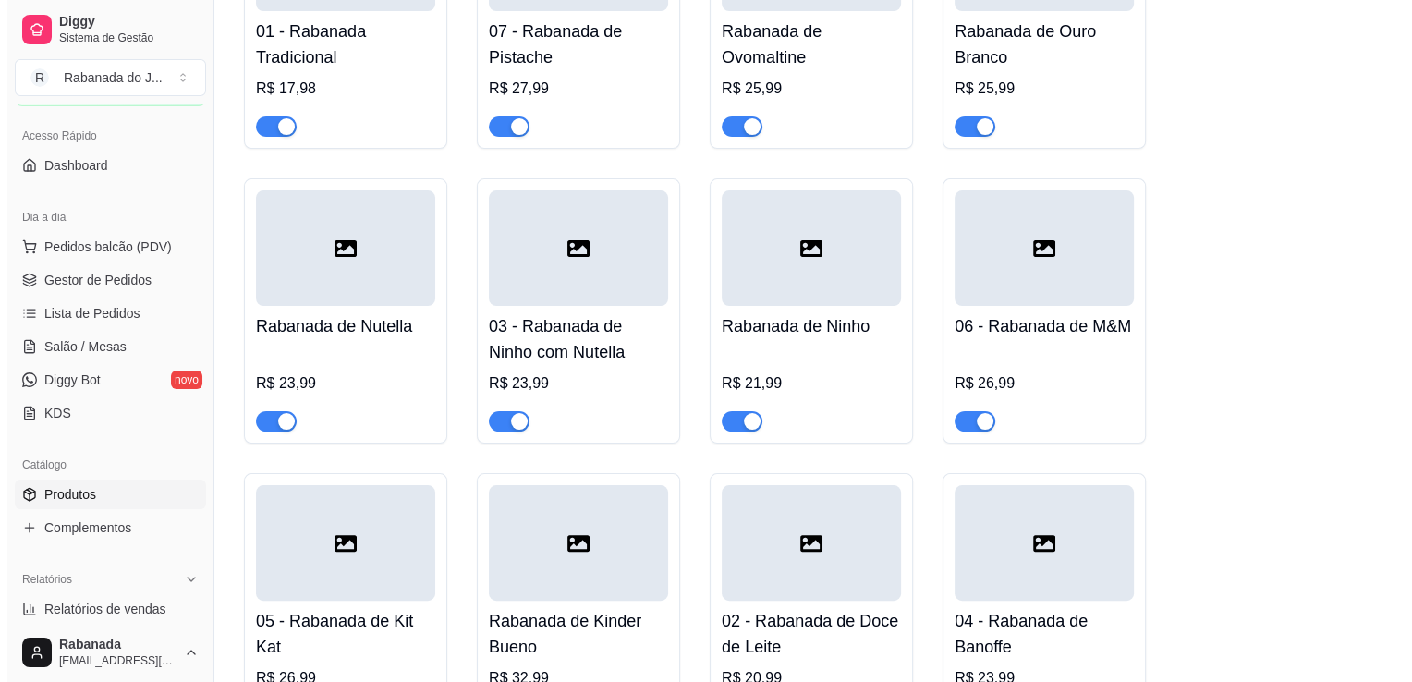
scroll to position [390, 0]
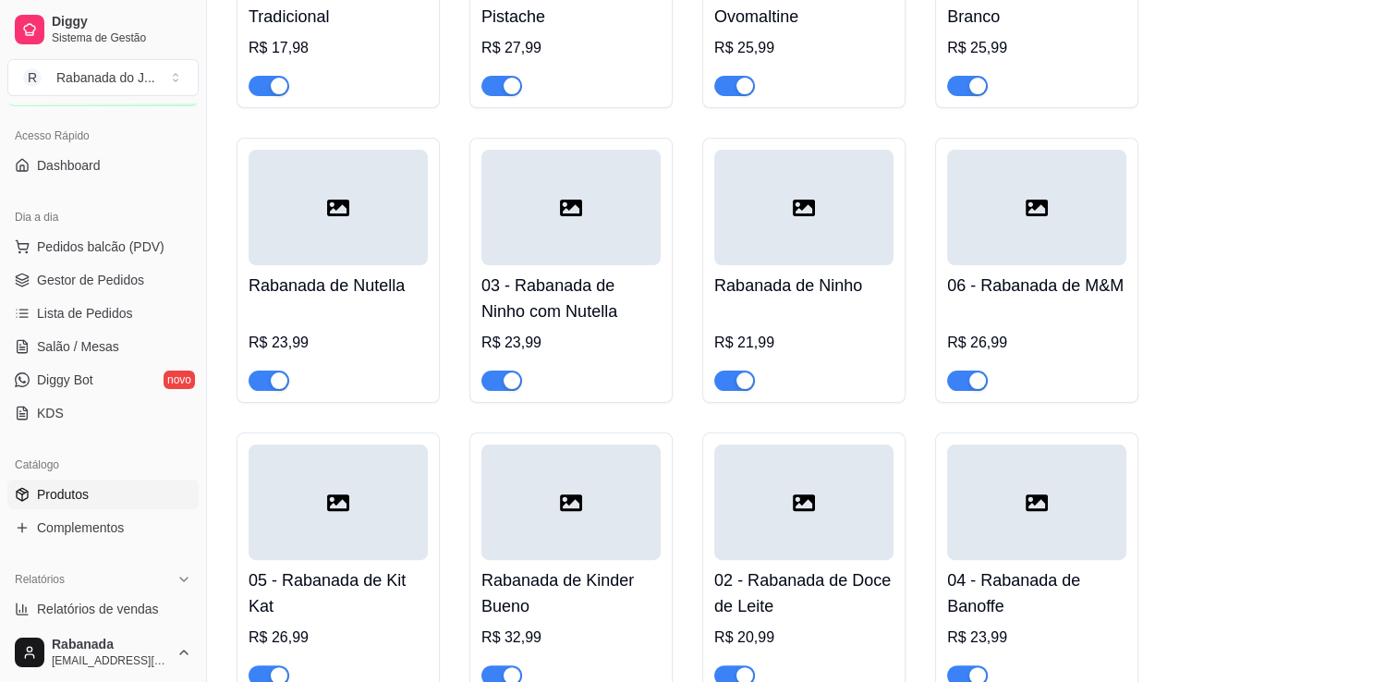
click at [617, 532] on div at bounding box center [570, 502] width 179 height 116
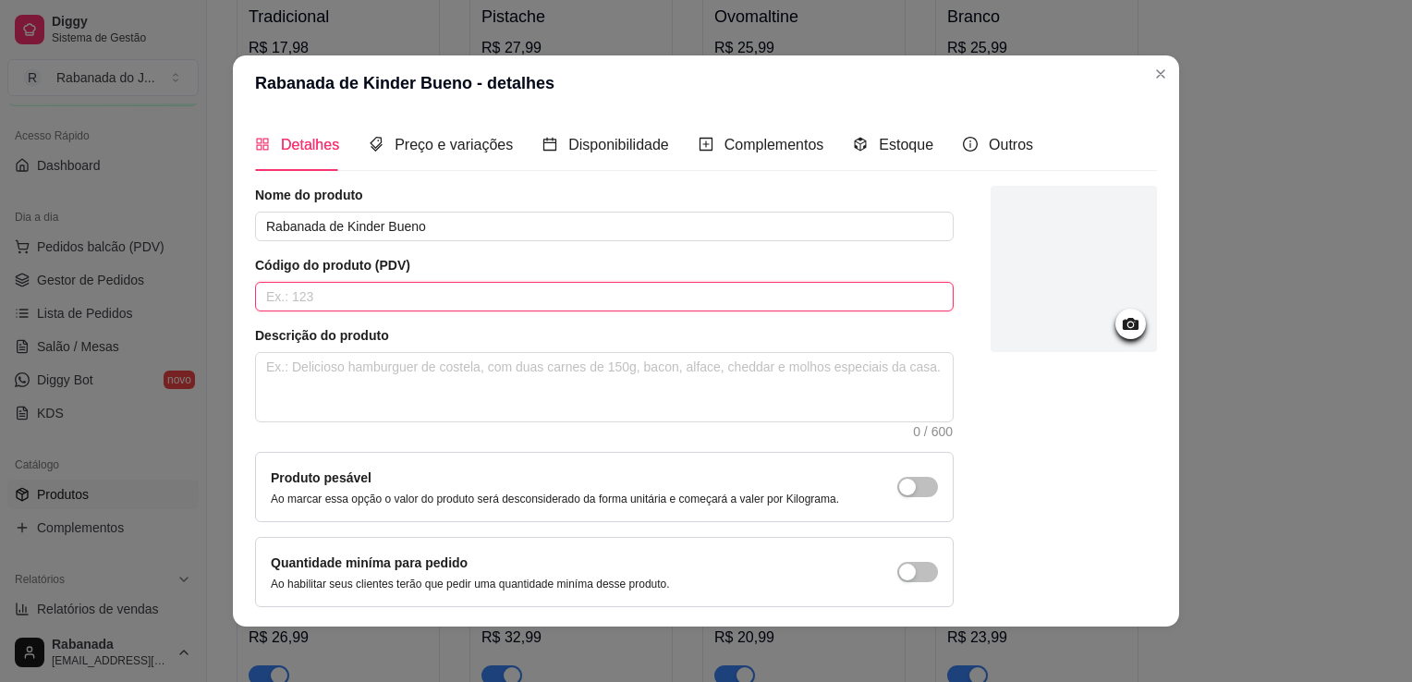
click at [425, 306] on input "text" at bounding box center [604, 297] width 699 height 30
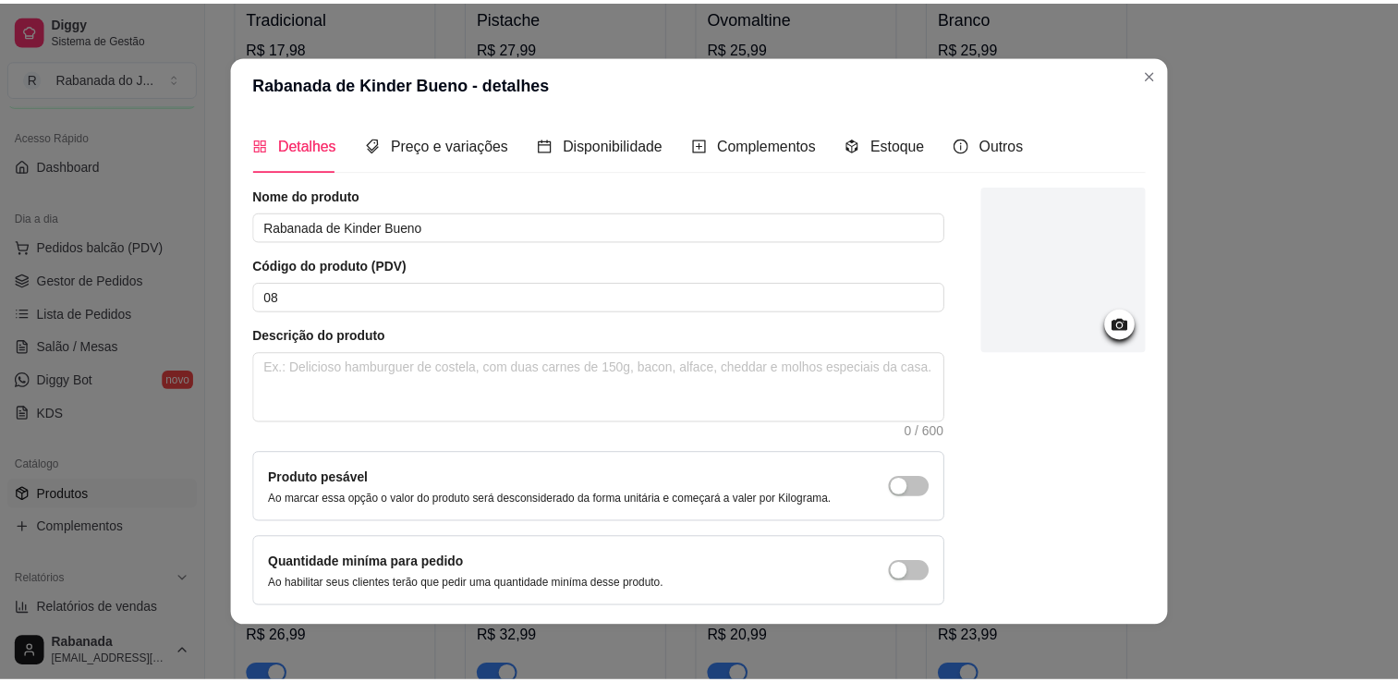
scroll to position [67, 0]
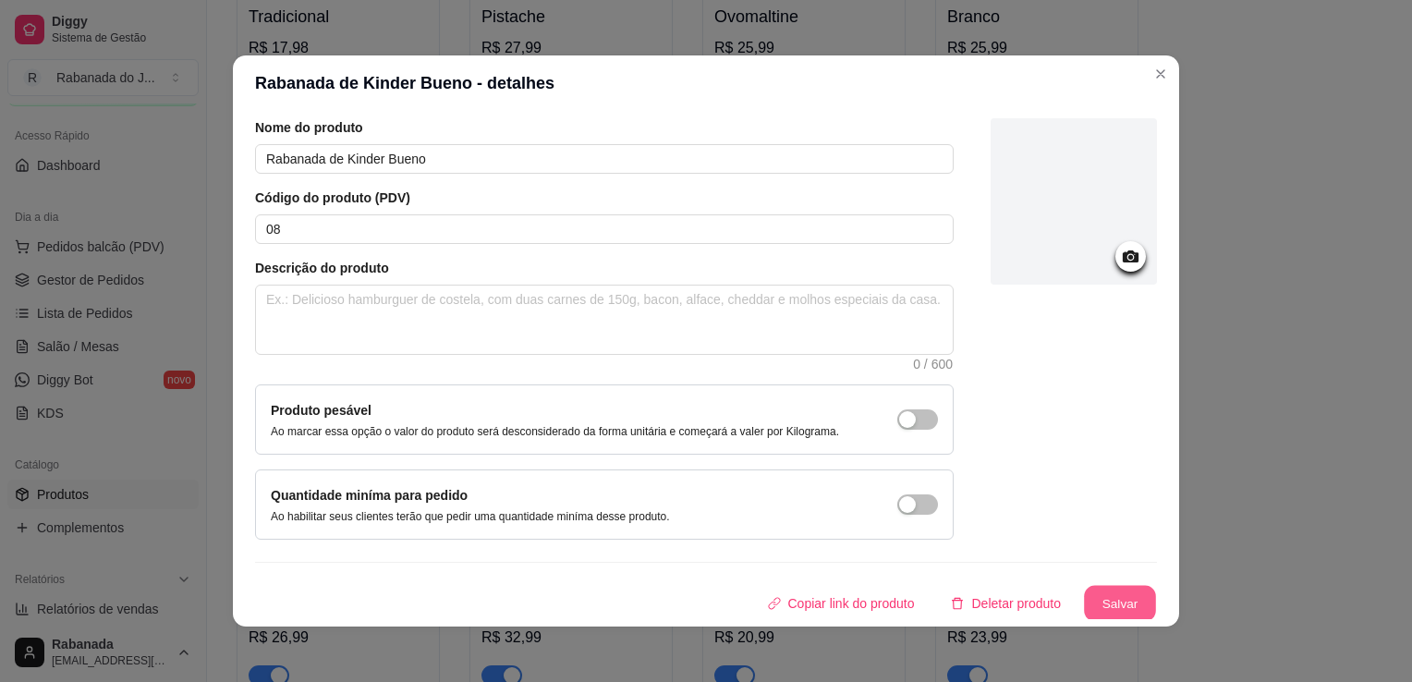
click at [1093, 603] on button "Salvar" at bounding box center [1120, 604] width 72 height 36
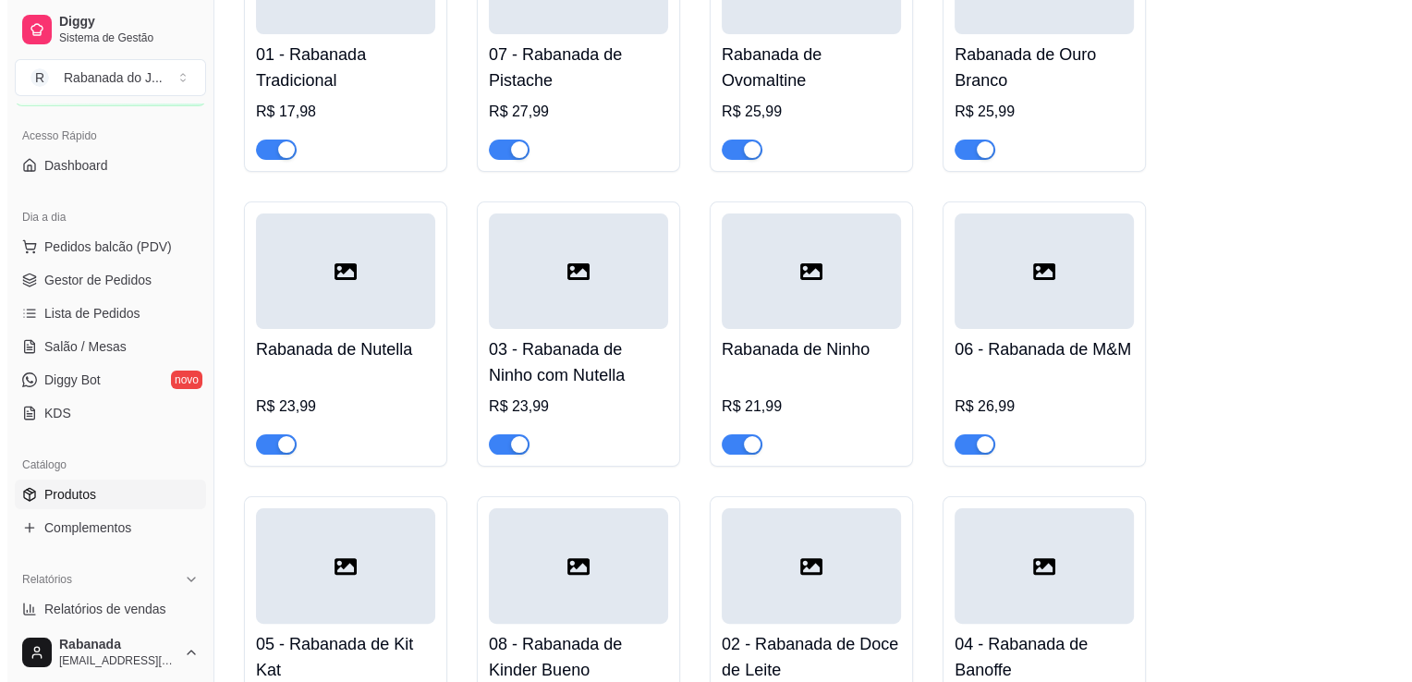
scroll to position [316, 0]
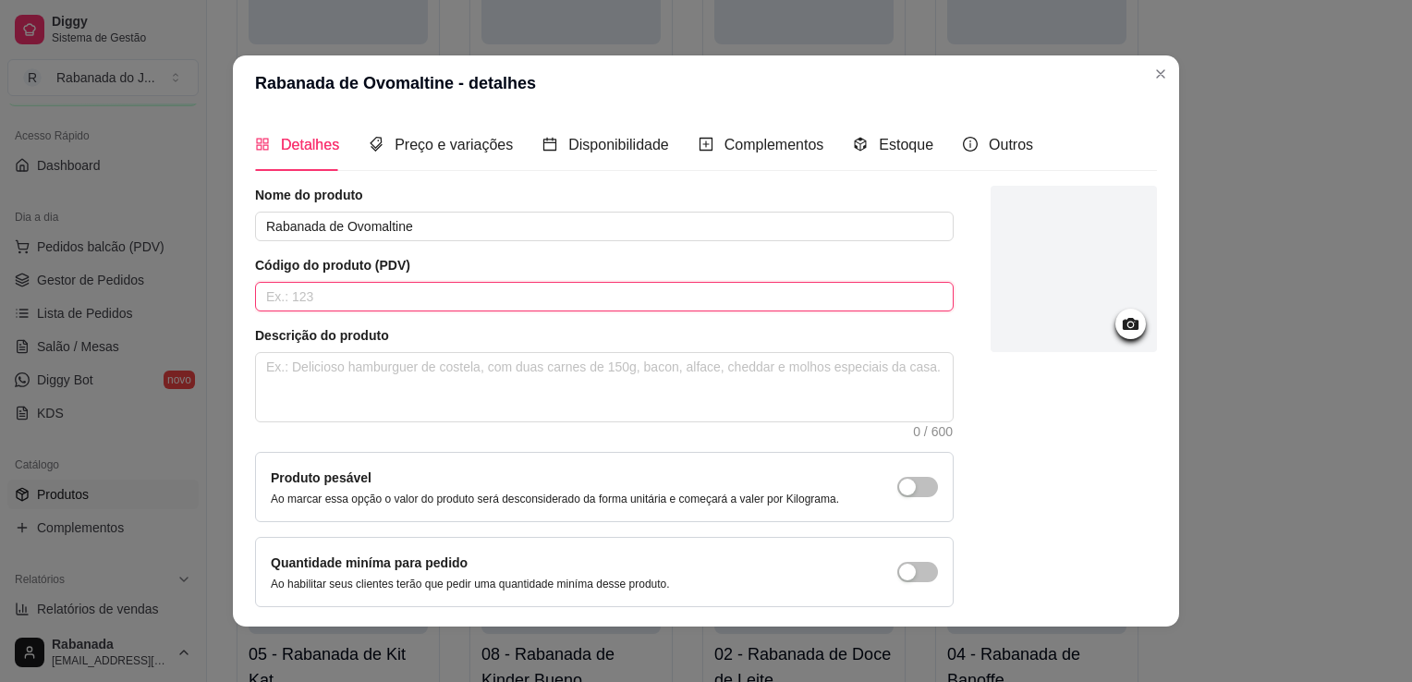
click at [595, 291] on input "text" at bounding box center [604, 297] width 699 height 30
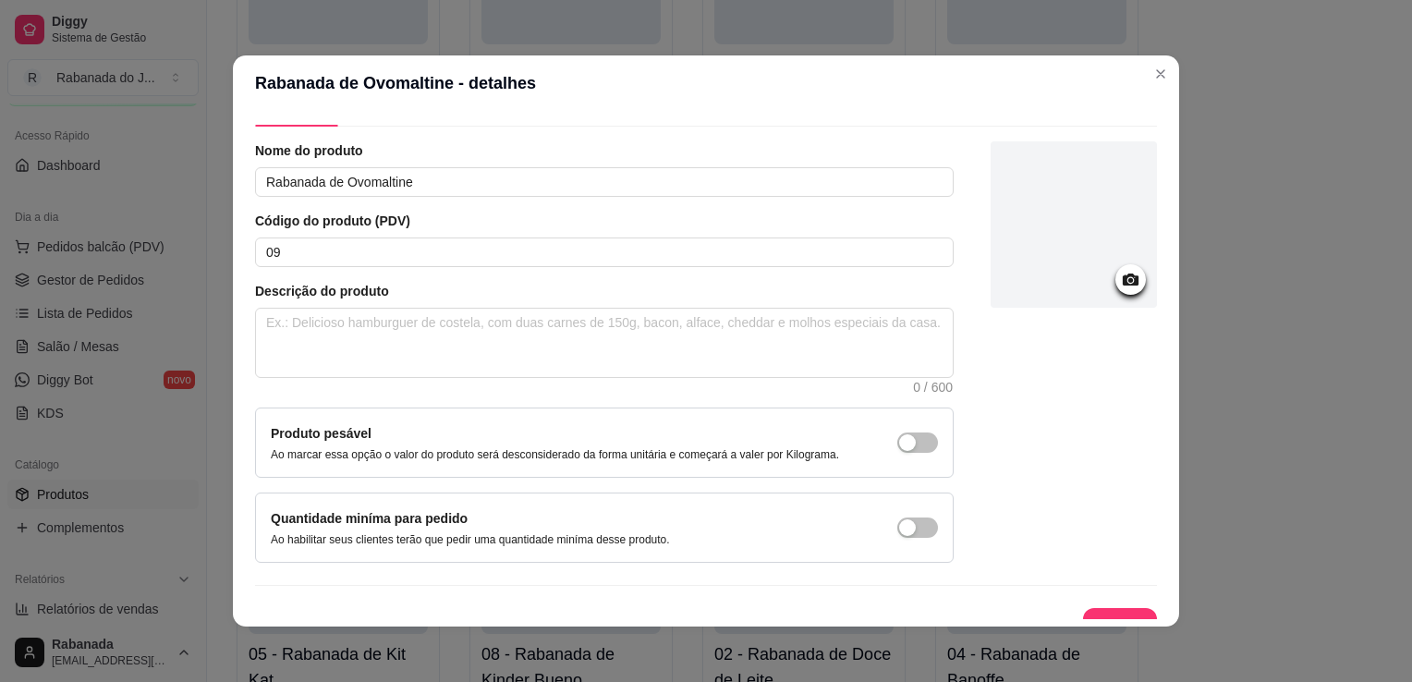
scroll to position [67, 0]
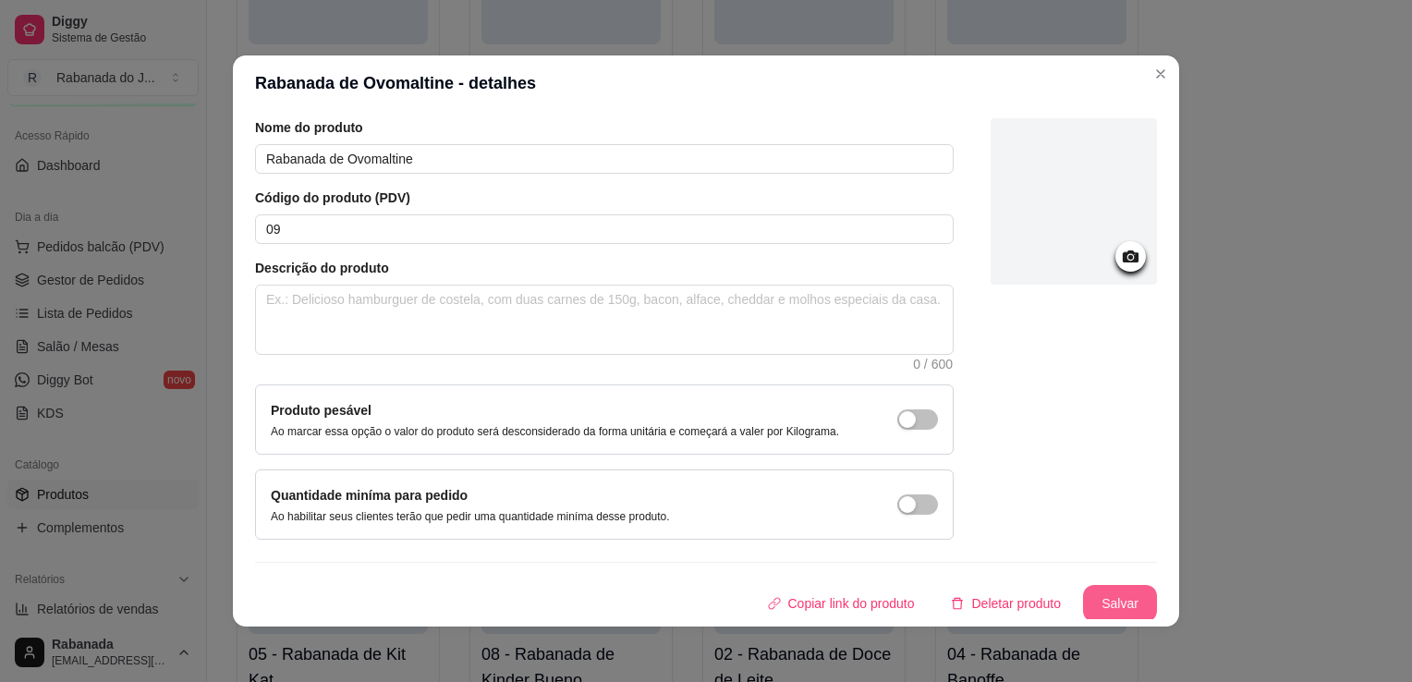
click at [1111, 599] on button "Salvar" at bounding box center [1120, 603] width 74 height 37
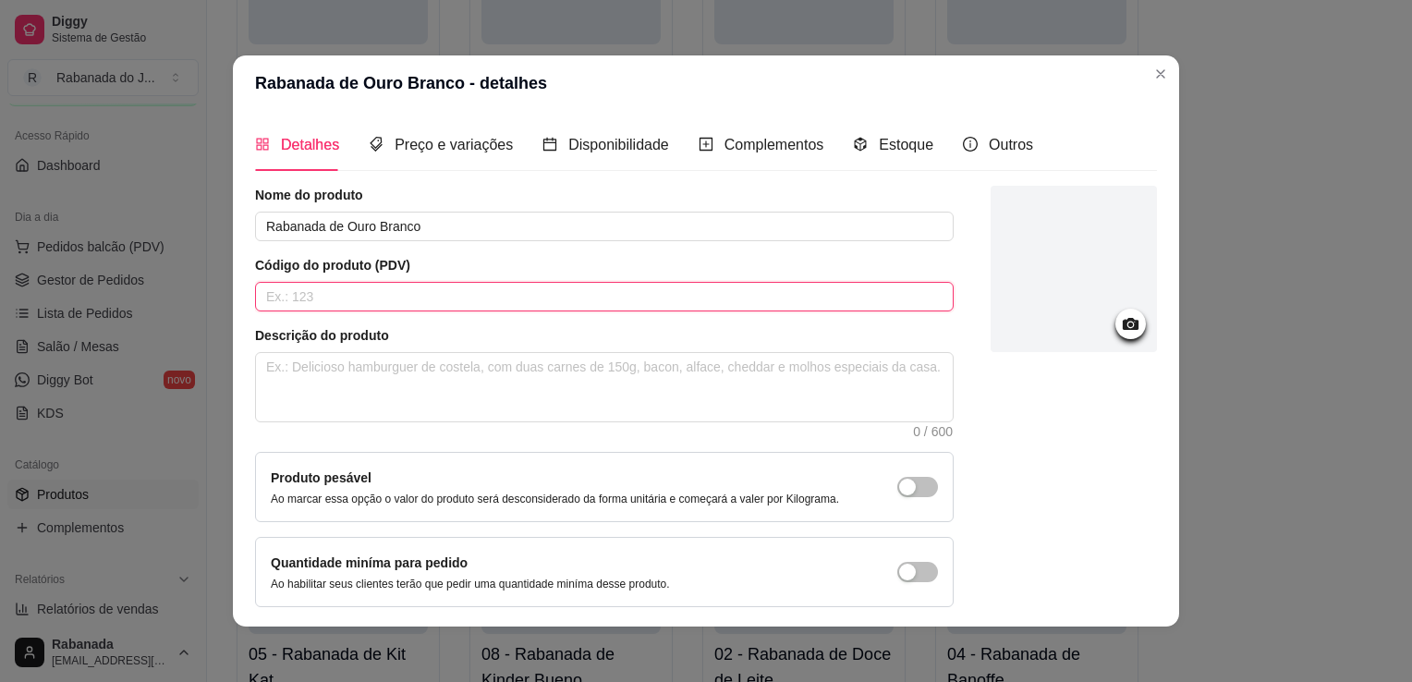
click at [826, 299] on input "text" at bounding box center [604, 297] width 699 height 30
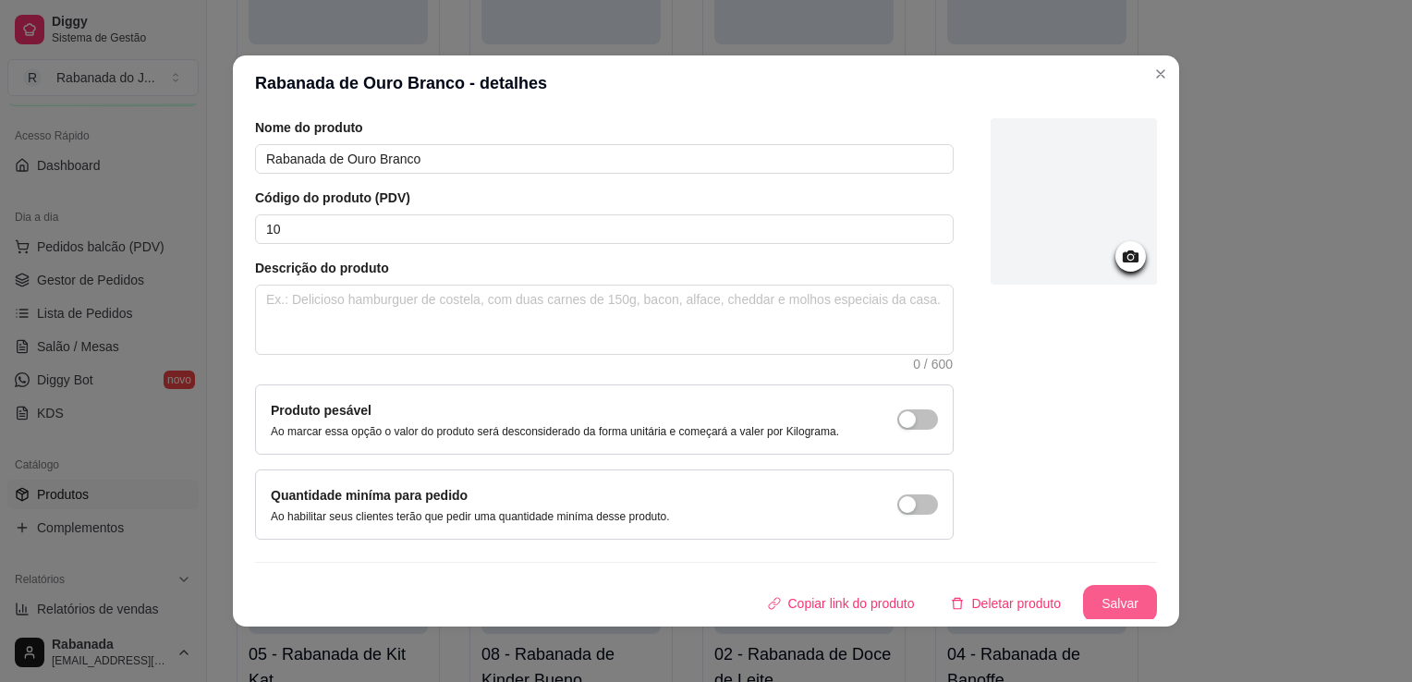
click at [1112, 600] on button "Salvar" at bounding box center [1120, 603] width 74 height 37
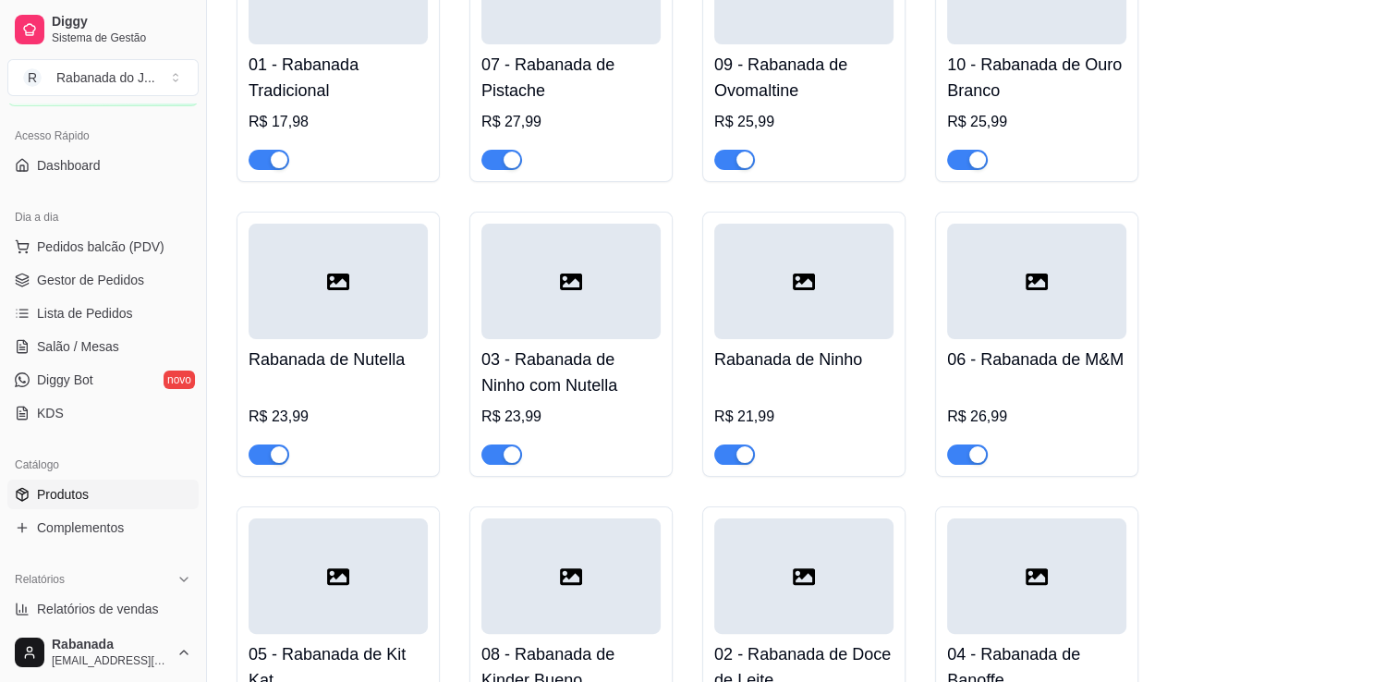
click at [883, 311] on div at bounding box center [803, 282] width 179 height 116
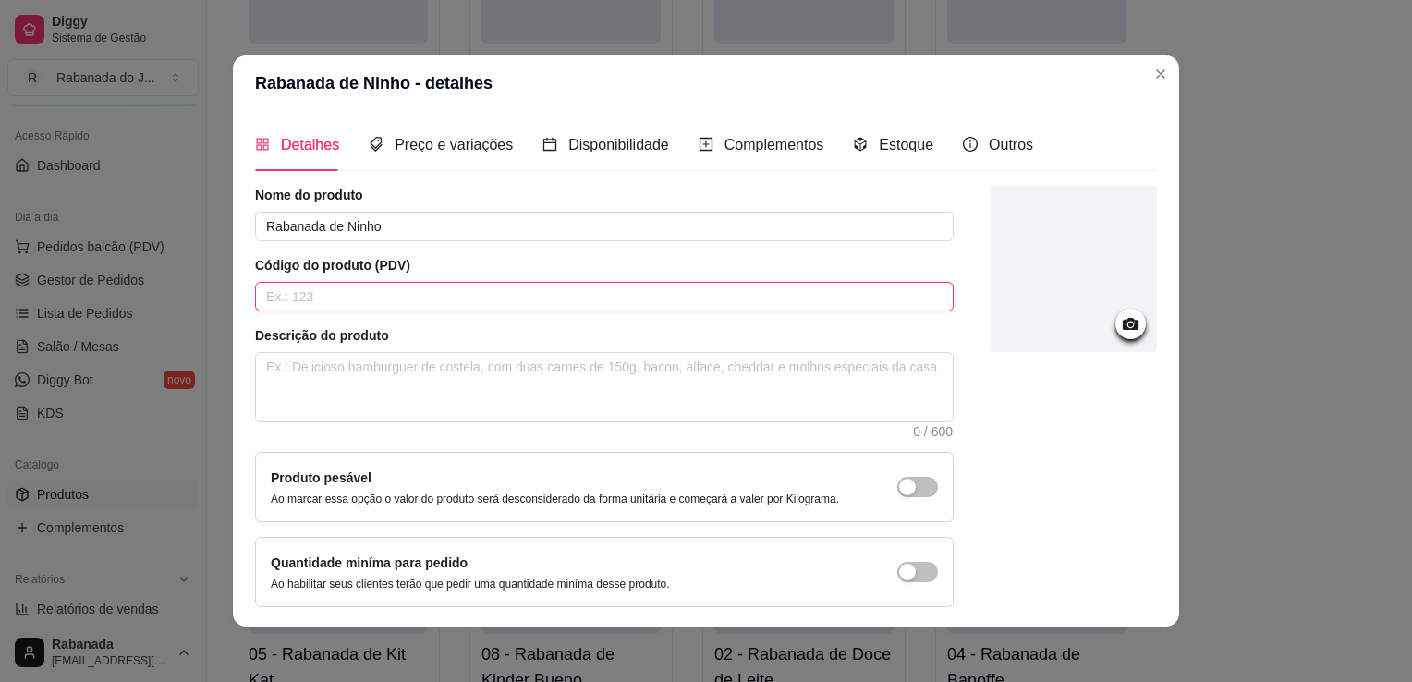
click at [853, 283] on input "text" at bounding box center [604, 297] width 699 height 30
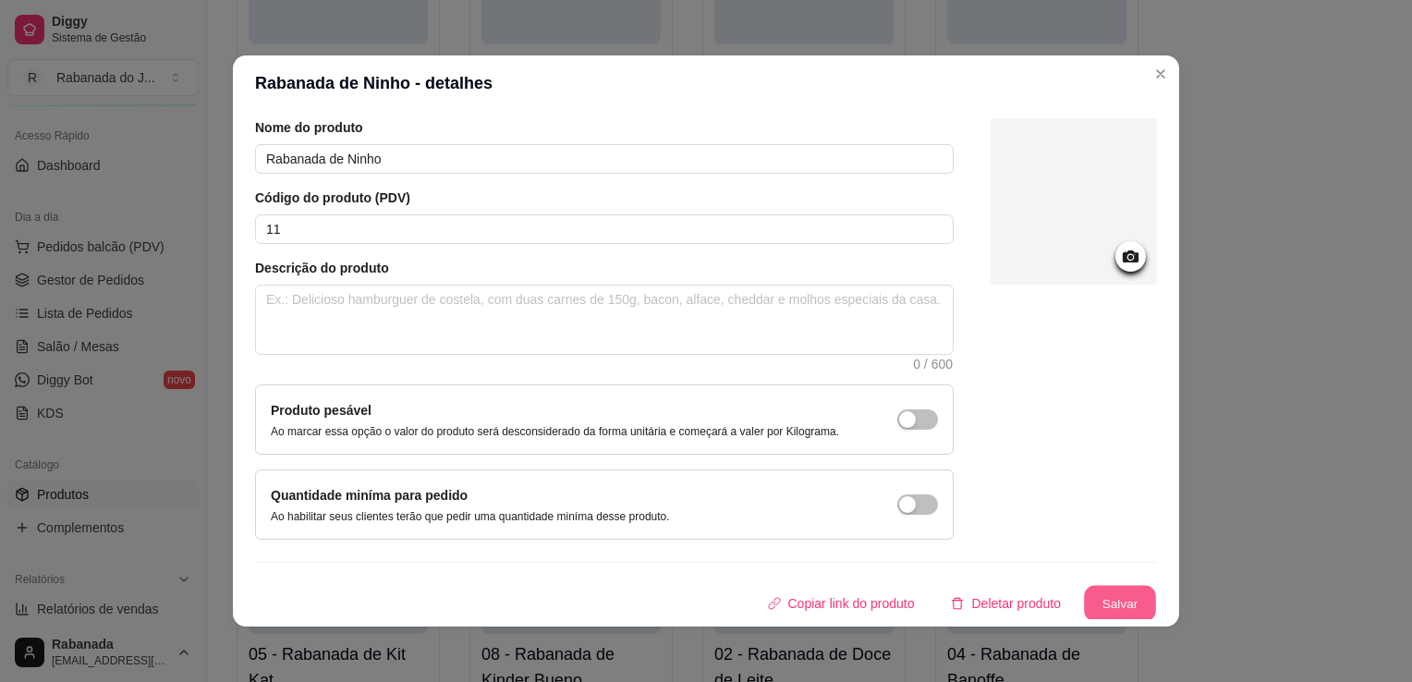
click at [1090, 601] on button "Salvar" at bounding box center [1120, 604] width 72 height 36
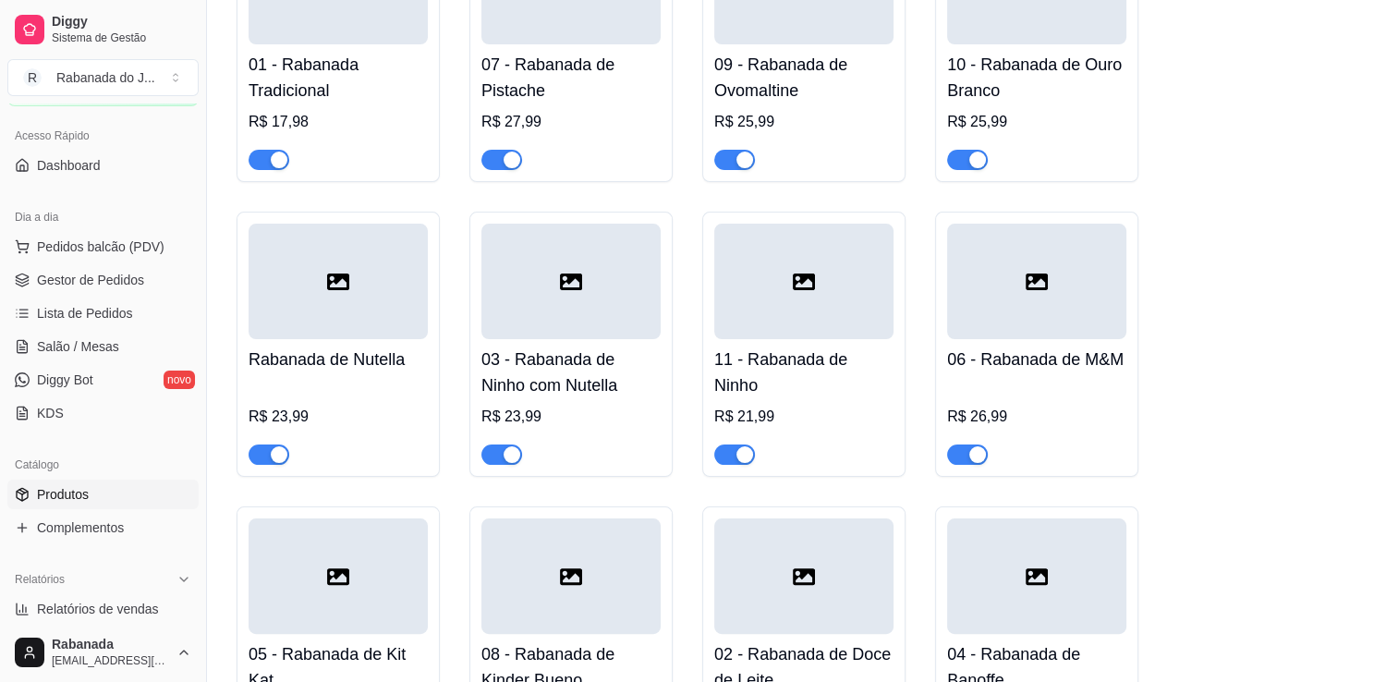
click at [381, 312] on div at bounding box center [338, 282] width 179 height 116
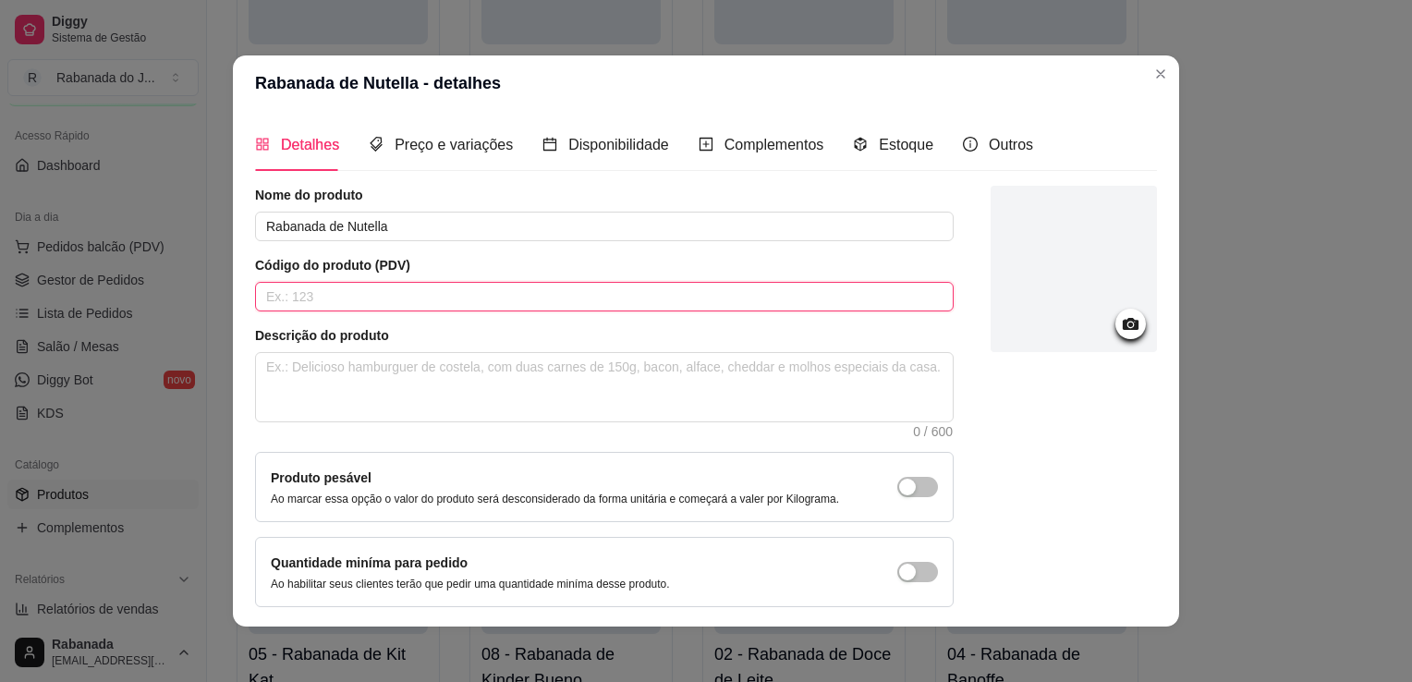
click at [368, 298] on input "text" at bounding box center [604, 297] width 699 height 30
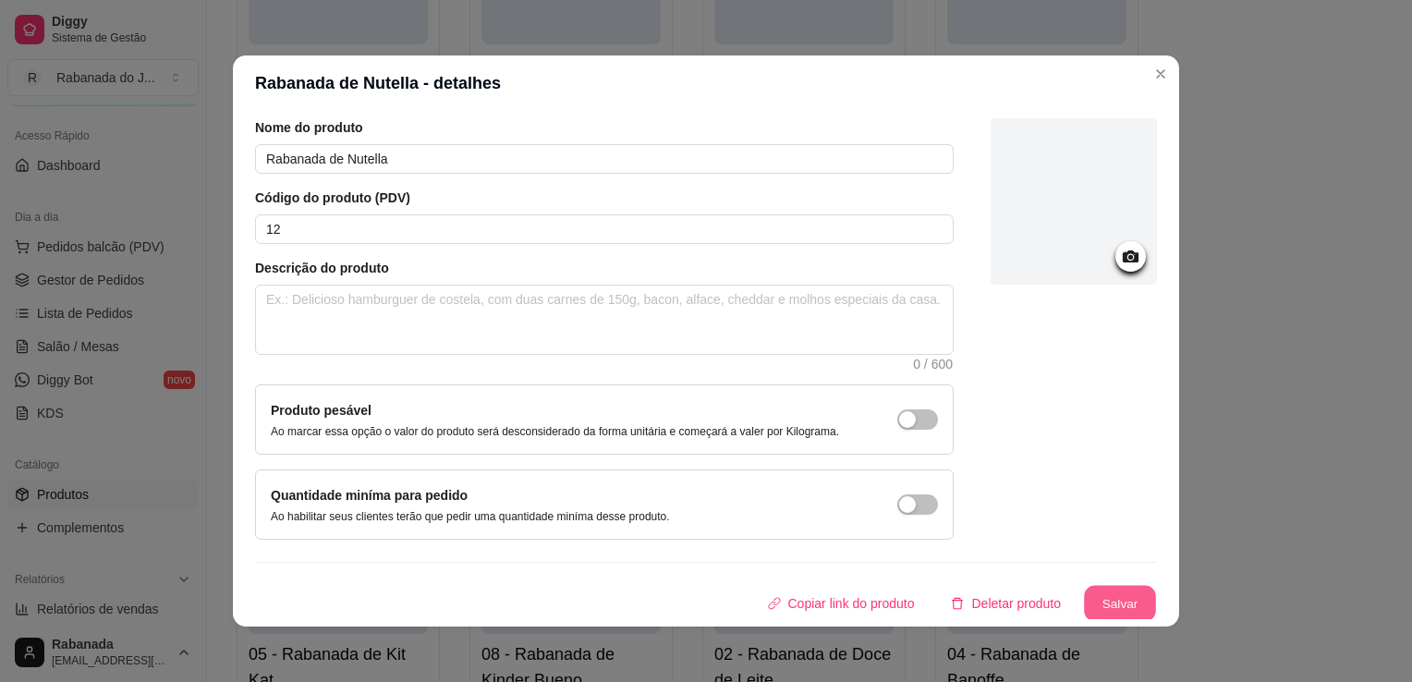
click at [1125, 586] on button "Salvar" at bounding box center [1120, 604] width 72 height 36
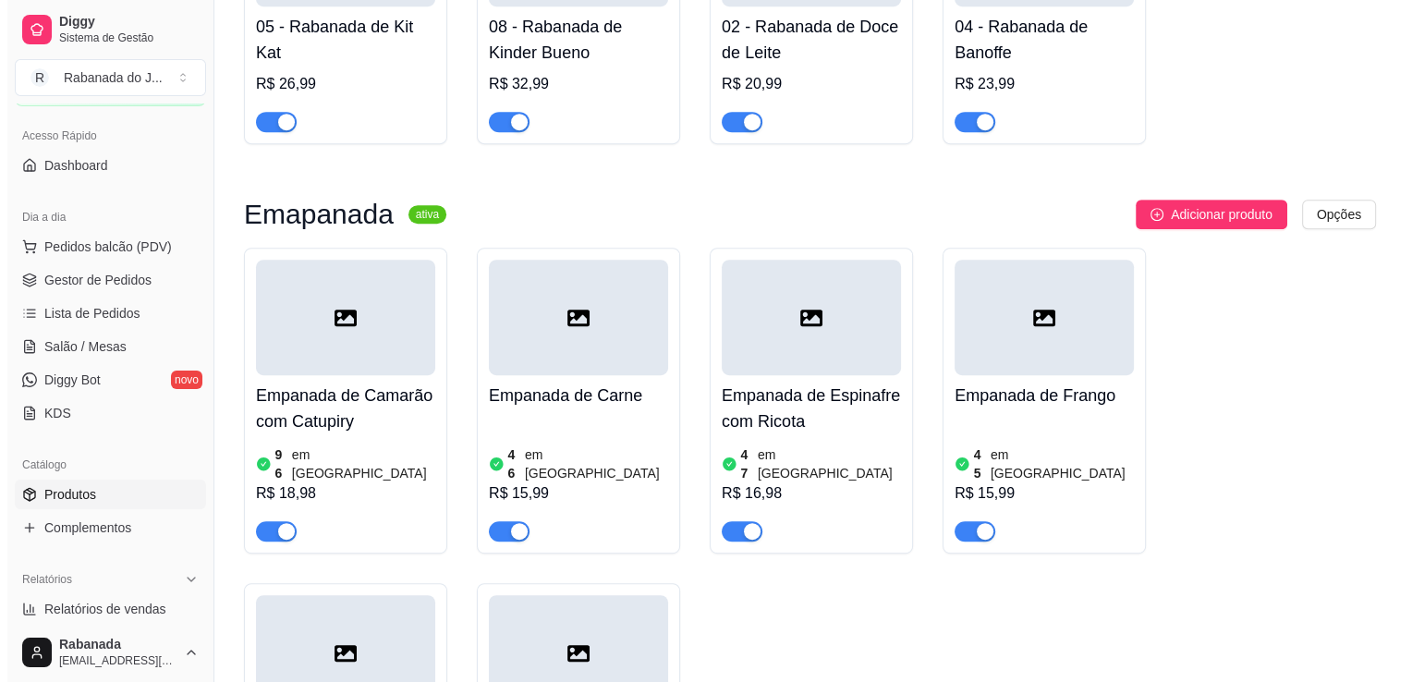
scroll to position [944, 0]
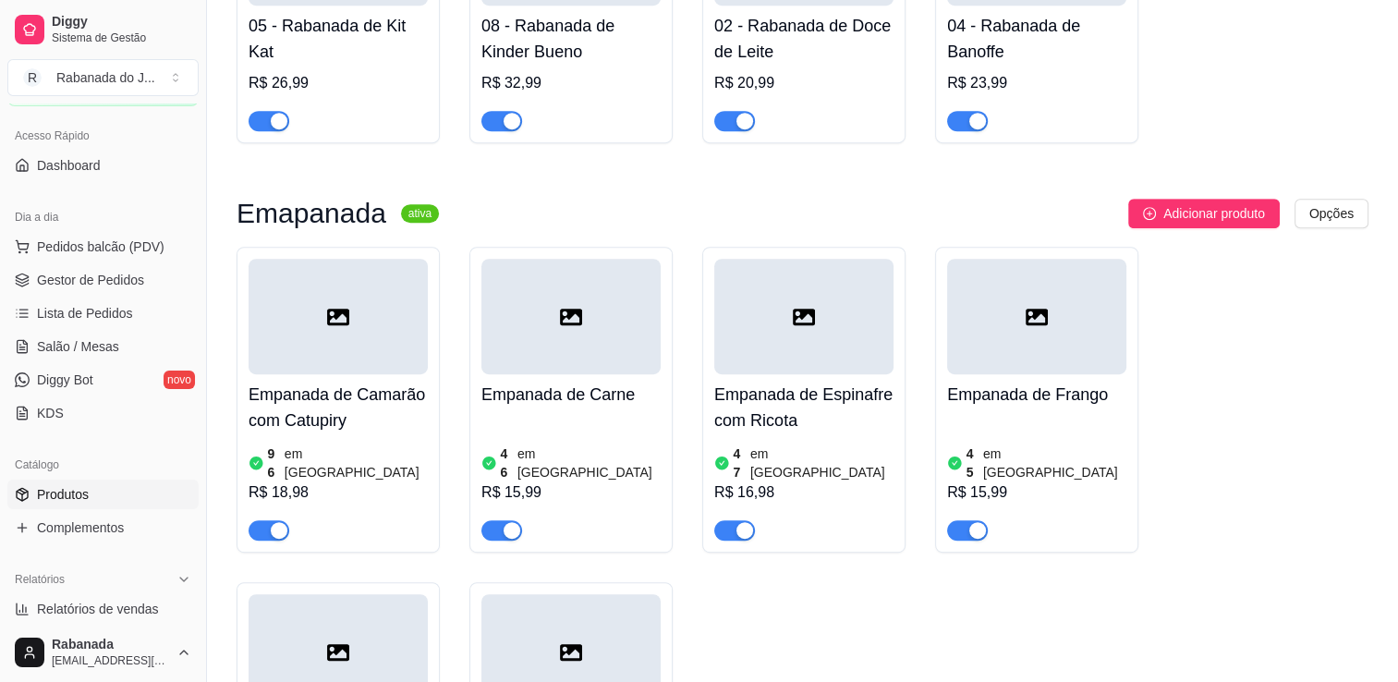
click at [277, 312] on div at bounding box center [338, 317] width 179 height 116
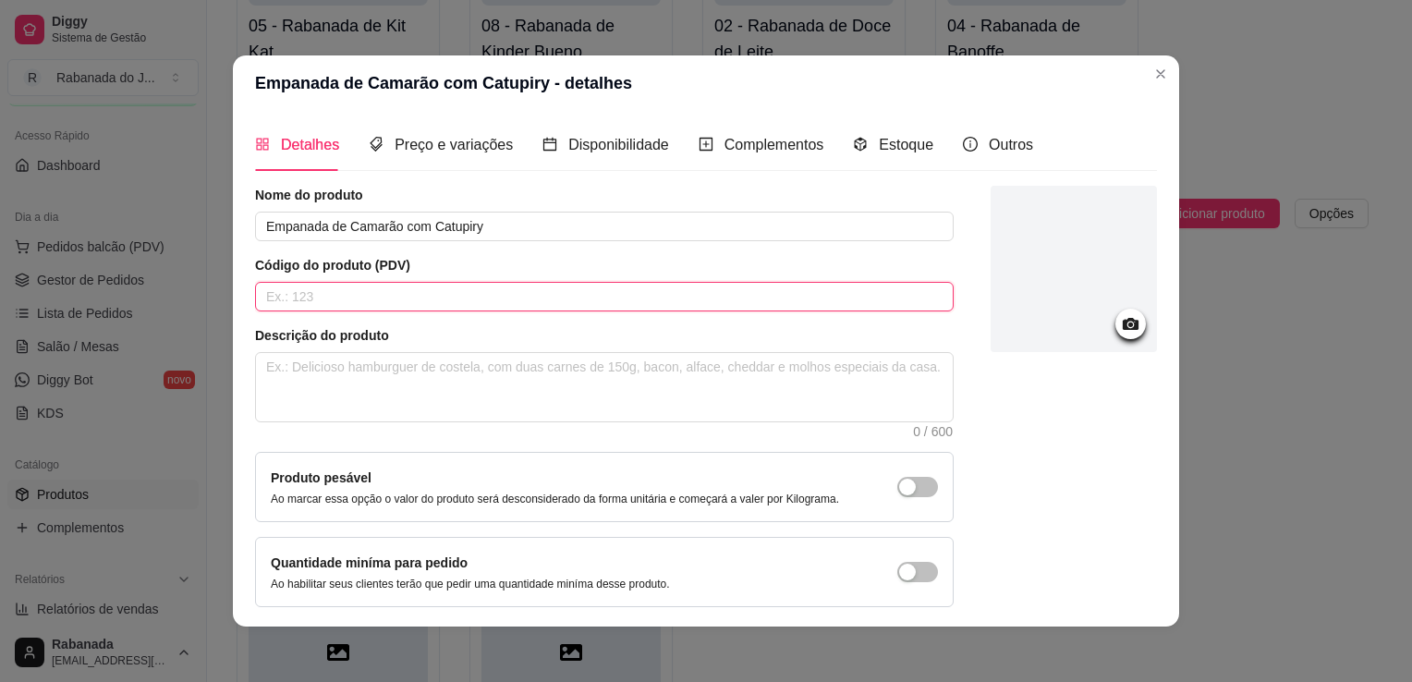
click at [366, 298] on input "text" at bounding box center [604, 297] width 699 height 30
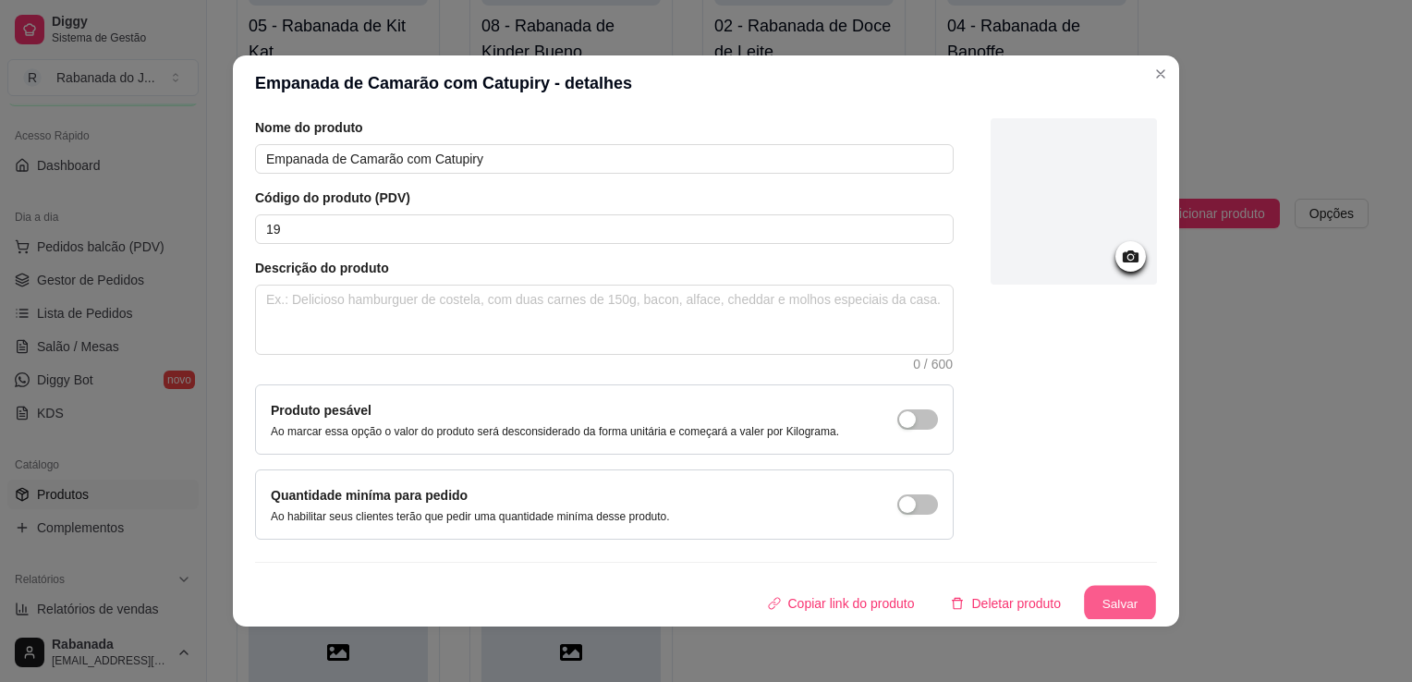
click at [1087, 603] on button "Salvar" at bounding box center [1120, 604] width 72 height 36
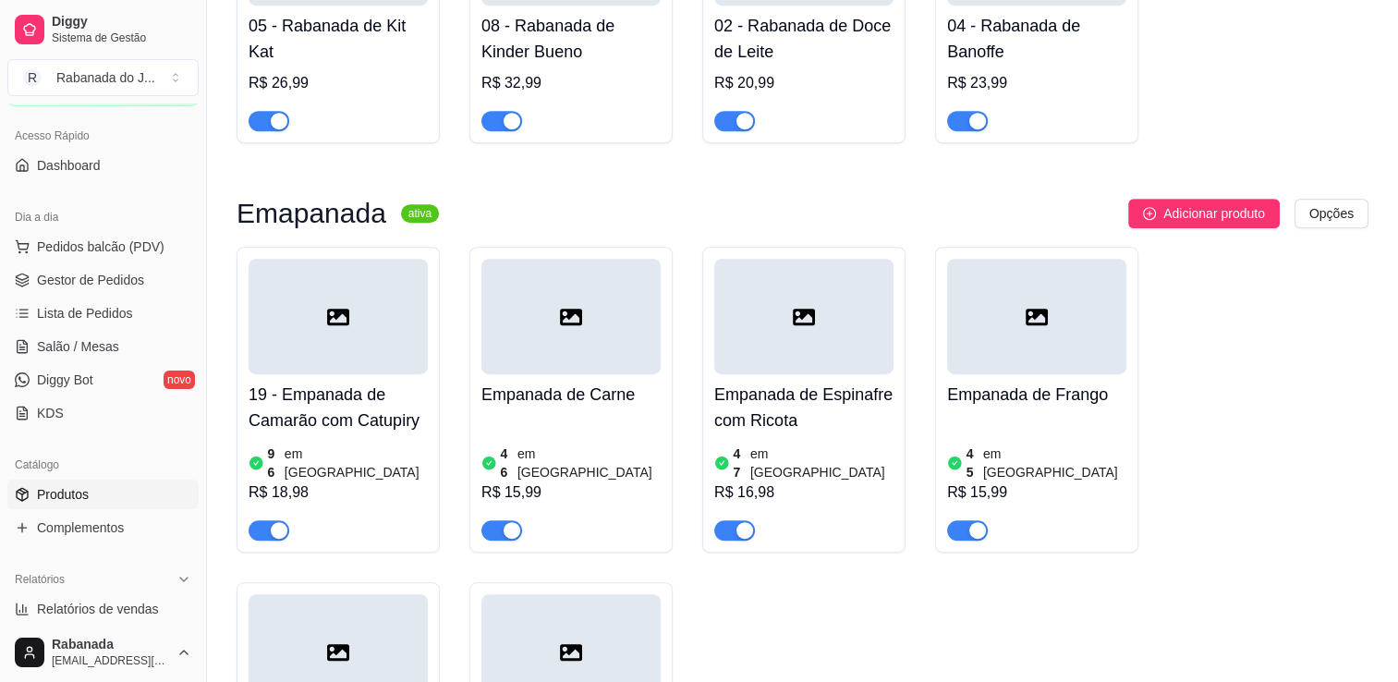
click at [625, 316] on div at bounding box center [570, 317] width 179 height 116
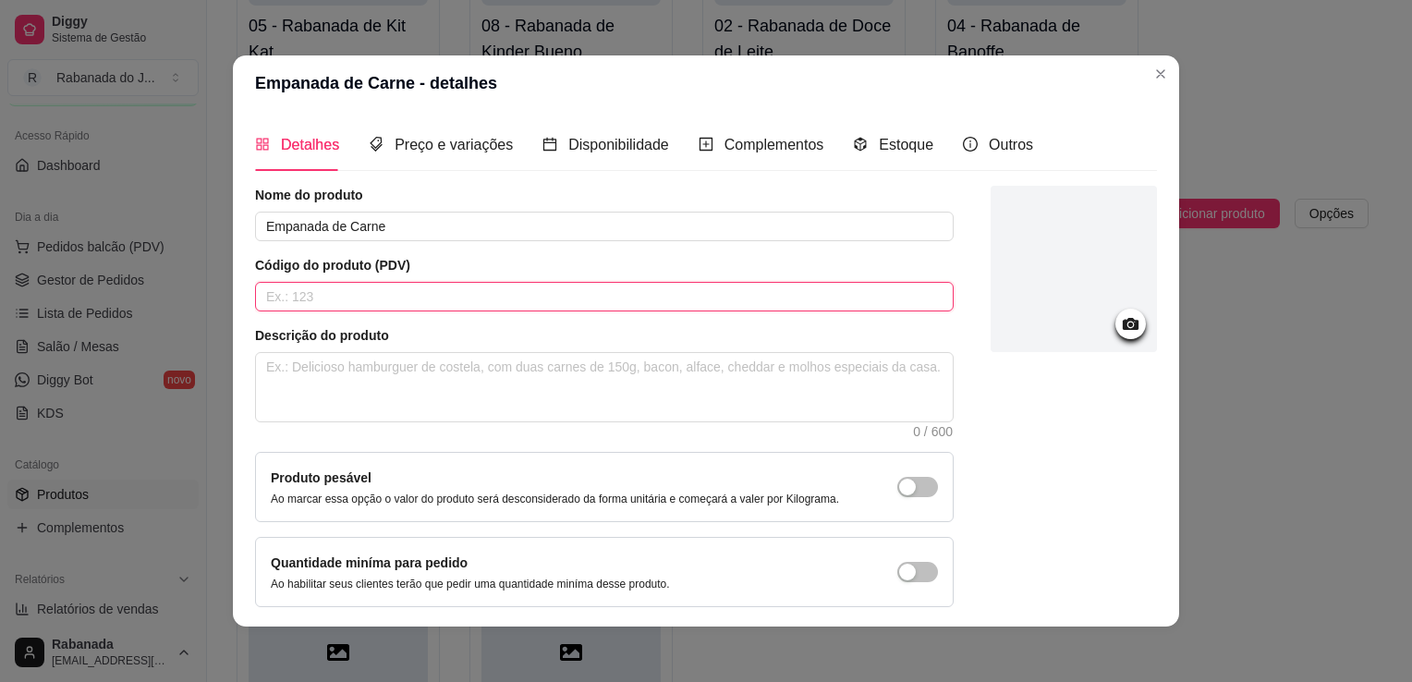
click at [540, 304] on input "text" at bounding box center [604, 297] width 699 height 30
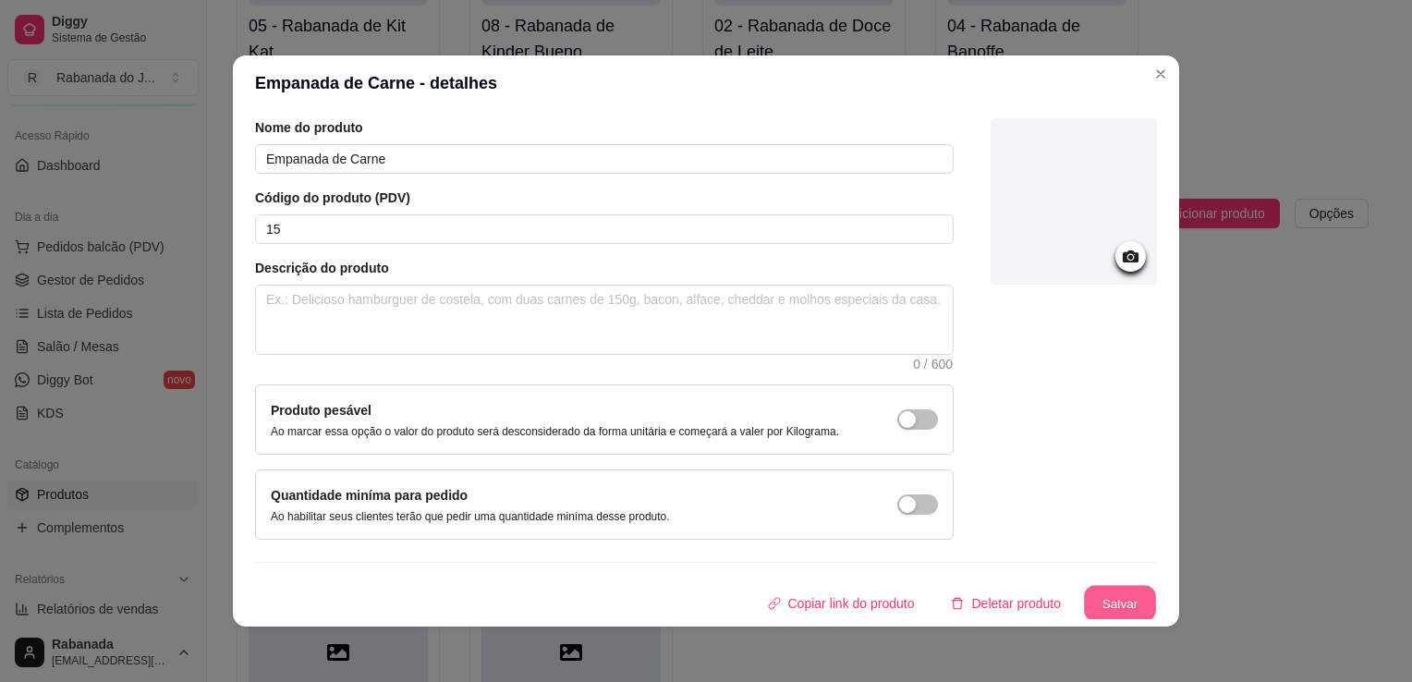
click at [1084, 590] on button "Salvar" at bounding box center [1120, 604] width 72 height 36
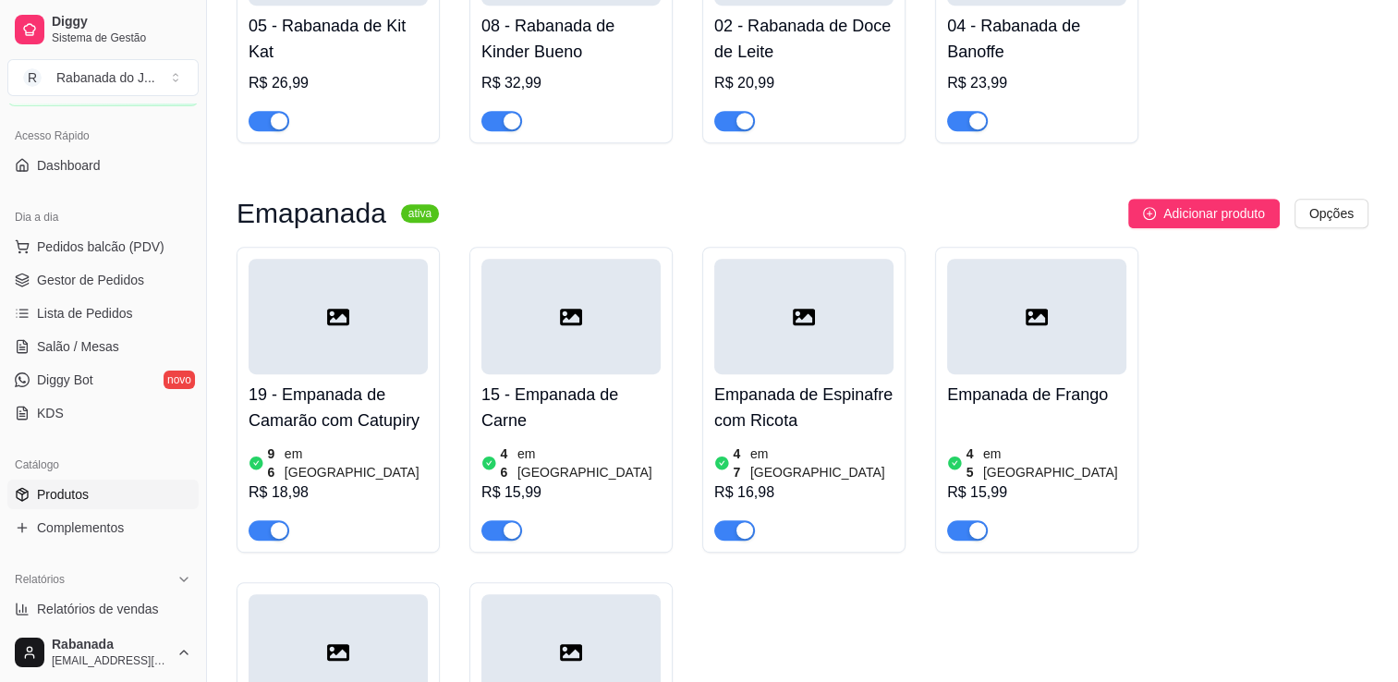
click at [798, 359] on div at bounding box center [803, 317] width 179 height 116
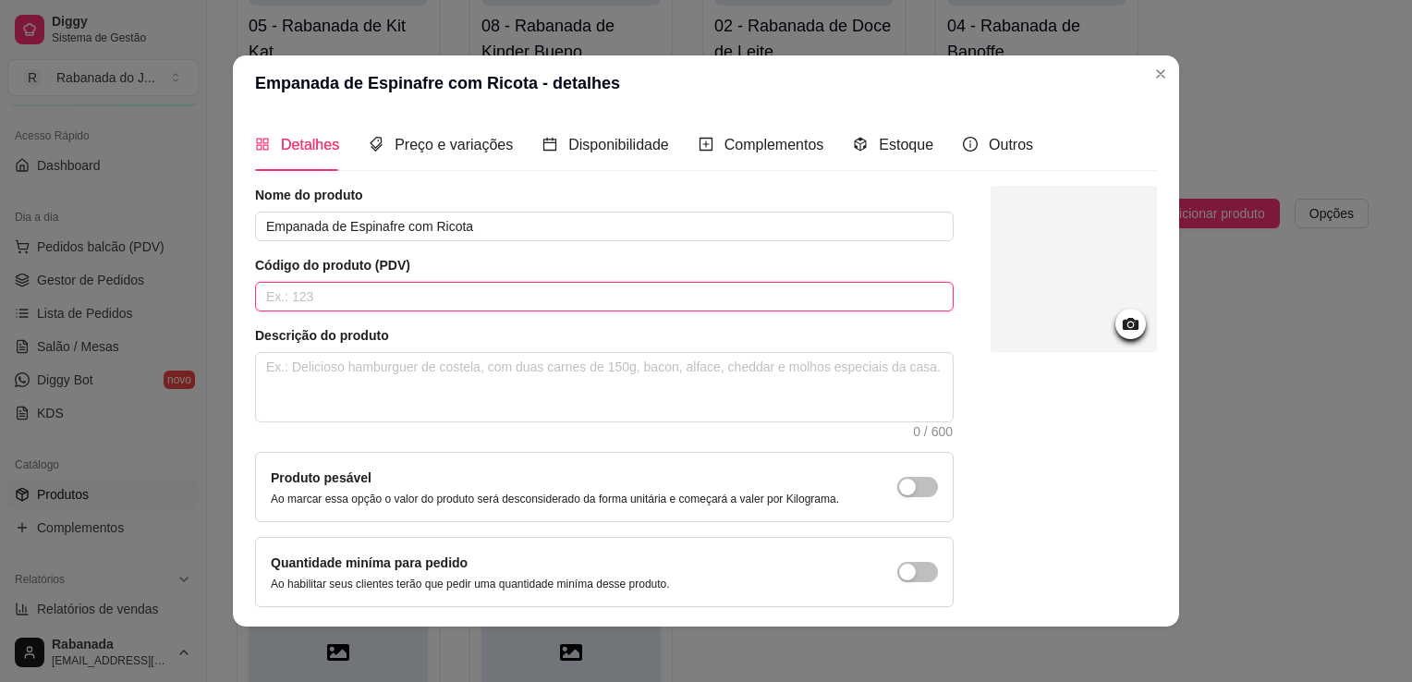
click at [750, 291] on input "text" at bounding box center [604, 297] width 699 height 30
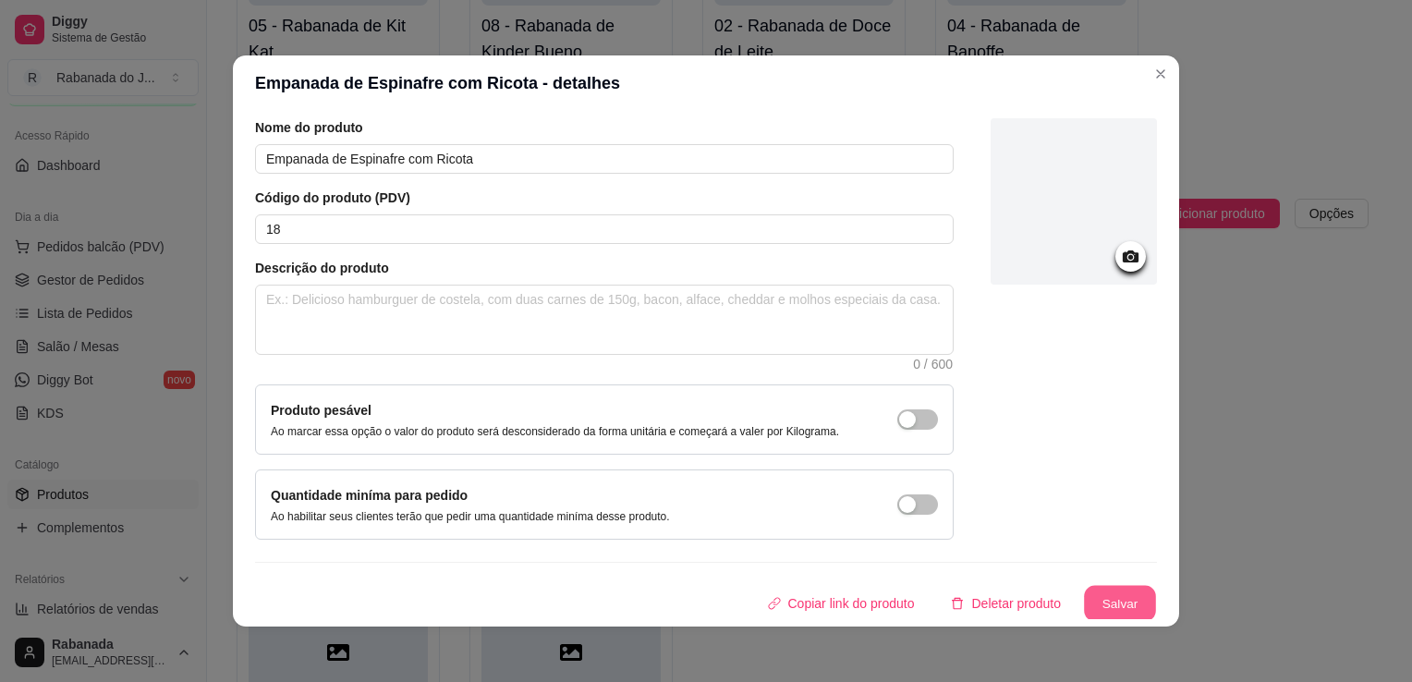
click at [1090, 590] on button "Salvar" at bounding box center [1120, 604] width 72 height 36
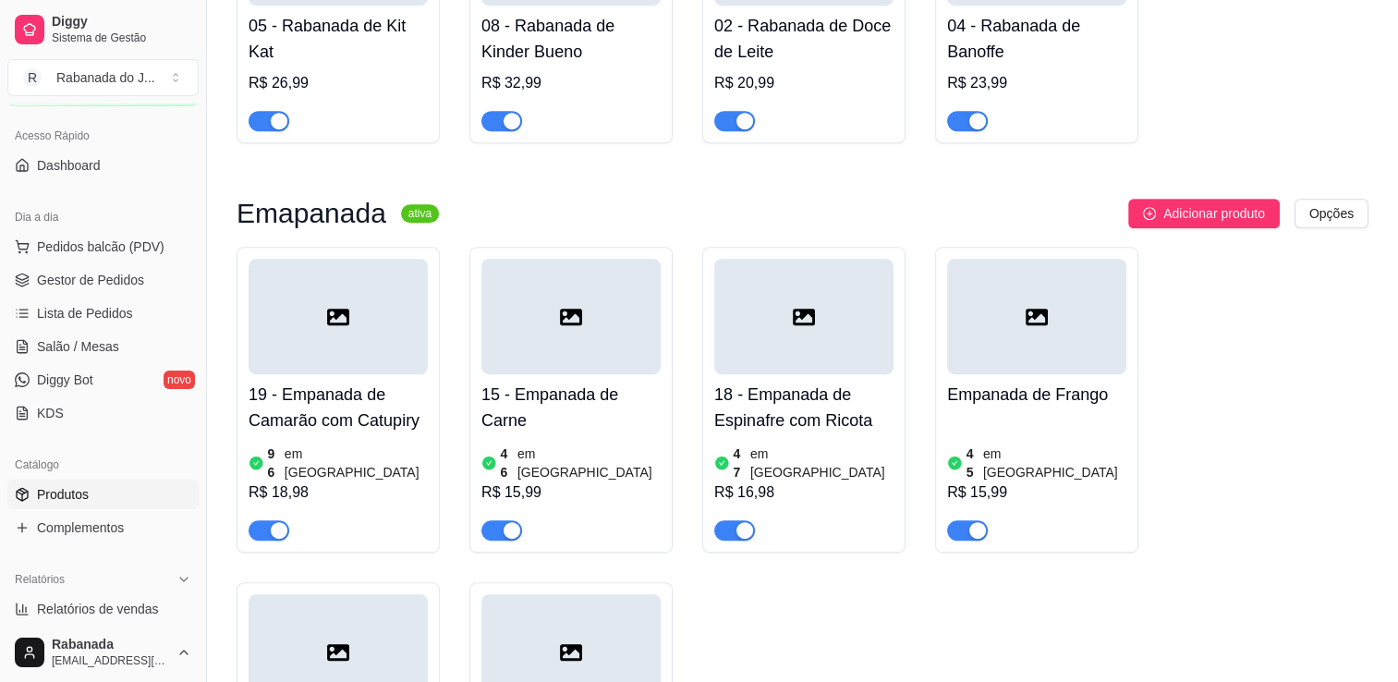
click at [1082, 363] on div at bounding box center [1036, 317] width 179 height 116
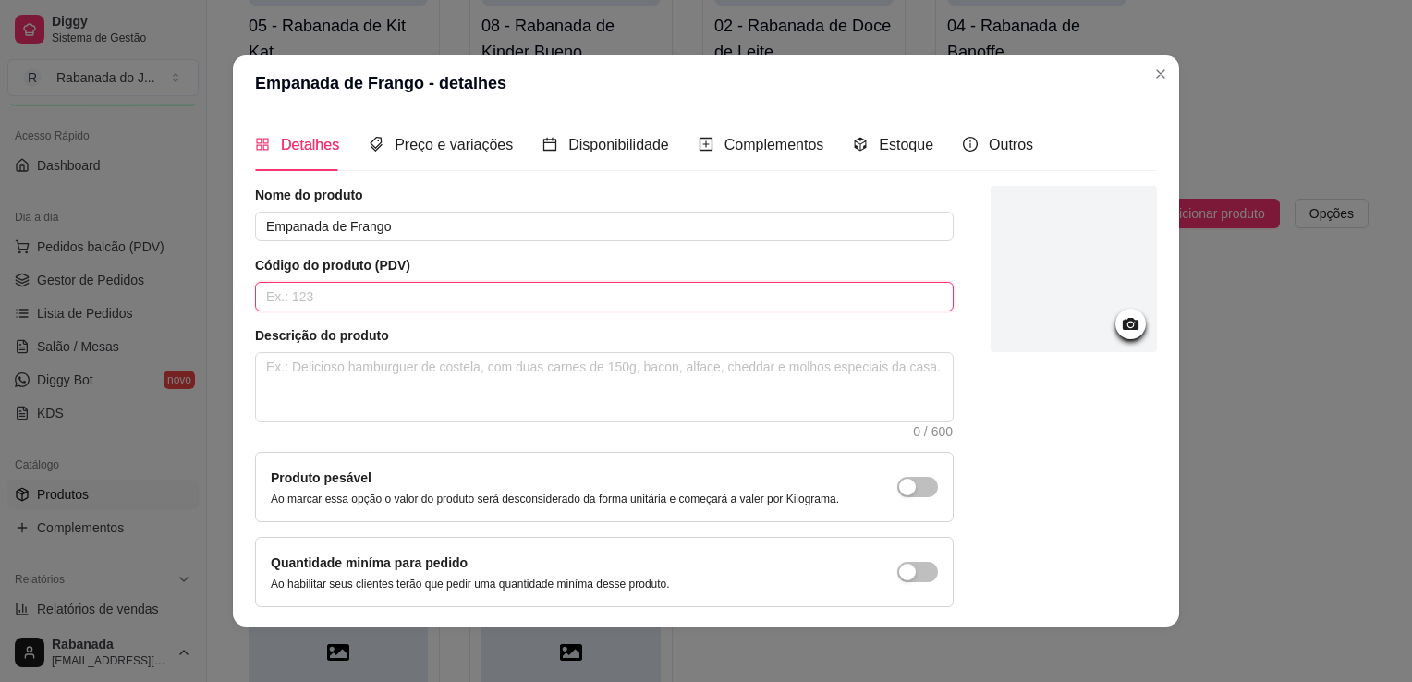
click at [722, 298] on input "text" at bounding box center [604, 297] width 699 height 30
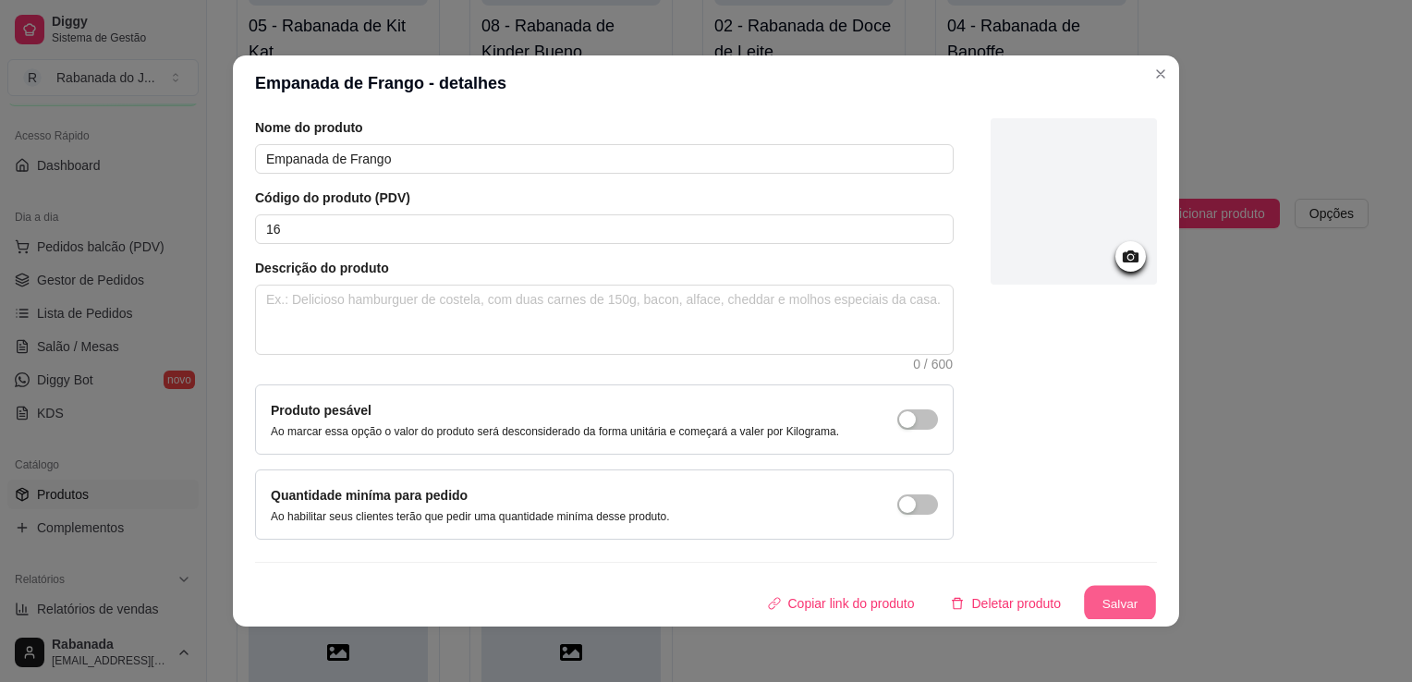
click at [1092, 616] on button "Salvar" at bounding box center [1120, 604] width 72 height 36
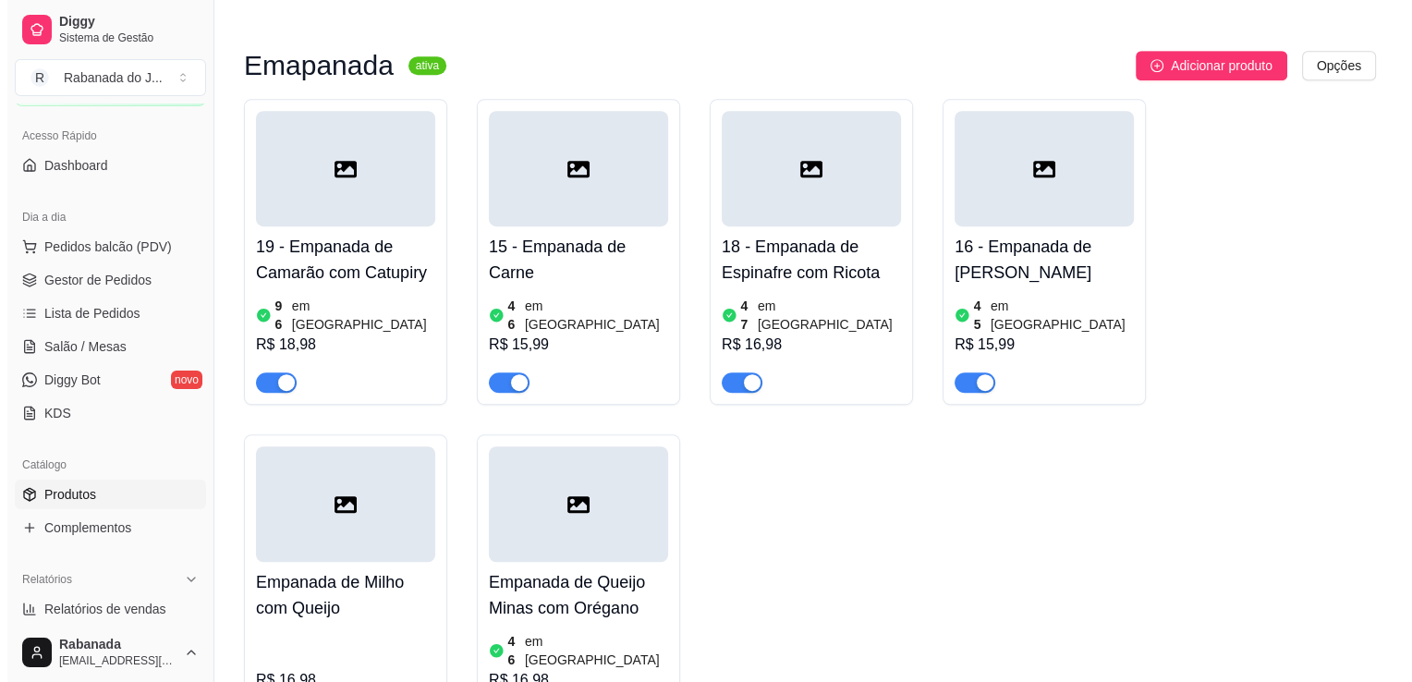
scroll to position [1129, 0]
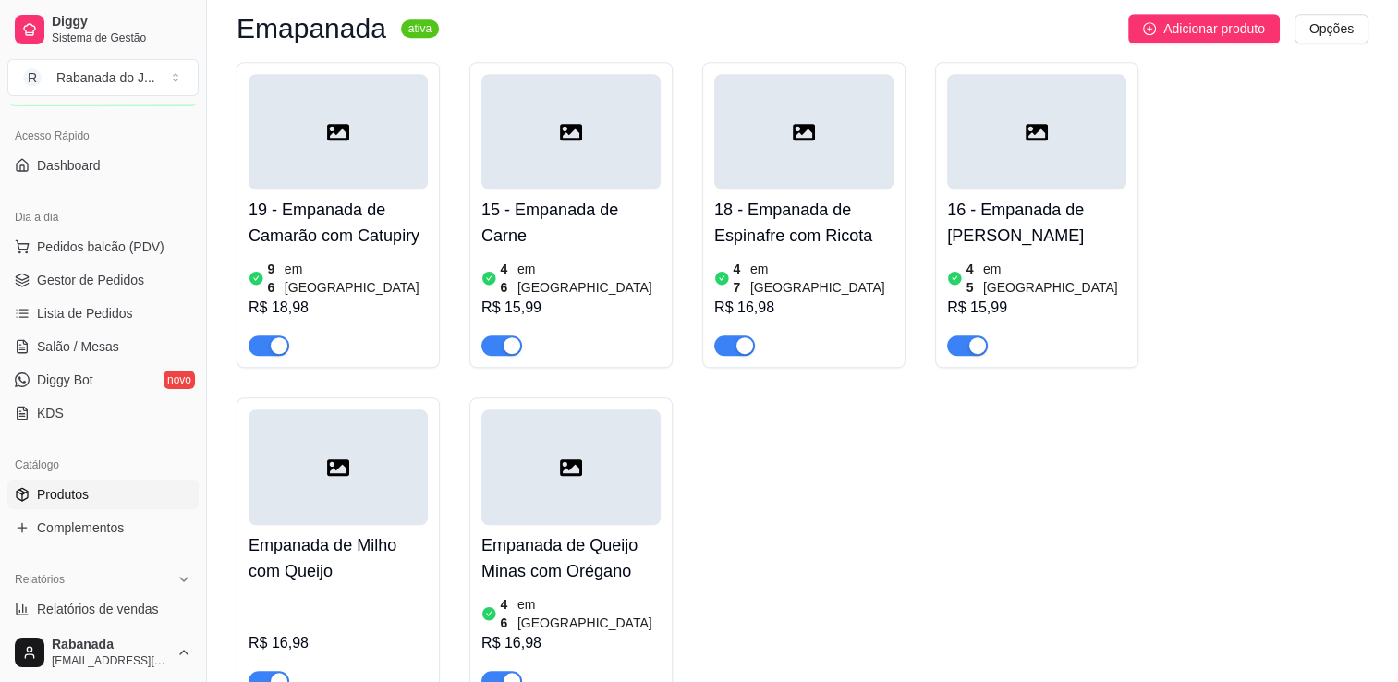
click at [388, 493] on div at bounding box center [338, 467] width 179 height 116
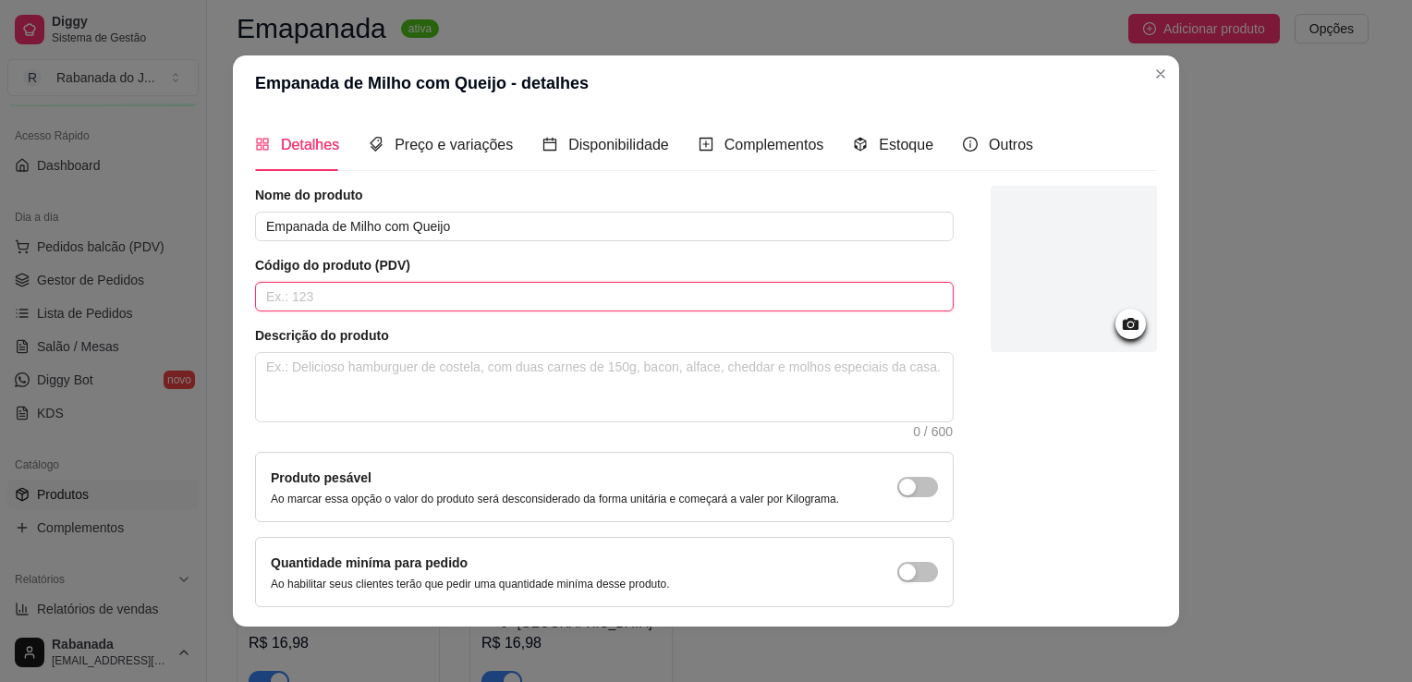
click at [262, 308] on input "text" at bounding box center [604, 297] width 699 height 30
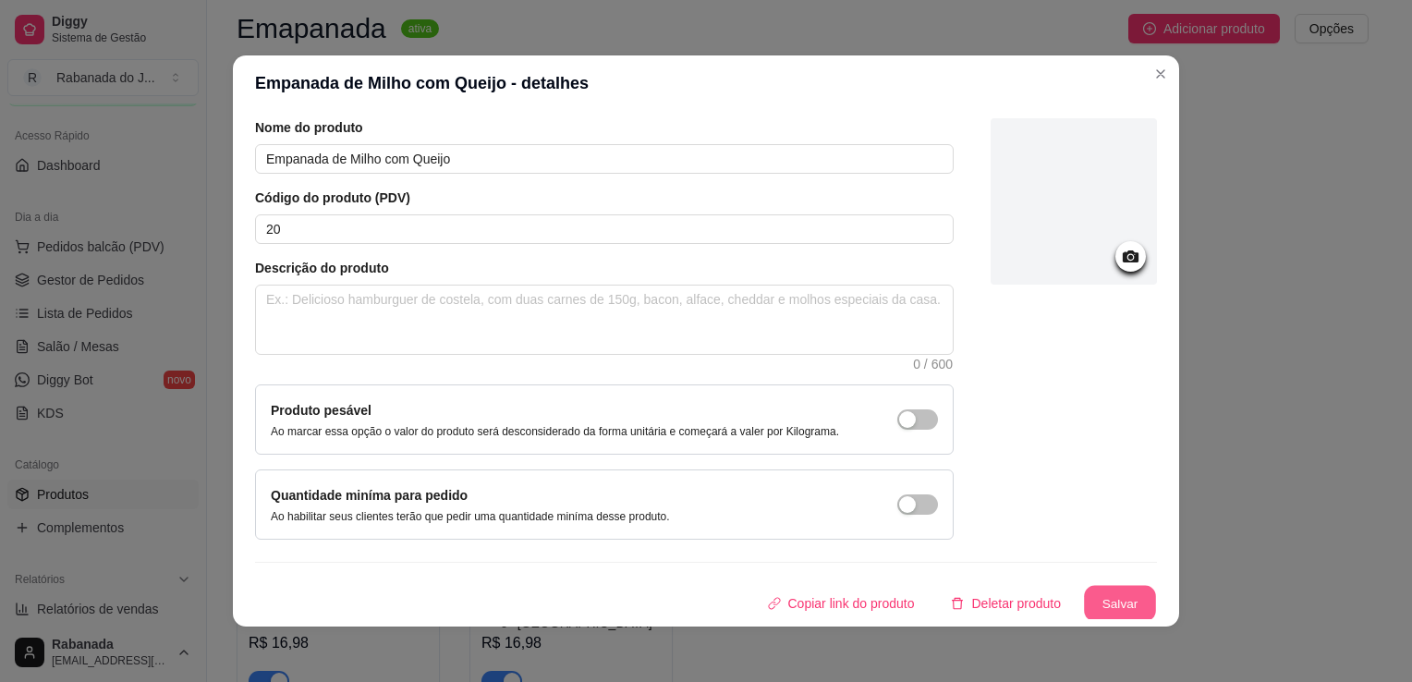
click at [1106, 598] on button "Salvar" at bounding box center [1120, 604] width 72 height 36
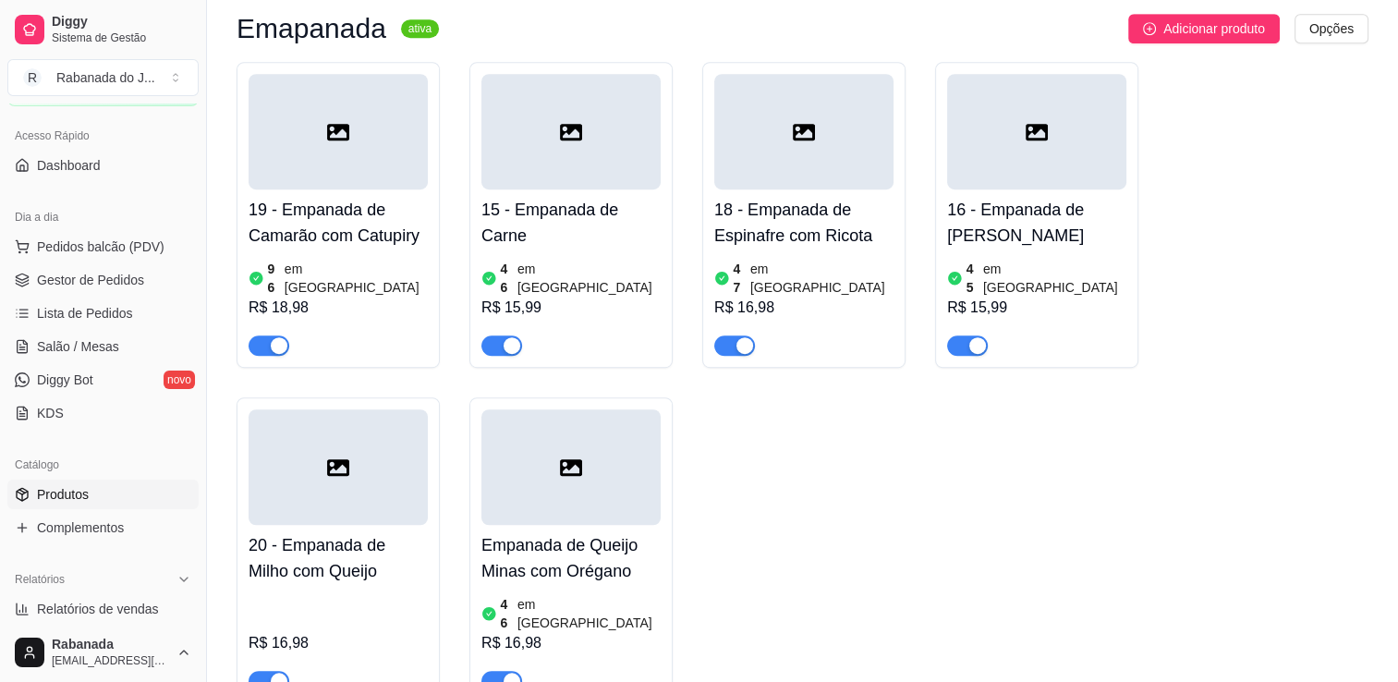
click at [618, 440] on div at bounding box center [570, 467] width 179 height 116
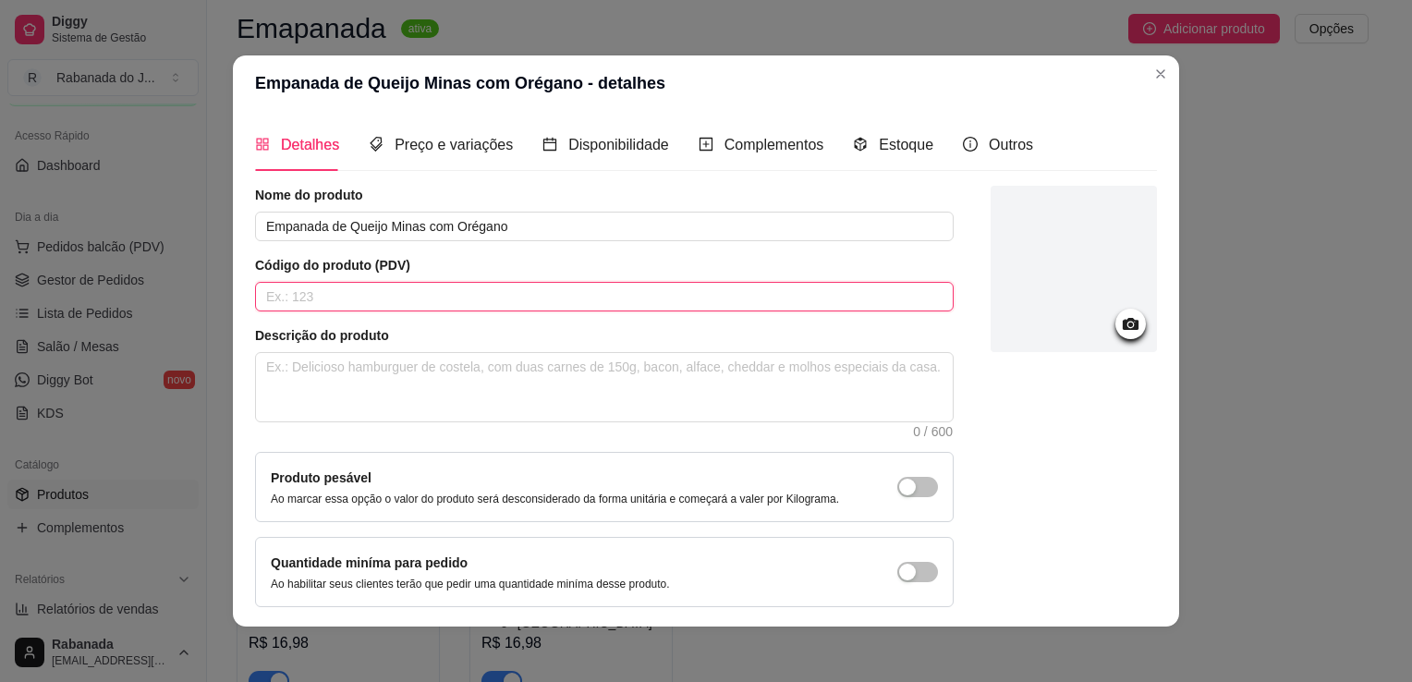
click at [530, 301] on input "text" at bounding box center [604, 297] width 699 height 30
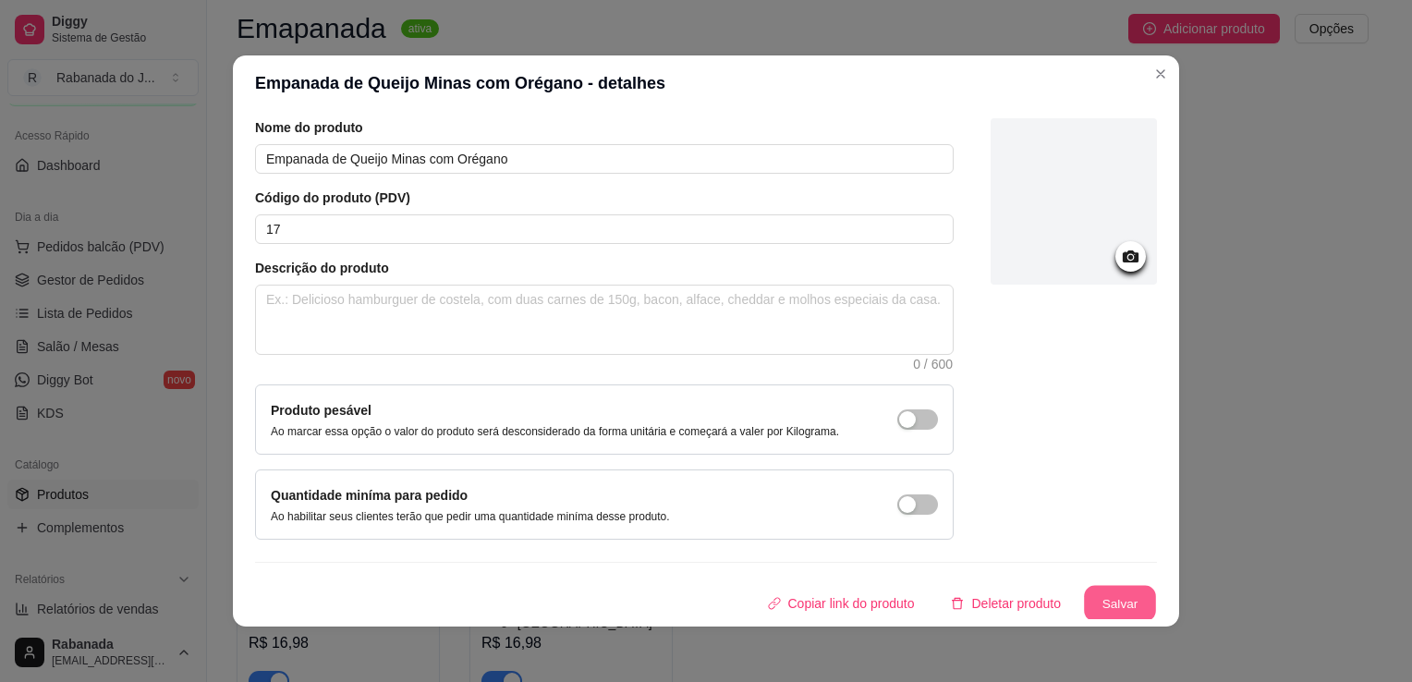
click at [1097, 591] on button "Salvar" at bounding box center [1120, 604] width 72 height 36
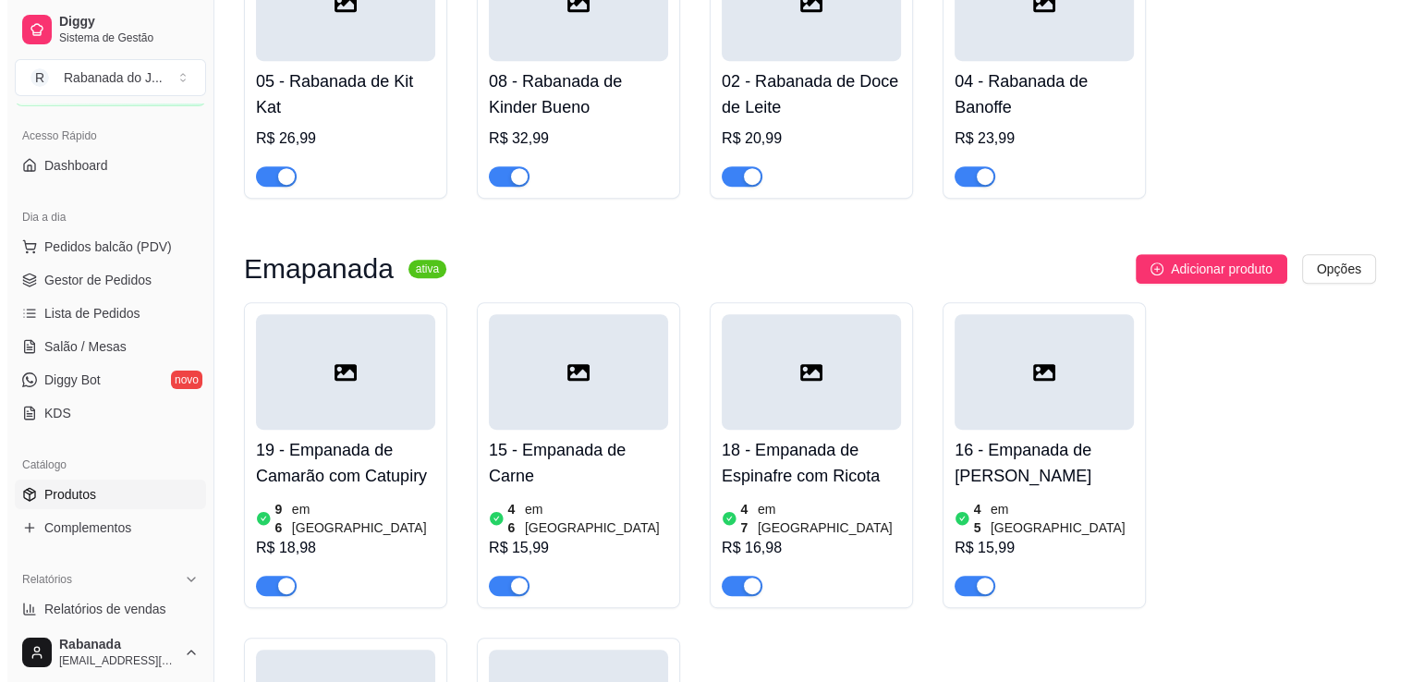
scroll to position [871, 0]
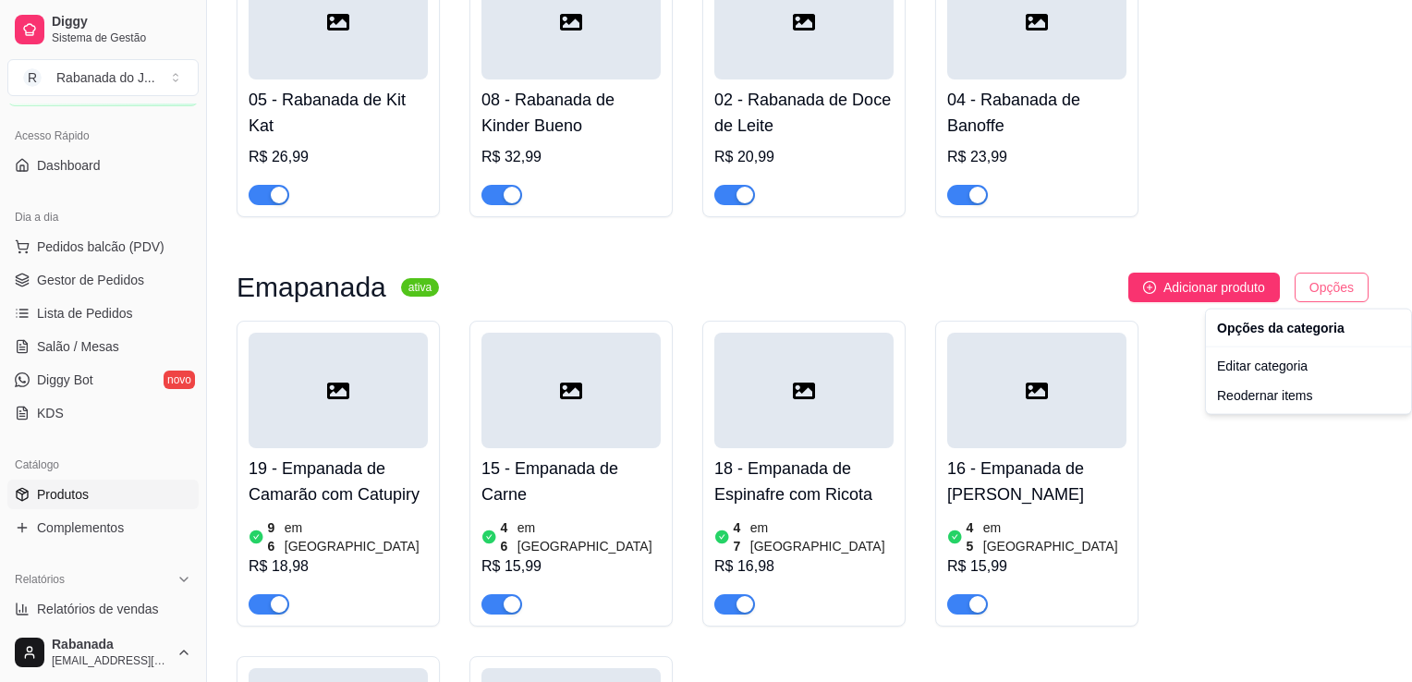
click at [1286, 368] on div "Editar categoria" at bounding box center [1309, 366] width 198 height 30
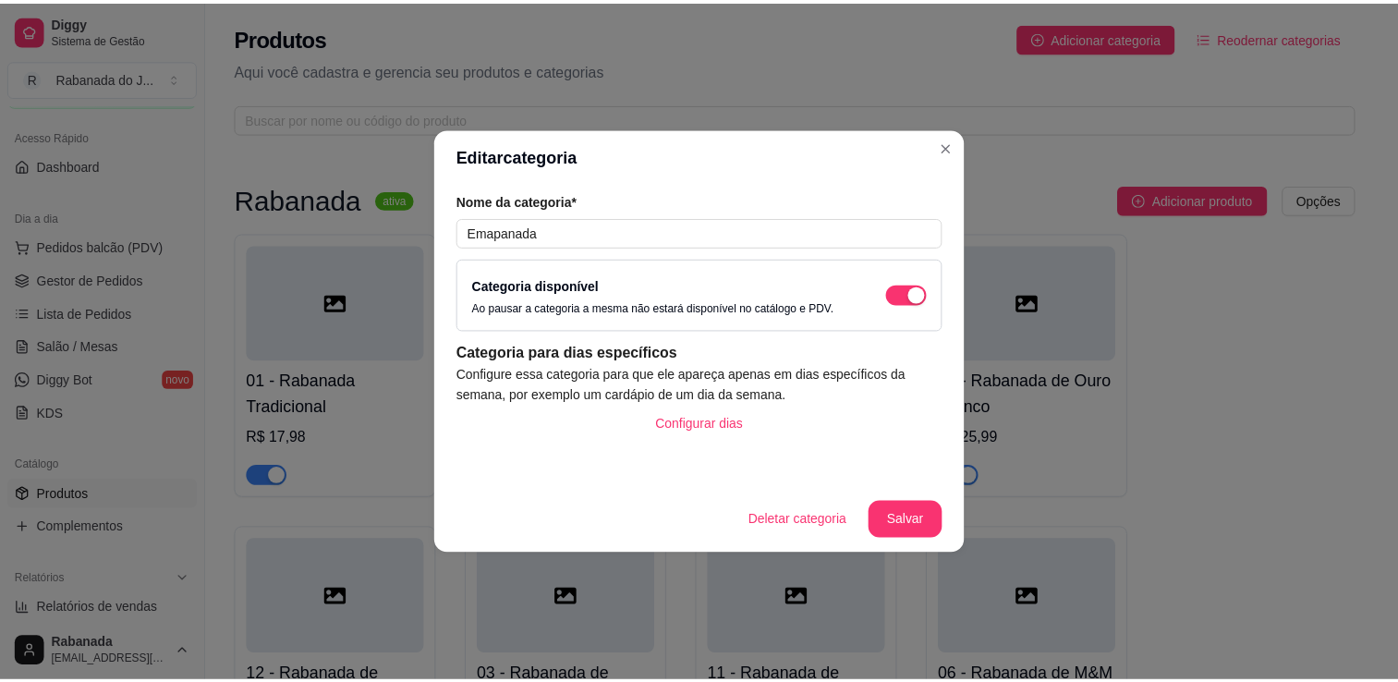
scroll to position [819, 0]
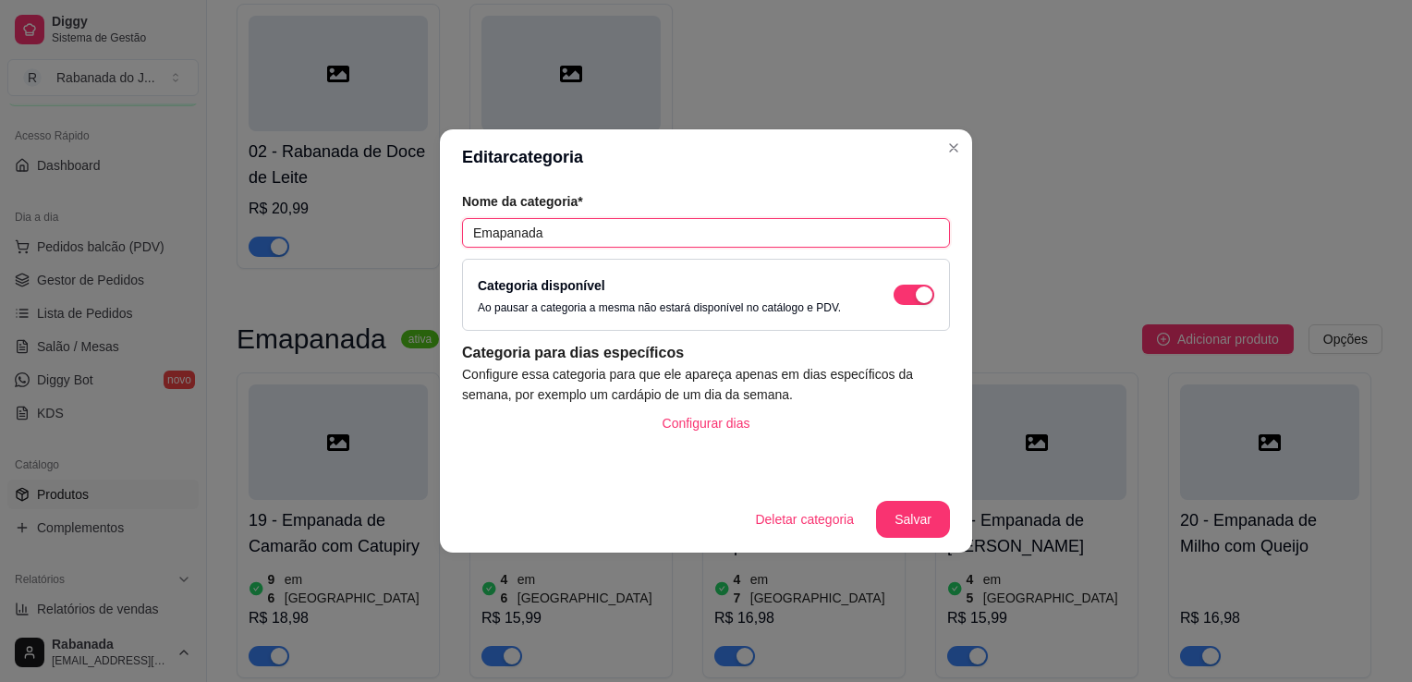
click at [646, 232] on input "Emapanada" at bounding box center [706, 233] width 488 height 30
click at [659, 236] on input "Empanada" at bounding box center [706, 233] width 488 height 30
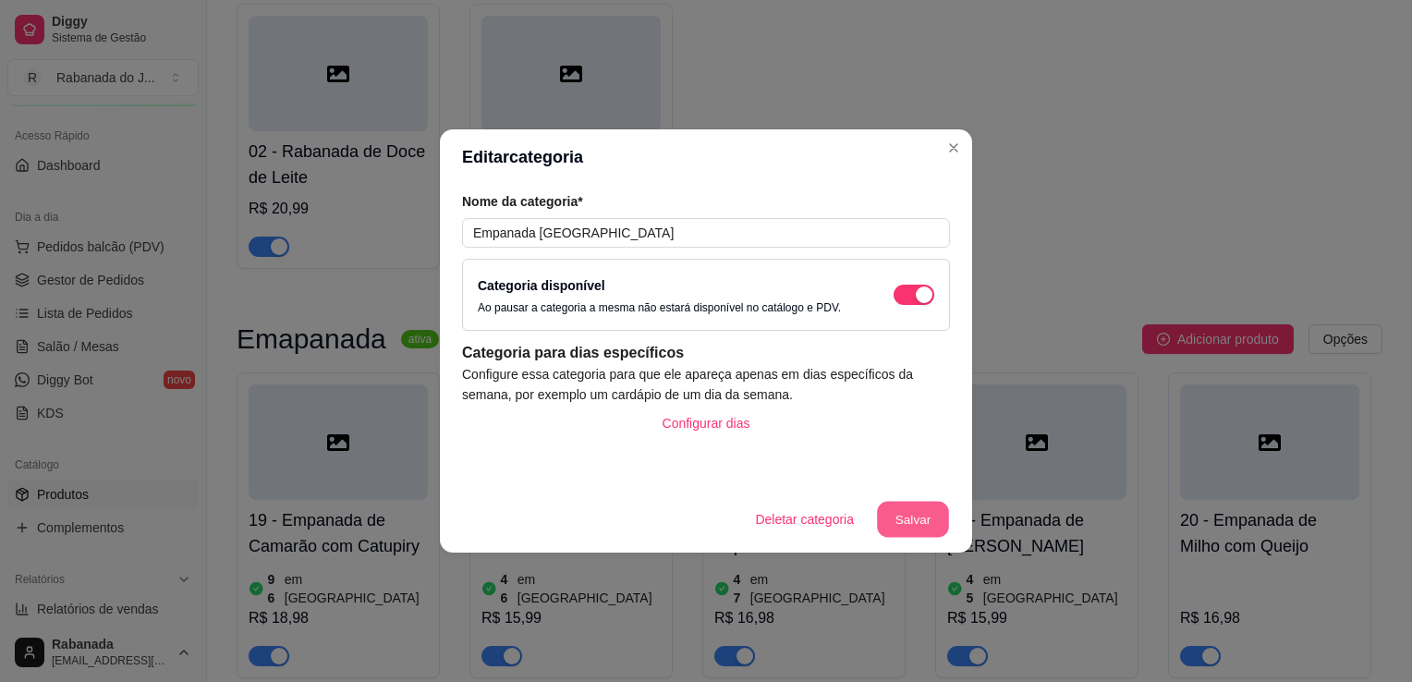
click at [908, 520] on button "Salvar" at bounding box center [913, 520] width 72 height 36
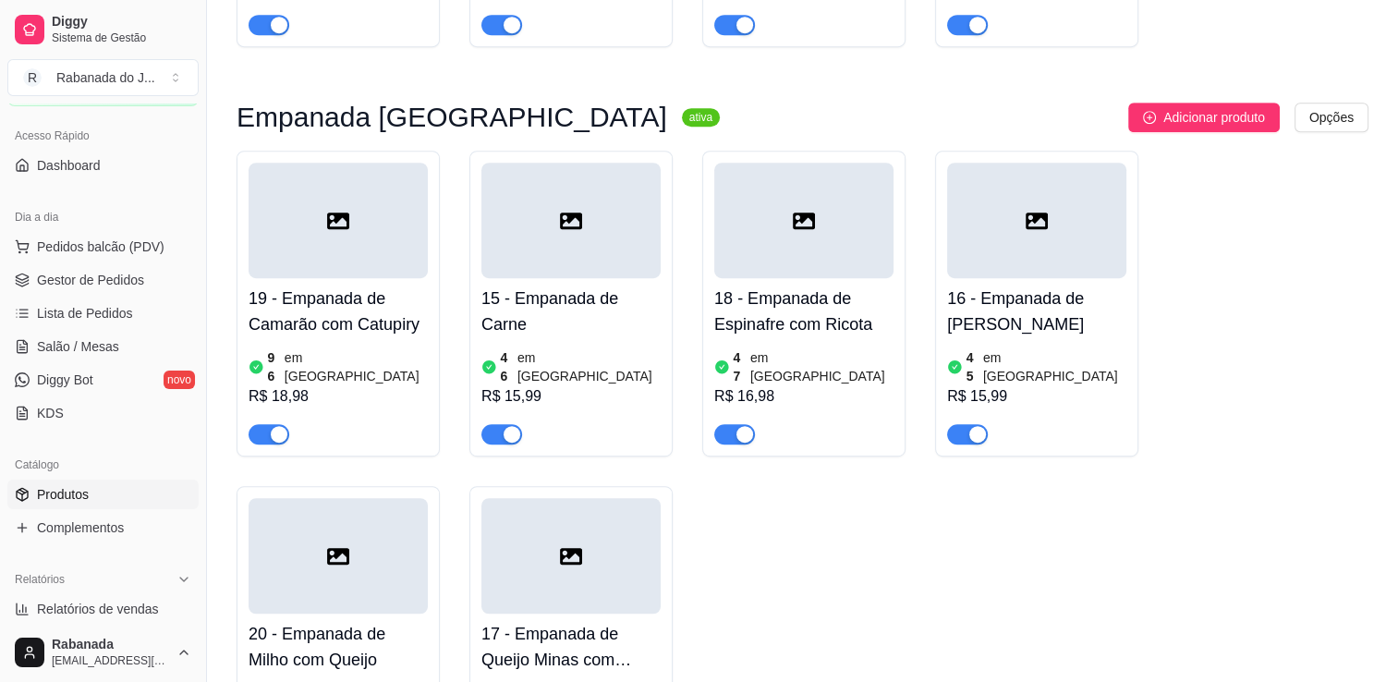
scroll to position [1077, 0]
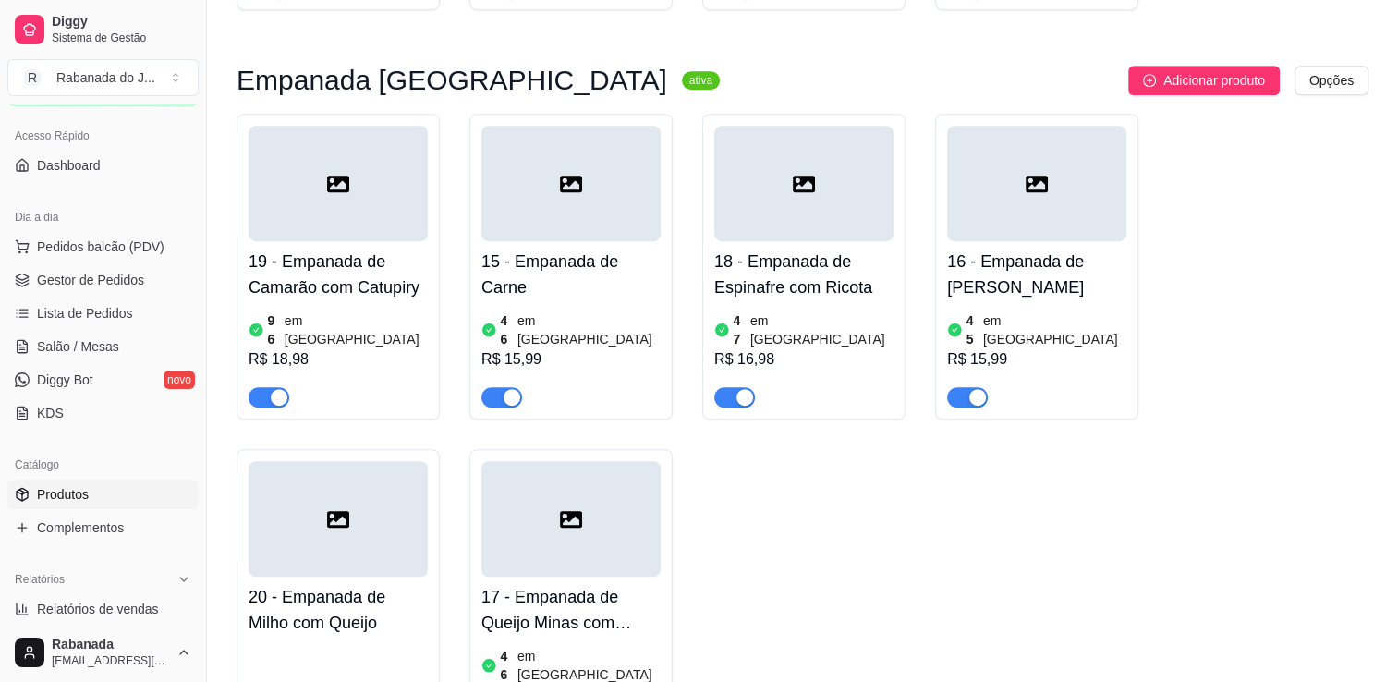
click at [595, 601] on h4 "17 - Empanada de Queijo Minas com Orégano" at bounding box center [570, 610] width 179 height 52
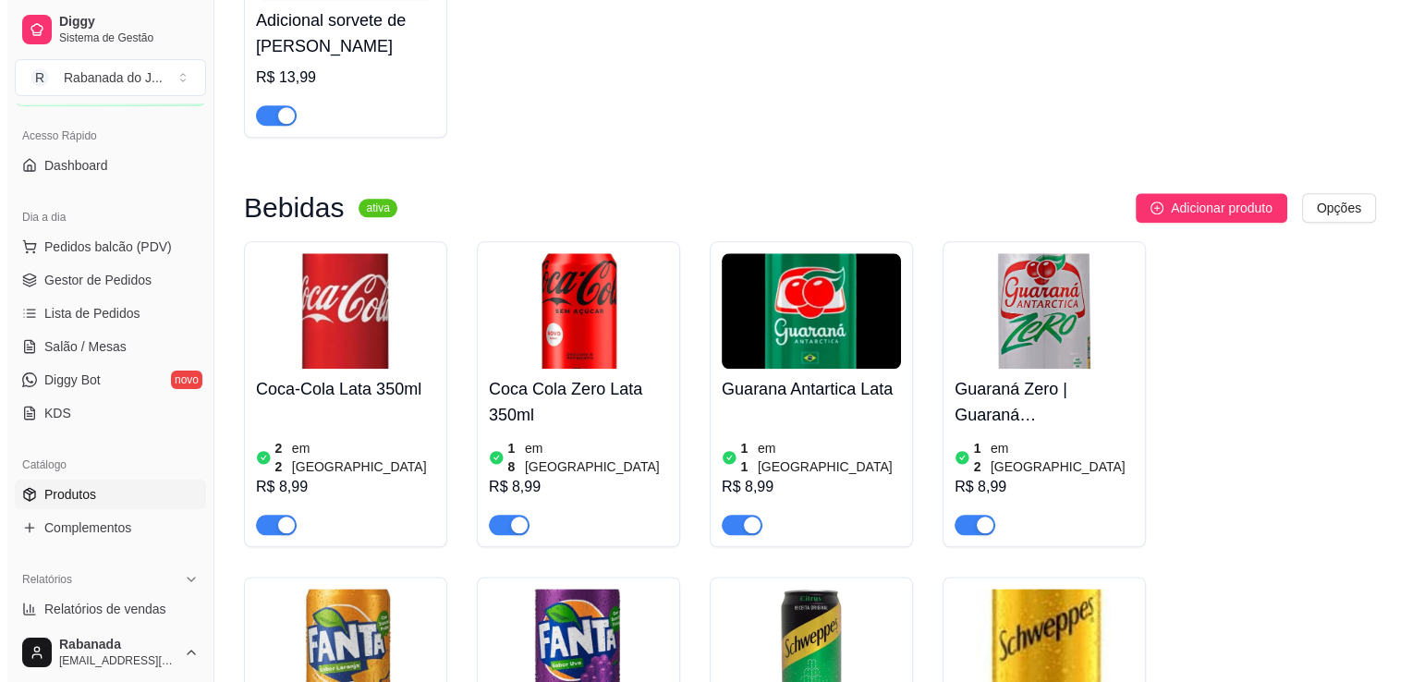
scroll to position [2076, 0]
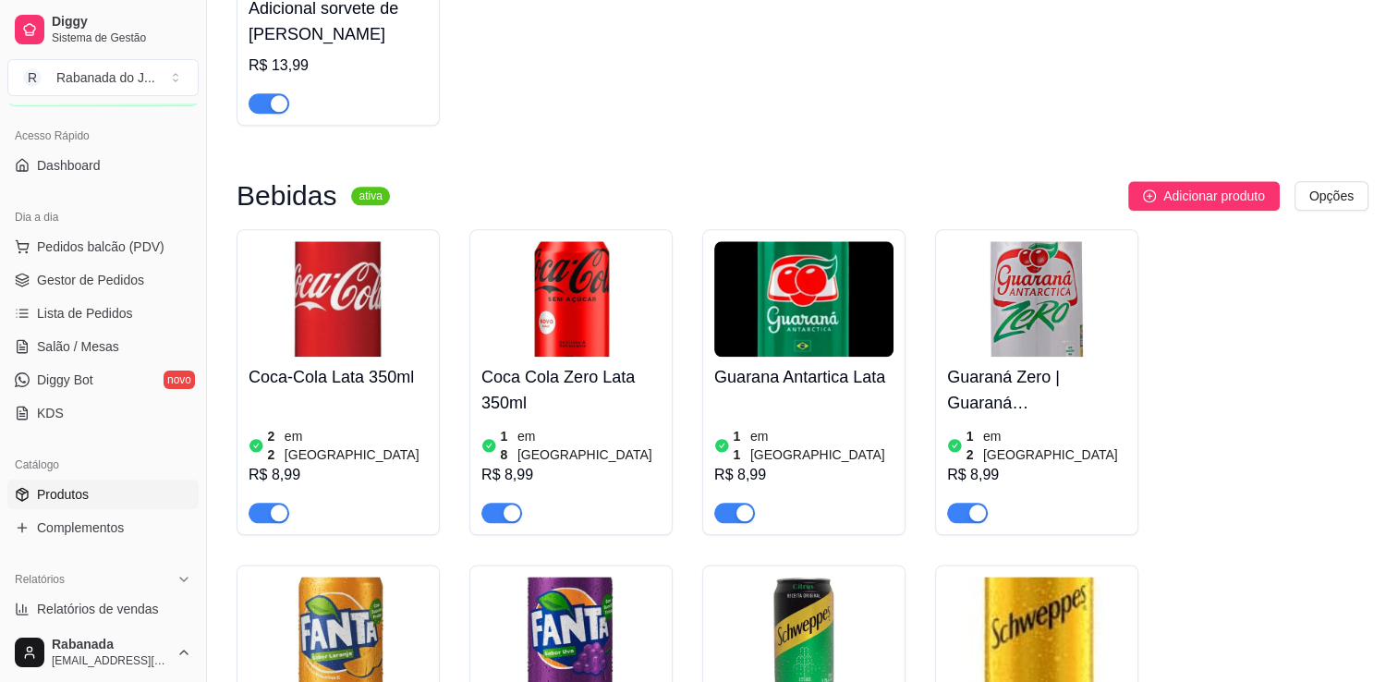
click at [344, 264] on img at bounding box center [338, 299] width 179 height 116
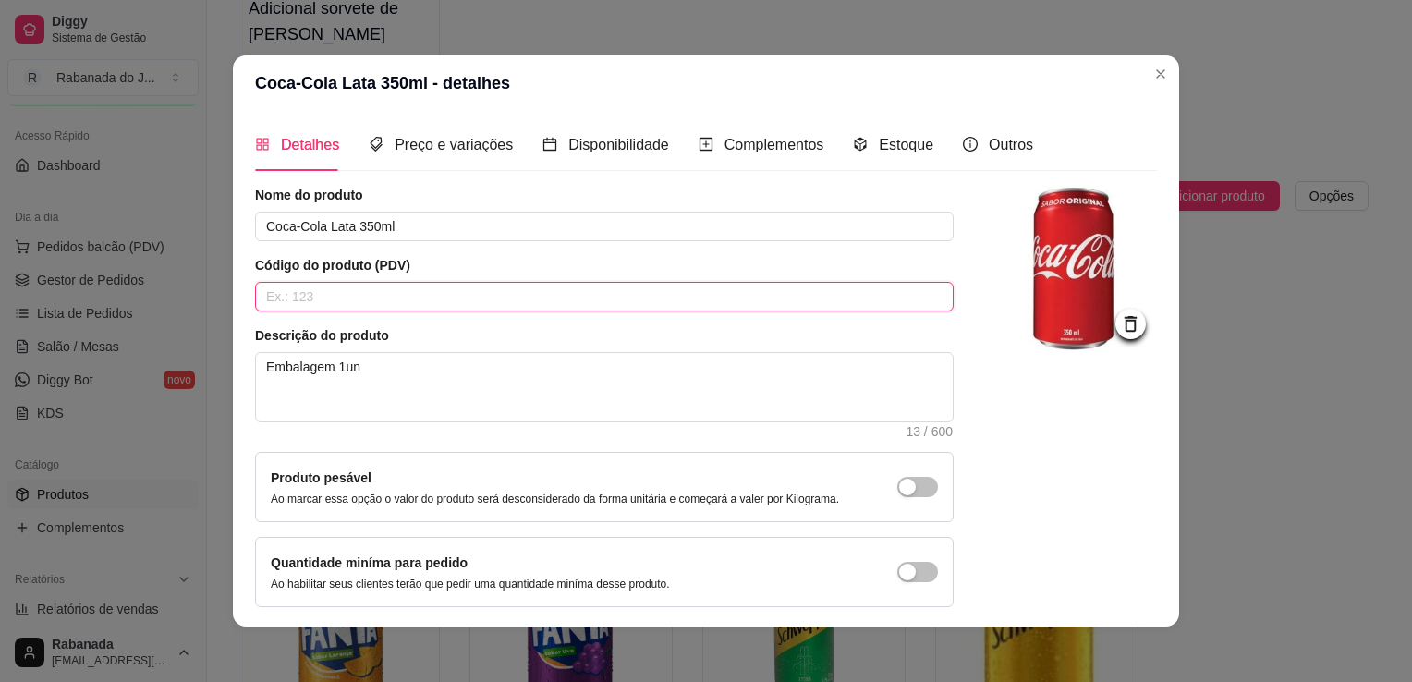
click at [330, 300] on input "text" at bounding box center [604, 297] width 699 height 30
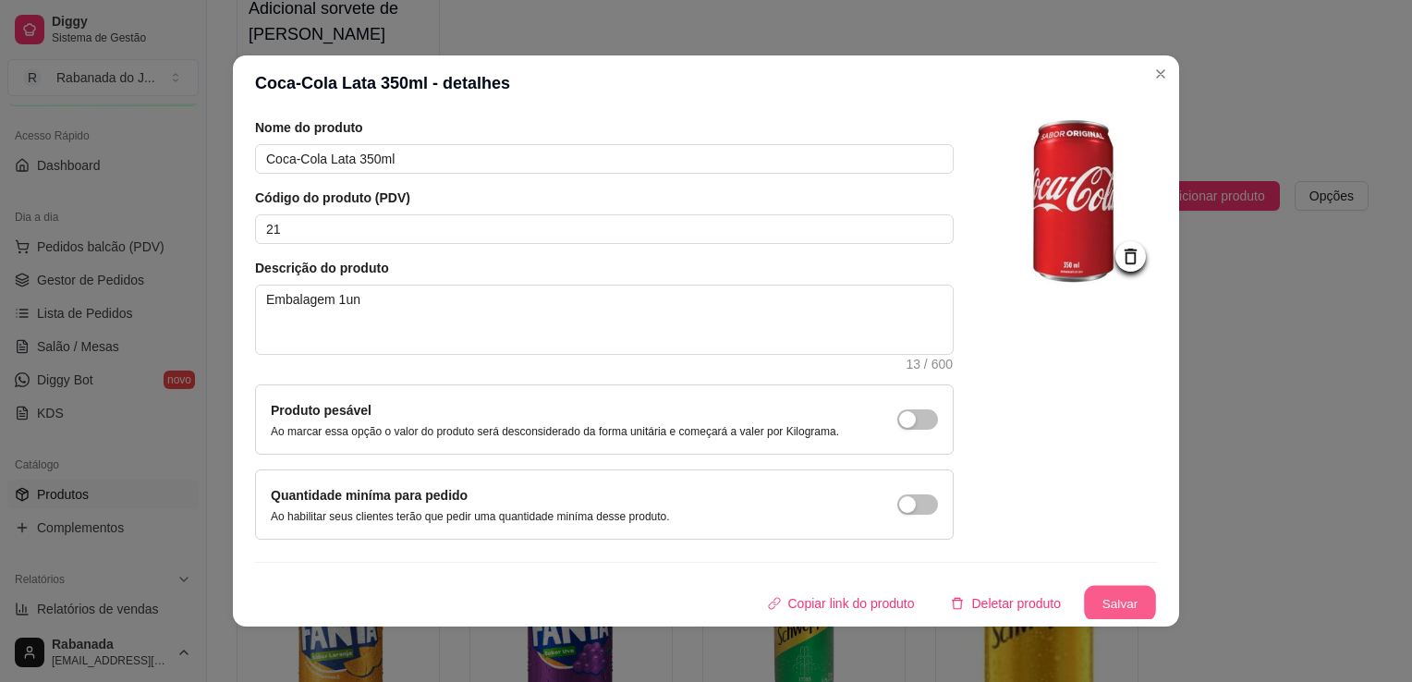
click at [1111, 603] on button "Salvar" at bounding box center [1120, 604] width 72 height 36
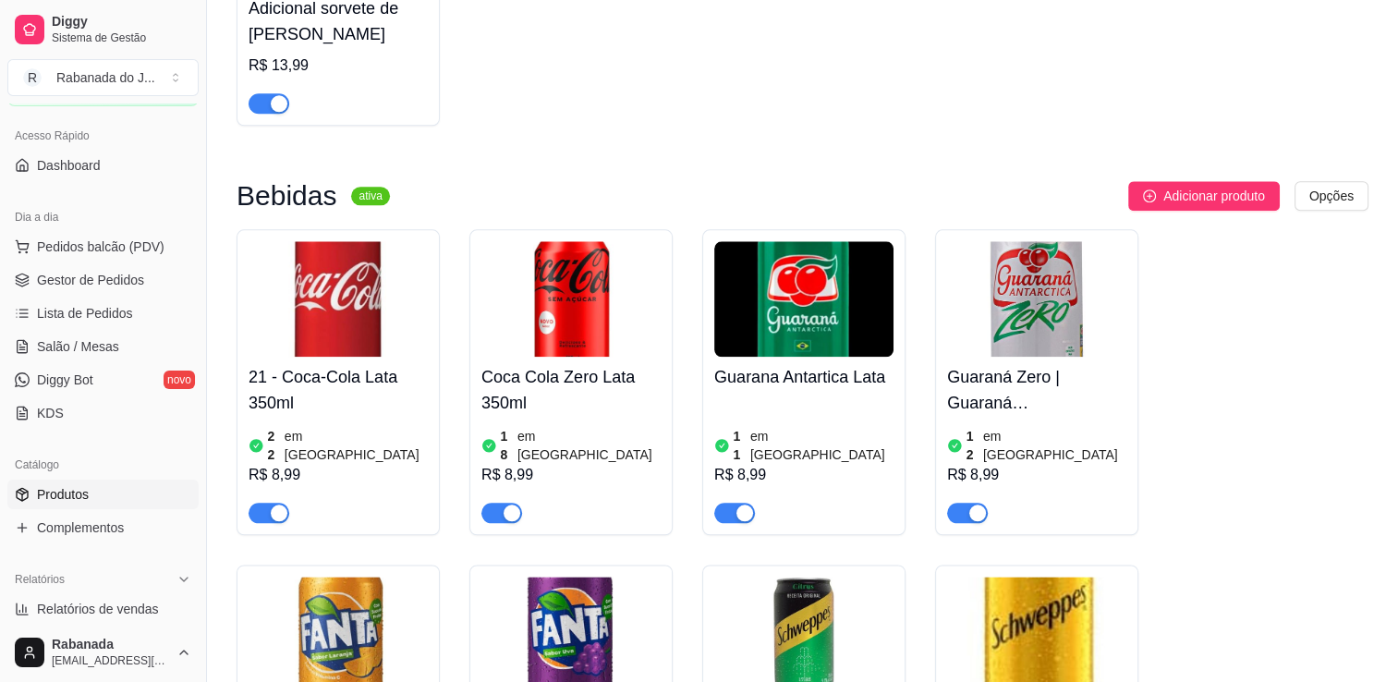
click at [603, 259] on img at bounding box center [570, 299] width 179 height 116
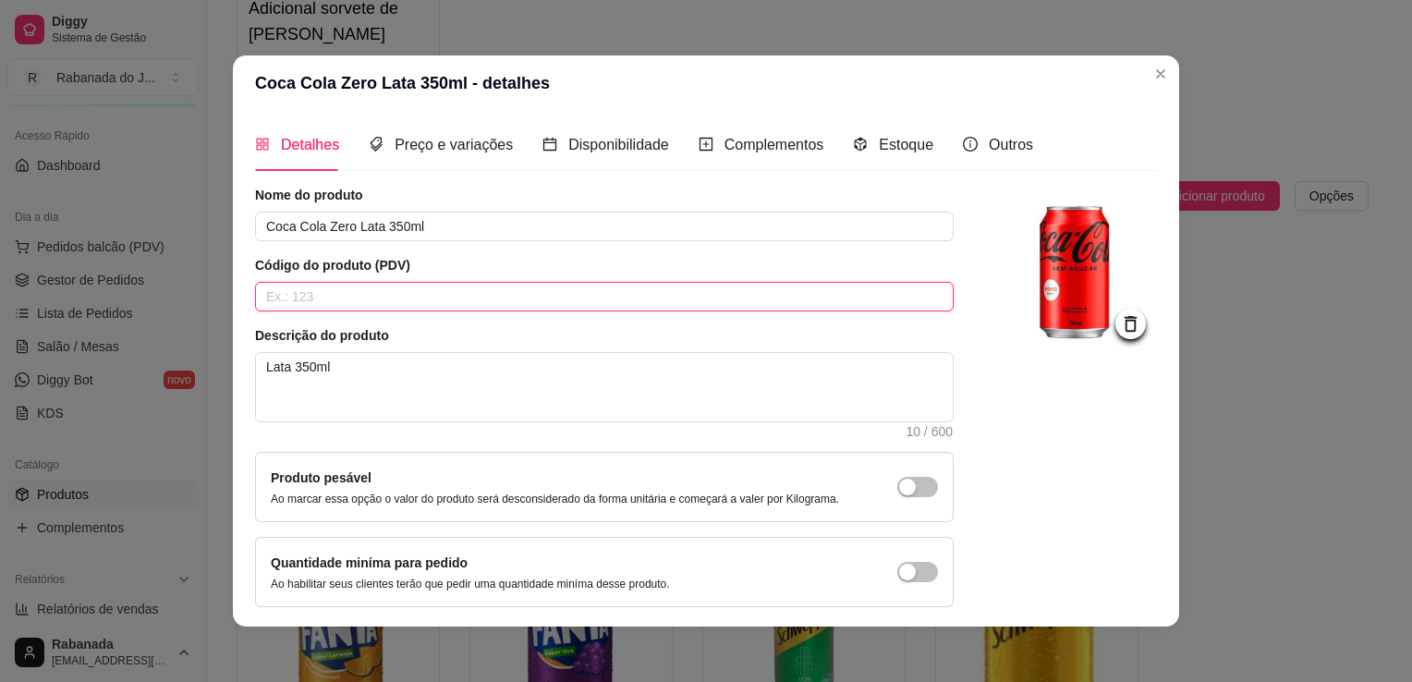
click at [477, 301] on input "text" at bounding box center [604, 297] width 699 height 30
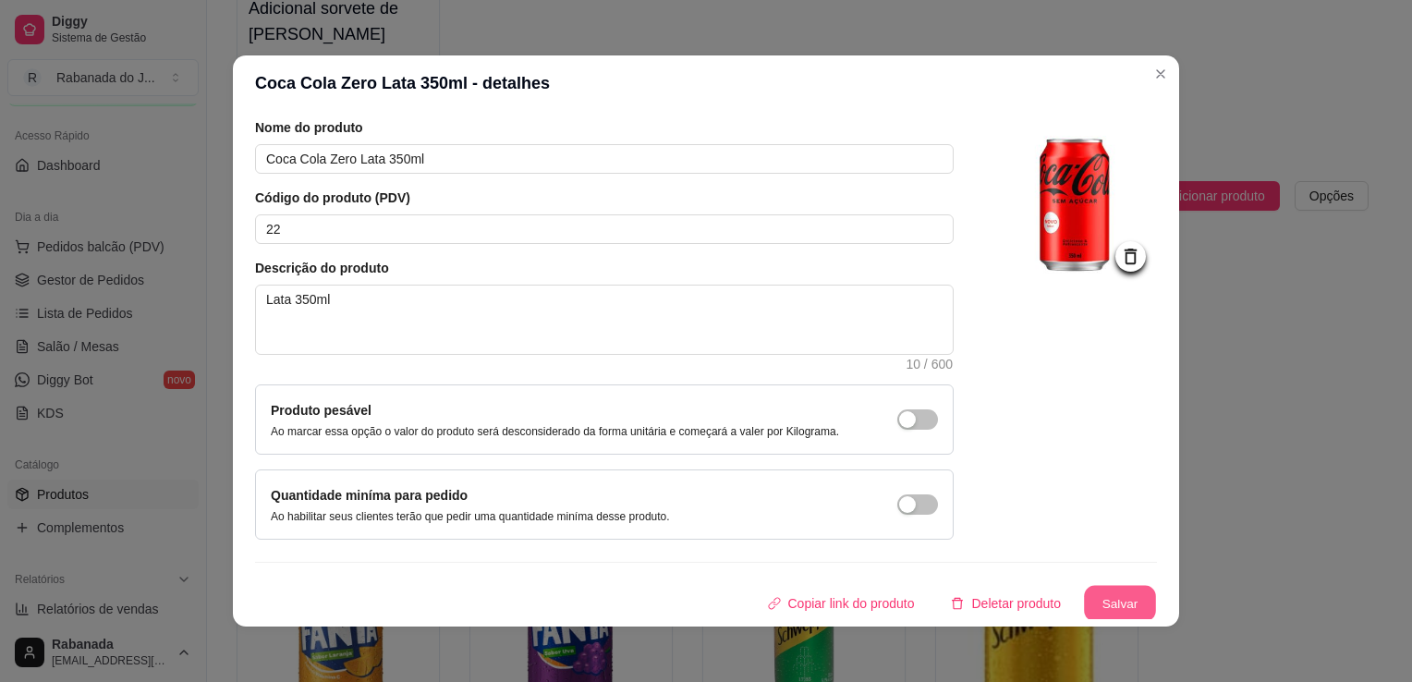
click at [1091, 600] on button "Salvar" at bounding box center [1120, 604] width 72 height 36
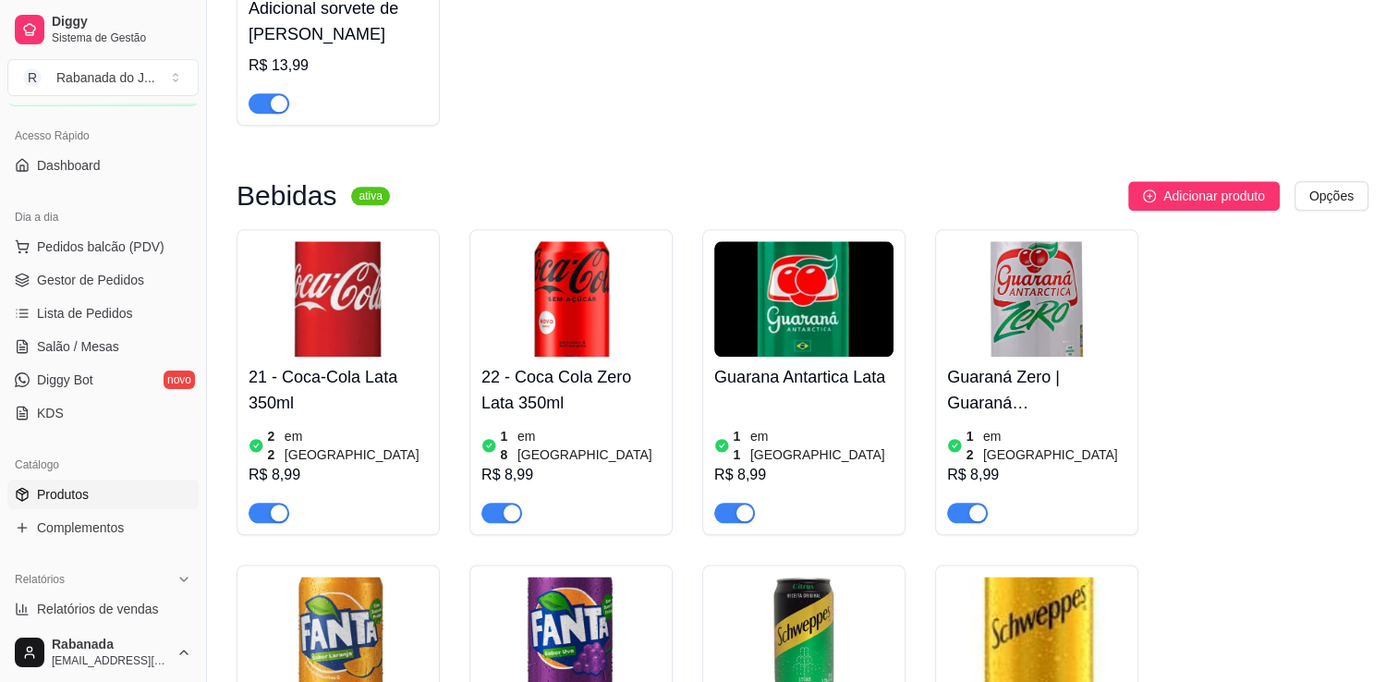
click at [827, 306] on img at bounding box center [803, 299] width 179 height 116
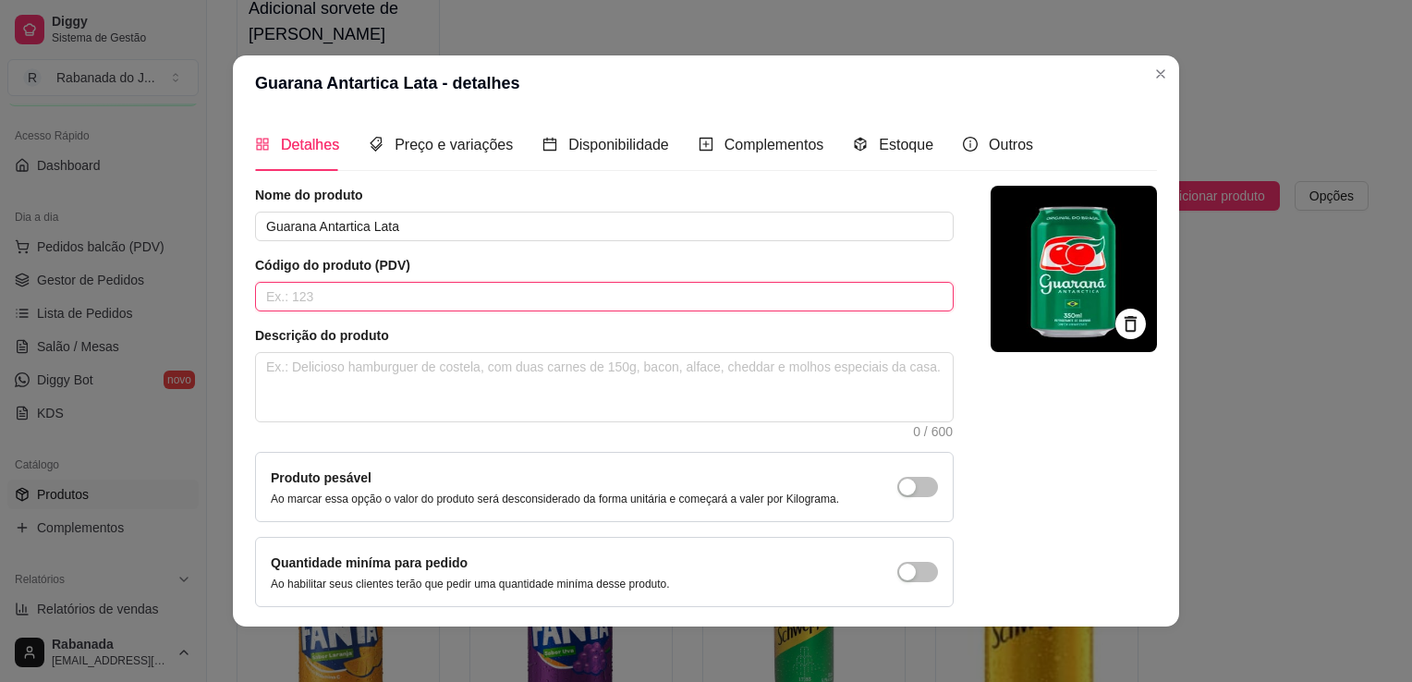
click at [476, 301] on input "text" at bounding box center [604, 297] width 699 height 30
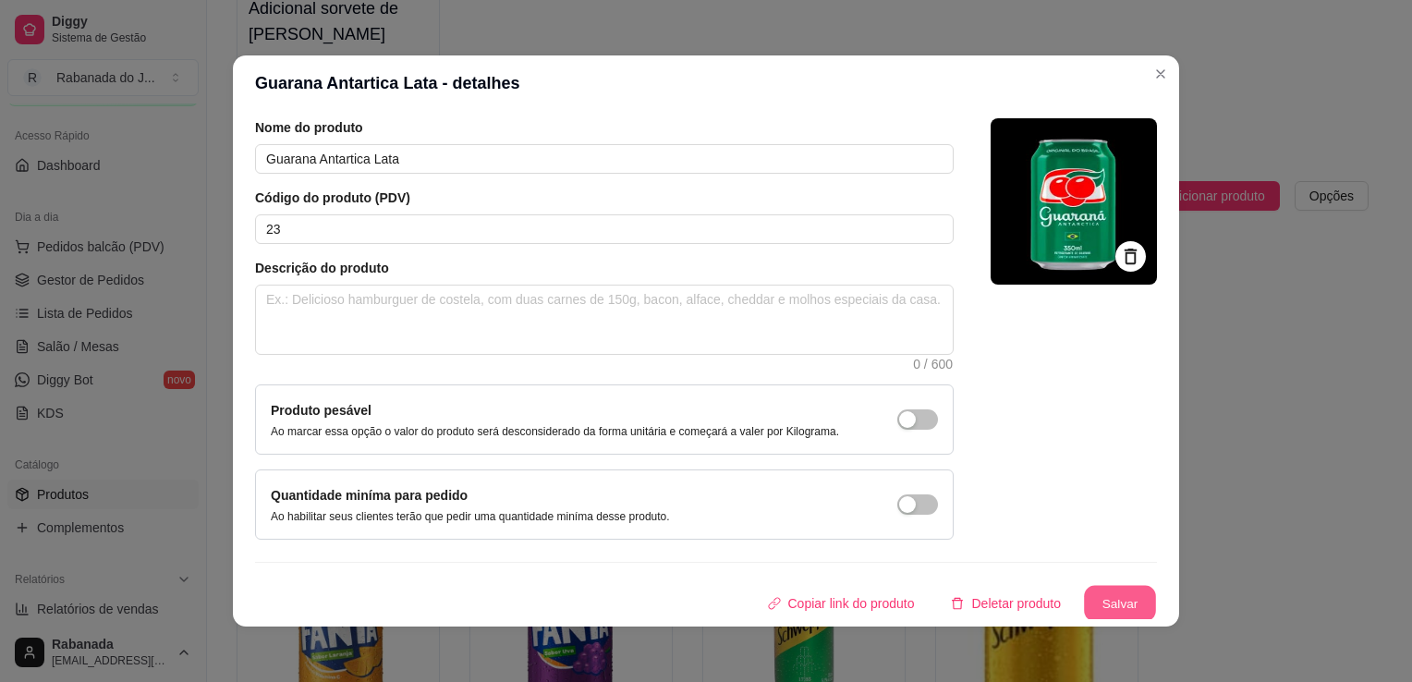
click at [1094, 603] on button "Salvar" at bounding box center [1120, 604] width 72 height 36
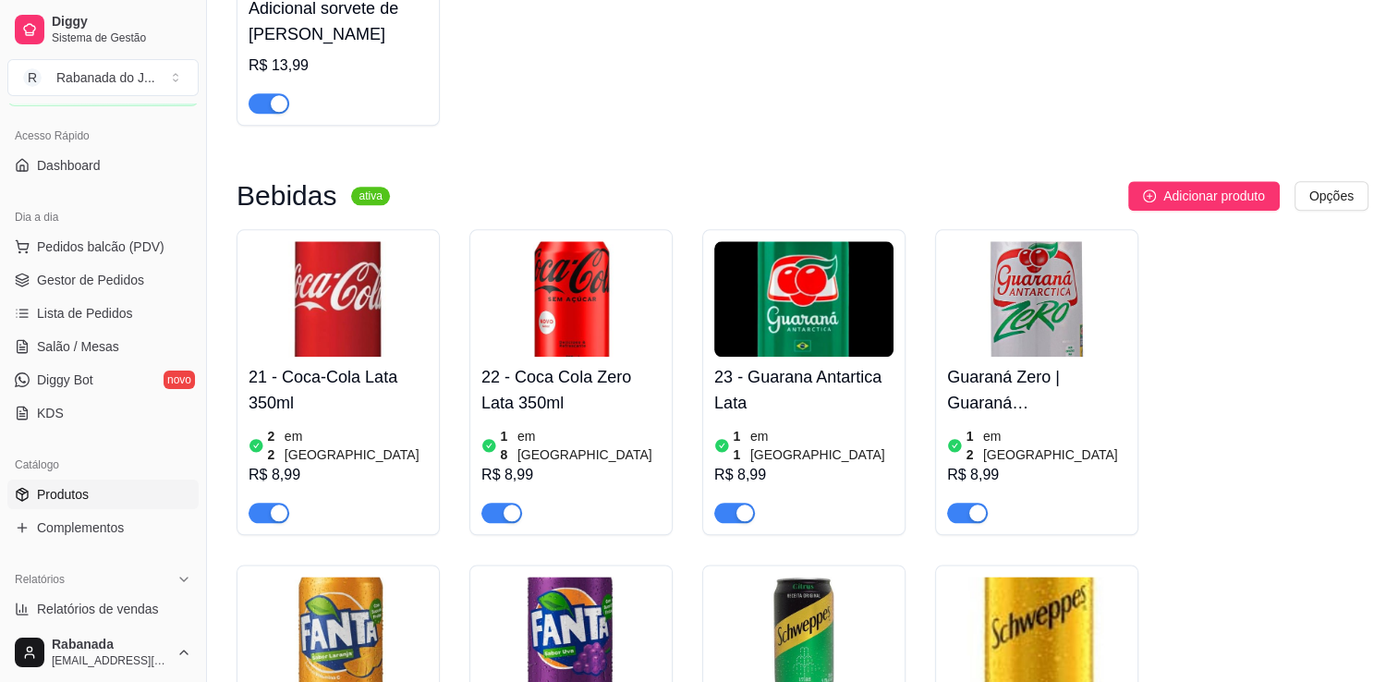
click at [1030, 262] on img at bounding box center [1036, 299] width 179 height 116
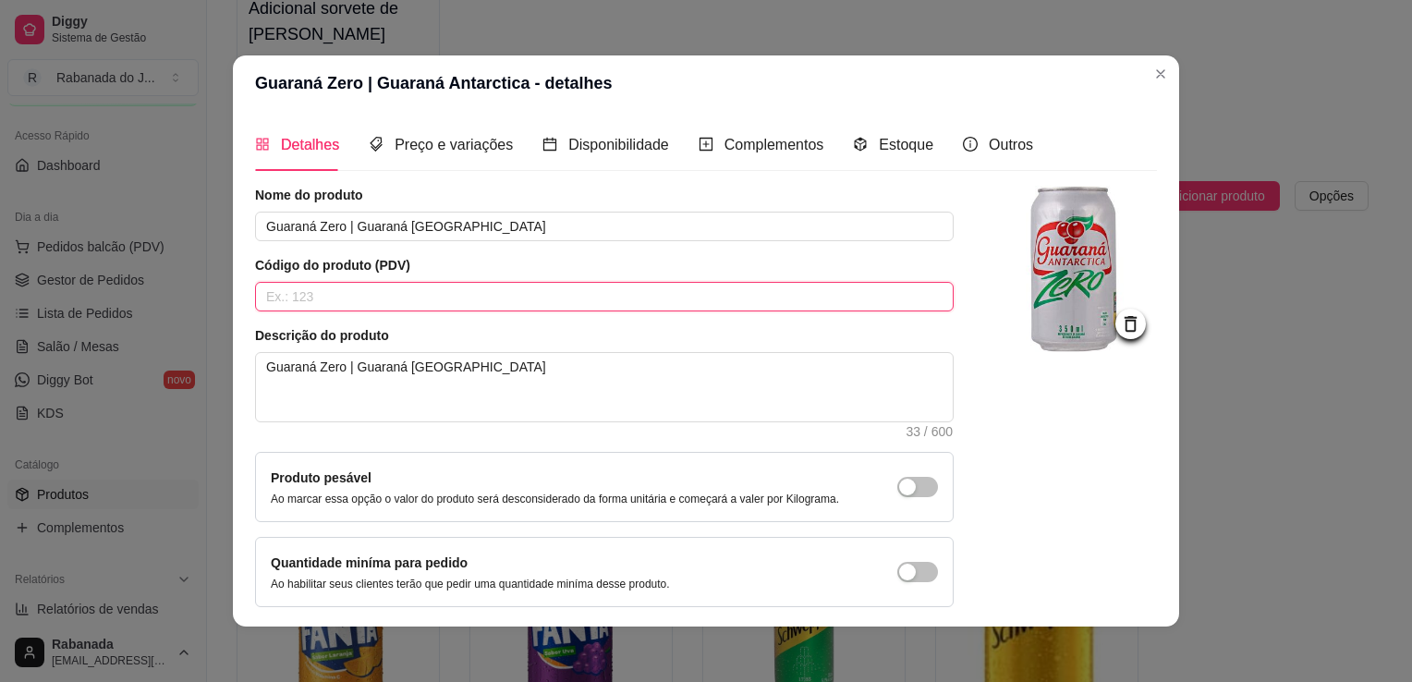
click at [654, 288] on input "text" at bounding box center [604, 297] width 699 height 30
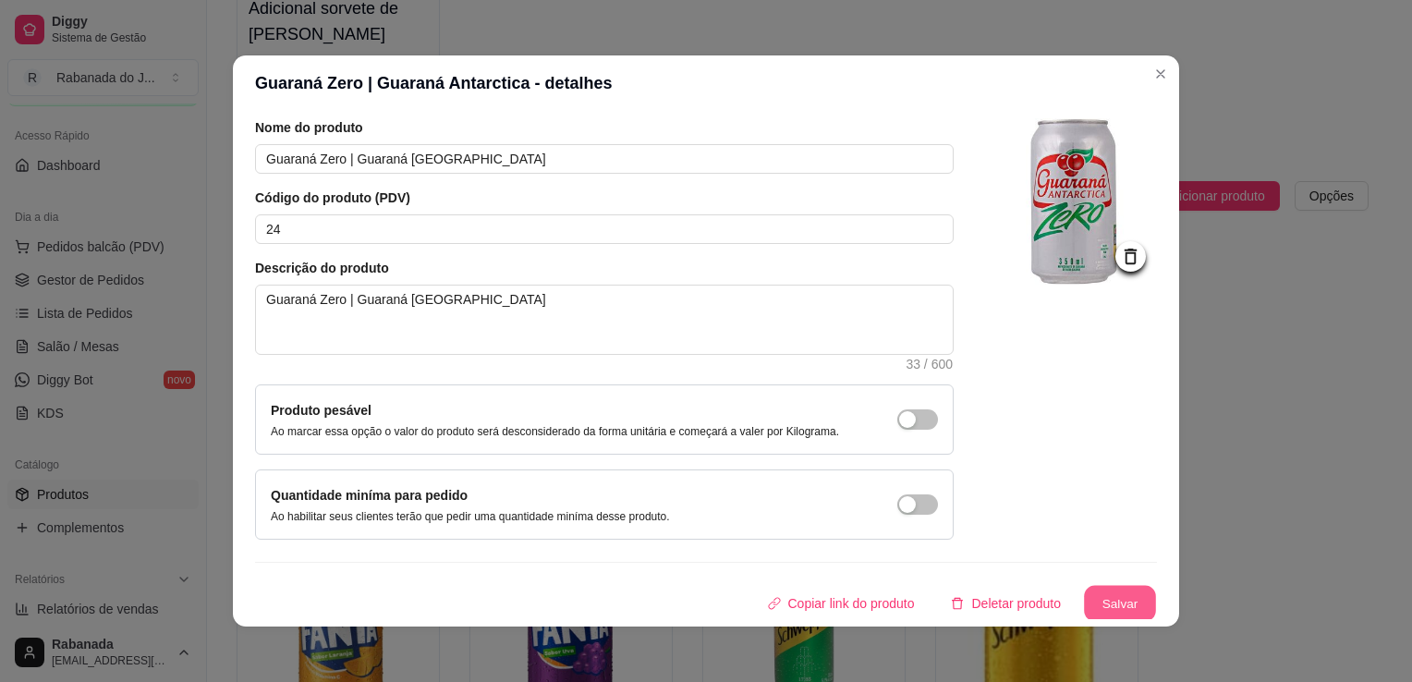
click at [1112, 588] on button "Salvar" at bounding box center [1120, 604] width 72 height 36
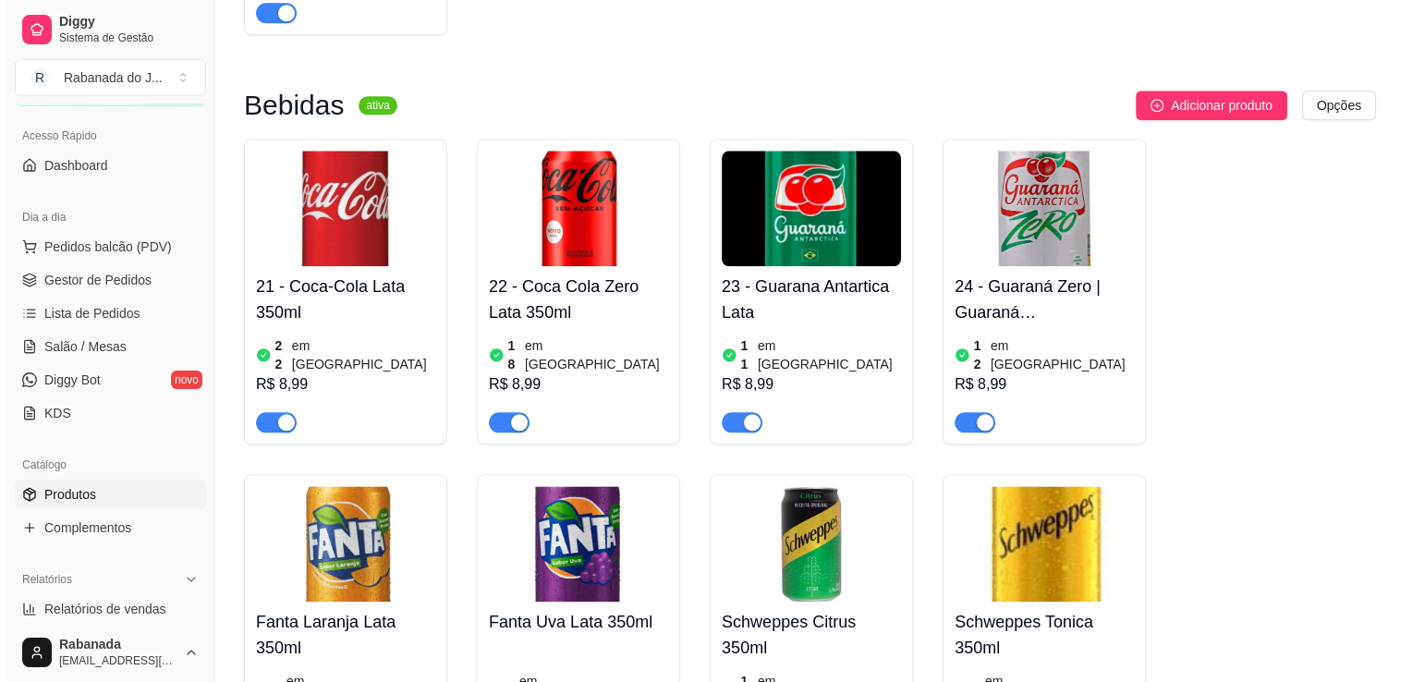
scroll to position [2223, 0]
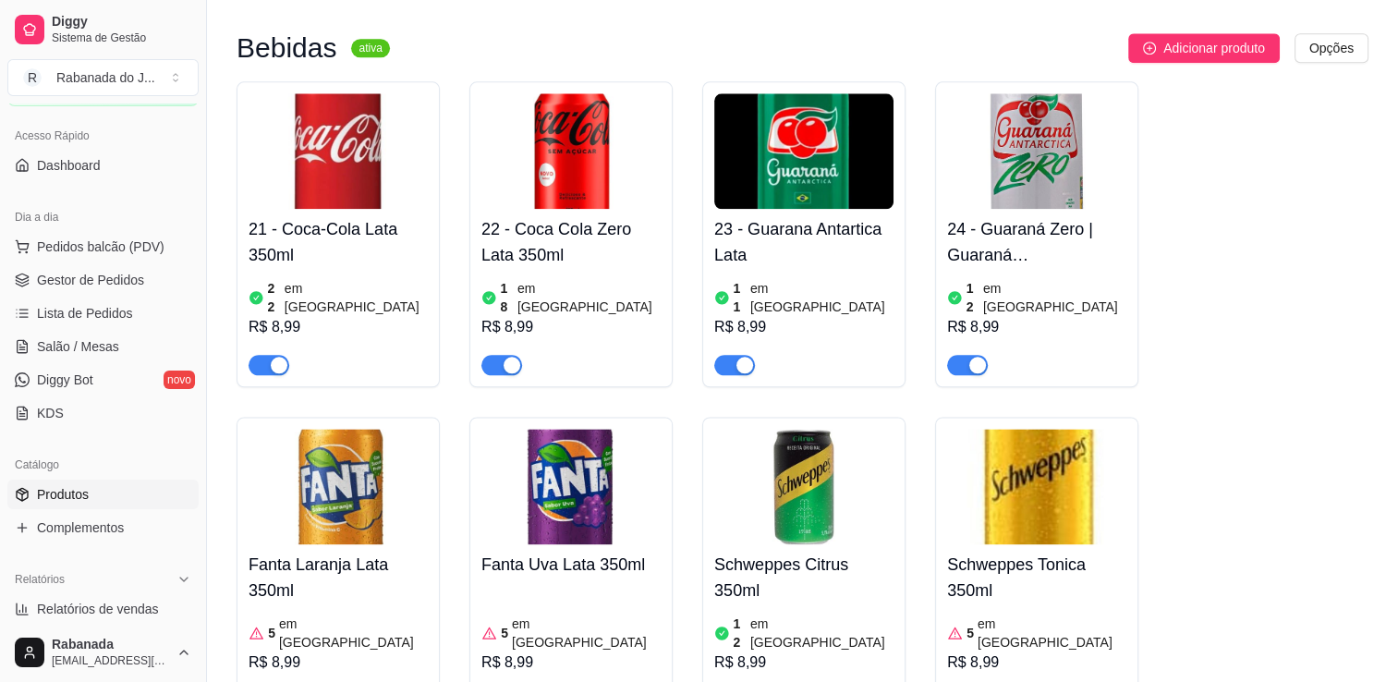
click at [310, 451] on img at bounding box center [338, 487] width 179 height 116
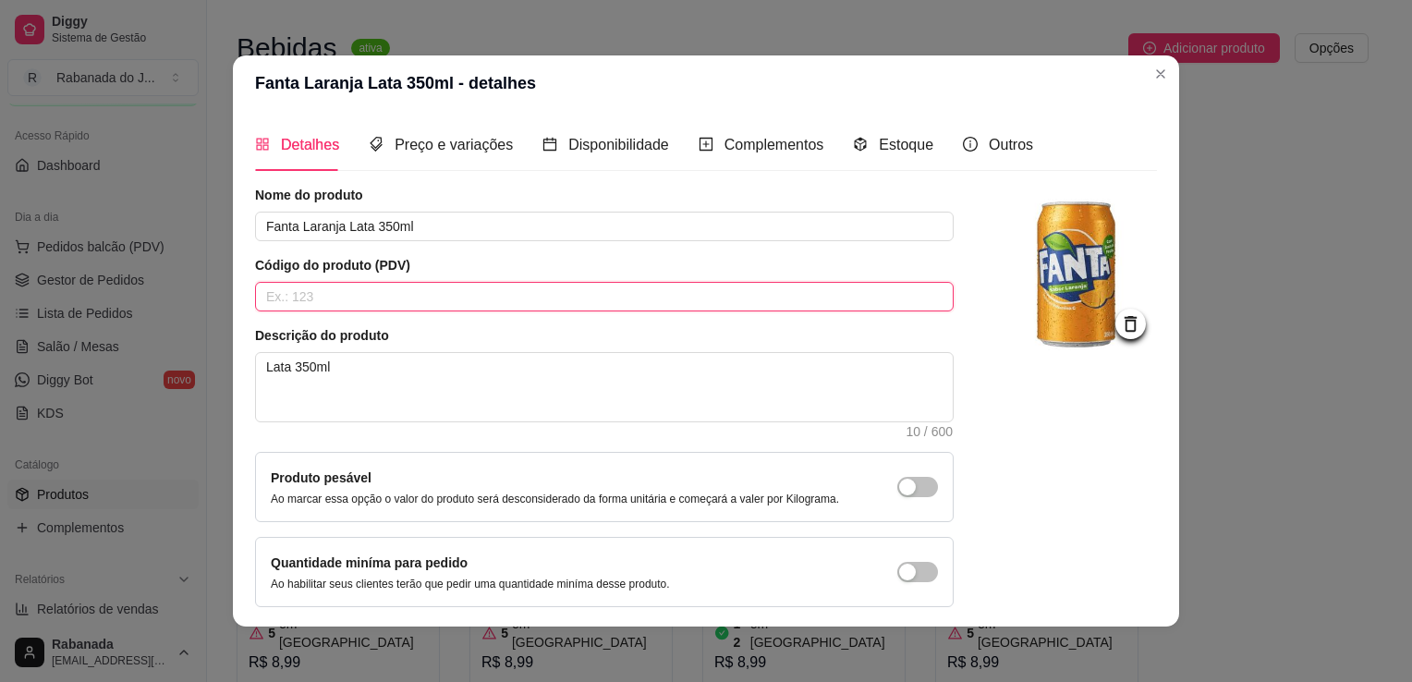
click at [346, 294] on input "text" at bounding box center [604, 297] width 699 height 30
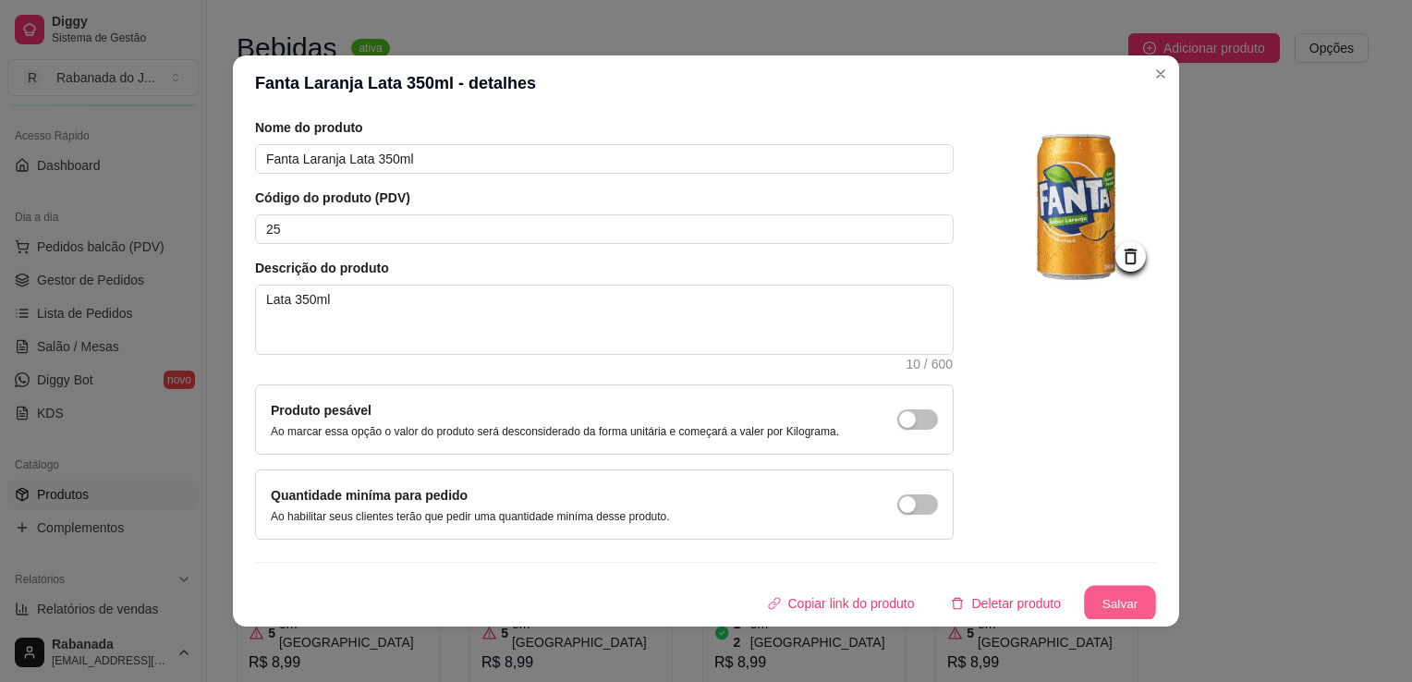
click at [1103, 591] on button "Salvar" at bounding box center [1120, 604] width 72 height 36
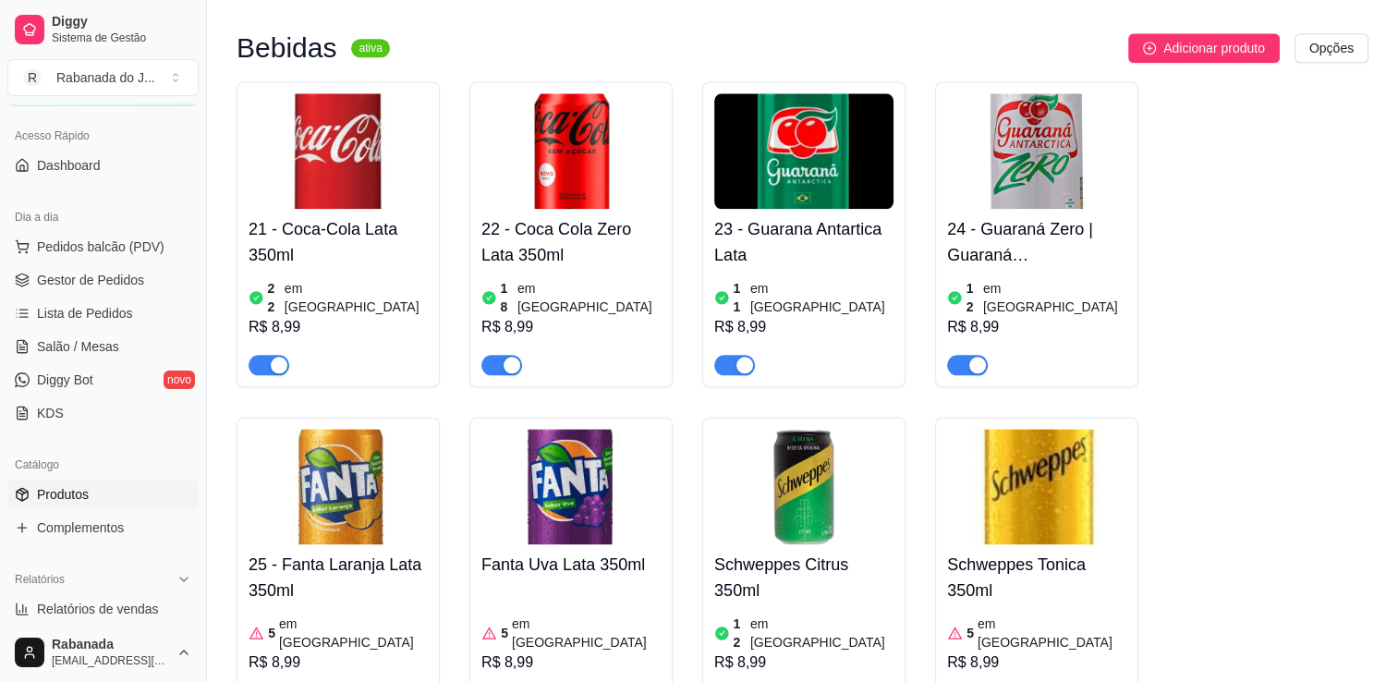
click at [554, 429] on img at bounding box center [570, 487] width 179 height 116
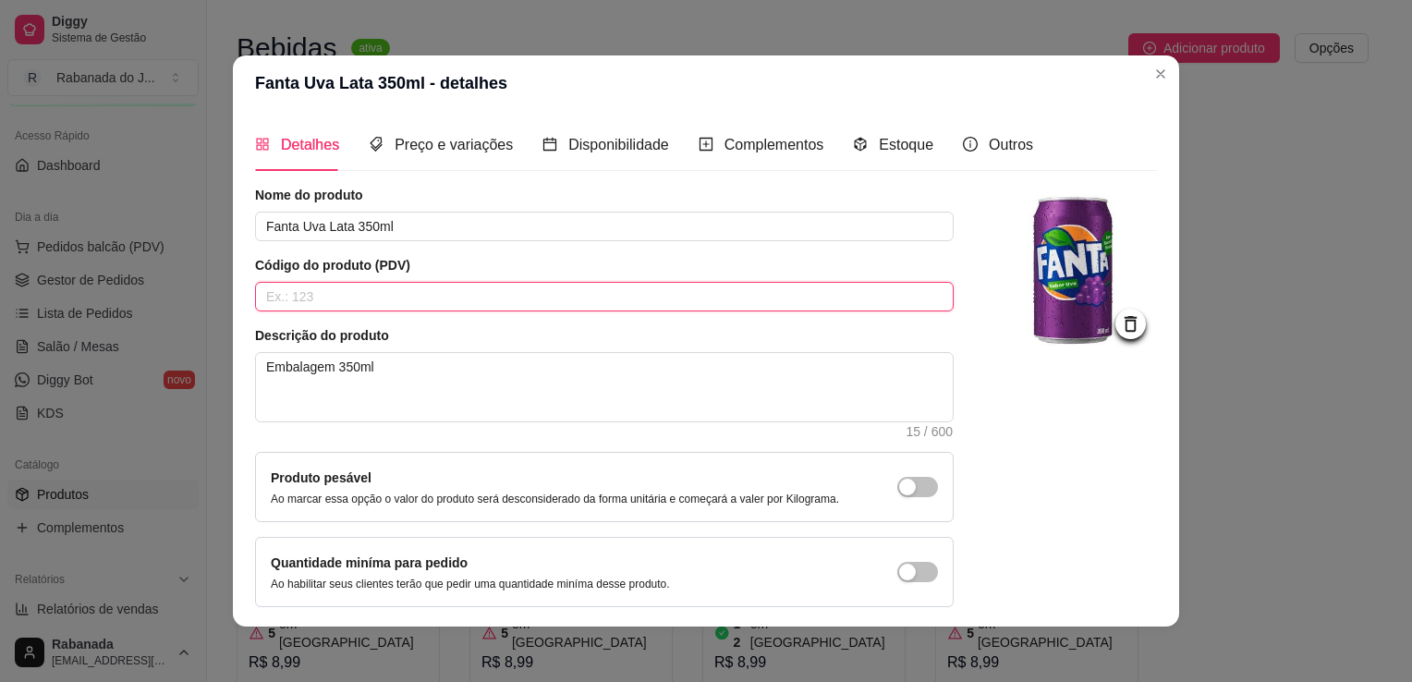
click at [471, 293] on input "text" at bounding box center [604, 297] width 699 height 30
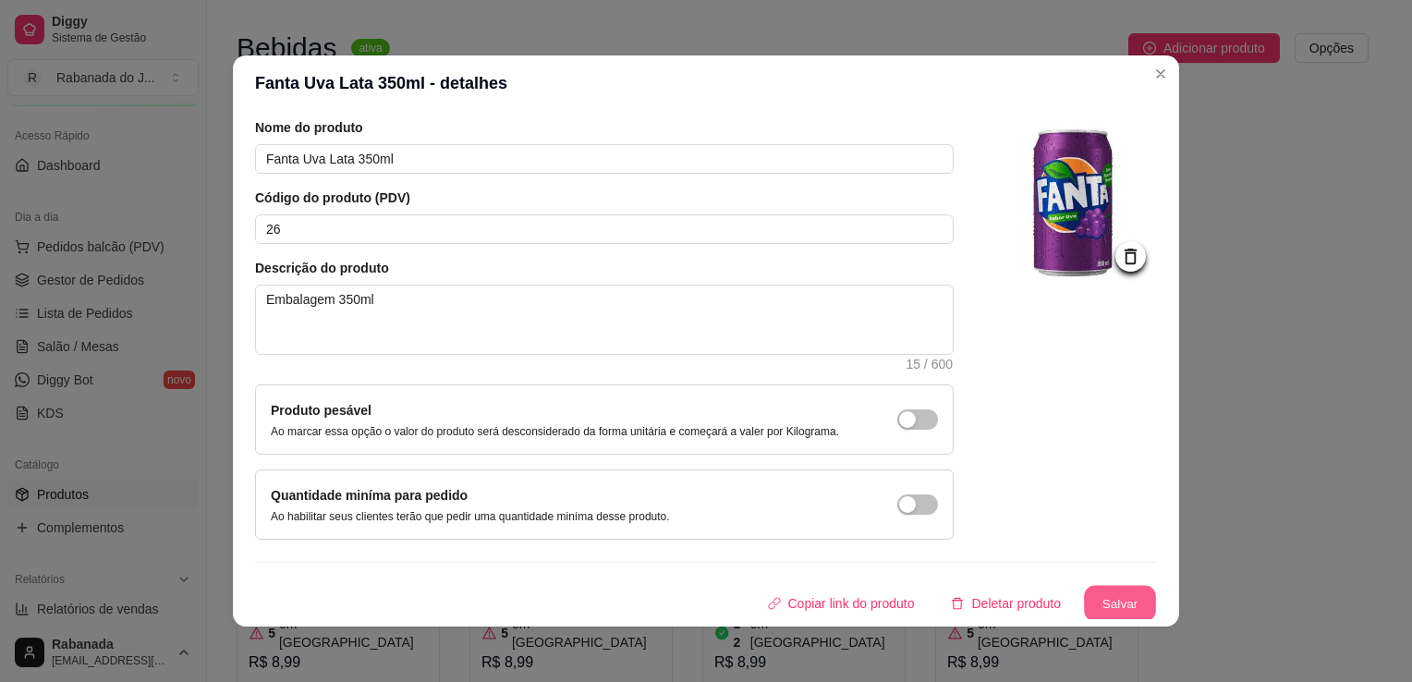
click at [1104, 600] on button "Salvar" at bounding box center [1120, 604] width 72 height 36
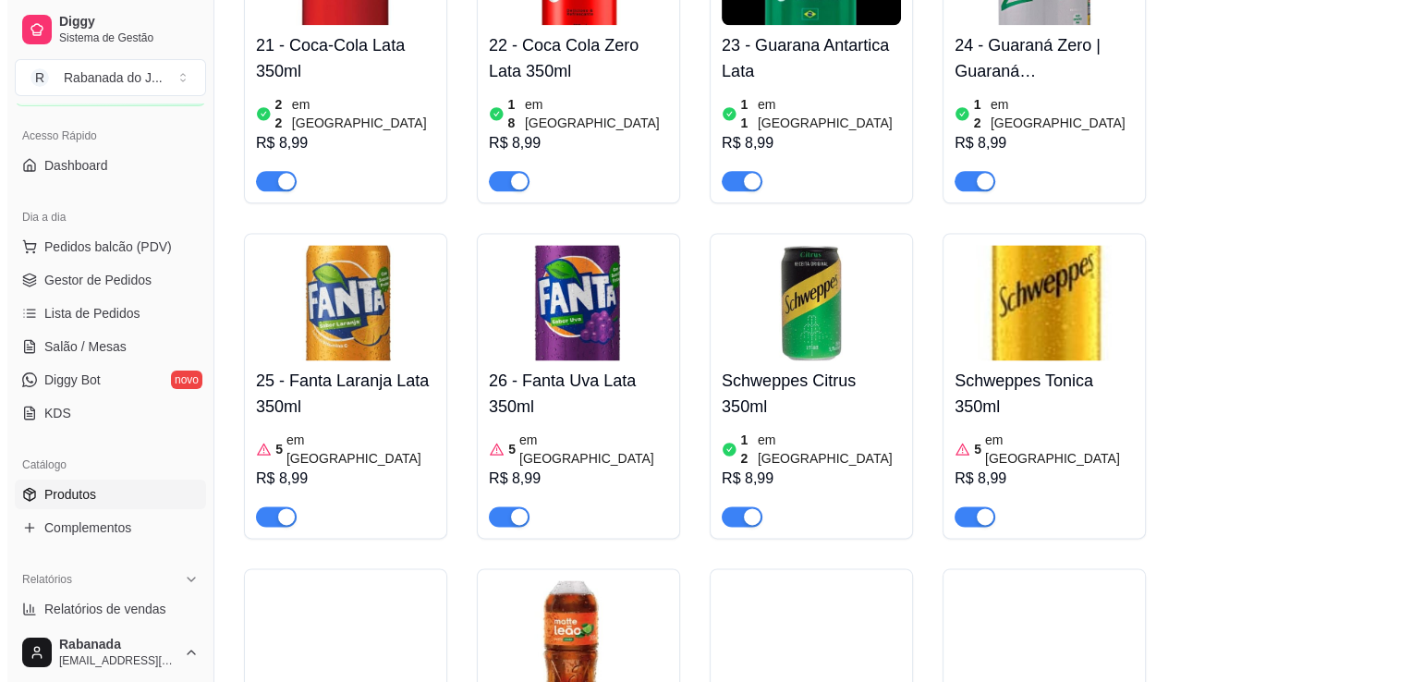
scroll to position [2408, 0]
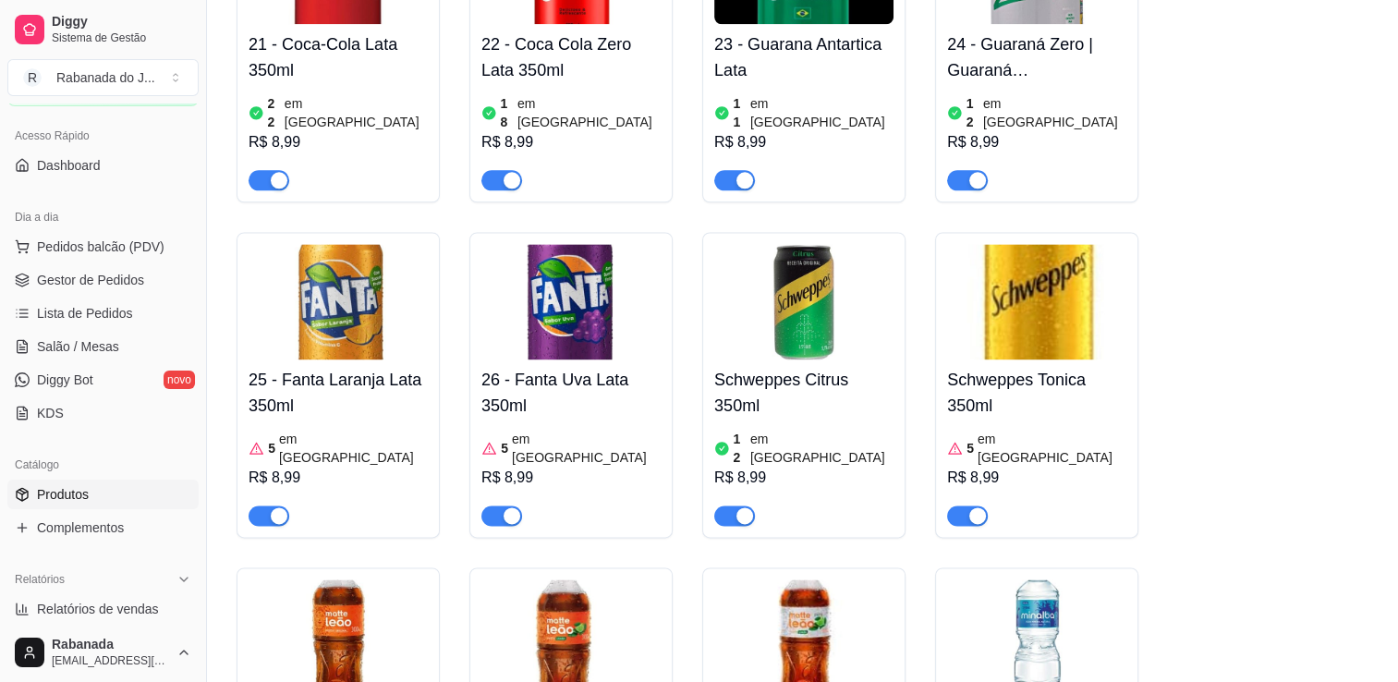
click at [784, 255] on img at bounding box center [803, 302] width 179 height 116
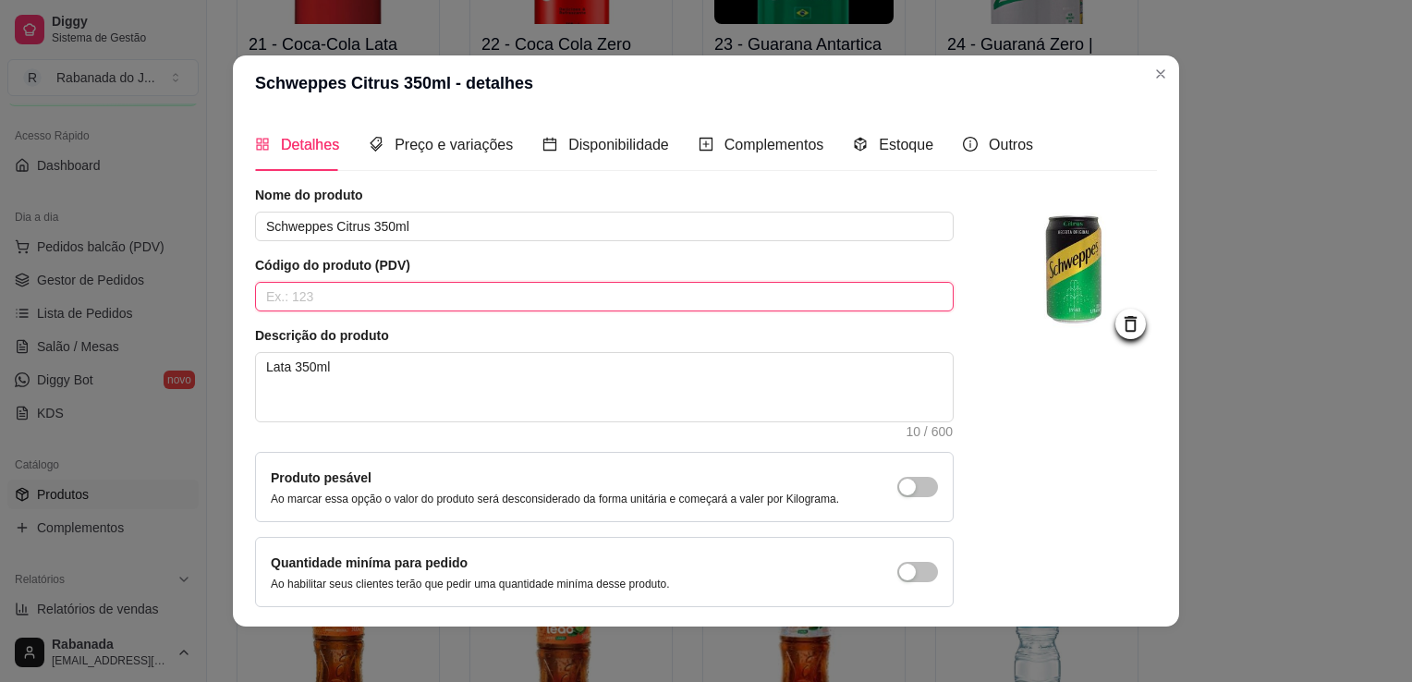
click at [759, 298] on input "text" at bounding box center [604, 297] width 699 height 30
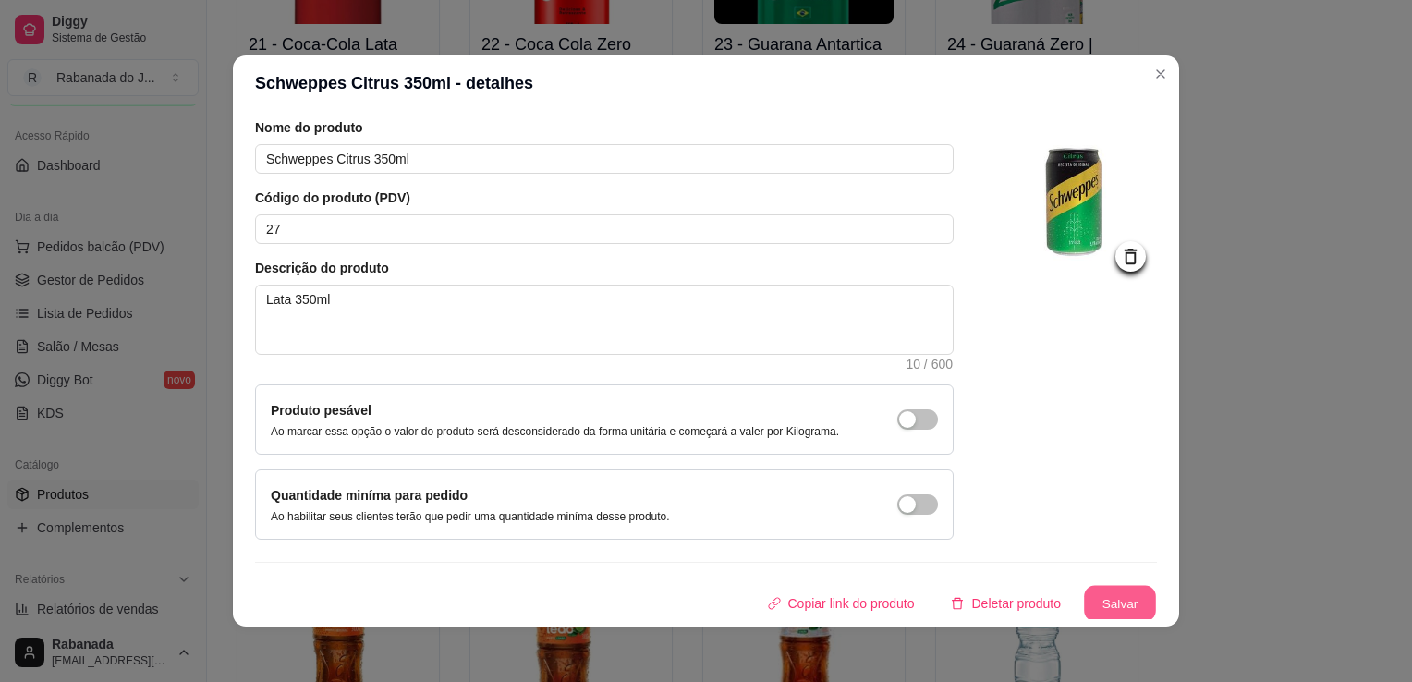
click at [1113, 591] on button "Salvar" at bounding box center [1120, 604] width 72 height 36
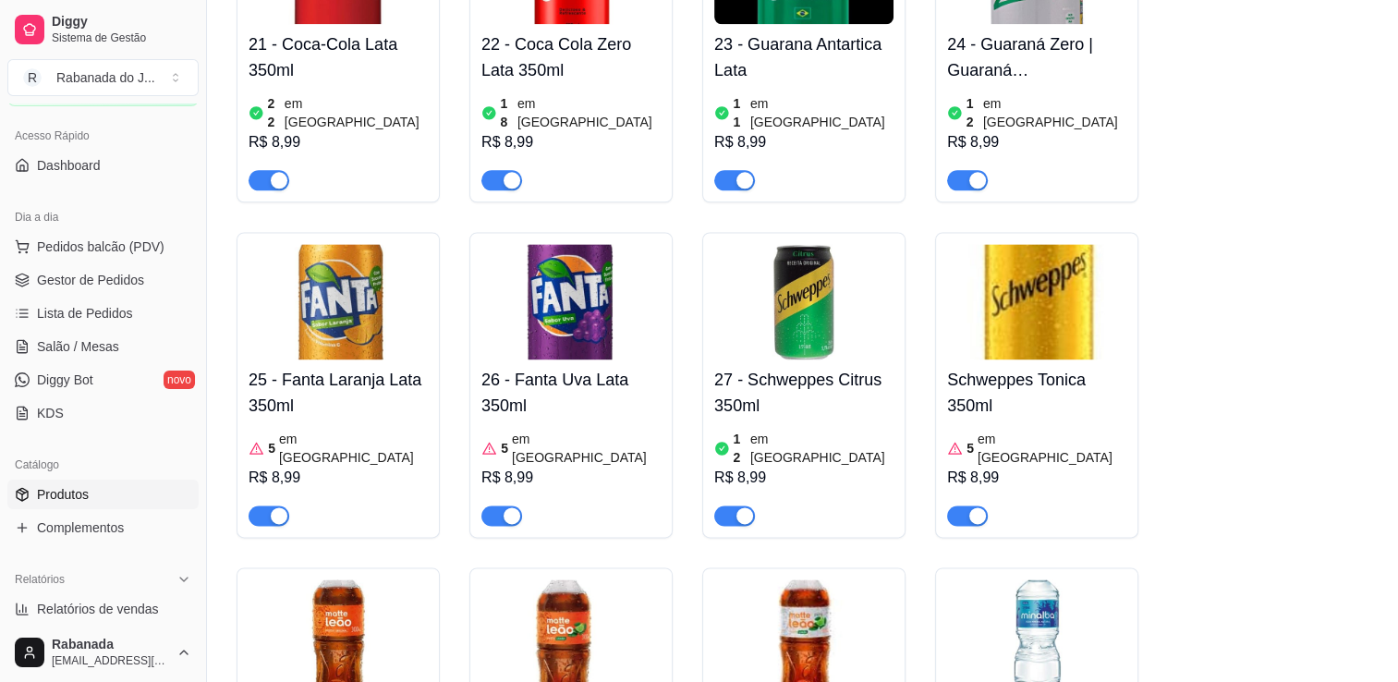
click at [1006, 244] on img at bounding box center [1036, 302] width 179 height 116
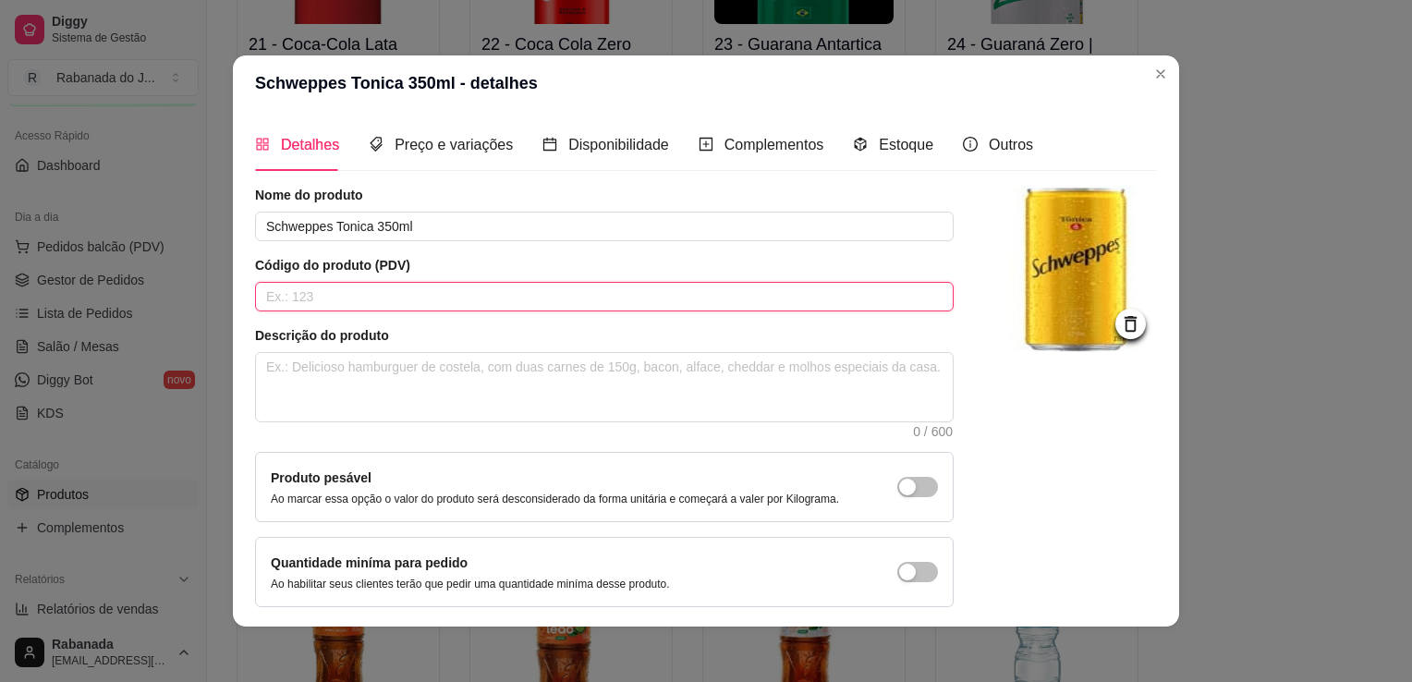
click at [802, 296] on input "text" at bounding box center [604, 297] width 699 height 30
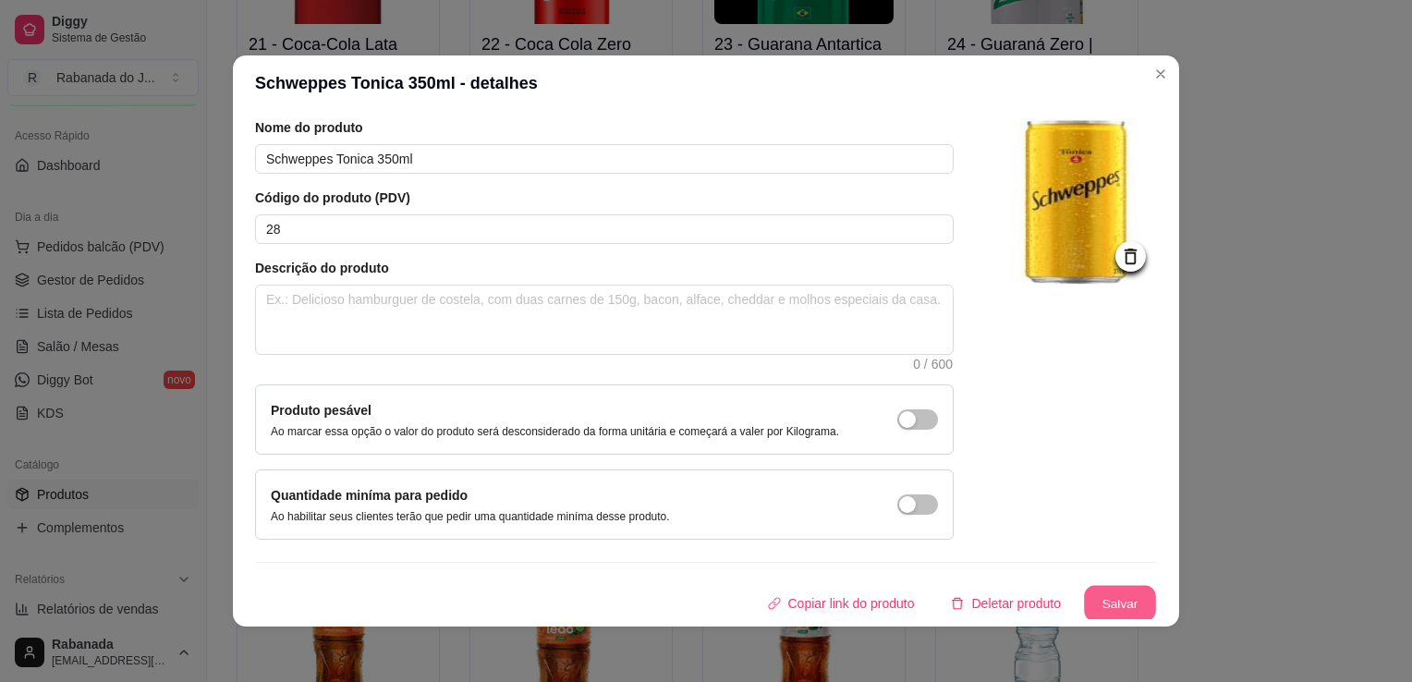
click at [1090, 596] on button "Salvar" at bounding box center [1120, 604] width 72 height 36
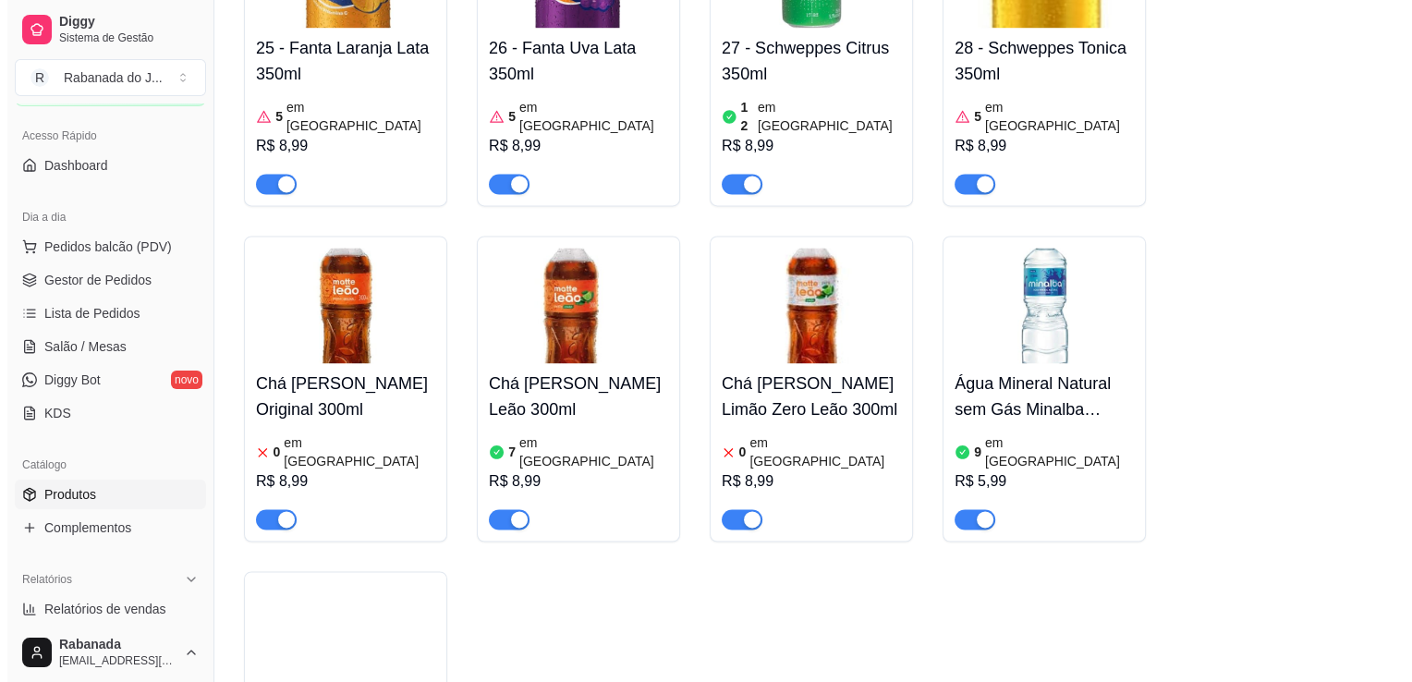
scroll to position [2741, 0]
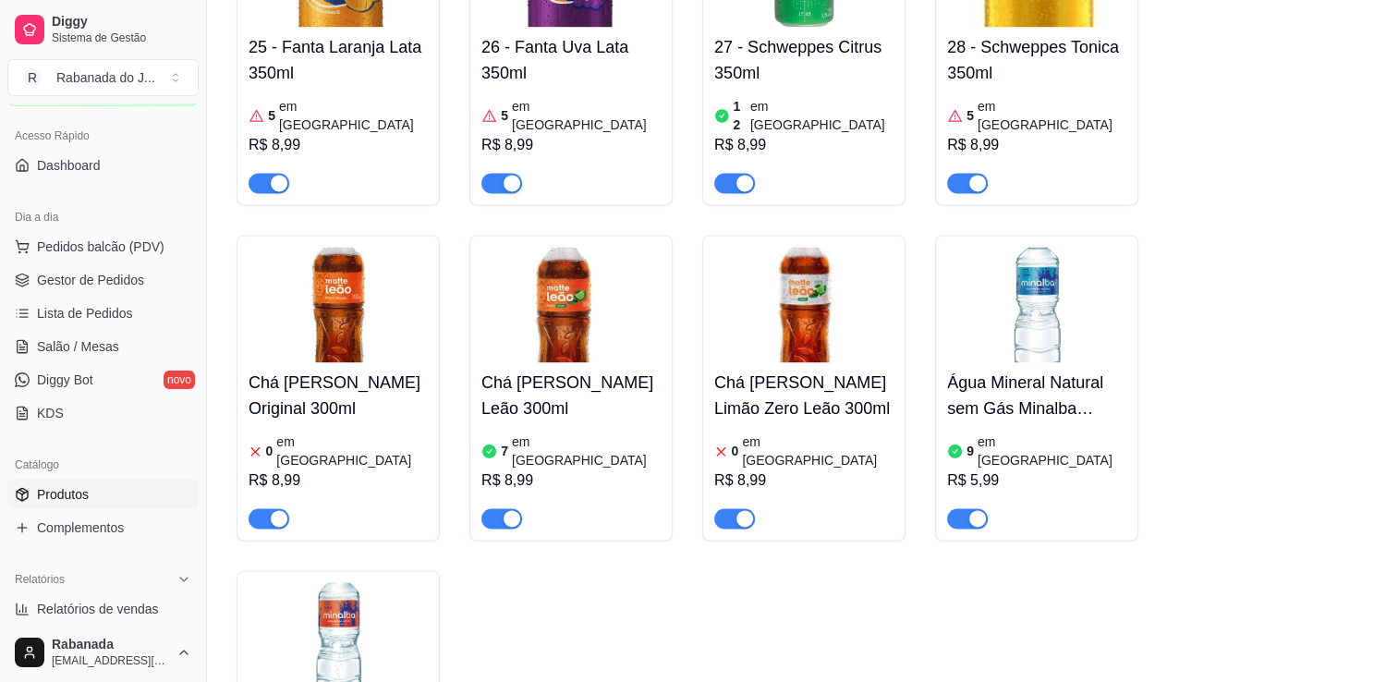
click at [303, 255] on img at bounding box center [338, 305] width 179 height 116
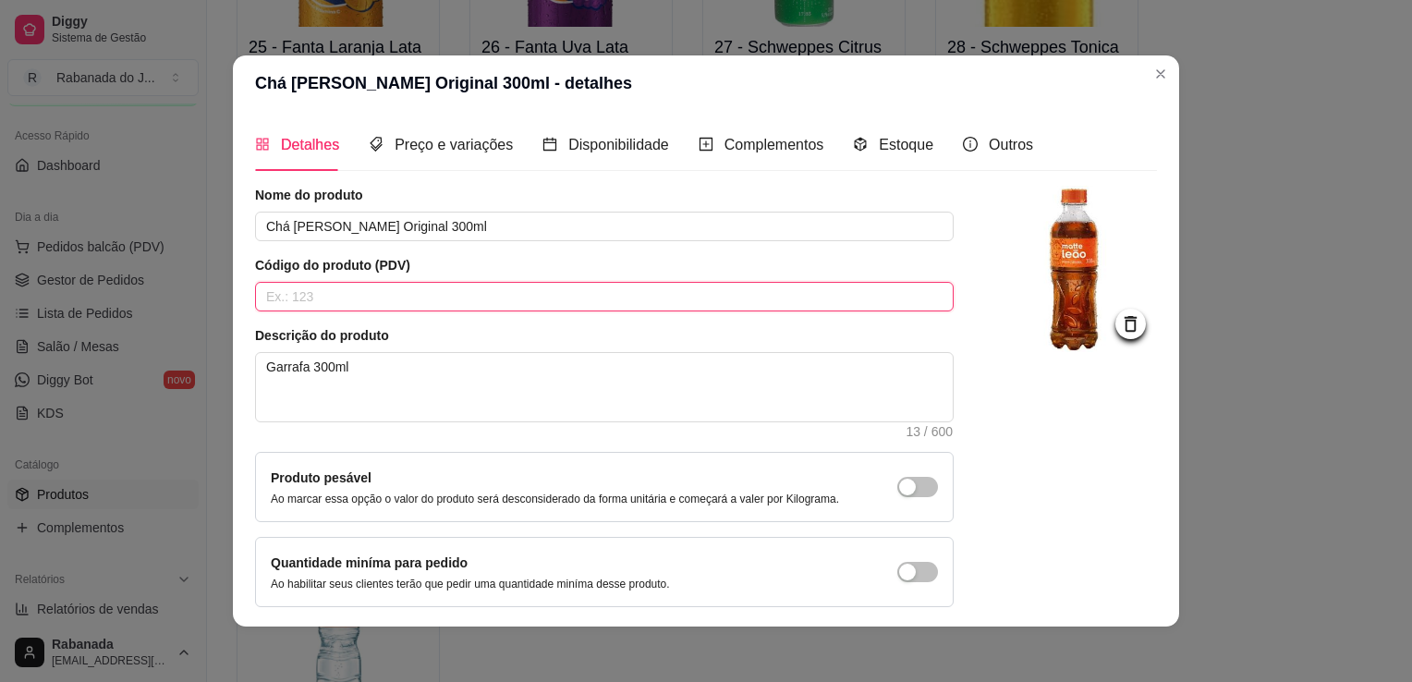
click at [306, 296] on input "text" at bounding box center [604, 297] width 699 height 30
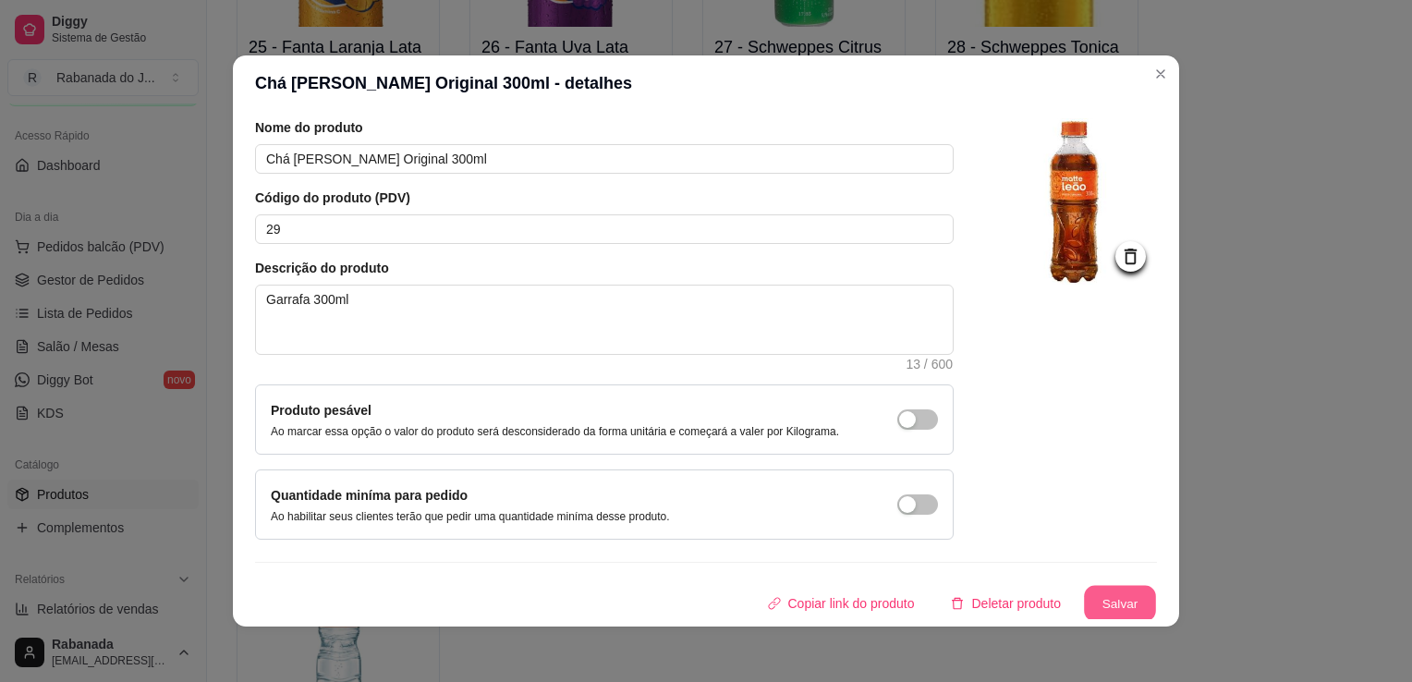
click at [1108, 594] on button "Salvar" at bounding box center [1120, 604] width 72 height 36
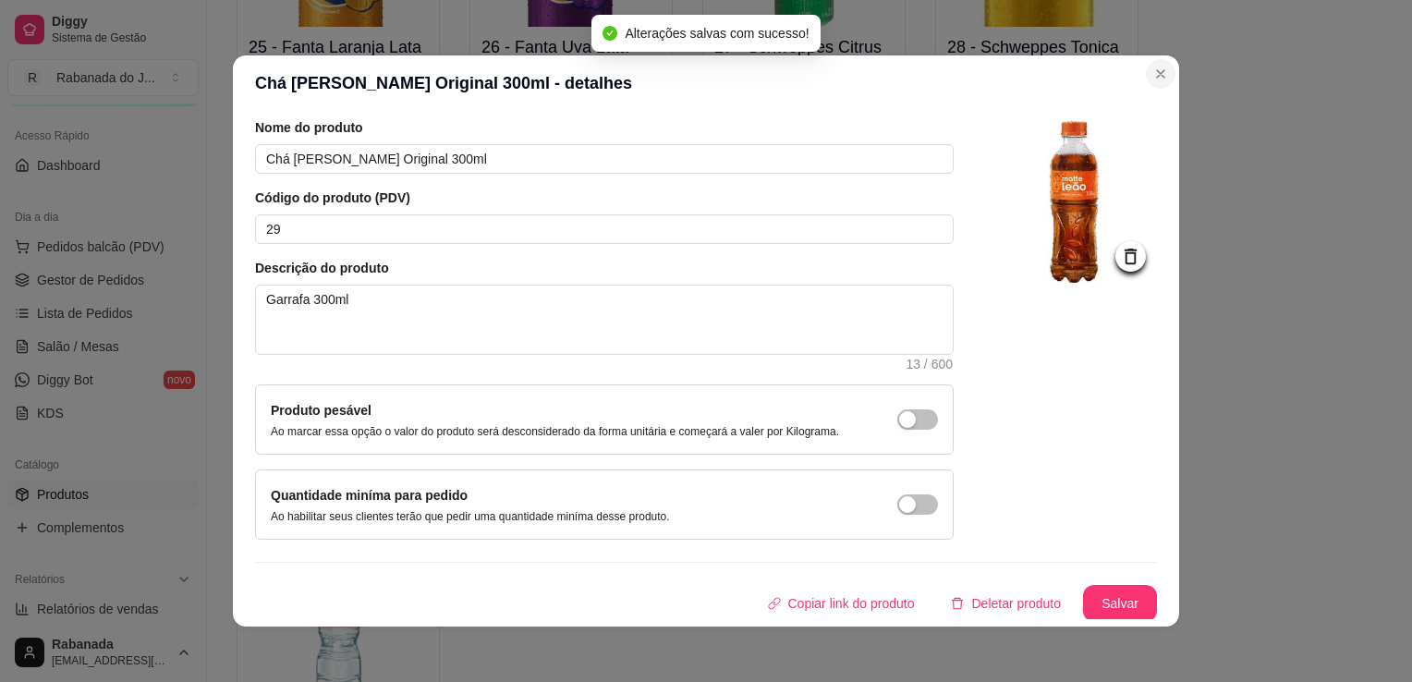
scroll to position [2608, 0]
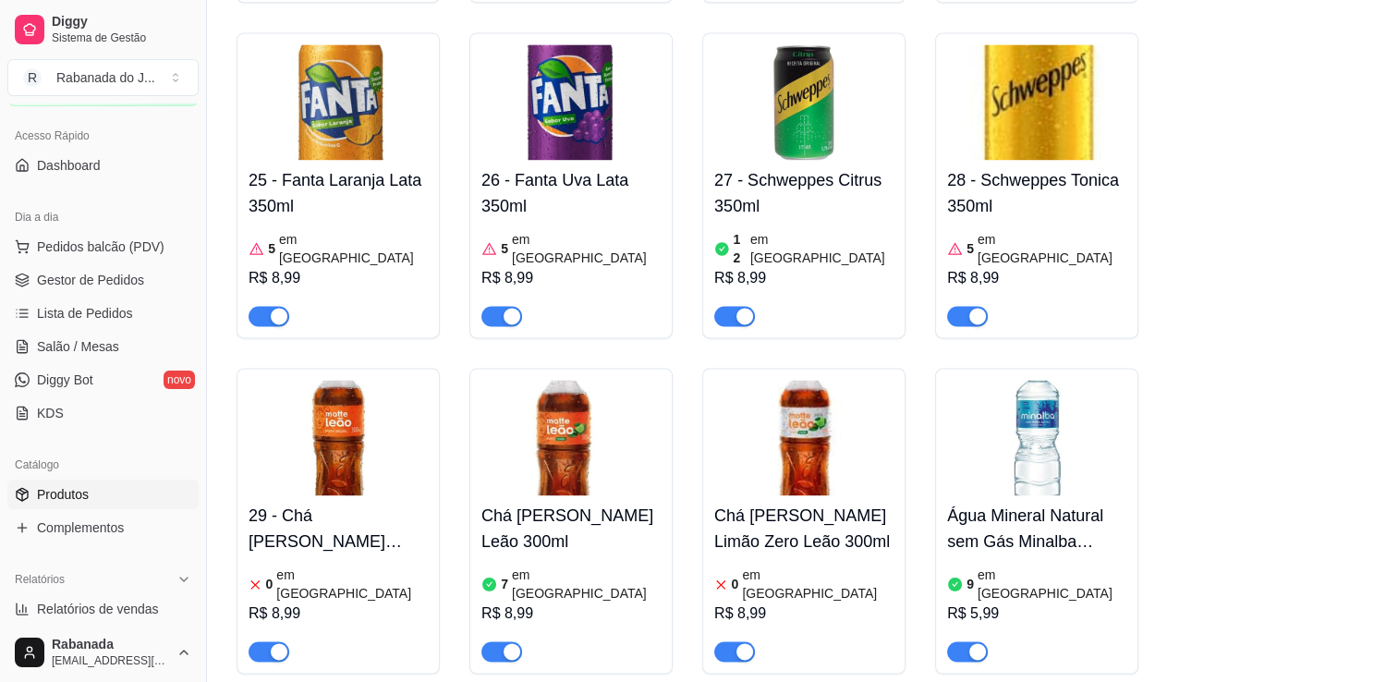
click at [593, 380] on img at bounding box center [570, 438] width 179 height 116
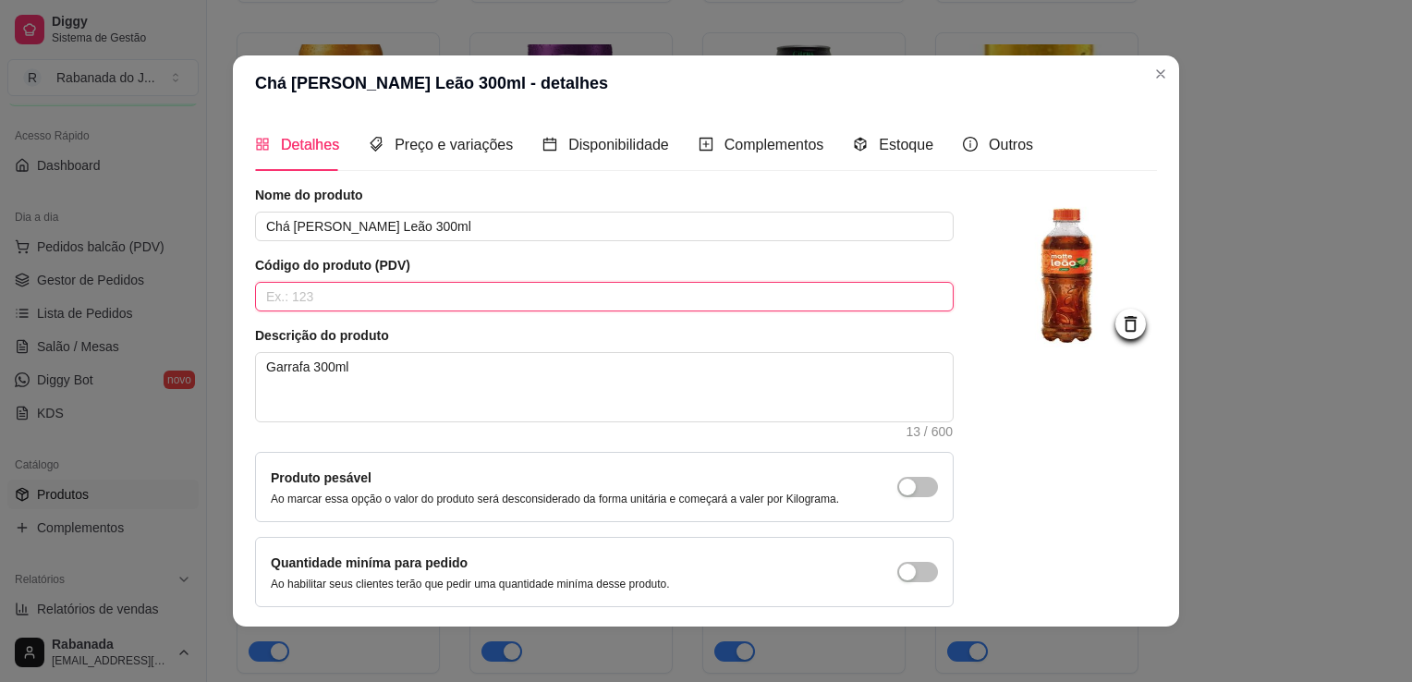
click at [554, 297] on input "text" at bounding box center [604, 297] width 699 height 30
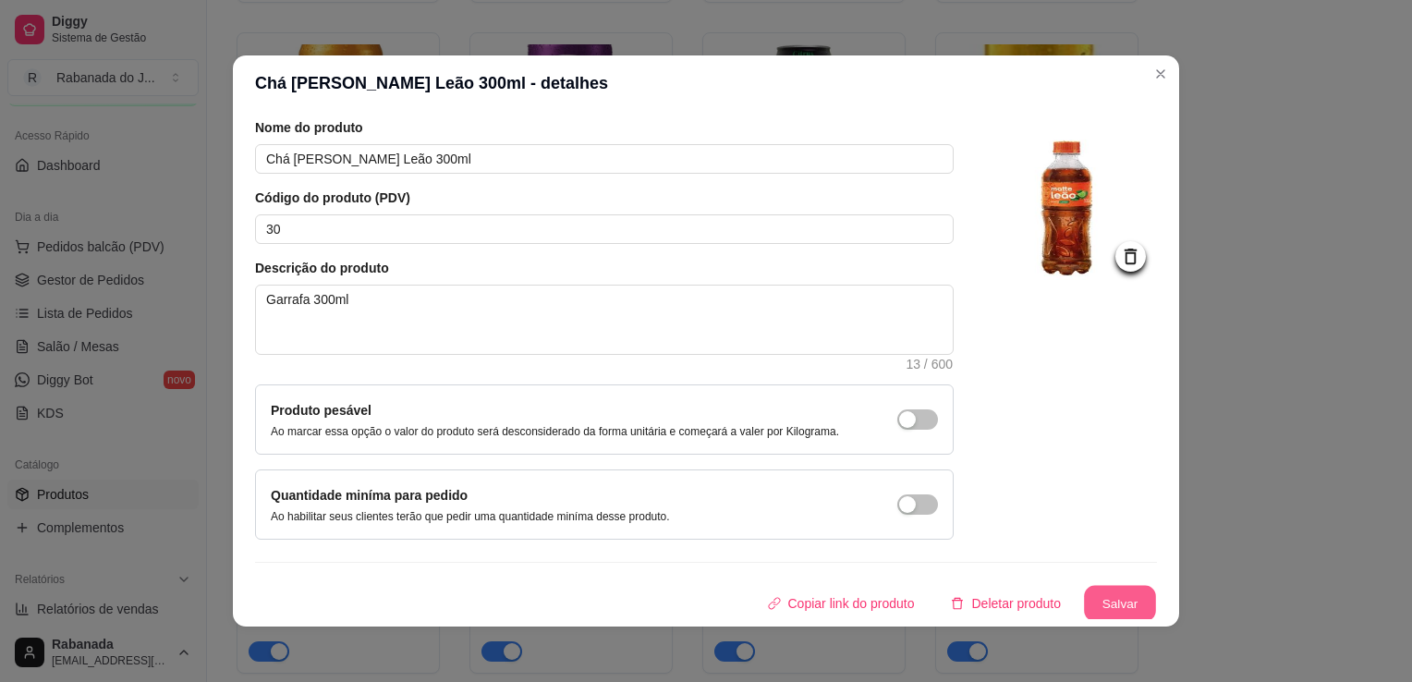
click at [1105, 602] on button "Salvar" at bounding box center [1120, 604] width 72 height 36
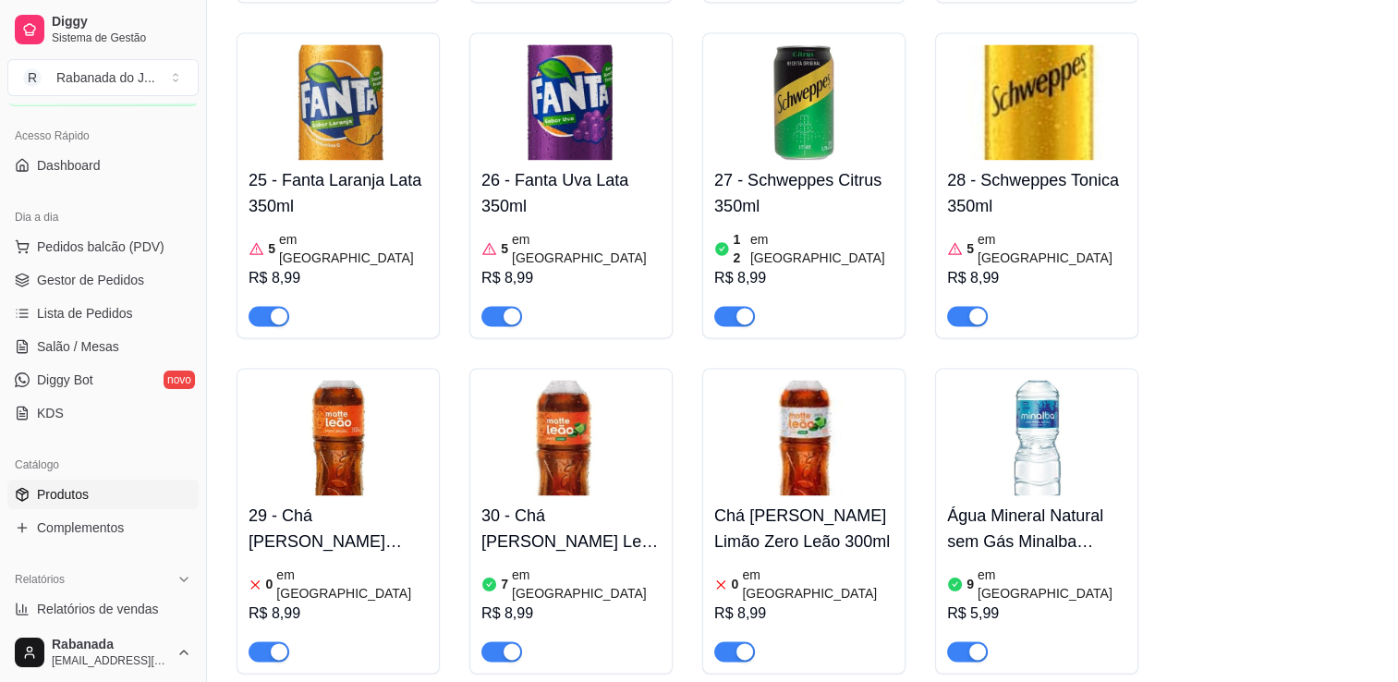
click at [821, 380] on img at bounding box center [803, 438] width 179 height 116
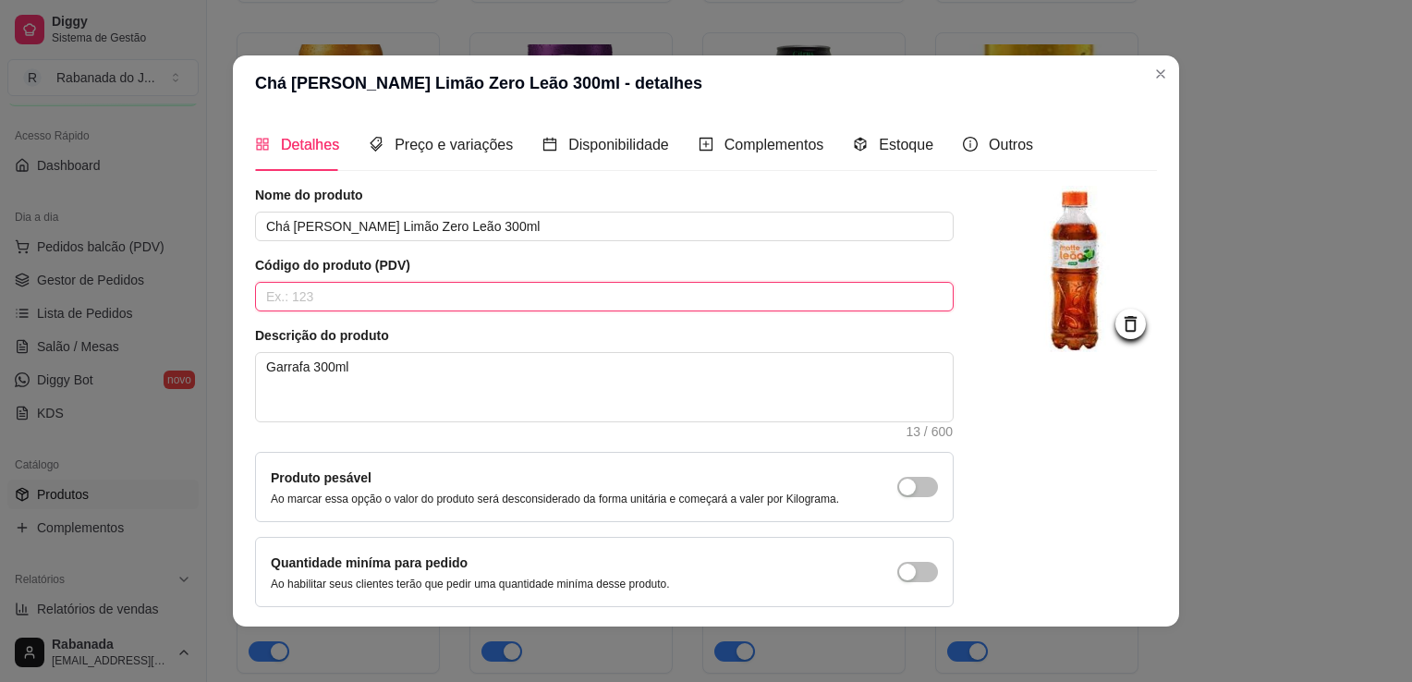
click at [652, 290] on input "text" at bounding box center [604, 297] width 699 height 30
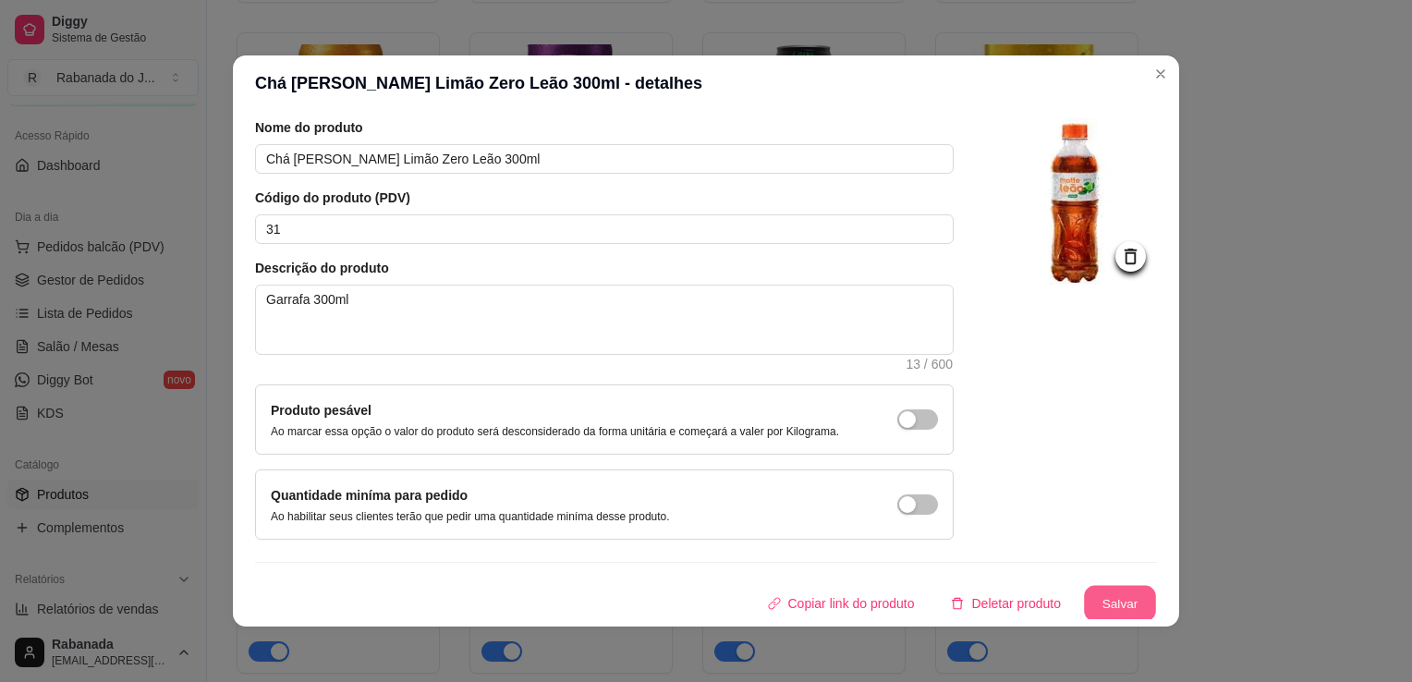
click at [1087, 607] on button "Salvar" at bounding box center [1120, 604] width 72 height 36
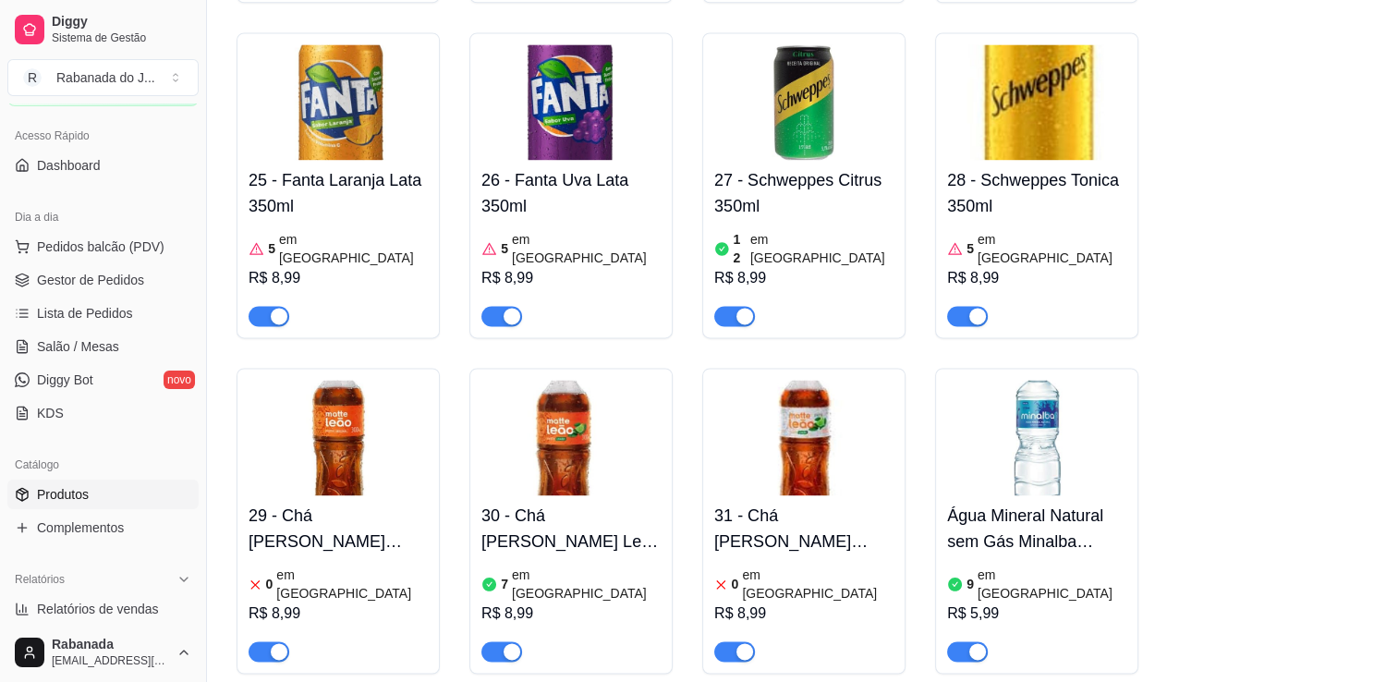
click at [1045, 384] on img at bounding box center [1036, 438] width 179 height 116
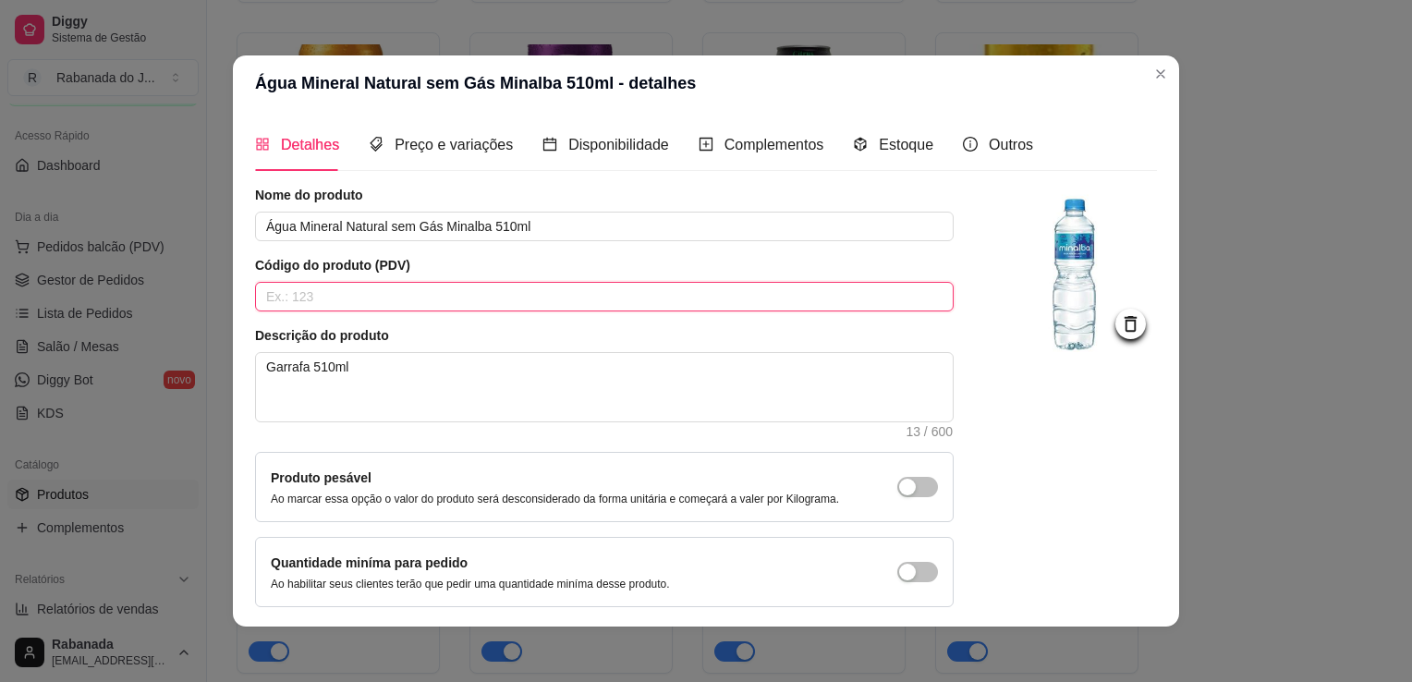
click at [787, 306] on input "text" at bounding box center [604, 297] width 699 height 30
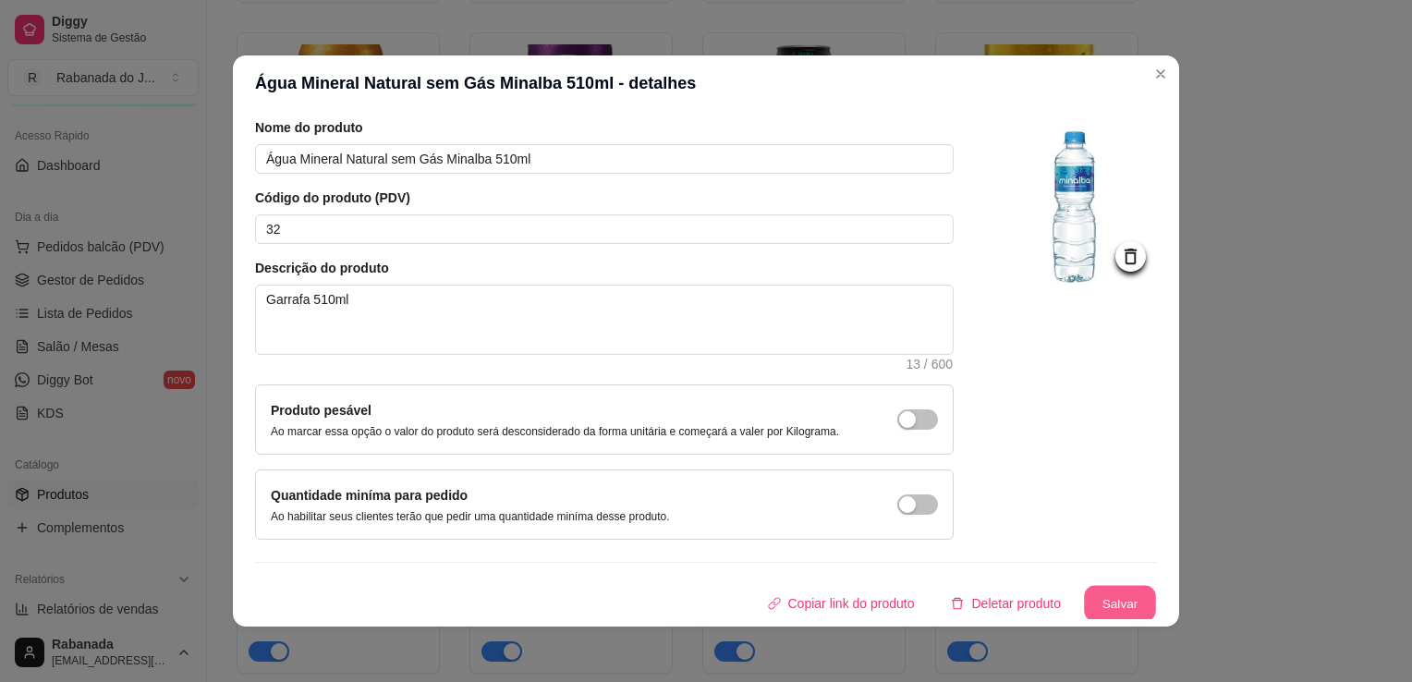
click at [1108, 596] on button "Salvar" at bounding box center [1120, 604] width 72 height 36
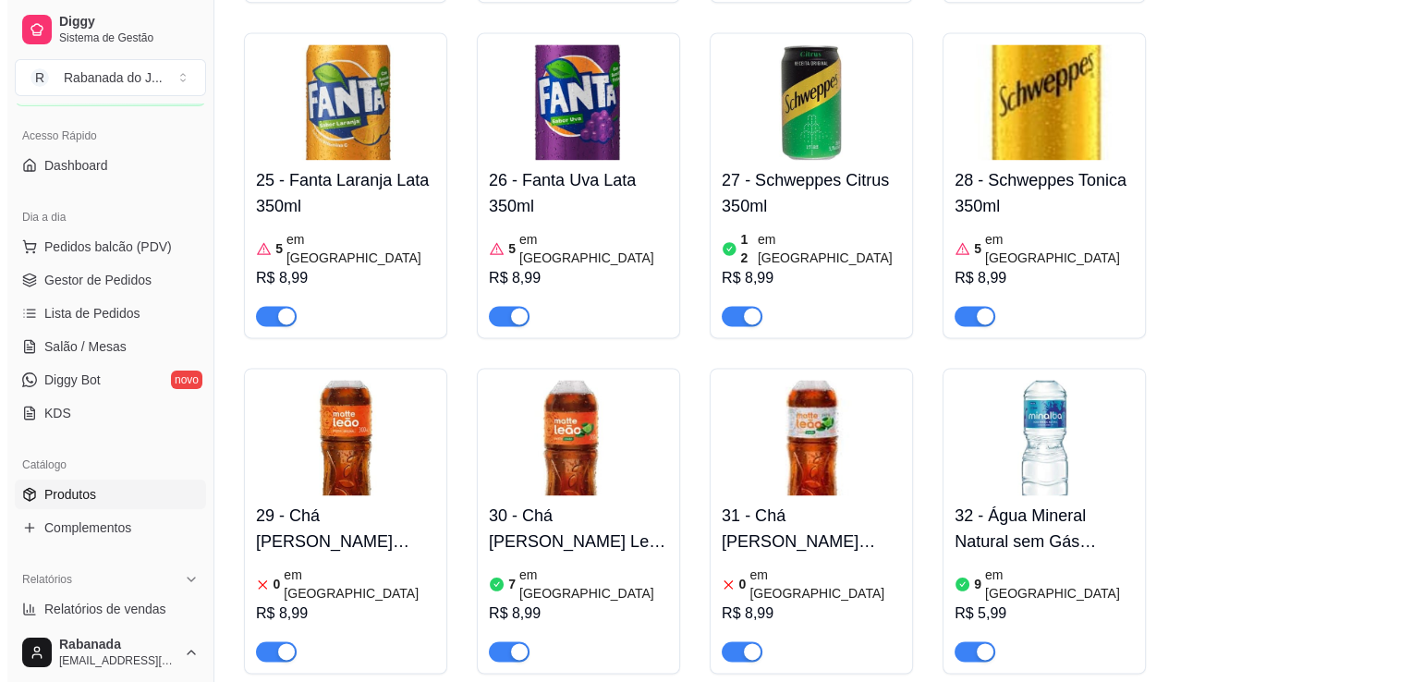
scroll to position [2926, 0]
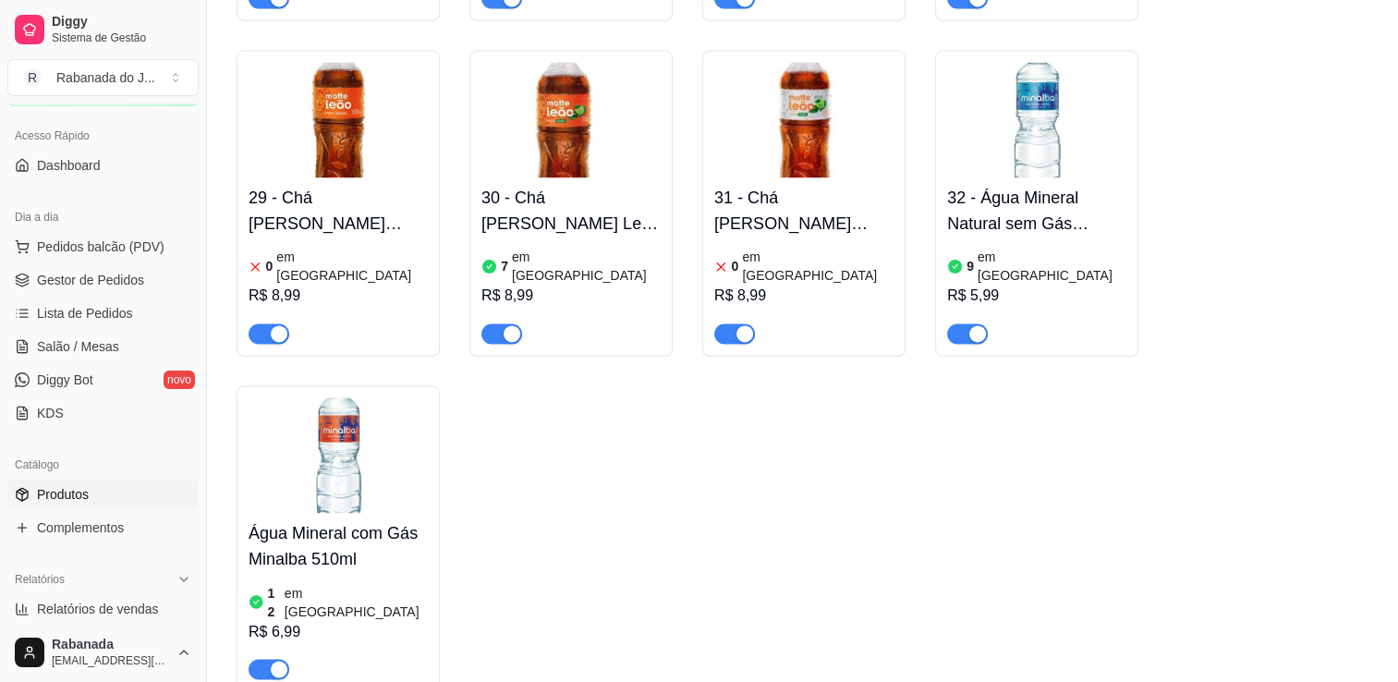
click at [313, 426] on img at bounding box center [338, 455] width 179 height 116
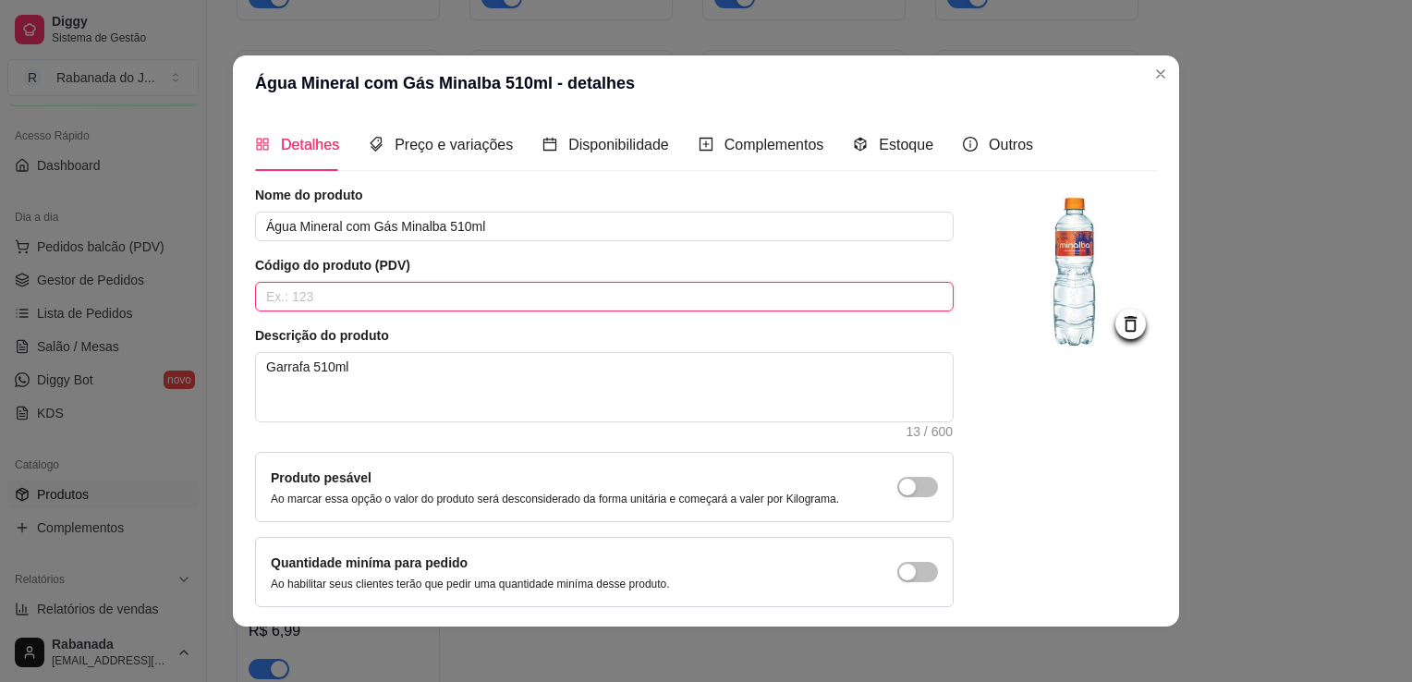
click at [347, 298] on input "text" at bounding box center [604, 297] width 699 height 30
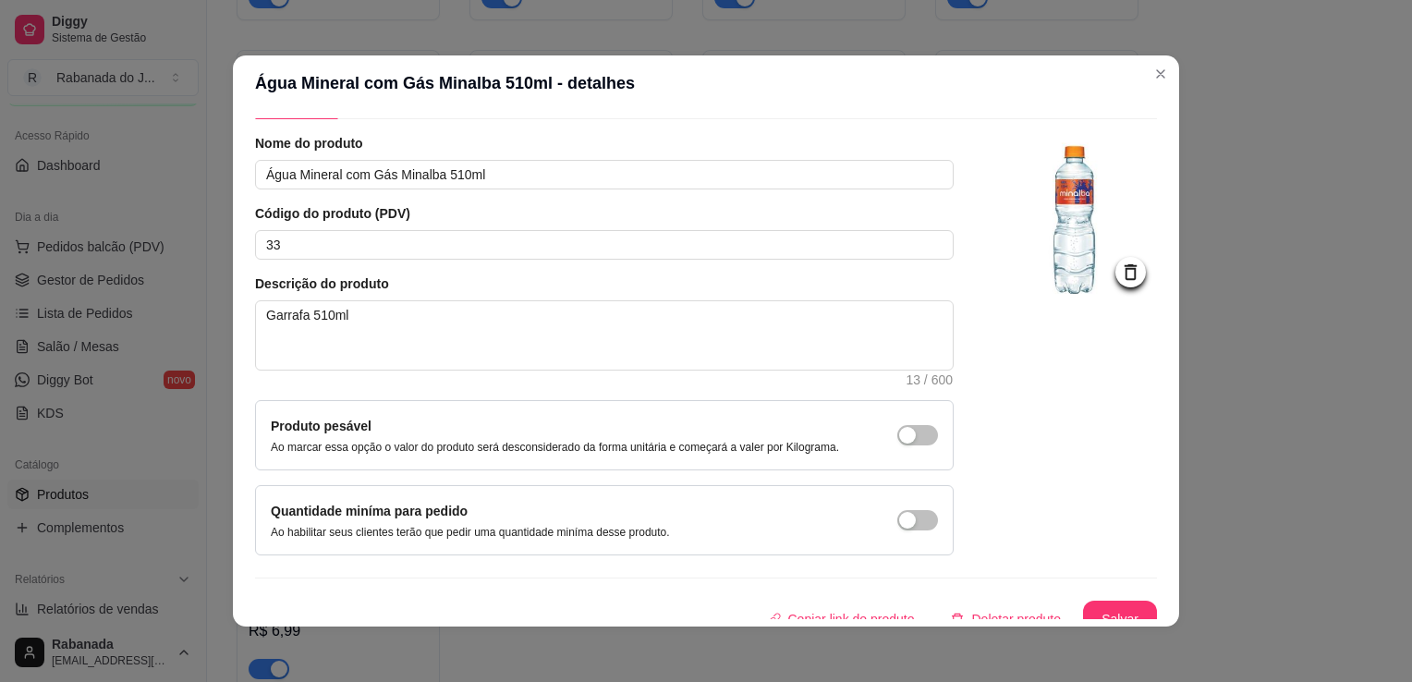
scroll to position [67, 0]
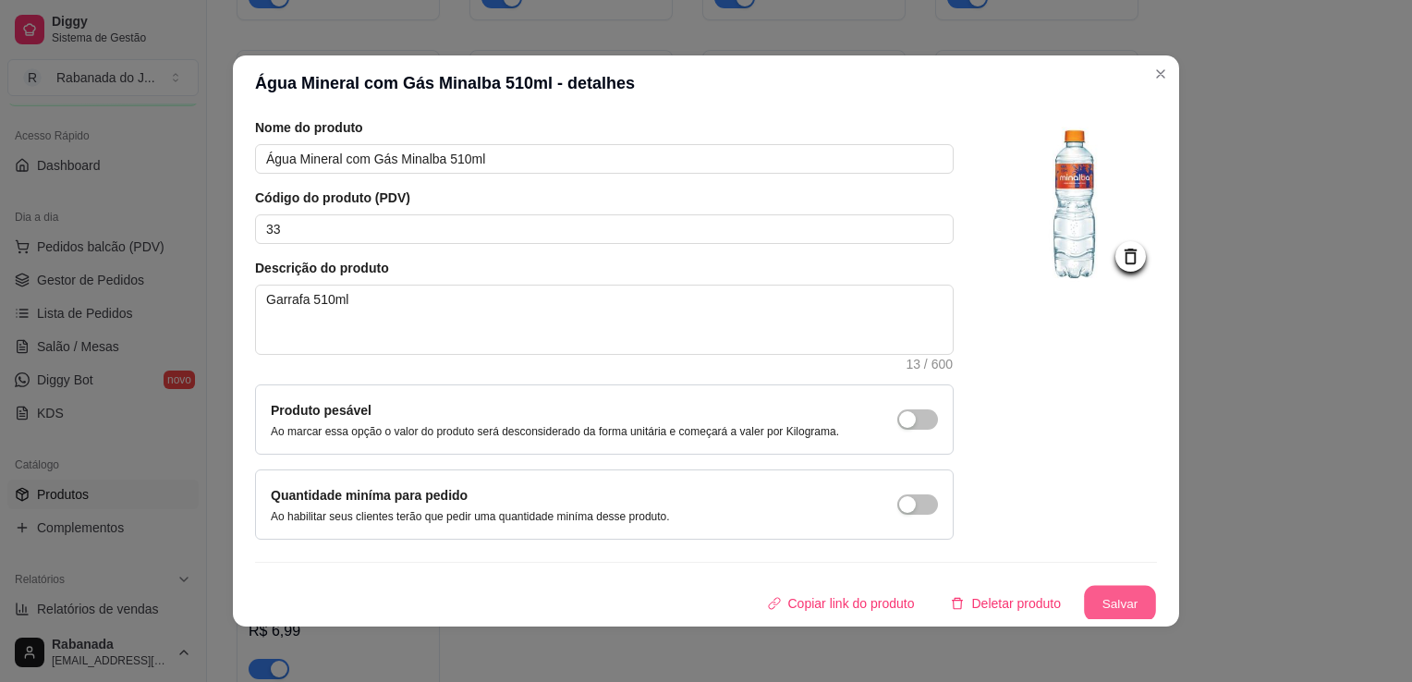
click at [1113, 594] on button "Salvar" at bounding box center [1120, 604] width 72 height 36
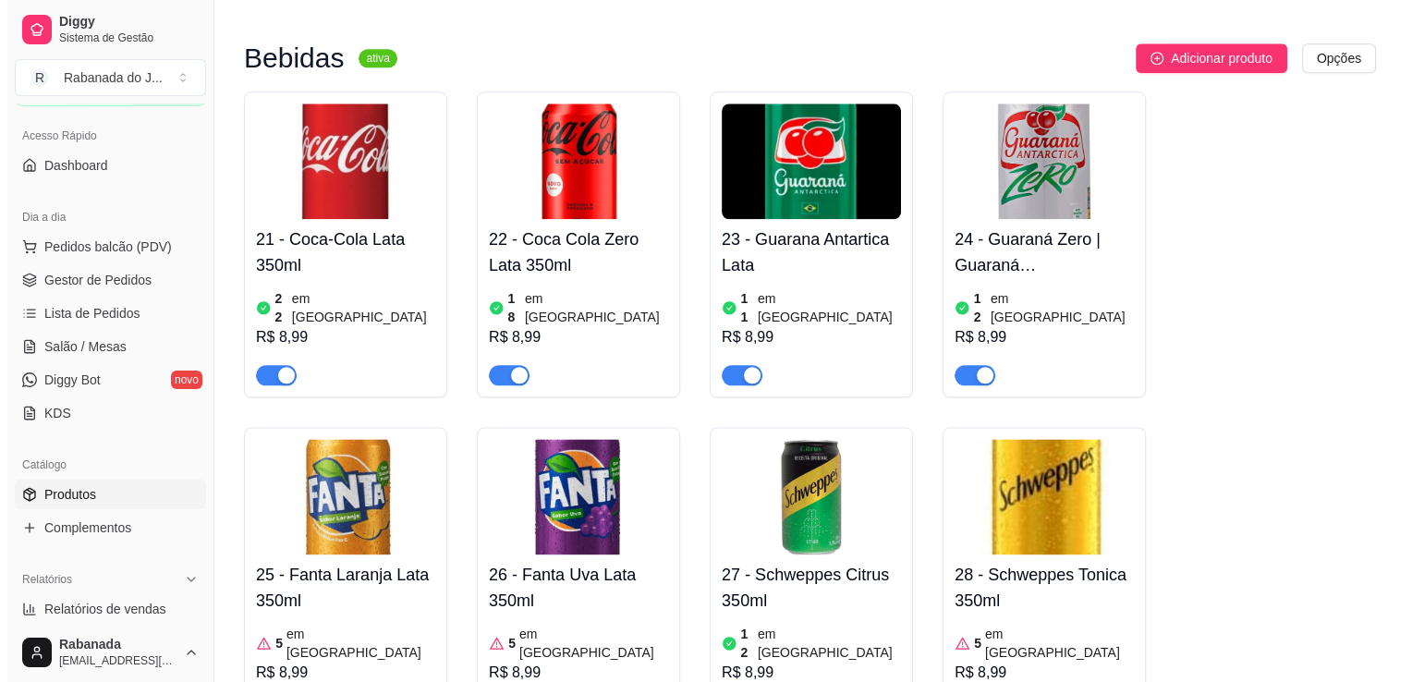
scroll to position [2201, 0]
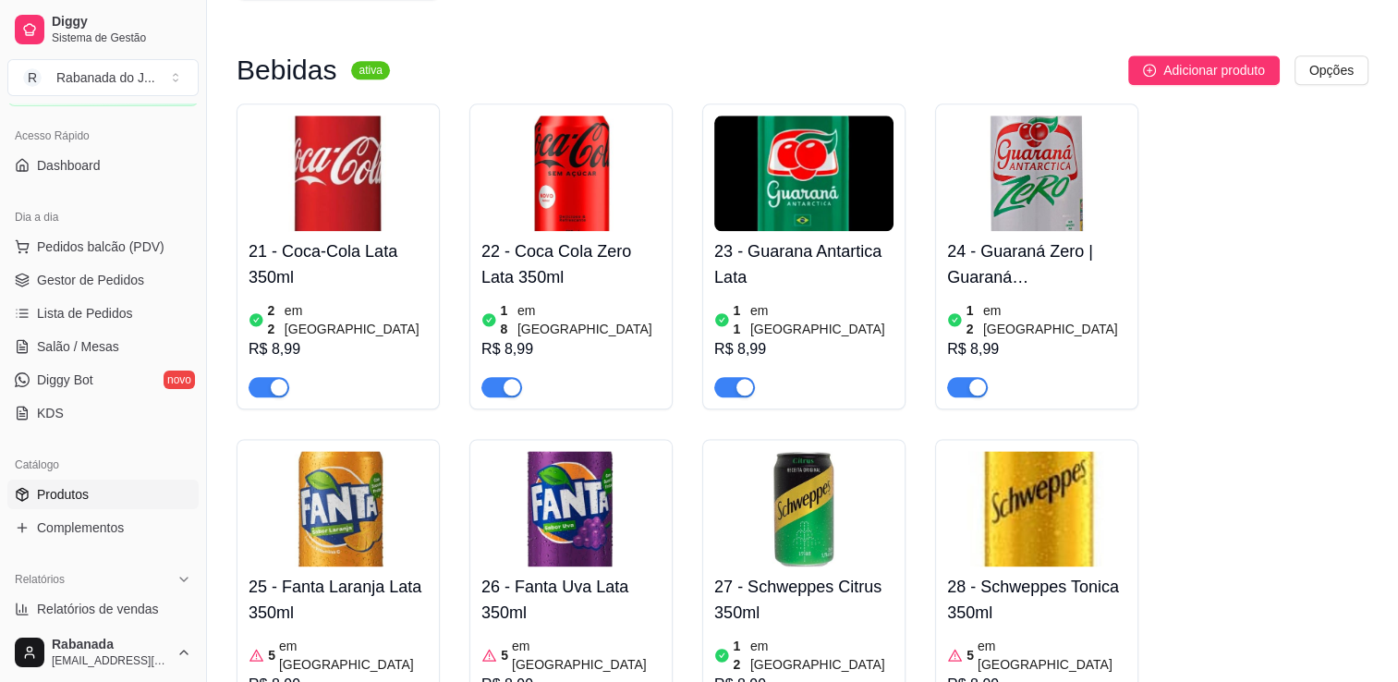
click at [875, 150] on img at bounding box center [803, 174] width 179 height 116
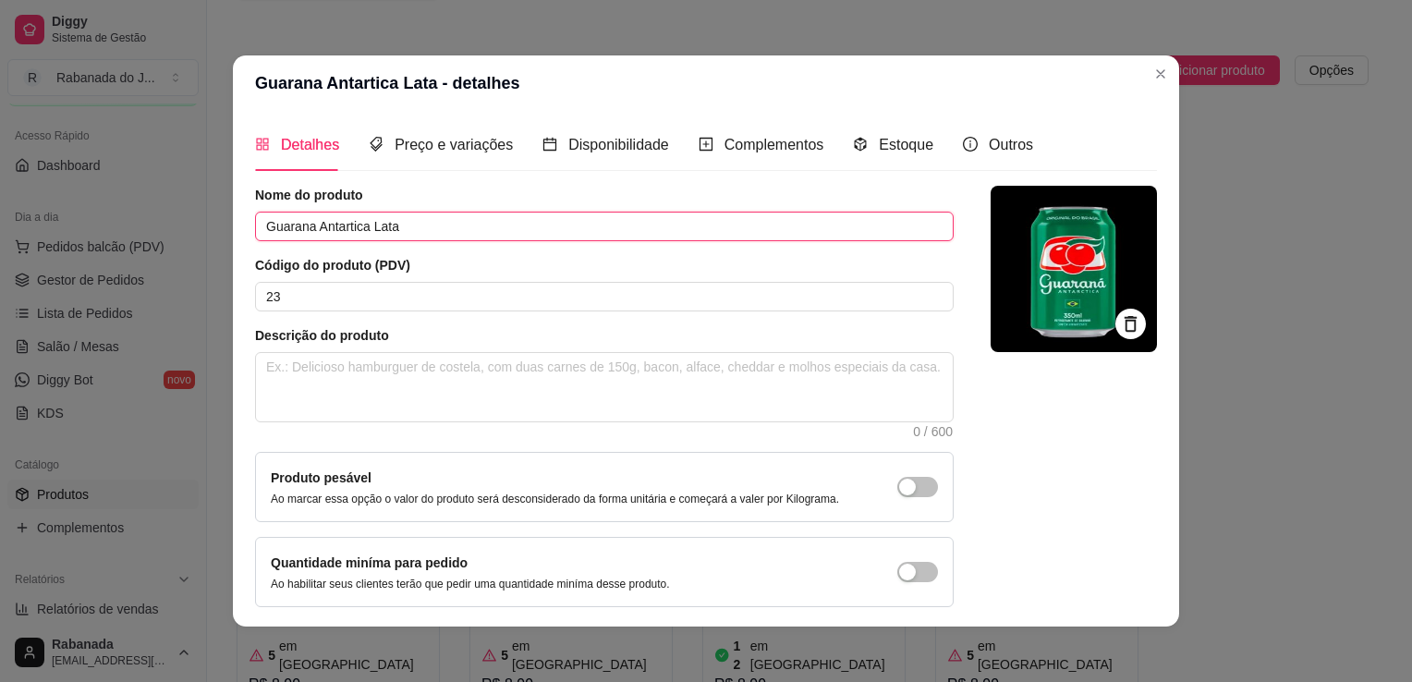
click at [667, 223] on input "Guarana Antartica Lata" at bounding box center [604, 227] width 699 height 30
click at [360, 226] on input "Guarana Antartica Lata" at bounding box center [604, 227] width 699 height 30
click at [362, 226] on input "Guaraná Lata" at bounding box center [604, 227] width 699 height 30
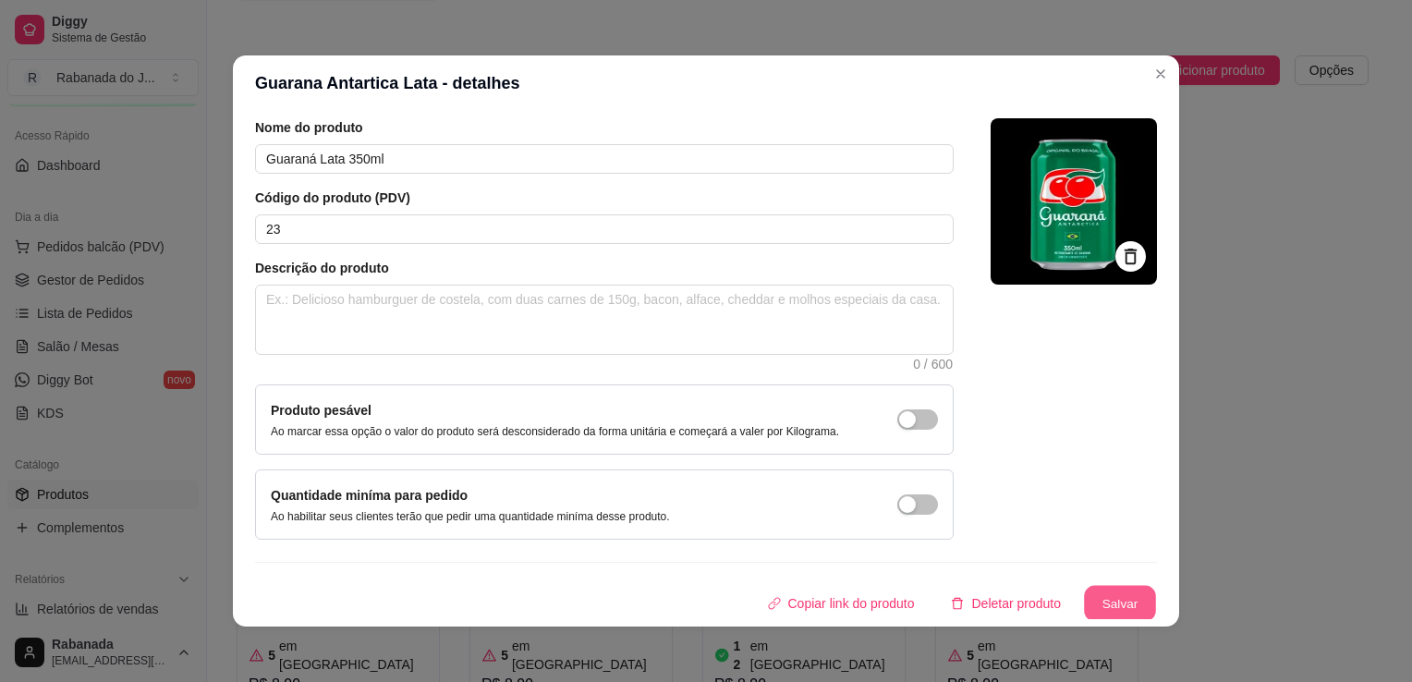
click at [1097, 595] on button "Salvar" at bounding box center [1120, 604] width 72 height 36
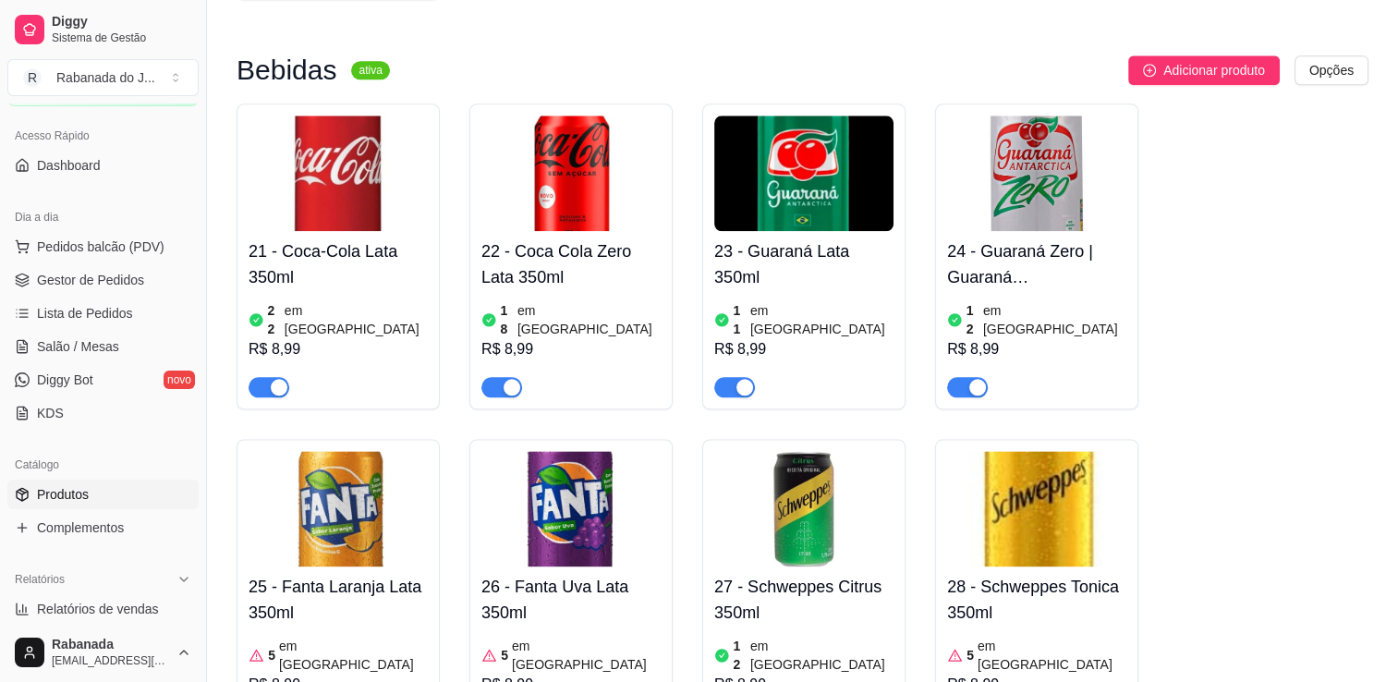
click at [1064, 238] on h4 "24 - Guaraná Zero | Guaraná [GEOGRAPHIC_DATA]" at bounding box center [1036, 264] width 179 height 52
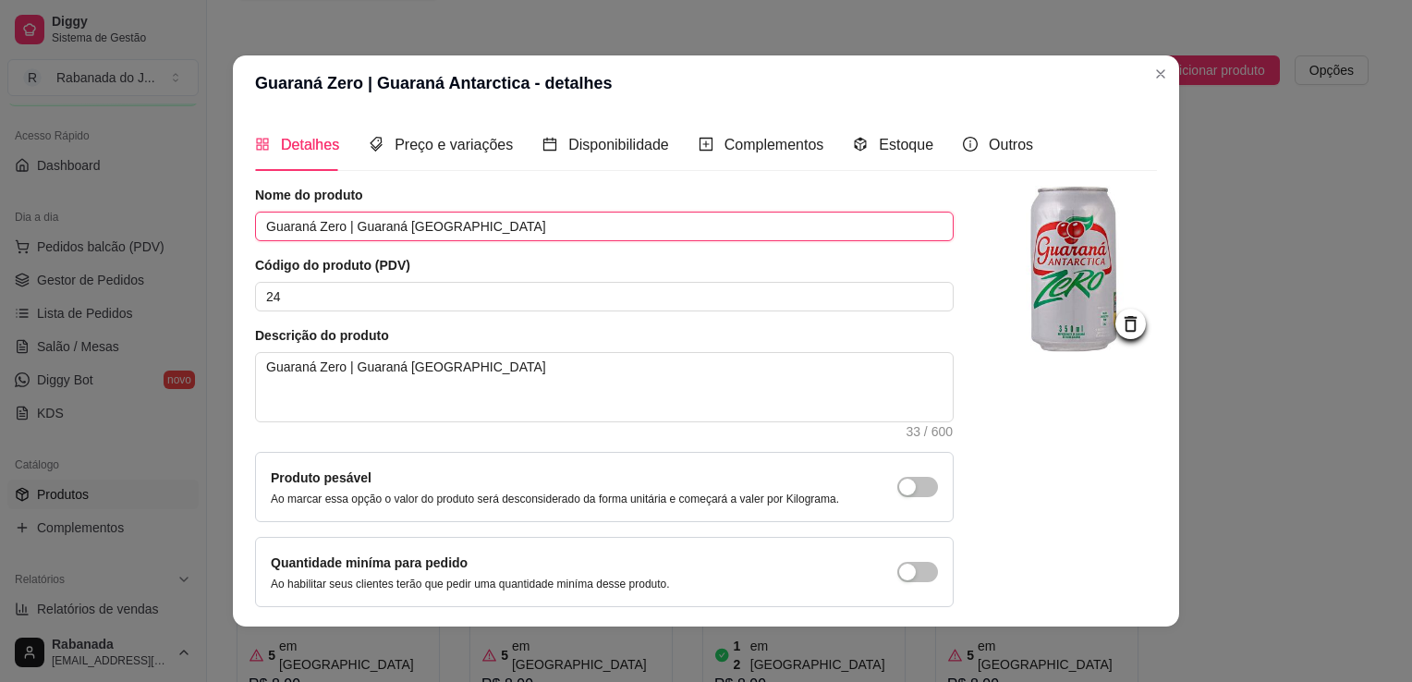
click at [631, 224] on input "Guaraná Zero | Guaraná [GEOGRAPHIC_DATA]" at bounding box center [604, 227] width 699 height 30
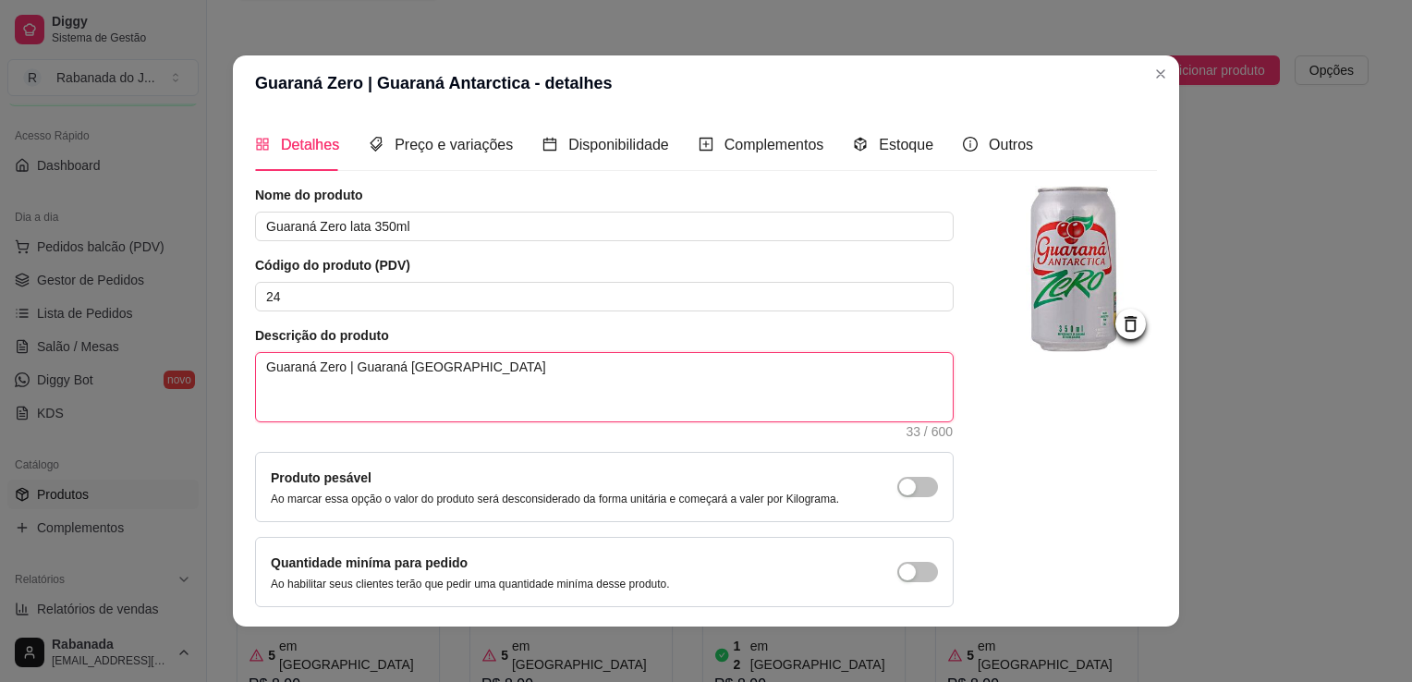
click at [617, 369] on textarea "Guaraná Zero | Guaraná [GEOGRAPHIC_DATA]" at bounding box center [604, 387] width 697 height 68
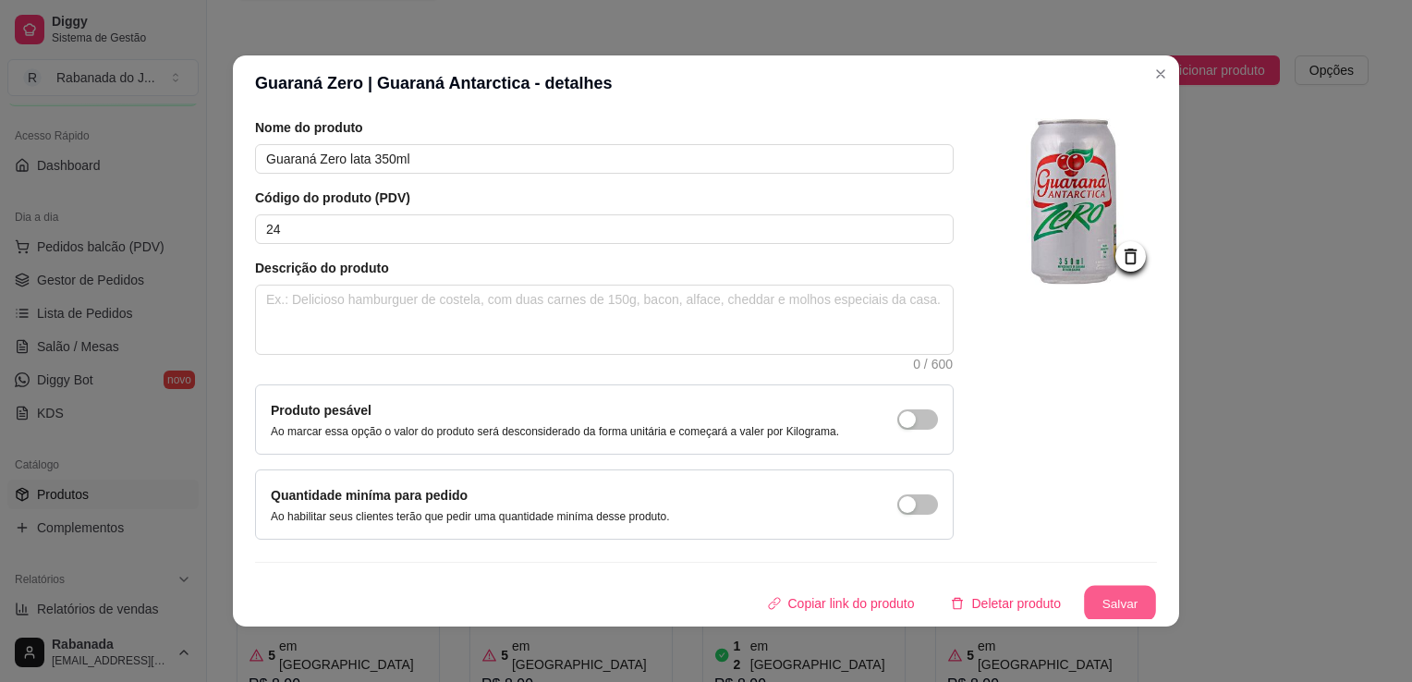
click at [1104, 598] on button "Salvar" at bounding box center [1120, 604] width 72 height 36
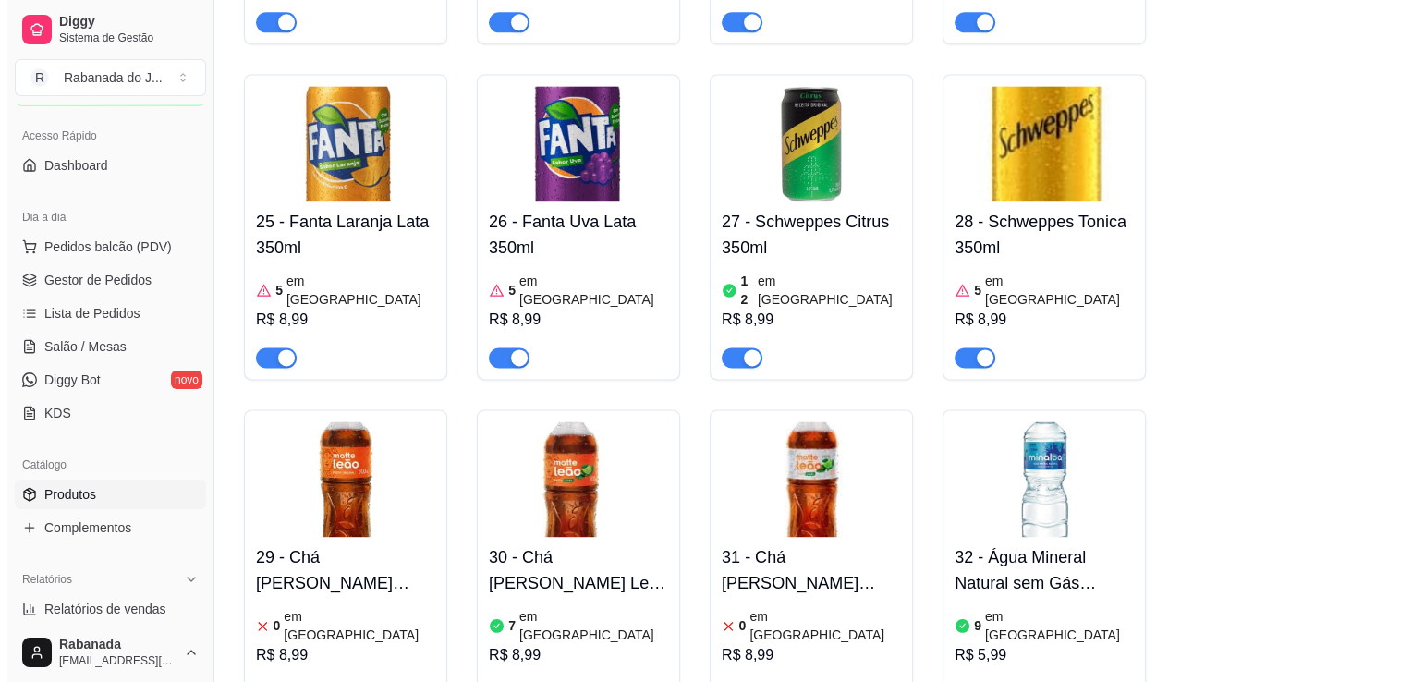
scroll to position [2571, 0]
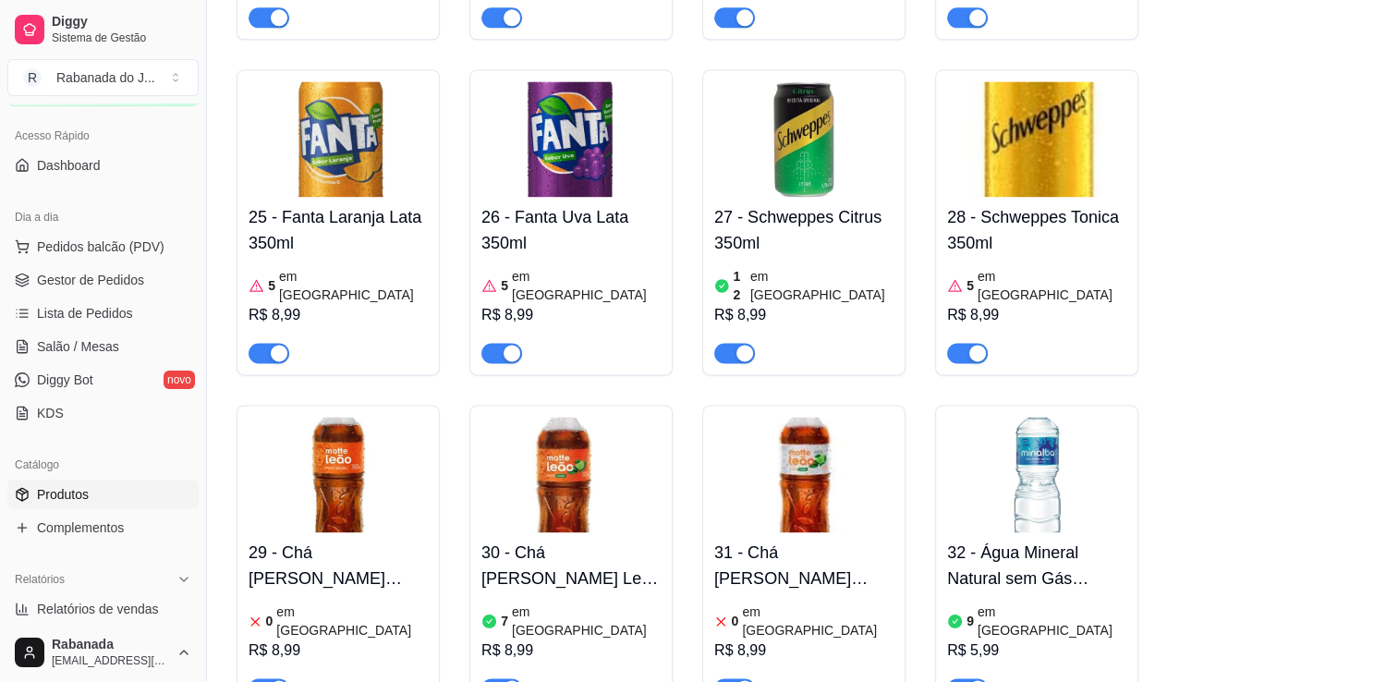
click at [830, 445] on img at bounding box center [803, 475] width 179 height 116
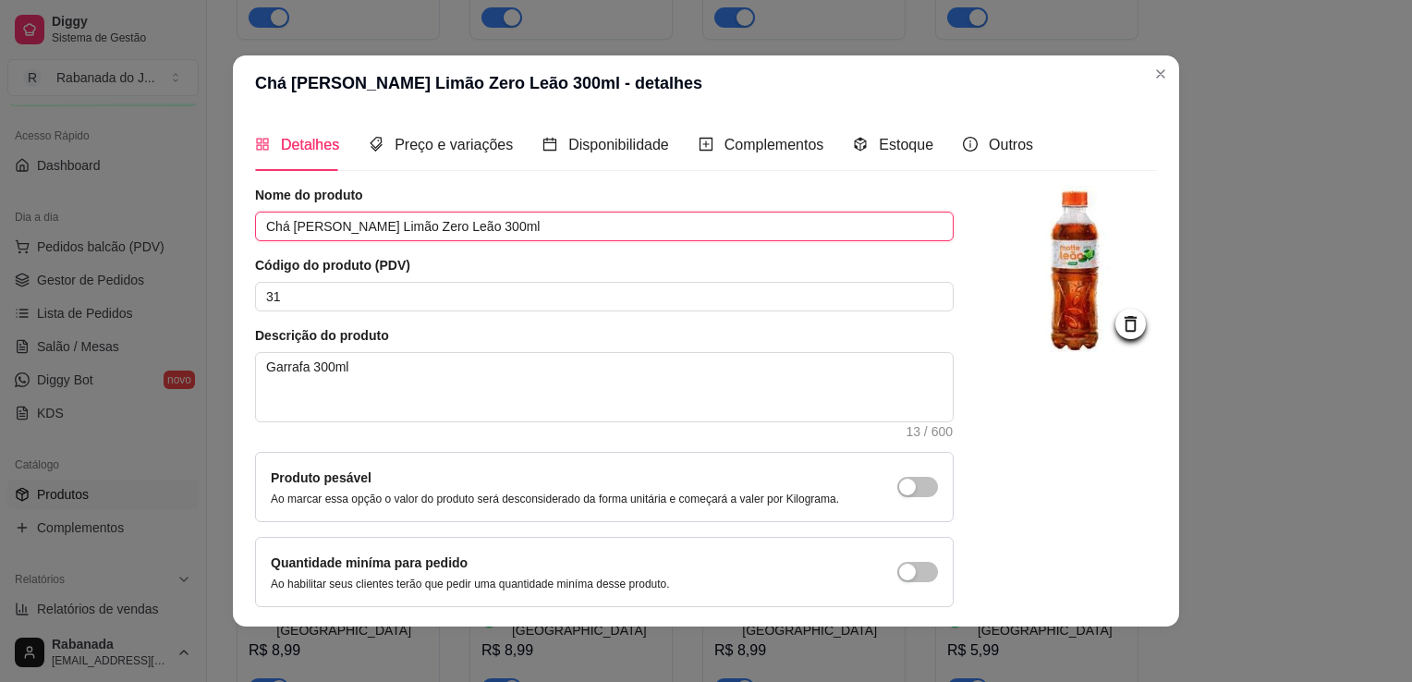
click at [359, 227] on input "Chá [PERSON_NAME] Limão Zero Leão 300ml" at bounding box center [604, 227] width 699 height 30
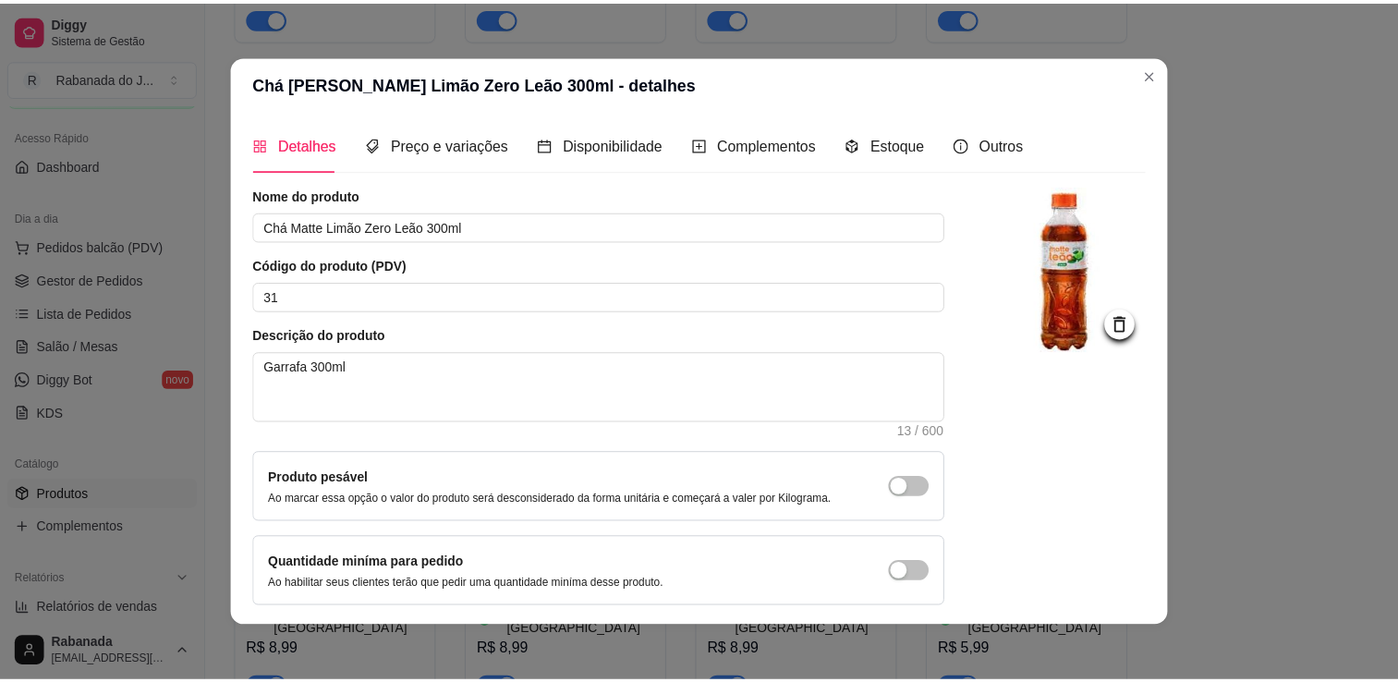
scroll to position [67, 0]
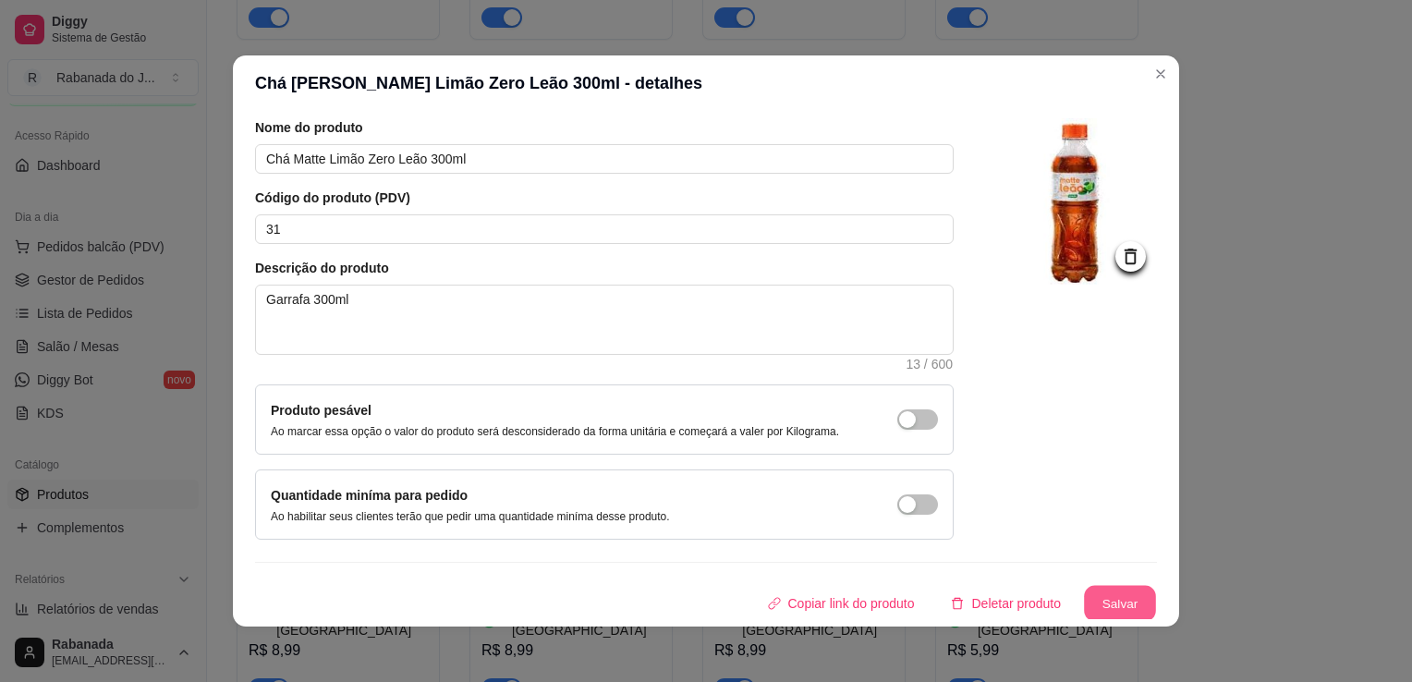
click at [1109, 589] on button "Salvar" at bounding box center [1120, 604] width 72 height 36
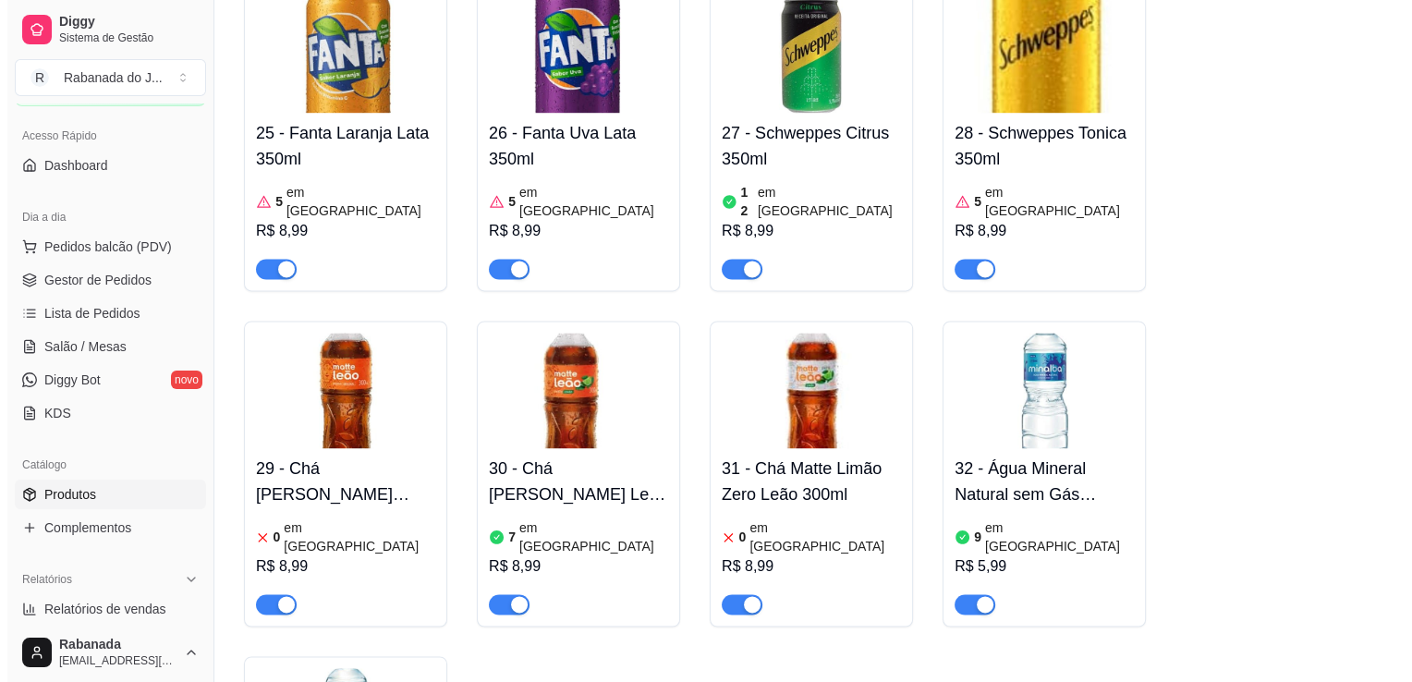
scroll to position [2682, 0]
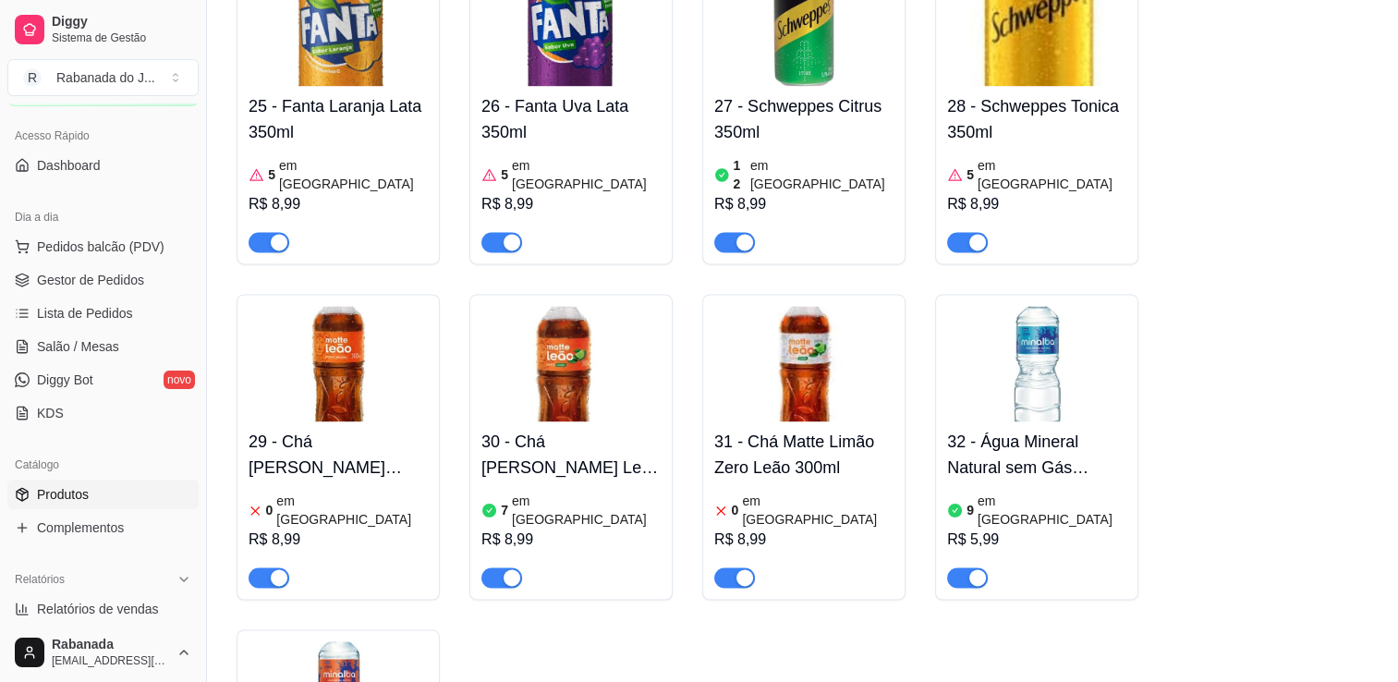
click at [1063, 306] on img at bounding box center [1036, 364] width 179 height 116
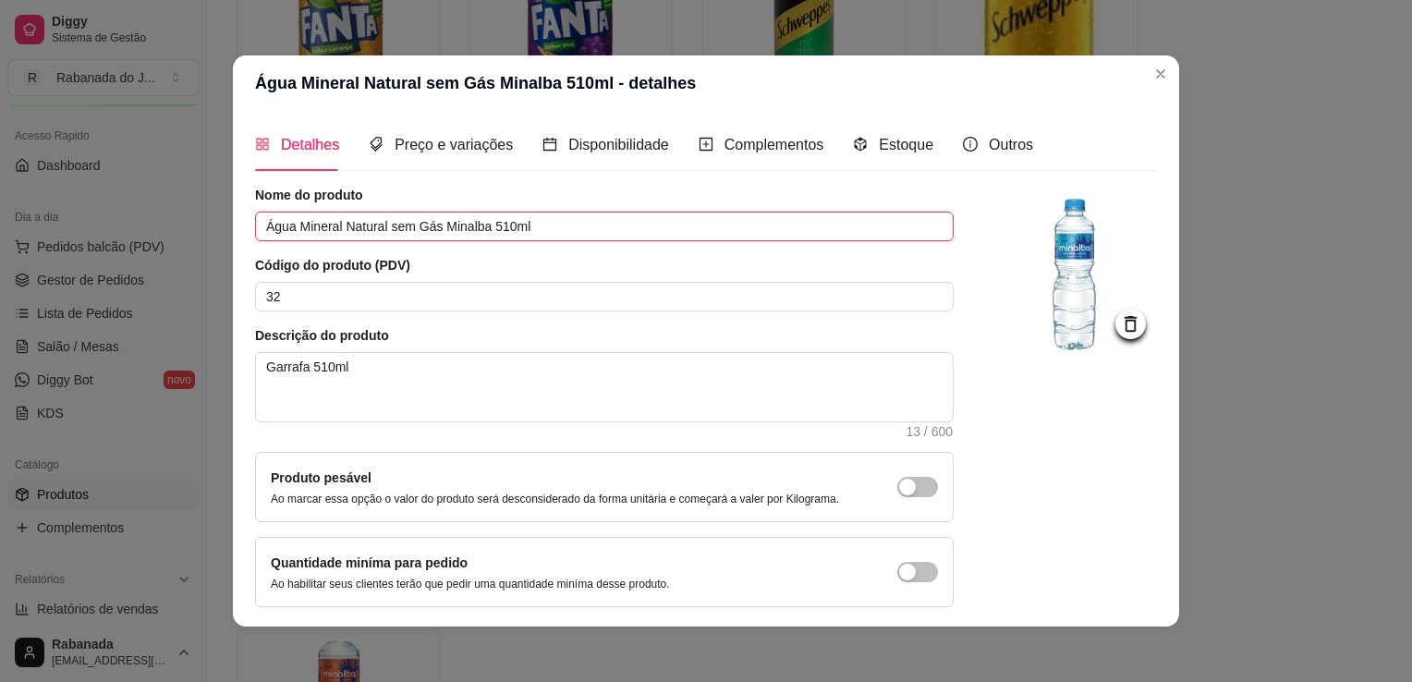
click at [482, 227] on input "Água Mineral Natural sem Gás Minalba 510ml" at bounding box center [604, 227] width 699 height 30
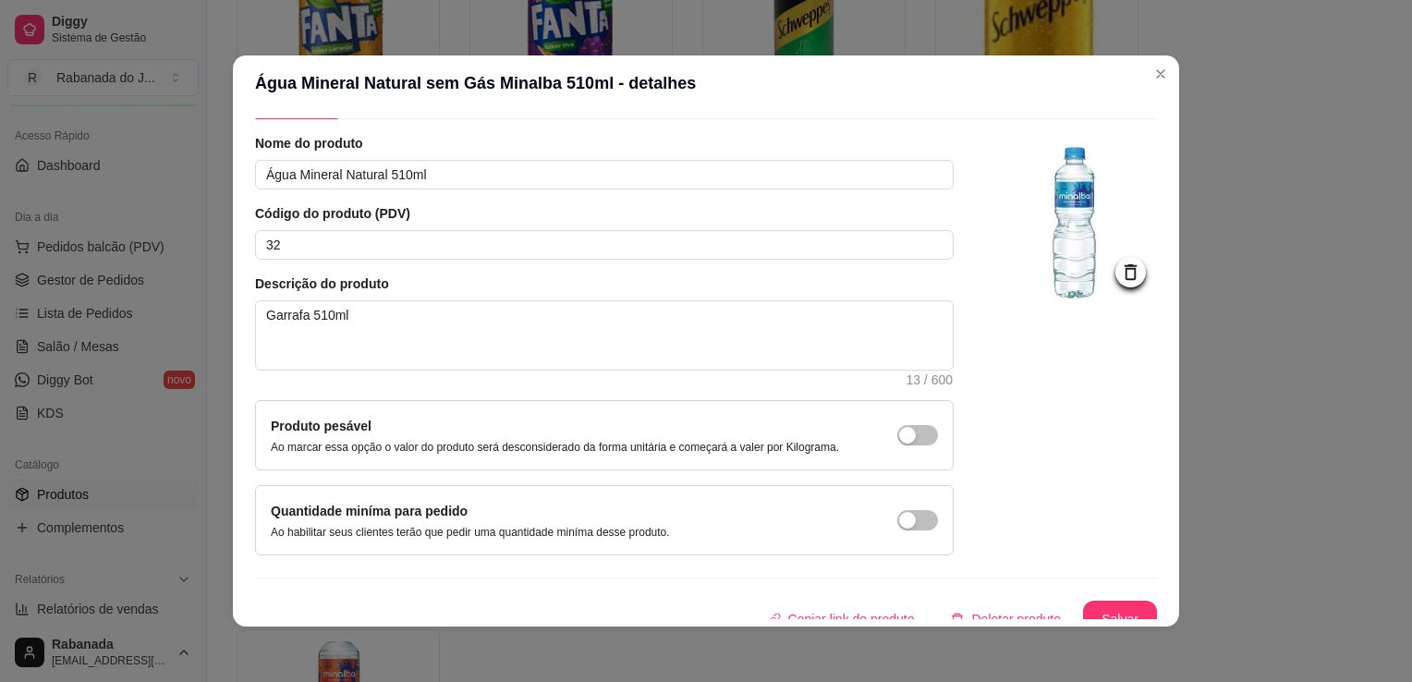
scroll to position [67, 0]
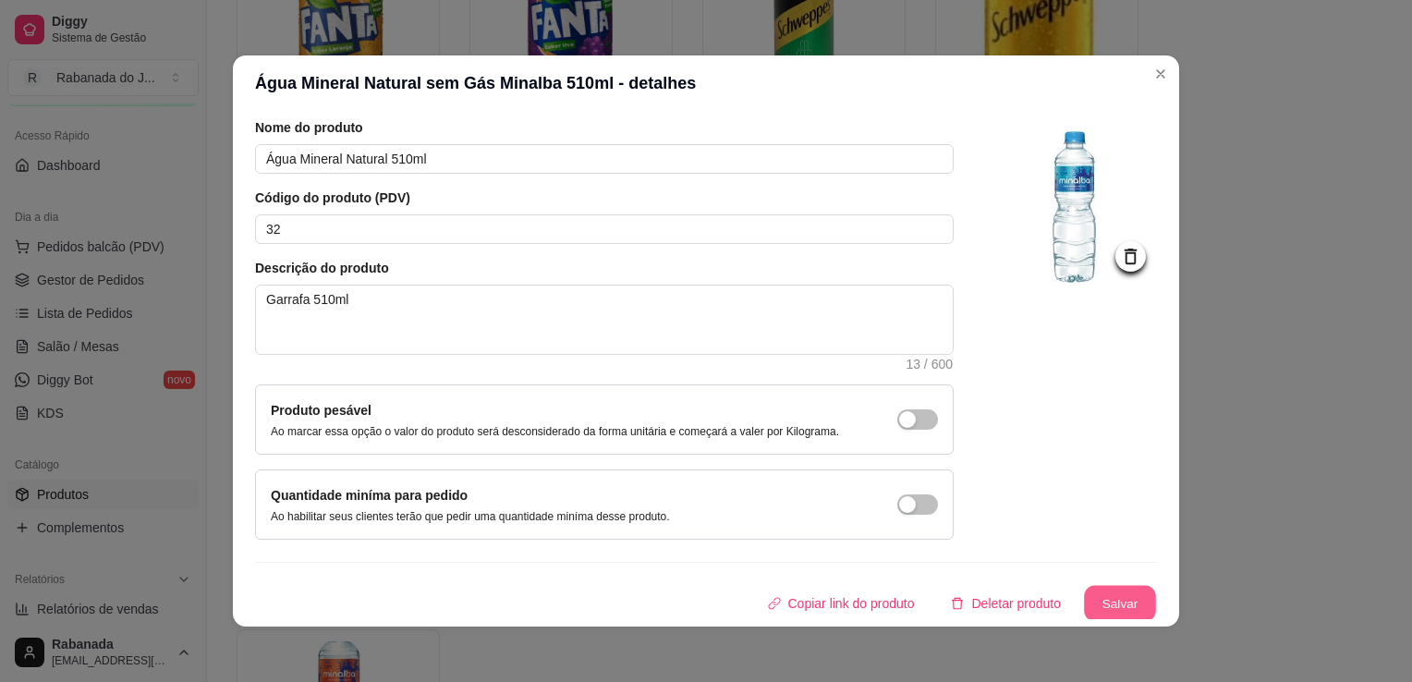
click at [1116, 590] on button "Salvar" at bounding box center [1120, 604] width 72 height 36
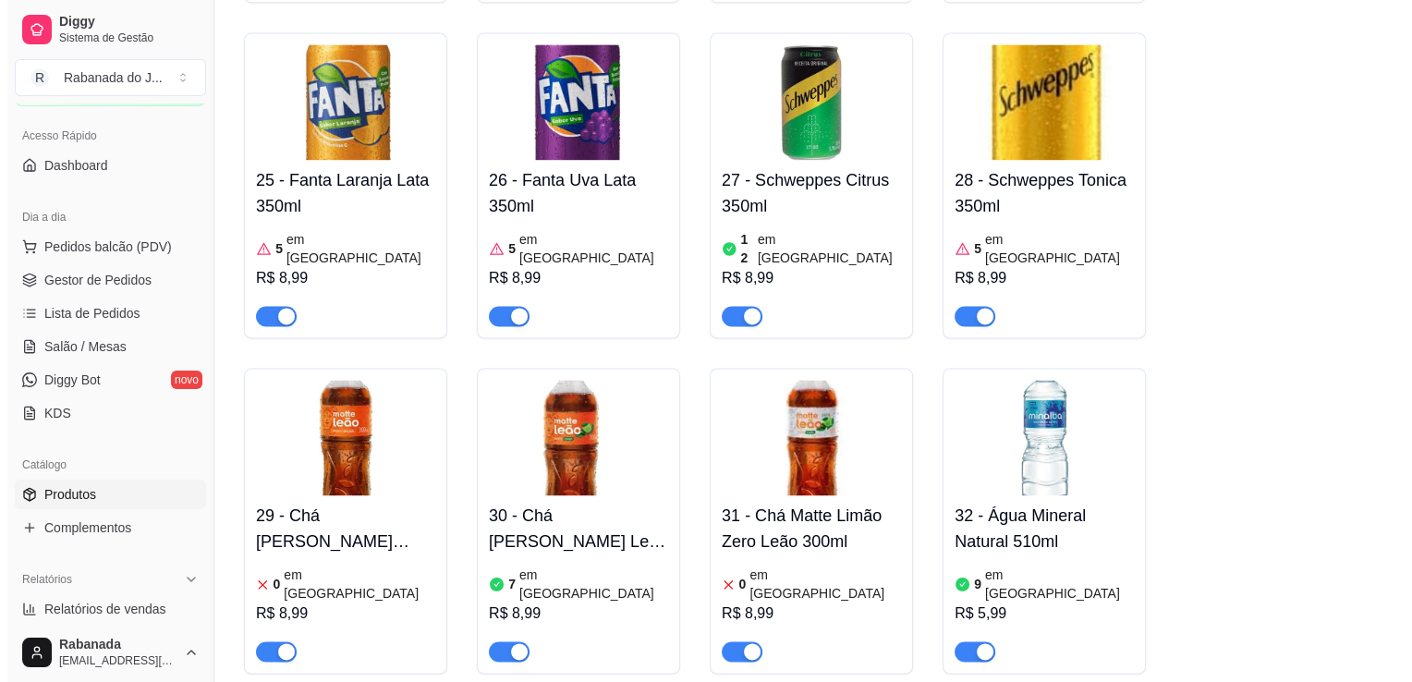
scroll to position [2926, 0]
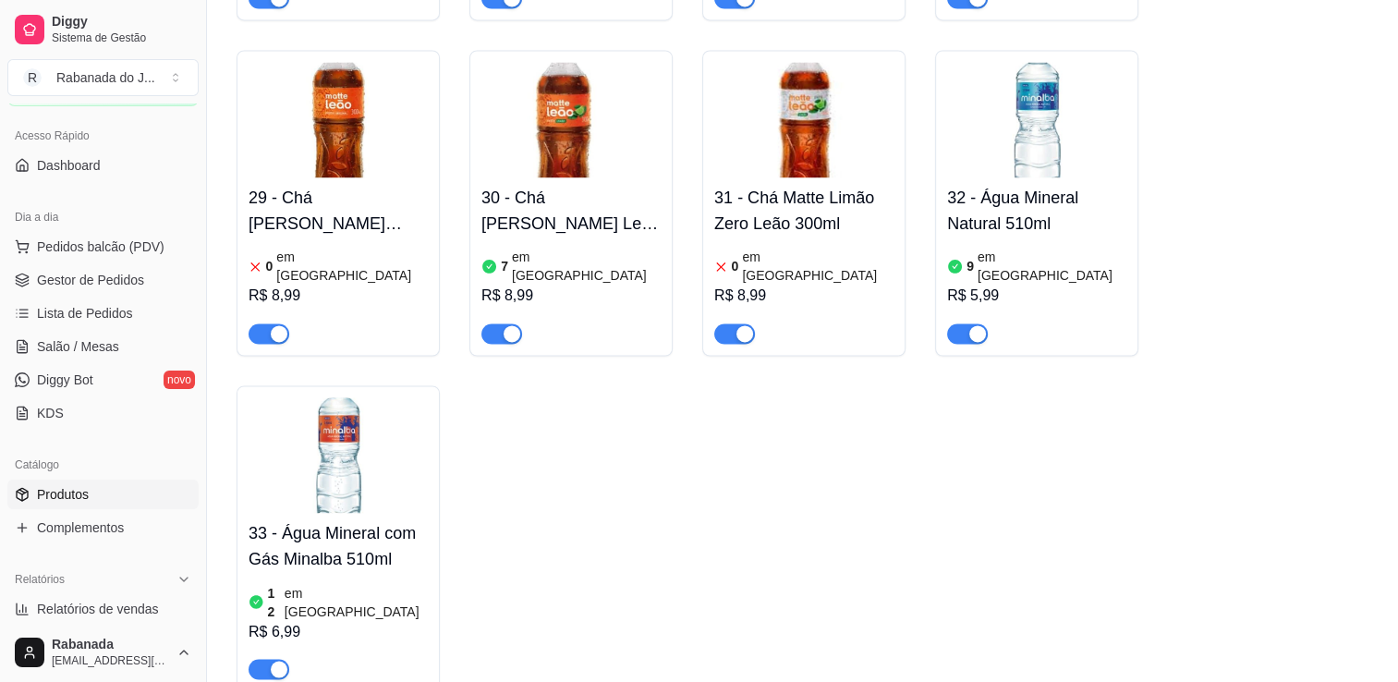
click at [366, 397] on img at bounding box center [338, 455] width 179 height 116
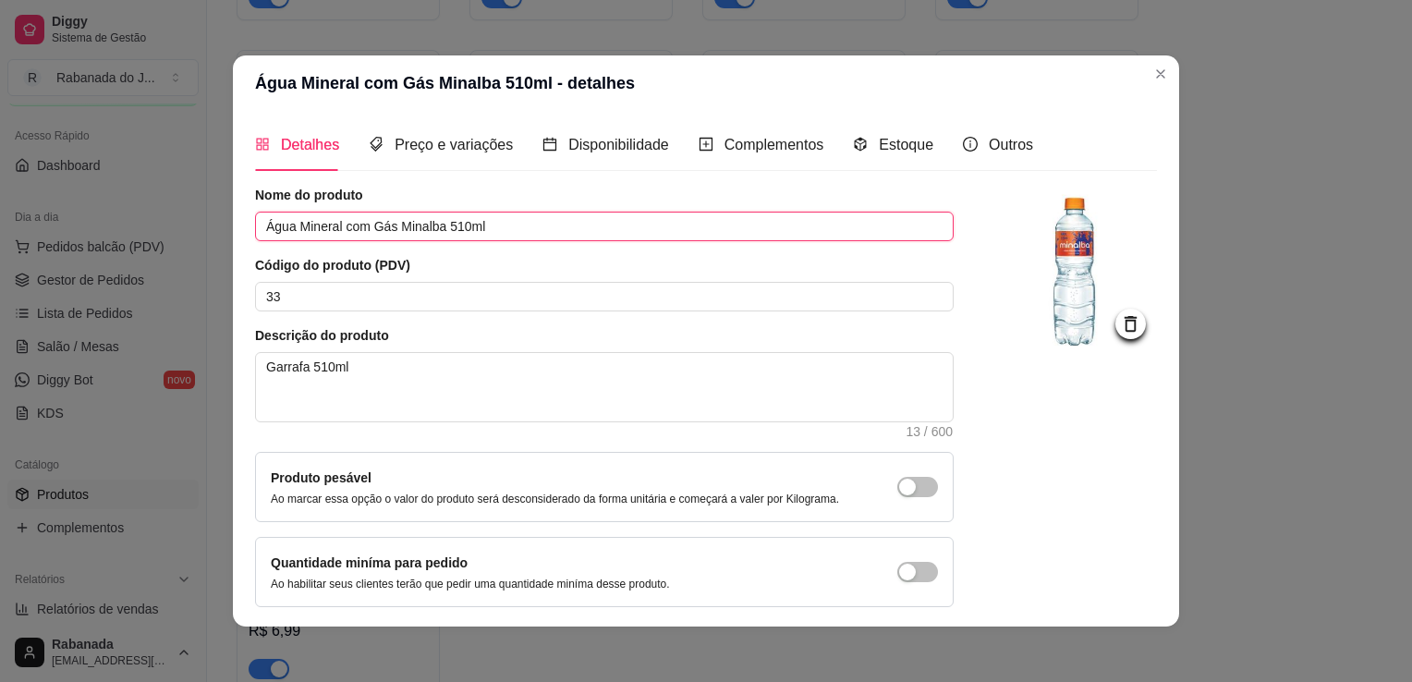
click at [440, 230] on input "Água Mineral com Gás Minalba 510ml" at bounding box center [604, 227] width 699 height 30
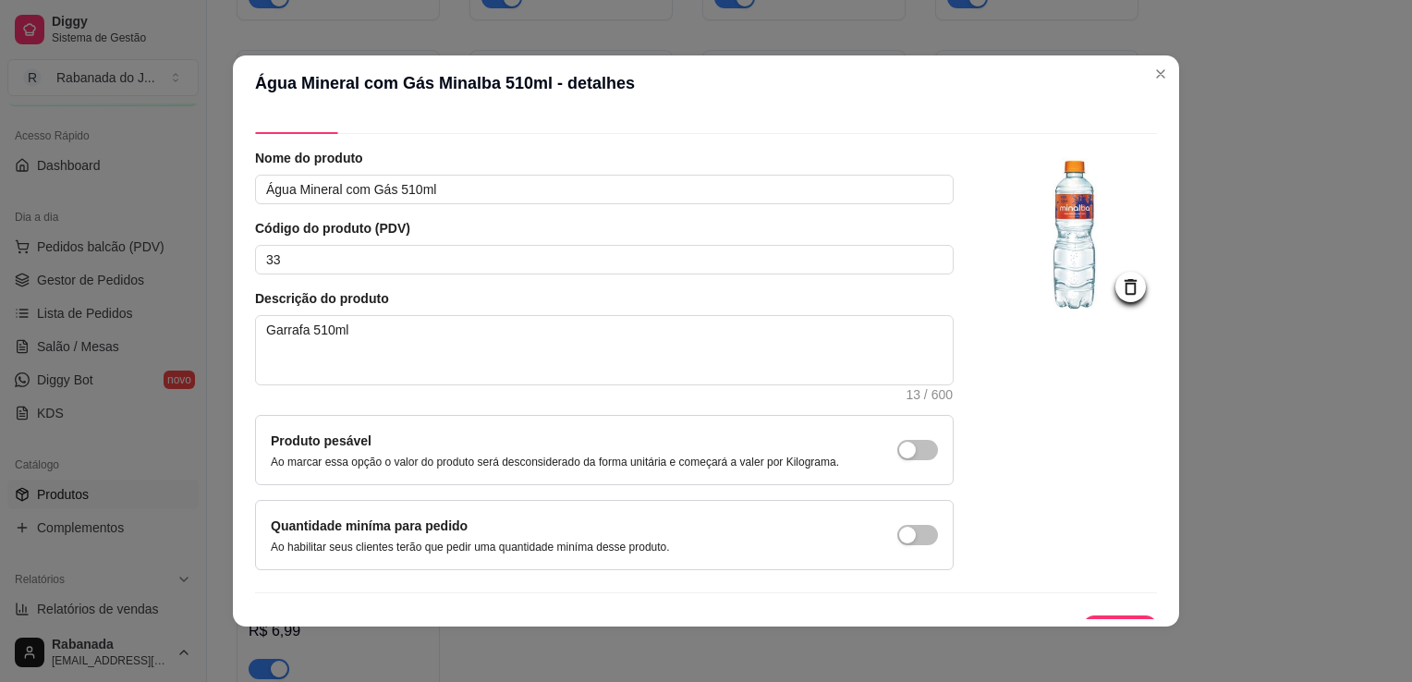
scroll to position [67, 0]
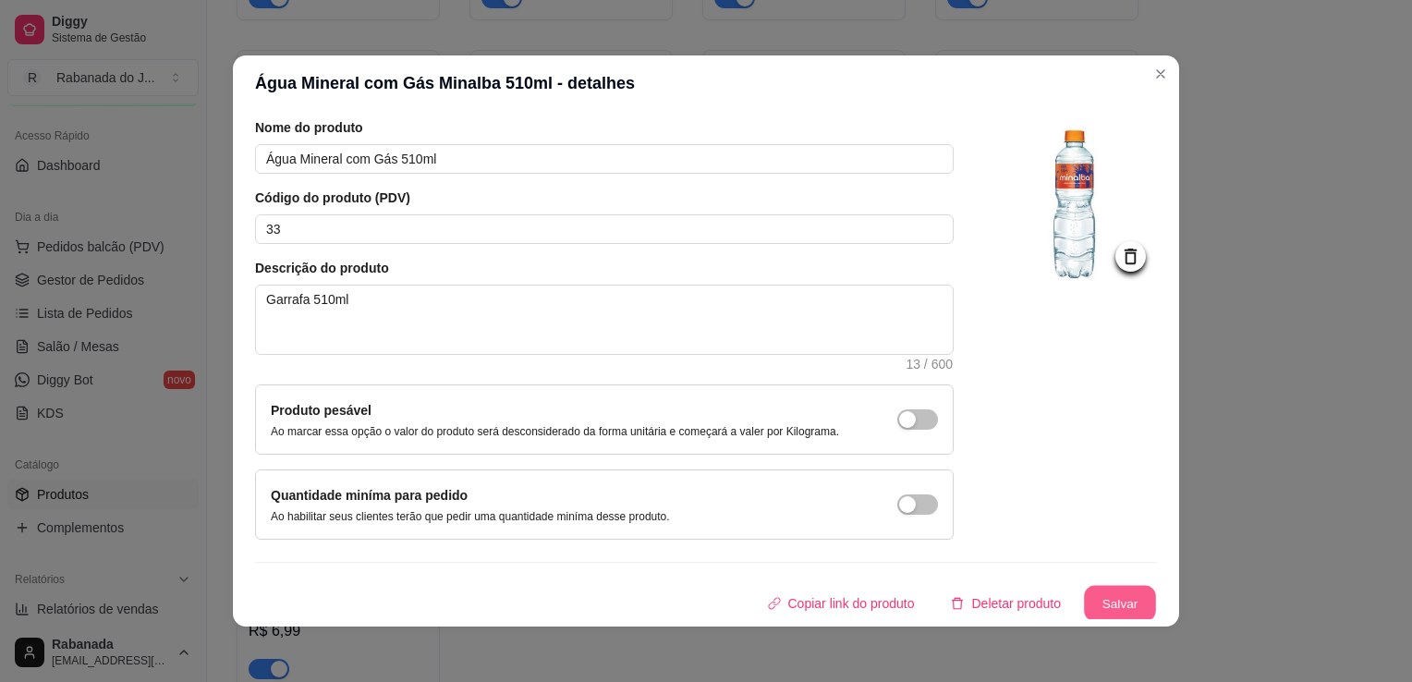
click at [1106, 598] on button "Salvar" at bounding box center [1120, 604] width 72 height 36
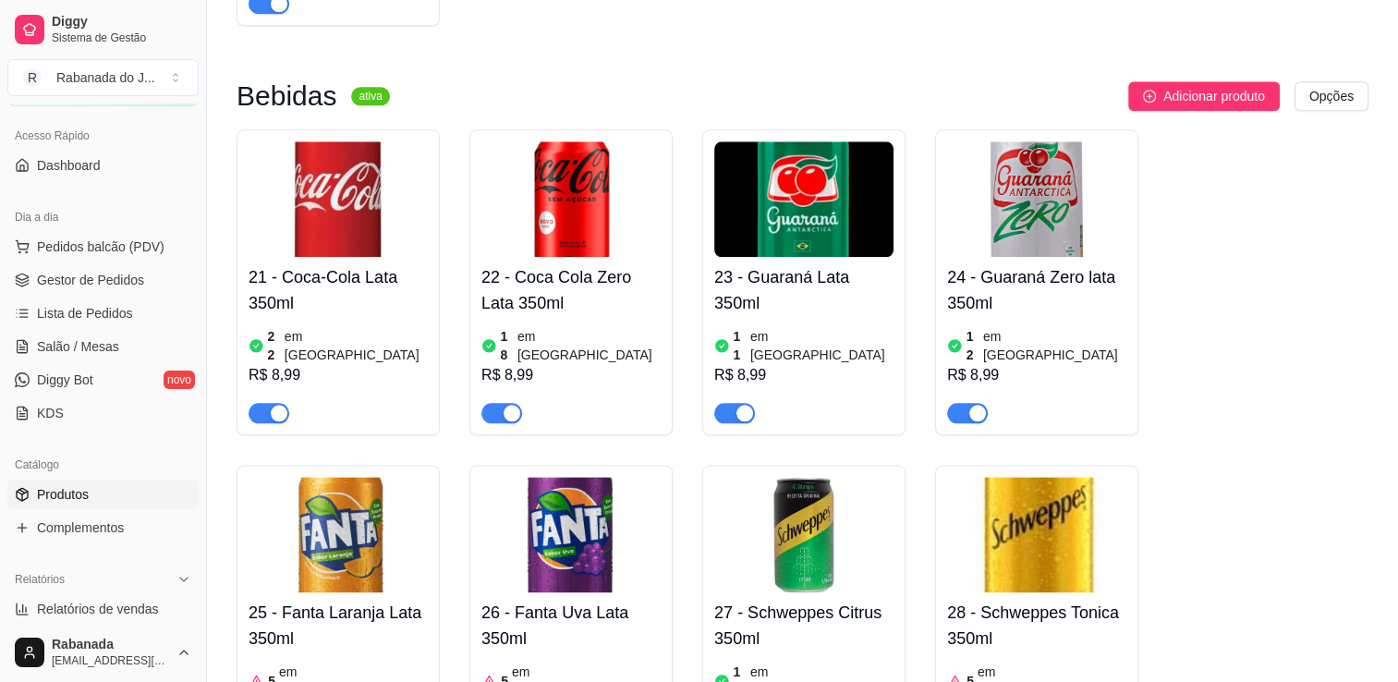
scroll to position [2186, 0]
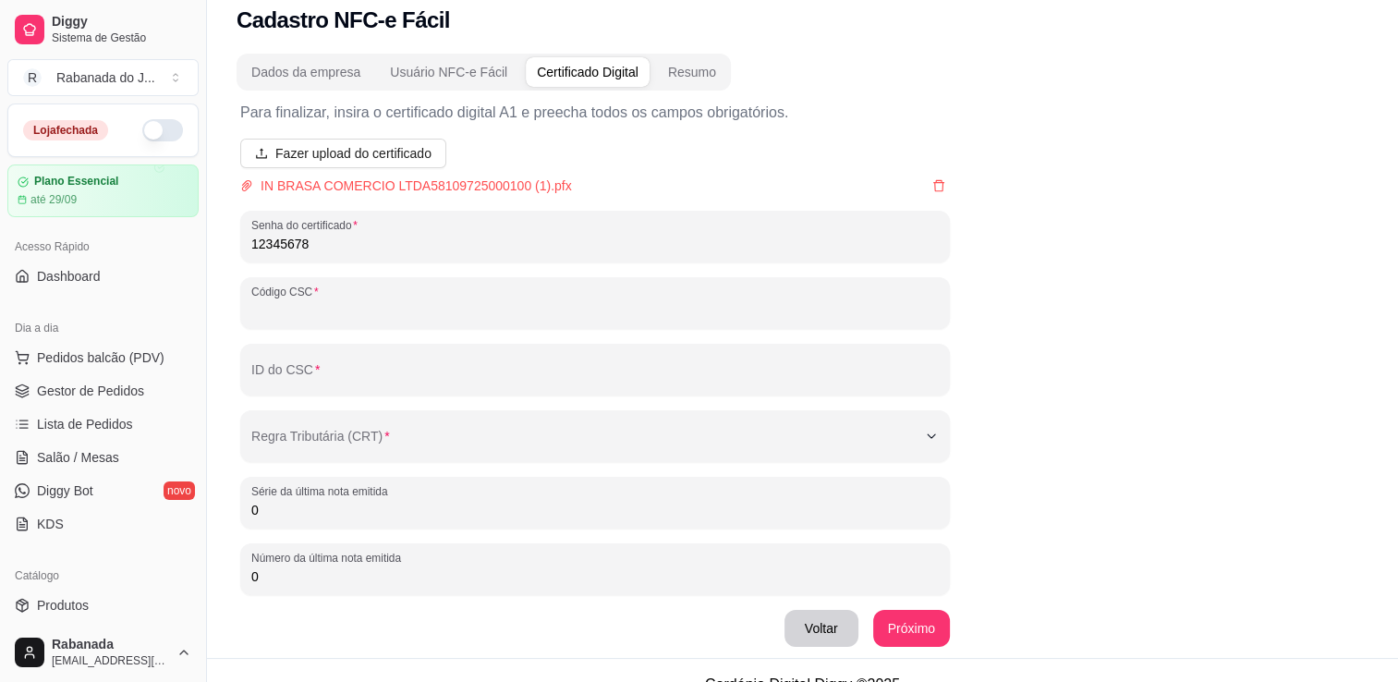
scroll to position [494, 0]
